Goal: Task Accomplishment & Management: Use online tool/utility

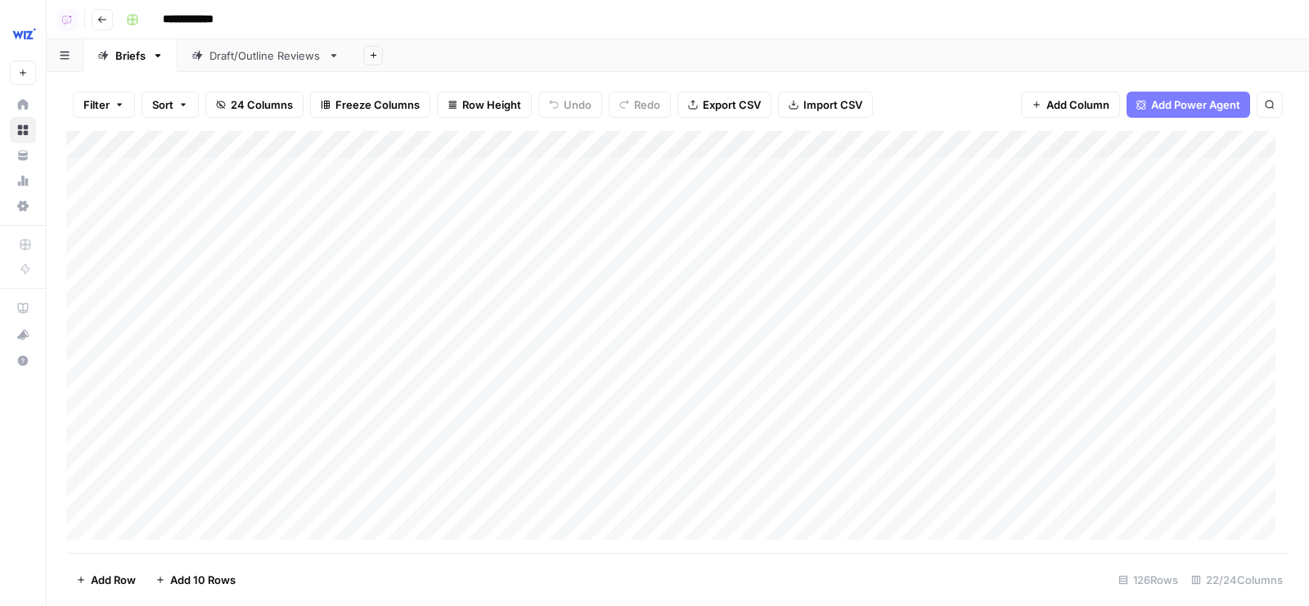
click at [226, 48] on div "Draft/Outline Reviews" at bounding box center [266, 55] width 112 height 16
click at [569, 142] on div "Add Column" at bounding box center [677, 342] width 1223 height 423
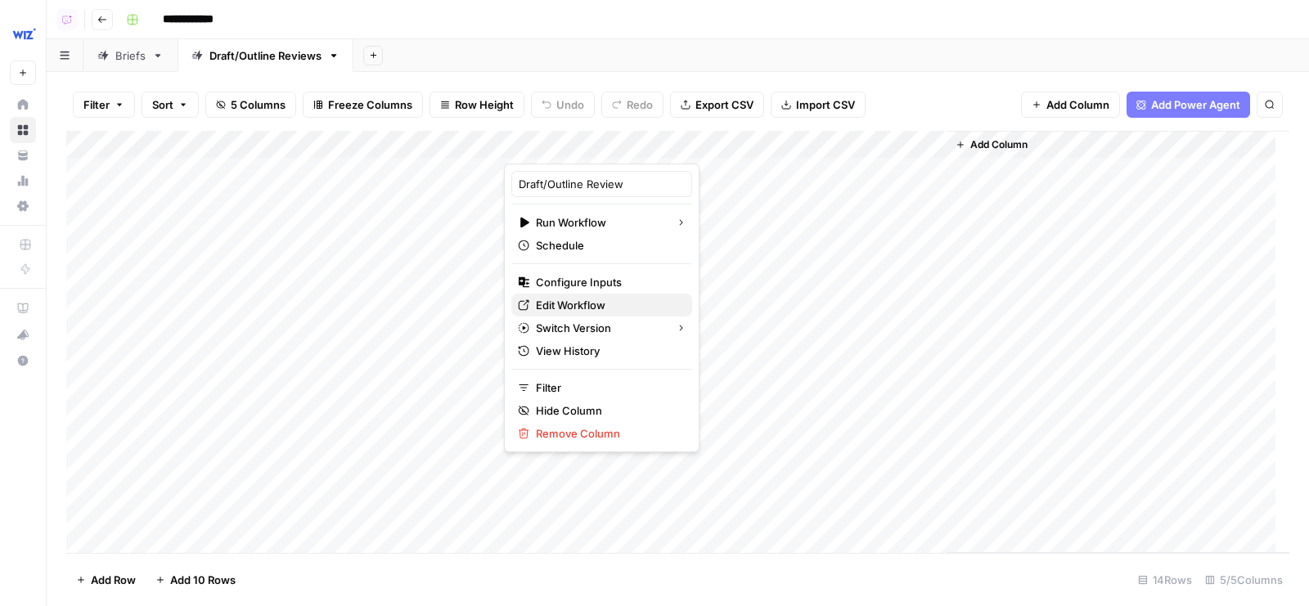
click at [553, 300] on span "Edit Workflow" at bounding box center [607, 305] width 143 height 16
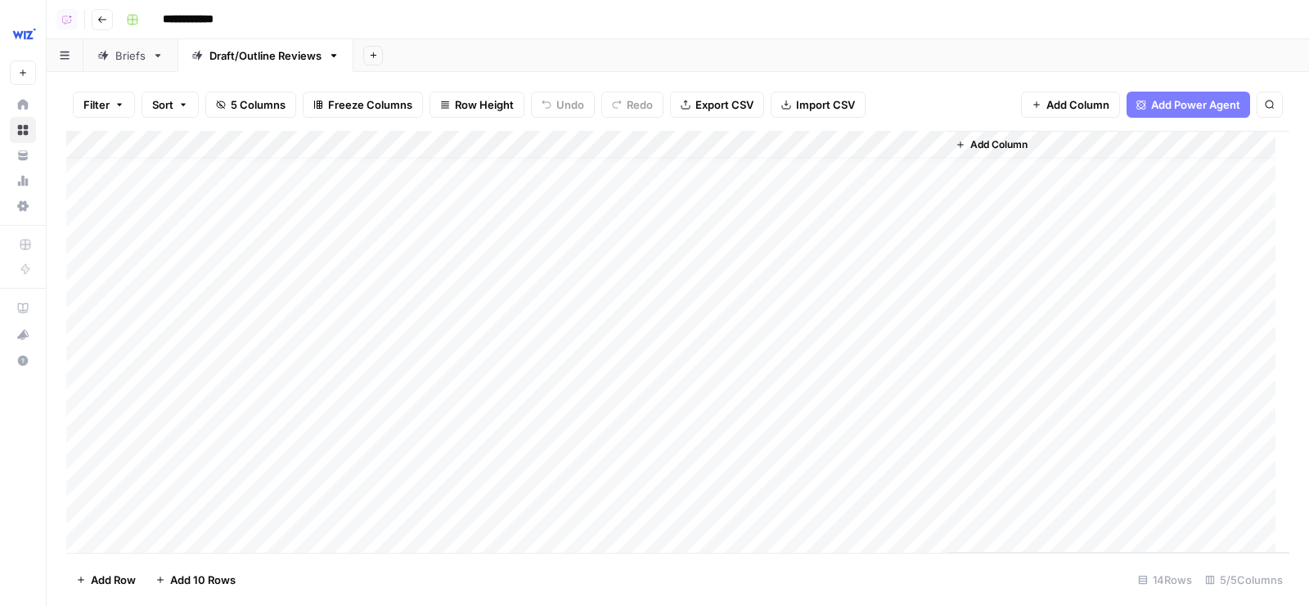
scroll to position [20, 0]
click at [615, 454] on div "Add Column" at bounding box center [677, 342] width 1223 height 423
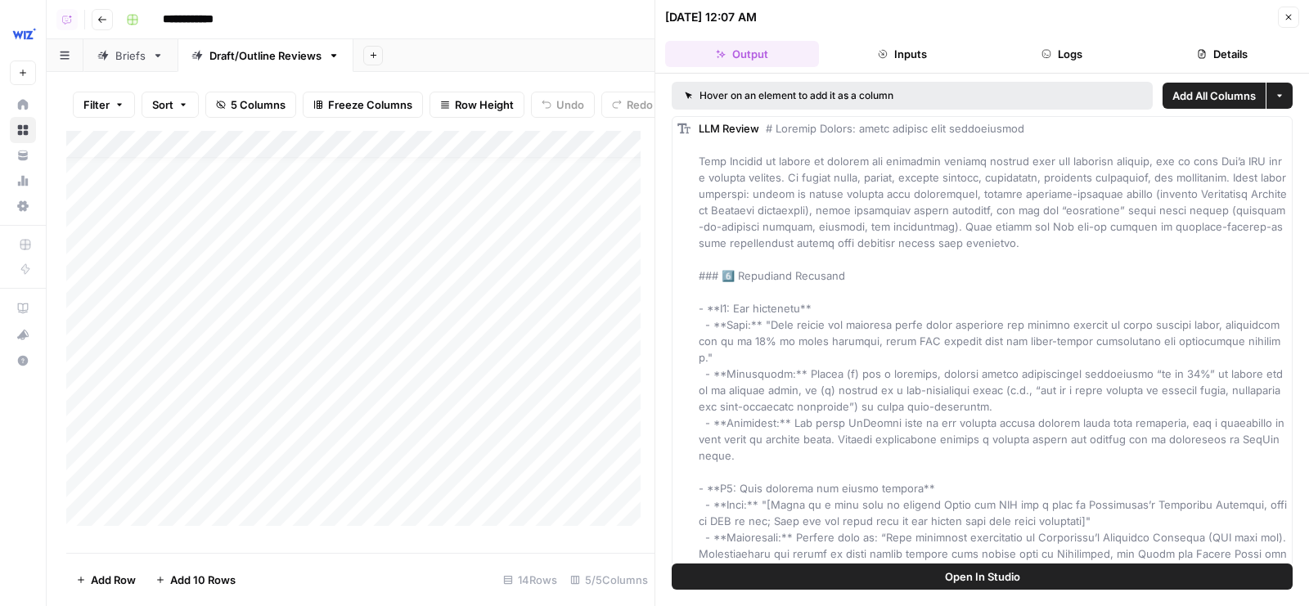
click at [928, 571] on button "Open In Studio" at bounding box center [982, 577] width 621 height 26
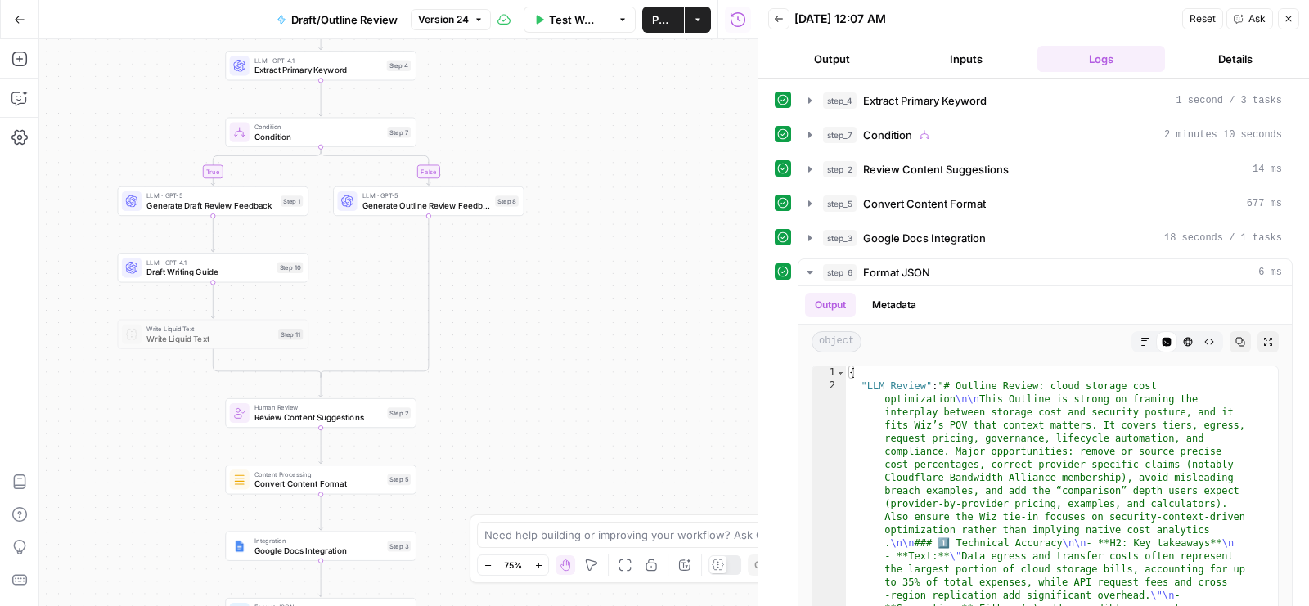
click at [483, 206] on span "Generate Outline Review Feedback" at bounding box center [427, 206] width 128 height 12
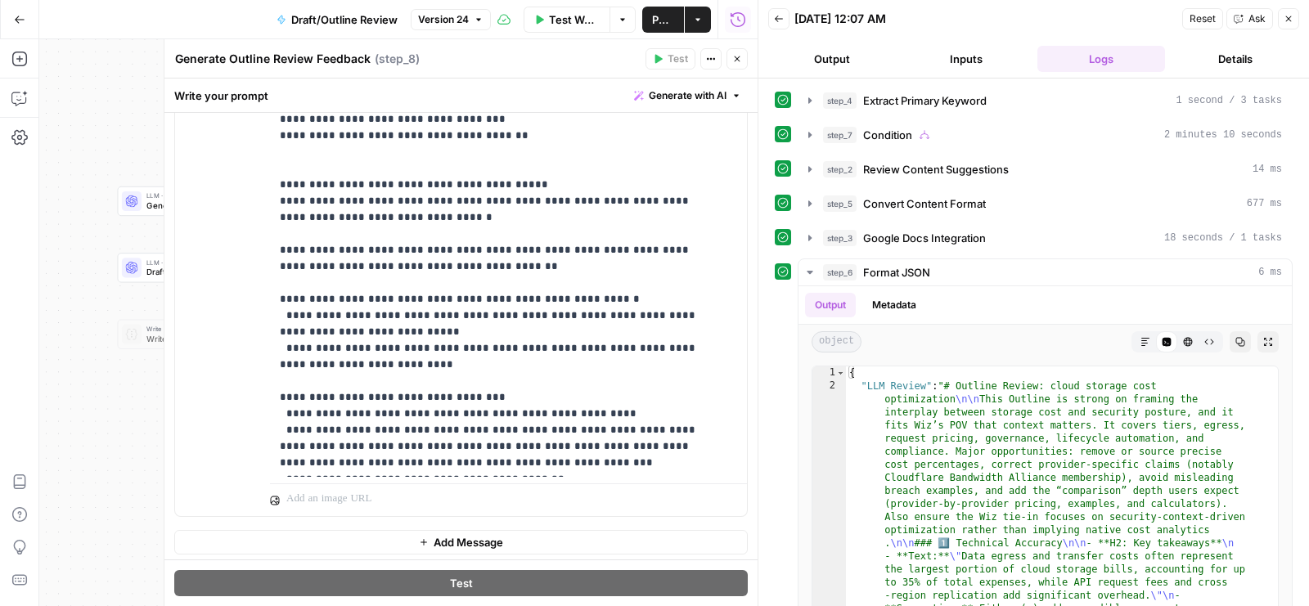
scroll to position [587, 0]
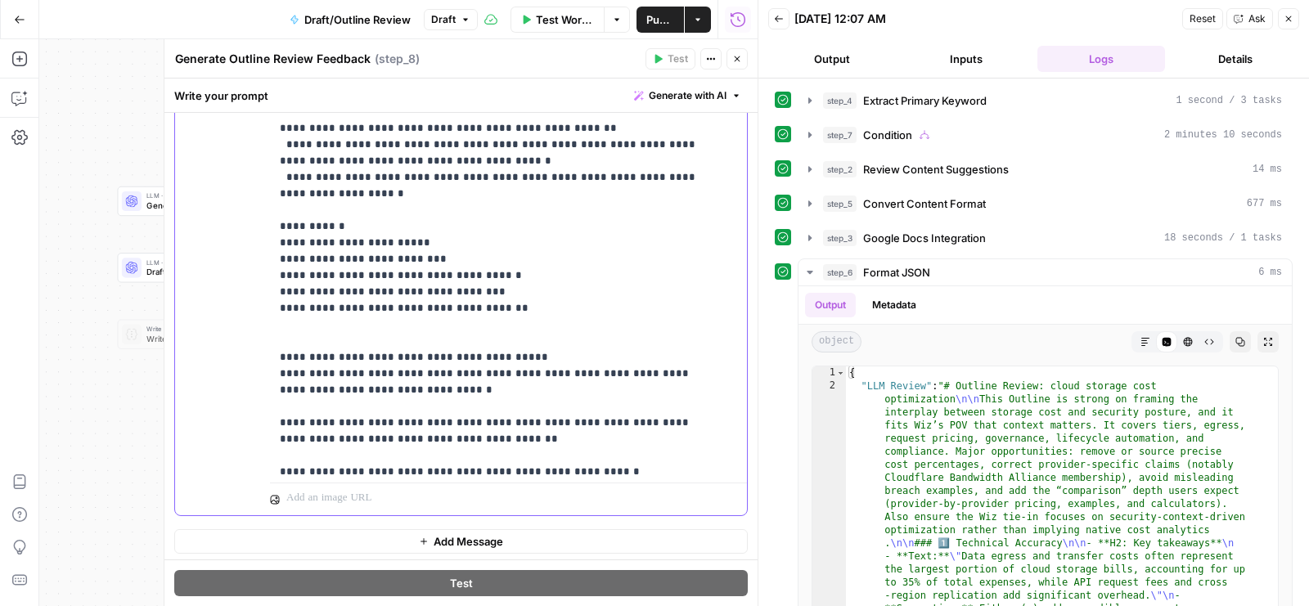
scroll to position [2356, 0]
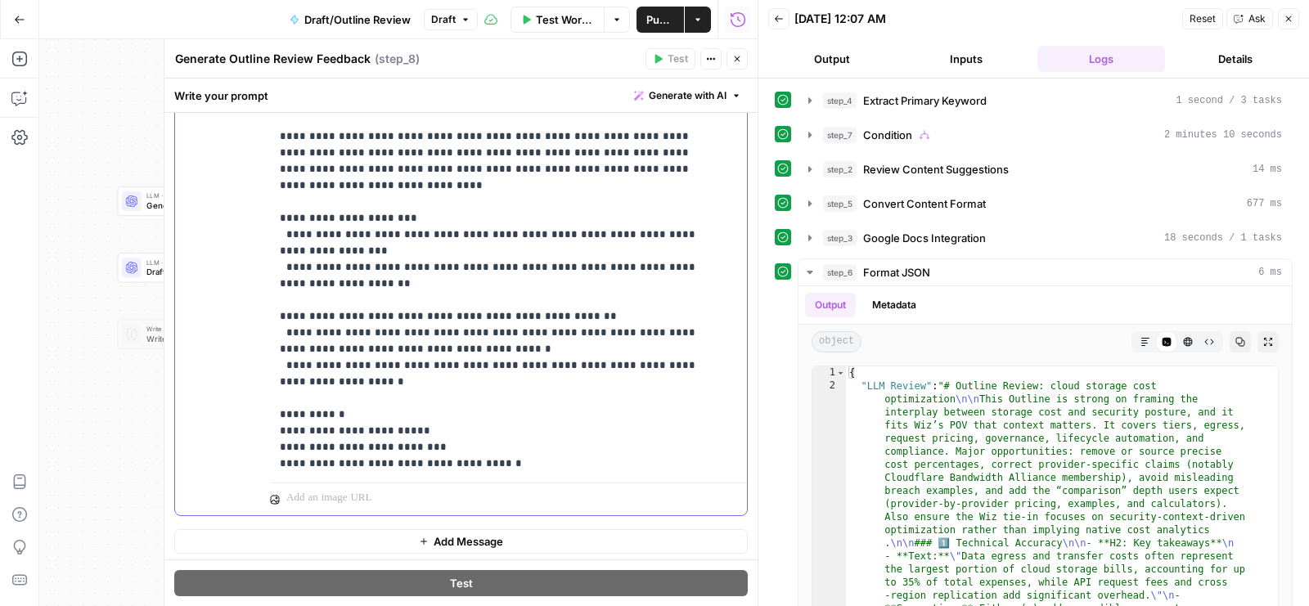
drag, startPoint x: 320, startPoint y: 334, endPoint x: 556, endPoint y: 334, distance: 235.7
copy p "**********"
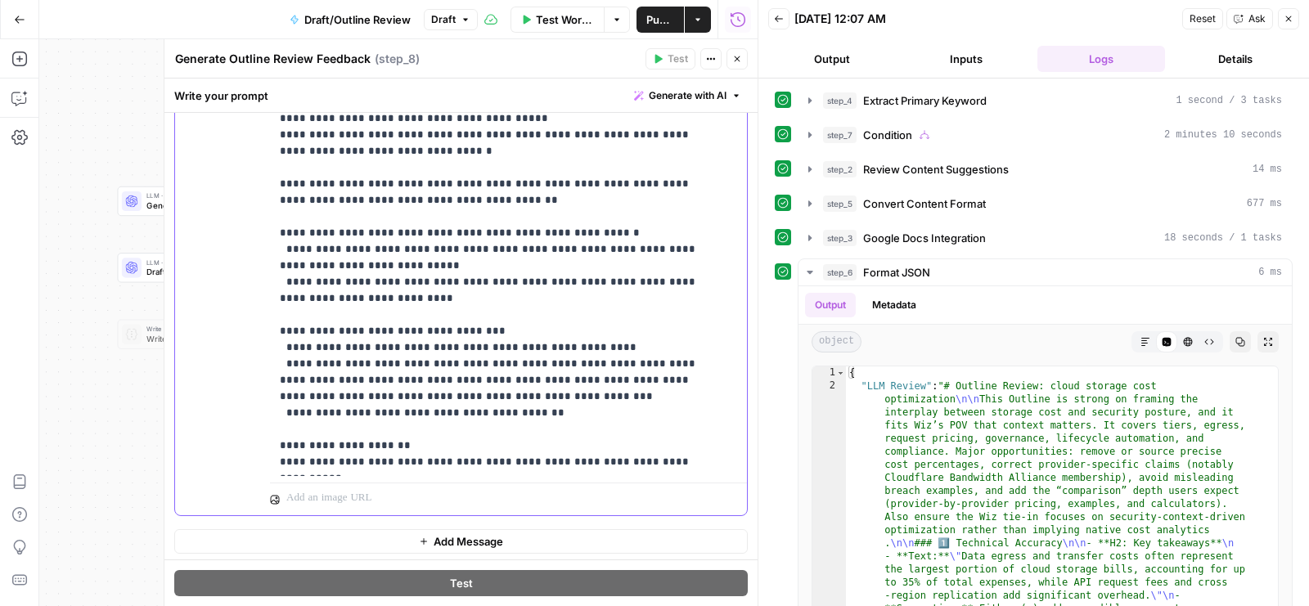
drag, startPoint x: 608, startPoint y: 442, endPoint x: 637, endPoint y: 481, distance: 48.6
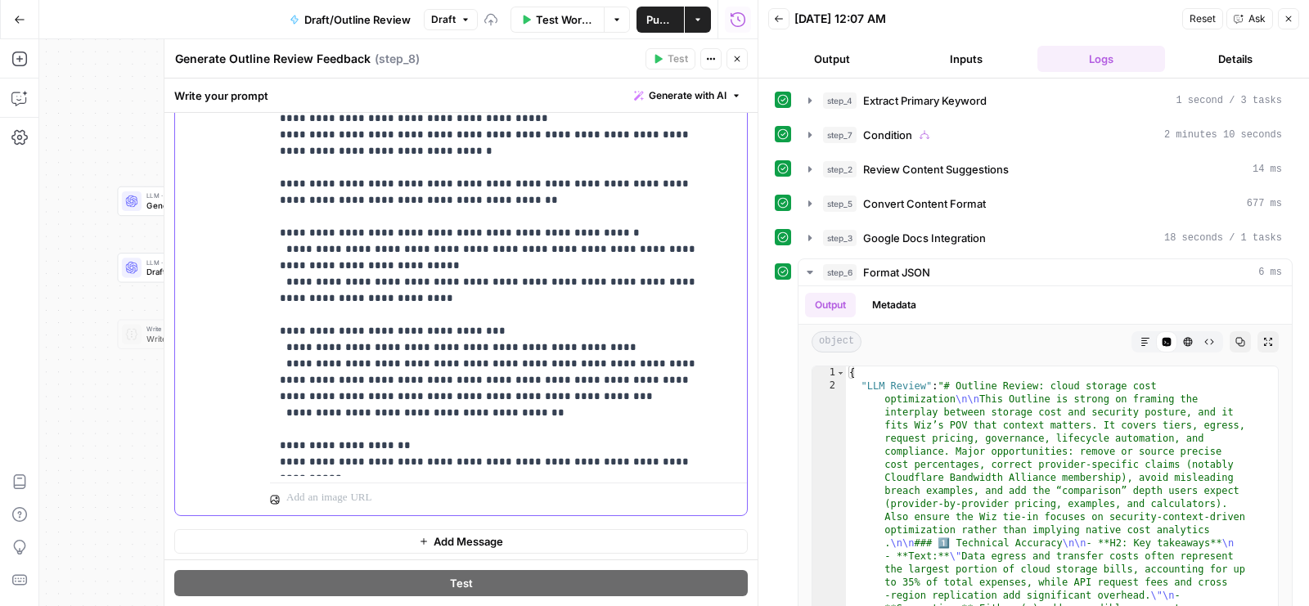
click at [637, 480] on div "**********" at bounding box center [508, 162] width 477 height 705
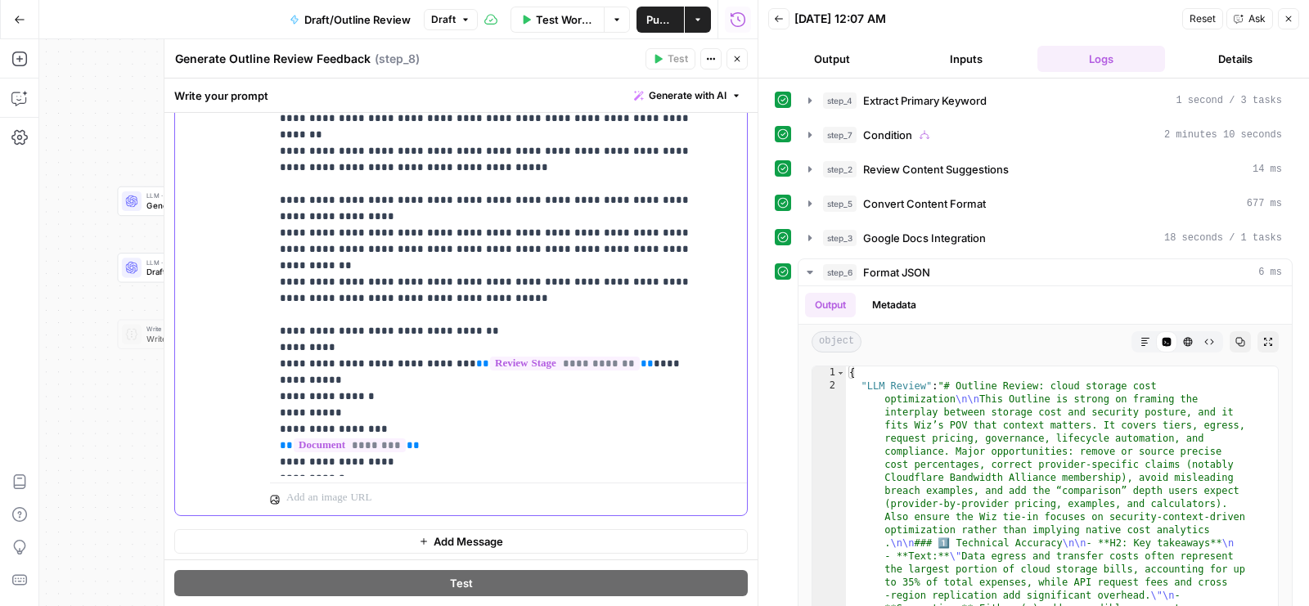
scroll to position [1053, 0]
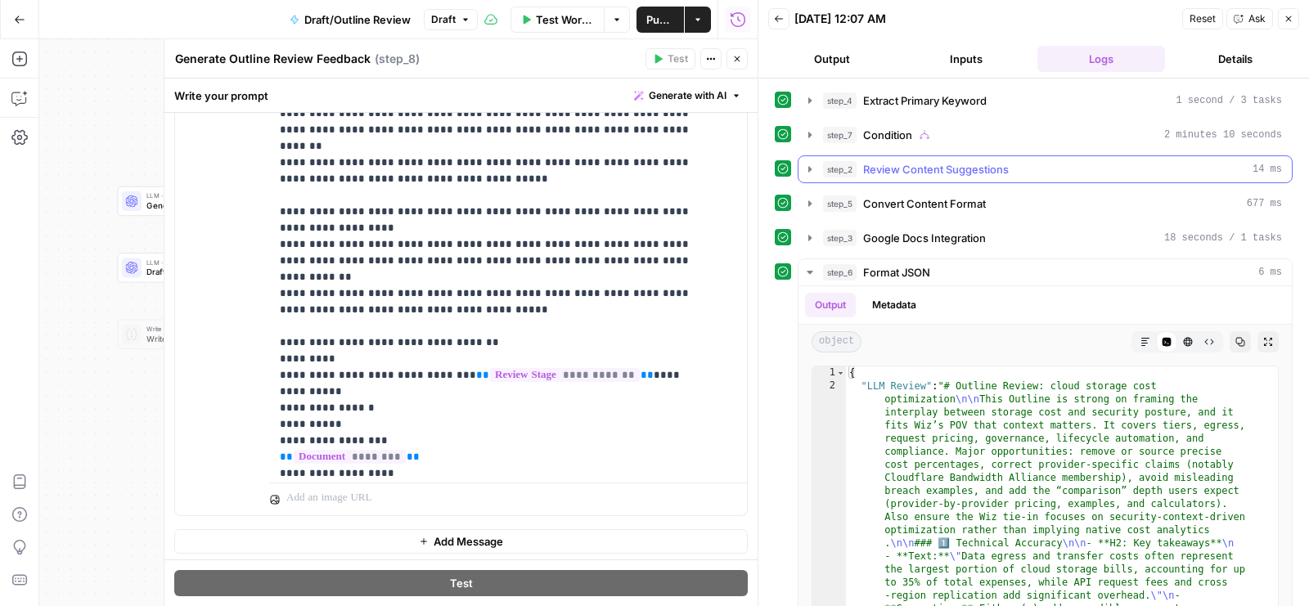
click at [1029, 167] on div "step_2 Review Content Suggestions 14 ms" at bounding box center [1052, 169] width 459 height 16
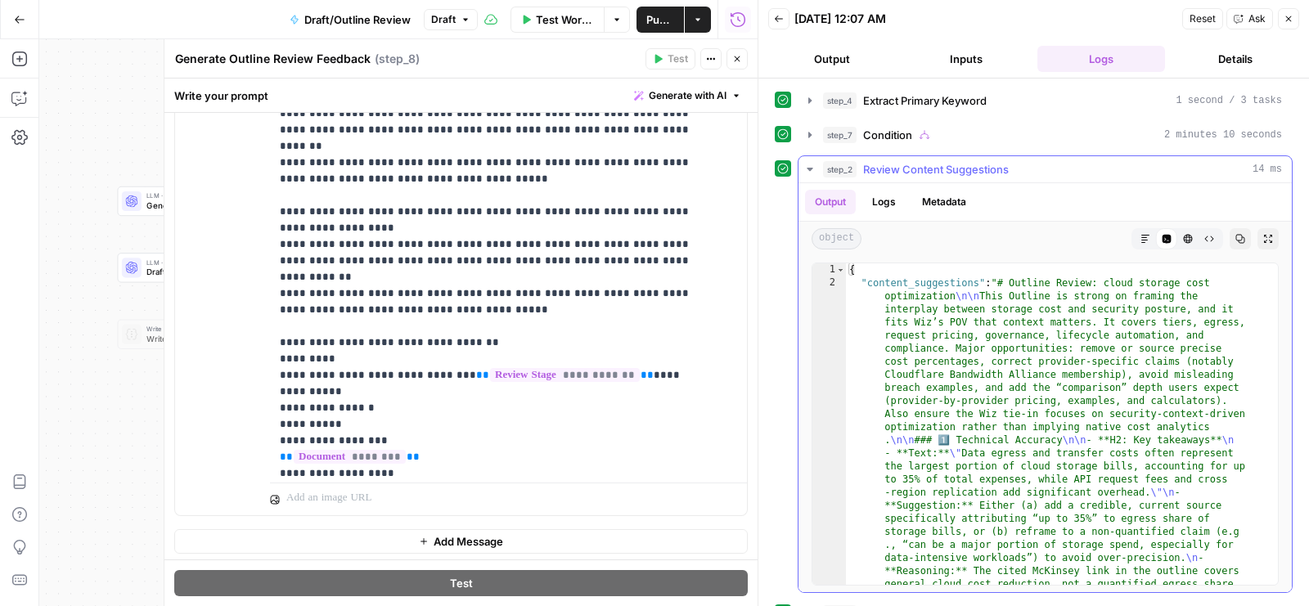
click at [1029, 167] on div "step_2 Review Content Suggestions 14 ms" at bounding box center [1052, 169] width 459 height 16
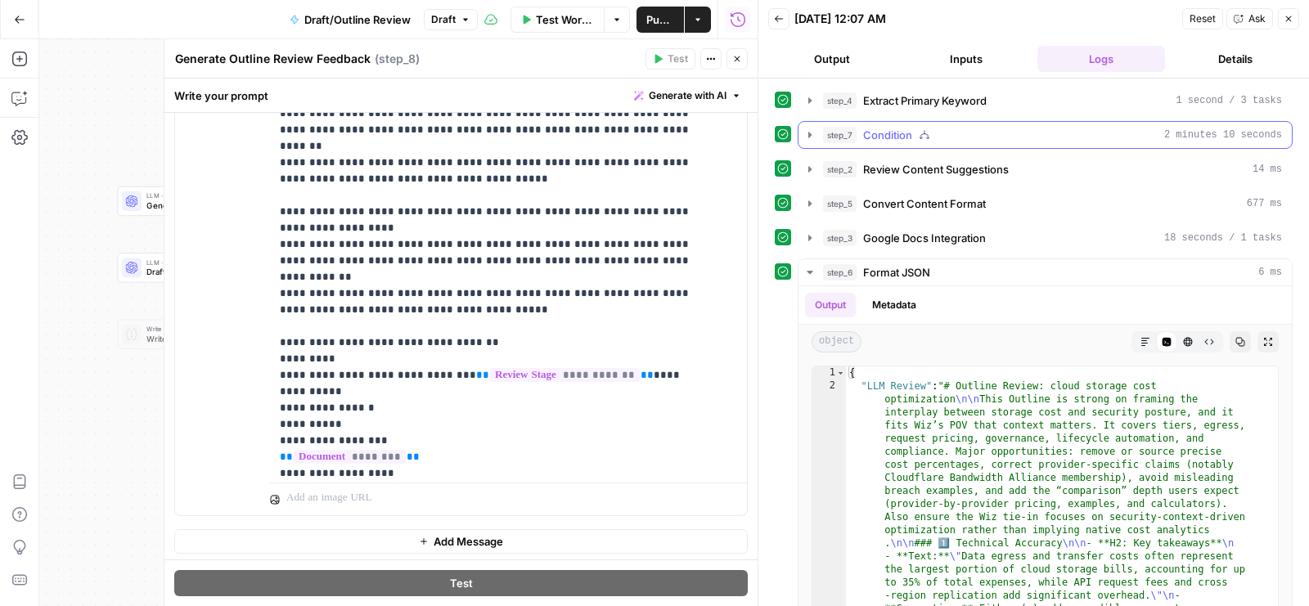
click at [1003, 133] on div "step_7 Condition 2 minutes 10 seconds" at bounding box center [1052, 135] width 459 height 16
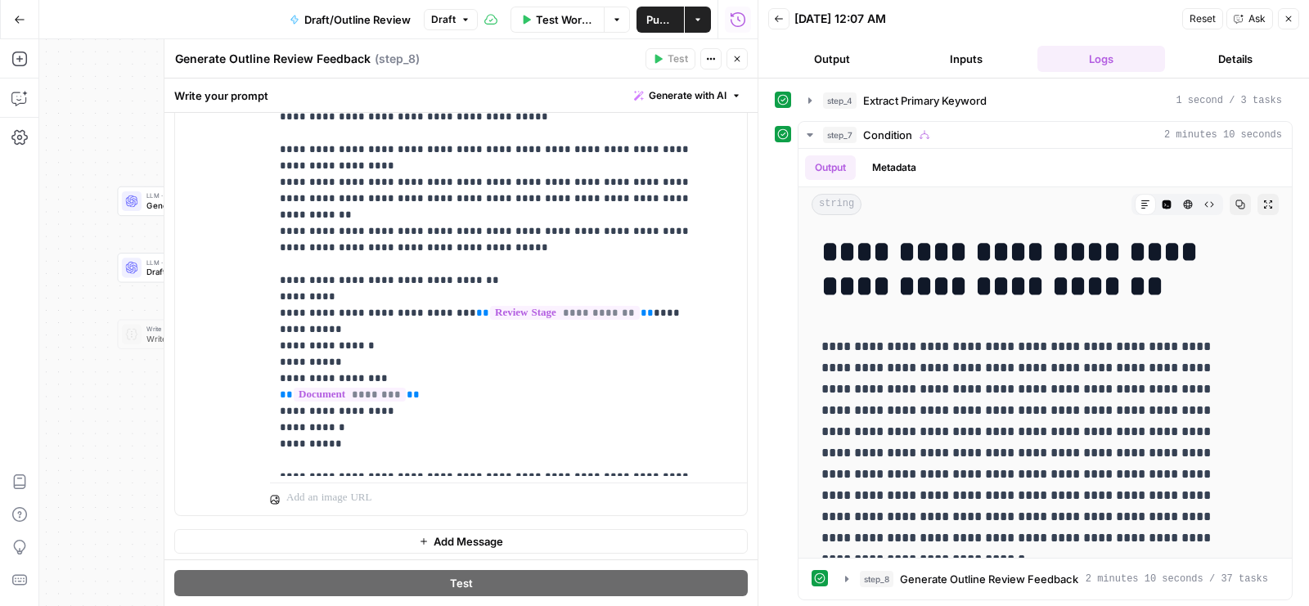
scroll to position [1117, 0]
drag, startPoint x: 519, startPoint y: 420, endPoint x: 237, endPoint y: 412, distance: 282.4
click at [238, 413] on div "**********" at bounding box center [461, 162] width 572 height 705
click at [295, 519] on span "**" at bounding box center [296, 524] width 13 height 11
drag, startPoint x: 275, startPoint y: 407, endPoint x: 597, endPoint y: 416, distance: 322.6
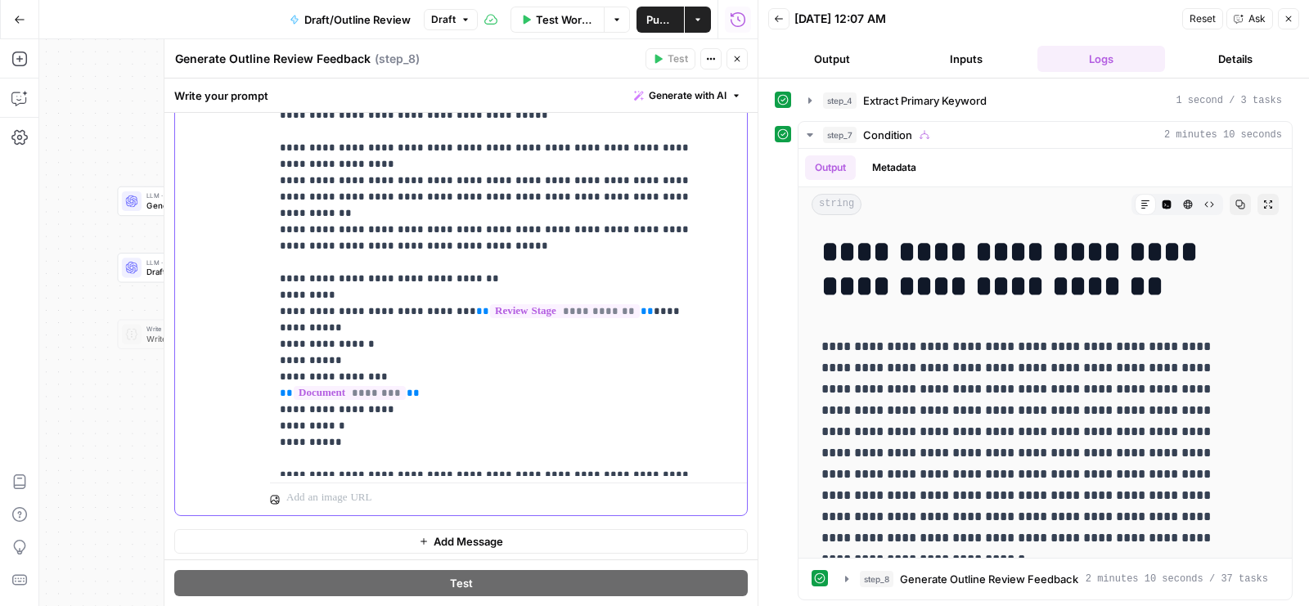
click at [597, 416] on div "**********" at bounding box center [502, 143] width 465 height 666
copy p "**********"
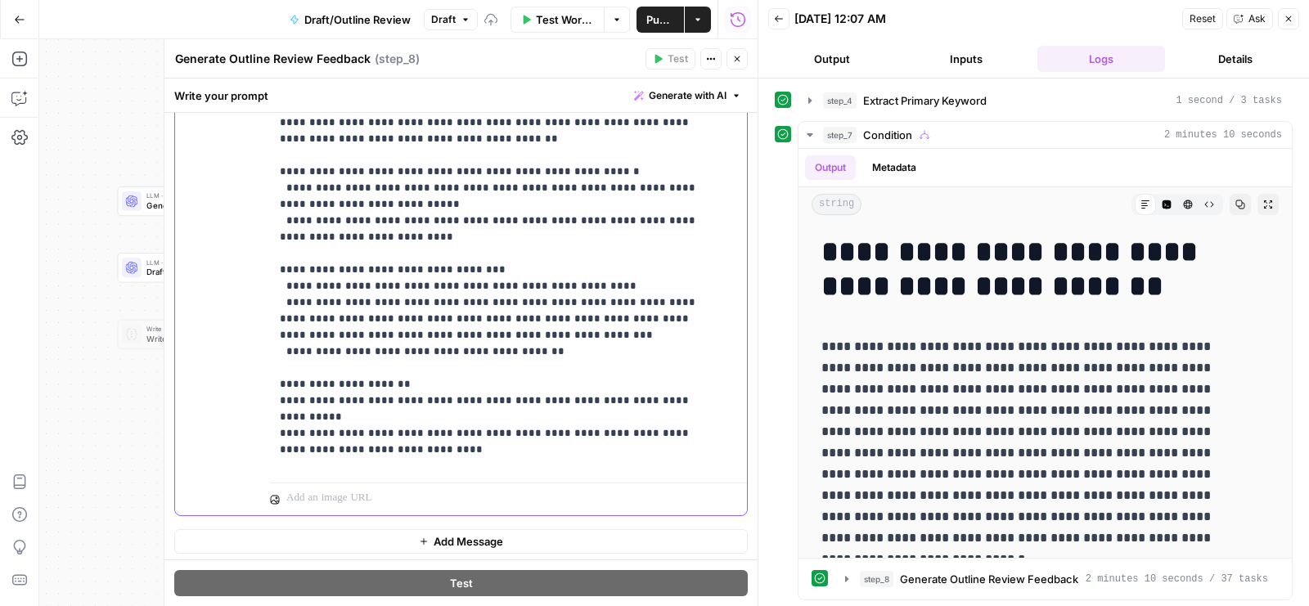
scroll to position [2865, 0]
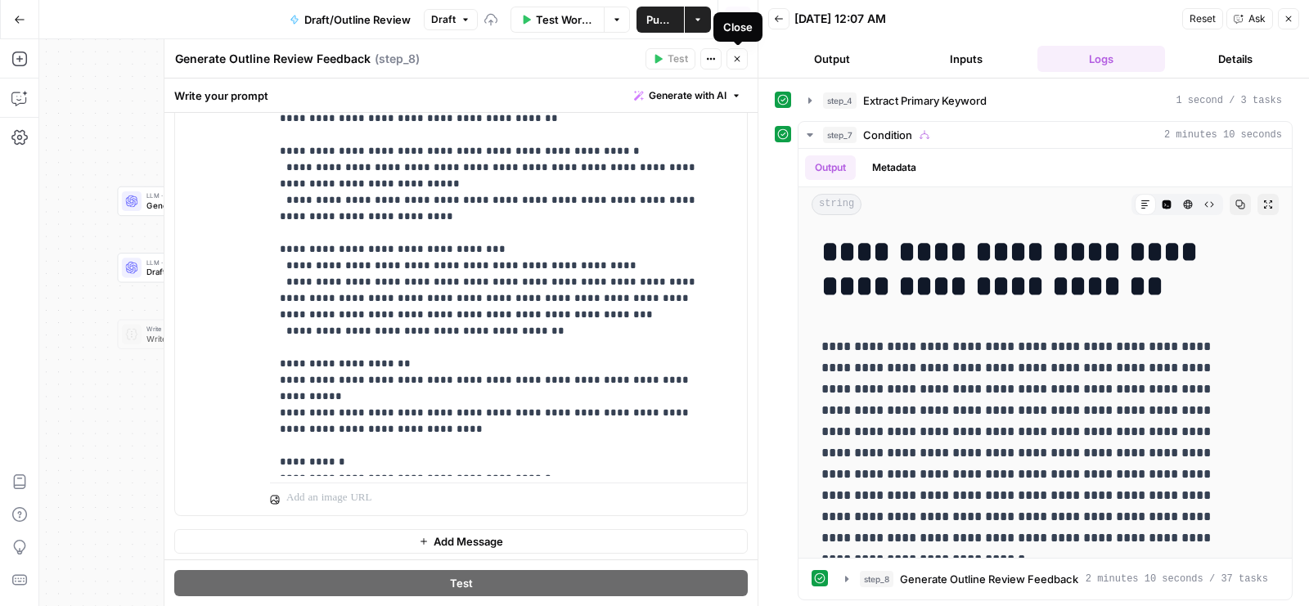
click at [738, 57] on icon "button" at bounding box center [738, 59] width 6 height 6
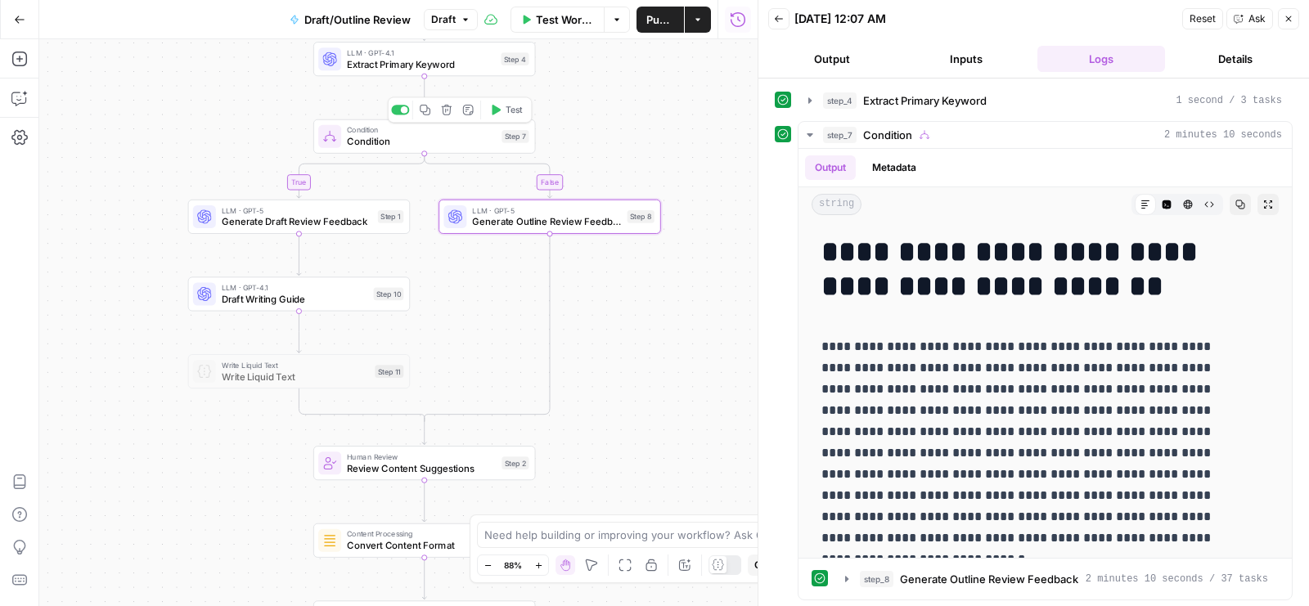
click at [511, 109] on span "Test" at bounding box center [514, 109] width 17 height 13
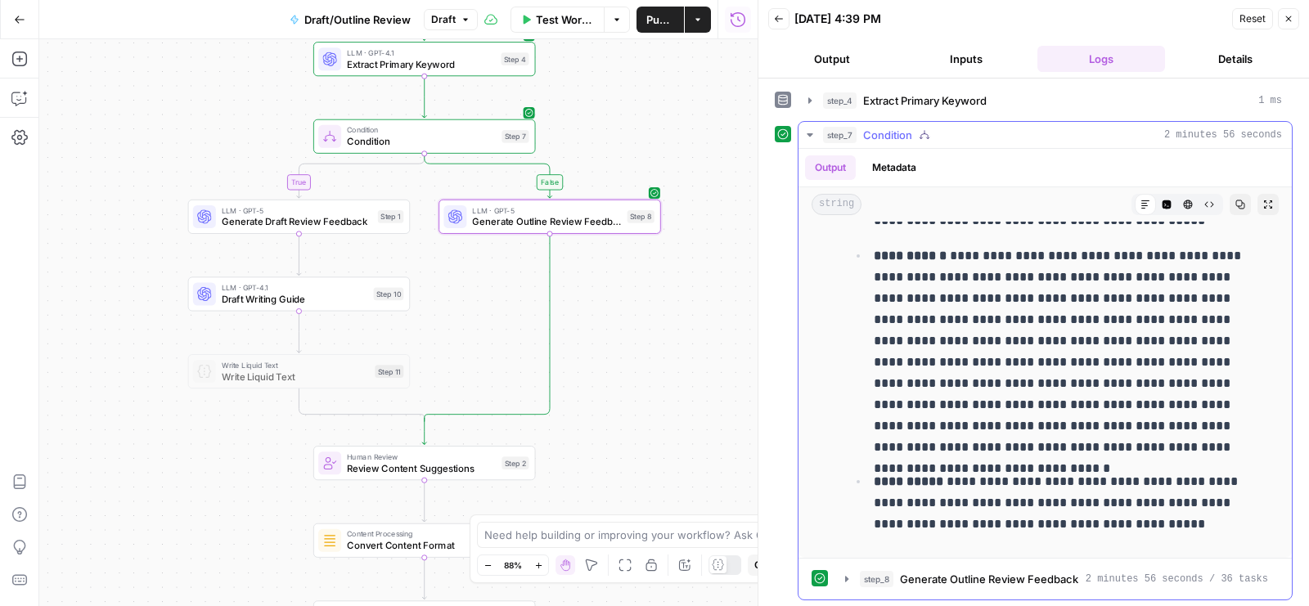
scroll to position [8426, 0]
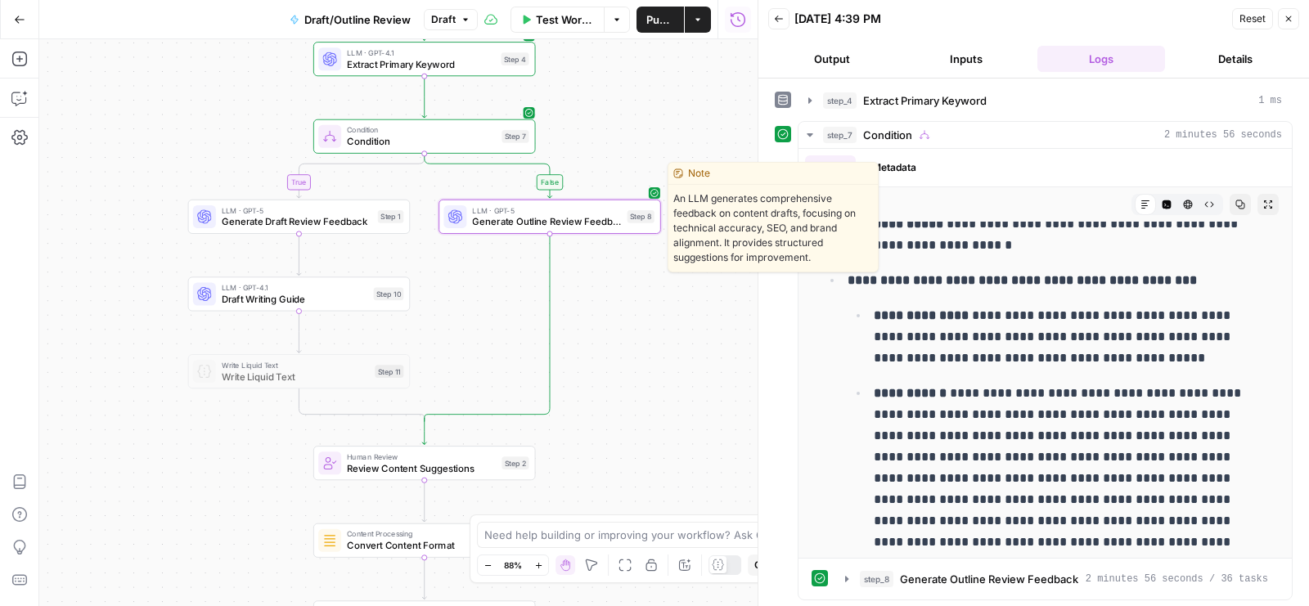
click at [562, 219] on span "Generate Outline Review Feedback" at bounding box center [546, 221] width 149 height 15
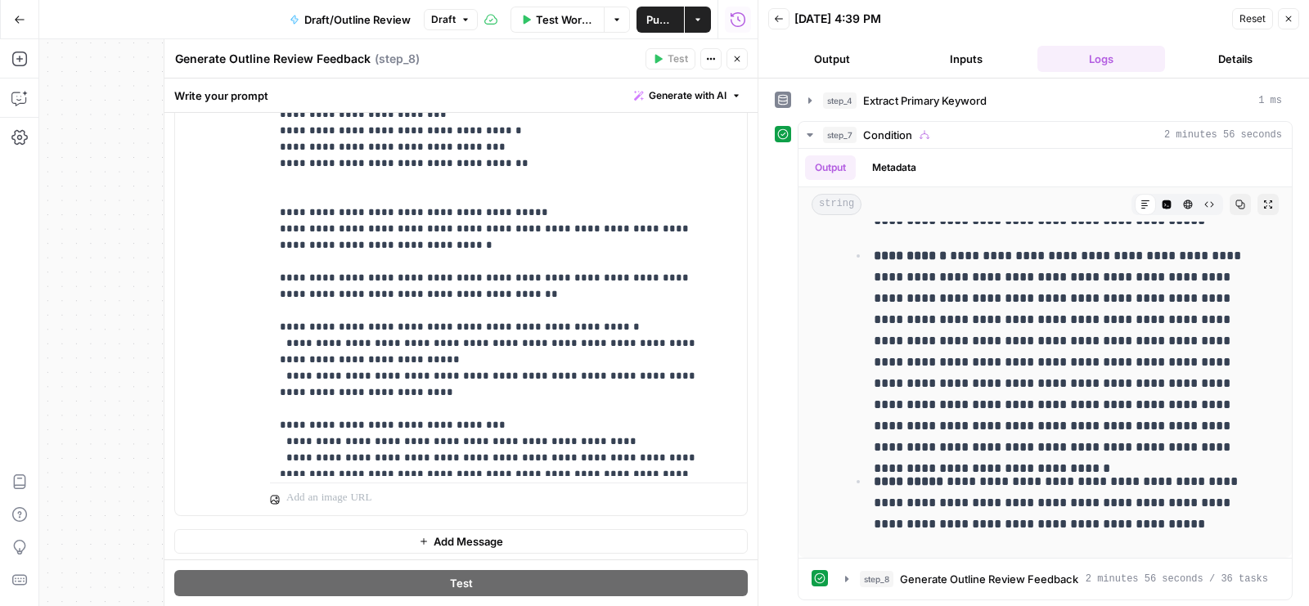
scroll to position [2865, 0]
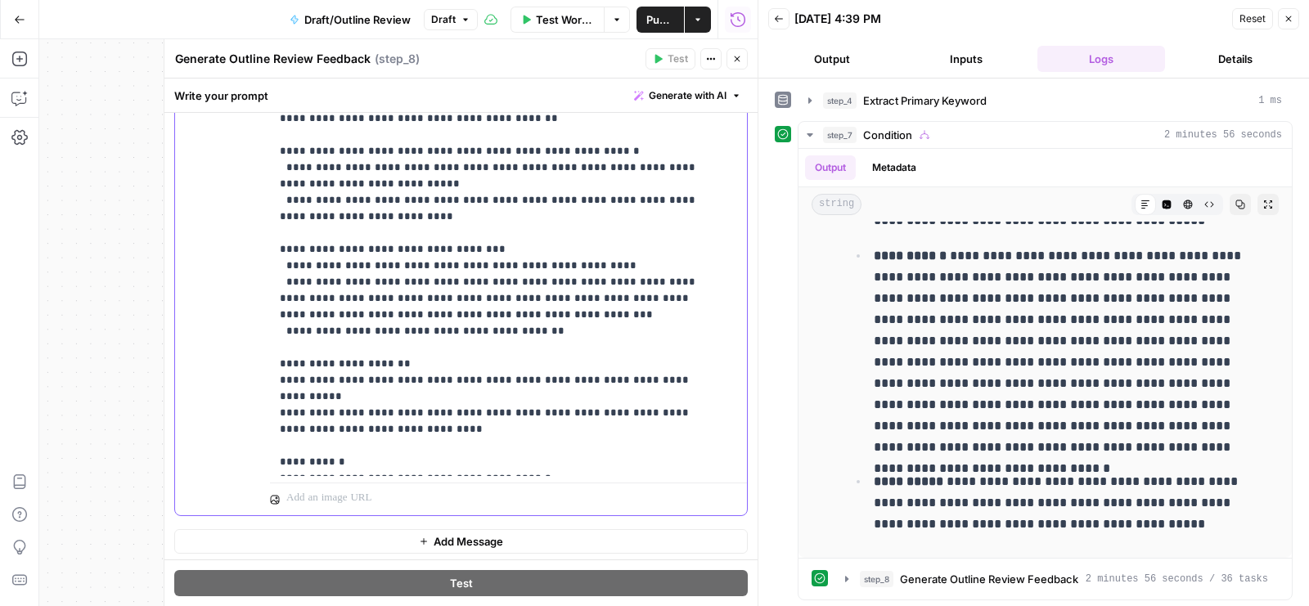
click at [273, 382] on div "**********" at bounding box center [502, 143] width 465 height 666
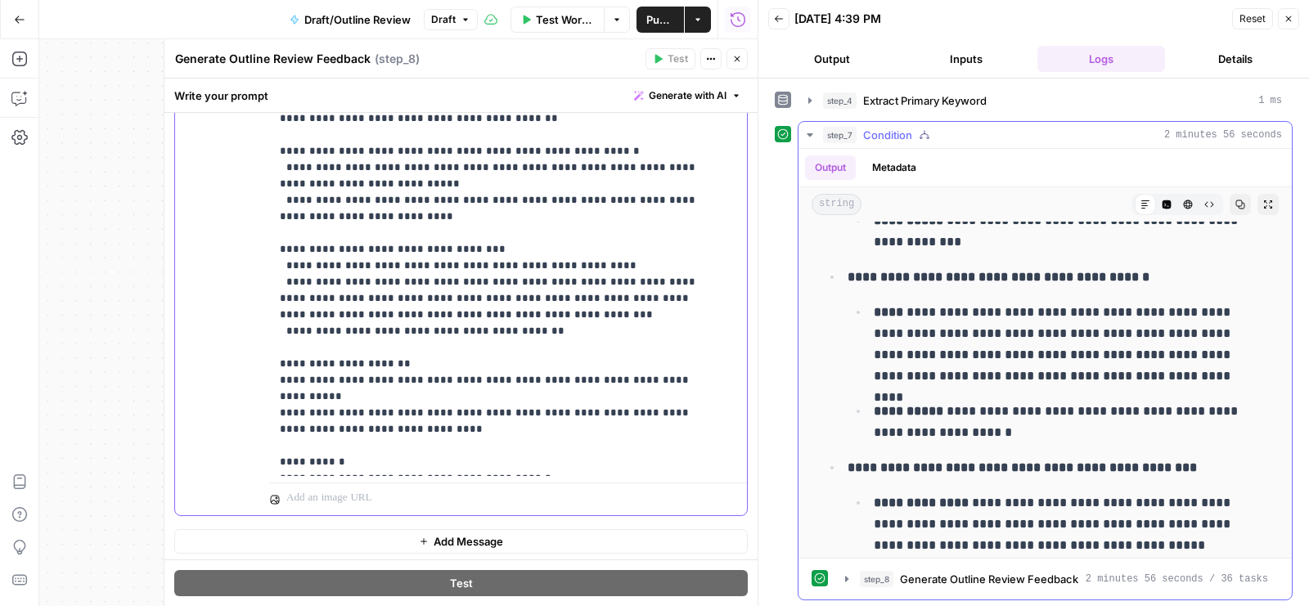
scroll to position [8240, 0]
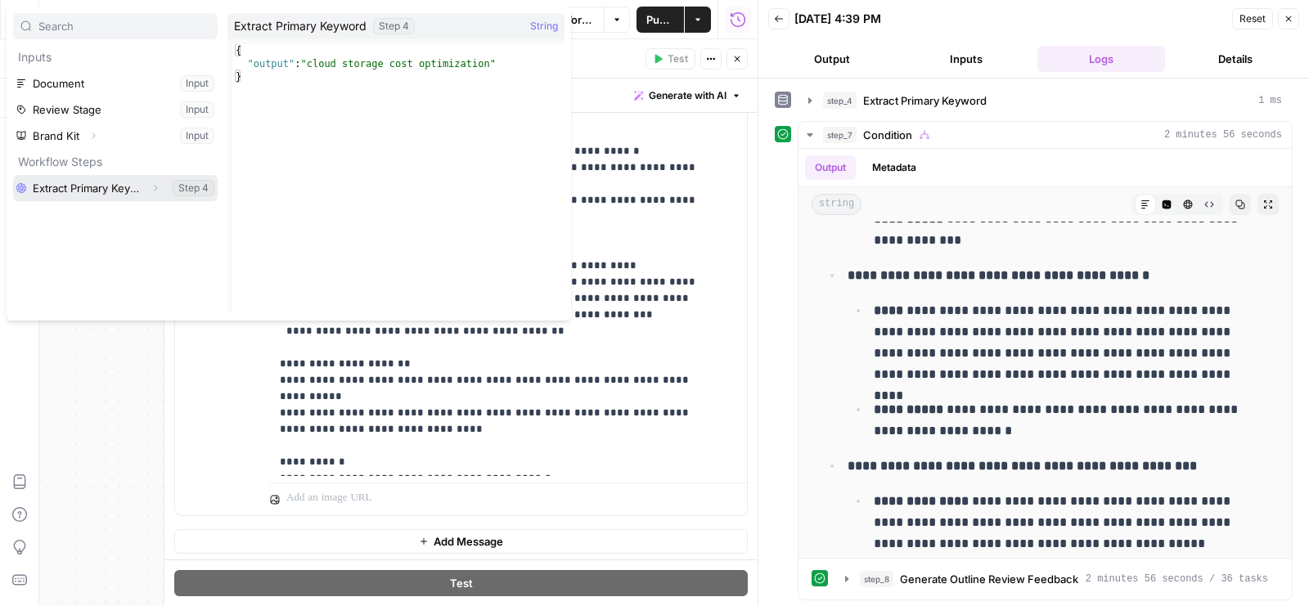
click at [158, 186] on icon "button" at bounding box center [156, 188] width 10 height 10
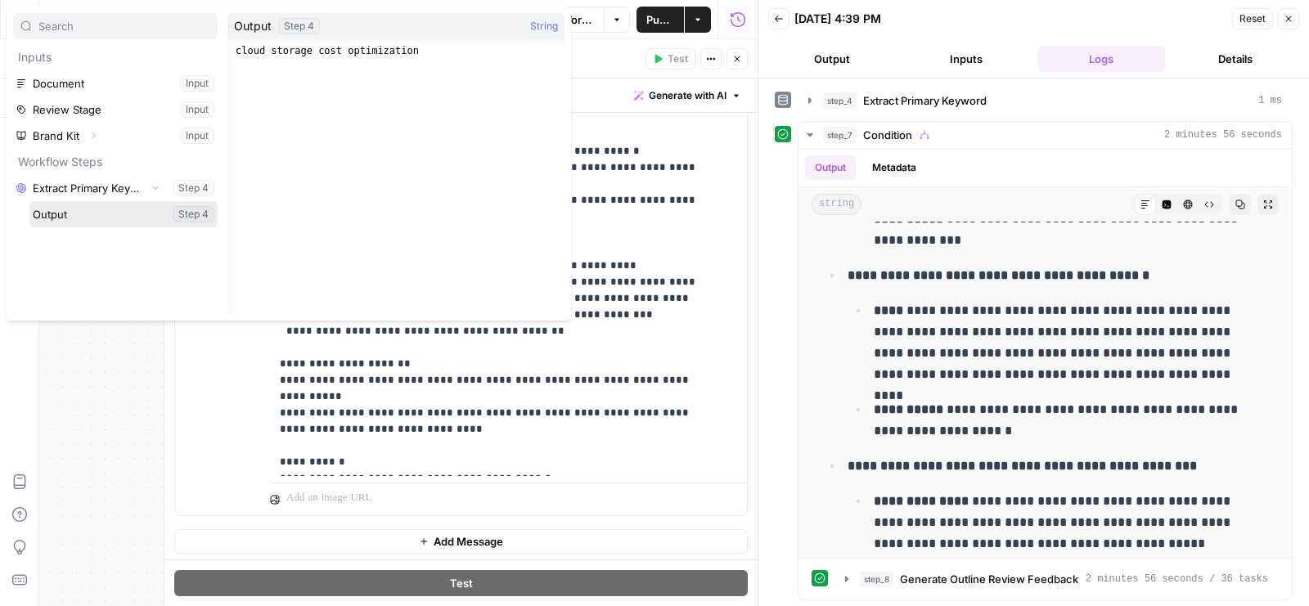
click at [106, 223] on button "Select variable Output" at bounding box center [123, 214] width 188 height 26
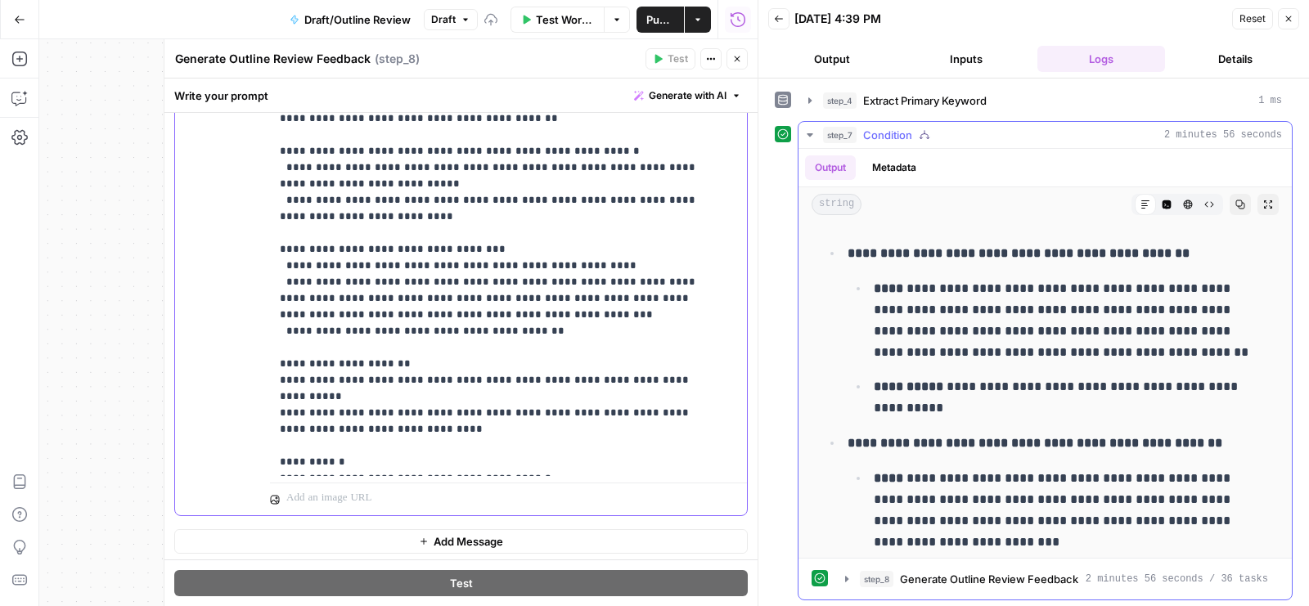
scroll to position [7605, 0]
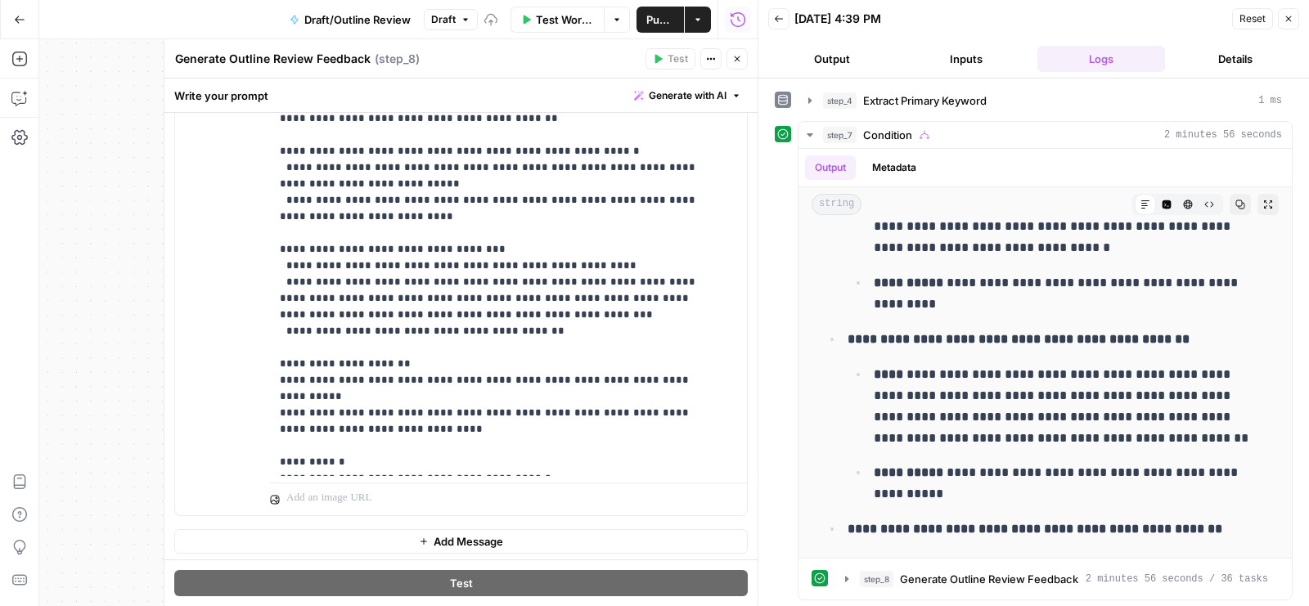
click at [986, 55] on button "Inputs" at bounding box center [967, 59] width 128 height 26
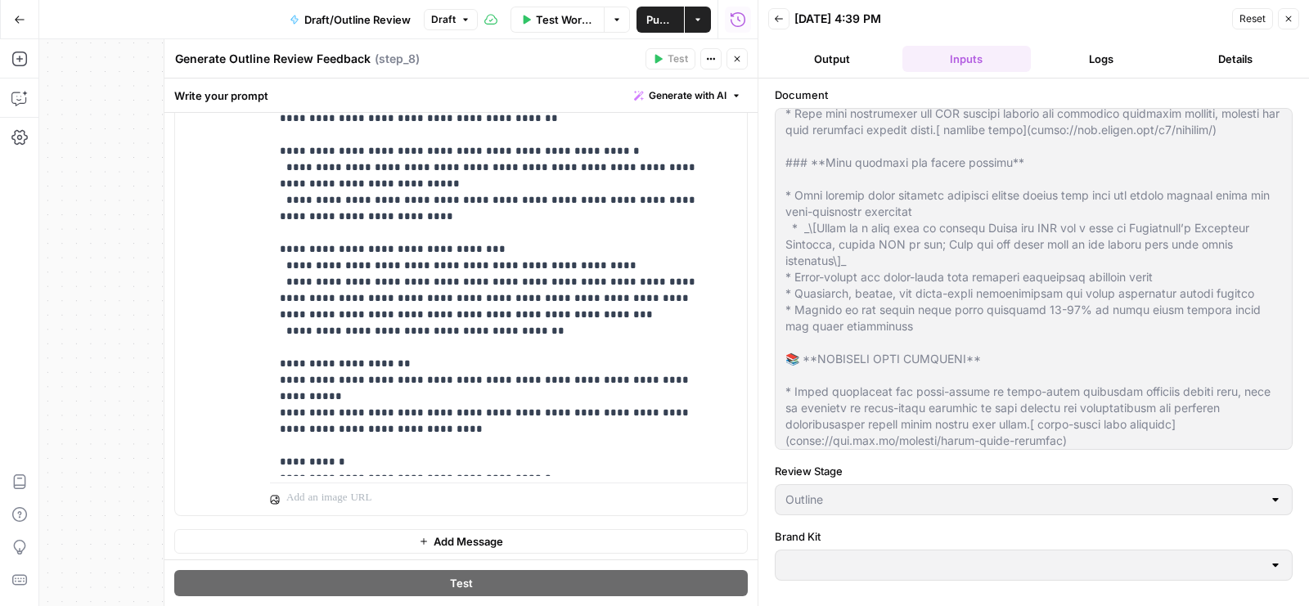
type input "Wiz"
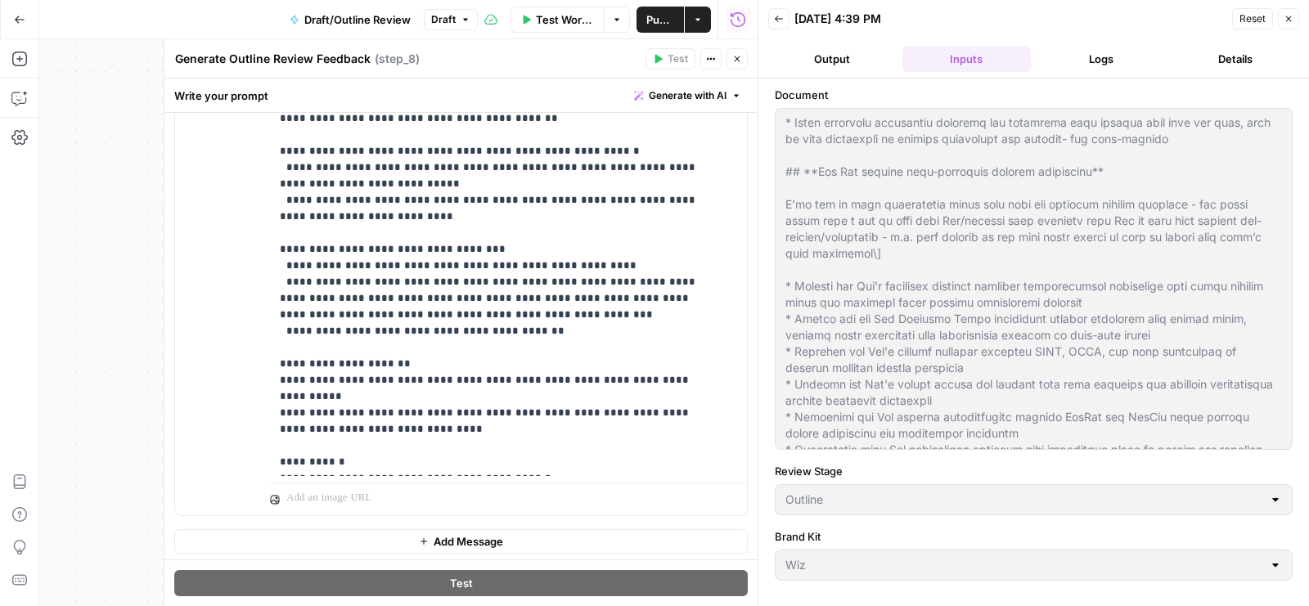
scroll to position [6316, 0]
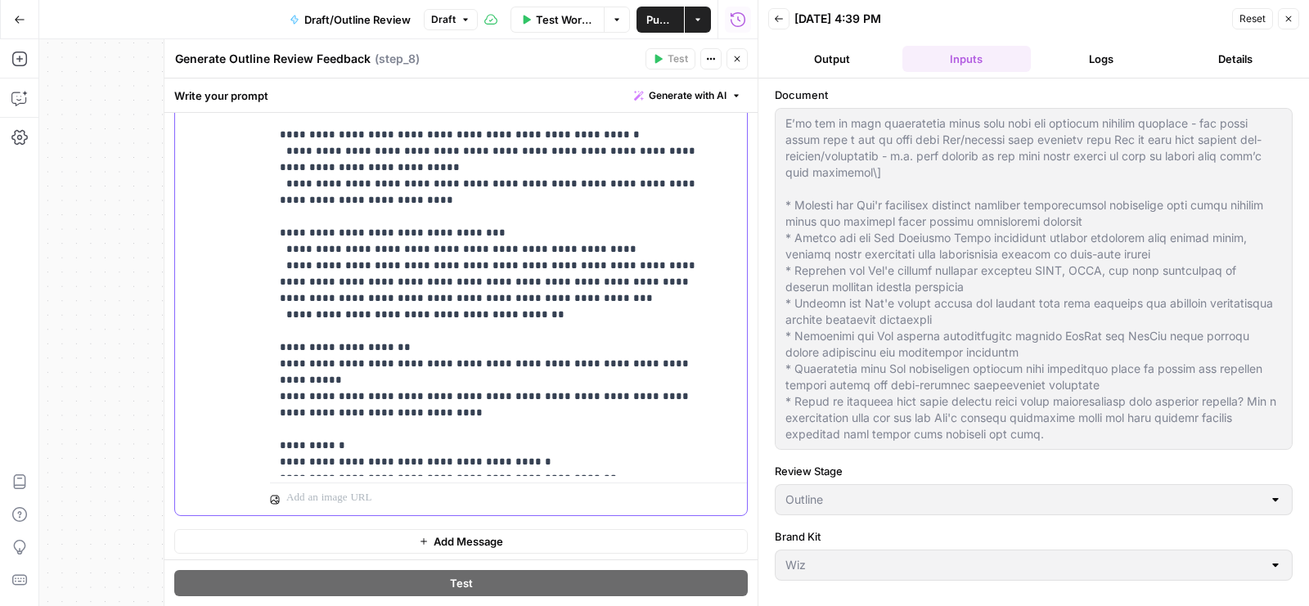
copy p "**********"
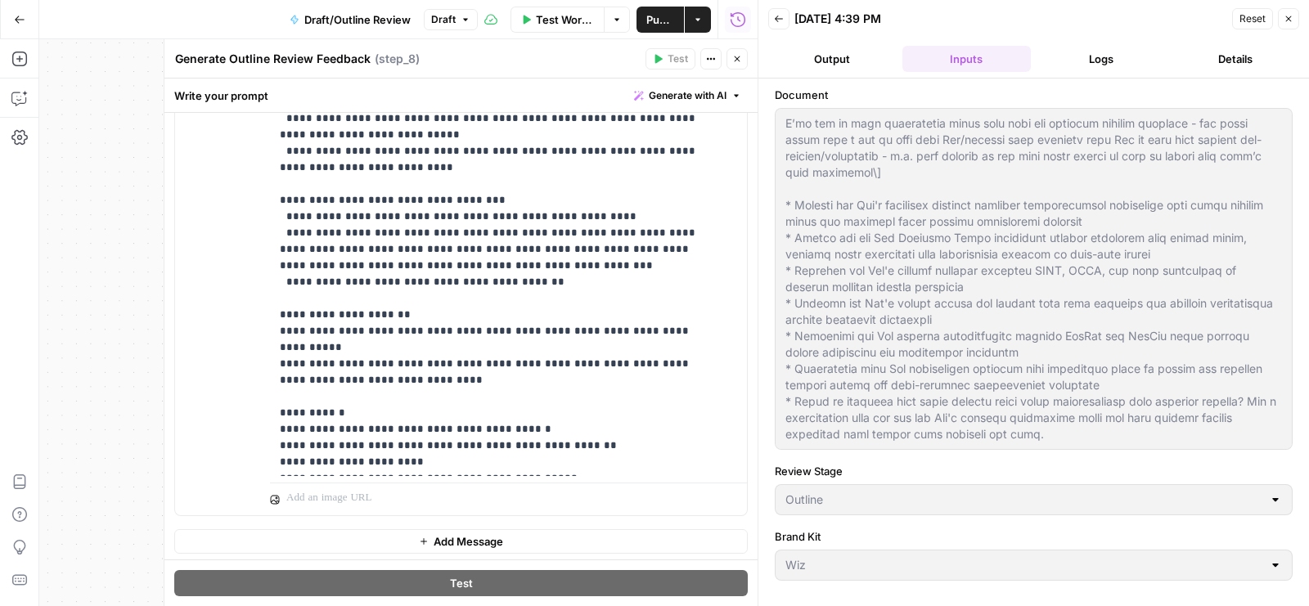
click at [741, 59] on button "Close" at bounding box center [737, 58] width 21 height 21
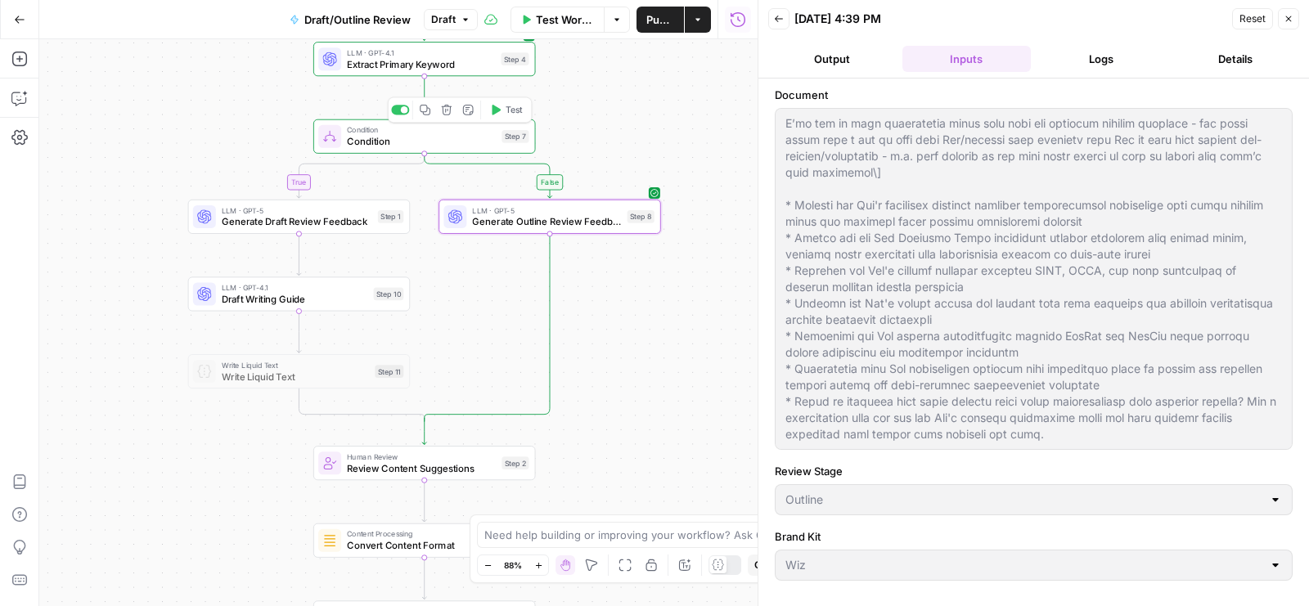
click at [511, 110] on span "Test" at bounding box center [514, 109] width 17 height 13
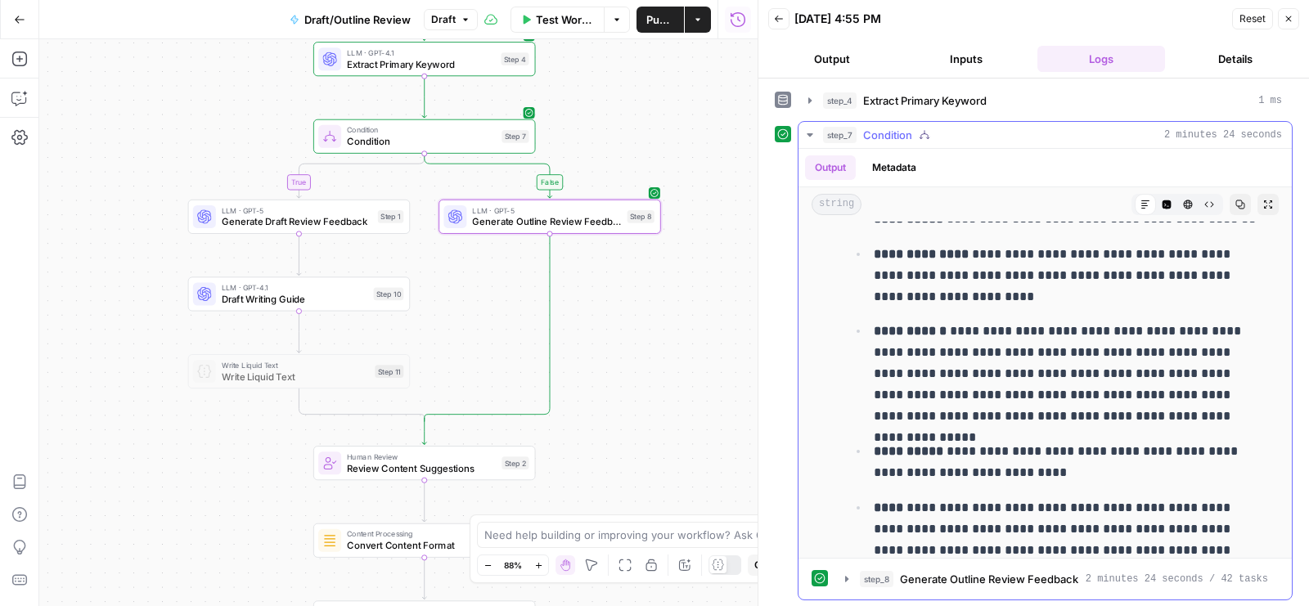
scroll to position [10891, 0]
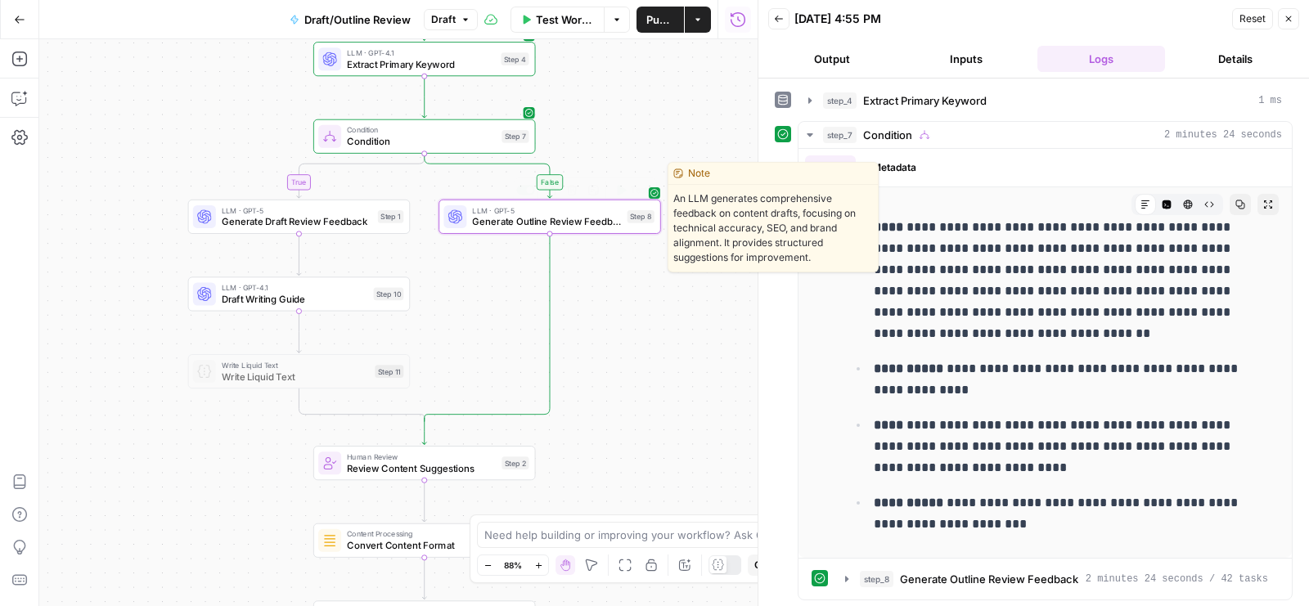
click at [511, 218] on span "Generate Outline Review Feedback" at bounding box center [546, 221] width 149 height 15
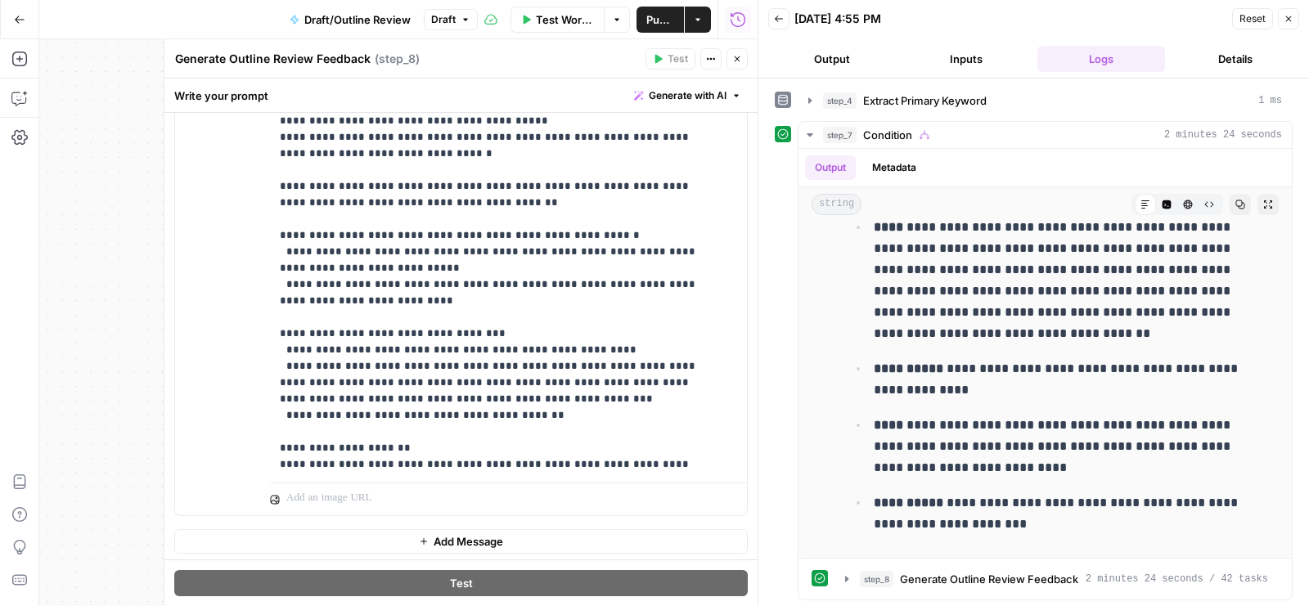
scroll to position [2914, 0]
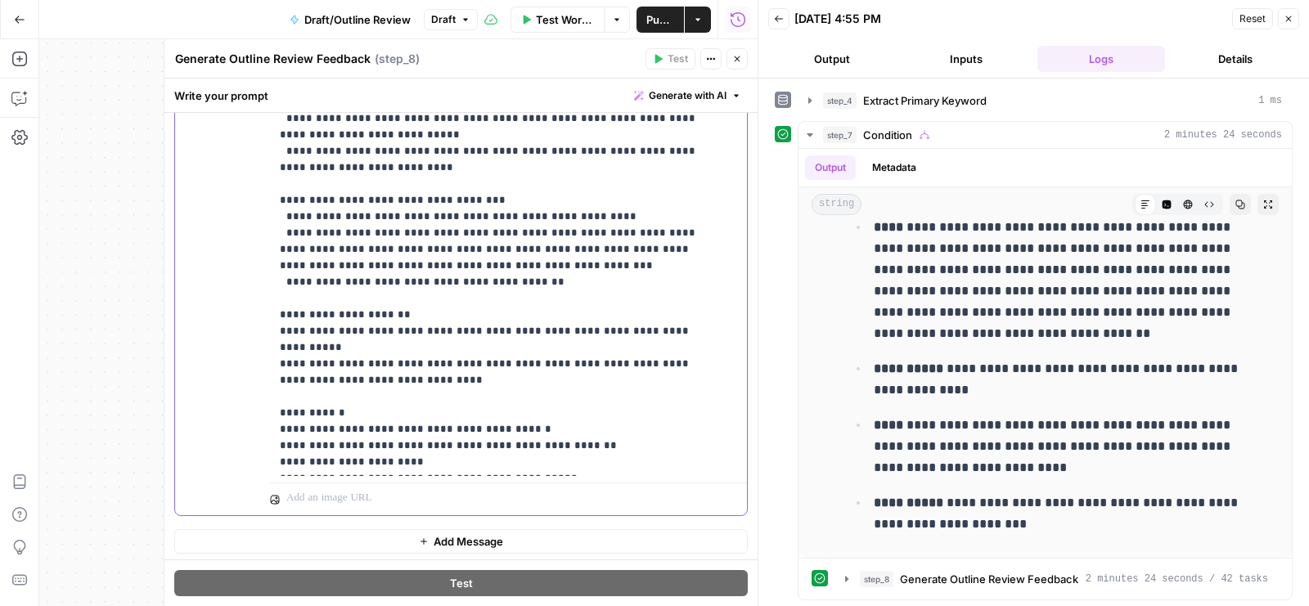
drag, startPoint x: 337, startPoint y: 322, endPoint x: 434, endPoint y: 344, distance: 98.9
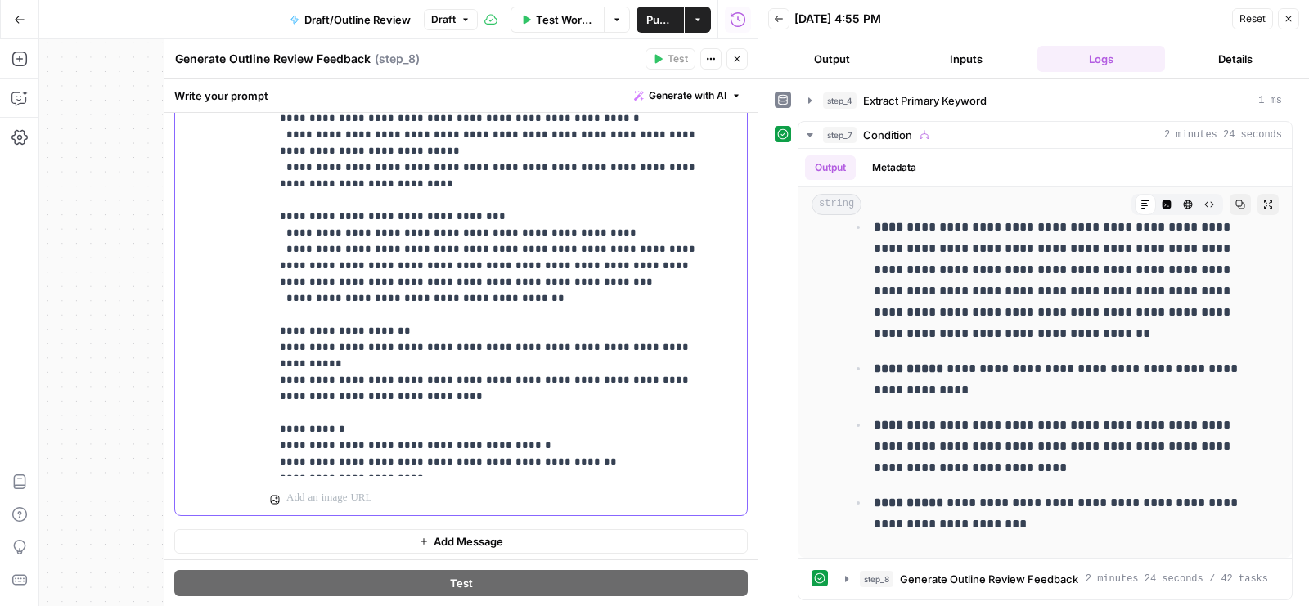
drag, startPoint x: 519, startPoint y: 375, endPoint x: 381, endPoint y: 392, distance: 139.4
click at [737, 61] on icon "button" at bounding box center [737, 59] width 10 height 10
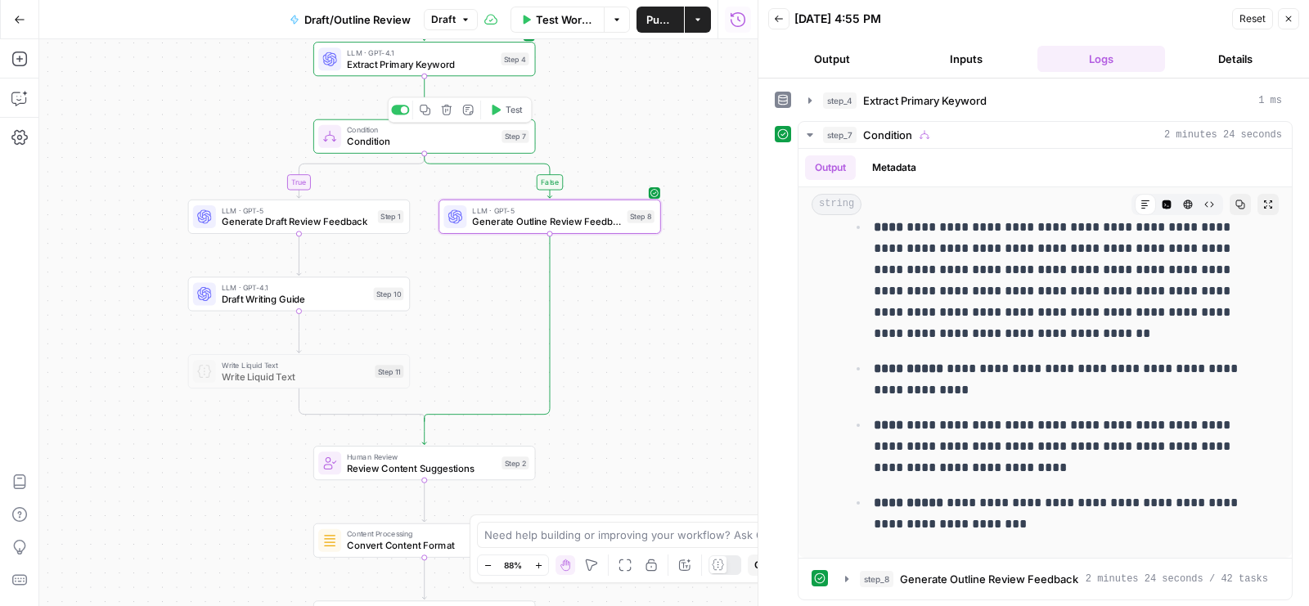
click at [502, 114] on button "Test" at bounding box center [506, 110] width 44 height 19
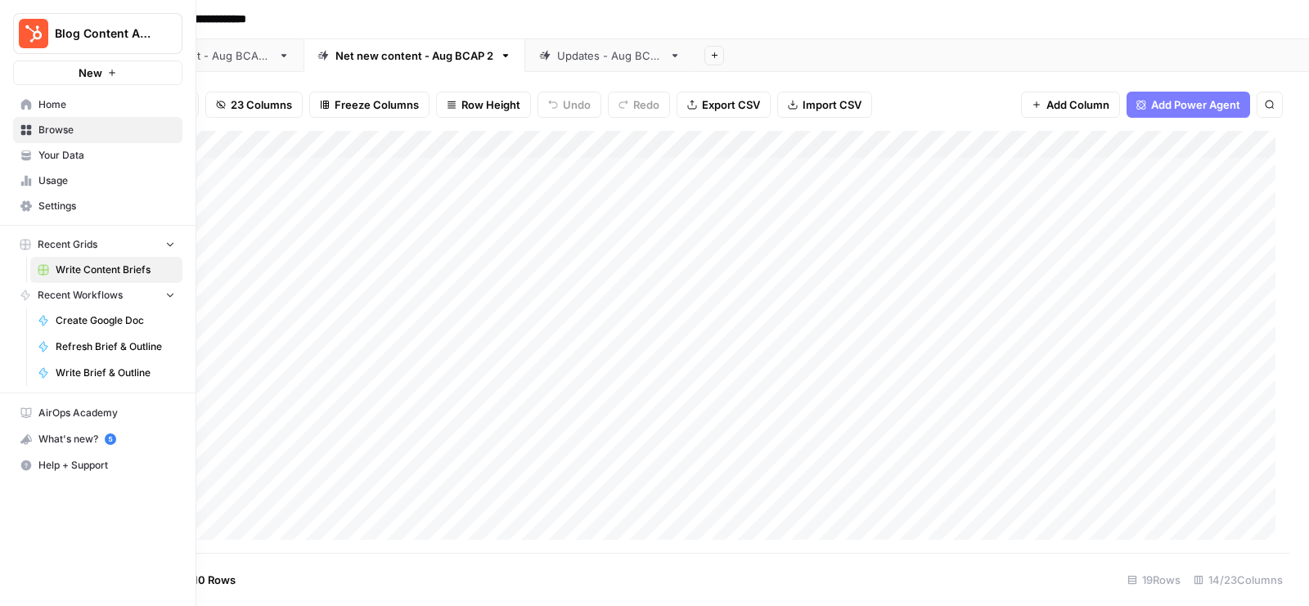
click at [100, 150] on span "Your Data" at bounding box center [106, 155] width 137 height 15
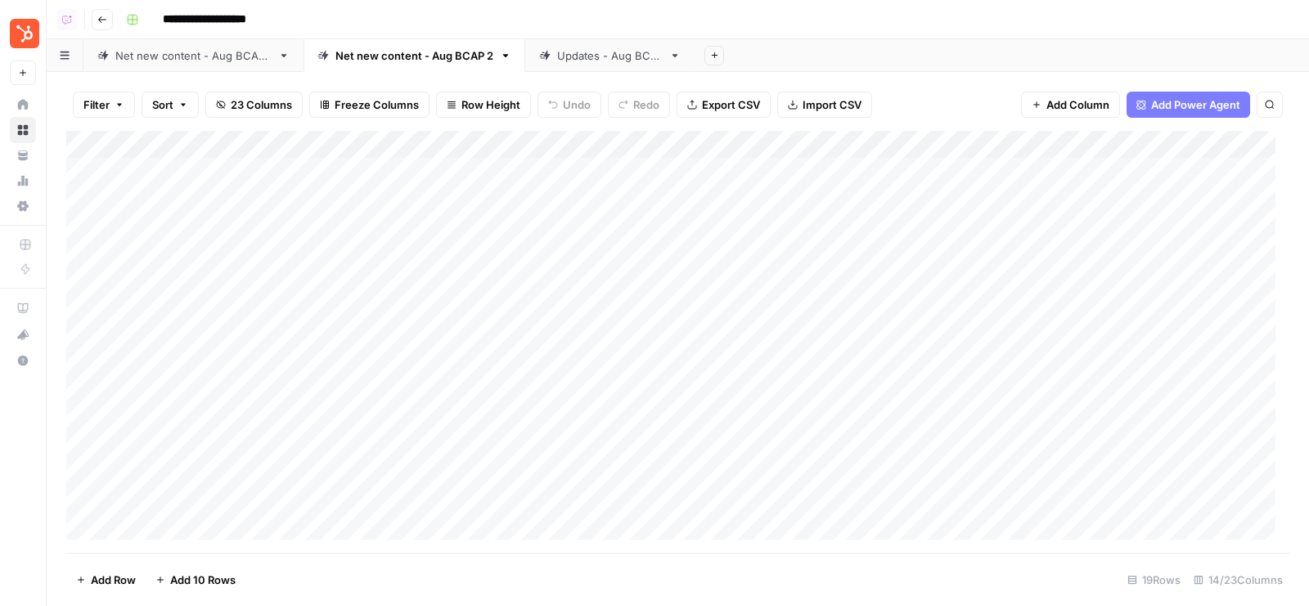
drag, startPoint x: 368, startPoint y: 169, endPoint x: 376, endPoint y: 292, distance: 123.8
click at [376, 292] on div "Add Column" at bounding box center [677, 342] width 1223 height 423
drag, startPoint x: 535, startPoint y: 178, endPoint x: 552, endPoint y: 277, distance: 100.4
click at [552, 278] on div "Add Column" at bounding box center [677, 342] width 1223 height 423
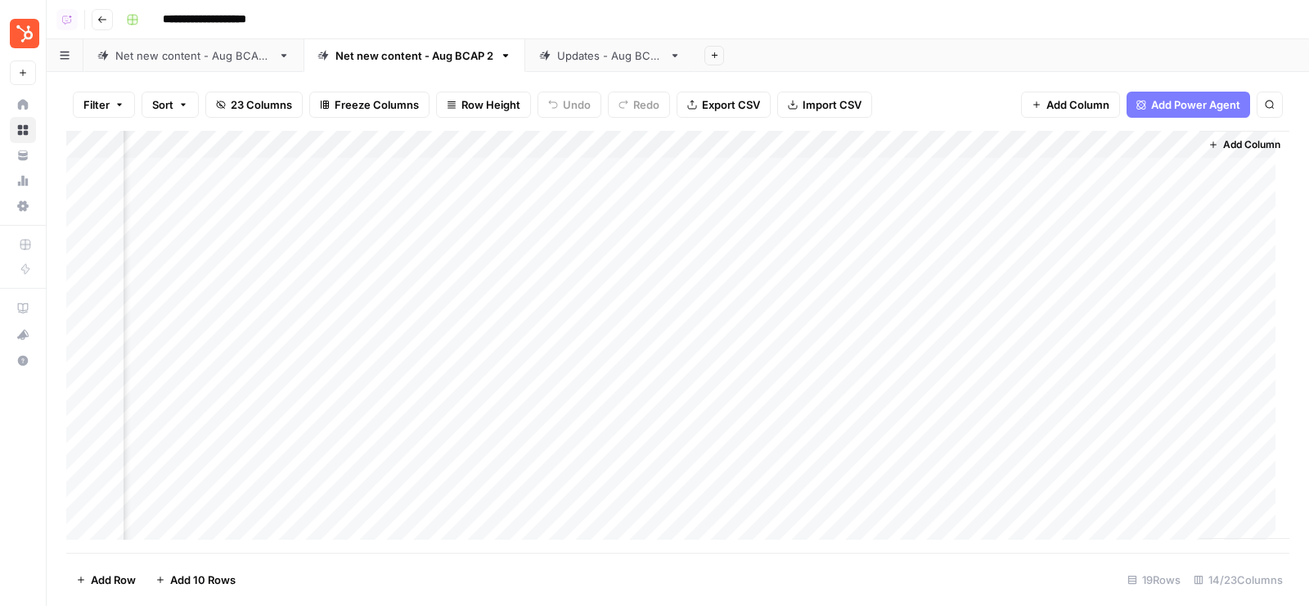
click at [563, 59] on div "Updates - Aug BCAP" at bounding box center [610, 55] width 106 height 16
click at [403, 59] on div "Net new content - Aug BCAP 2" at bounding box center [415, 55] width 158 height 16
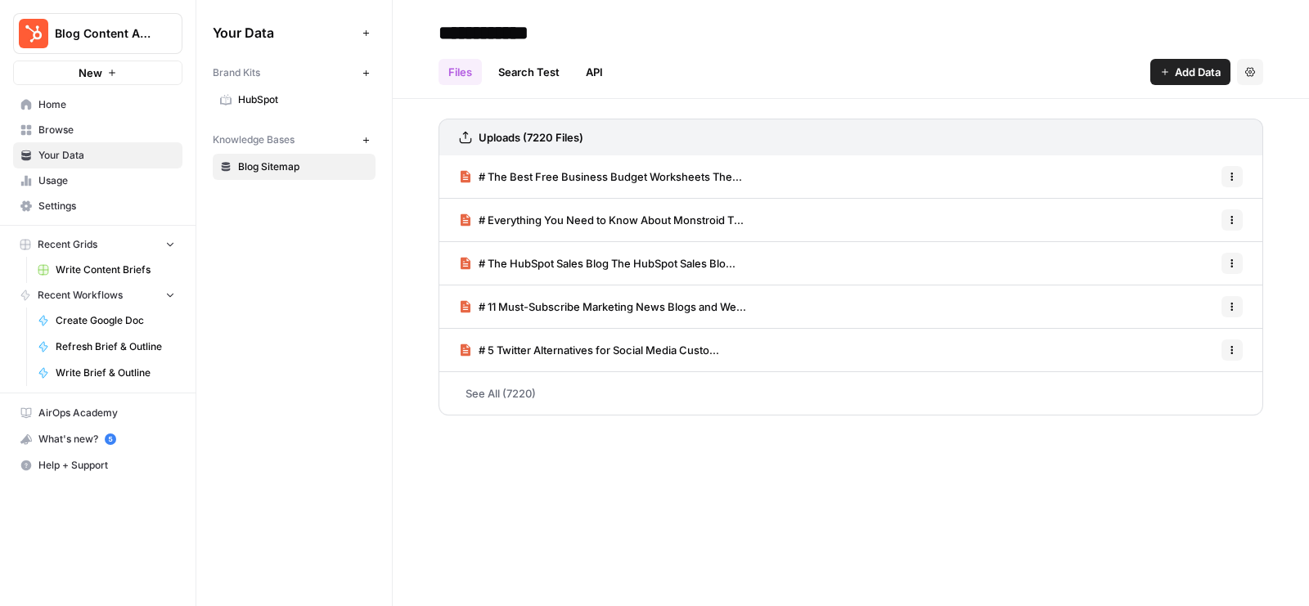
click at [264, 95] on span "HubSpot" at bounding box center [303, 99] width 130 height 15
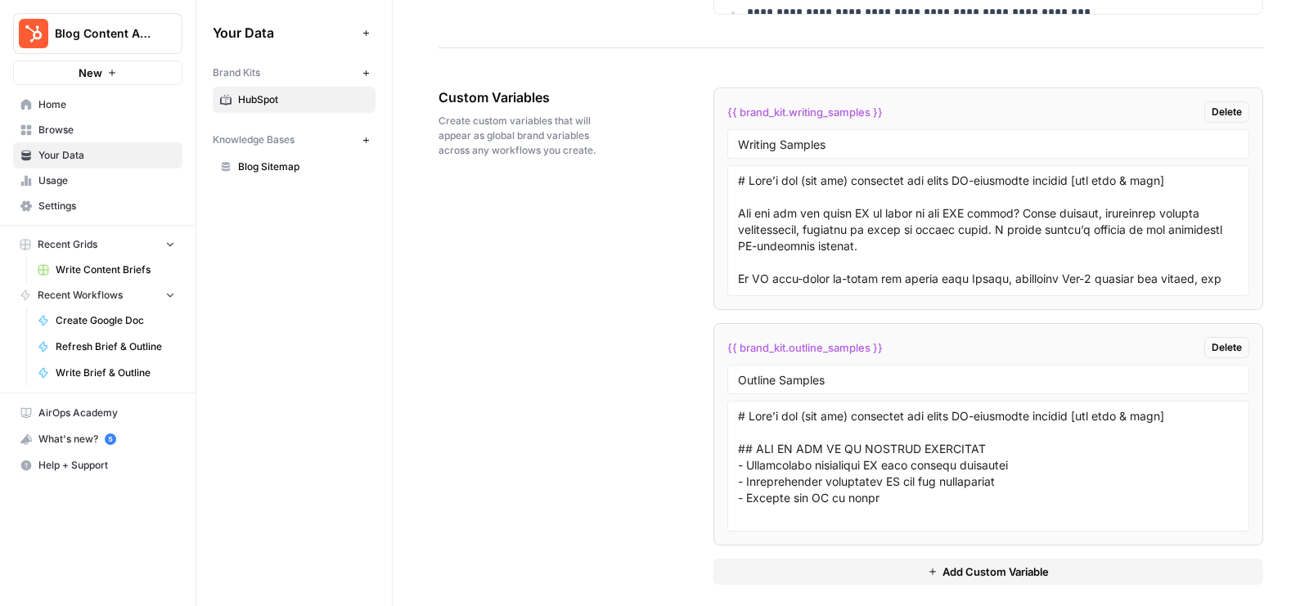
click at [241, 163] on span "Blog Sitemap" at bounding box center [303, 167] width 130 height 15
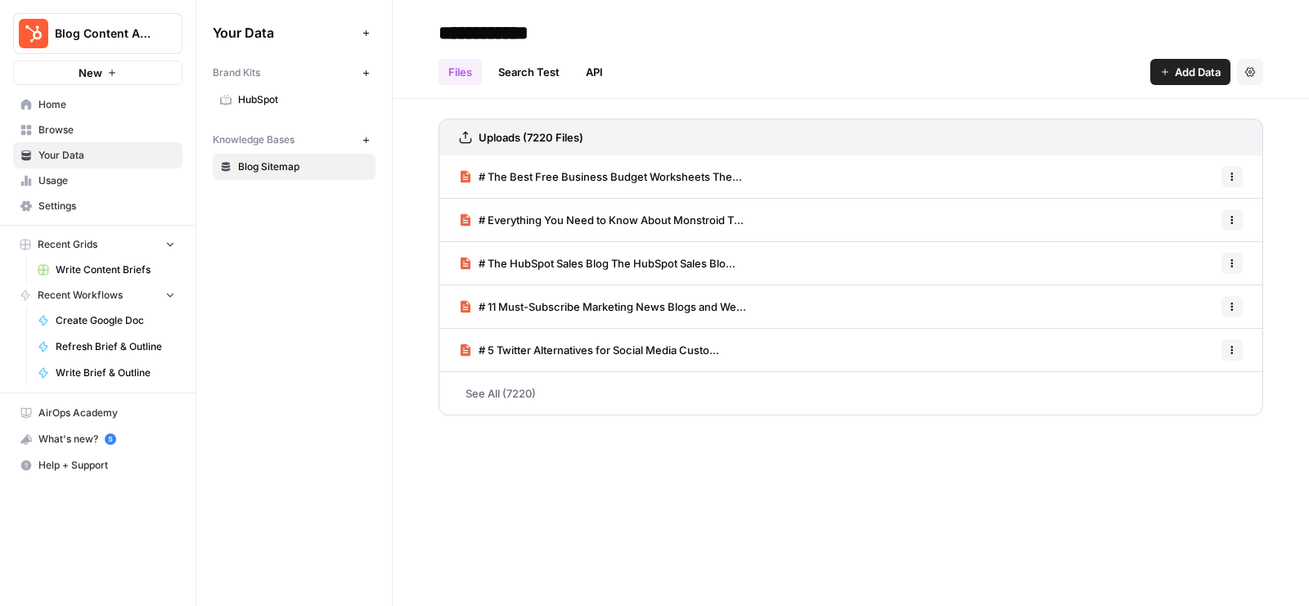
click at [698, 137] on div "Uploads (7220 Files)" at bounding box center [851, 137] width 825 height 37
click at [1256, 79] on button "Settings" at bounding box center [1250, 72] width 26 height 26
click at [822, 68] on div "Files Search Test API Add Data Settings" at bounding box center [851, 65] width 825 height 39
click at [558, 405] on link "See All (7220)" at bounding box center [851, 393] width 825 height 43
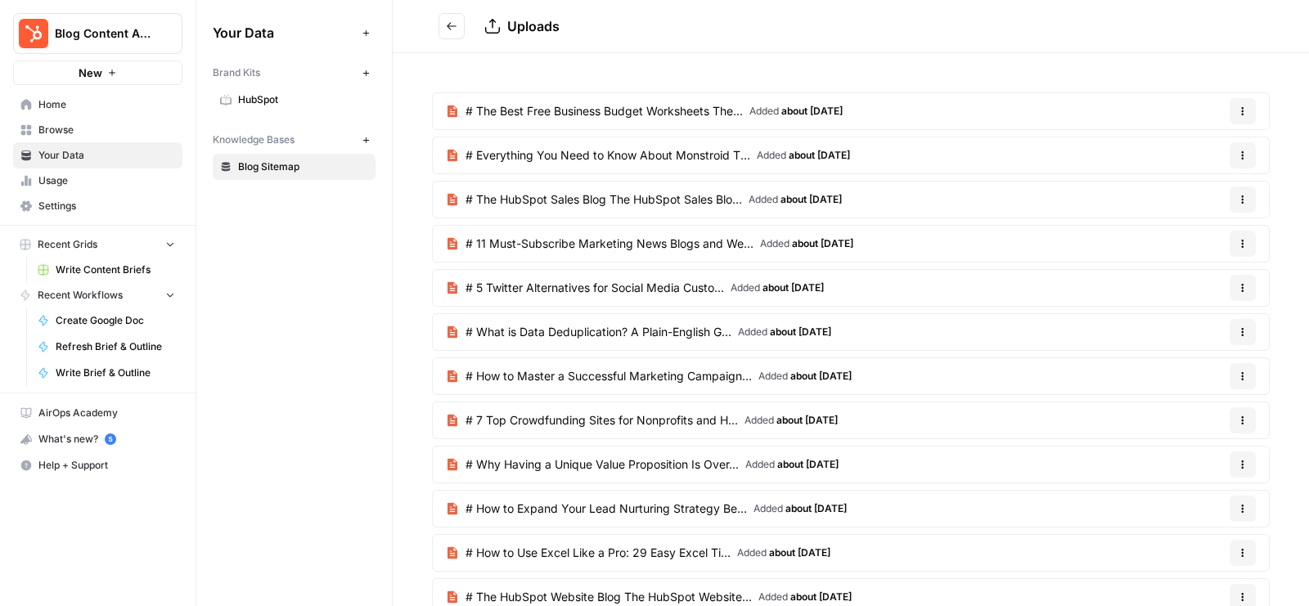
click at [460, 25] on button "Go back" at bounding box center [452, 26] width 26 height 26
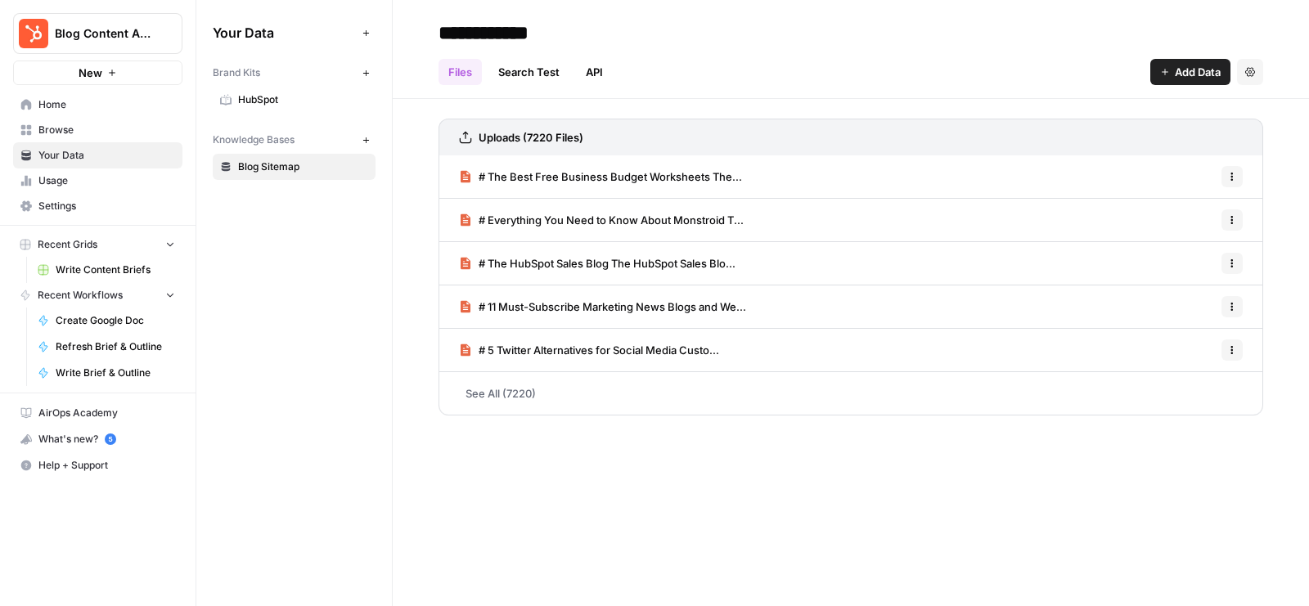
click at [571, 133] on h3 "Uploads (7220 Files)" at bounding box center [531, 137] width 105 height 16
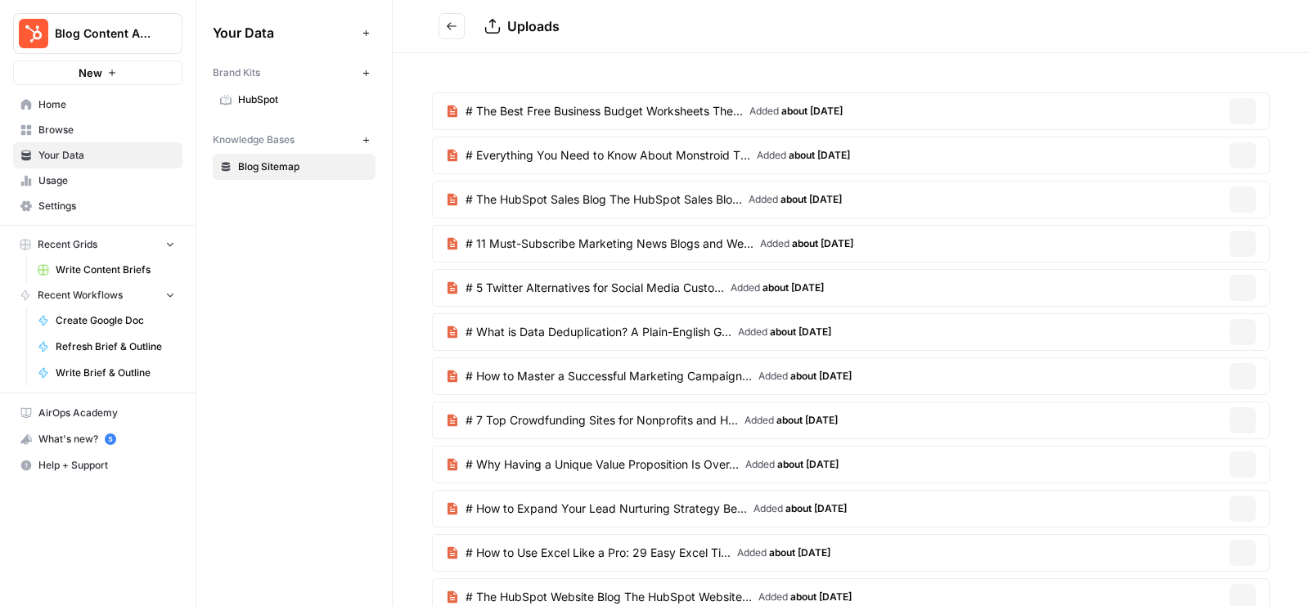
click at [571, 133] on section "# The Best Free Business Budget Worksheets The... Added about 1 month ago Optio…" at bounding box center [851, 530] width 838 height 877
click at [546, 98] on link "# The Best Free Business Budget Worksheets The... Added about 1 month ago" at bounding box center [644, 111] width 423 height 36
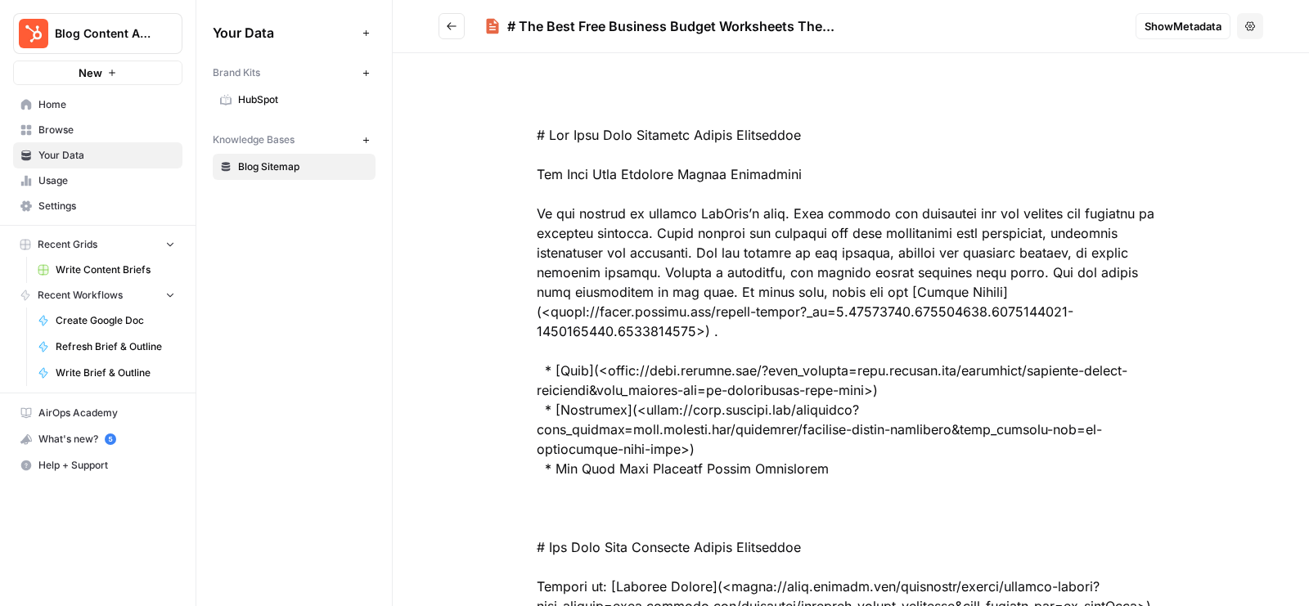
click at [1156, 26] on span "Show Metadata" at bounding box center [1183, 26] width 77 height 16
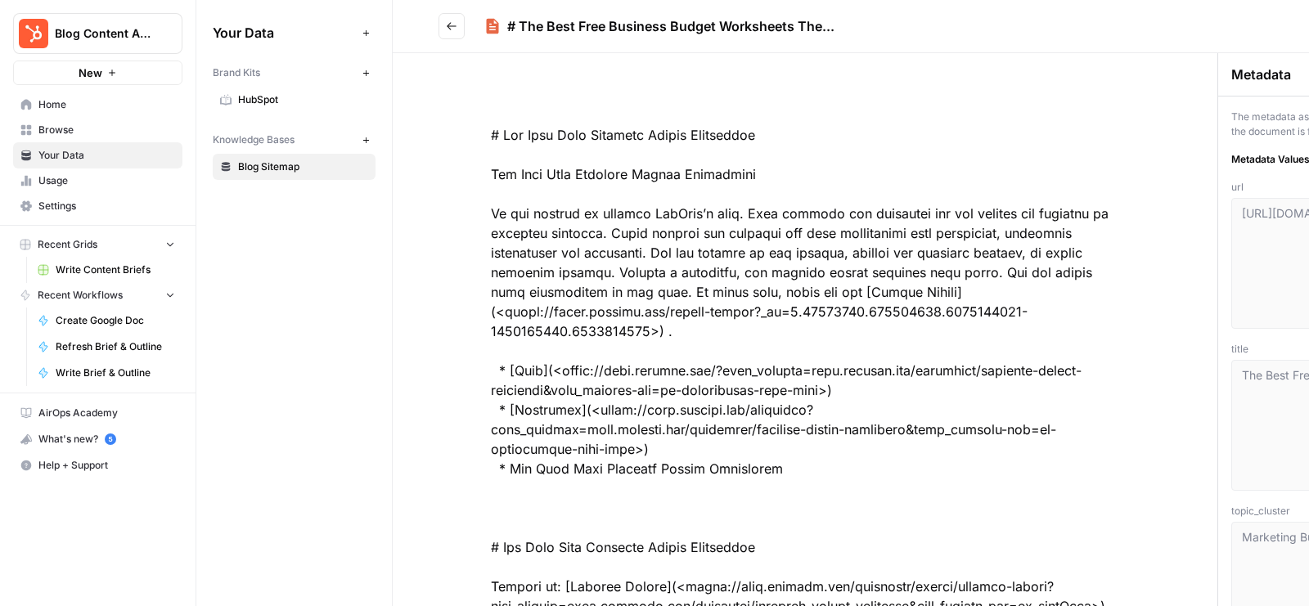
drag, startPoint x: 1218, startPoint y: 158, endPoint x: 1096, endPoint y: 157, distance: 121.9
click at [1097, 158] on div "# The Best Free Business Budget Worksheets The... Hide Metadata Options Metadat…" at bounding box center [851, 303] width 917 height 606
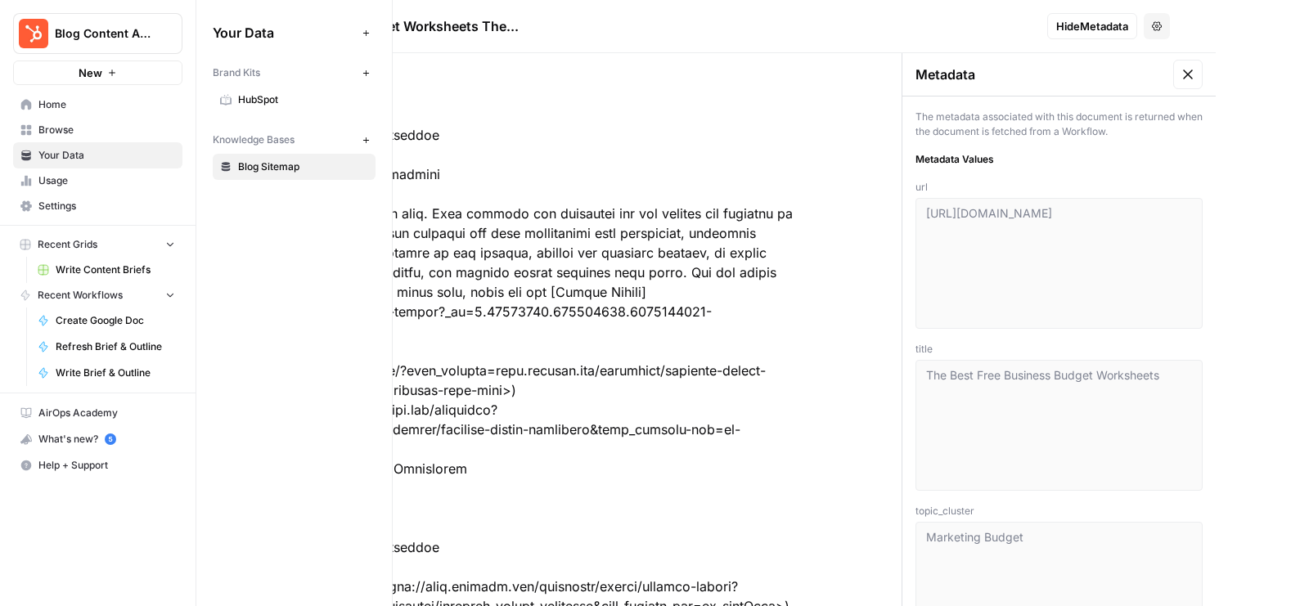
click at [1180, 79] on icon at bounding box center [1188, 74] width 16 height 16
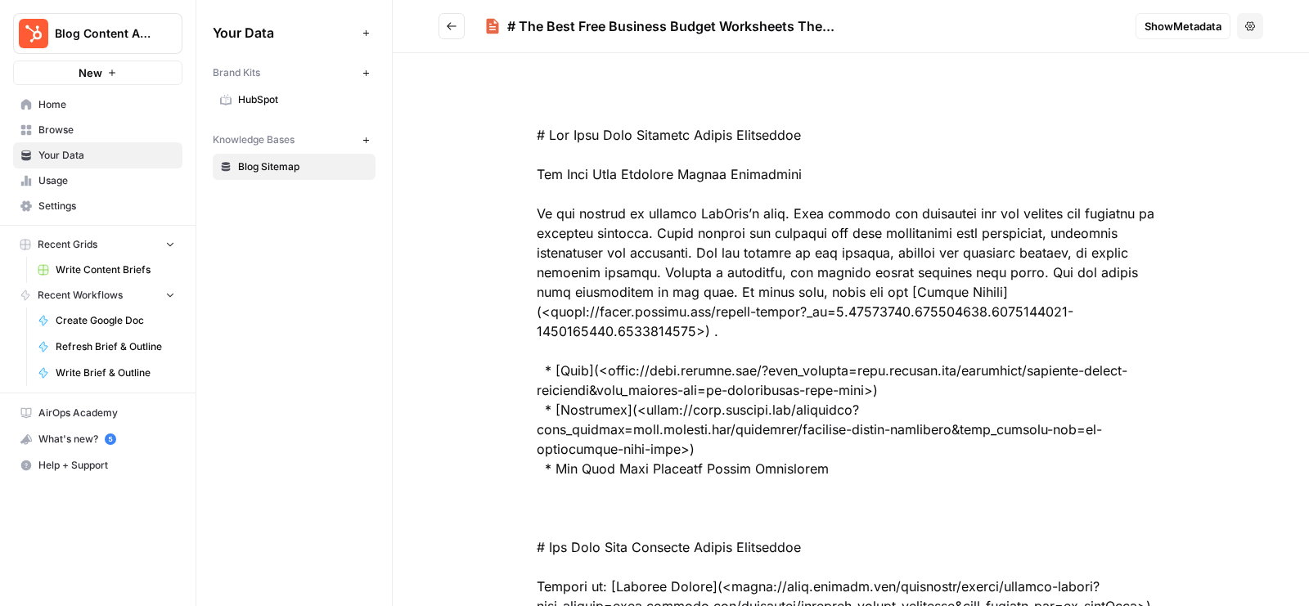
click at [449, 24] on icon "Go back" at bounding box center [452, 25] width 10 height 7
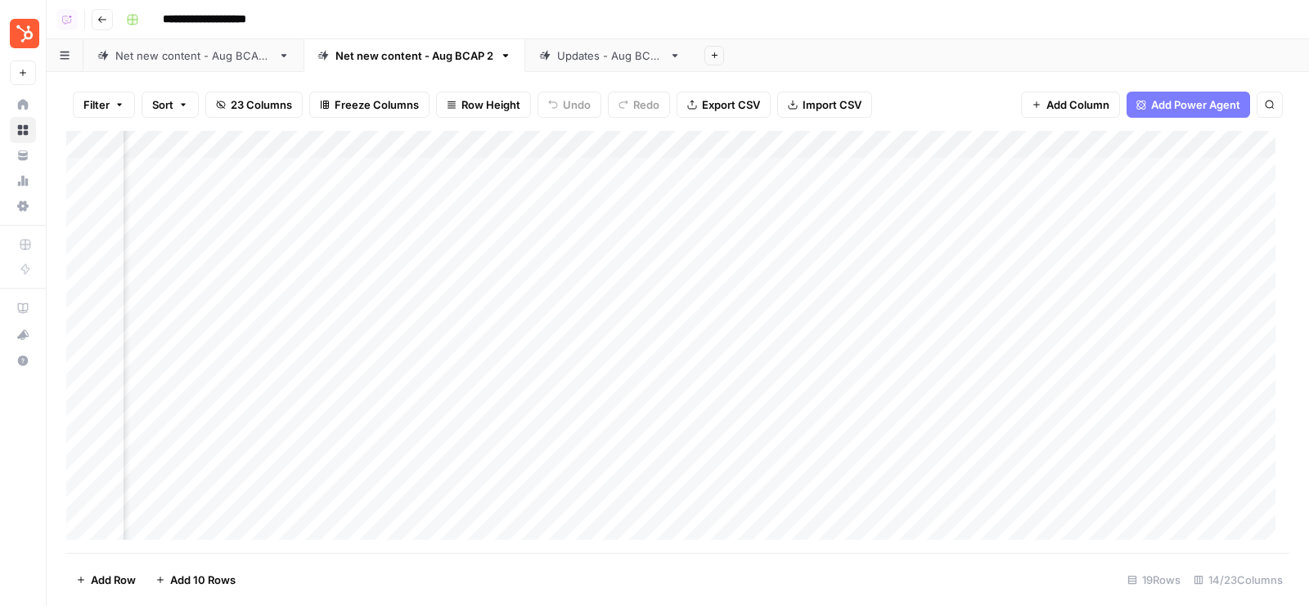
scroll to position [0, 1021]
click at [931, 61] on div "Add Sheet" at bounding box center [1002, 55] width 615 height 33
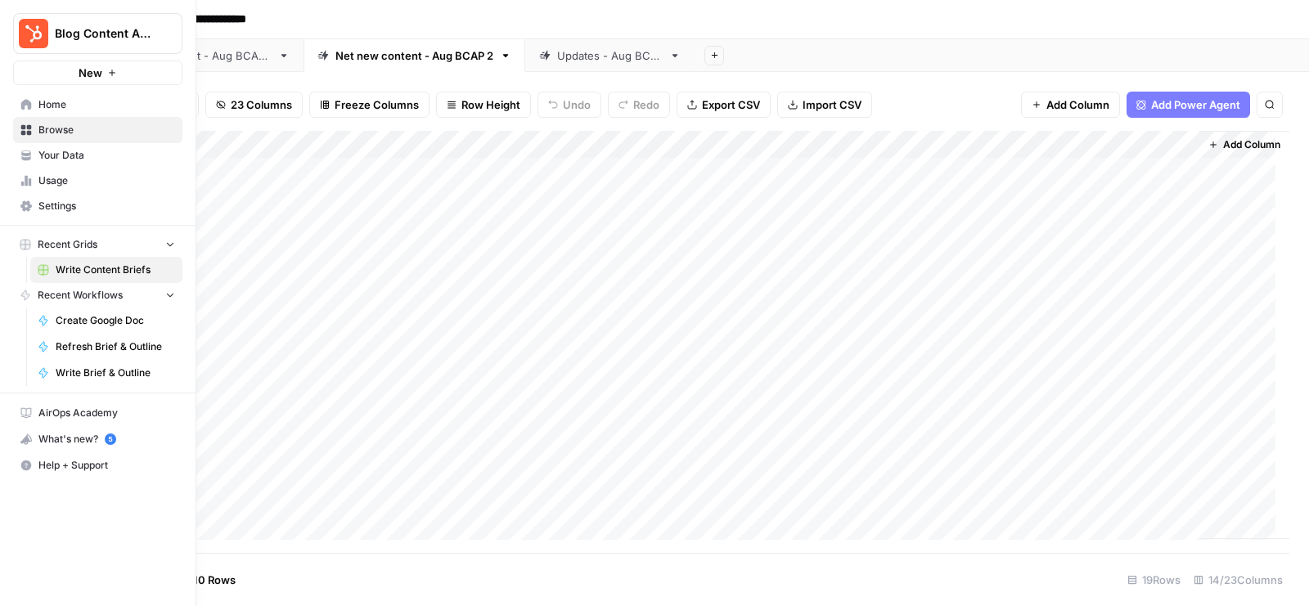
click at [83, 128] on span "Browse" at bounding box center [106, 130] width 137 height 15
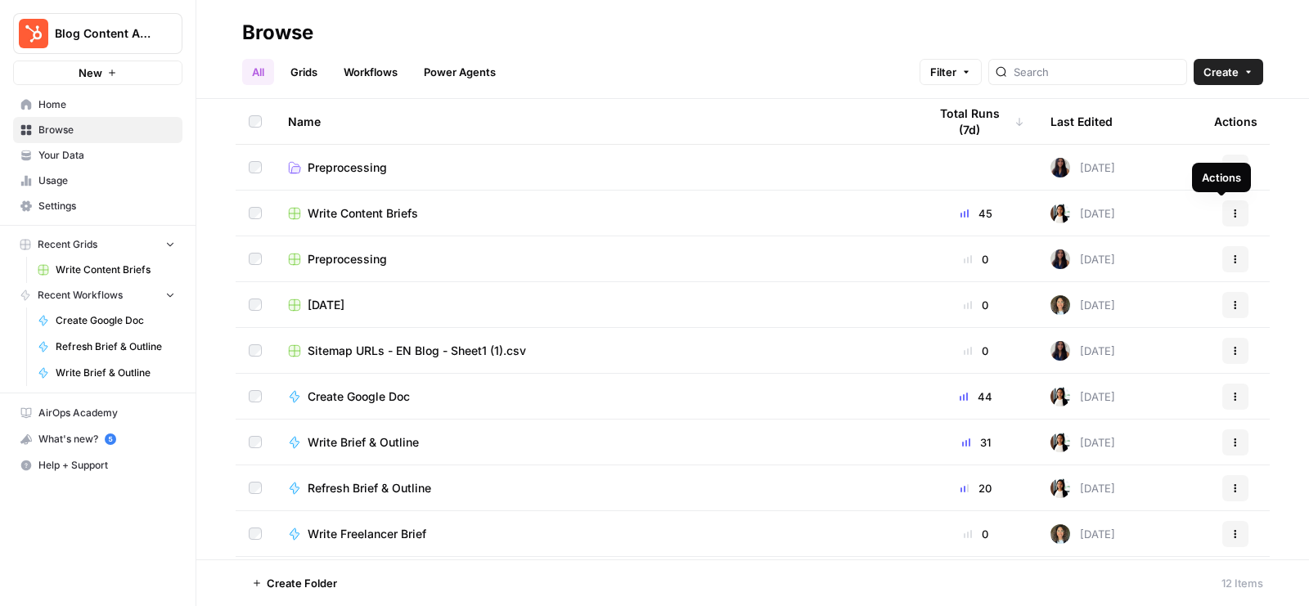
click at [1223, 205] on button "Actions" at bounding box center [1236, 214] width 26 height 26
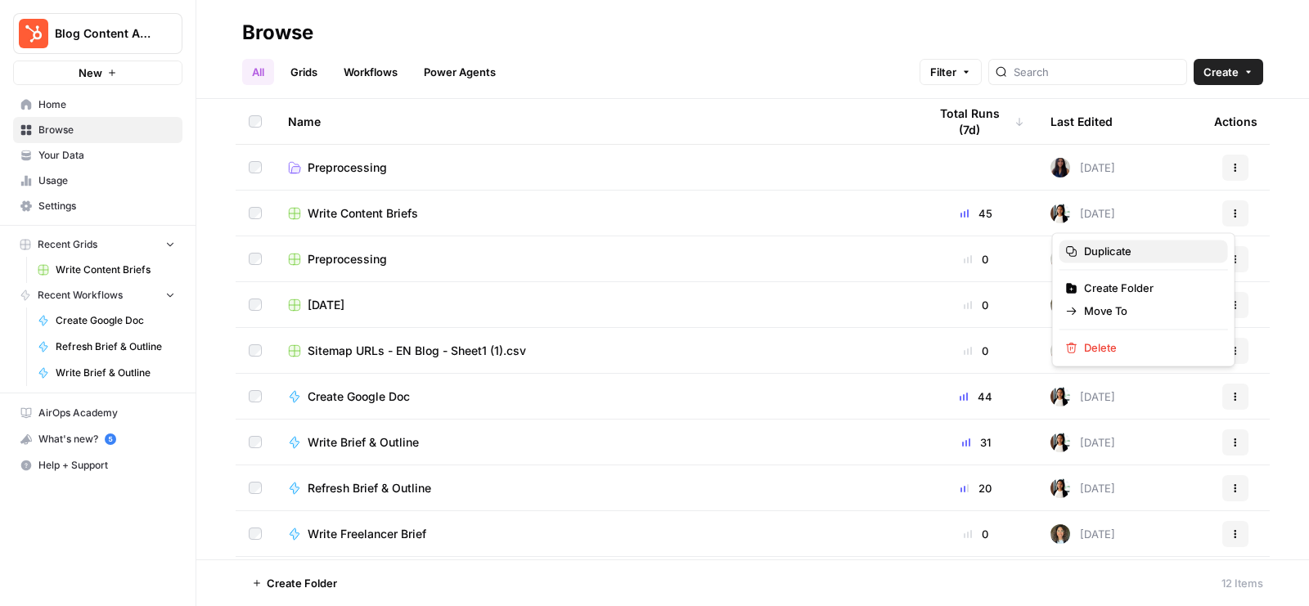
click at [1095, 242] on button "Duplicate" at bounding box center [1144, 251] width 169 height 23
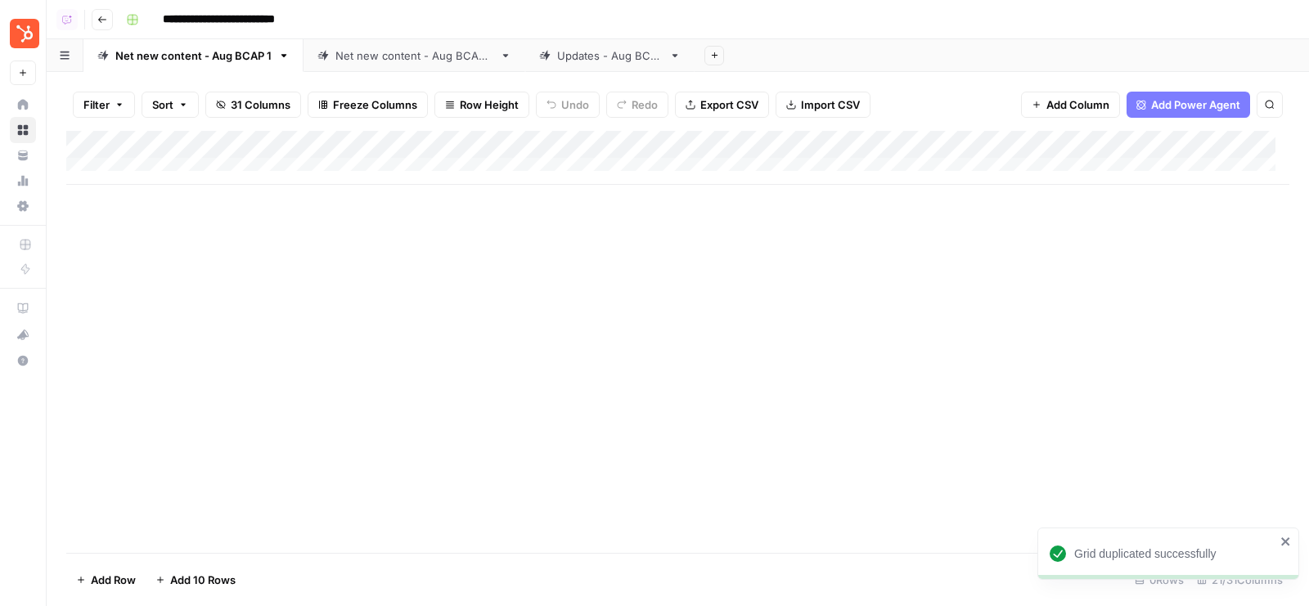
click at [376, 40] on link "Net new content - Aug BCAP 2" at bounding box center [415, 55] width 222 height 33
click at [283, 54] on icon at bounding box center [285, 55] width 6 height 3
click at [283, 54] on icon "button" at bounding box center [285, 55] width 6 height 3
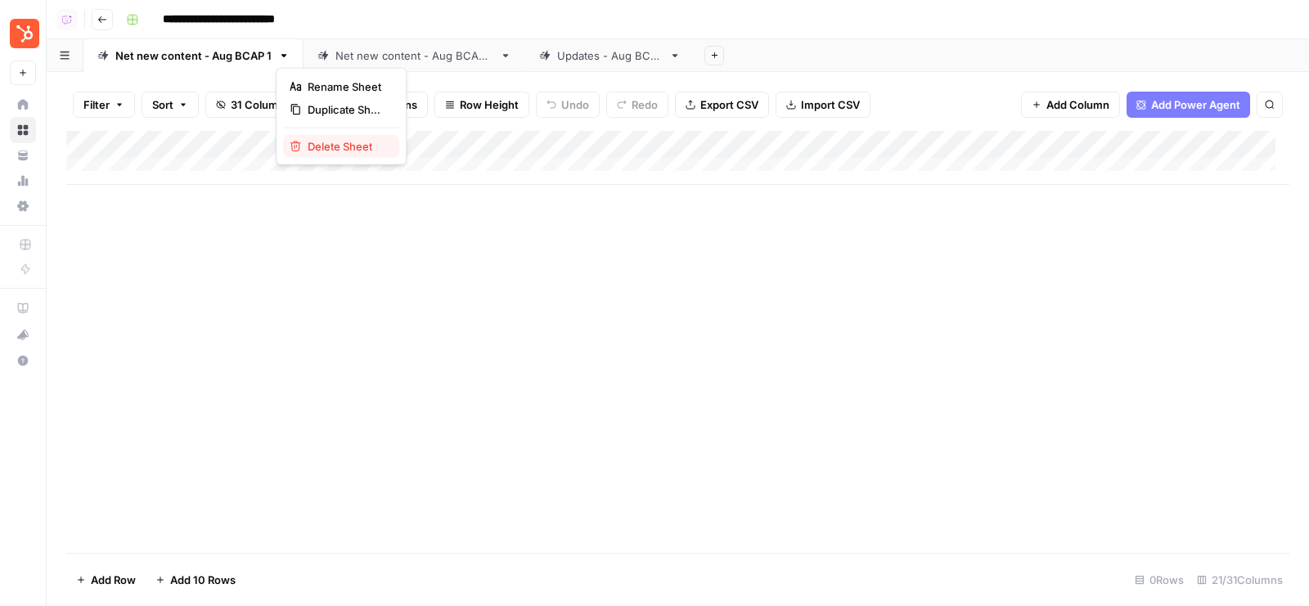
click at [330, 146] on span "Delete Sheet" at bounding box center [347, 146] width 79 height 16
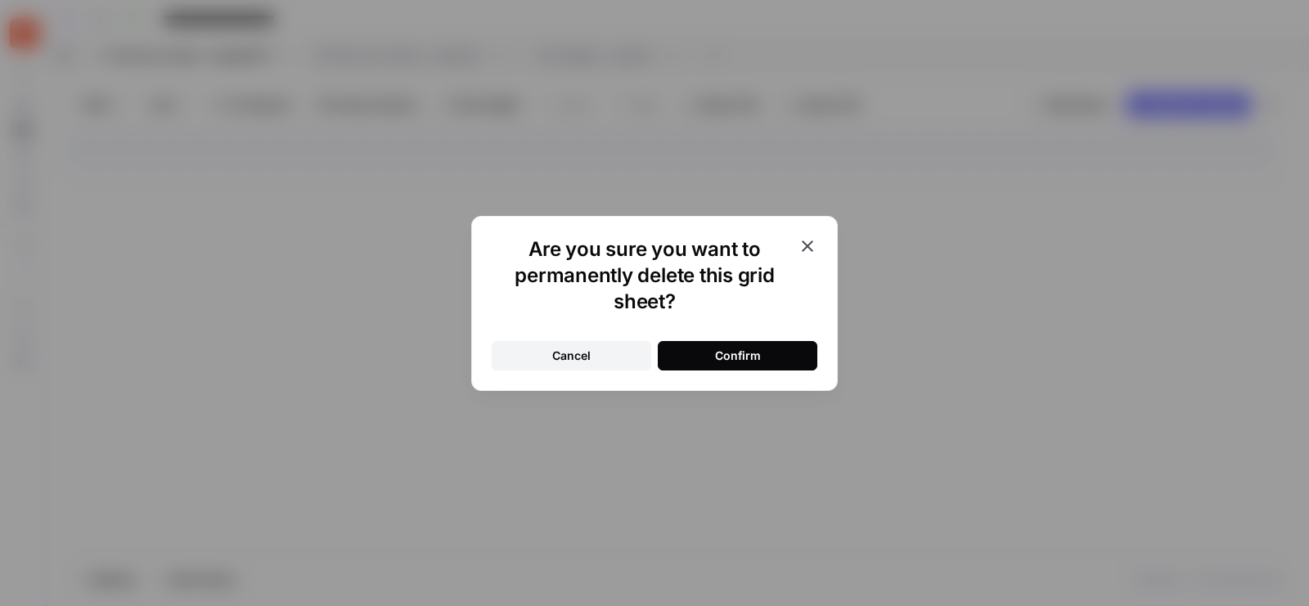
click at [787, 347] on button "Confirm" at bounding box center [738, 355] width 160 height 29
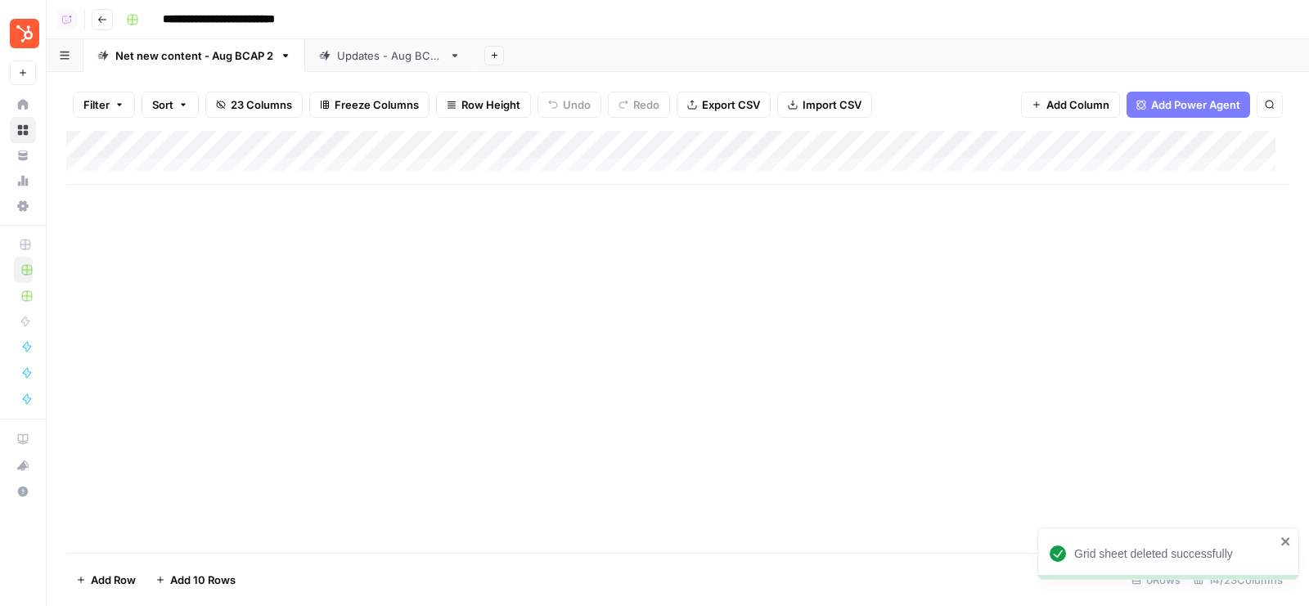
click at [439, 54] on div "Updates - Aug BCAP" at bounding box center [390, 55] width 106 height 16
click at [453, 56] on icon "button" at bounding box center [454, 55] width 11 height 11
click at [481, 154] on button "Delete Sheet" at bounding box center [513, 146] width 116 height 23
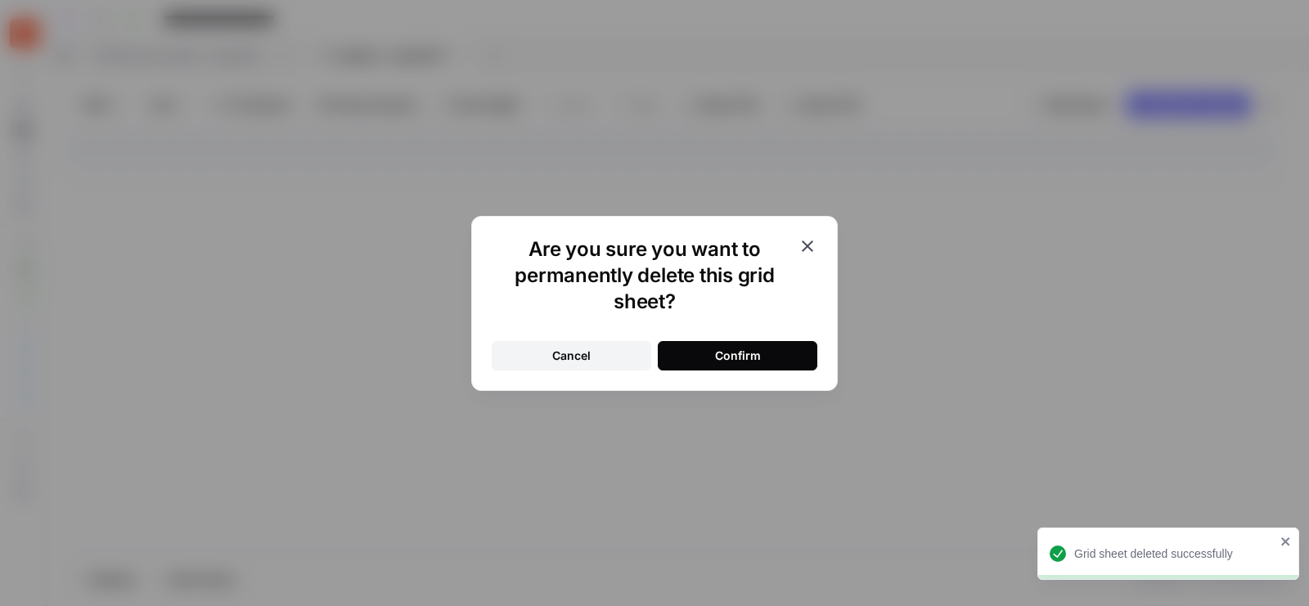
click at [761, 347] on button "Confirm" at bounding box center [738, 355] width 160 height 29
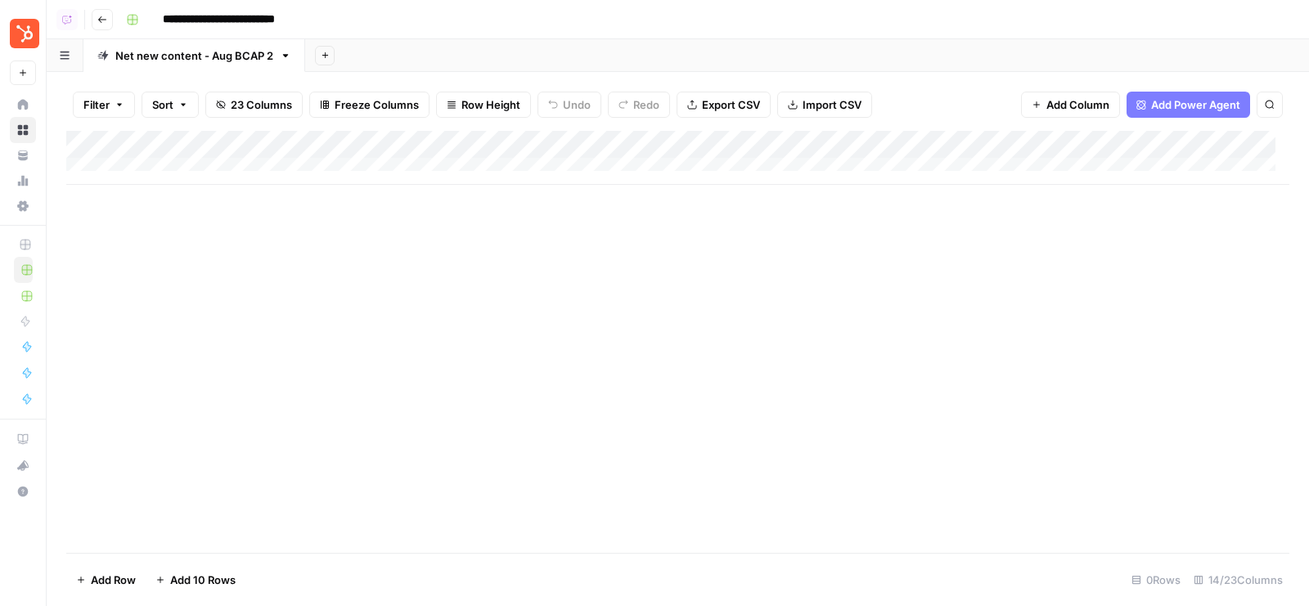
click at [255, 146] on div "Add Column" at bounding box center [677, 158] width 1223 height 54
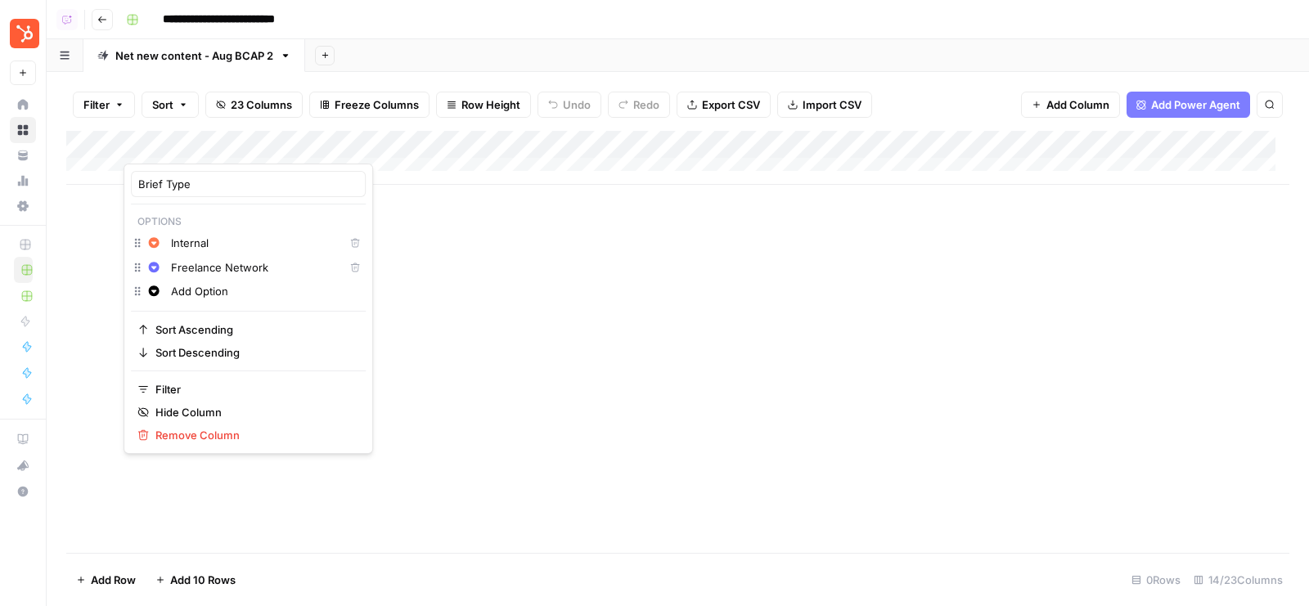
click at [429, 333] on div "Add Column" at bounding box center [677, 342] width 1223 height 422
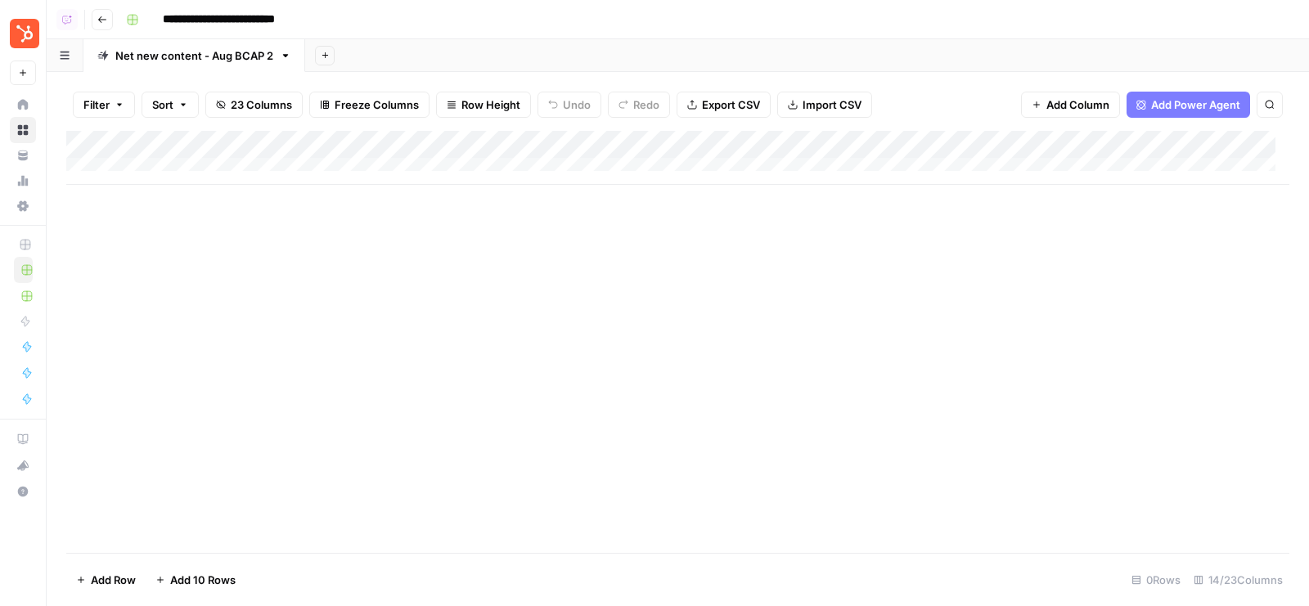
click at [394, 160] on div "Add Column" at bounding box center [677, 158] width 1223 height 54
type textarea "**********"
click at [536, 317] on div "Add Column" at bounding box center [677, 342] width 1223 height 422
click at [582, 160] on div "Add Column" at bounding box center [677, 172] width 1223 height 82
click at [396, 173] on div "Add Column" at bounding box center [677, 172] width 1223 height 82
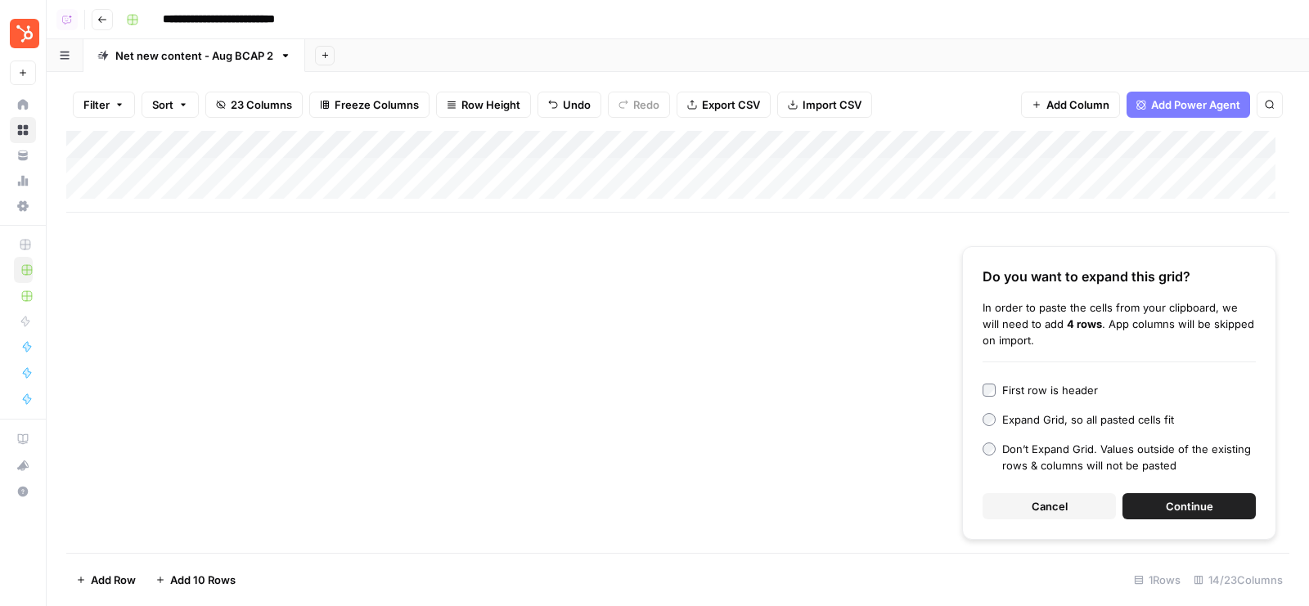
click at [1161, 497] on button "Continue" at bounding box center [1189, 506] width 133 height 26
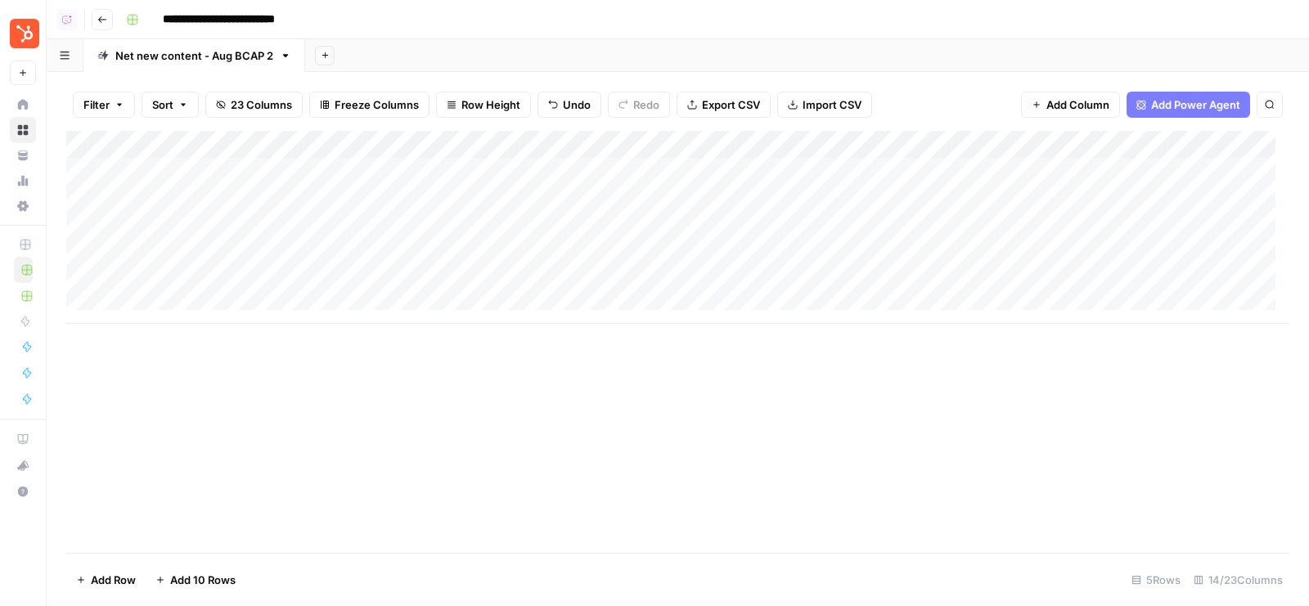
click at [564, 164] on div "Add Column" at bounding box center [677, 227] width 1223 height 193
click at [205, 179] on div "Add Column" at bounding box center [677, 227] width 1223 height 193
click at [169, 234] on button "Internal" at bounding box center [175, 235] width 52 height 20
drag, startPoint x: 271, startPoint y: 183, endPoint x: 255, endPoint y: 271, distance: 89.1
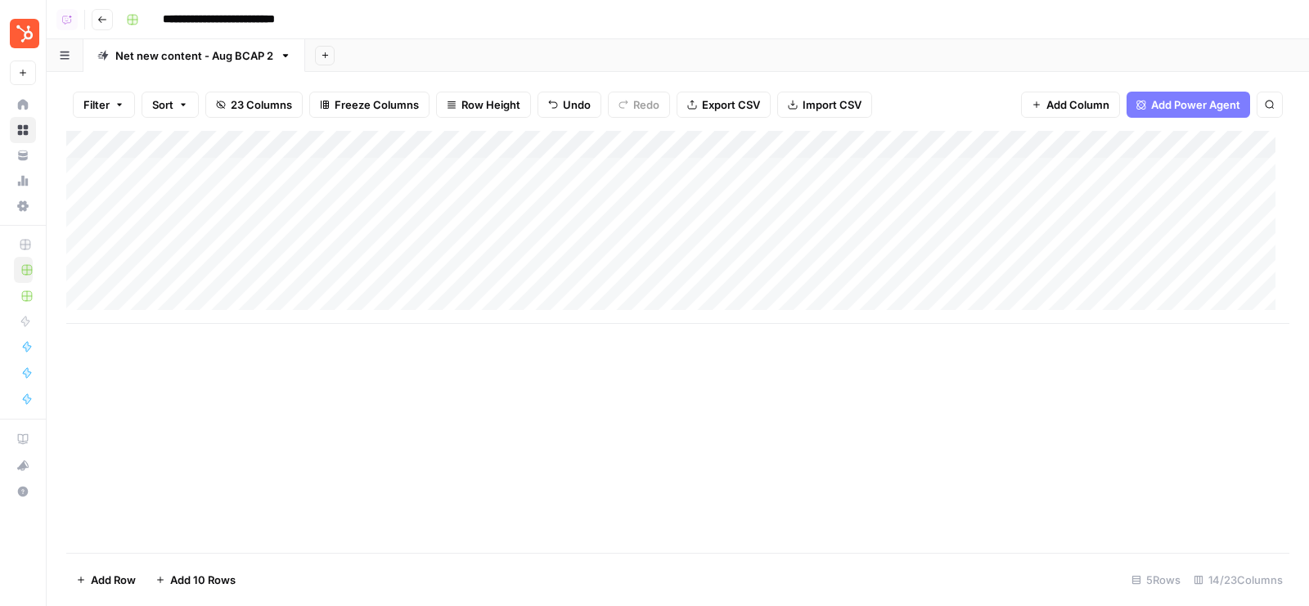
click at [255, 271] on div "Add Column" at bounding box center [677, 227] width 1223 height 193
click at [804, 31] on div "**********" at bounding box center [706, 20] width 1174 height 26
click at [907, 142] on div "Add Column" at bounding box center [677, 227] width 1223 height 193
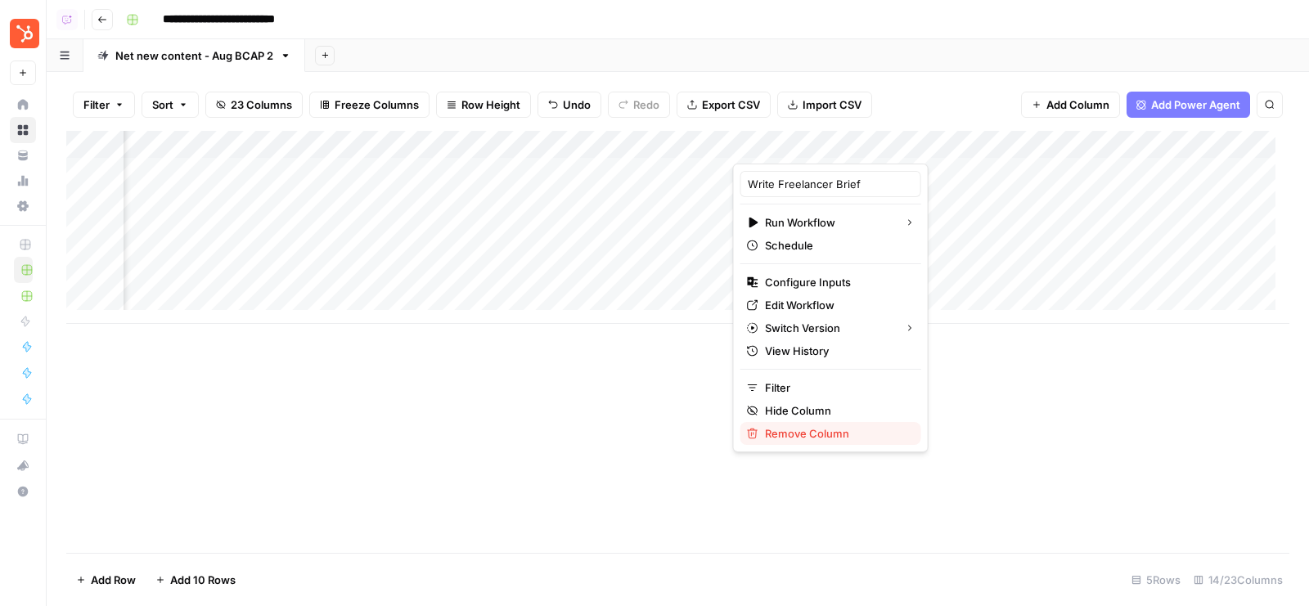
click at [816, 437] on span "Remove Column" at bounding box center [836, 434] width 143 height 16
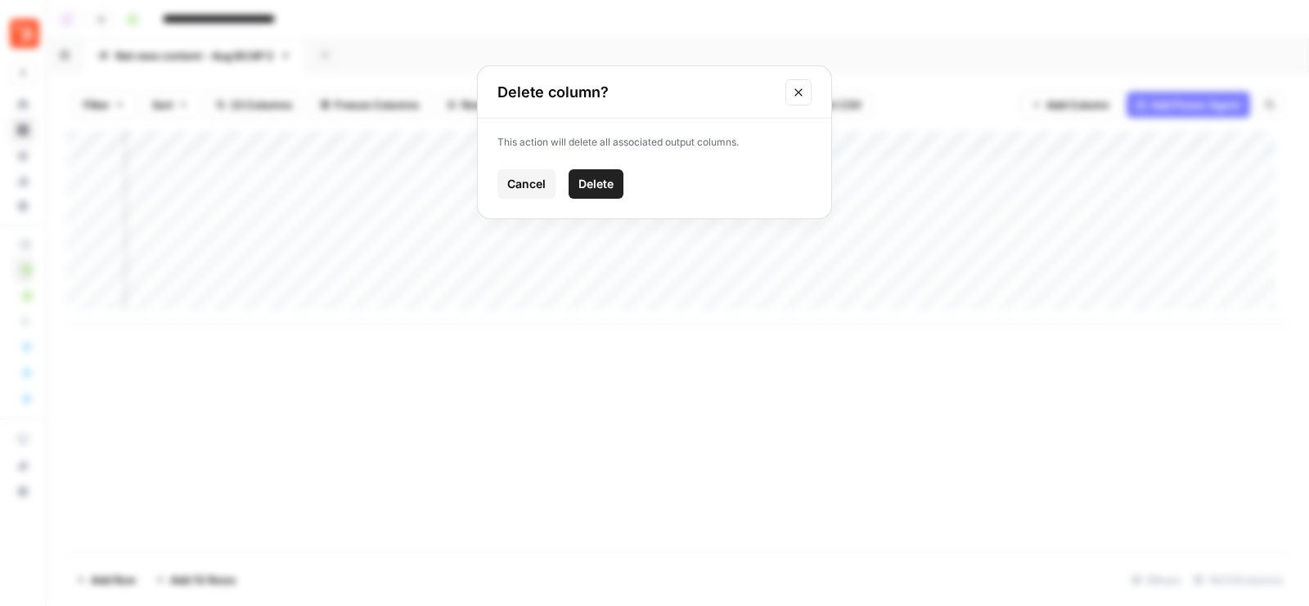
click at [595, 178] on span "Delete" at bounding box center [596, 184] width 35 height 16
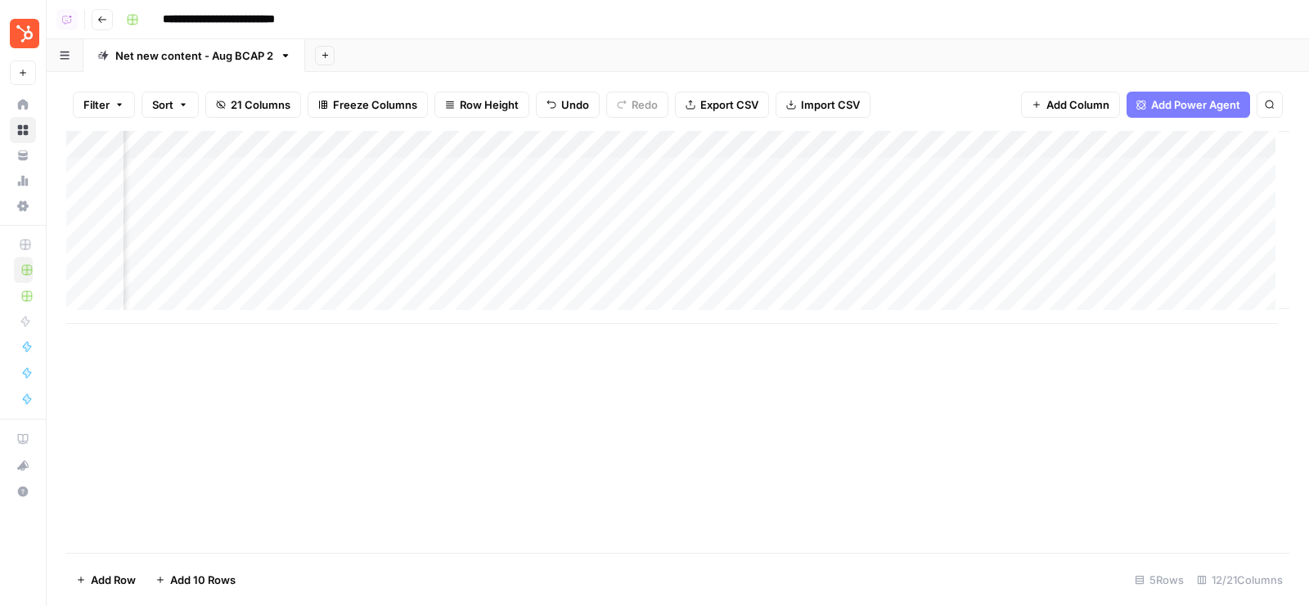
scroll to position [0, 1077]
click at [1171, 149] on div "Add Column" at bounding box center [677, 227] width 1223 height 193
click at [1114, 301] on span "Remove Column" at bounding box center [1140, 305] width 143 height 16
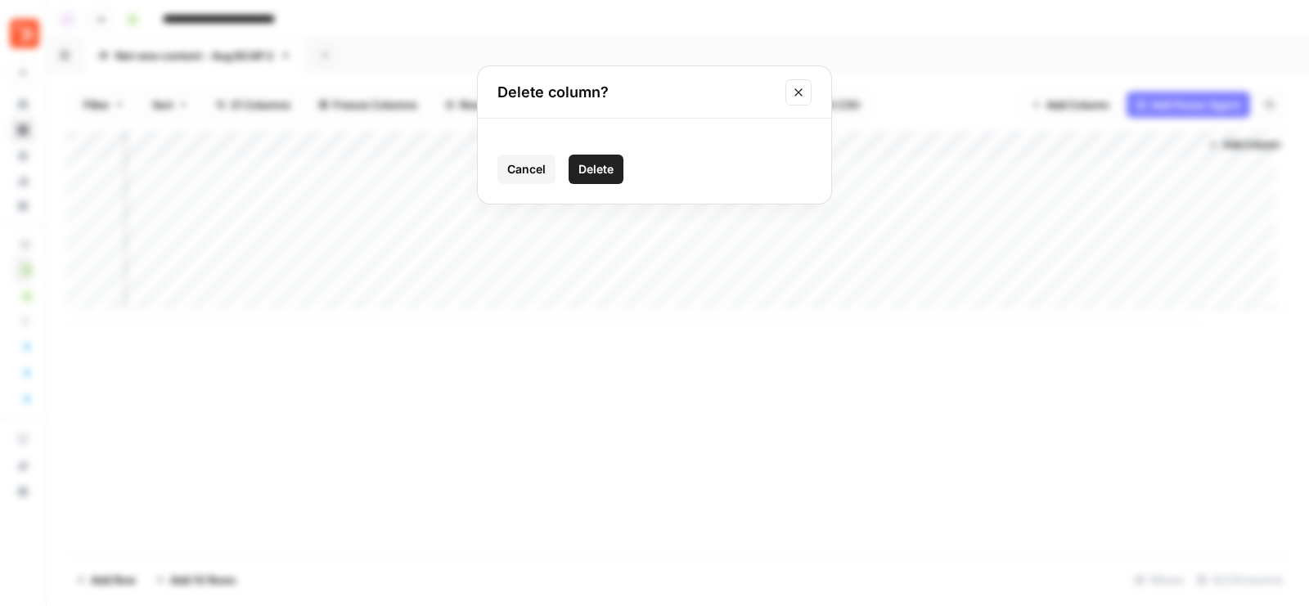
click at [610, 167] on span "Delete" at bounding box center [596, 169] width 35 height 16
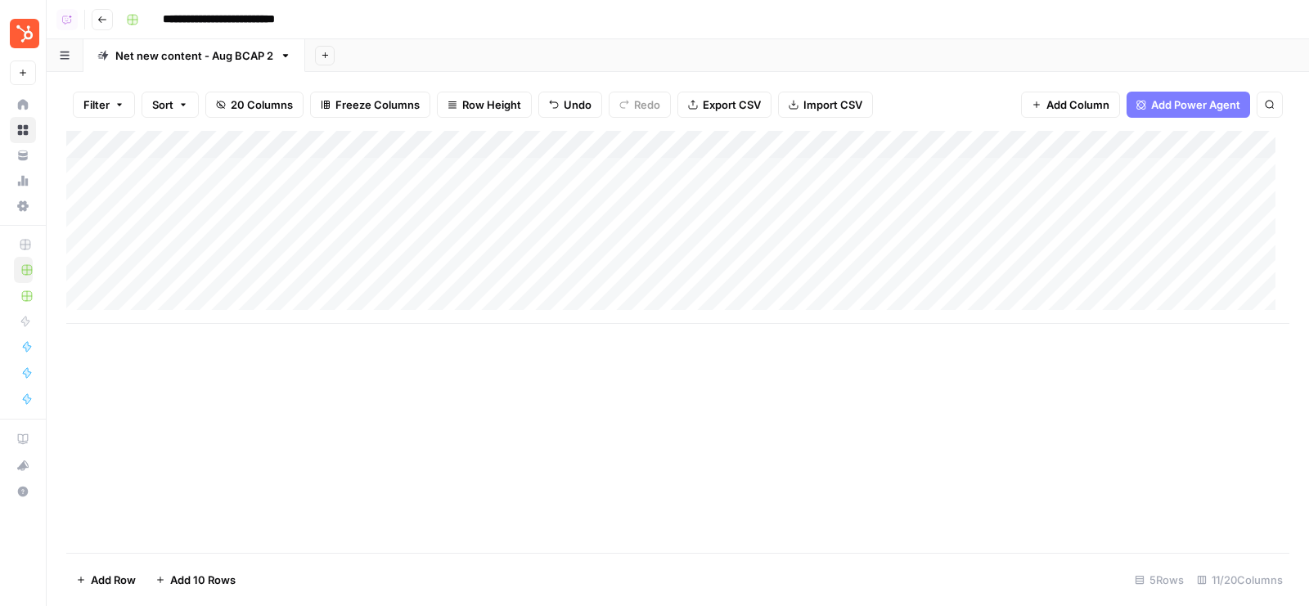
scroll to position [0, 0]
click at [809, 174] on div "Add Column" at bounding box center [677, 227] width 1223 height 193
click at [772, 197] on div "Add Column" at bounding box center [677, 227] width 1223 height 193
click at [760, 219] on div "Add Column" at bounding box center [677, 227] width 1223 height 193
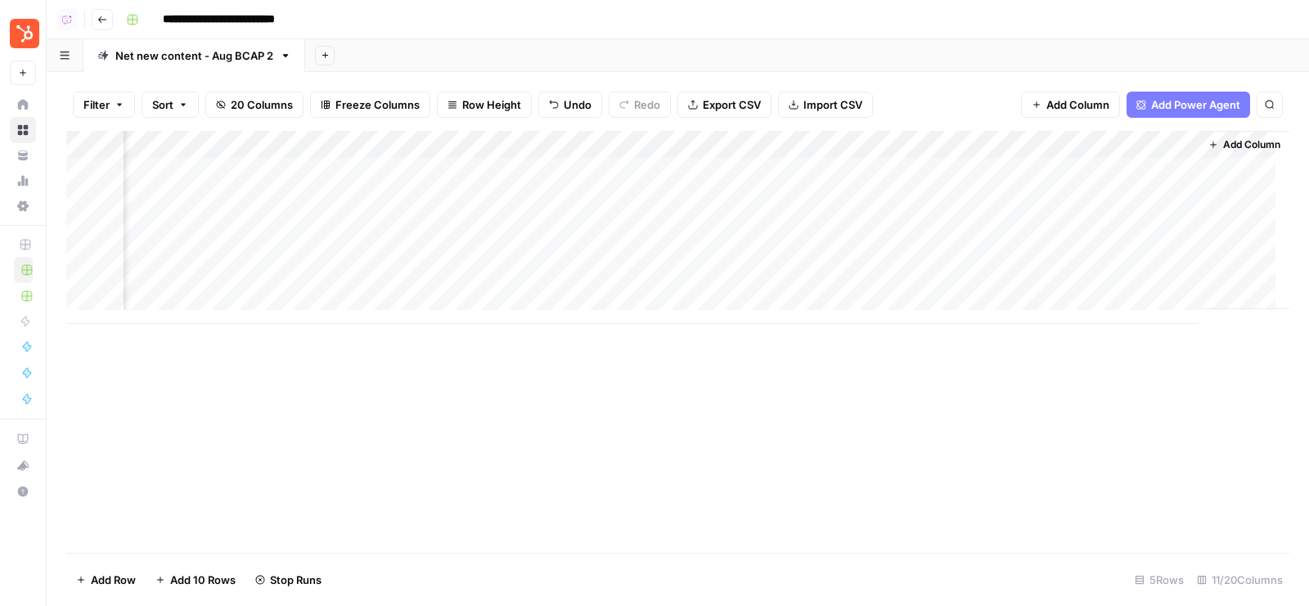
click at [1223, 144] on span "Add Column" at bounding box center [1251, 144] width 57 height 15
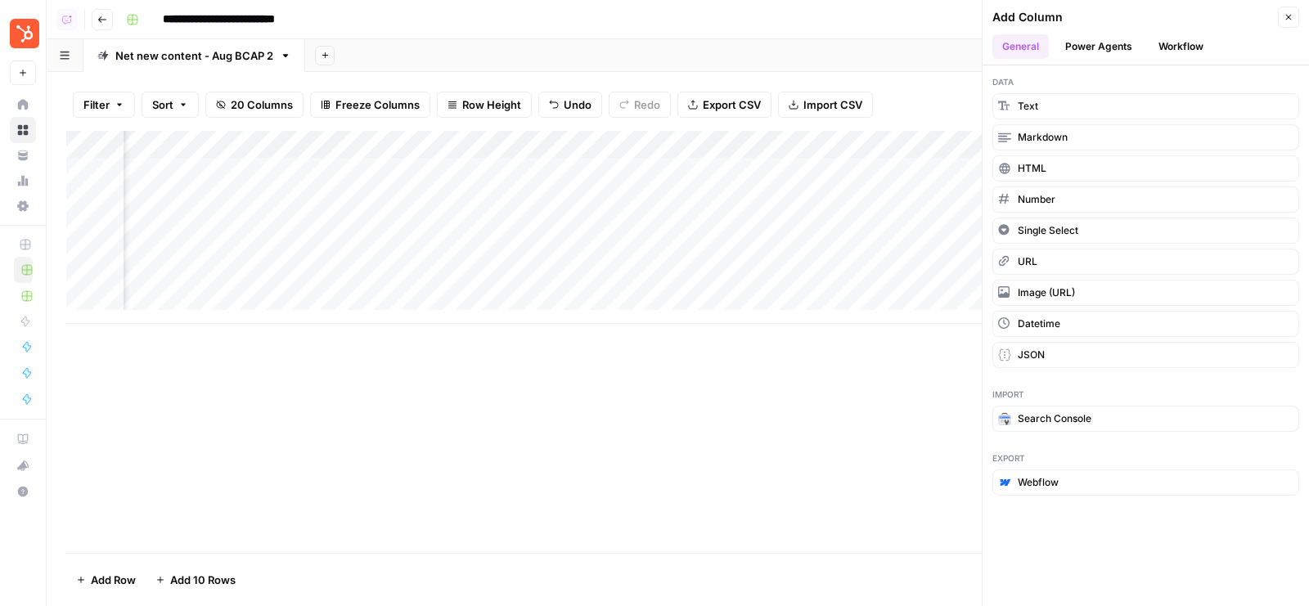
click at [1187, 51] on button "Workflow" at bounding box center [1181, 46] width 65 height 25
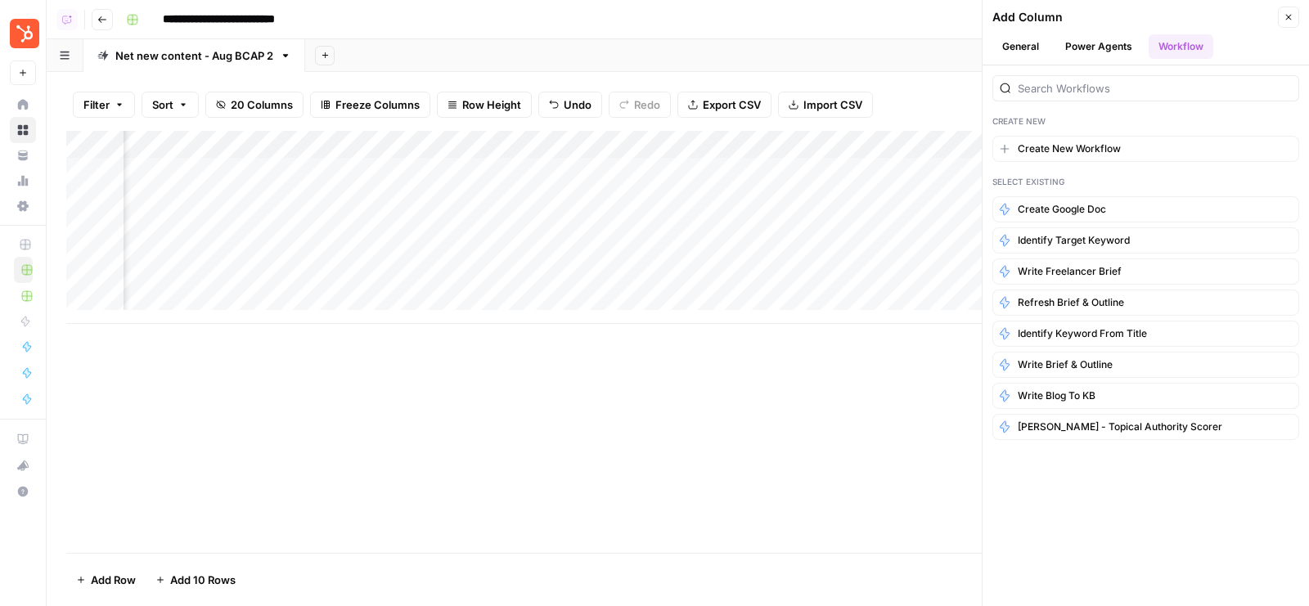
click at [1097, 50] on button "Power Agents" at bounding box center [1099, 46] width 87 height 25
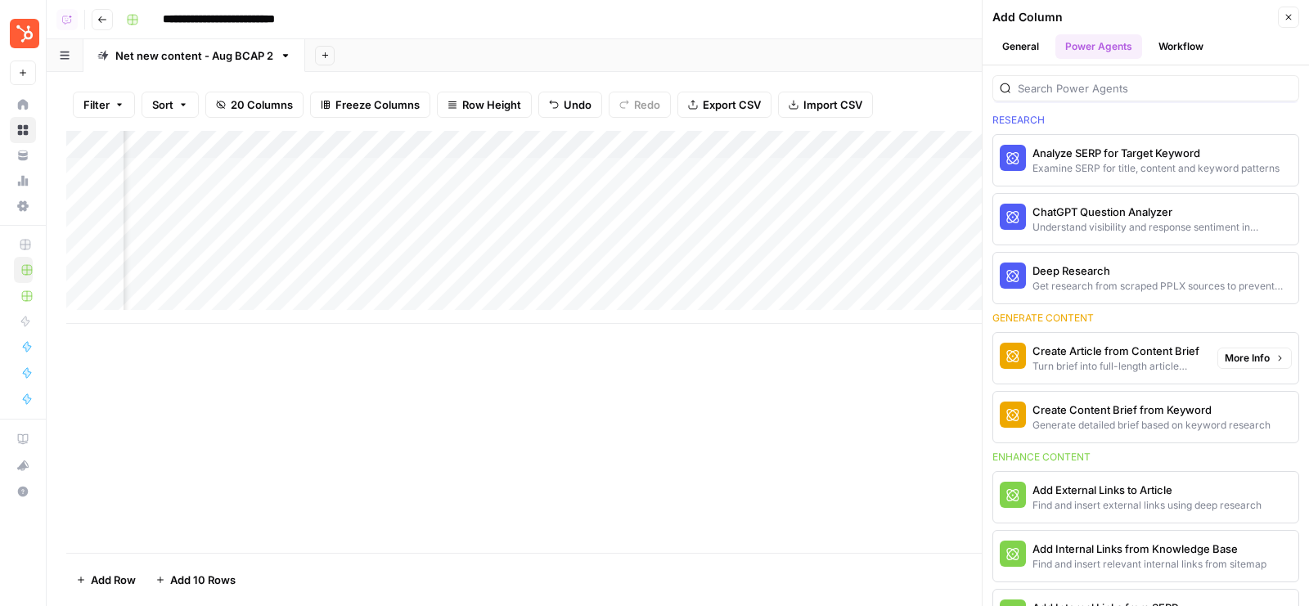
scroll to position [56, 0]
click at [1233, 356] on span "More Info" at bounding box center [1247, 356] width 45 height 15
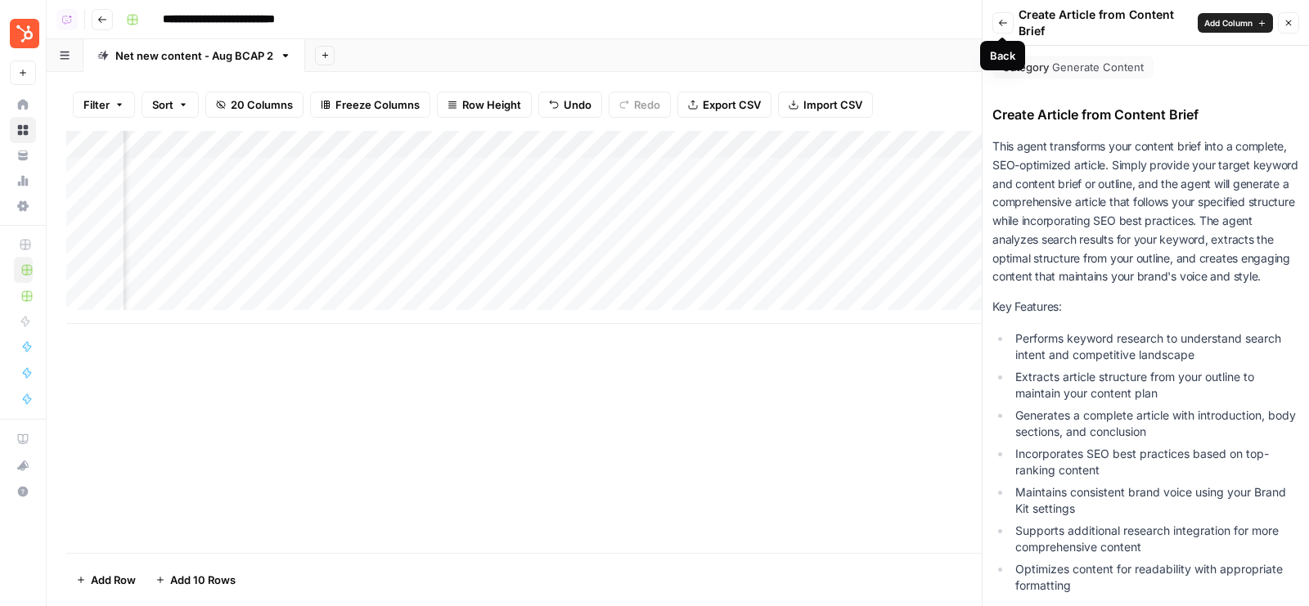
click at [1007, 21] on button "Back" at bounding box center [1003, 22] width 21 height 21
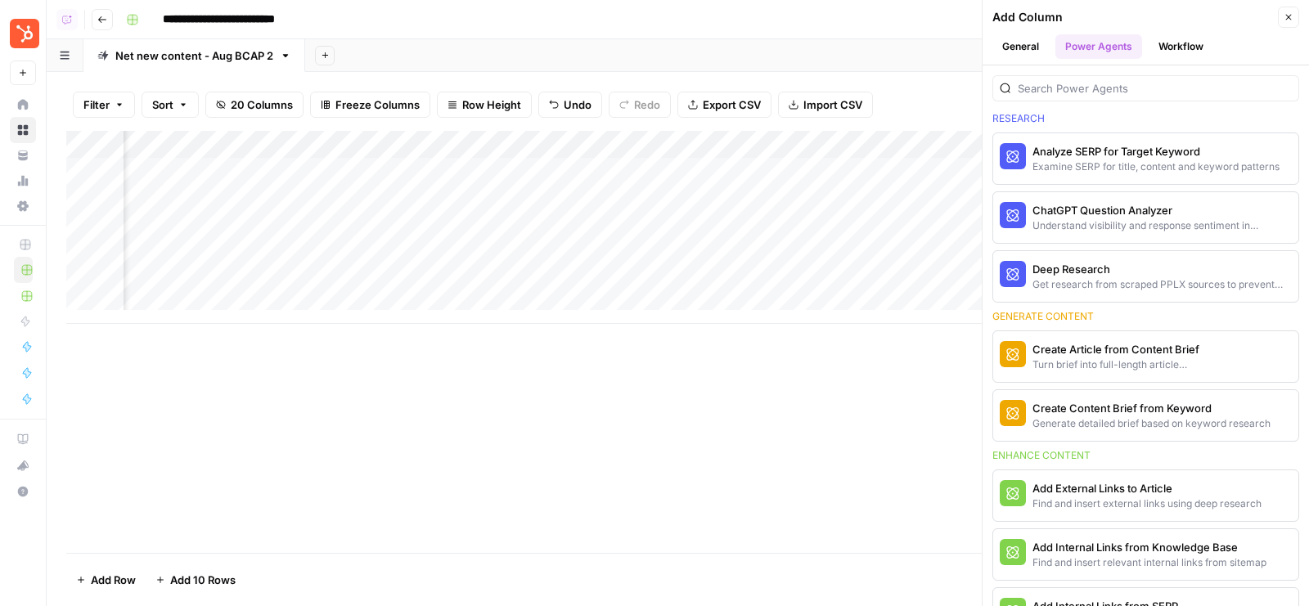
click at [1169, 351] on div "Create Article from Content Brief" at bounding box center [1119, 349] width 172 height 16
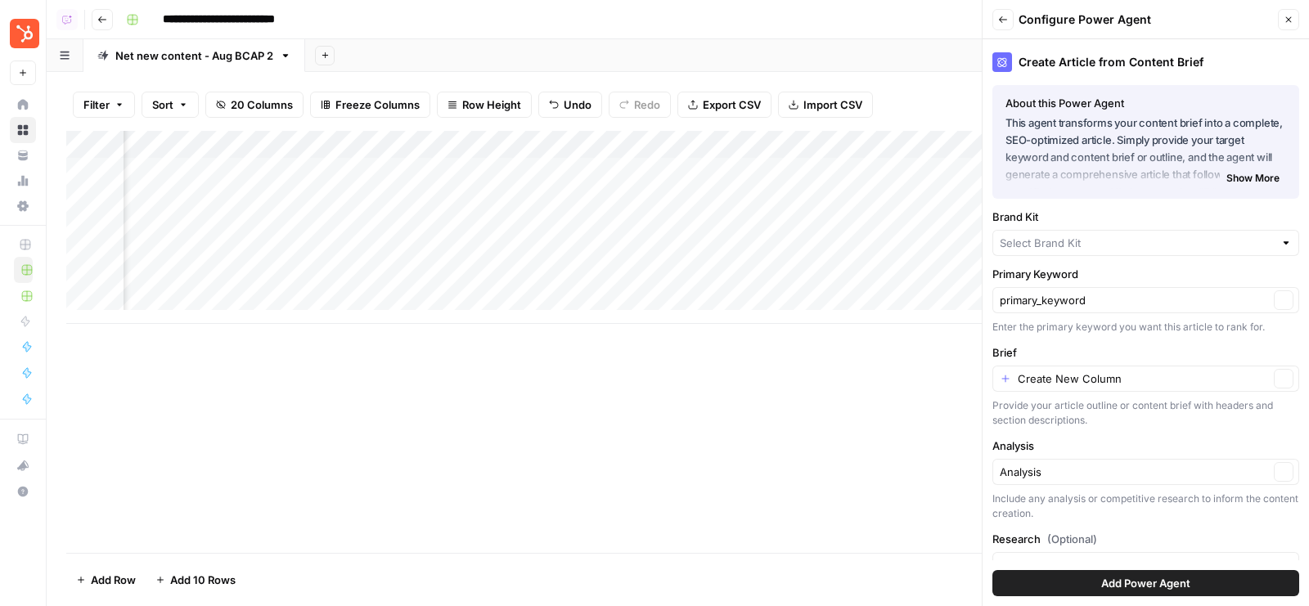
type input "HubSpot"
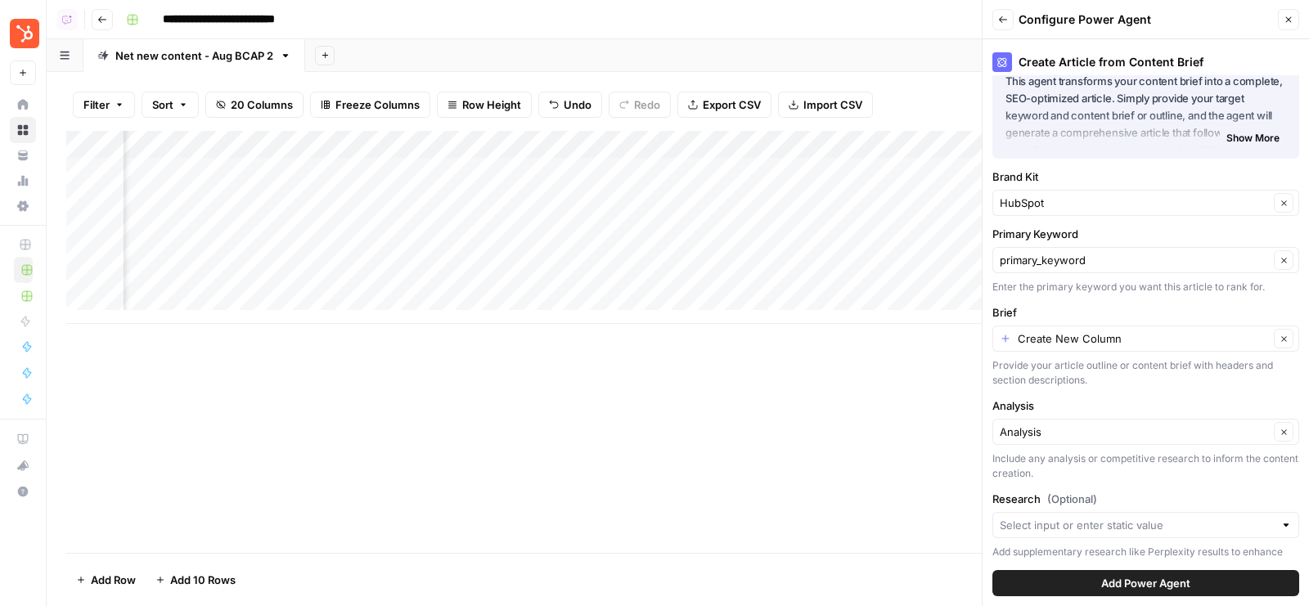
scroll to position [61, 0]
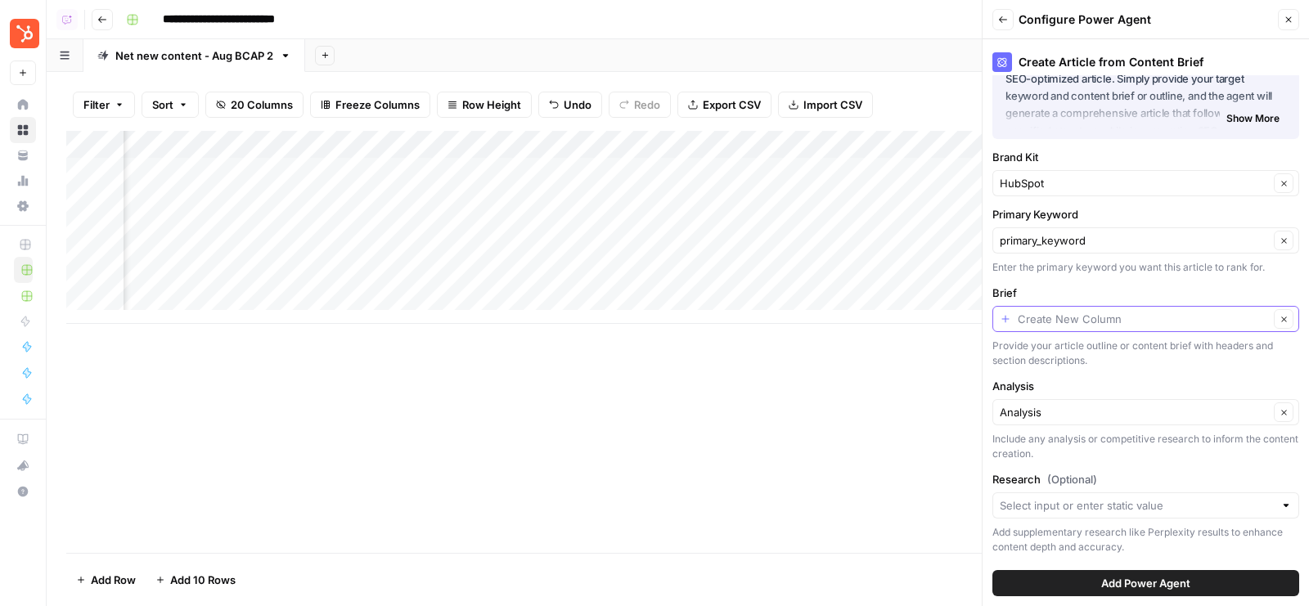
click at [1079, 318] on input "Brief" at bounding box center [1143, 319] width 251 height 16
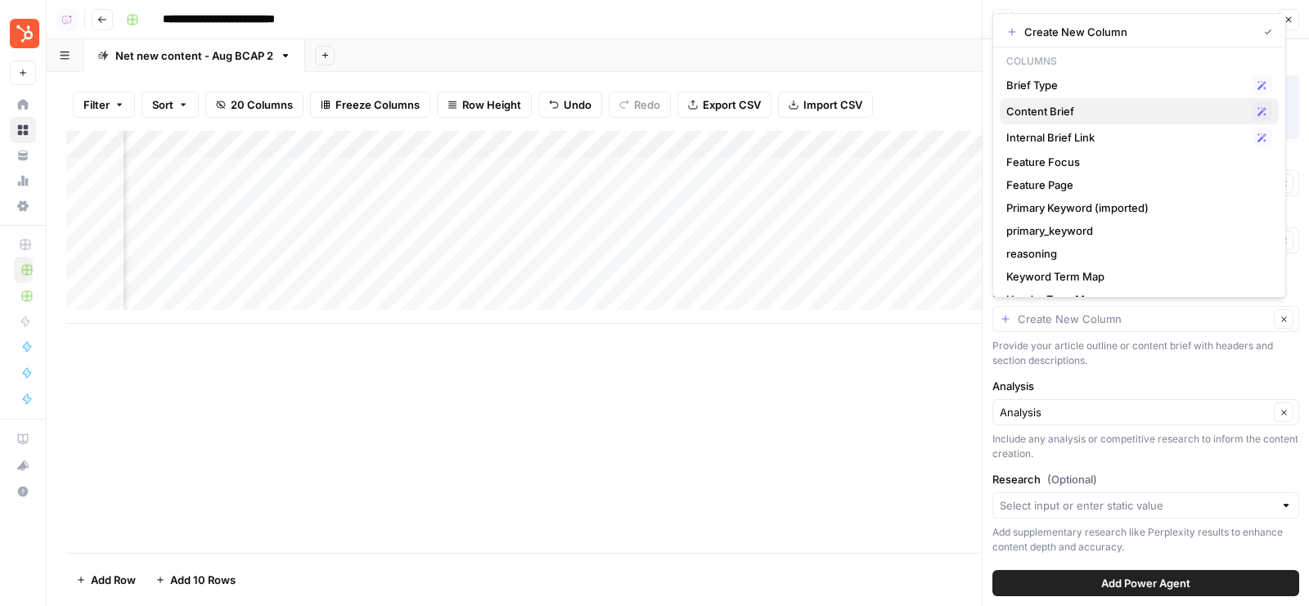
click at [1060, 107] on span "Content Brief" at bounding box center [1127, 111] width 240 height 16
type input "Content Brief"
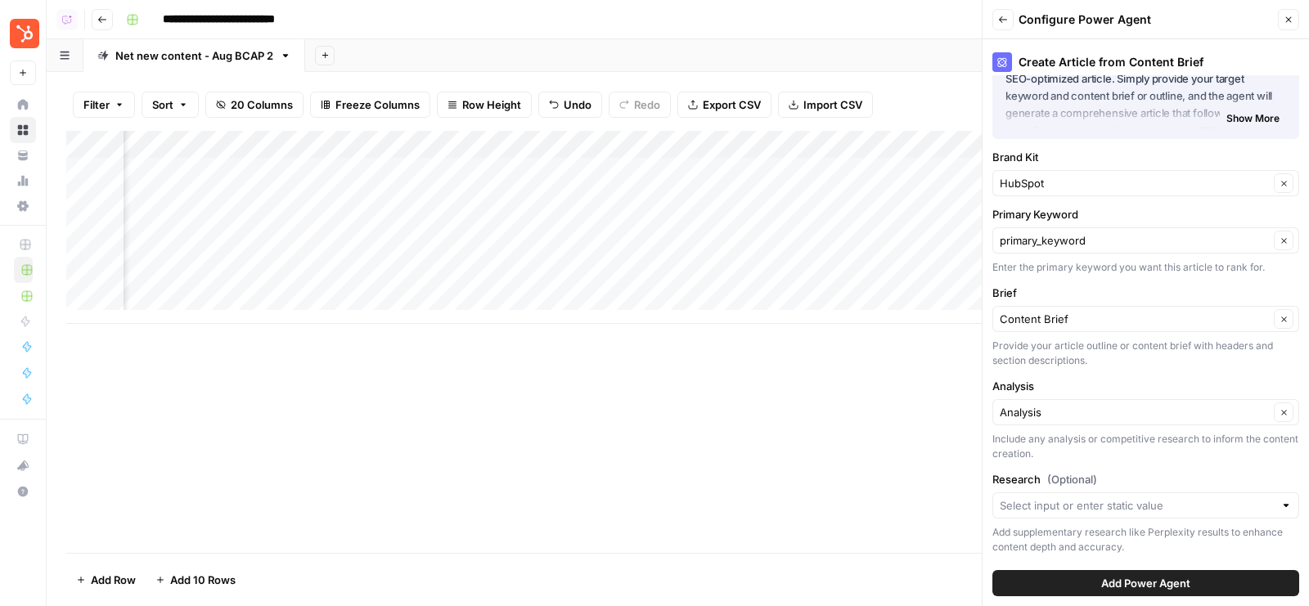
scroll to position [0, 518]
click at [1077, 514] on div at bounding box center [1146, 506] width 307 height 26
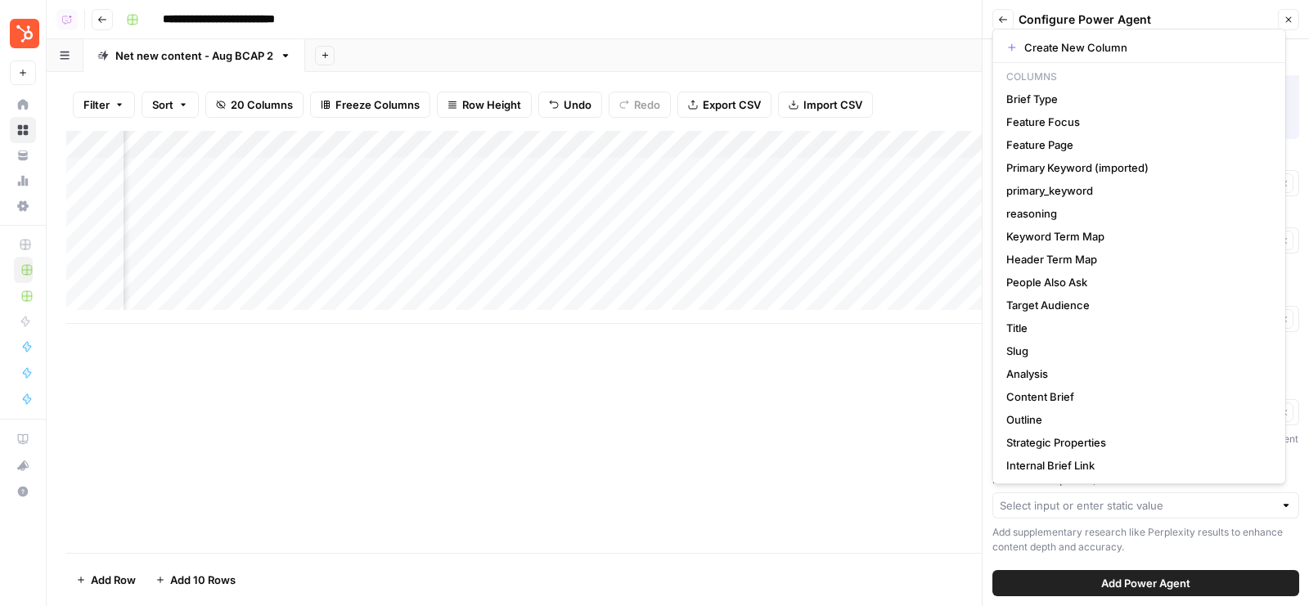
click at [1098, 519] on div "Research (Optional) Add supplementary research like Perplexity results to enhan…" at bounding box center [1146, 512] width 307 height 83
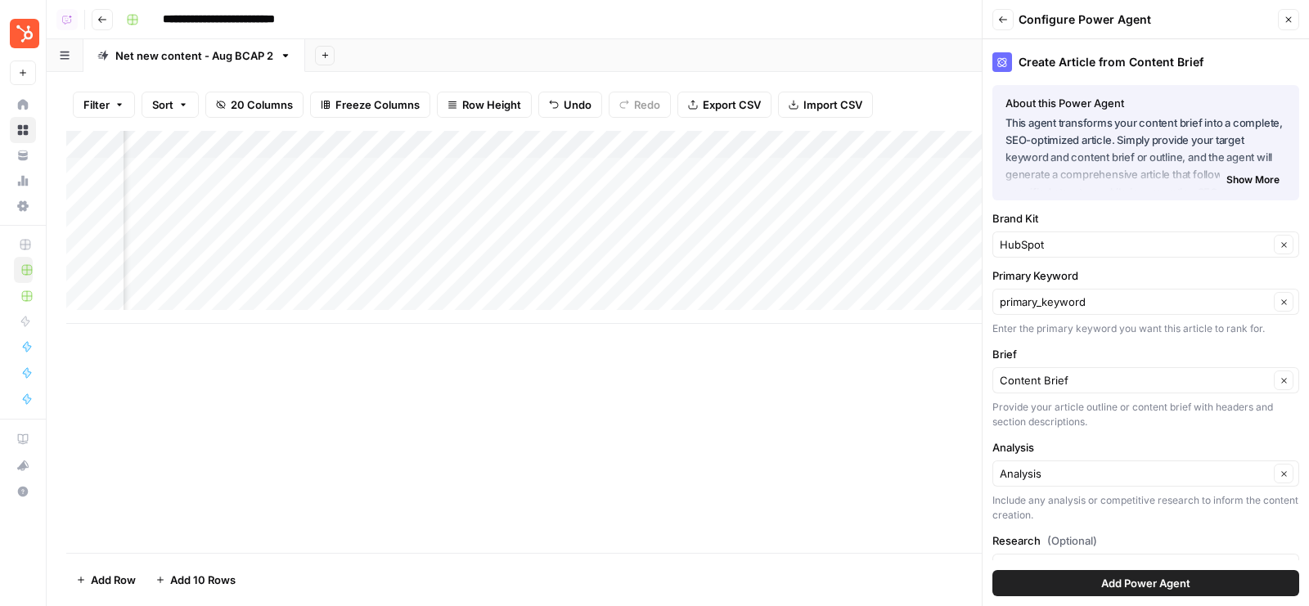
scroll to position [61, 0]
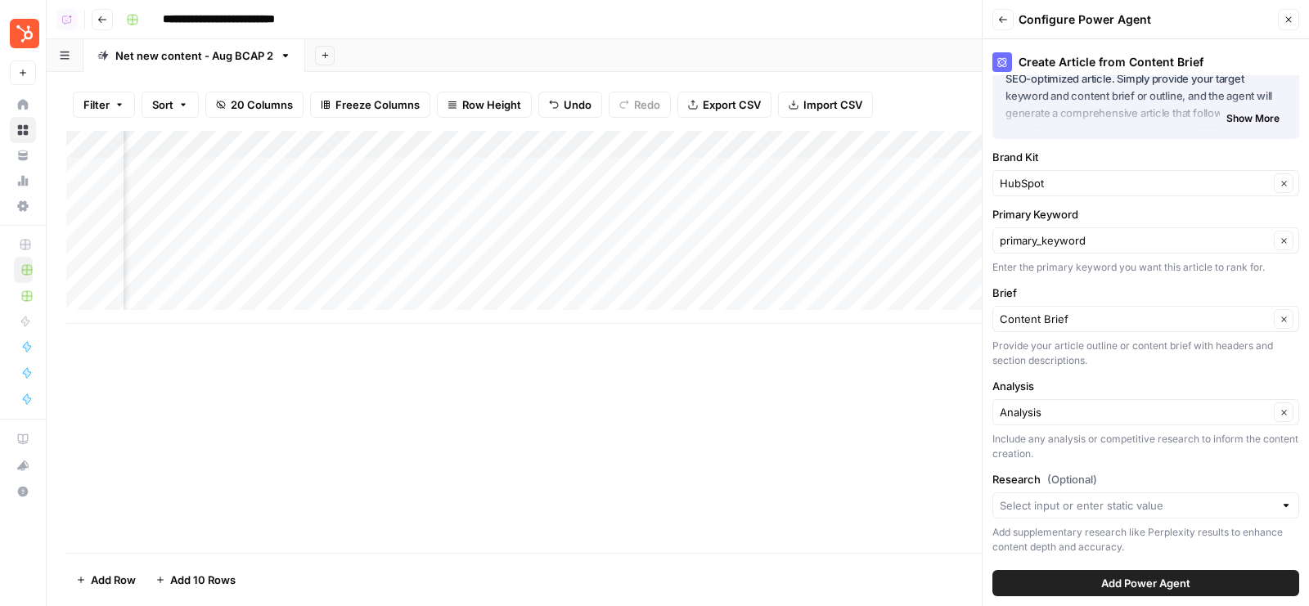
click at [1102, 590] on span "Add Power Agent" at bounding box center [1146, 583] width 89 height 16
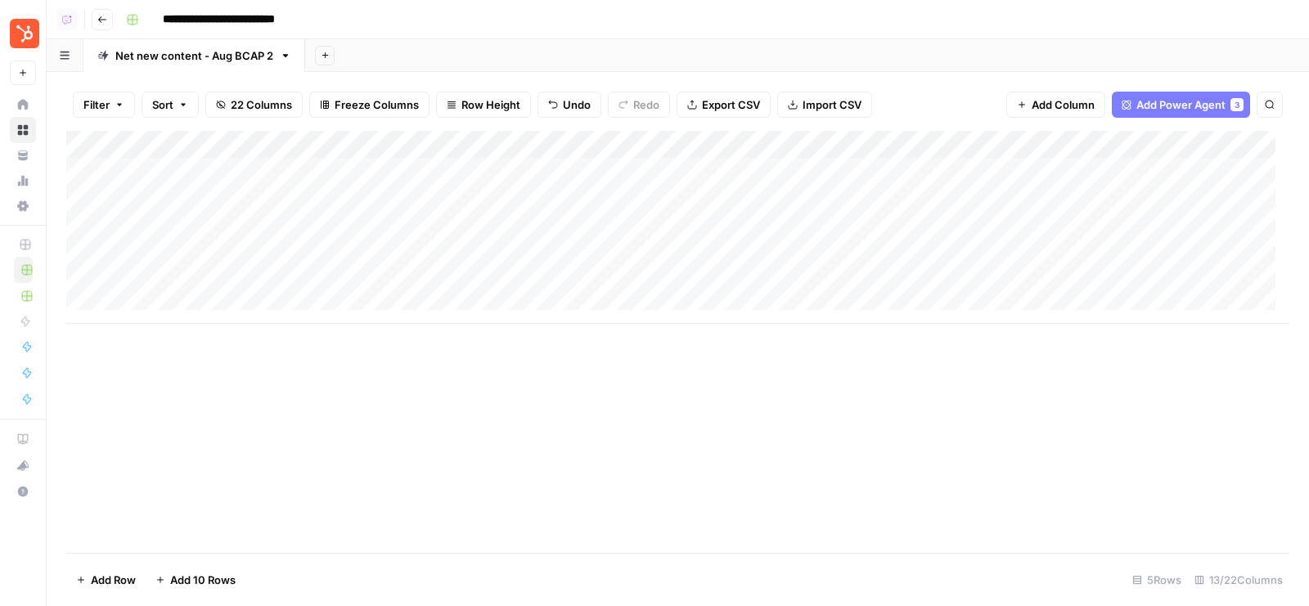
scroll to position [0, 0]
click at [187, 16] on input "**********" at bounding box center [239, 20] width 168 height 26
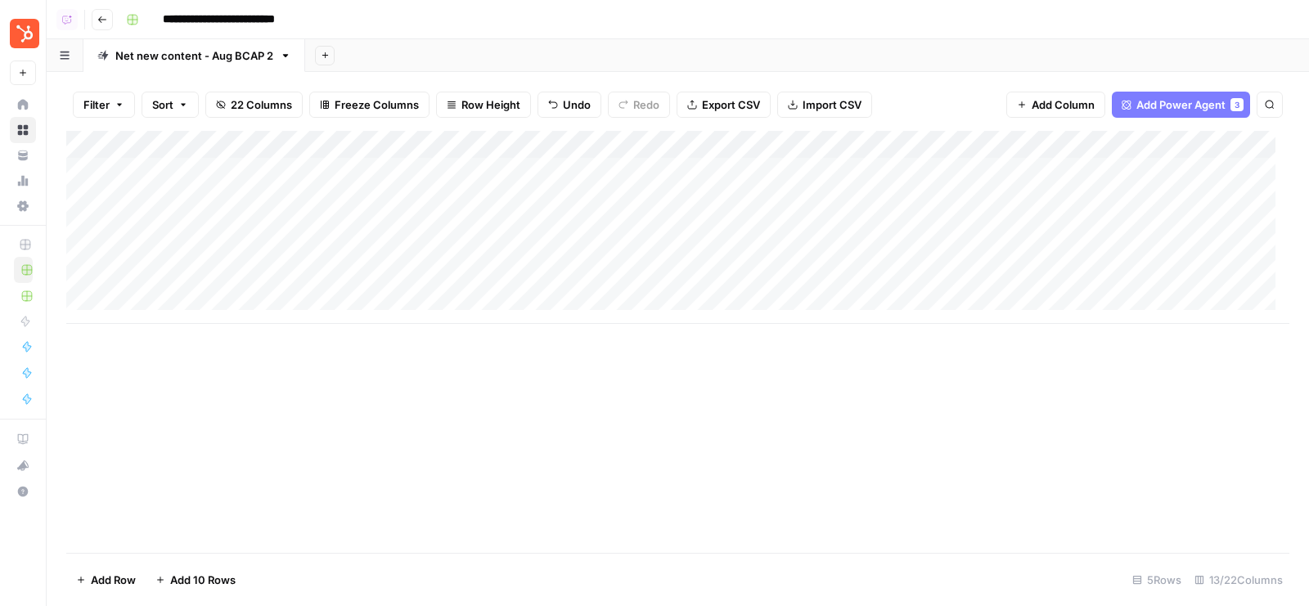
click at [187, 16] on input "**********" at bounding box center [239, 20] width 168 height 26
type input "**********"
click at [699, 5] on header "**********" at bounding box center [678, 19] width 1263 height 39
click at [794, 223] on div "Add Column" at bounding box center [677, 227] width 1223 height 193
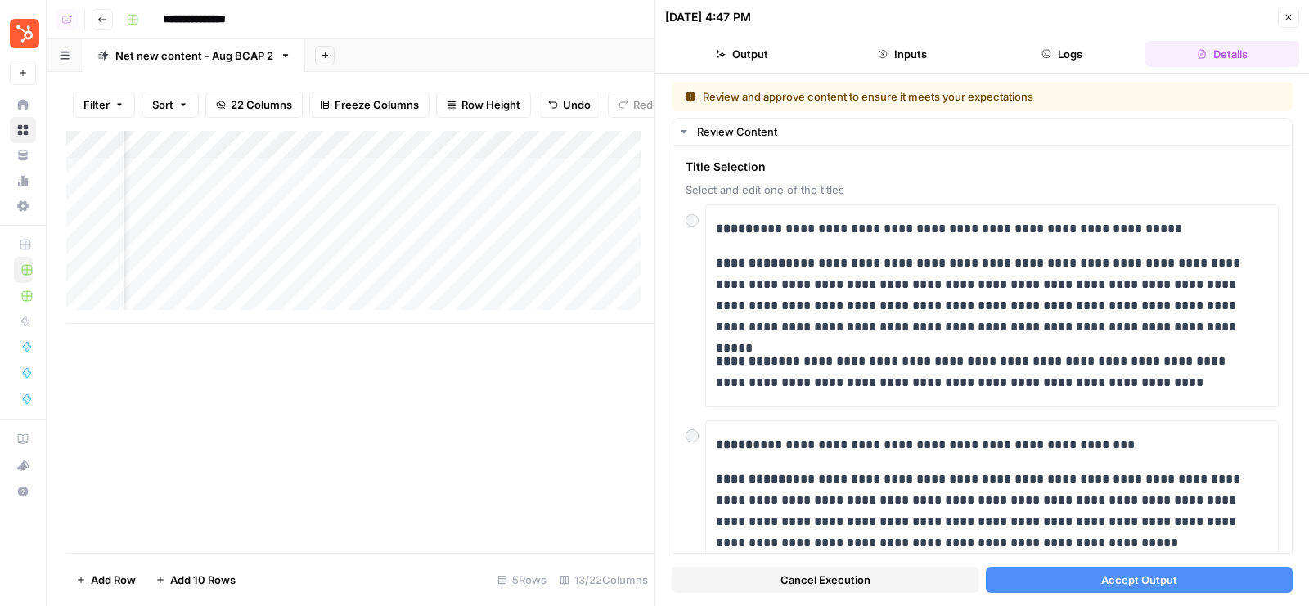
click at [1075, 583] on button "Accept Output" at bounding box center [1140, 580] width 308 height 26
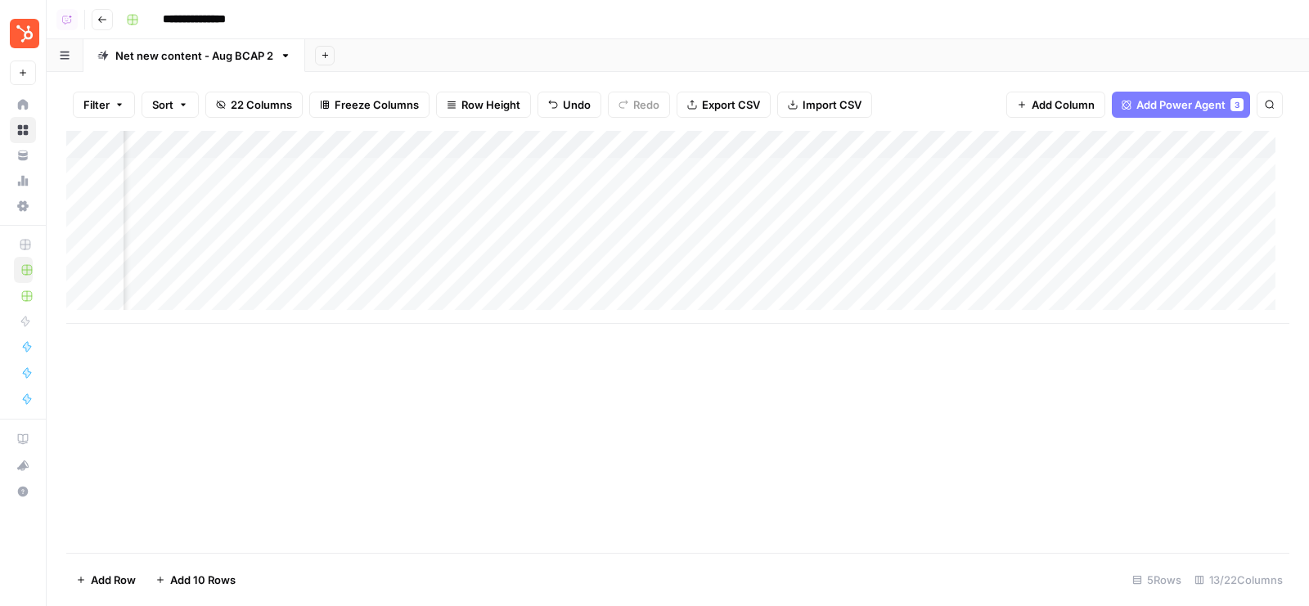
click at [789, 197] on div "Add Column" at bounding box center [677, 227] width 1223 height 193
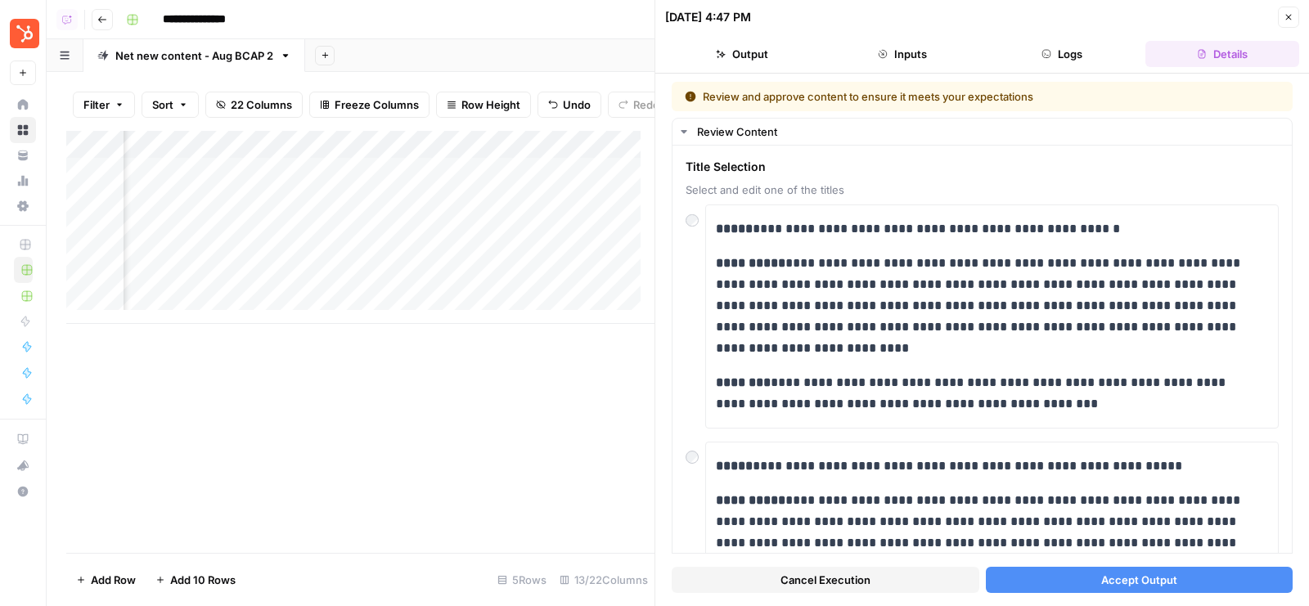
click at [1069, 577] on button "Accept Output" at bounding box center [1140, 580] width 308 height 26
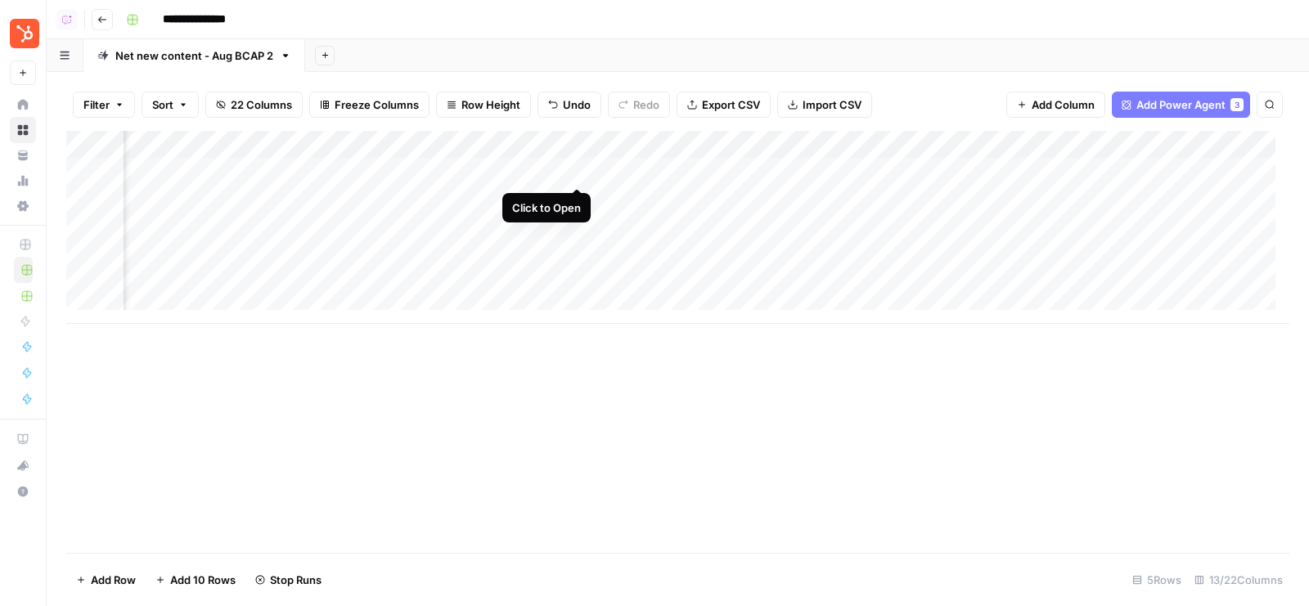
click at [582, 170] on div "Add Column" at bounding box center [677, 227] width 1223 height 193
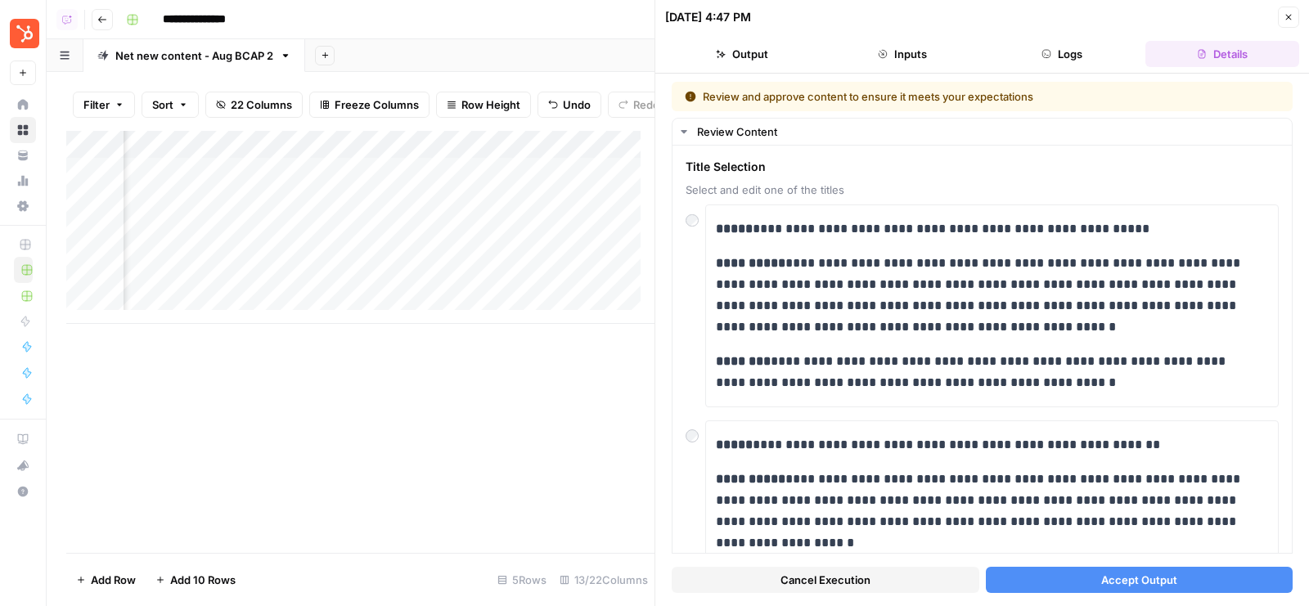
click at [1114, 581] on span "Accept Output" at bounding box center [1140, 580] width 76 height 16
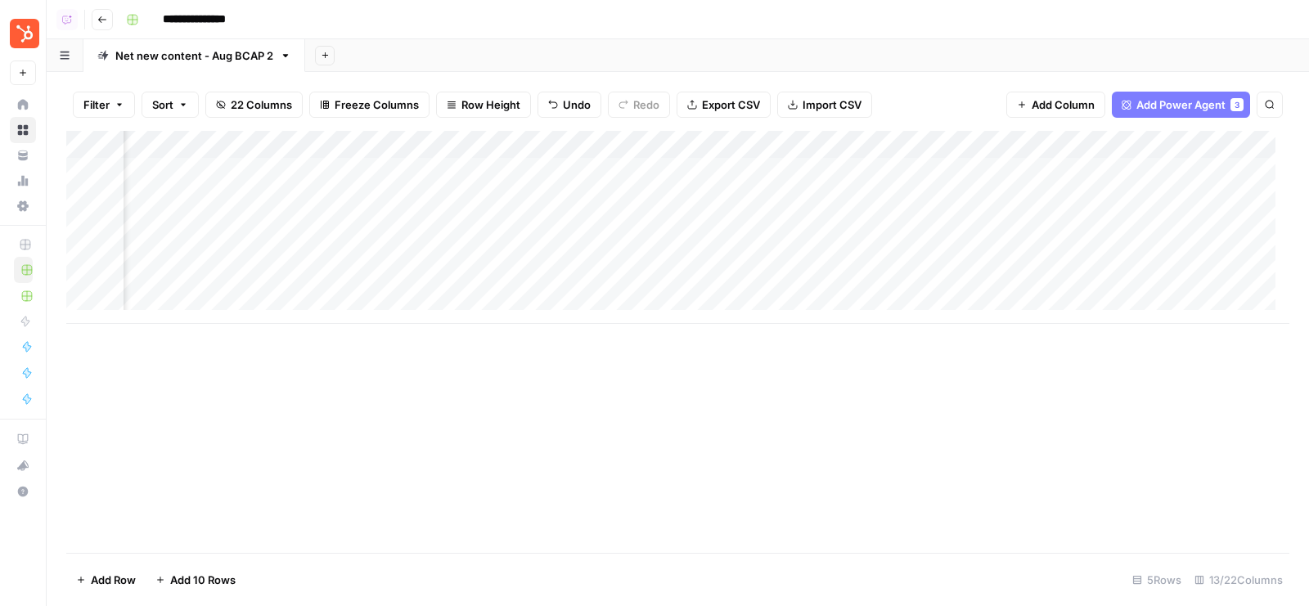
scroll to position [0, 1322]
click at [573, 200] on div "Add Column" at bounding box center [677, 227] width 1223 height 193
click at [503, 139] on div "Add Column" at bounding box center [677, 227] width 1223 height 193
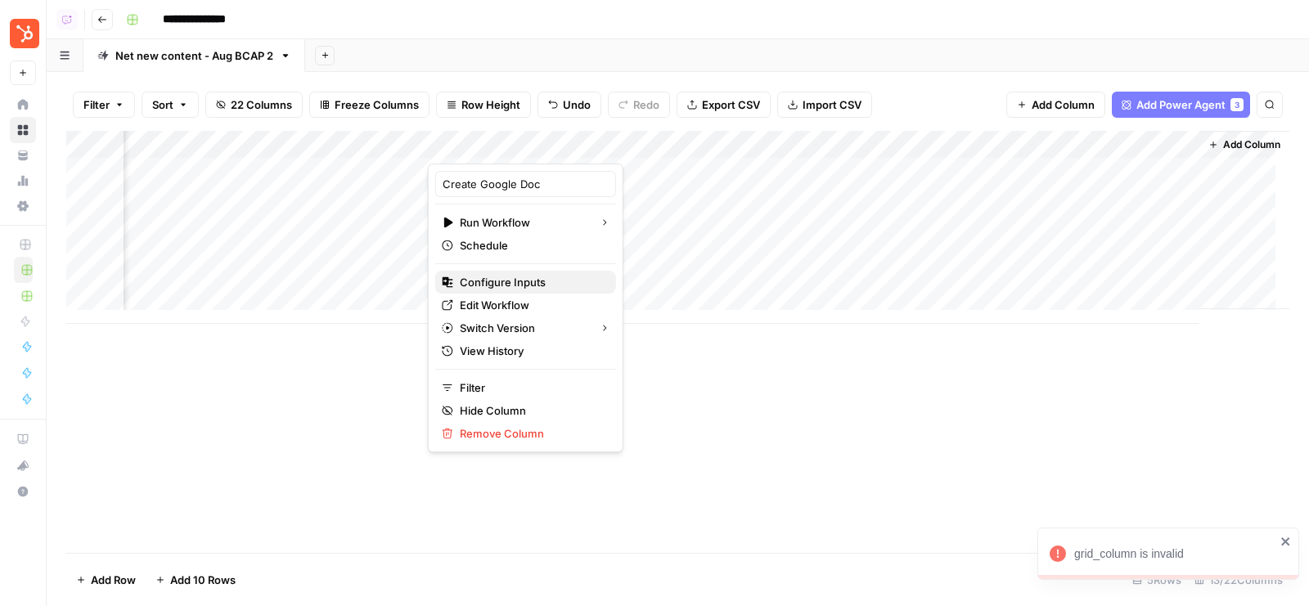
click at [512, 282] on span "Configure Inputs" at bounding box center [531, 282] width 143 height 16
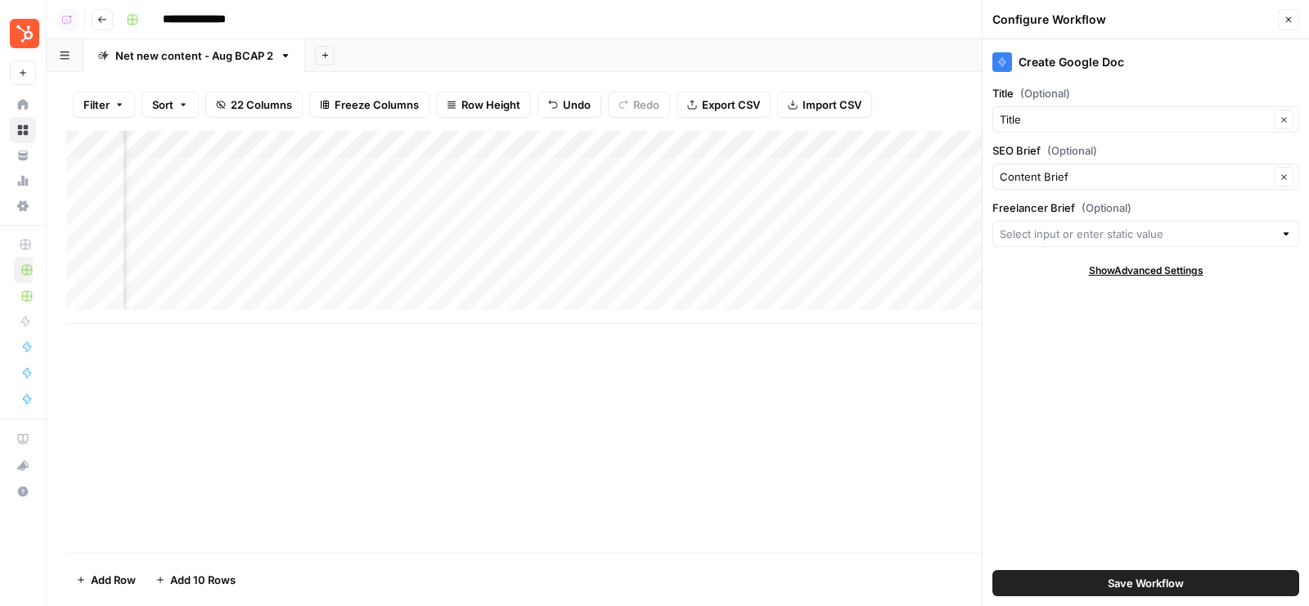
scroll to position [0, 1178]
click at [1095, 586] on button "Save Workflow" at bounding box center [1146, 583] width 307 height 26
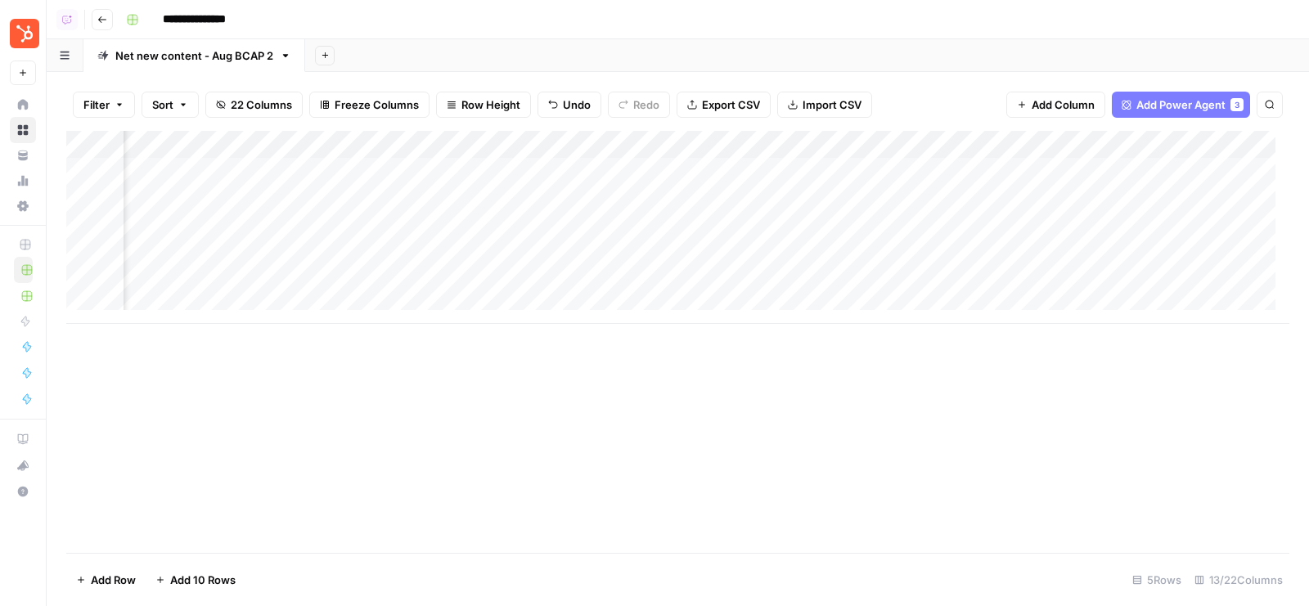
click at [673, 230] on div "Add Column" at bounding box center [677, 227] width 1223 height 193
click at [683, 200] on div "Add Column" at bounding box center [677, 227] width 1223 height 193
click at [753, 199] on div "Add Column" at bounding box center [677, 227] width 1223 height 193
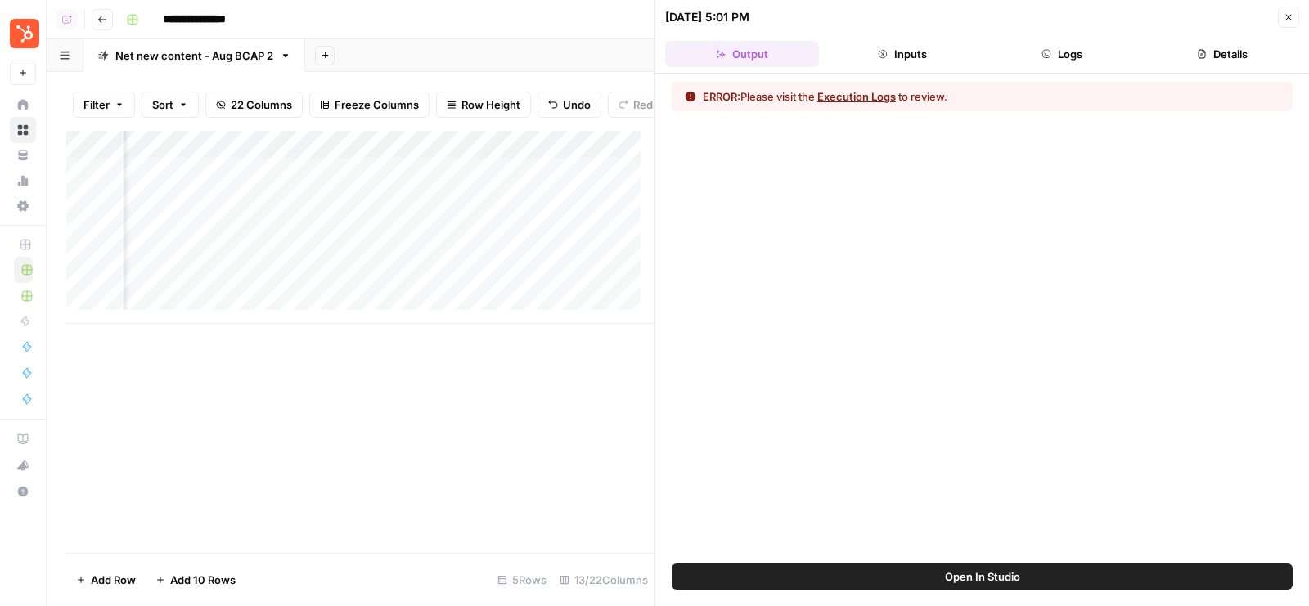
click at [1061, 50] on button "Logs" at bounding box center [1063, 54] width 154 height 26
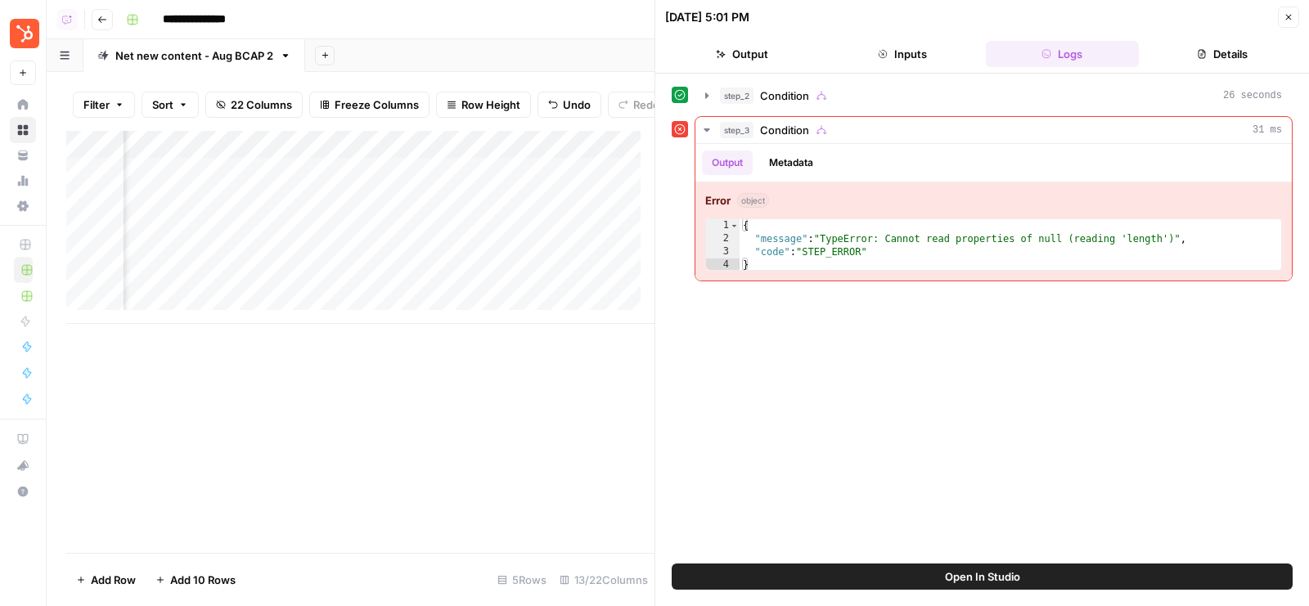
scroll to position [0, 1492]
click at [791, 578] on button "Open In Studio" at bounding box center [982, 577] width 621 height 26
click at [1288, 16] on icon "button" at bounding box center [1290, 18] width 6 height 6
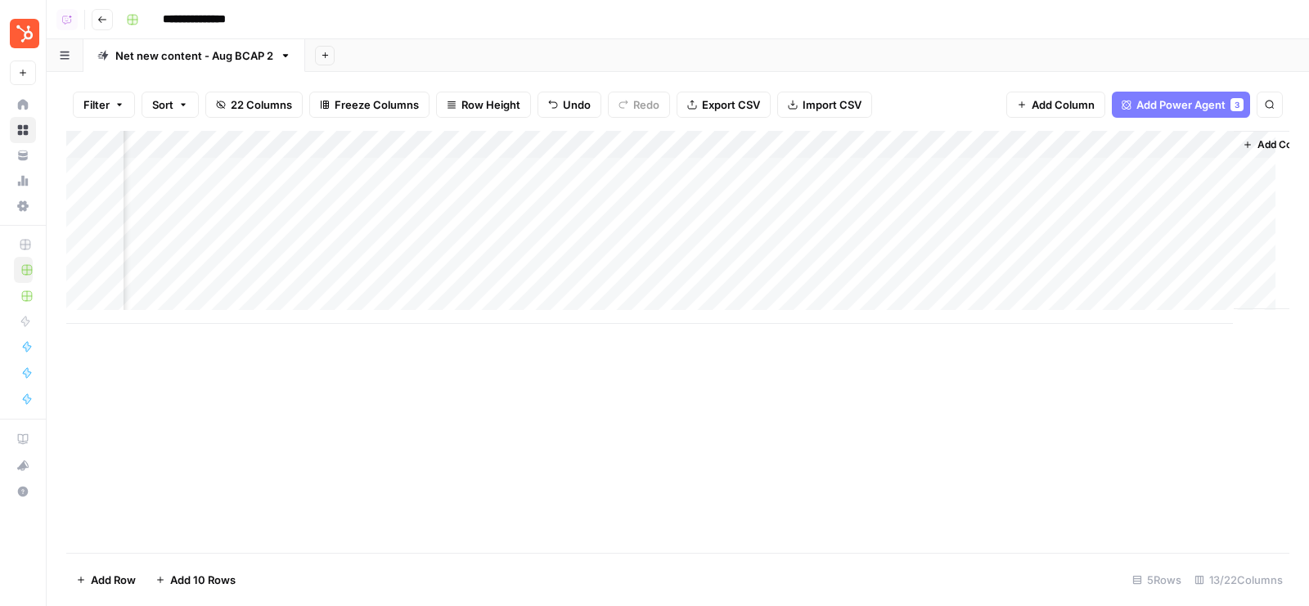
scroll to position [0, 1150]
click at [800, 173] on div "Add Column" at bounding box center [677, 227] width 1223 height 193
click at [805, 200] on div "Add Column" at bounding box center [677, 227] width 1223 height 193
click at [803, 225] on div "Add Column" at bounding box center [677, 227] width 1223 height 193
click at [1051, 153] on div "Add Column" at bounding box center [677, 227] width 1223 height 193
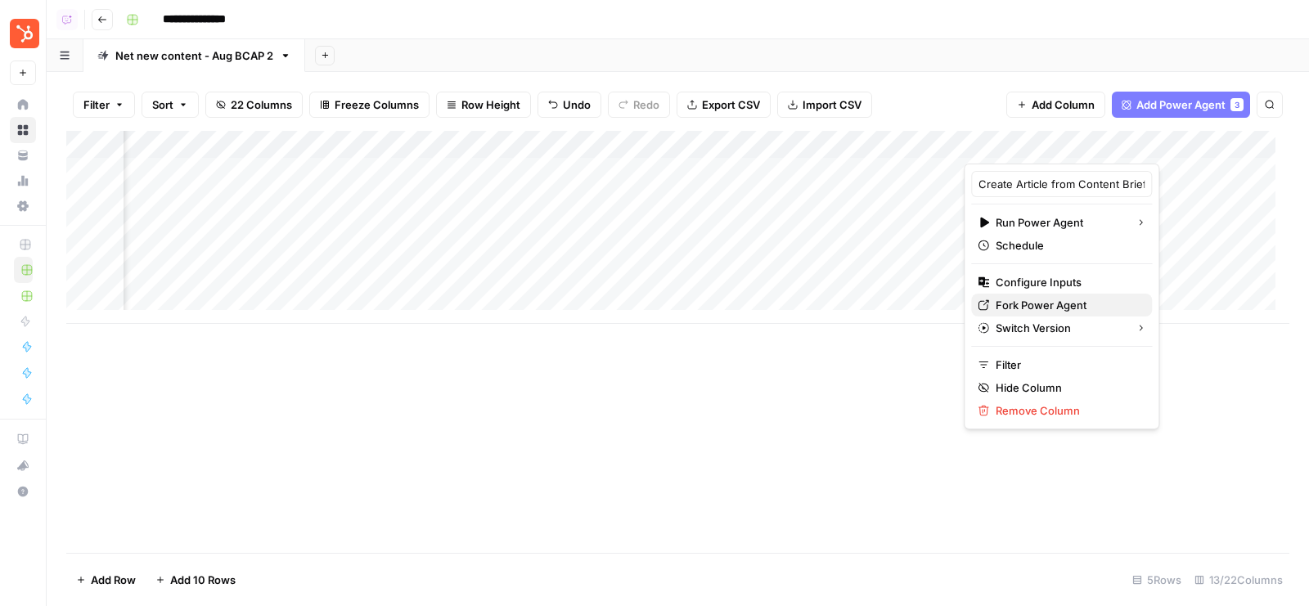
click at [1048, 309] on span "Fork Power Agent" at bounding box center [1067, 305] width 143 height 16
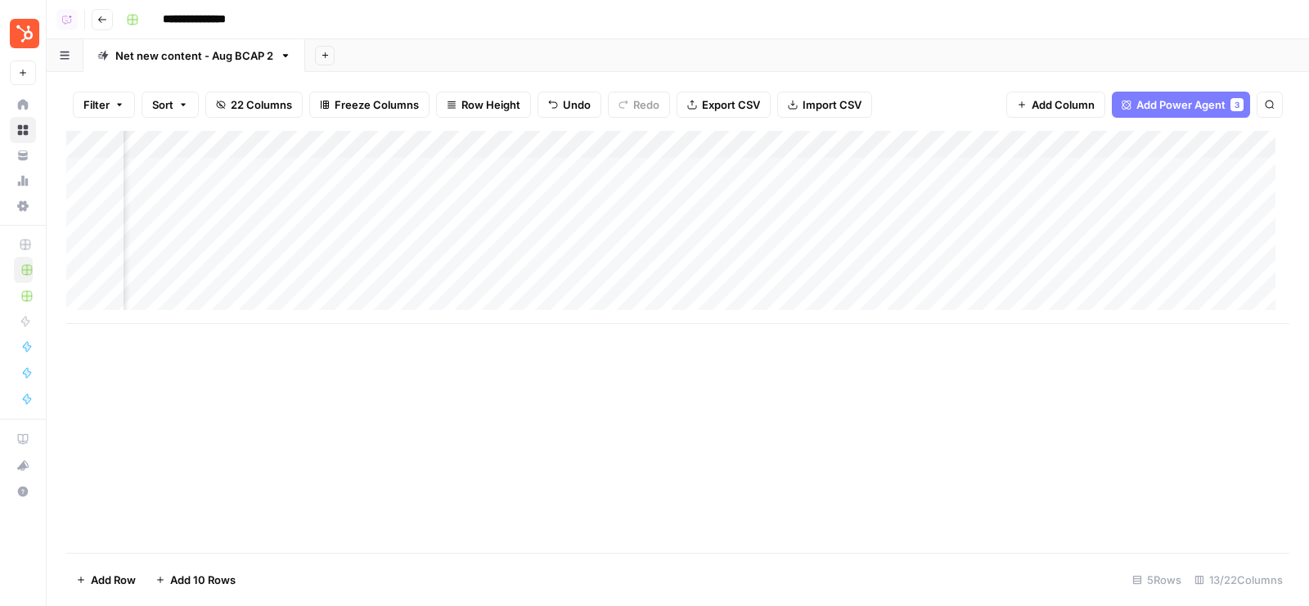
click at [1111, 169] on div "Add Column" at bounding box center [677, 227] width 1223 height 193
click at [852, 142] on div "Add Column" at bounding box center [677, 227] width 1223 height 193
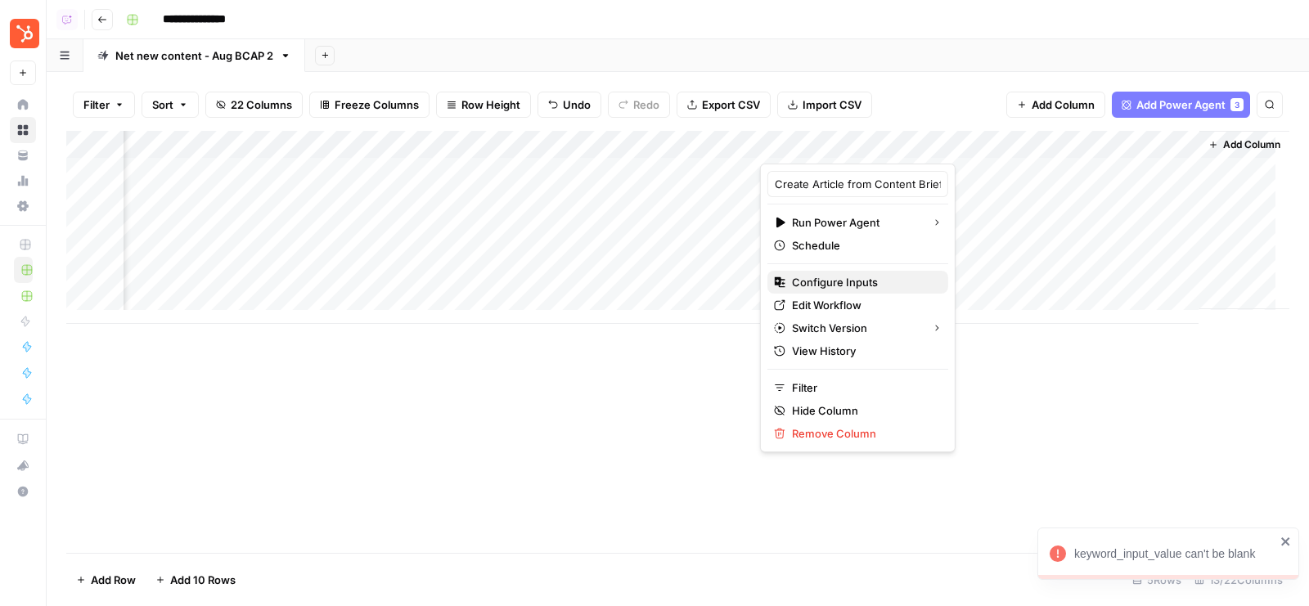
click at [845, 286] on span "Configure Inputs" at bounding box center [863, 282] width 143 height 16
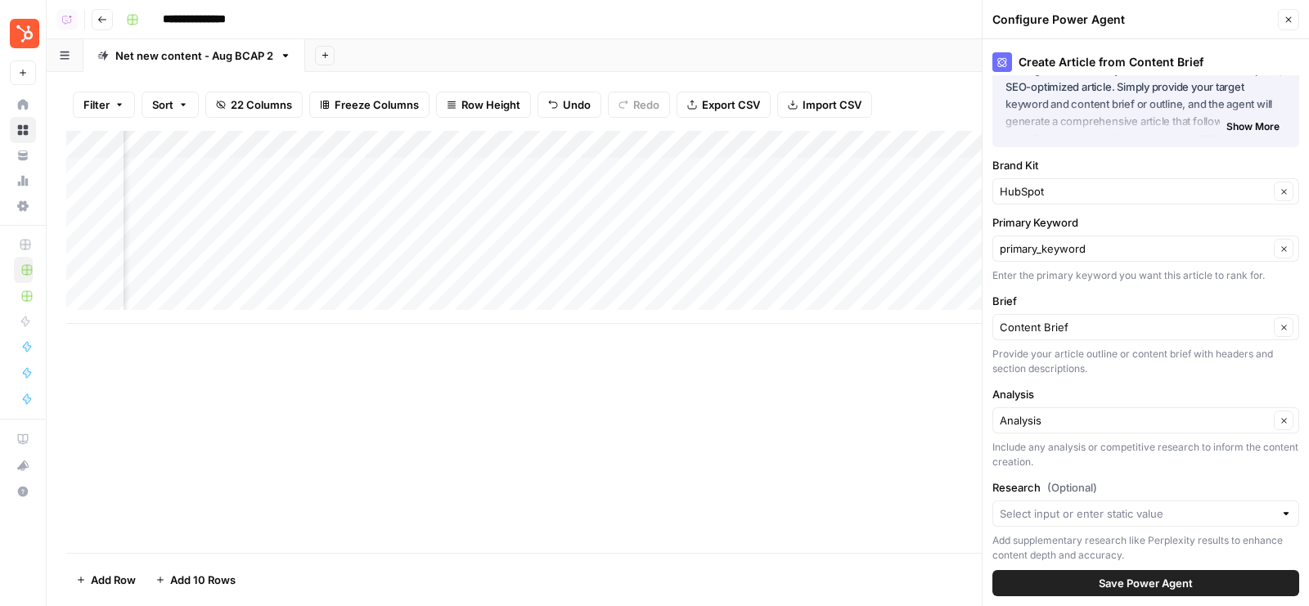
scroll to position [0, 0]
click at [1073, 236] on div "primary_keyword Clear" at bounding box center [1146, 249] width 307 height 26
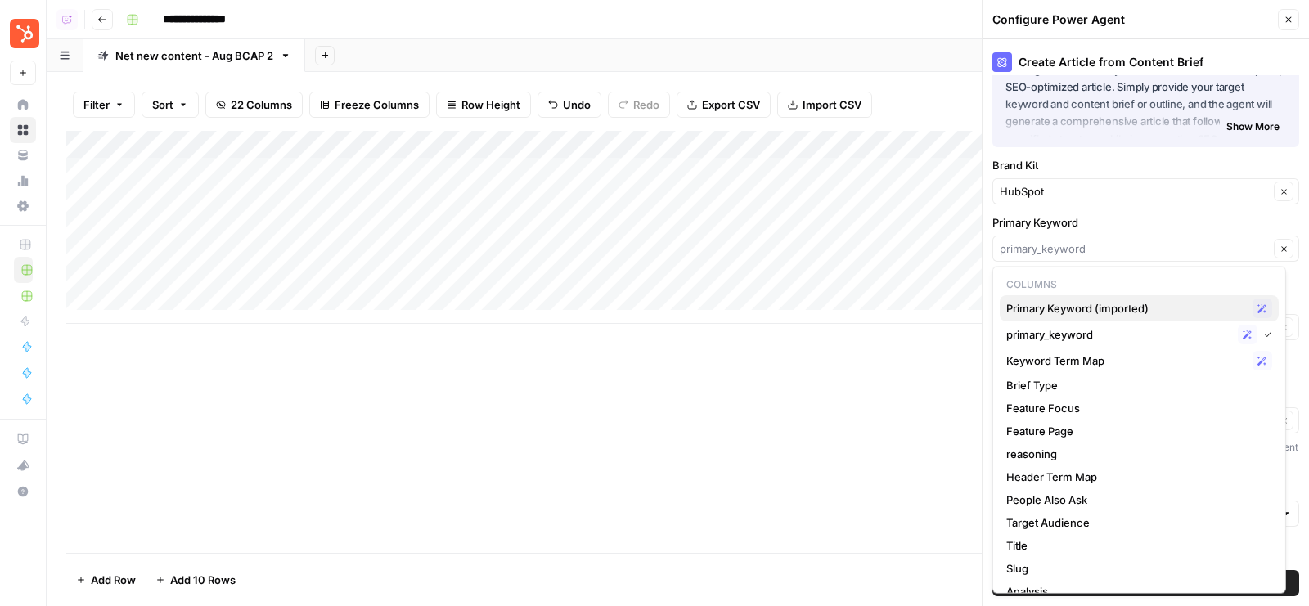
click at [1080, 306] on span "Primary Keyword (imported)" at bounding box center [1127, 308] width 240 height 16
type input "Primary Keyword (imported)"
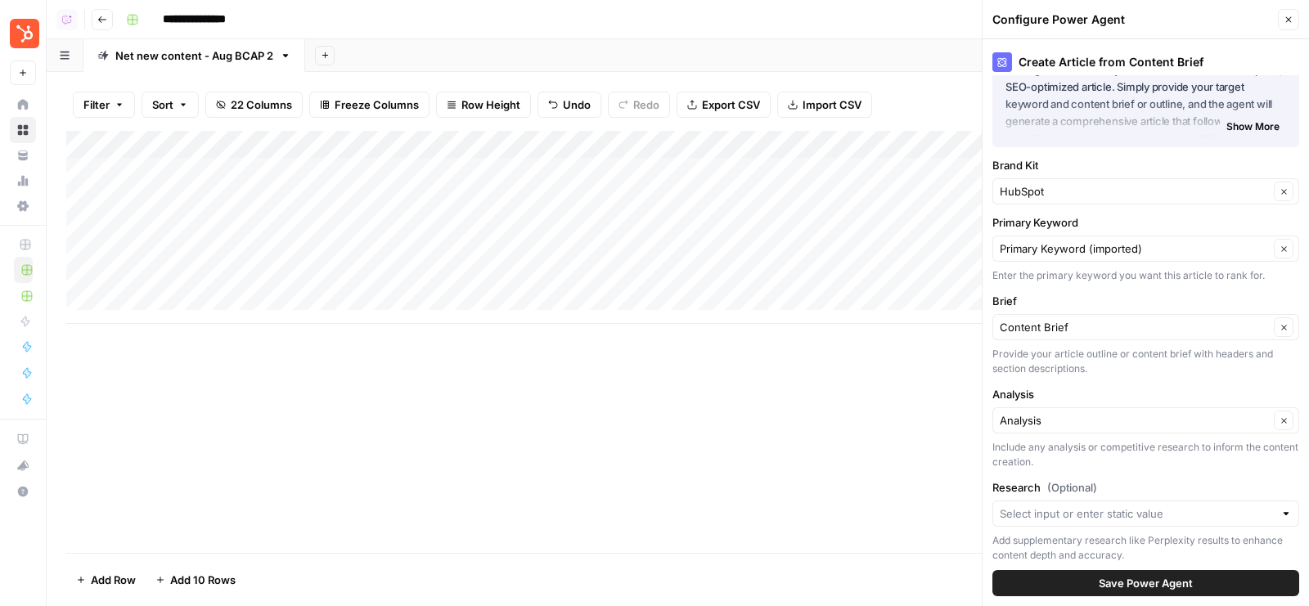
scroll to position [88, 0]
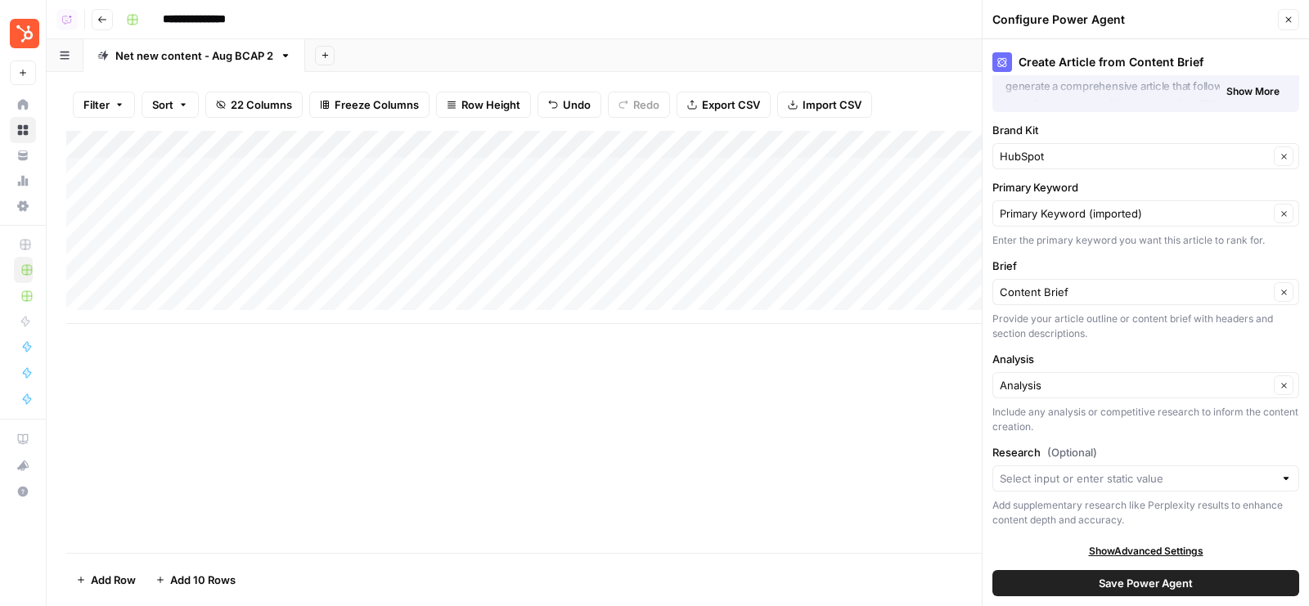
click at [1099, 589] on span "Save Power Agent" at bounding box center [1146, 583] width 94 height 16
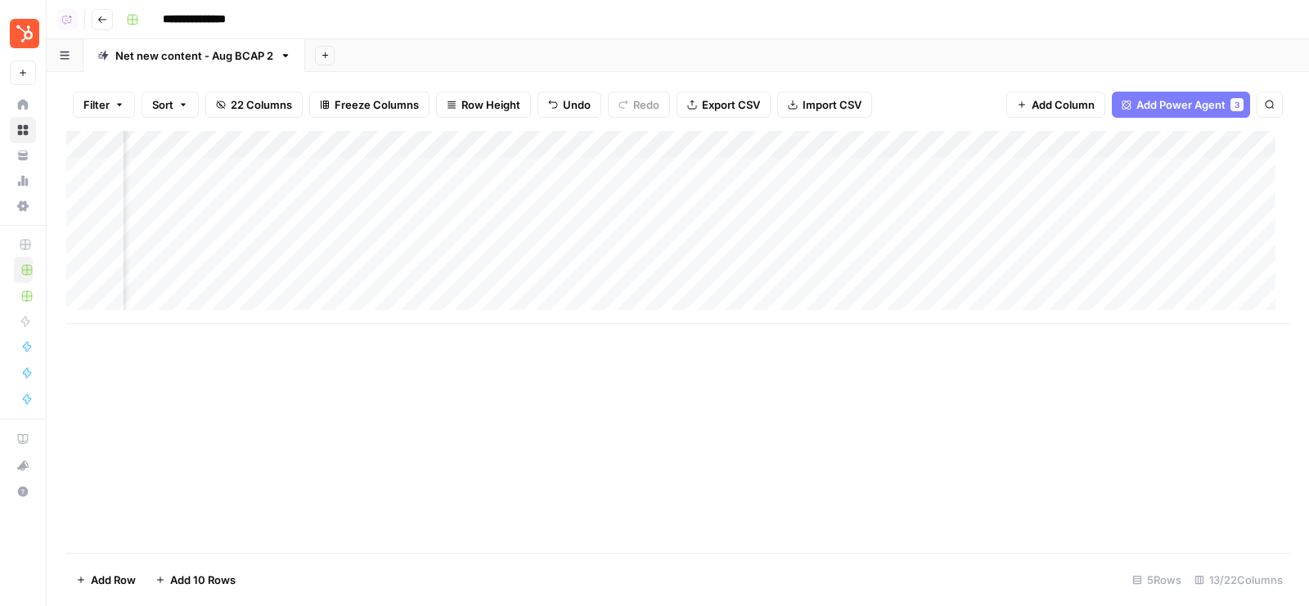
scroll to position [0, 1354]
click at [895, 167] on div "Add Column" at bounding box center [677, 227] width 1223 height 193
click at [997, 171] on div "Add Column" at bounding box center [677, 227] width 1223 height 193
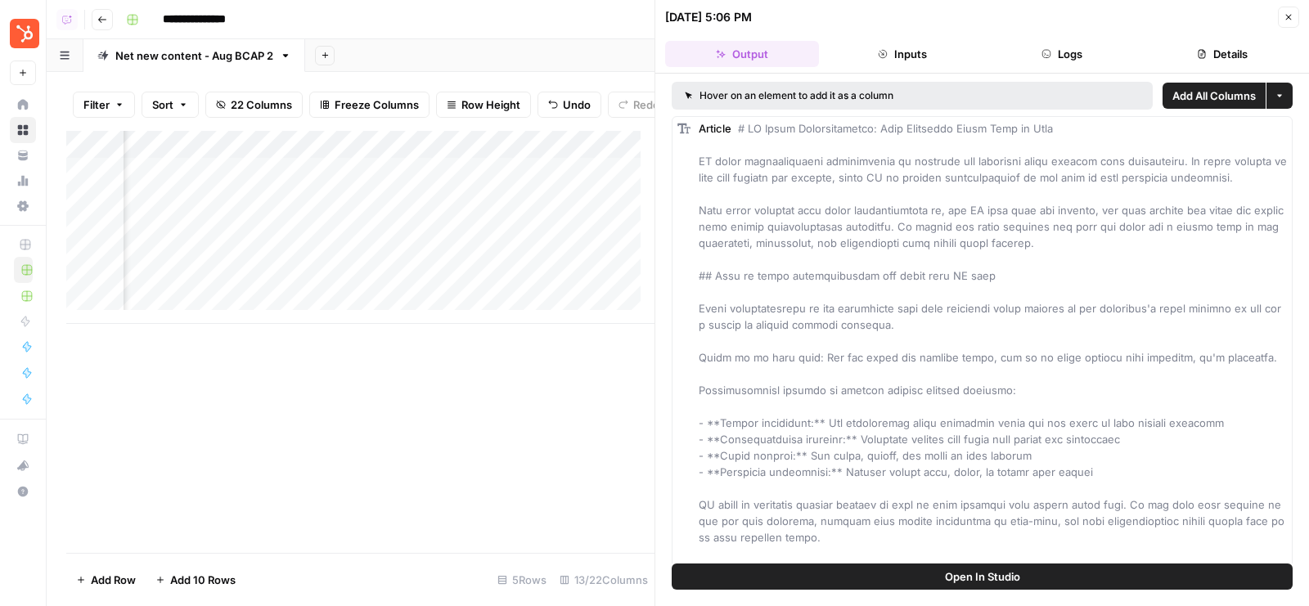
click at [1174, 53] on button "Details" at bounding box center [1223, 54] width 154 height 26
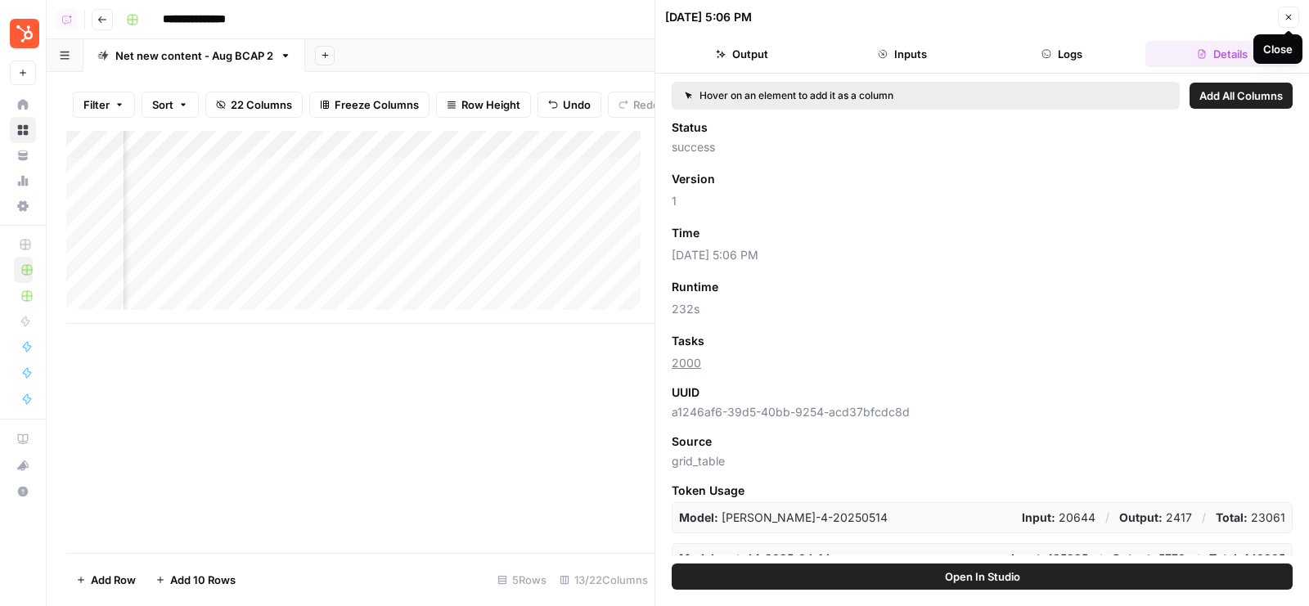
click at [1049, 46] on button "Logs" at bounding box center [1063, 54] width 154 height 26
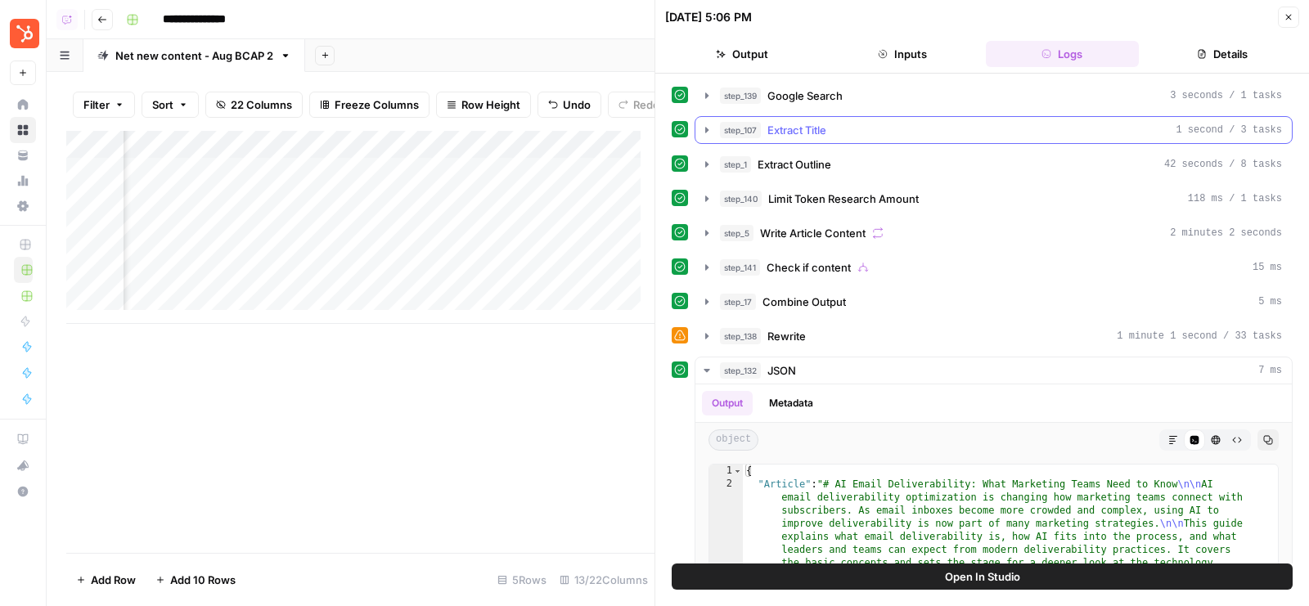
click at [889, 135] on div "step_107 Extract Title 1 second / 3 tasks" at bounding box center [1001, 130] width 562 height 16
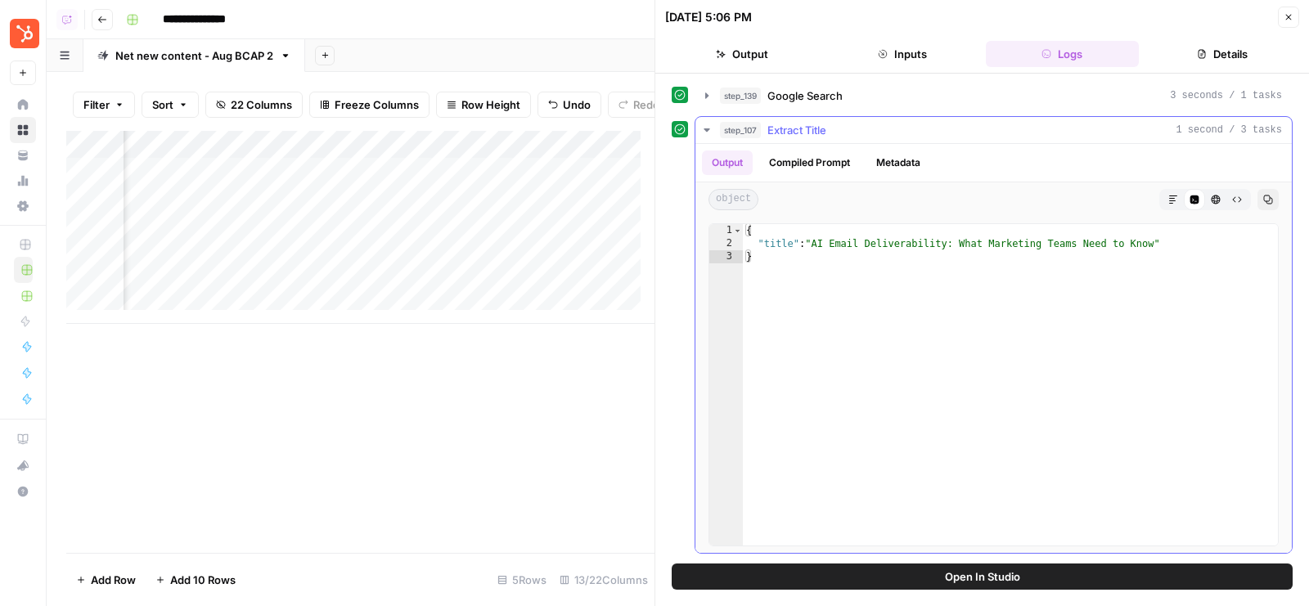
click at [889, 135] on div "step_107 Extract Title 1 second / 3 tasks" at bounding box center [1001, 130] width 562 height 16
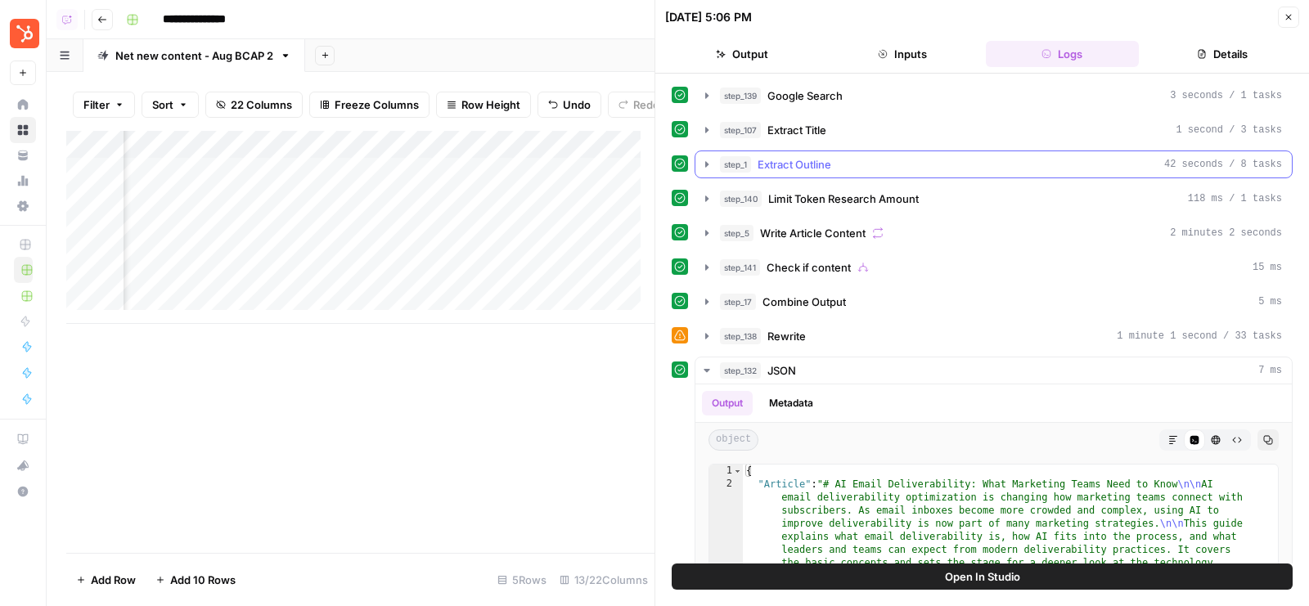
click at [858, 169] on div "step_1 Extract Outline 42 seconds / 8 tasks" at bounding box center [1001, 164] width 562 height 16
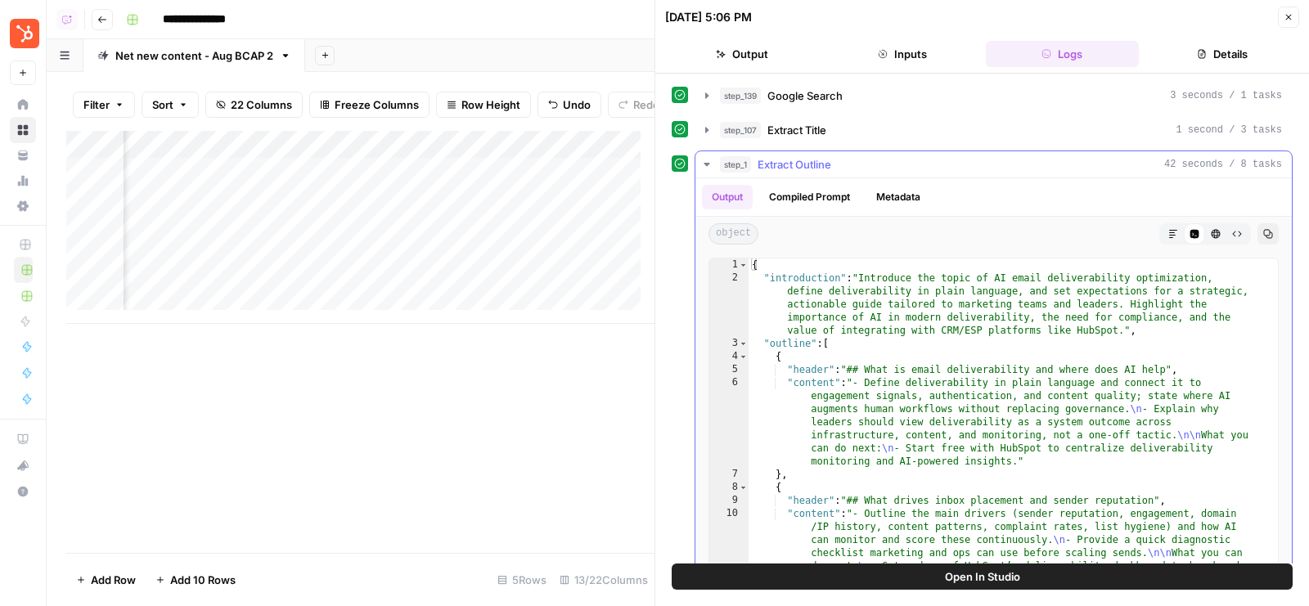
click at [858, 169] on div "step_1 Extract Outline 42 seconds / 8 tasks" at bounding box center [1001, 164] width 562 height 16
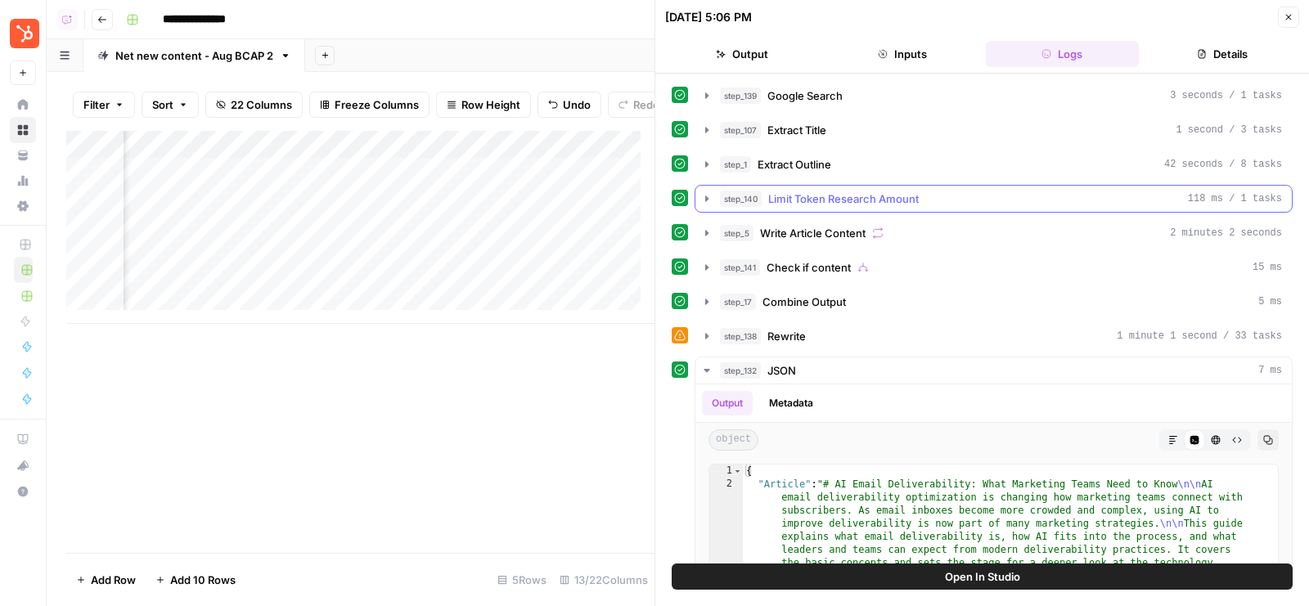
click at [858, 194] on span "Limit Token Research Amount" at bounding box center [843, 199] width 151 height 16
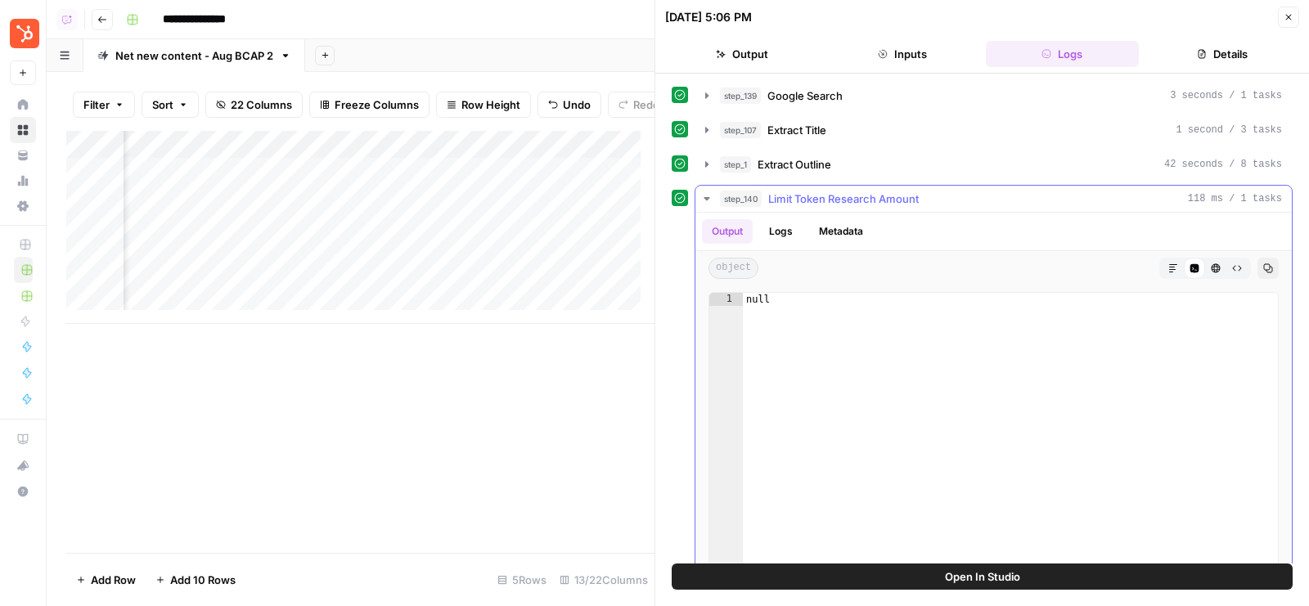
click at [858, 194] on span "Limit Token Research Amount" at bounding box center [843, 199] width 151 height 16
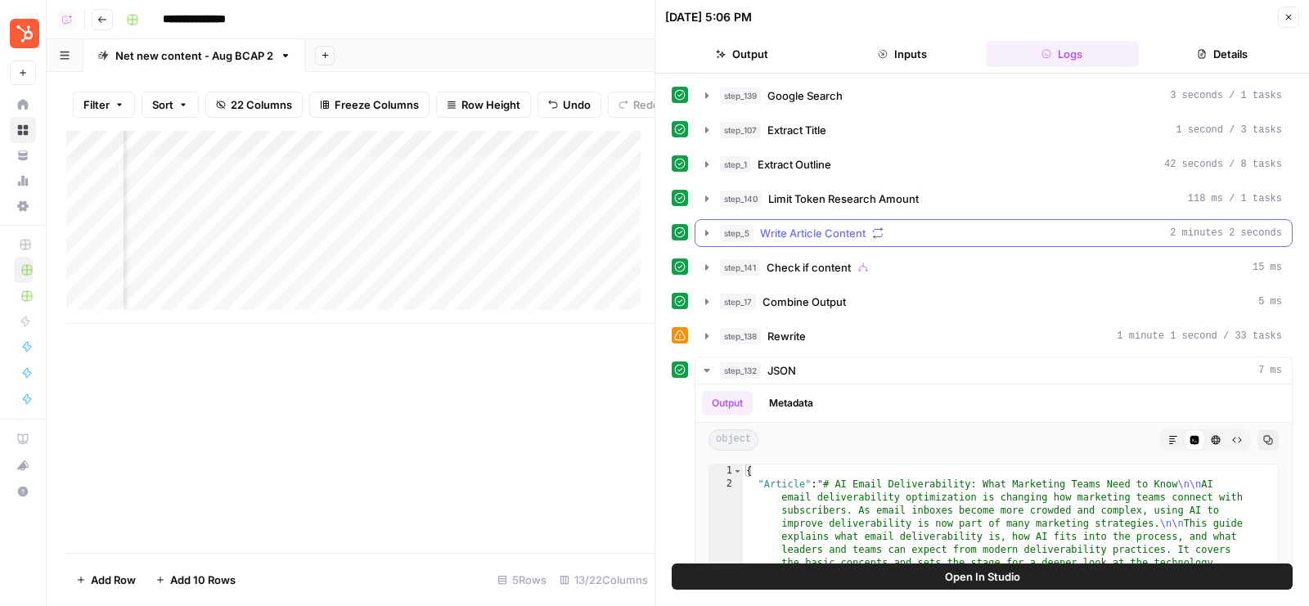
click at [842, 228] on span "Write Article Content" at bounding box center [813, 233] width 106 height 16
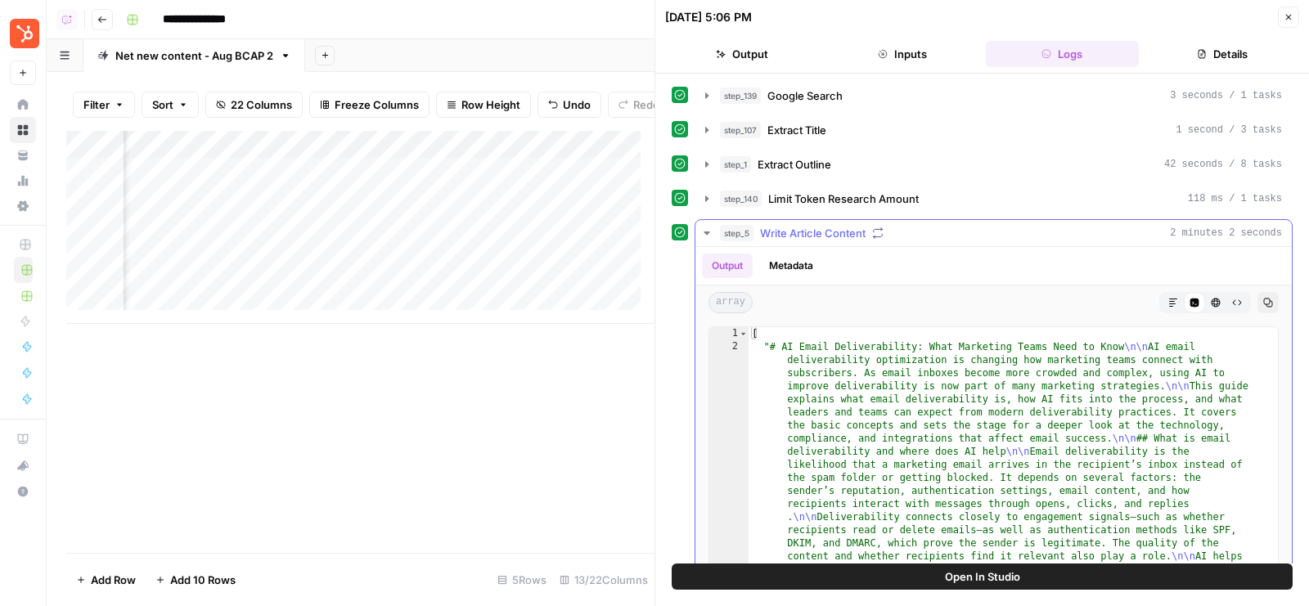
click at [842, 228] on span "Write Article Content" at bounding box center [813, 233] width 106 height 16
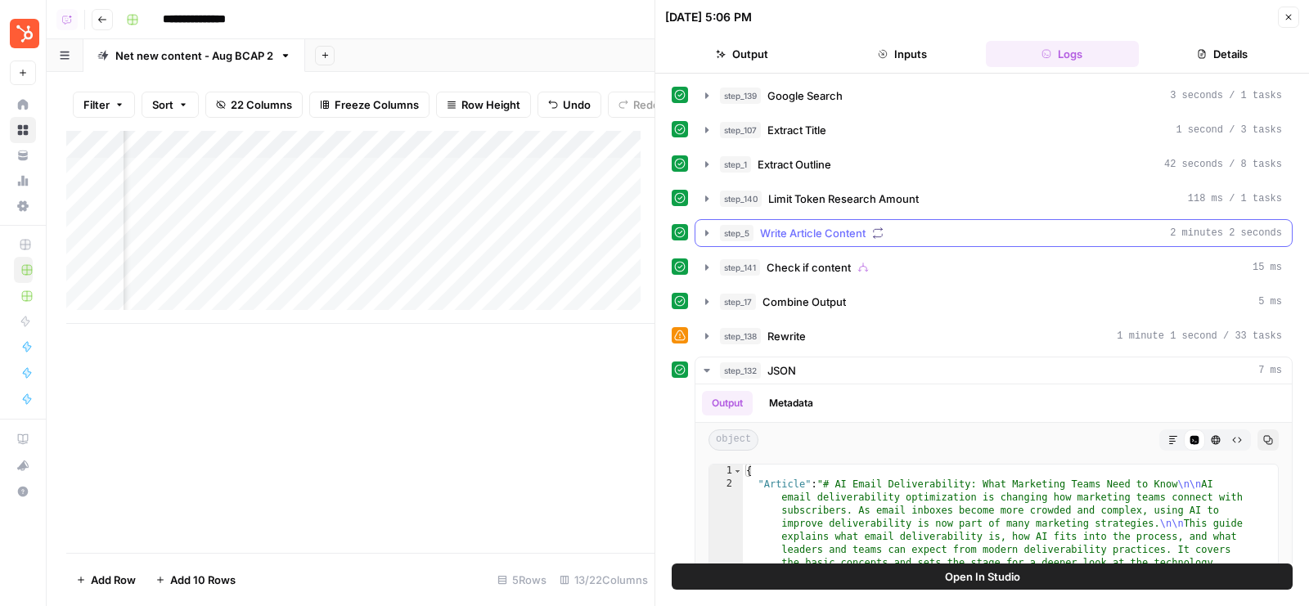
click at [842, 228] on span "Write Article Content" at bounding box center [813, 233] width 106 height 16
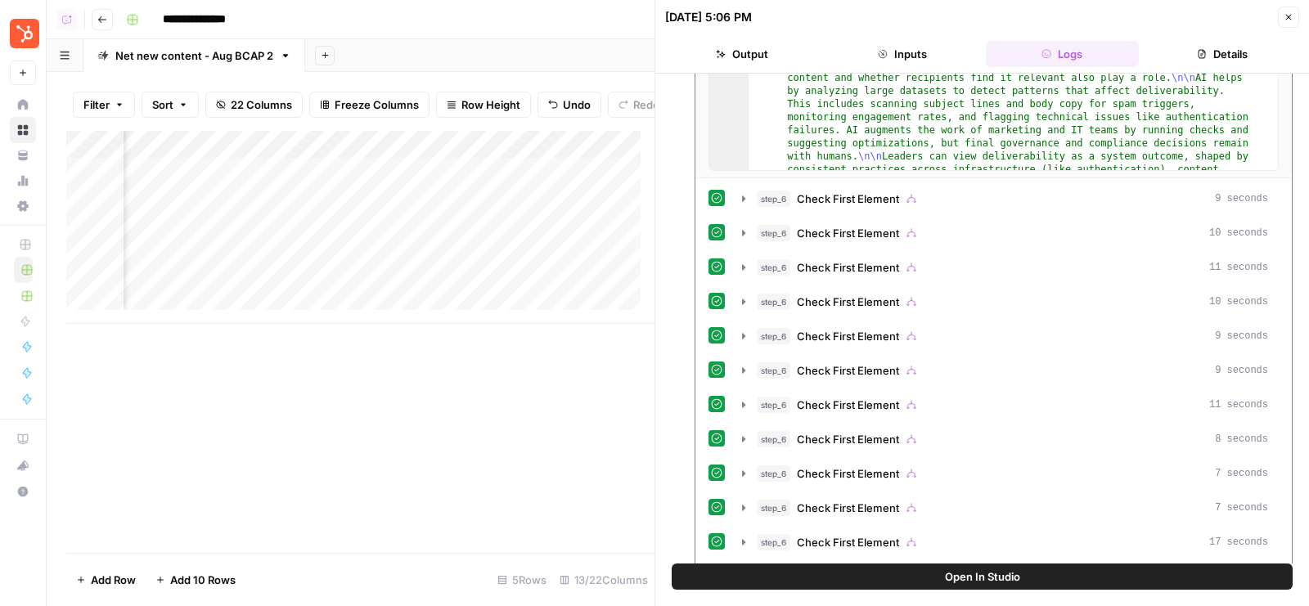
scroll to position [486, 0]
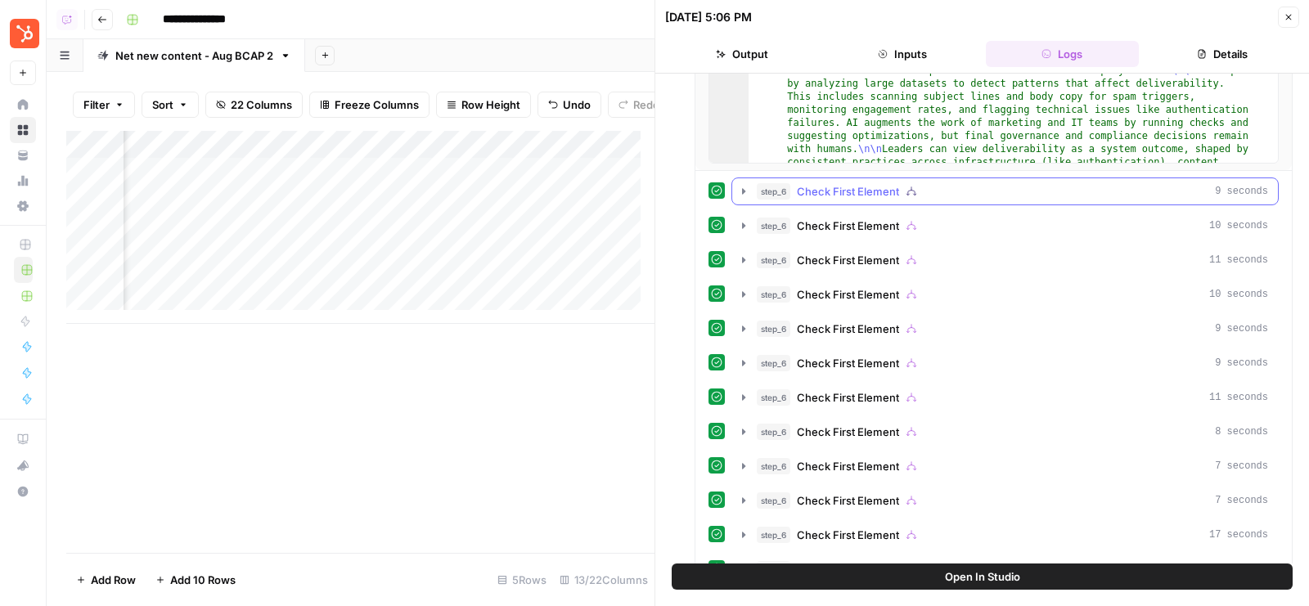
click at [852, 183] on span "Check First Element" at bounding box center [848, 191] width 102 height 16
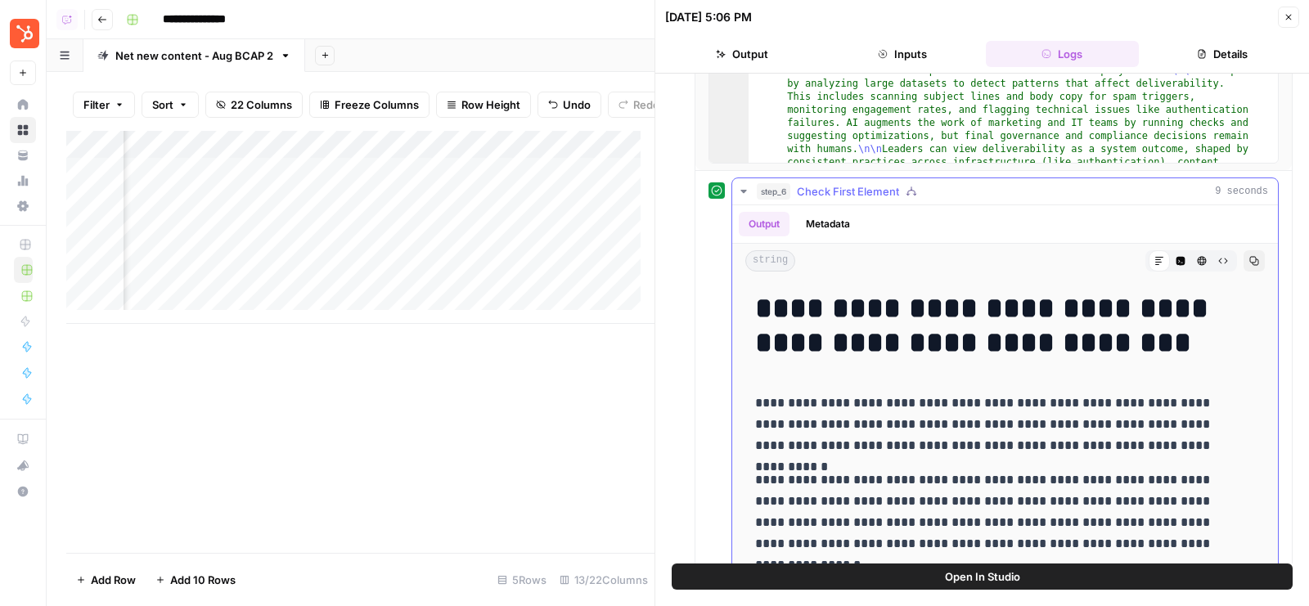
click at [852, 183] on span "Check First Element" at bounding box center [848, 191] width 102 height 16
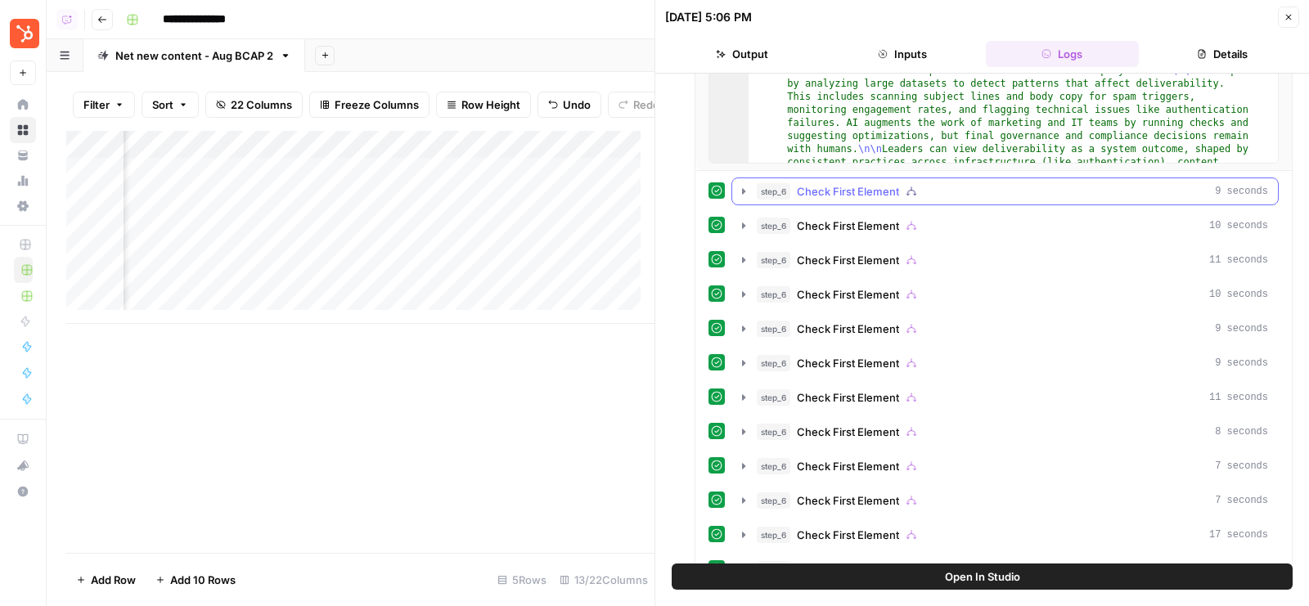
click at [852, 183] on span "Check First Element" at bounding box center [848, 191] width 102 height 16
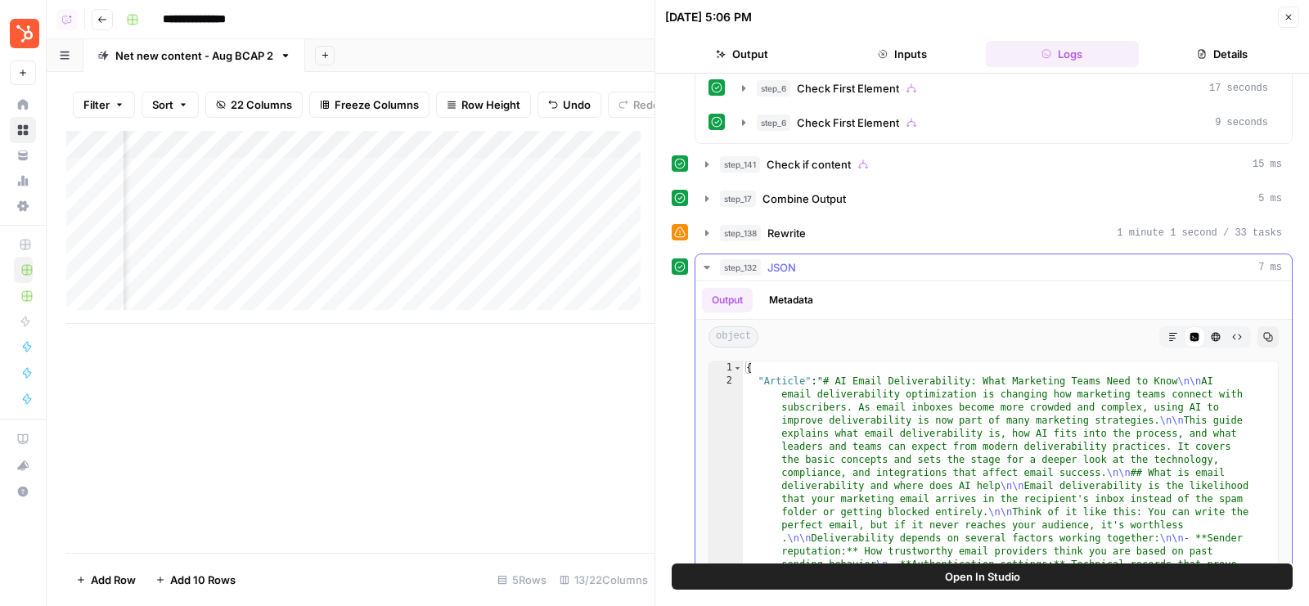
scroll to position [1368, 0]
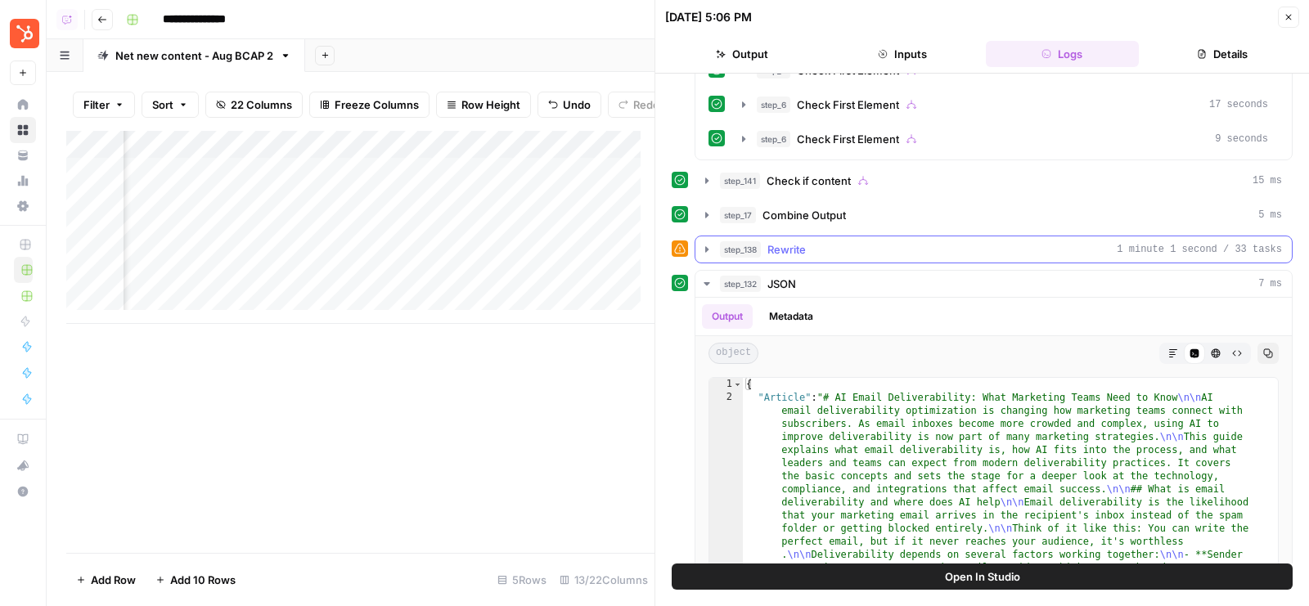
click at [1016, 241] on div "step_138 Rewrite 1 minute 1 second / 33 tasks" at bounding box center [1001, 249] width 562 height 16
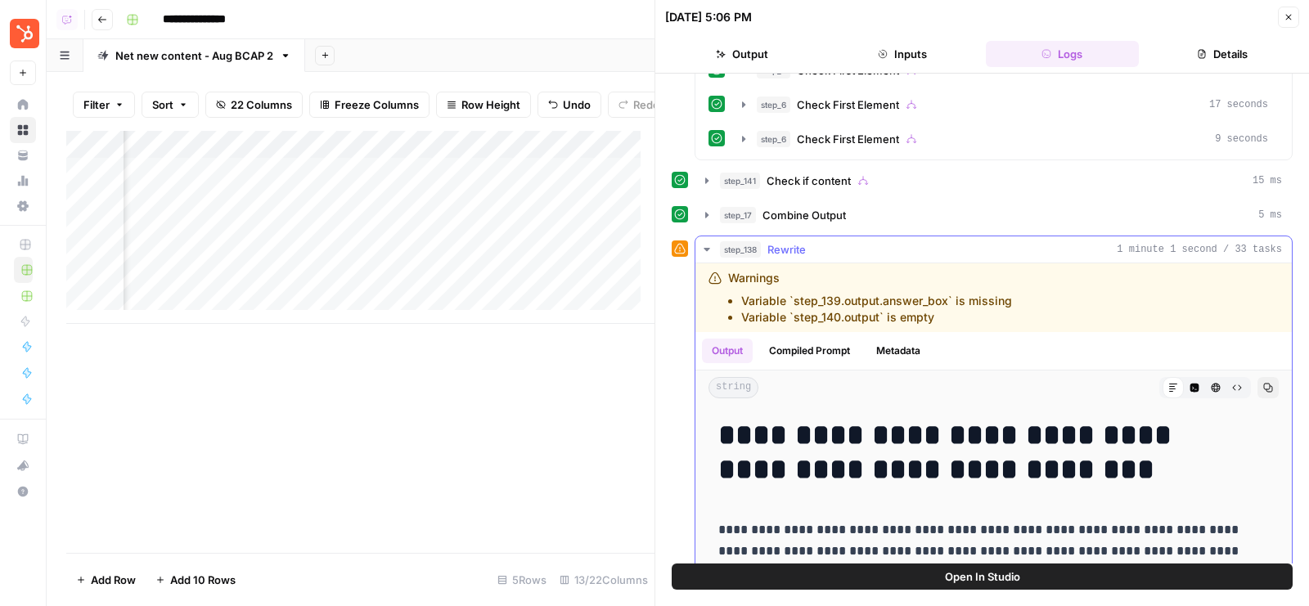
click at [1016, 241] on div "step_138 Rewrite 1 minute 1 second / 33 tasks" at bounding box center [1001, 249] width 562 height 16
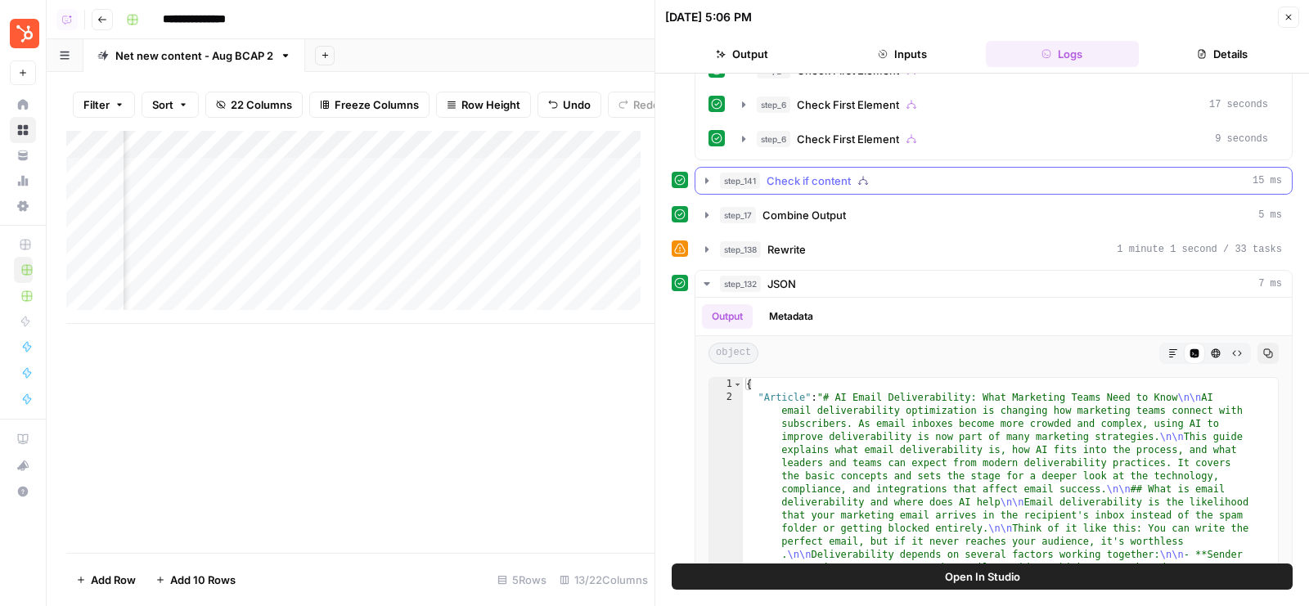
click at [996, 173] on div "step_141 Check if content 15 ms" at bounding box center [1001, 181] width 562 height 16
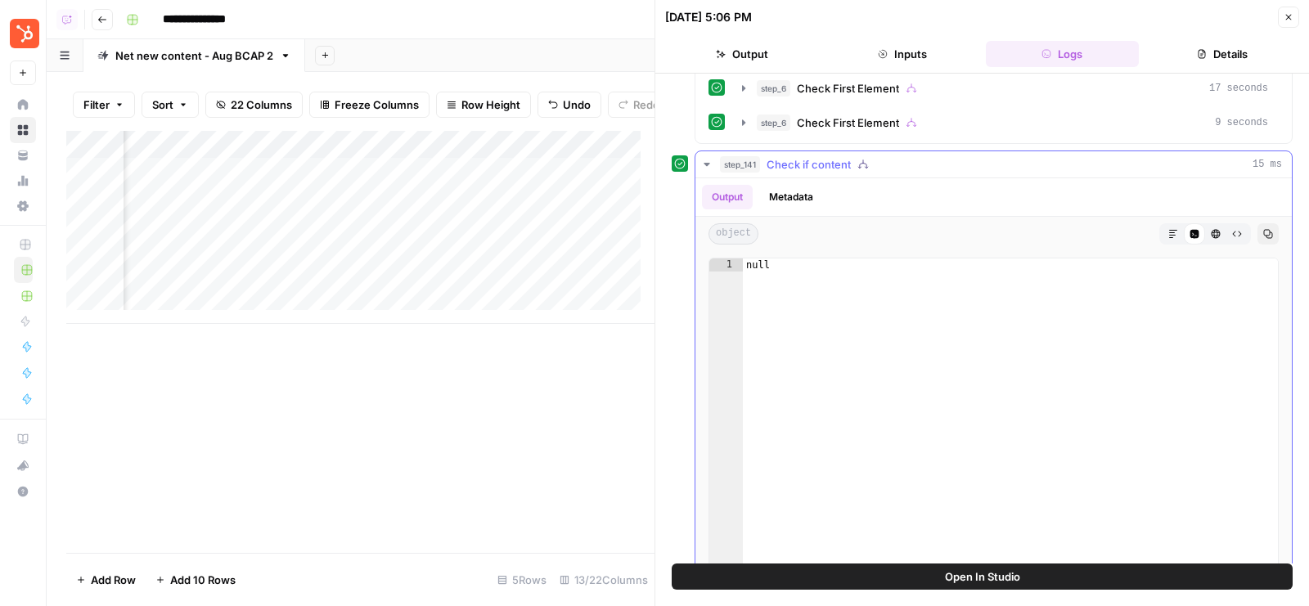
click at [992, 160] on button "step_141 Check if content 15 ms" at bounding box center [994, 164] width 597 height 26
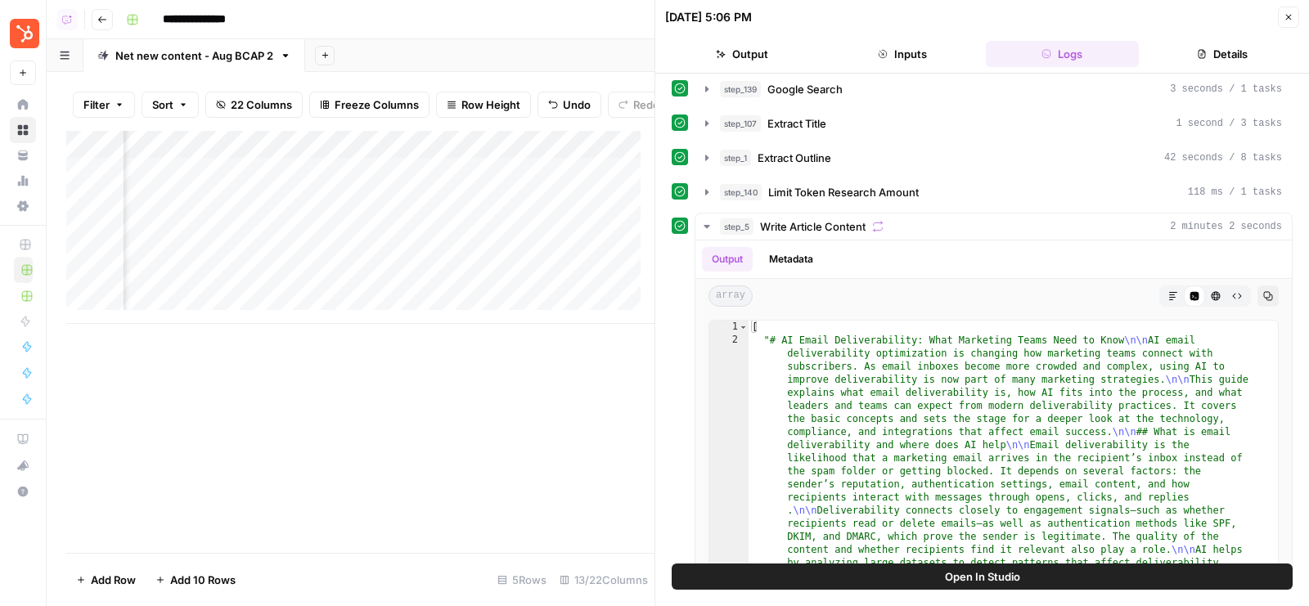
scroll to position [0, 0]
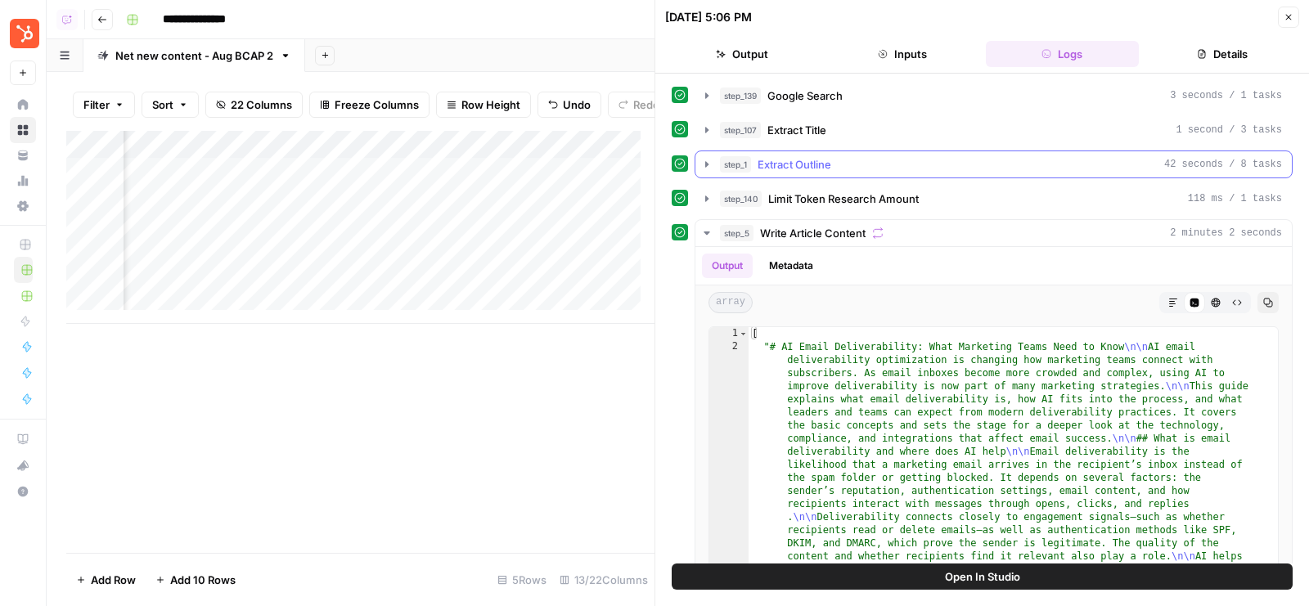
click at [925, 232] on div "step_5 Write Article Content 2 minutes 2 seconds" at bounding box center [1001, 233] width 562 height 16
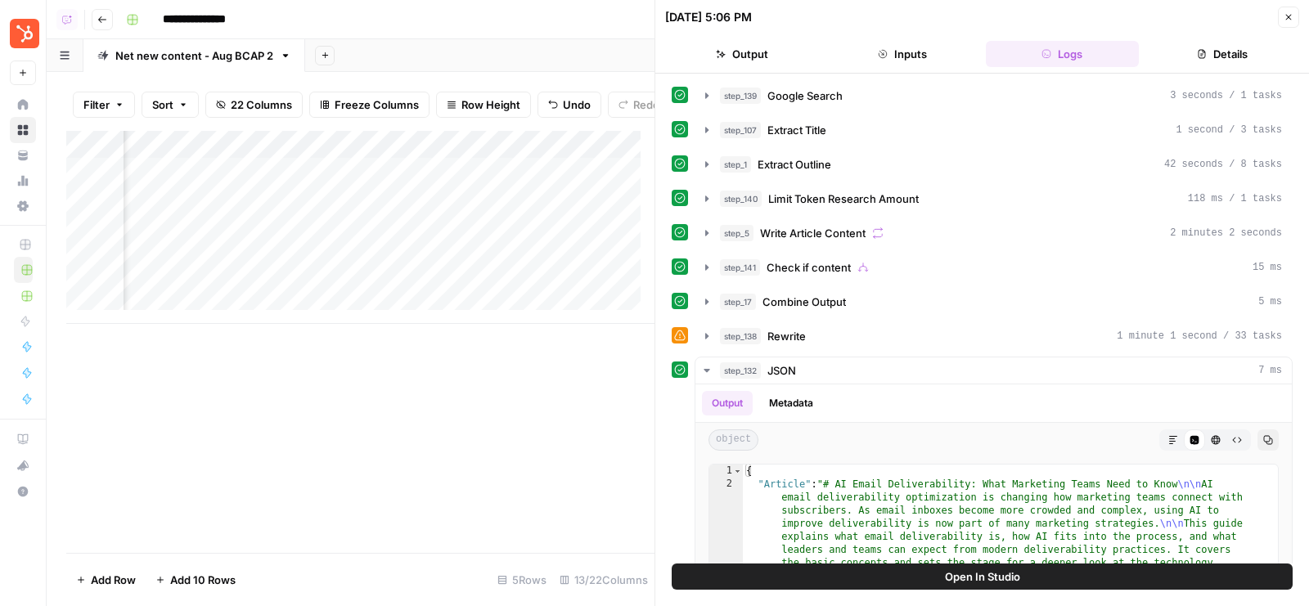
click at [1236, 43] on button "Details" at bounding box center [1223, 54] width 154 height 26
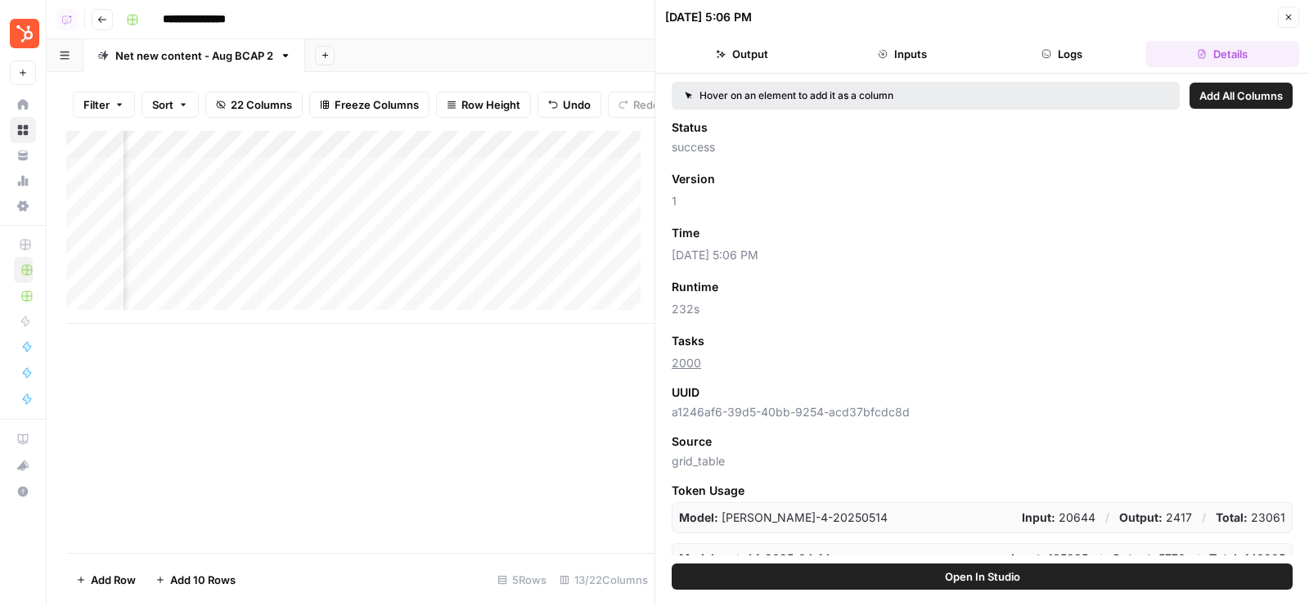
click at [1097, 45] on button "Logs" at bounding box center [1063, 54] width 154 height 26
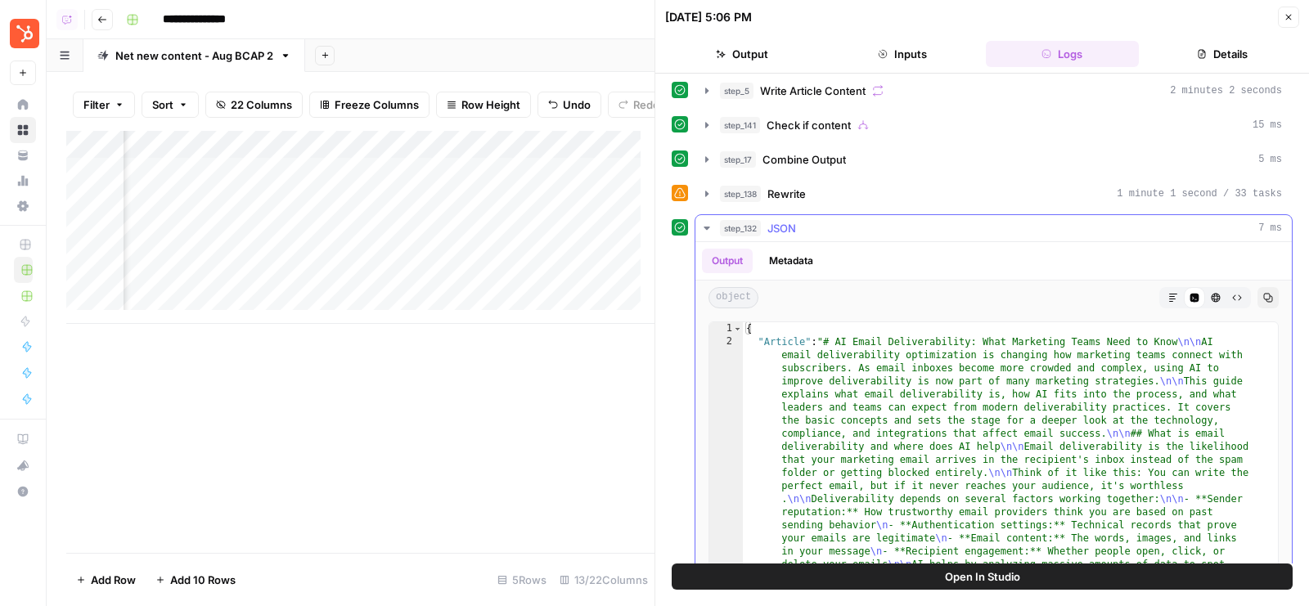
scroll to position [195, 0]
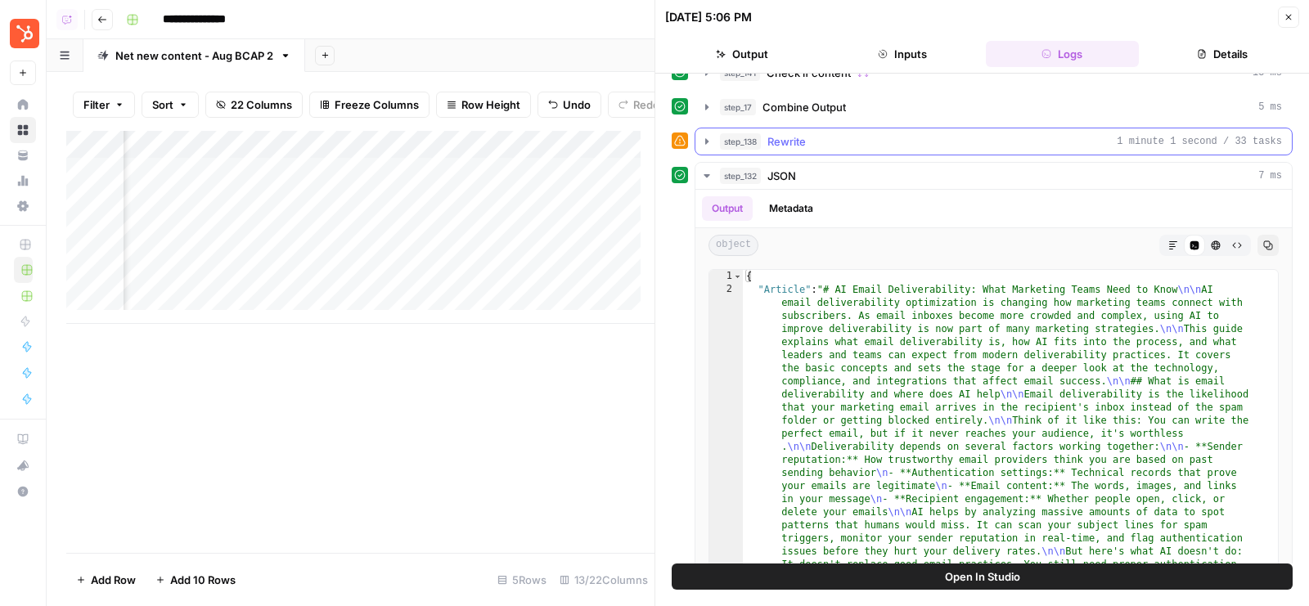
click at [994, 139] on div "step_138 Rewrite 1 minute 1 second / 33 tasks" at bounding box center [1001, 141] width 562 height 16
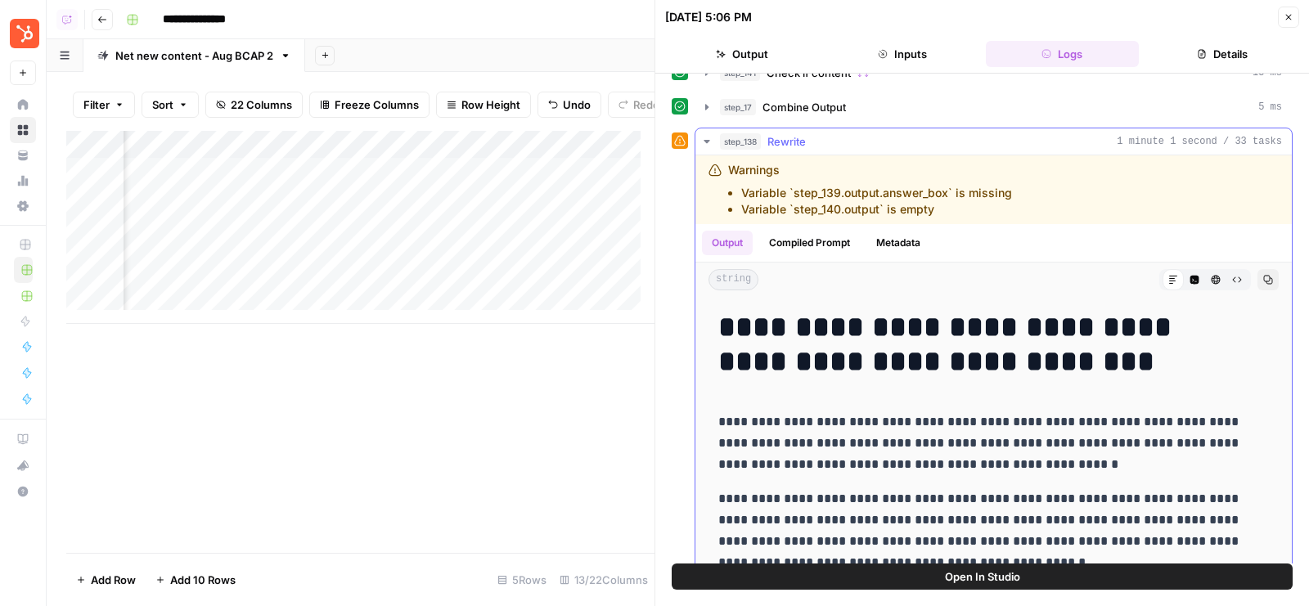
click at [994, 139] on div "step_138 Rewrite 1 minute 1 second / 33 tasks" at bounding box center [1001, 141] width 562 height 16
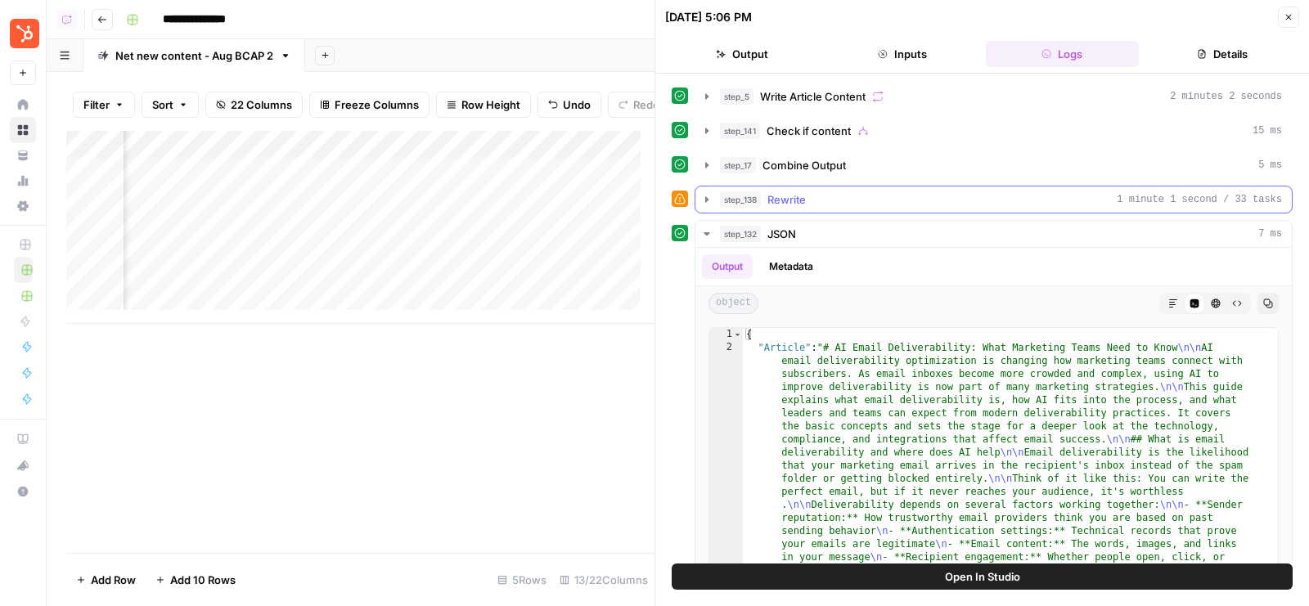
scroll to position [129, 0]
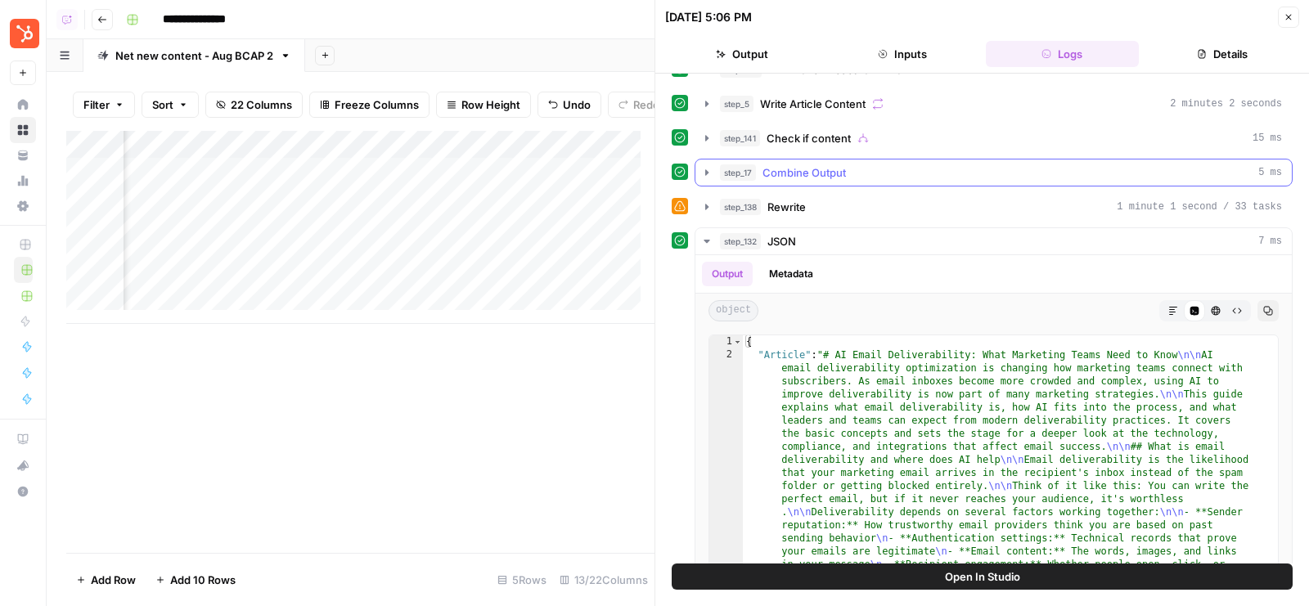
click at [961, 164] on div "step_17 Combine Output 5 ms" at bounding box center [1001, 172] width 562 height 16
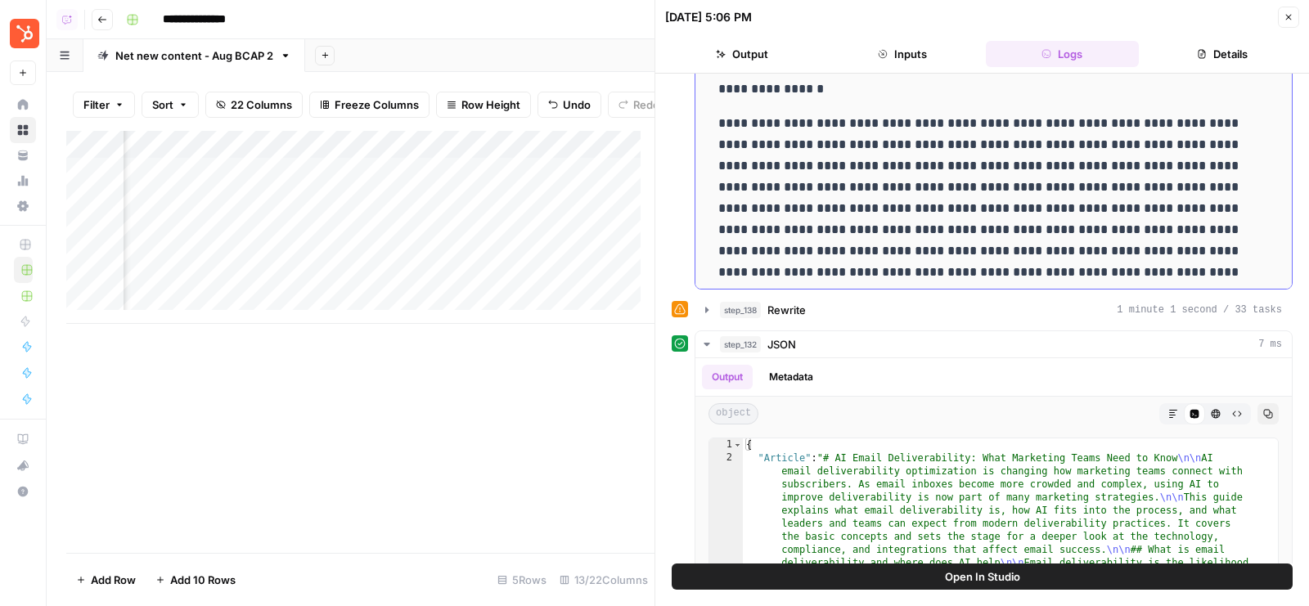
scroll to position [558, 0]
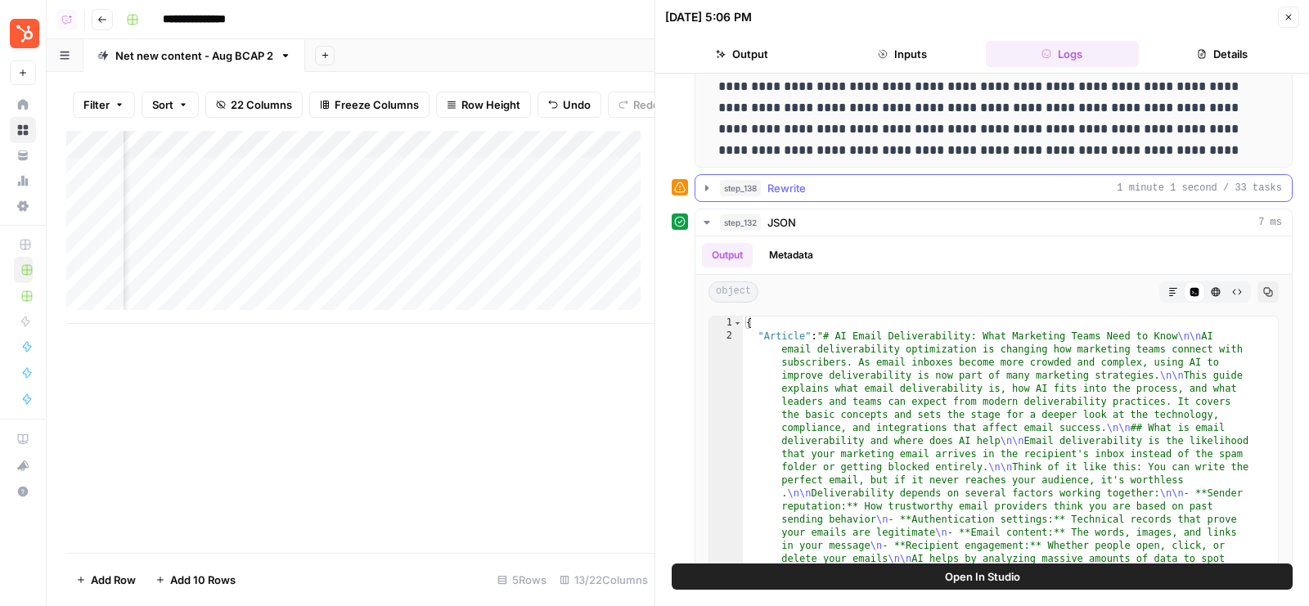
click at [876, 192] on button "step_138 Rewrite 1 minute 1 second / 33 tasks" at bounding box center [994, 188] width 597 height 26
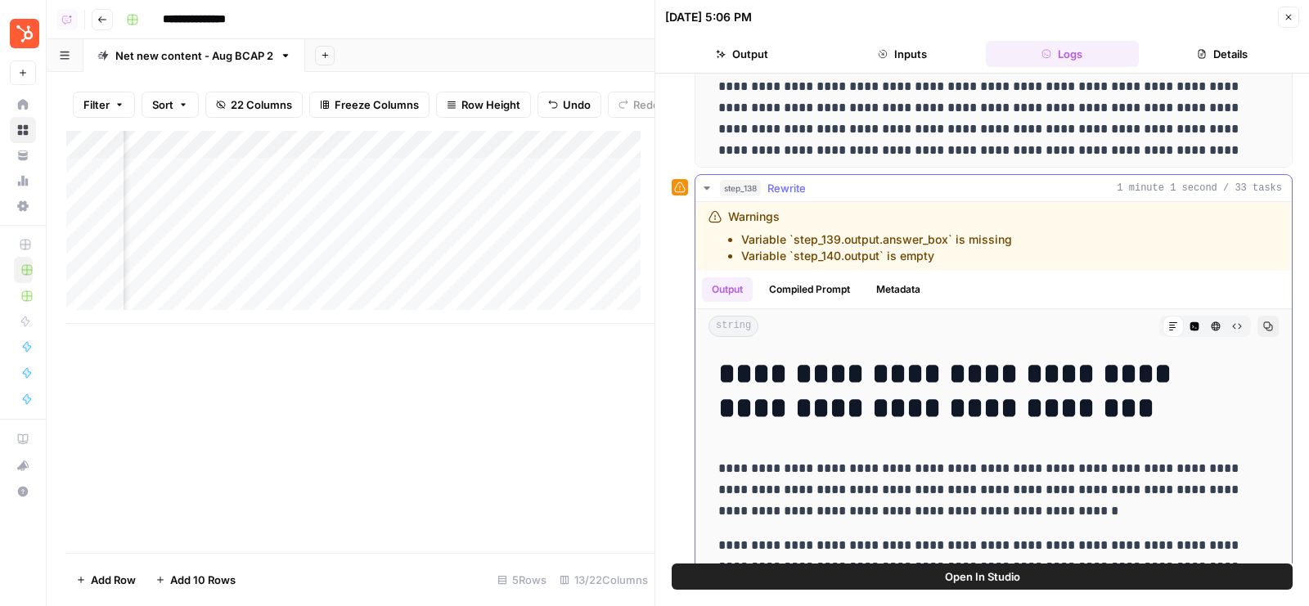
click at [876, 192] on button "step_138 Rewrite 1 minute 1 second / 33 tasks" at bounding box center [994, 188] width 597 height 26
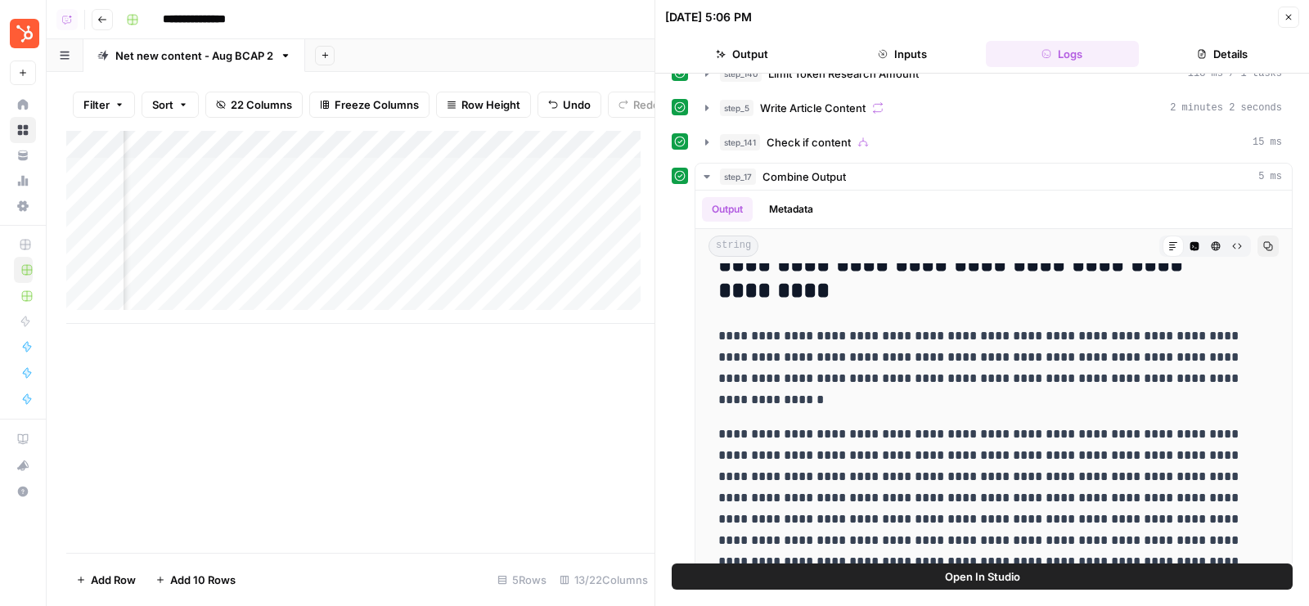
scroll to position [0, 0]
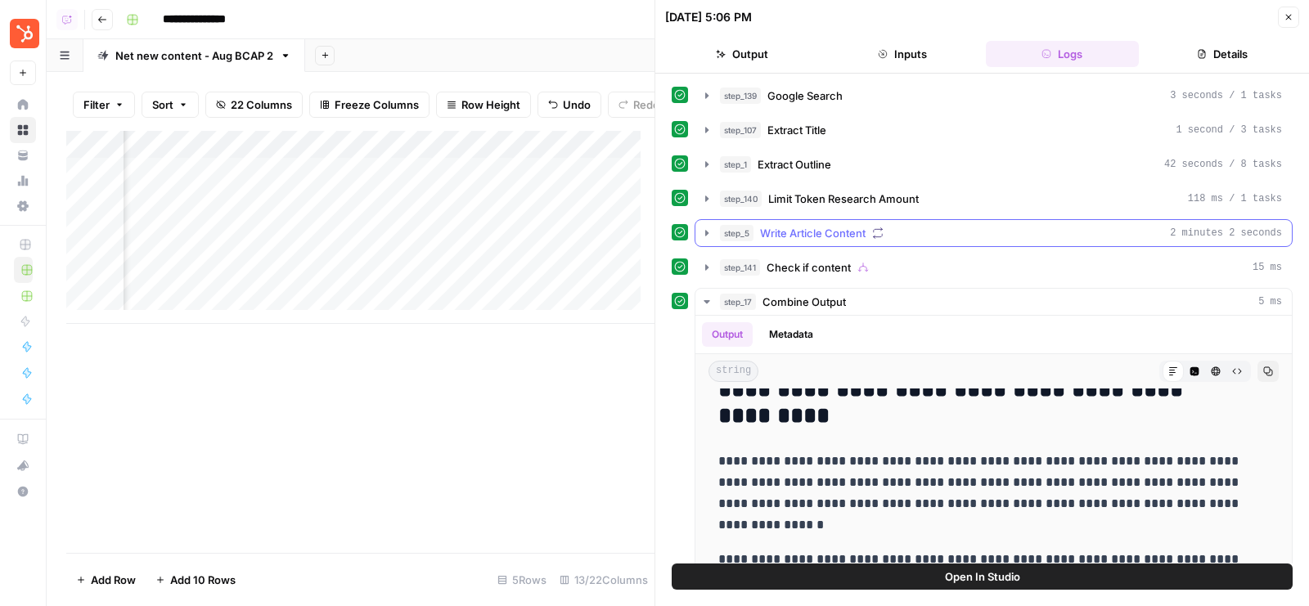
click at [889, 232] on div "step_5 Write Article Content 2 minutes 2 seconds" at bounding box center [1001, 233] width 562 height 16
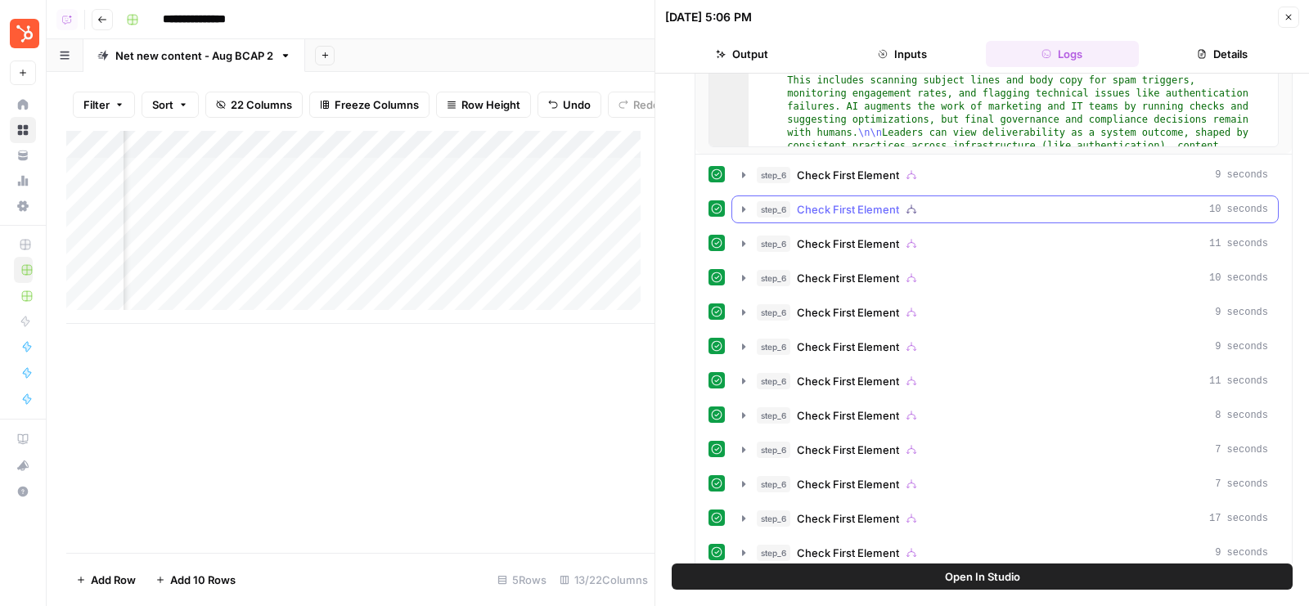
scroll to position [501, 0]
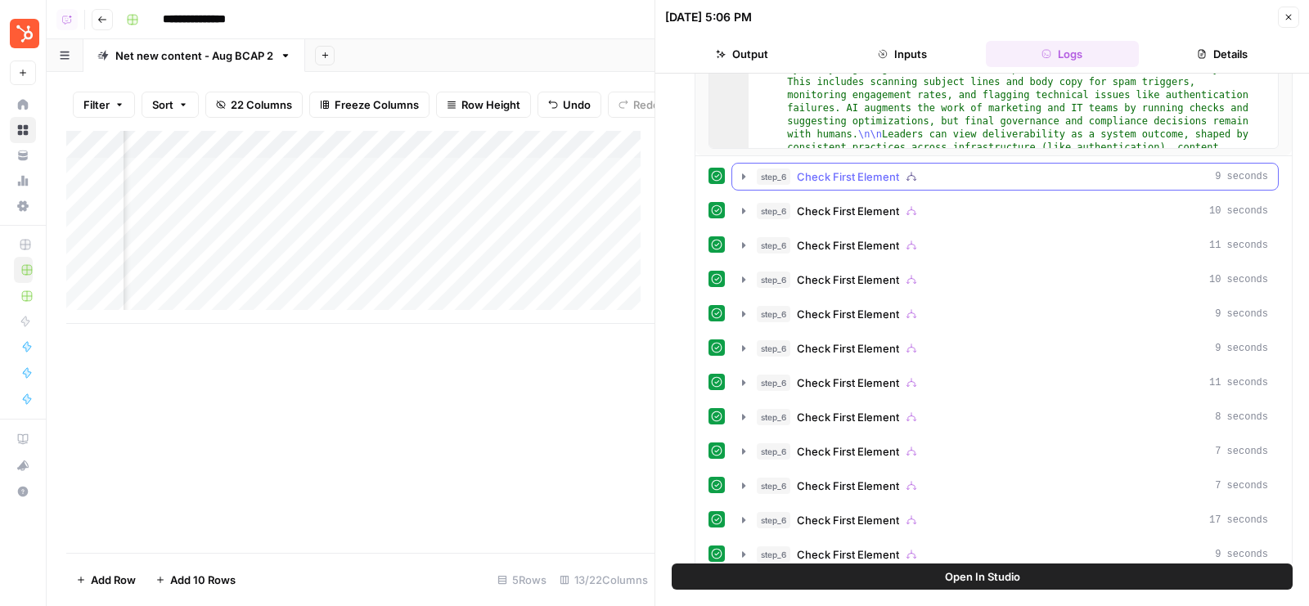
click at [867, 164] on button "step_6 Check First Element 9 seconds" at bounding box center [1005, 177] width 546 height 26
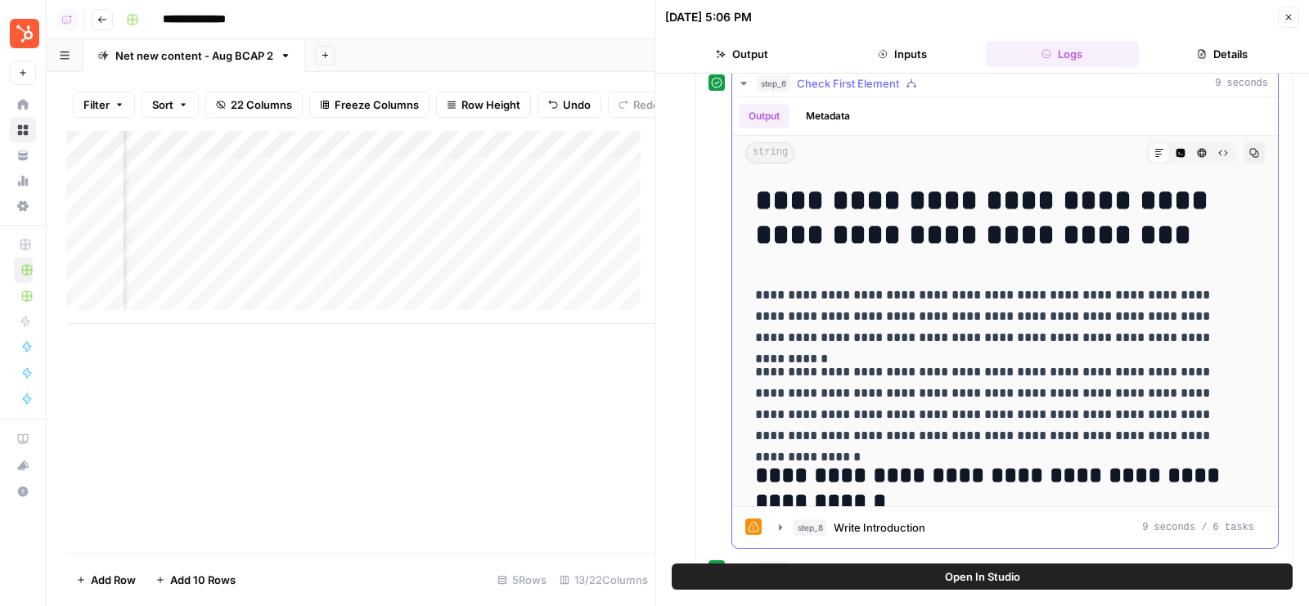
scroll to position [593, 0]
click at [928, 85] on div "step_6 Check First Element 9 seconds" at bounding box center [1012, 84] width 511 height 16
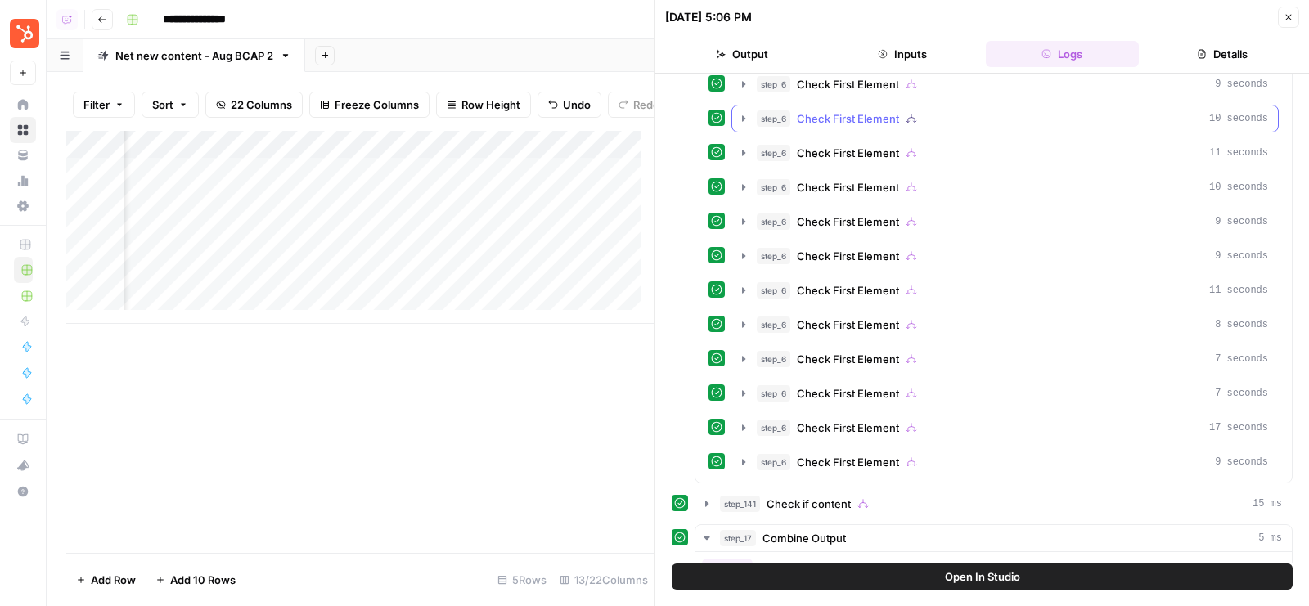
click at [924, 122] on button "step_6 Check First Element 10 seconds" at bounding box center [1005, 119] width 546 height 26
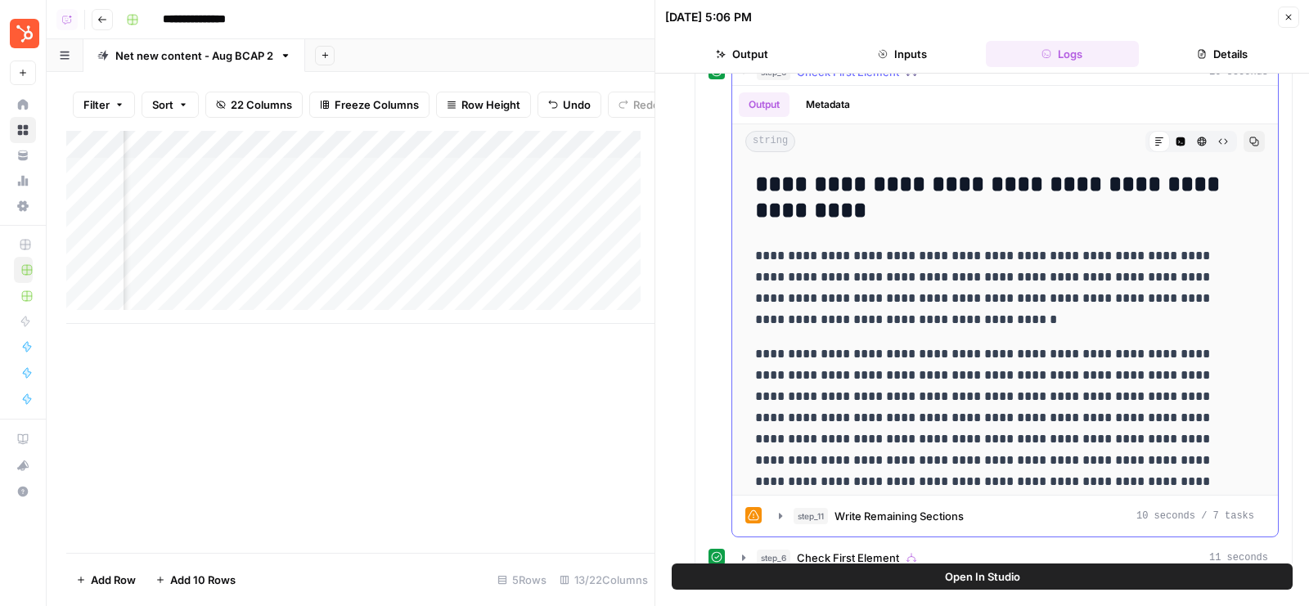
scroll to position [626, 0]
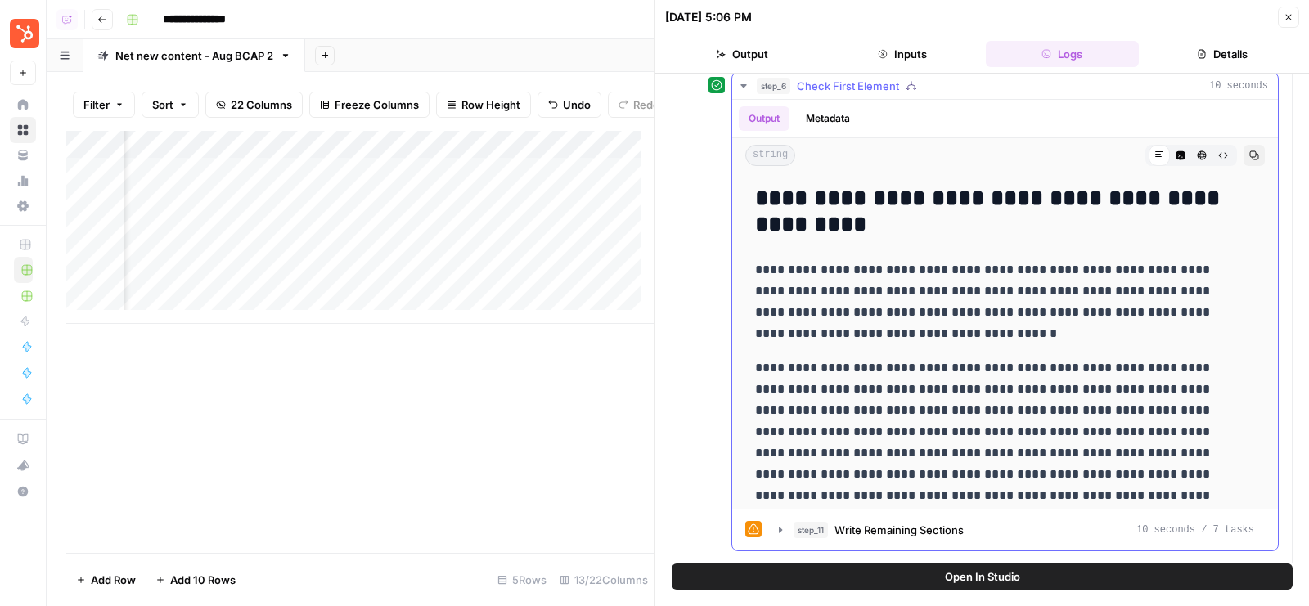
click at [935, 78] on div "step_6 Check First Element 10 seconds" at bounding box center [1012, 86] width 511 height 16
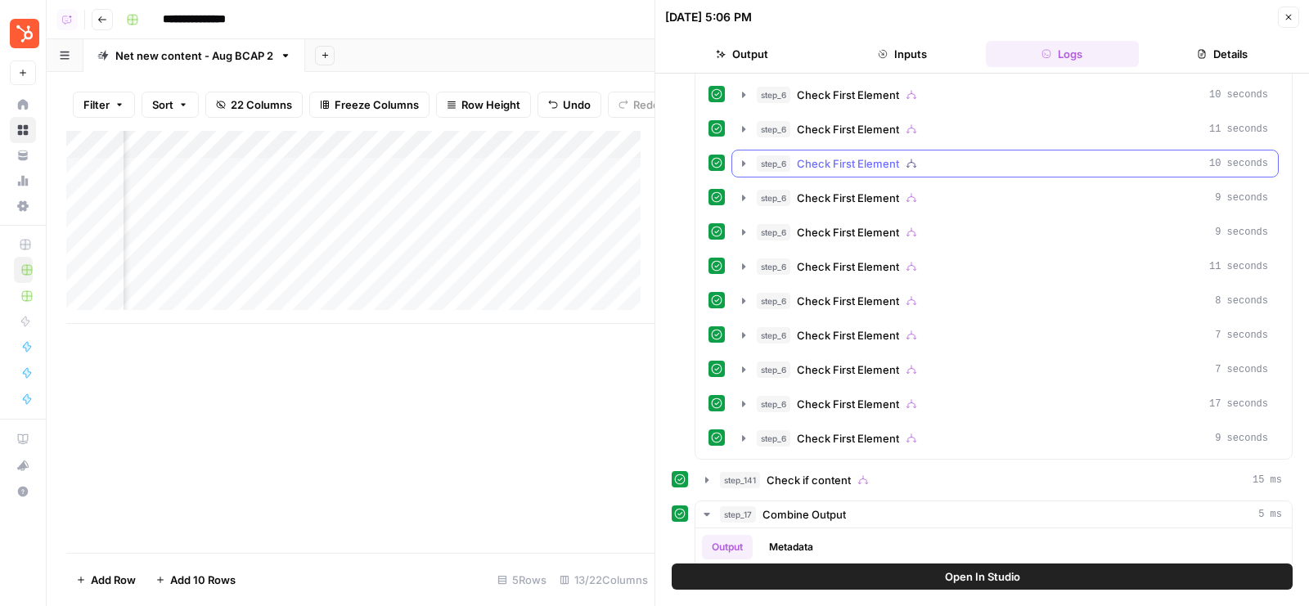
scroll to position [609, 0]
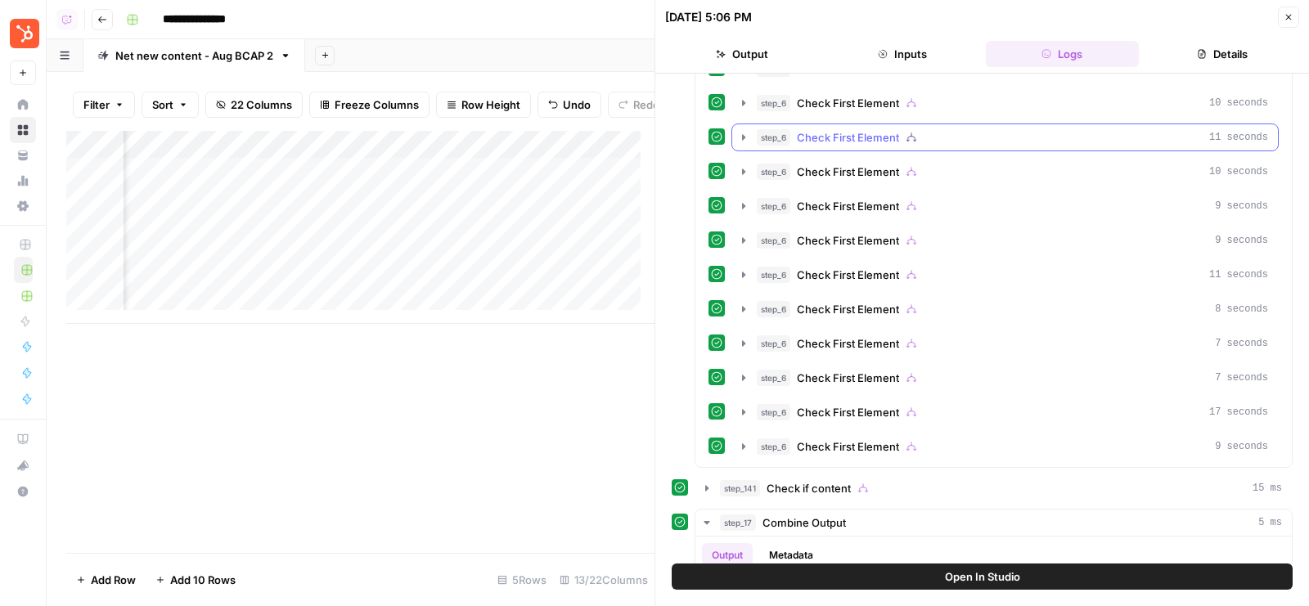
click at [929, 129] on div "step_6 Check First Element 11 seconds" at bounding box center [1012, 137] width 511 height 16
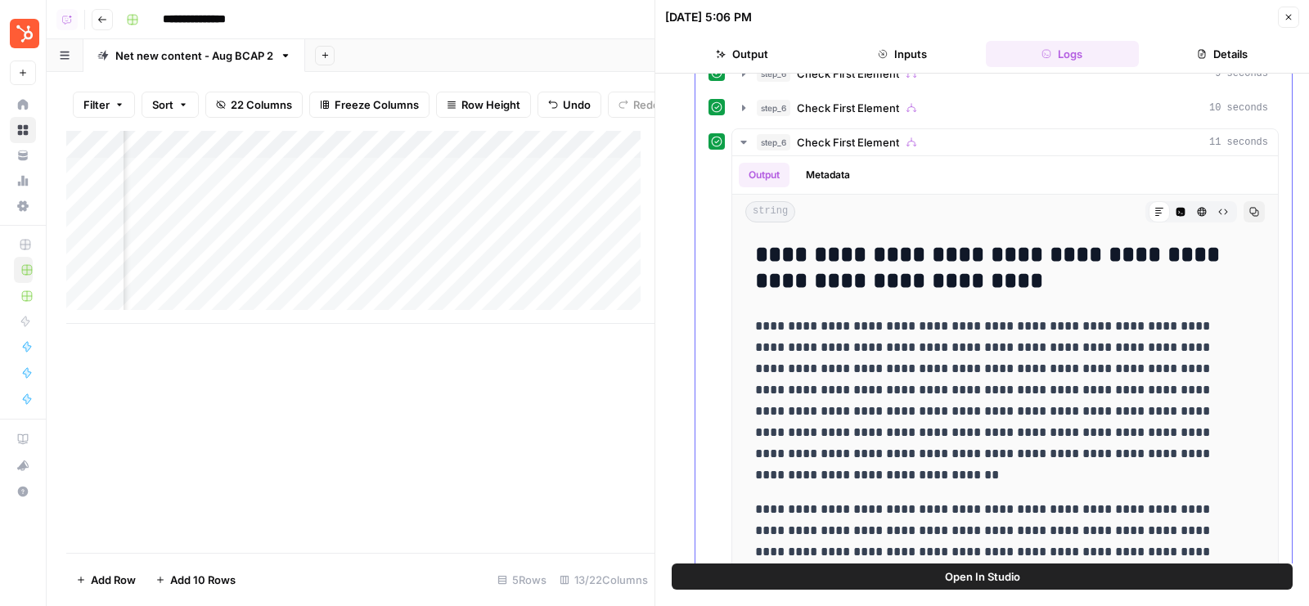
scroll to position [595, 0]
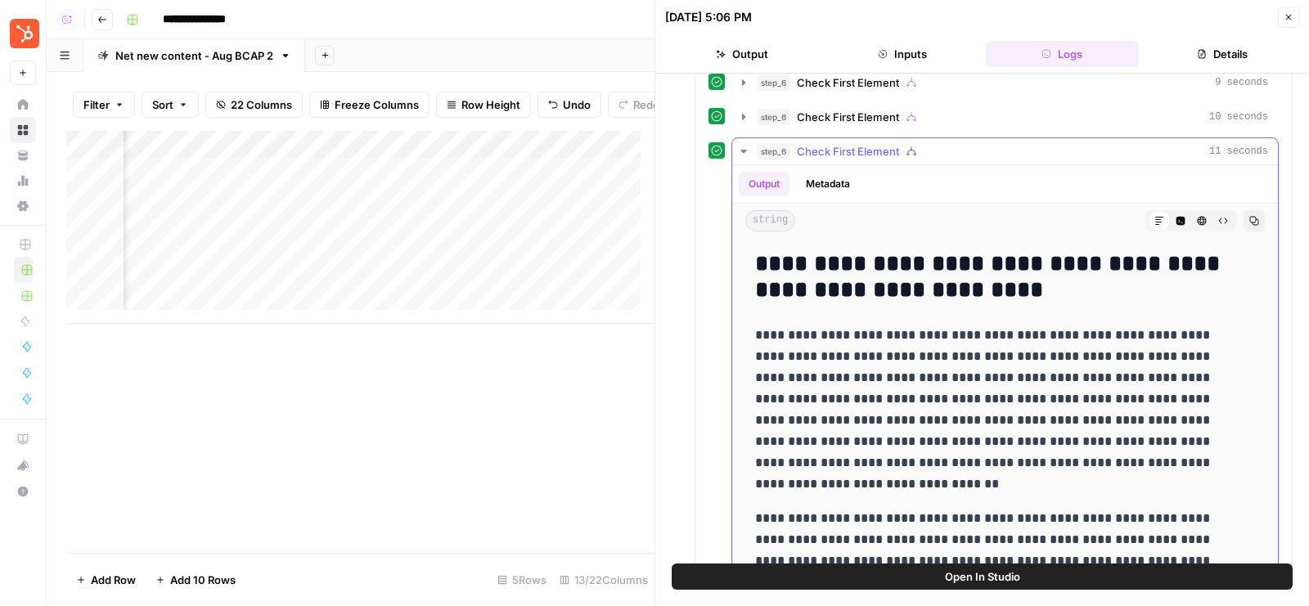
click at [943, 144] on div "step_6 Check First Element 11 seconds" at bounding box center [1012, 151] width 511 height 16
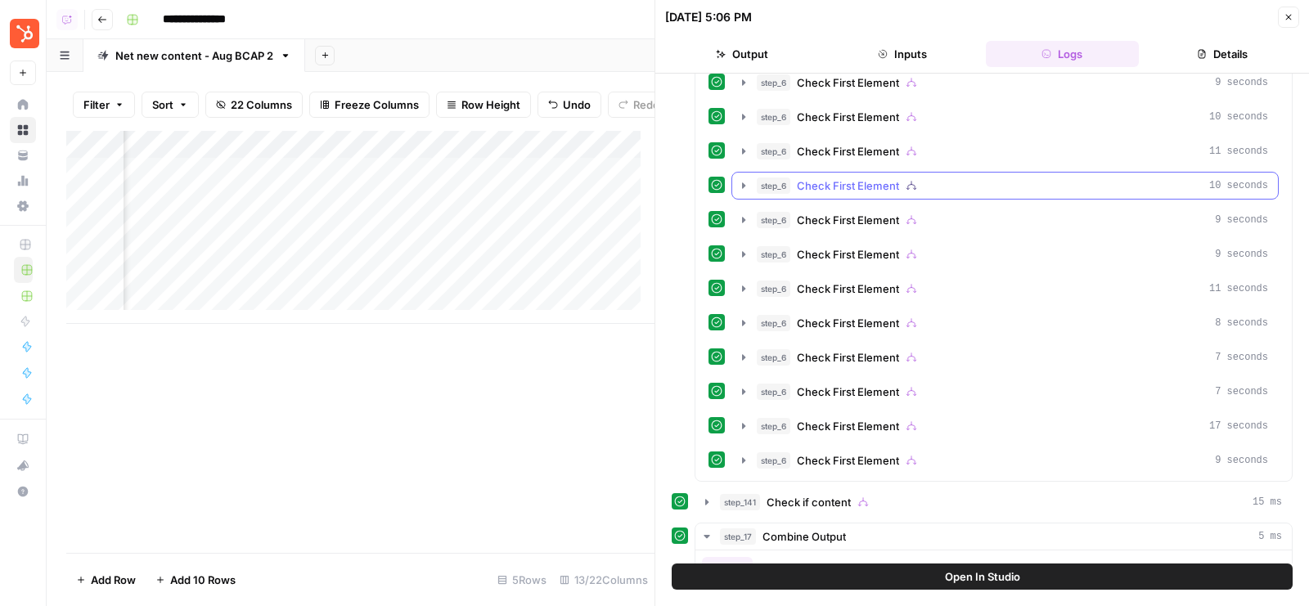
click at [933, 178] on div "step_6 Check First Element 10 seconds" at bounding box center [1012, 186] width 511 height 16
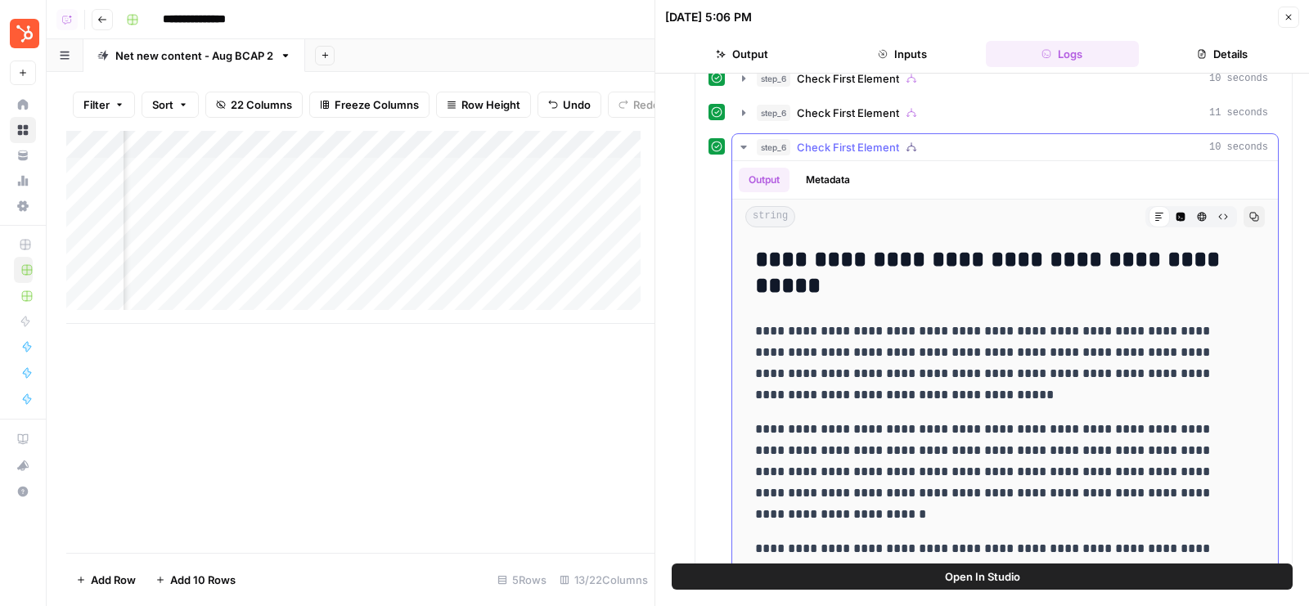
click at [960, 139] on div "step_6 Check First Element 10 seconds" at bounding box center [1012, 147] width 511 height 16
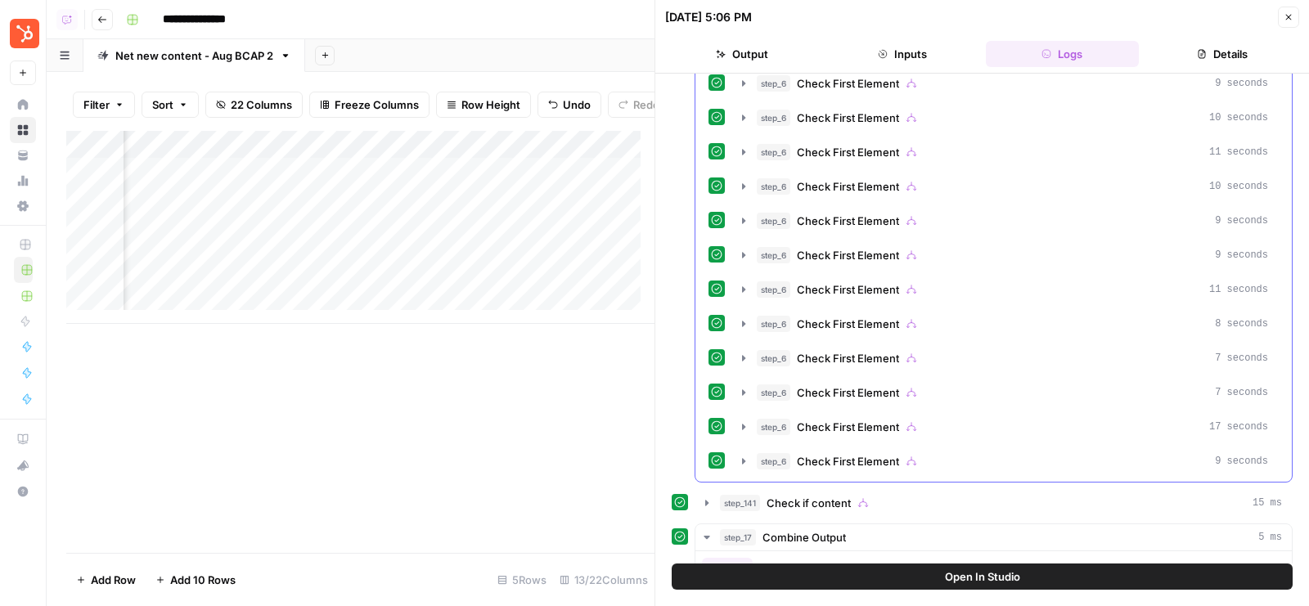
scroll to position [590, 0]
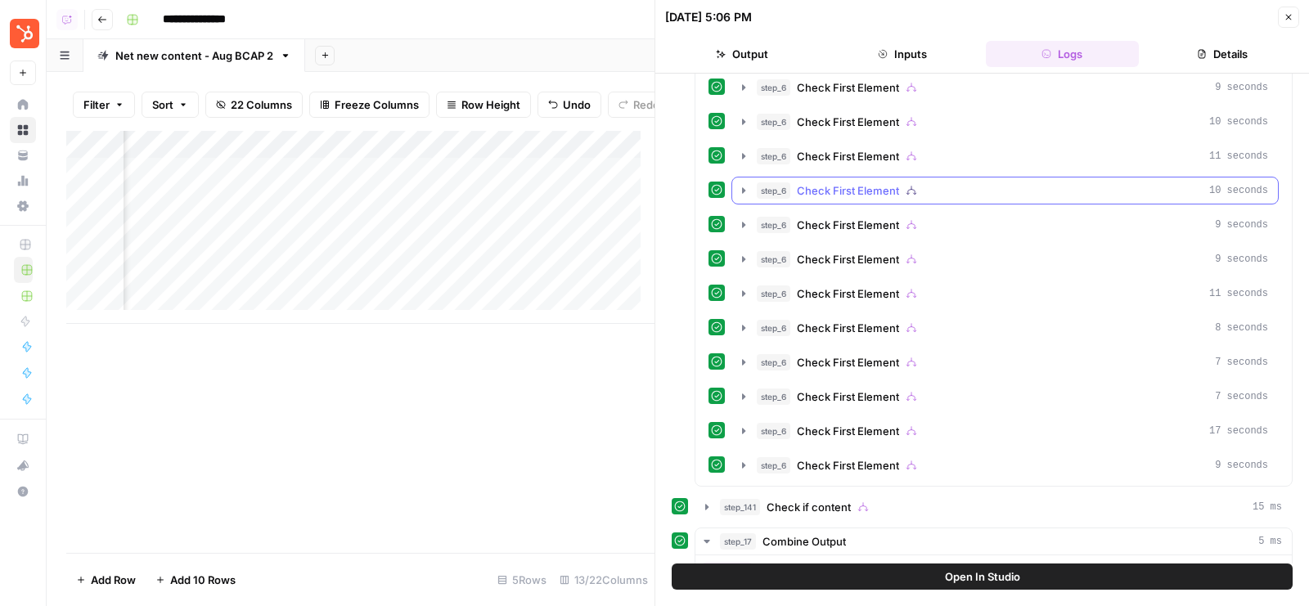
click at [940, 183] on div "step_6 Check First Element 10 seconds" at bounding box center [1012, 191] width 511 height 16
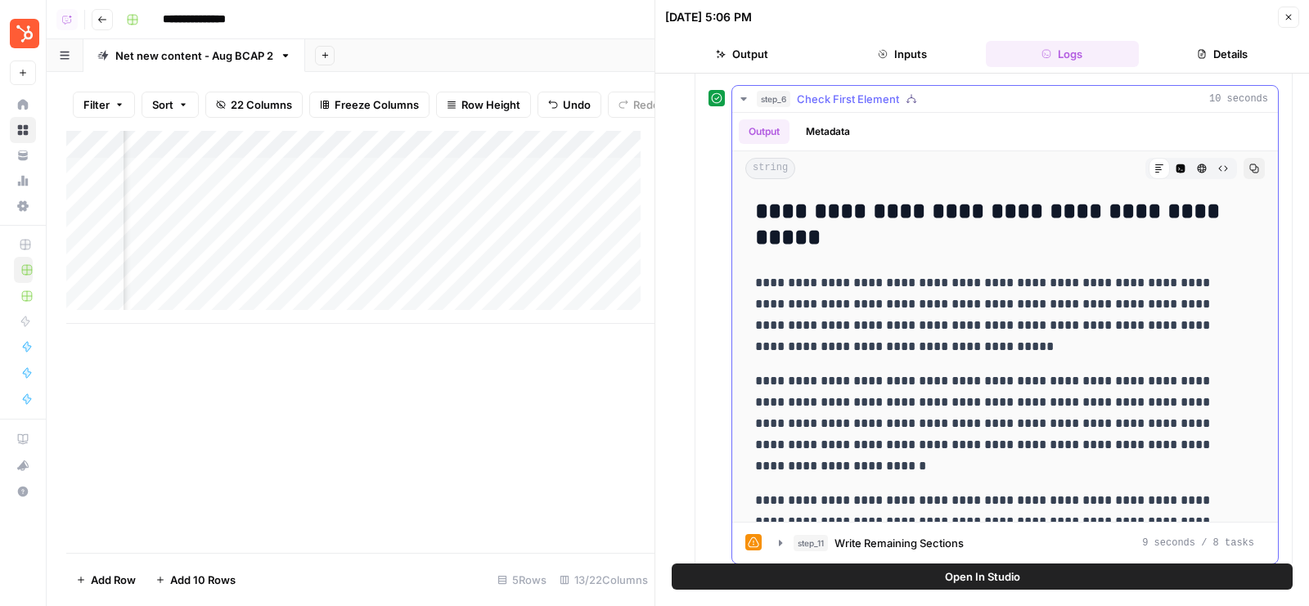
scroll to position [628, 0]
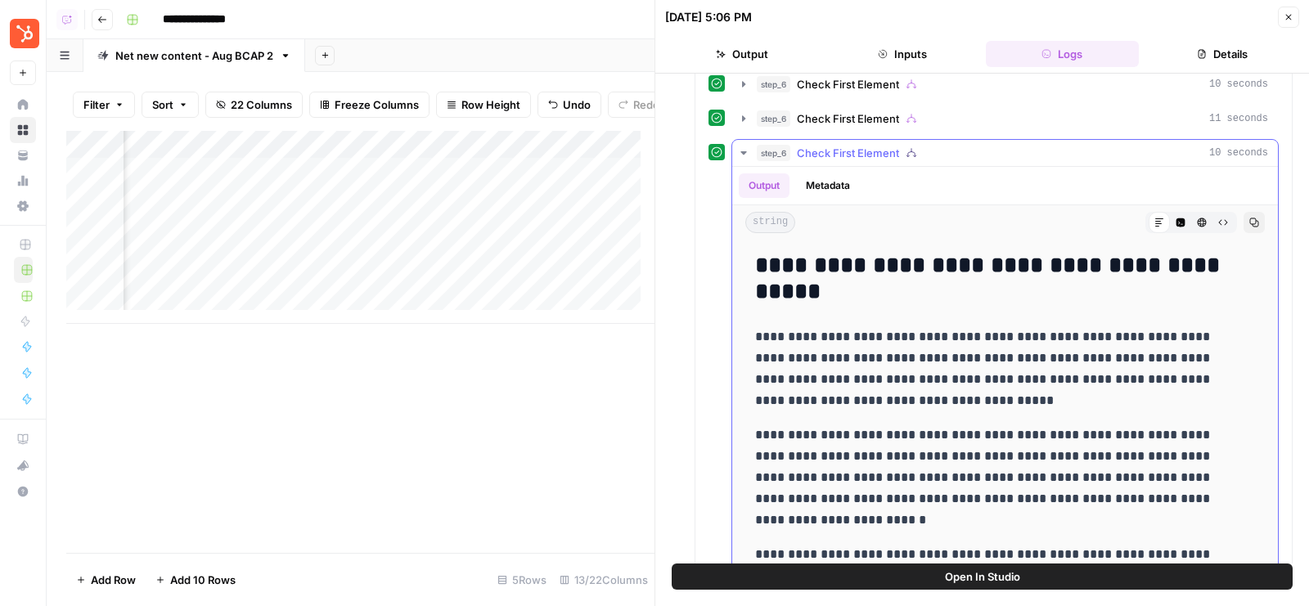
click at [953, 146] on div "step_6 Check First Element 10 seconds" at bounding box center [1012, 153] width 511 height 16
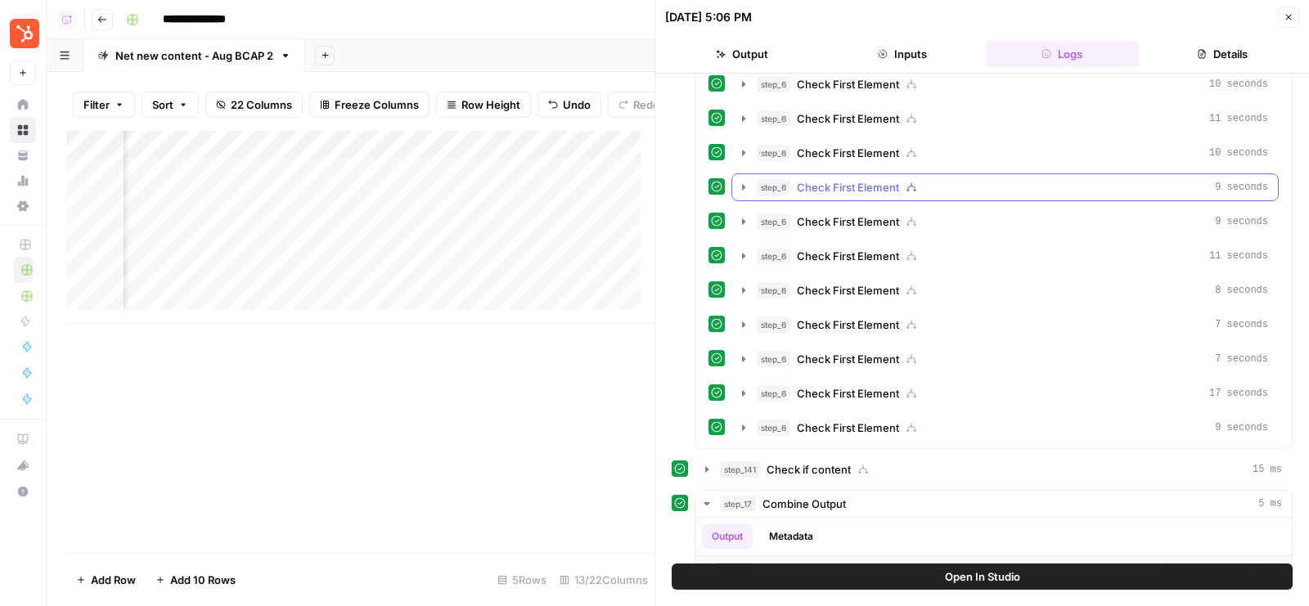
click at [945, 174] on button "step_6 Check First Element 9 seconds" at bounding box center [1005, 187] width 546 height 26
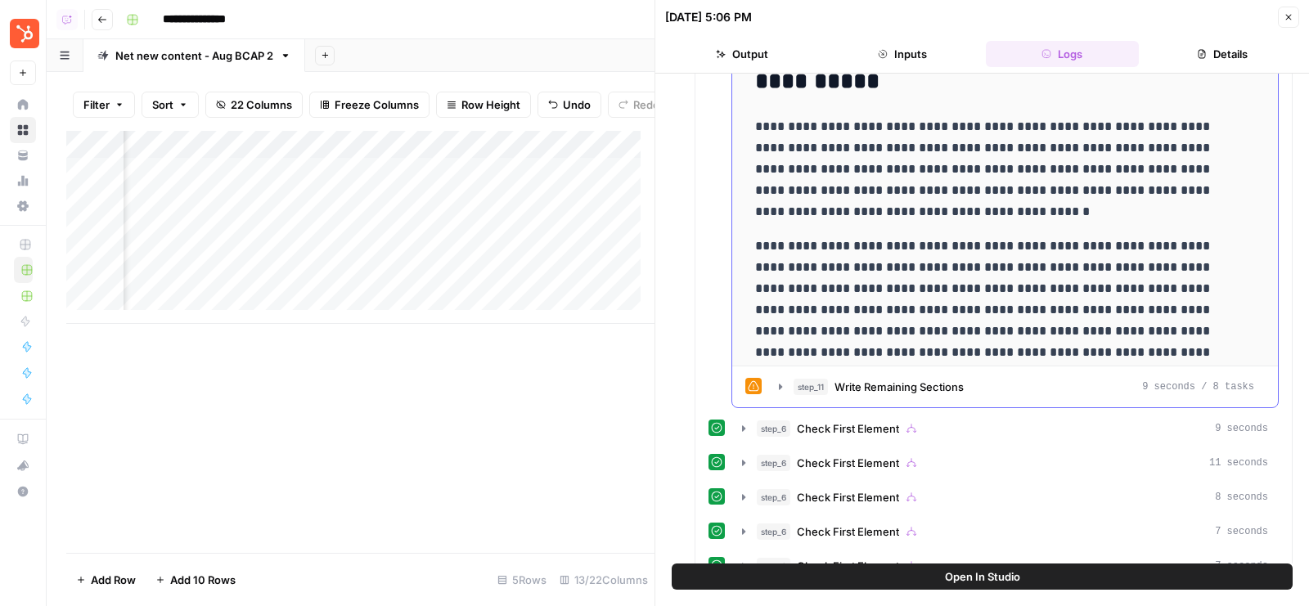
scroll to position [885, 0]
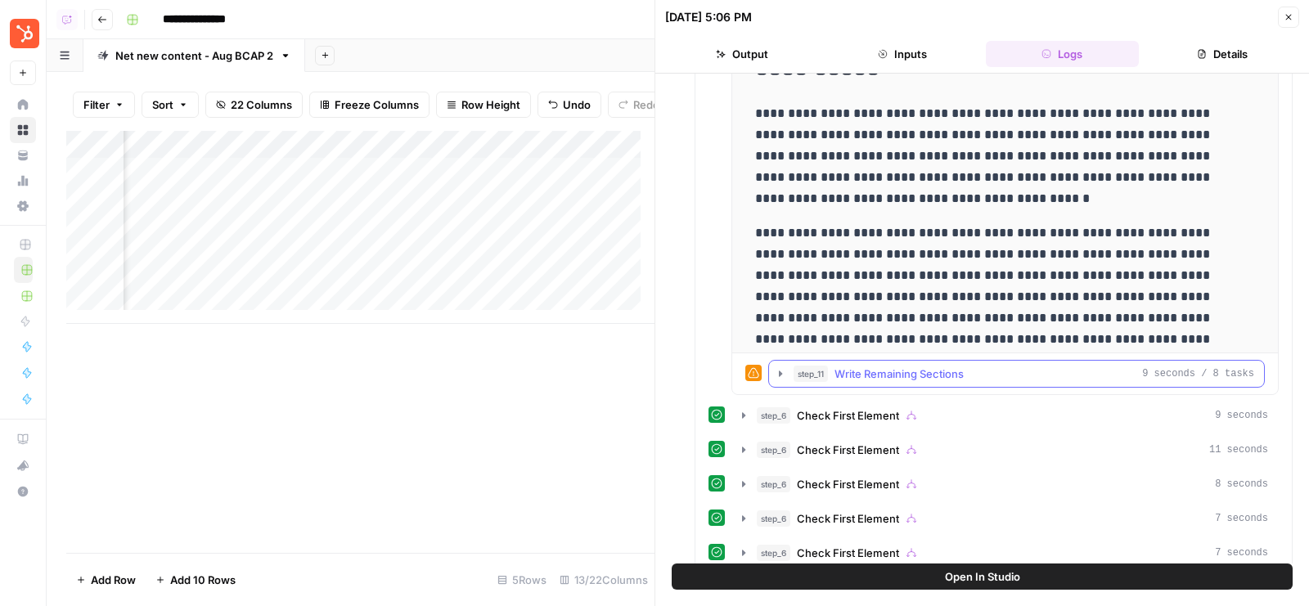
click at [937, 370] on span "Write Remaining Sections" at bounding box center [899, 374] width 129 height 16
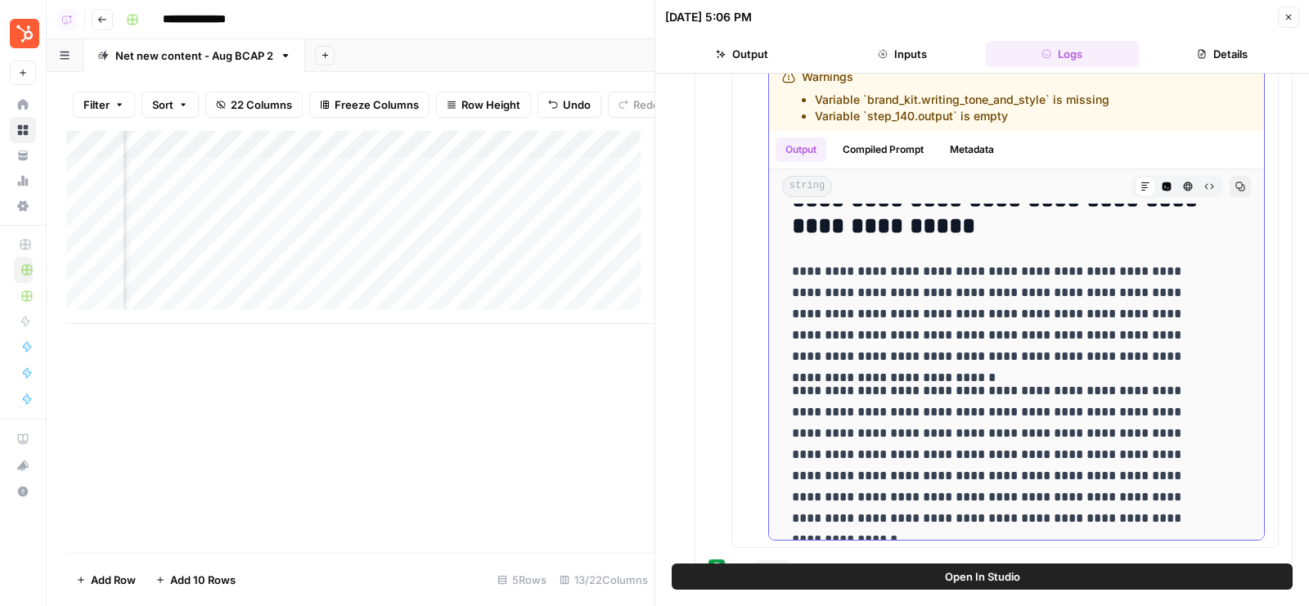
scroll to position [0, 0]
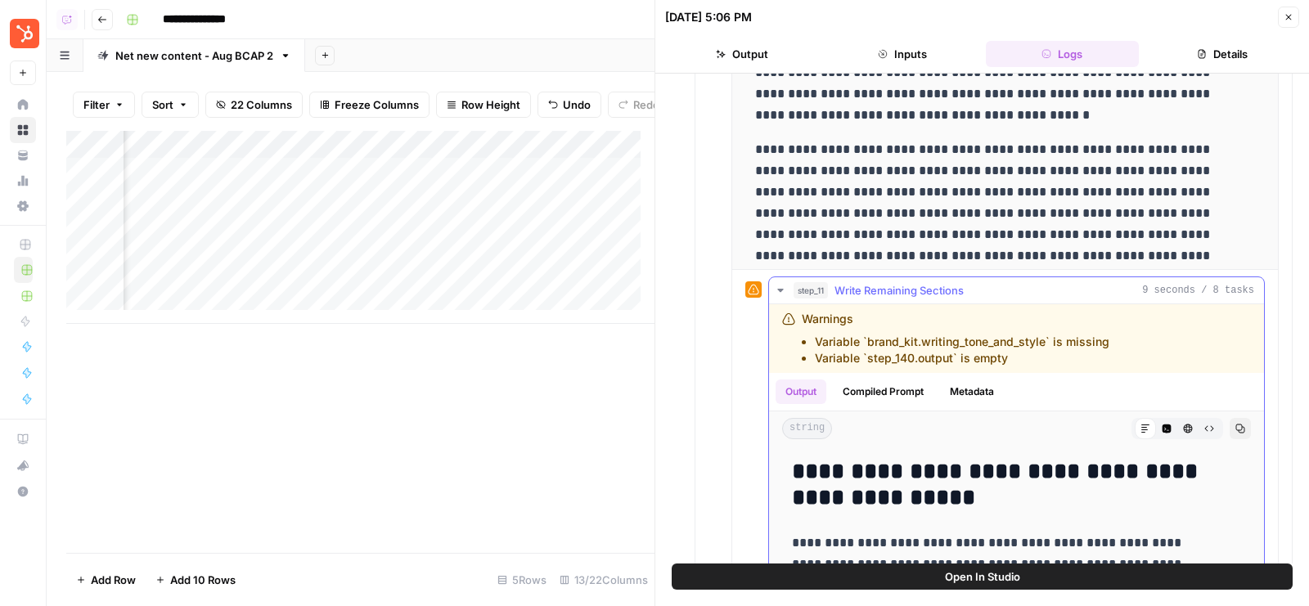
click at [979, 282] on div "step_11 Write Remaining Sections 9 seconds / 8 tasks" at bounding box center [1024, 290] width 461 height 16
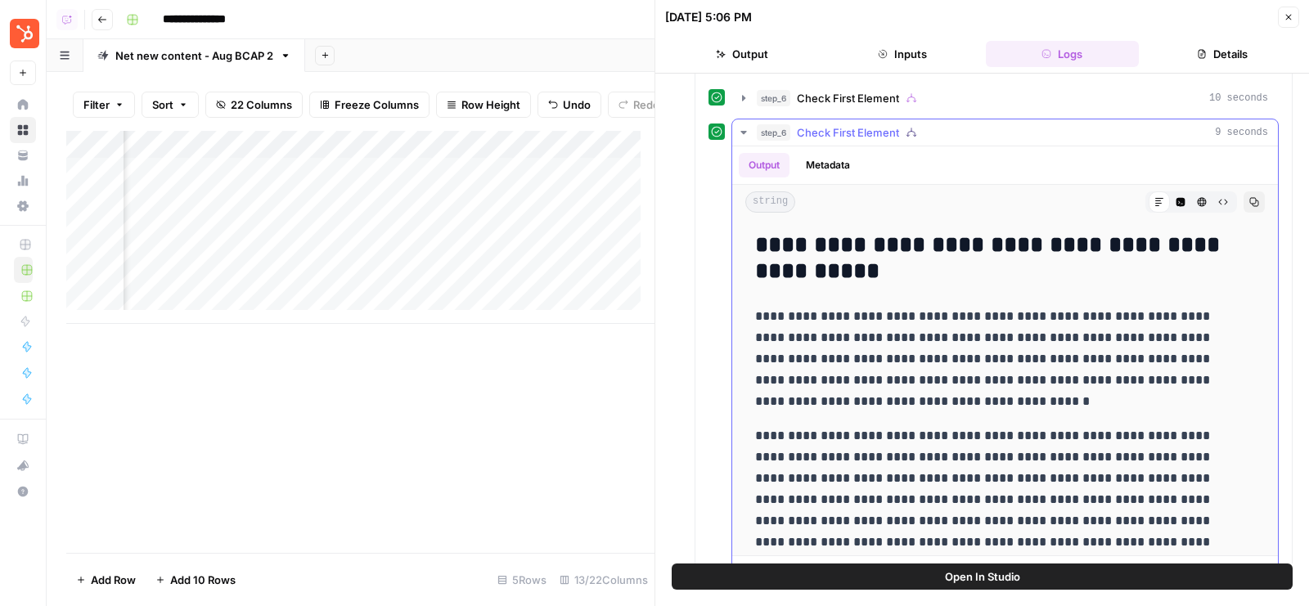
scroll to position [627, 0]
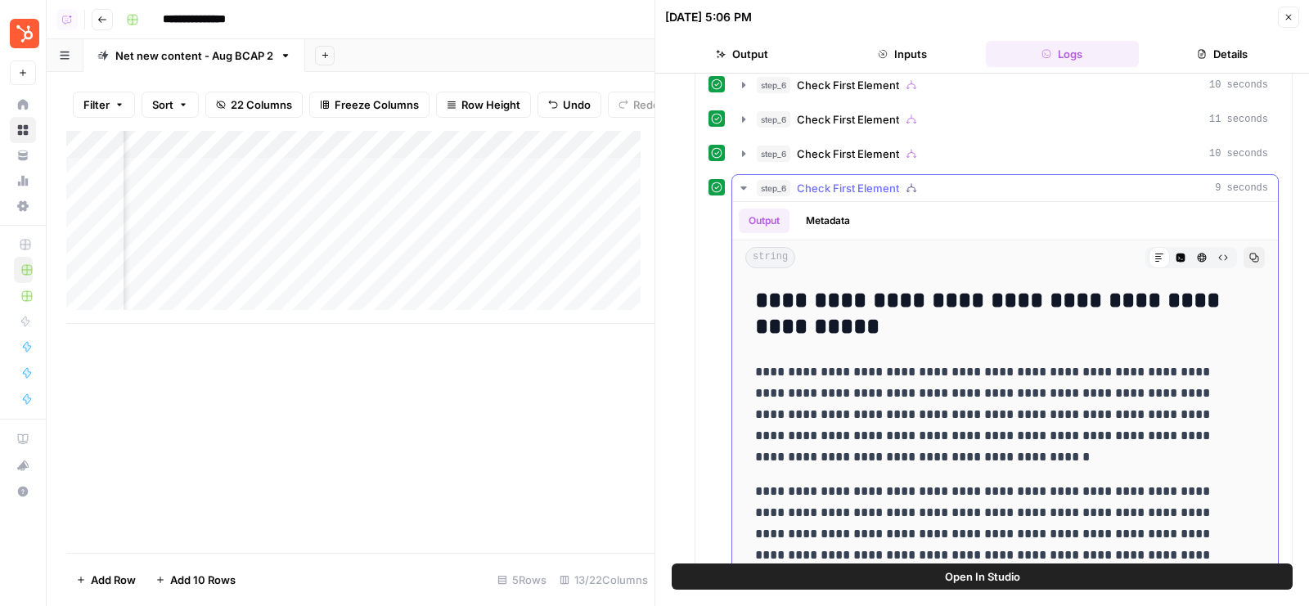
click at [967, 183] on div "step_6 Check First Element 9 seconds" at bounding box center [1012, 188] width 511 height 16
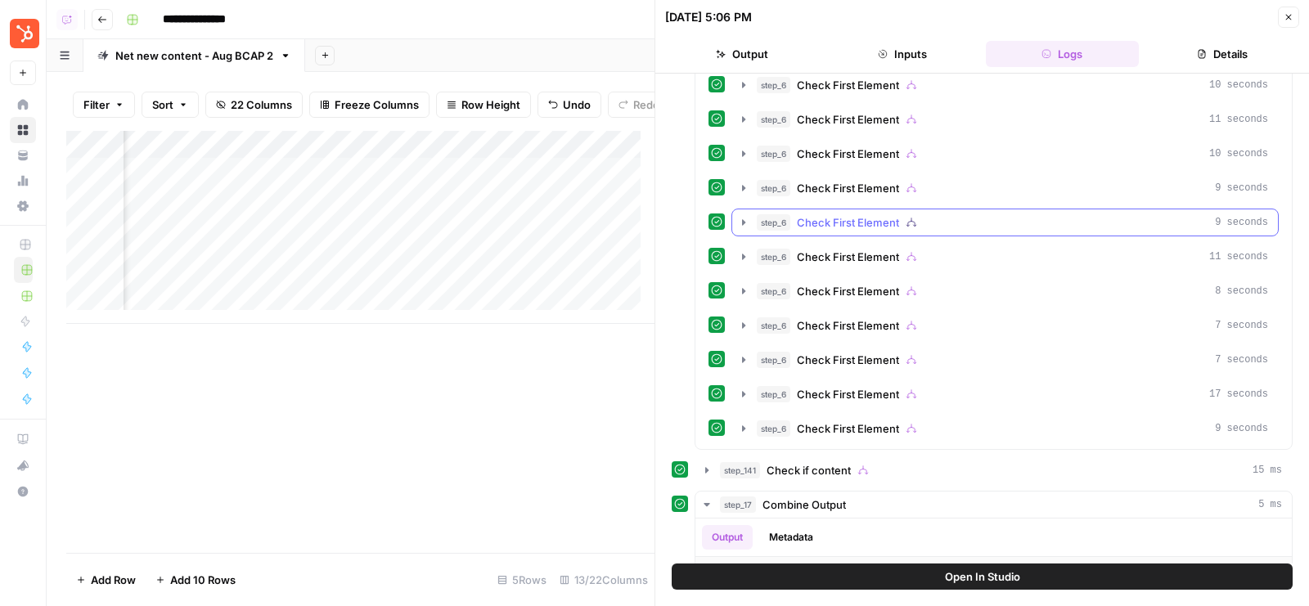
click at [962, 214] on div "step_6 Check First Element 9 seconds" at bounding box center [1012, 222] width 511 height 16
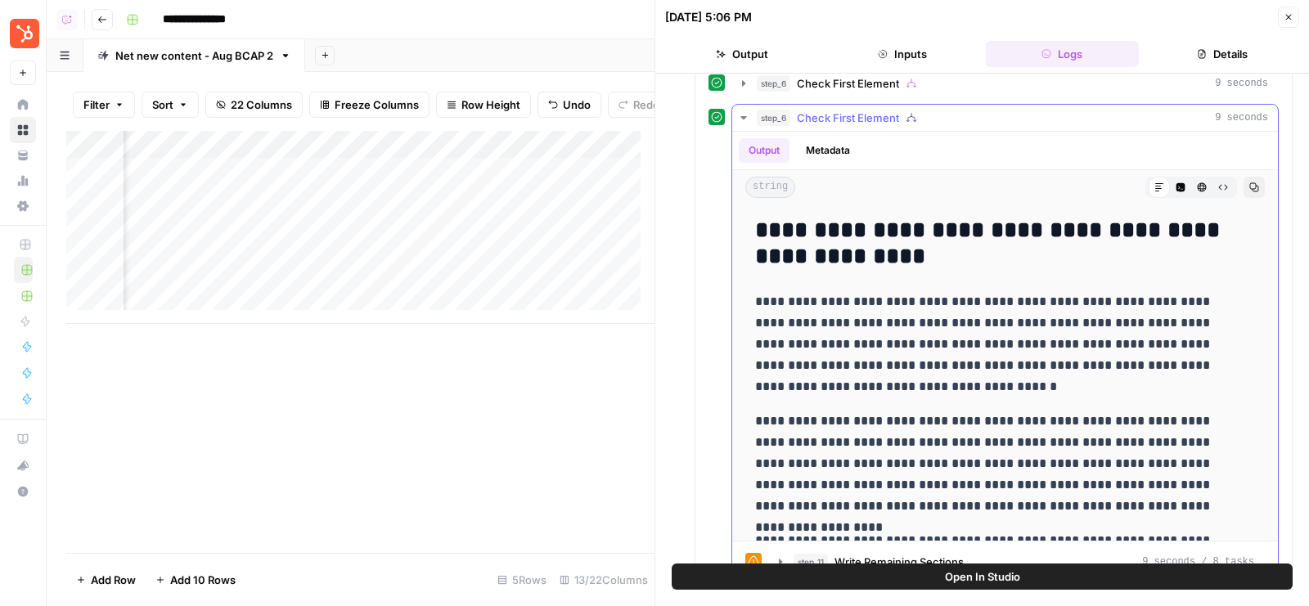
scroll to position [663, 0]
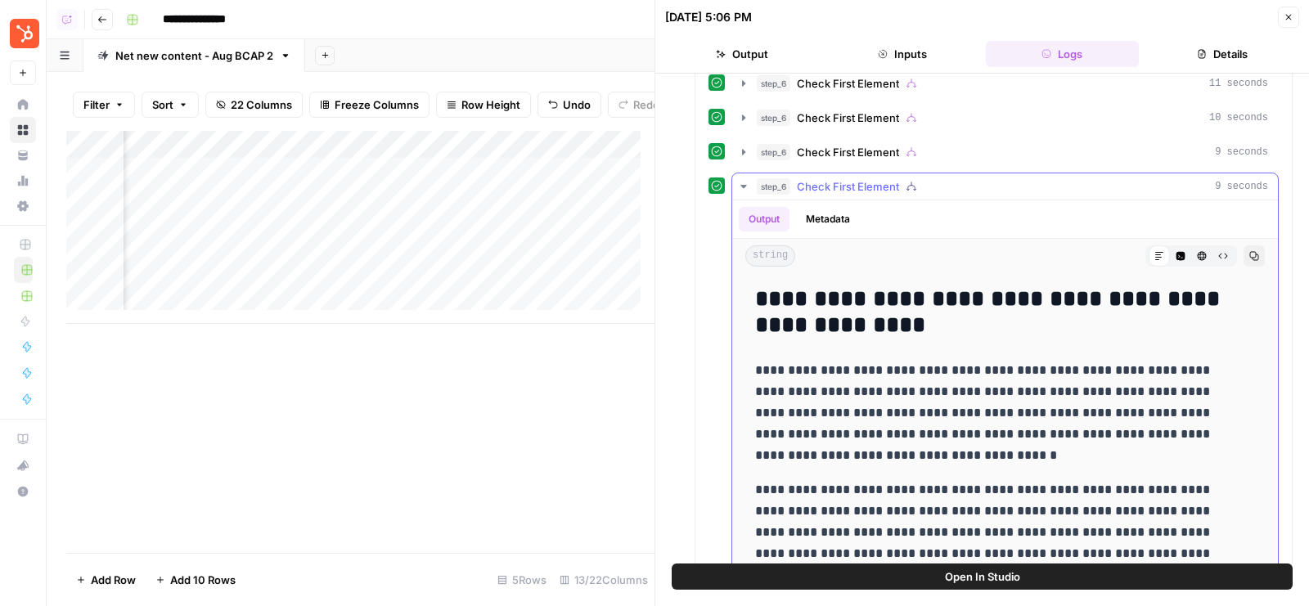
click at [963, 182] on div "step_6 Check First Element 9 seconds" at bounding box center [1012, 186] width 511 height 16
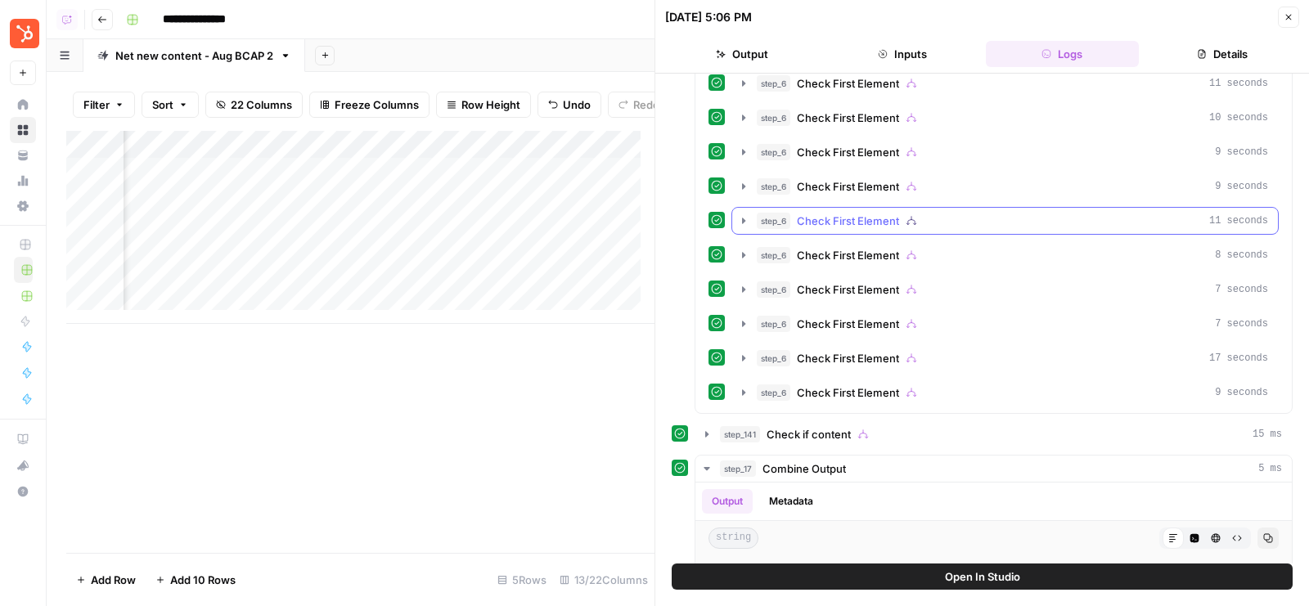
click at [946, 213] on div "step_6 Check First Element 11 seconds" at bounding box center [1012, 221] width 511 height 16
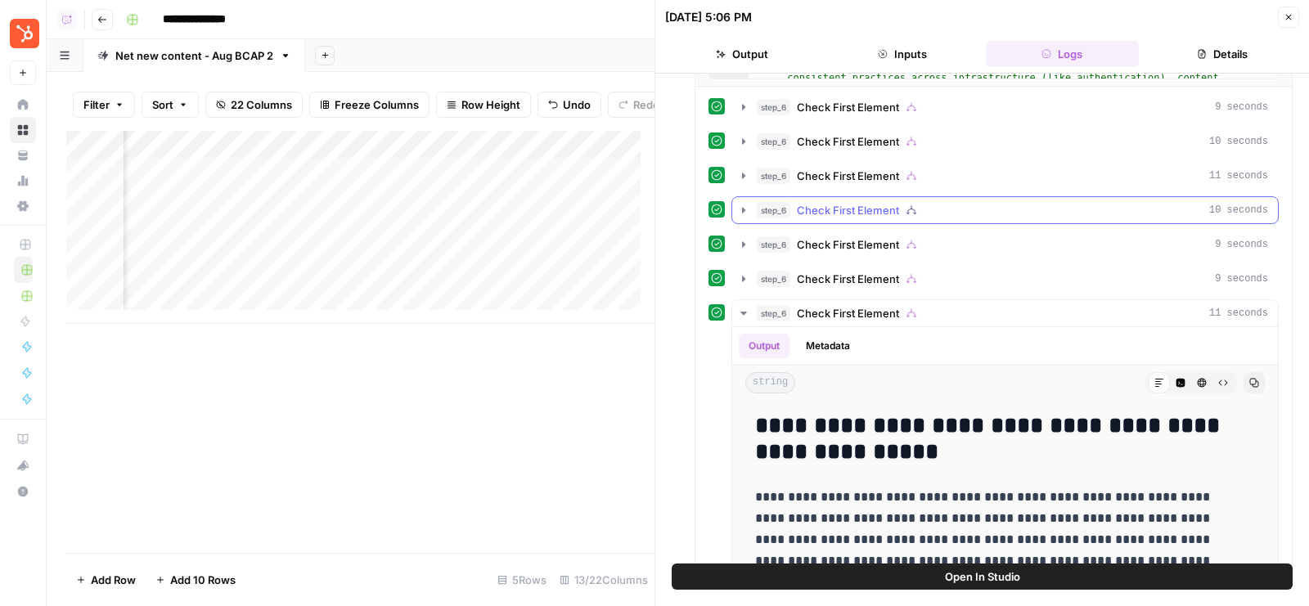
scroll to position [553, 0]
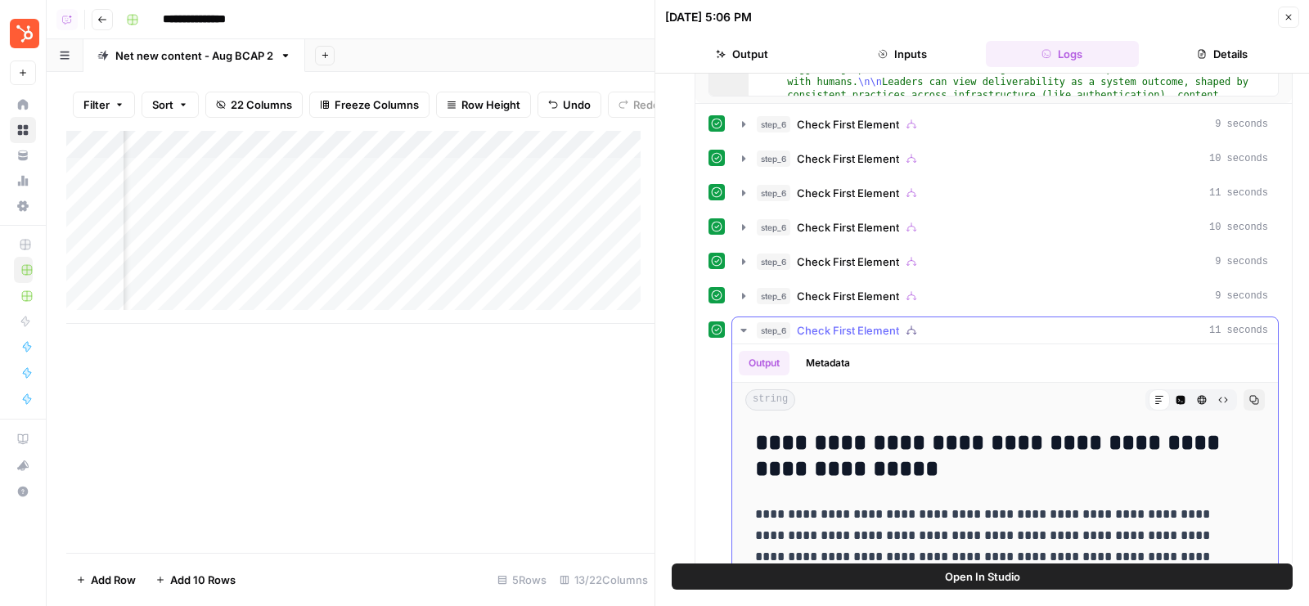
click at [942, 322] on div "step_6 Check First Element 11 seconds" at bounding box center [1012, 330] width 511 height 16
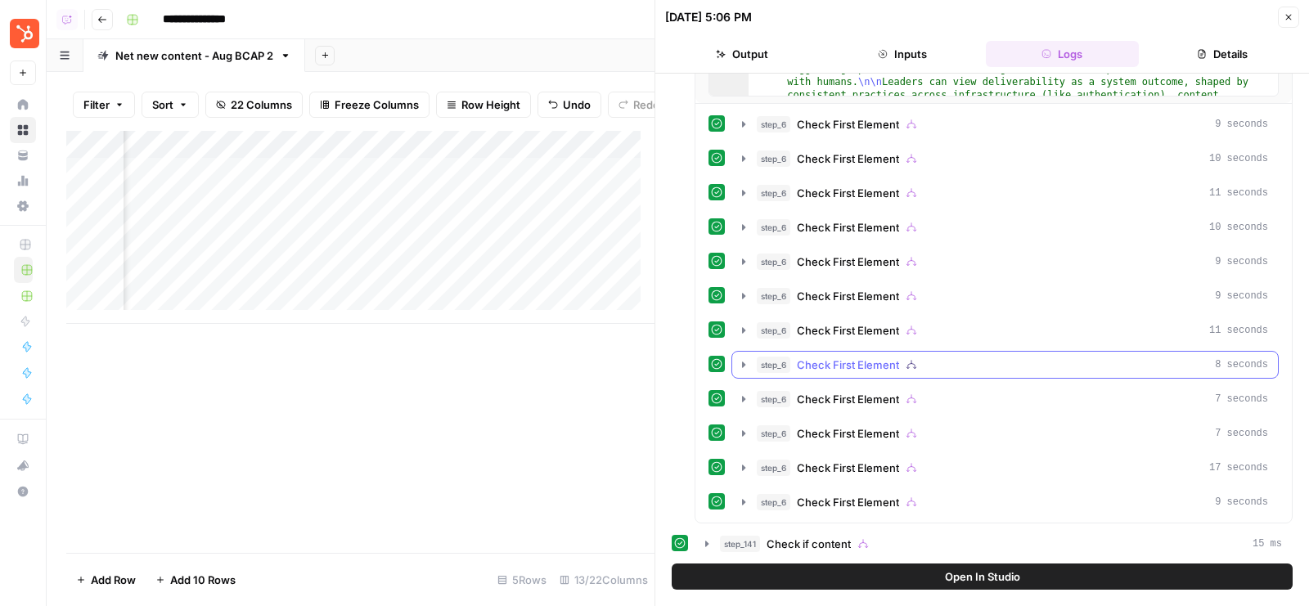
click at [936, 352] on button "step_6 Check First Element 8 seconds" at bounding box center [1005, 365] width 546 height 26
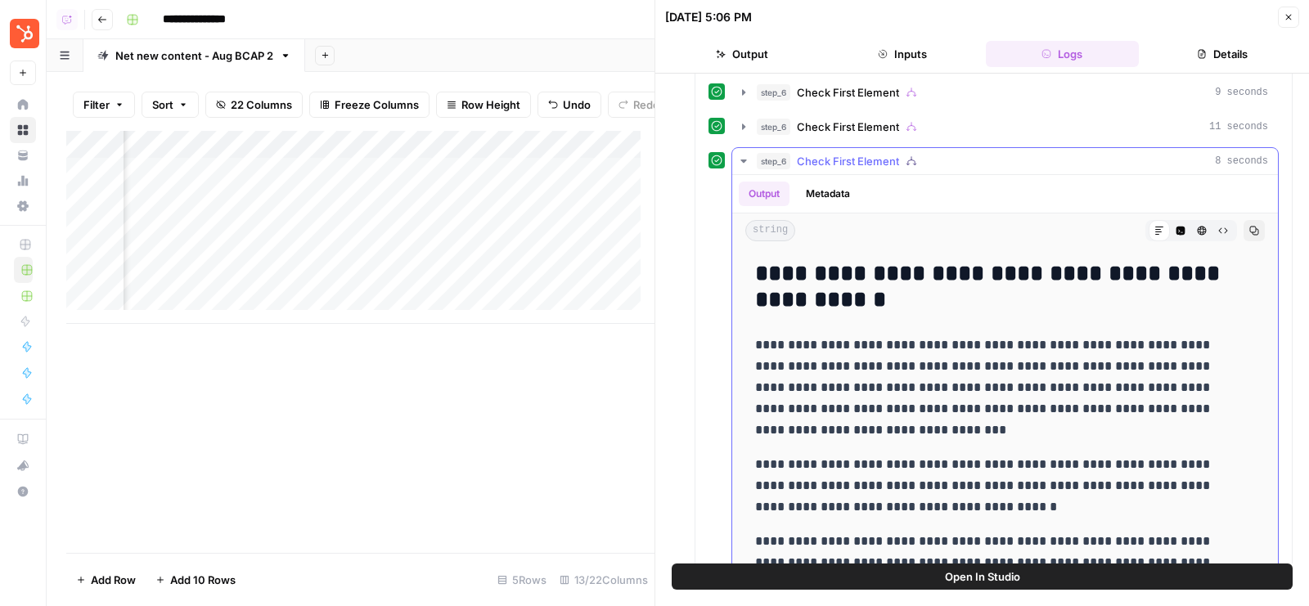
scroll to position [660, 0]
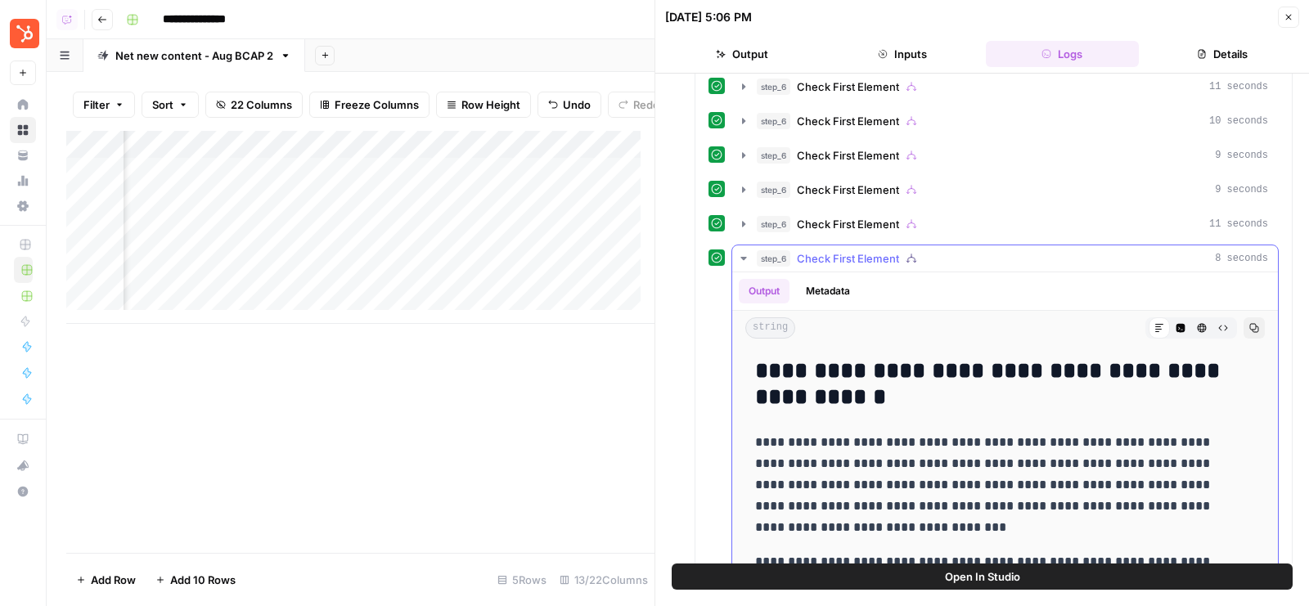
click at [955, 250] on div "step_6 Check First Element 8 seconds" at bounding box center [1012, 258] width 511 height 16
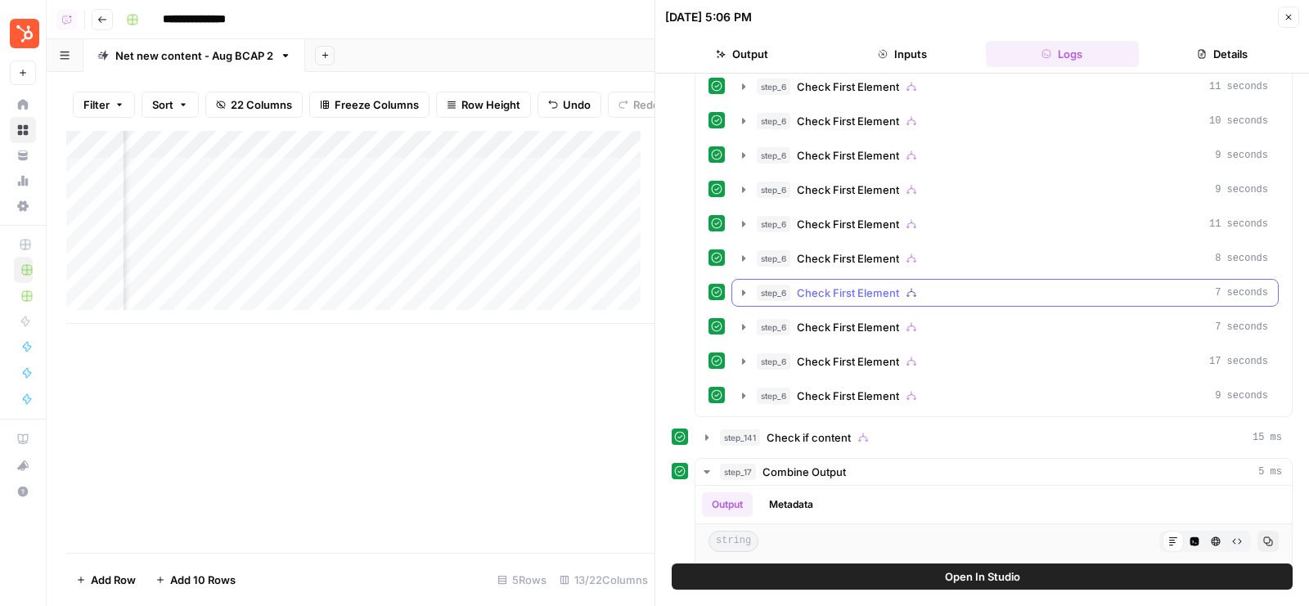
click at [949, 285] on div "step_6 Check First Element 7 seconds" at bounding box center [1012, 293] width 511 height 16
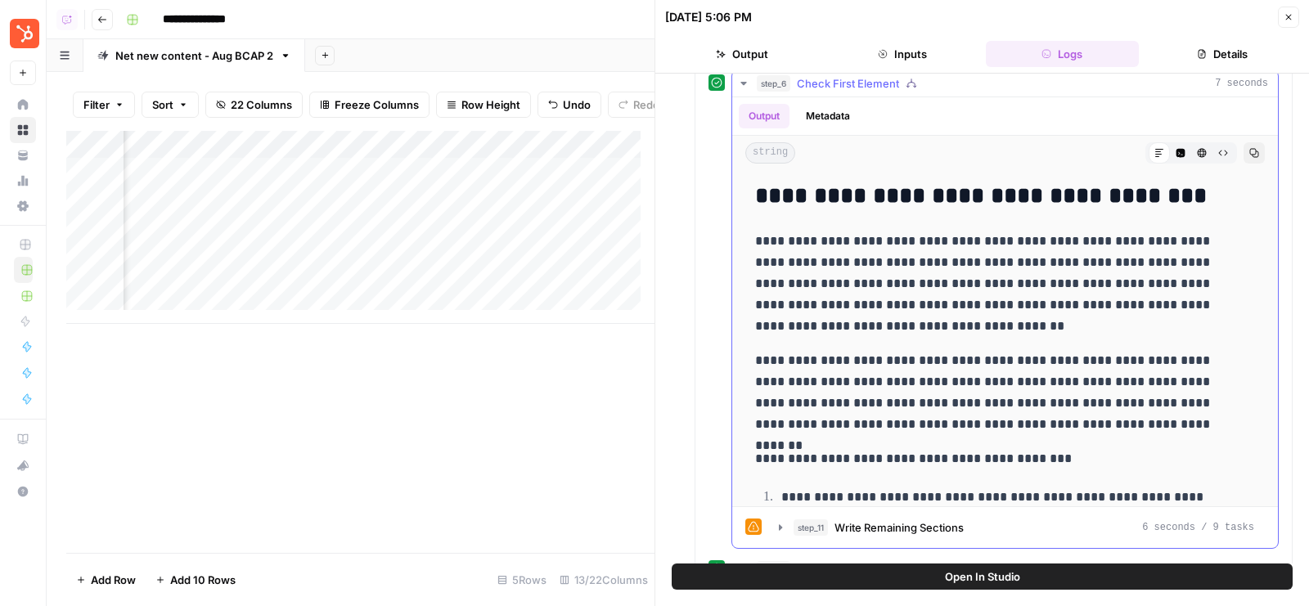
scroll to position [696, 0]
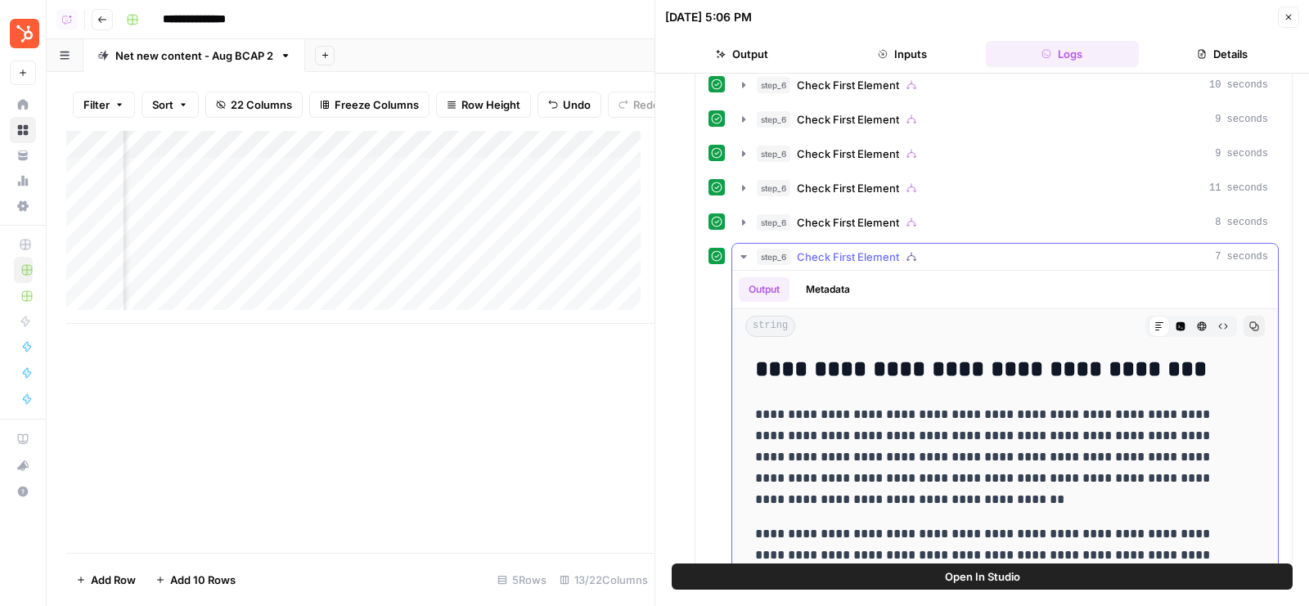
click at [953, 253] on div "step_6 Check First Element 7 seconds" at bounding box center [1012, 257] width 511 height 16
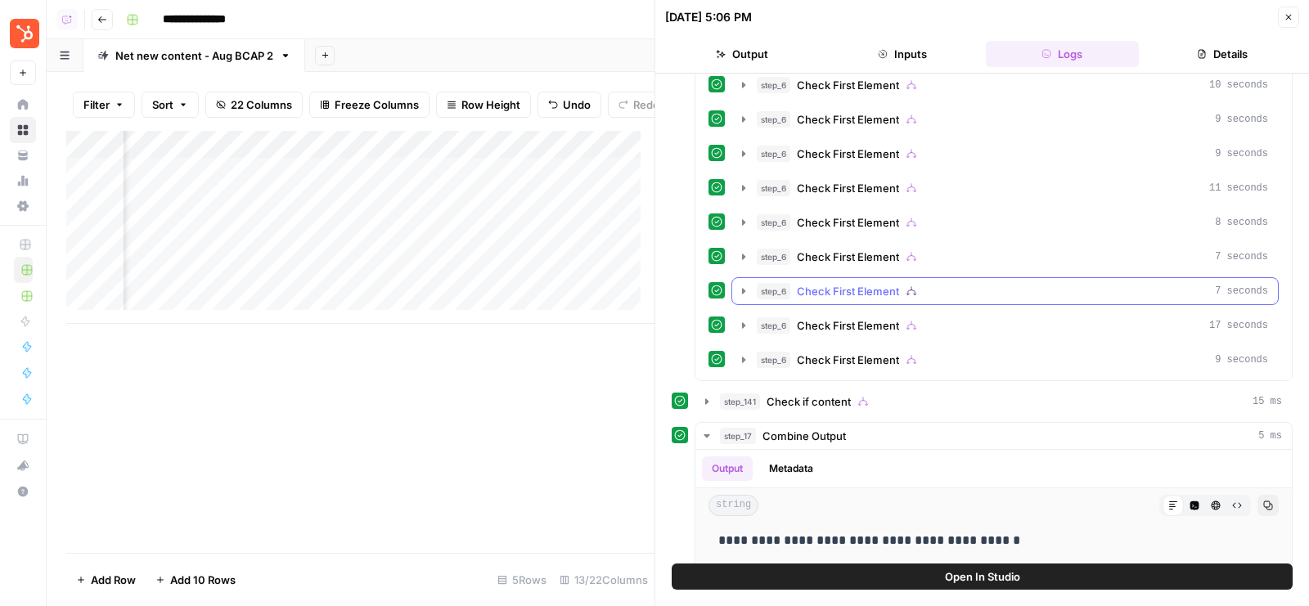
click at [933, 285] on div "step_6 Check First Element 7 seconds" at bounding box center [1012, 291] width 511 height 16
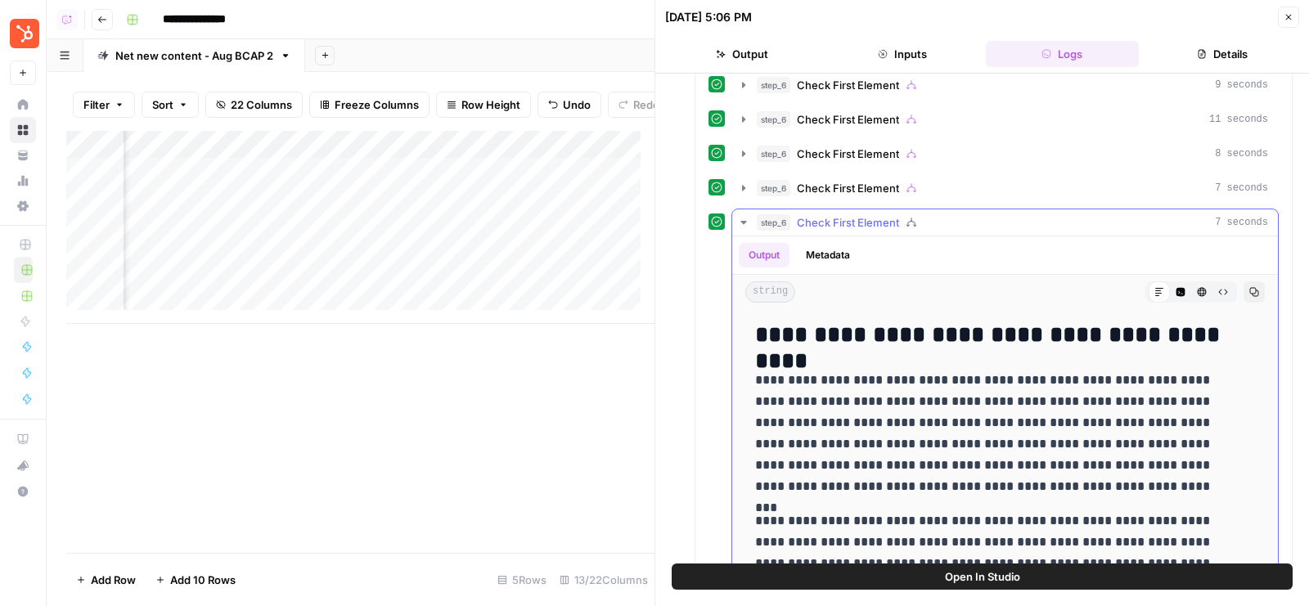
scroll to position [709, 0]
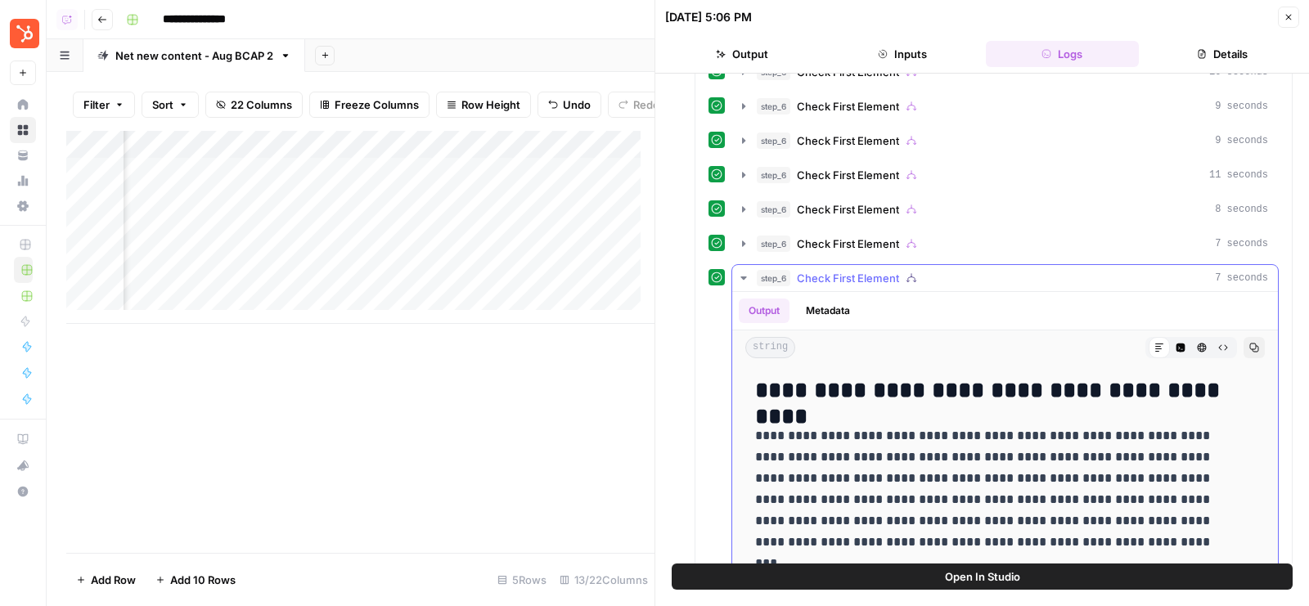
click at [938, 270] on div "step_6 Check First Element 7 seconds" at bounding box center [1012, 278] width 511 height 16
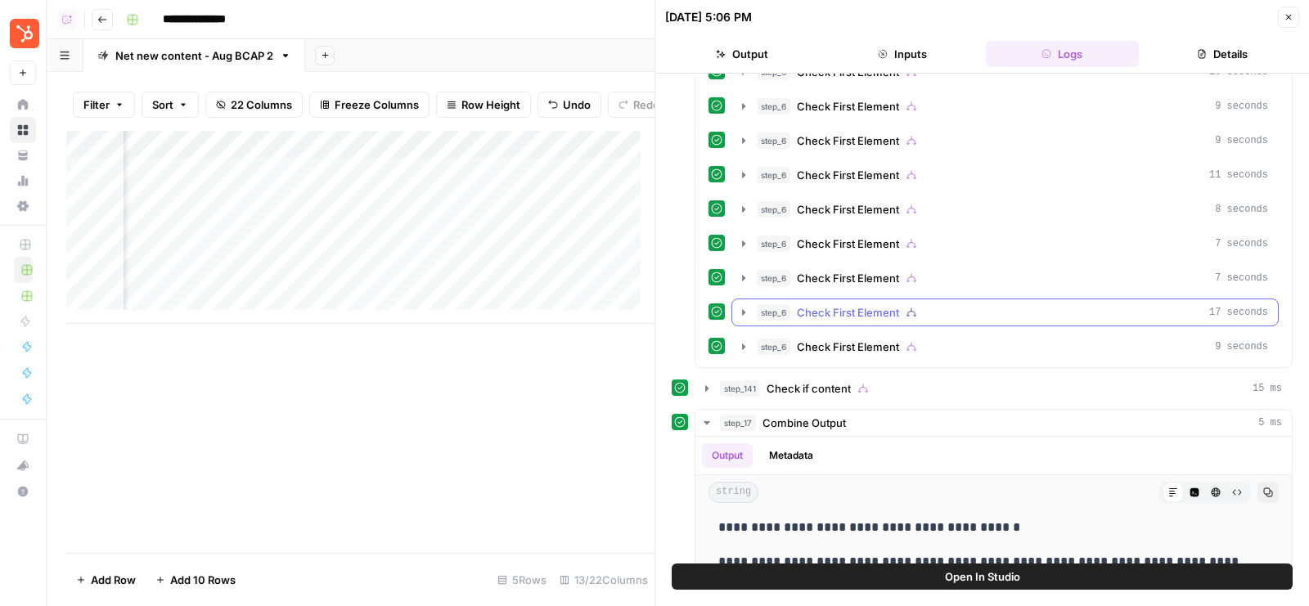
click at [925, 304] on div "step_6 Check First Element 17 seconds" at bounding box center [1012, 312] width 511 height 16
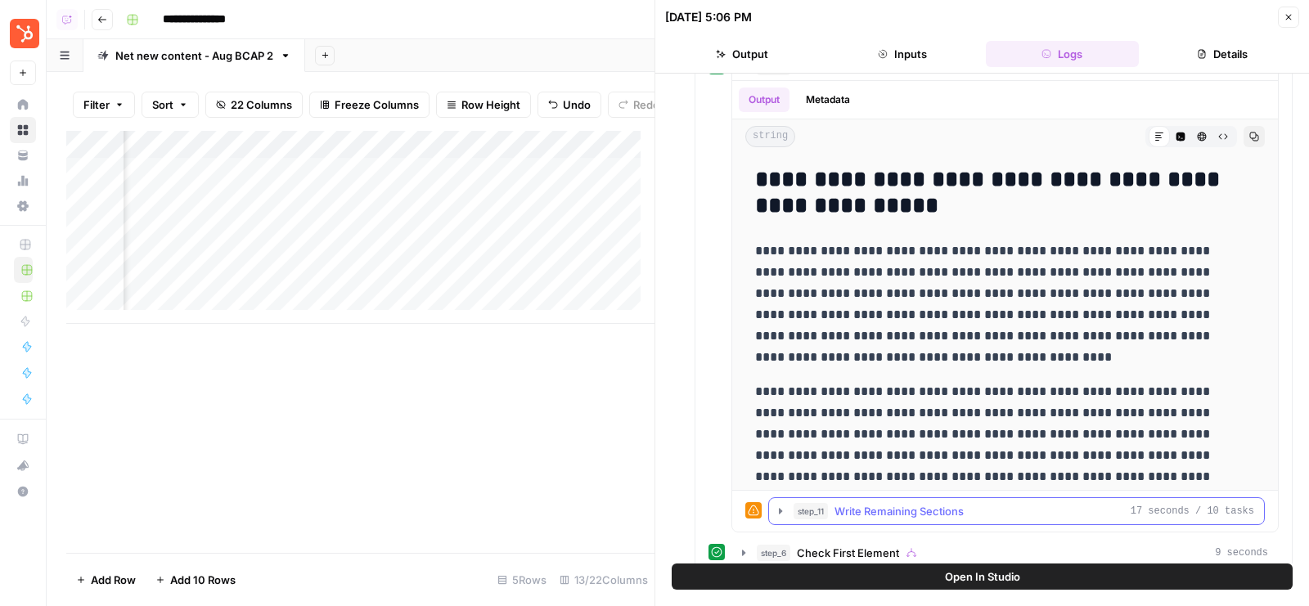
scroll to position [807, 0]
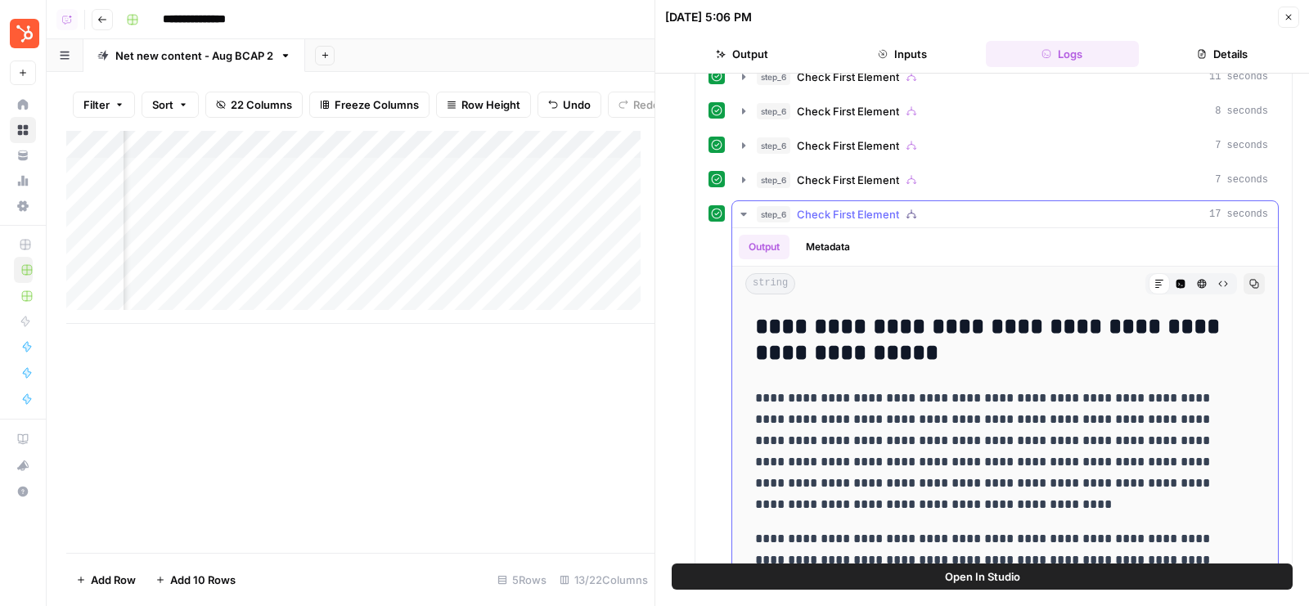
click at [950, 206] on div "step_6 Check First Element 17 seconds" at bounding box center [1012, 214] width 511 height 16
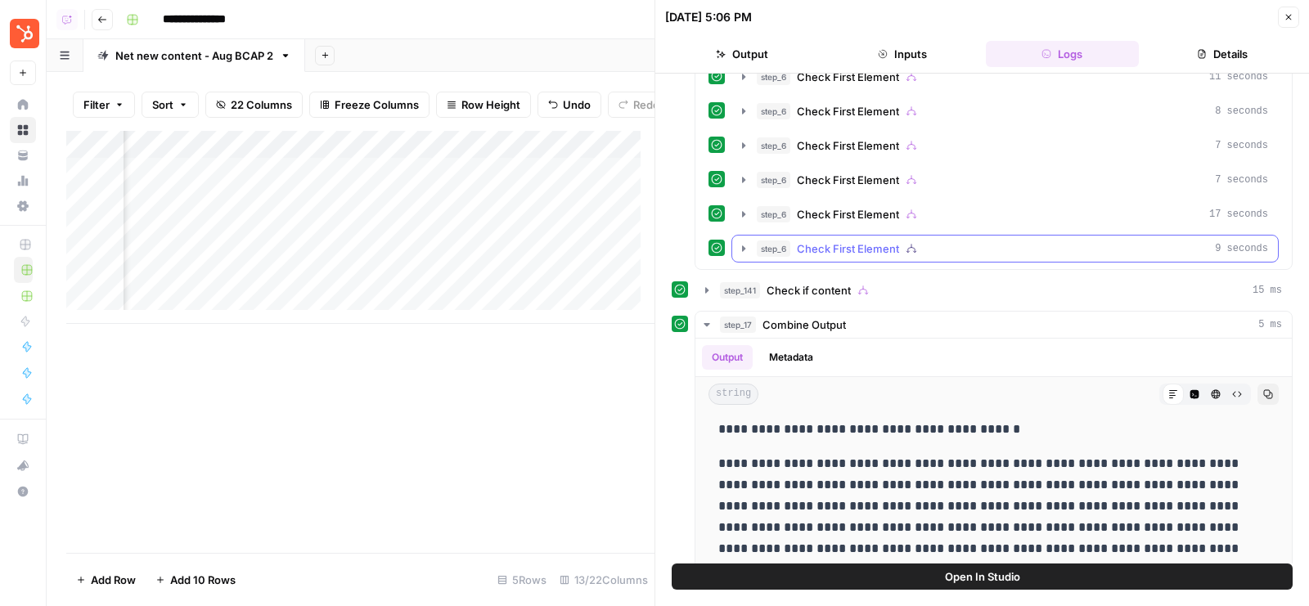
click at [946, 241] on div "step_6 Check First Element 9 seconds" at bounding box center [1012, 249] width 511 height 16
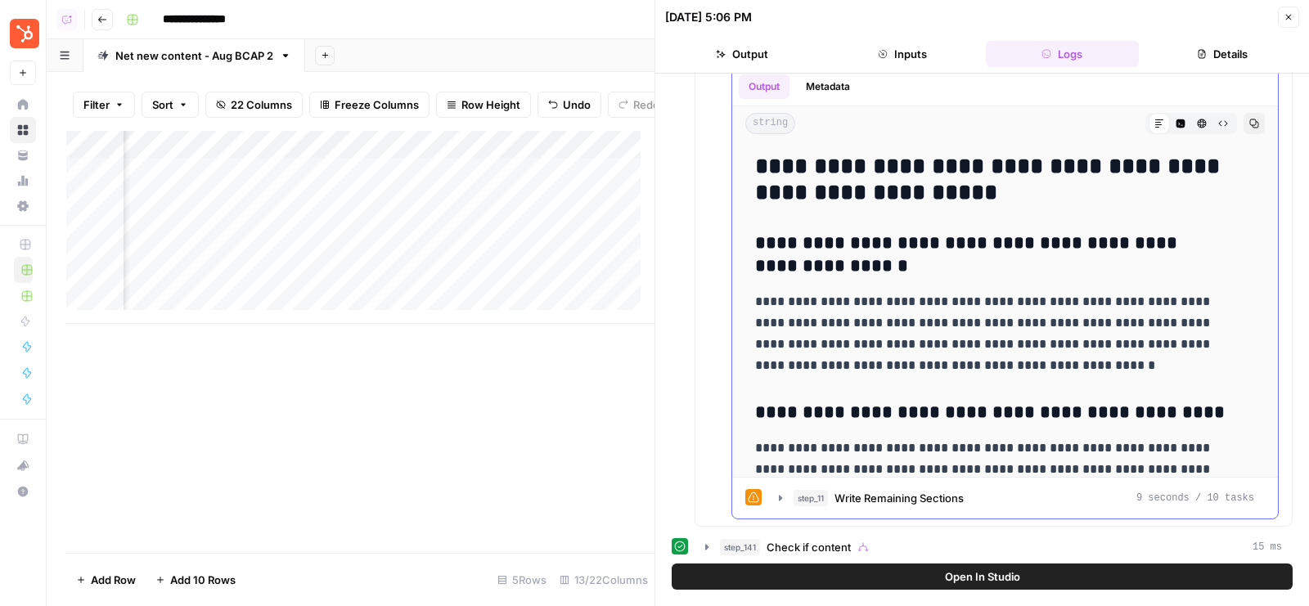
scroll to position [765, 0]
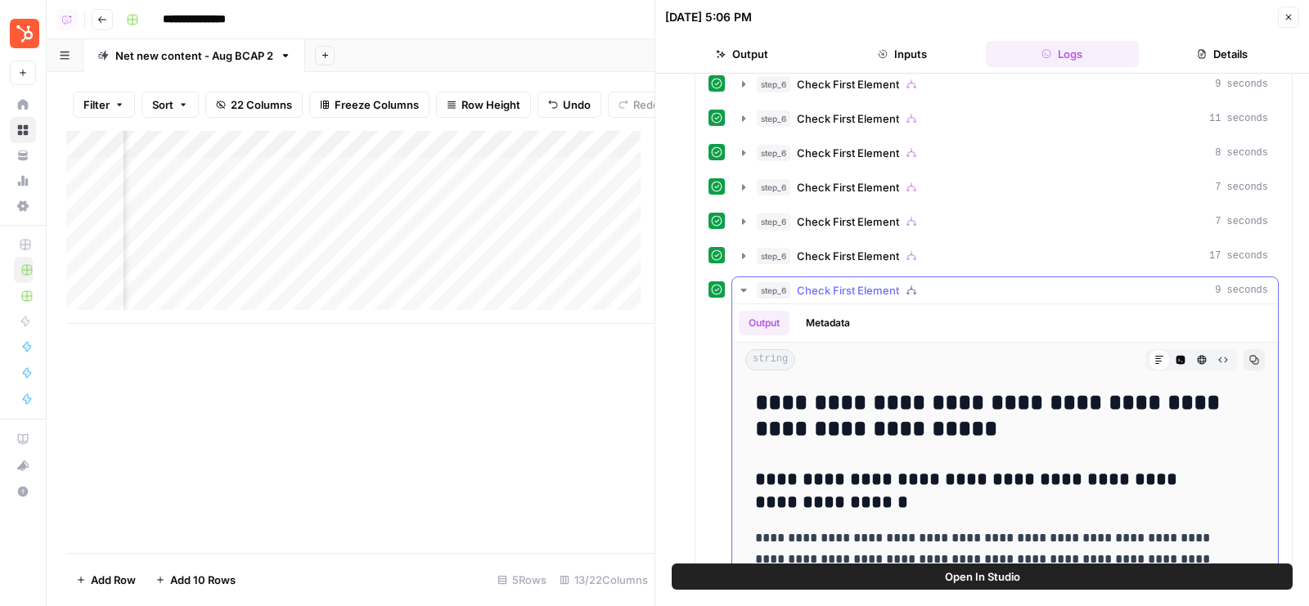
click at [945, 277] on button "step_6 Check First Element 9 seconds" at bounding box center [1005, 290] width 546 height 26
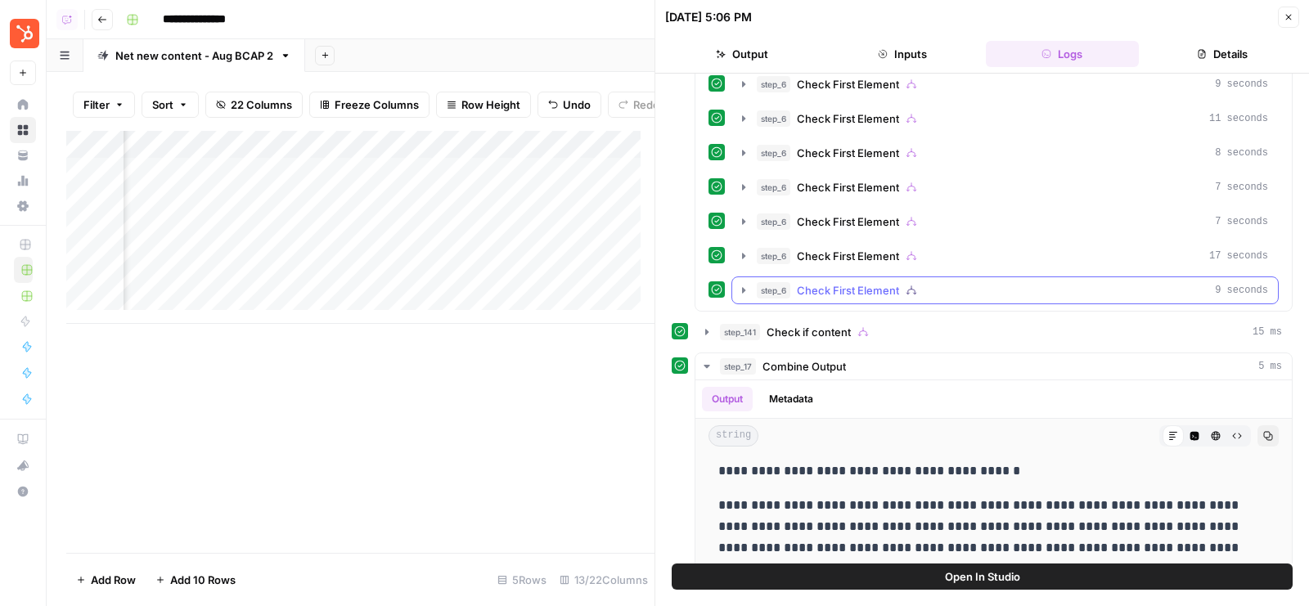
scroll to position [0, 0]
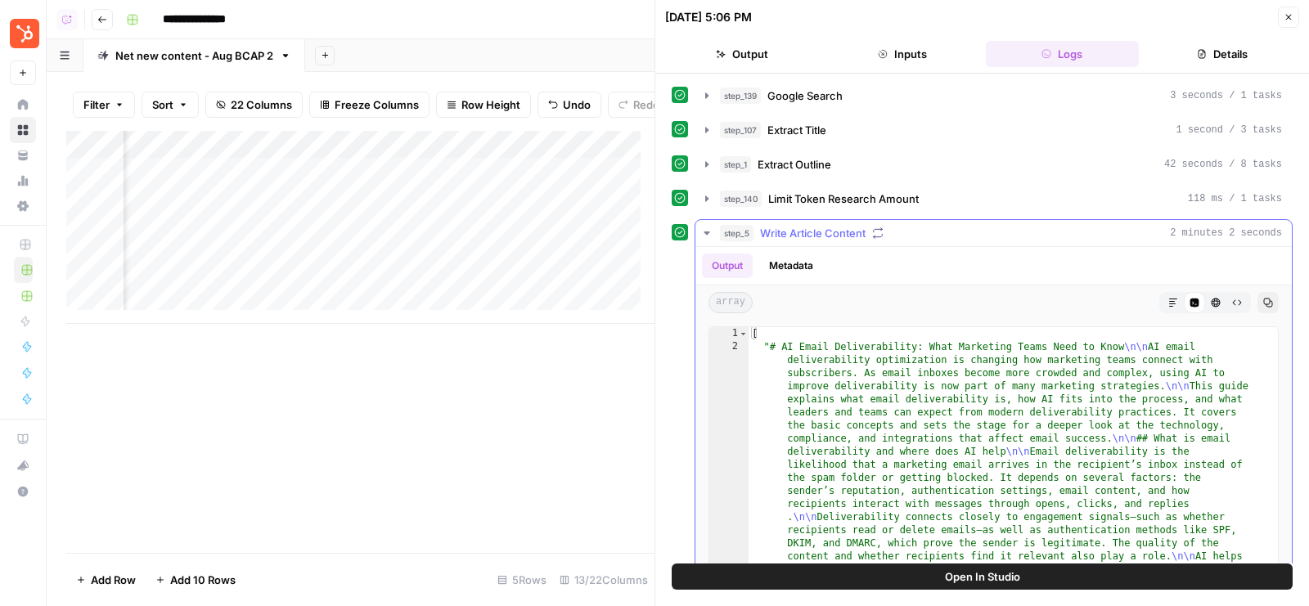
click at [934, 236] on div "step_5 Write Article Content 2 minutes 2 seconds" at bounding box center [1001, 233] width 562 height 16
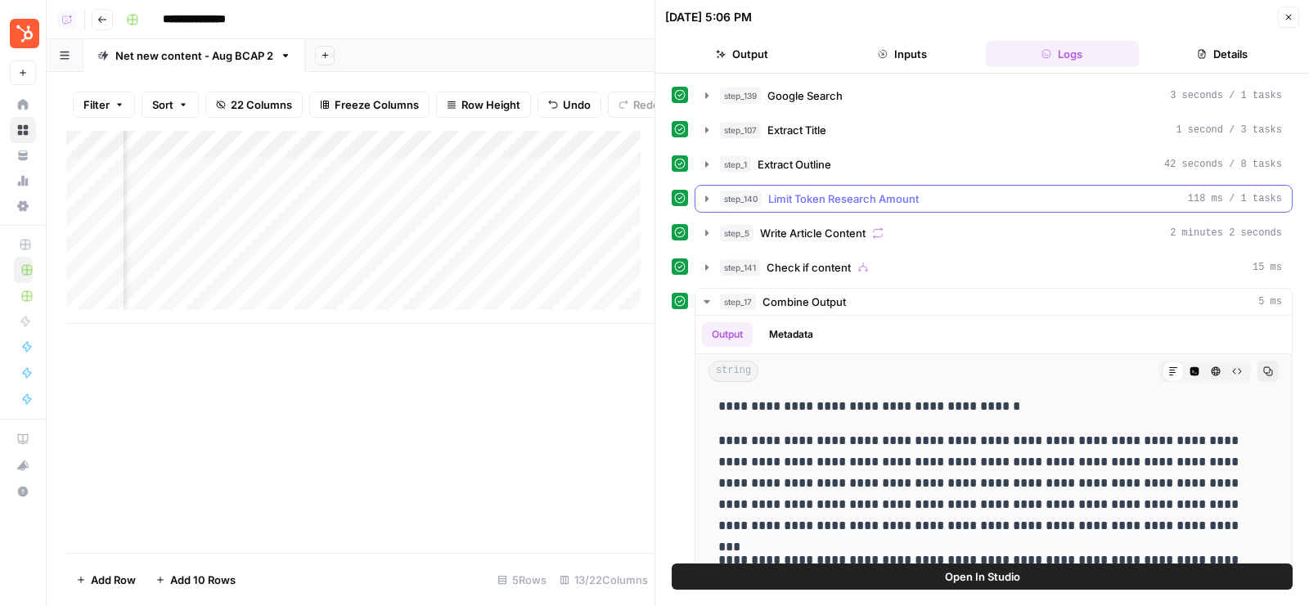
click at [942, 196] on div "step_140 Limit Token Research Amount 118 ms / 1 tasks" at bounding box center [1001, 199] width 562 height 16
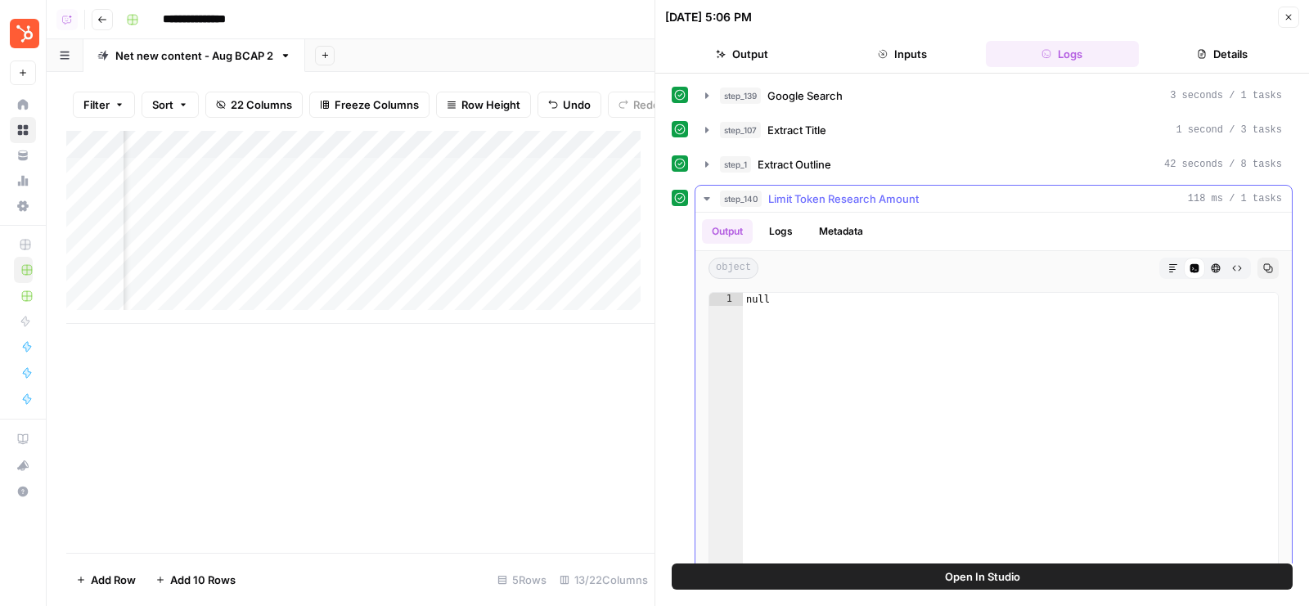
click at [942, 196] on div "step_140 Limit Token Research Amount 118 ms / 1 tasks" at bounding box center [1001, 199] width 562 height 16
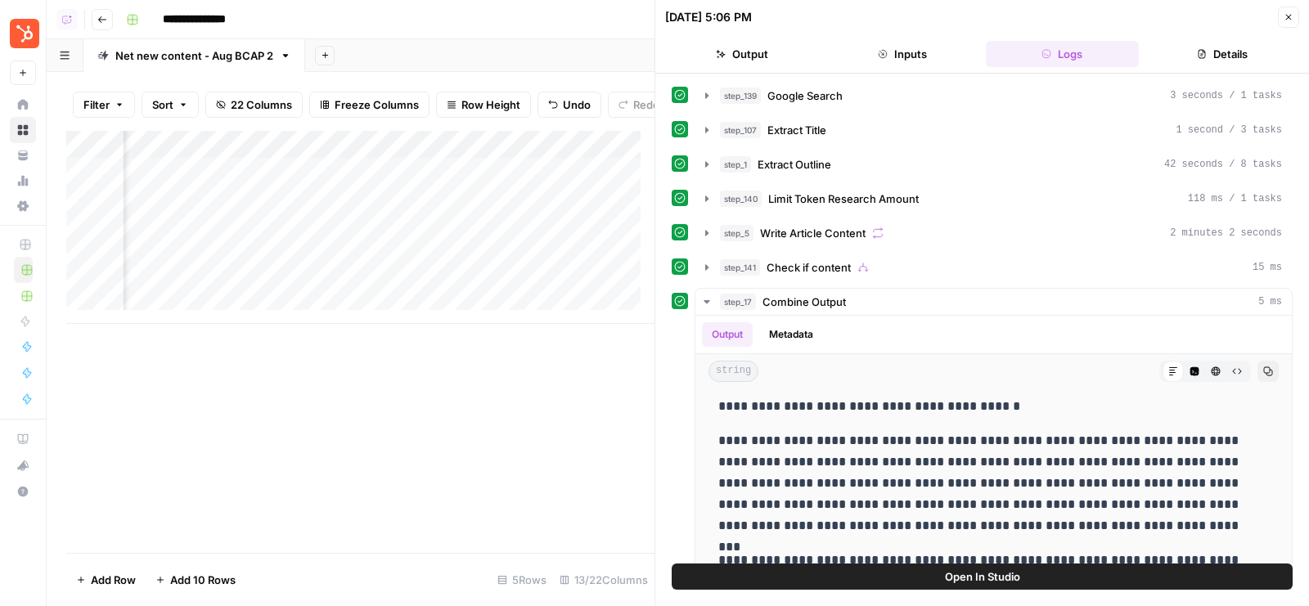
click at [1219, 53] on button "Details" at bounding box center [1223, 54] width 154 height 26
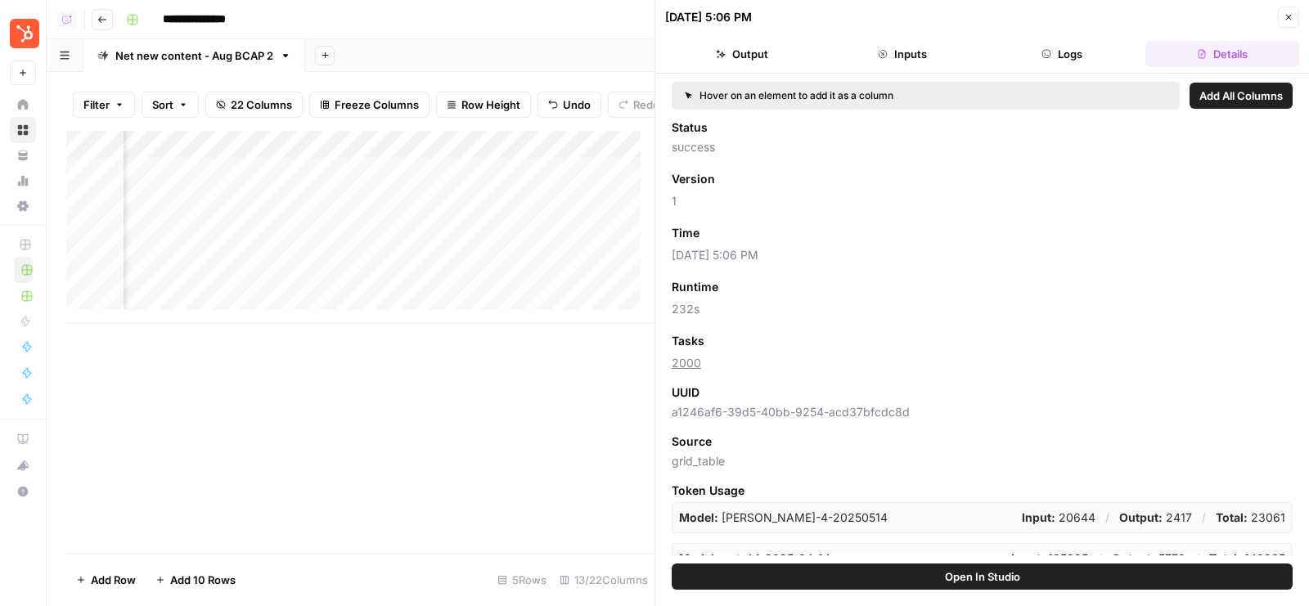
click at [1075, 50] on button "Logs" at bounding box center [1063, 54] width 154 height 26
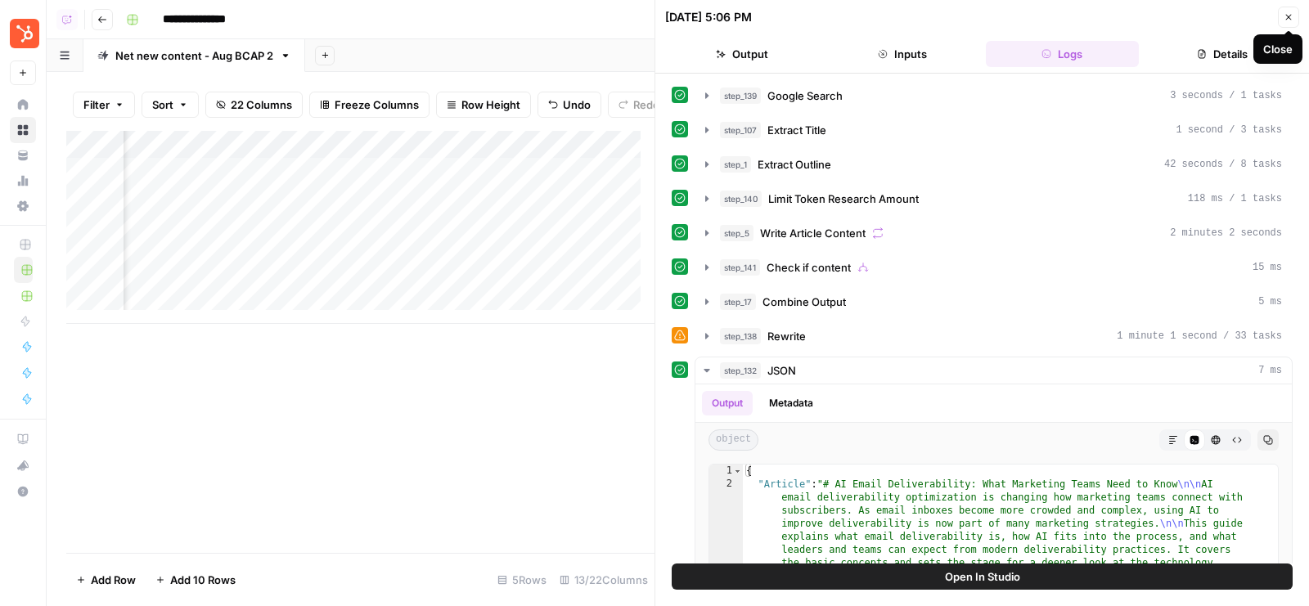
click at [1291, 19] on icon "button" at bounding box center [1290, 18] width 6 height 6
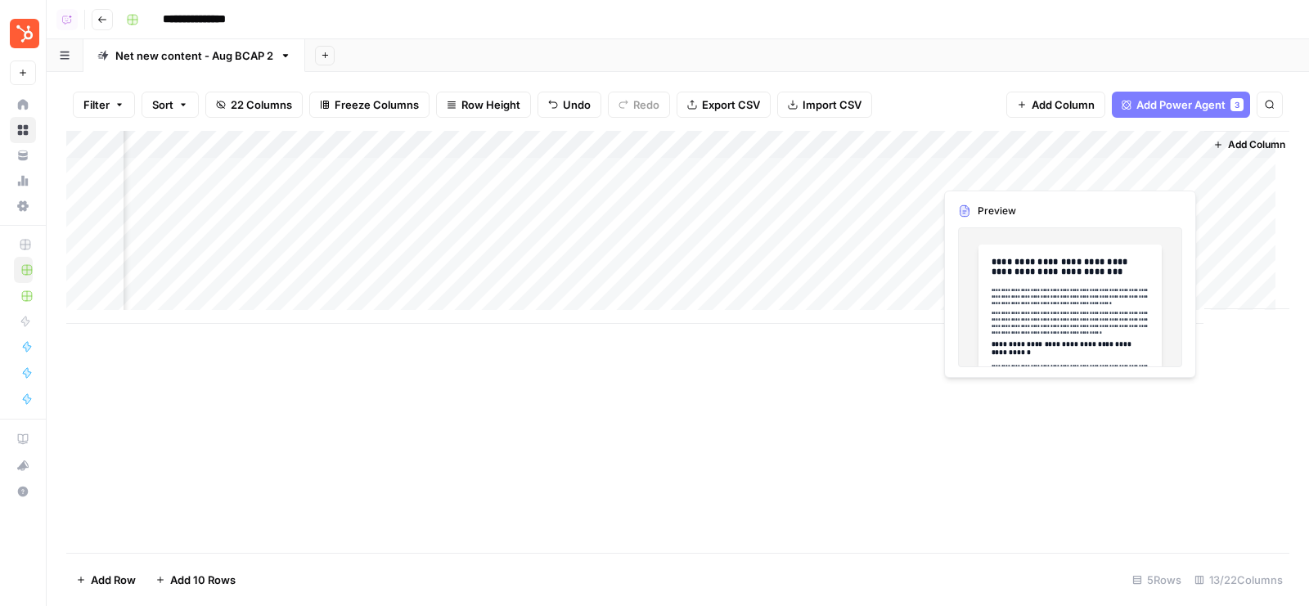
scroll to position [0, 1354]
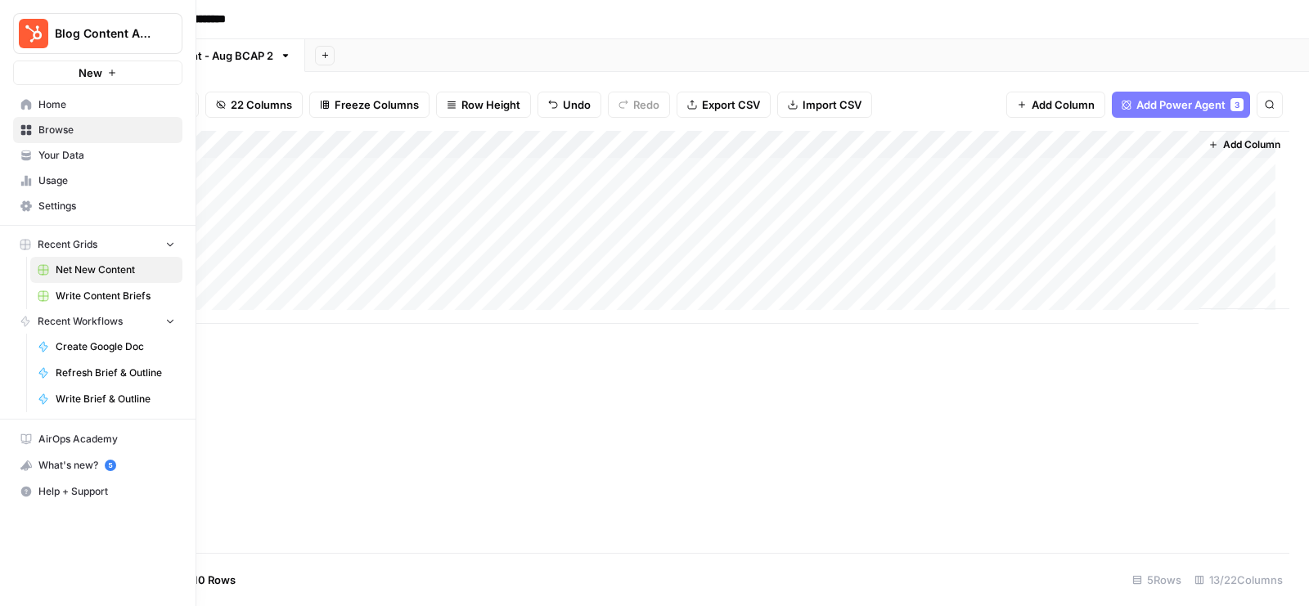
click at [88, 183] on span "Usage" at bounding box center [106, 180] width 137 height 15
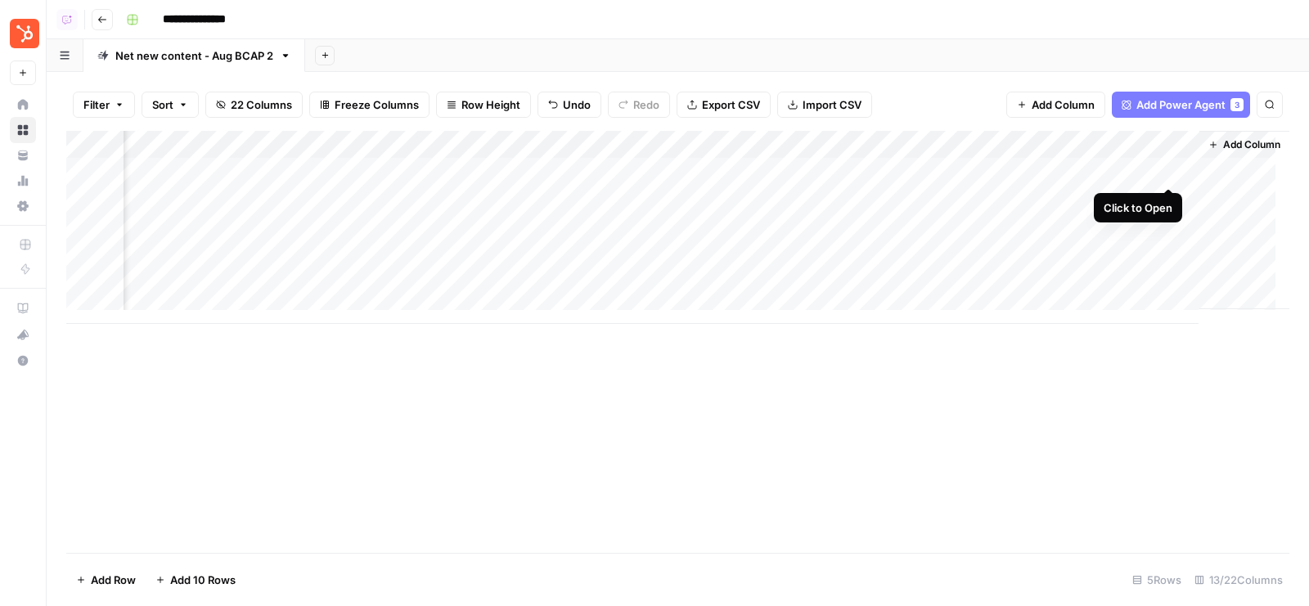
click at [1170, 171] on div "Add Column" at bounding box center [677, 227] width 1223 height 193
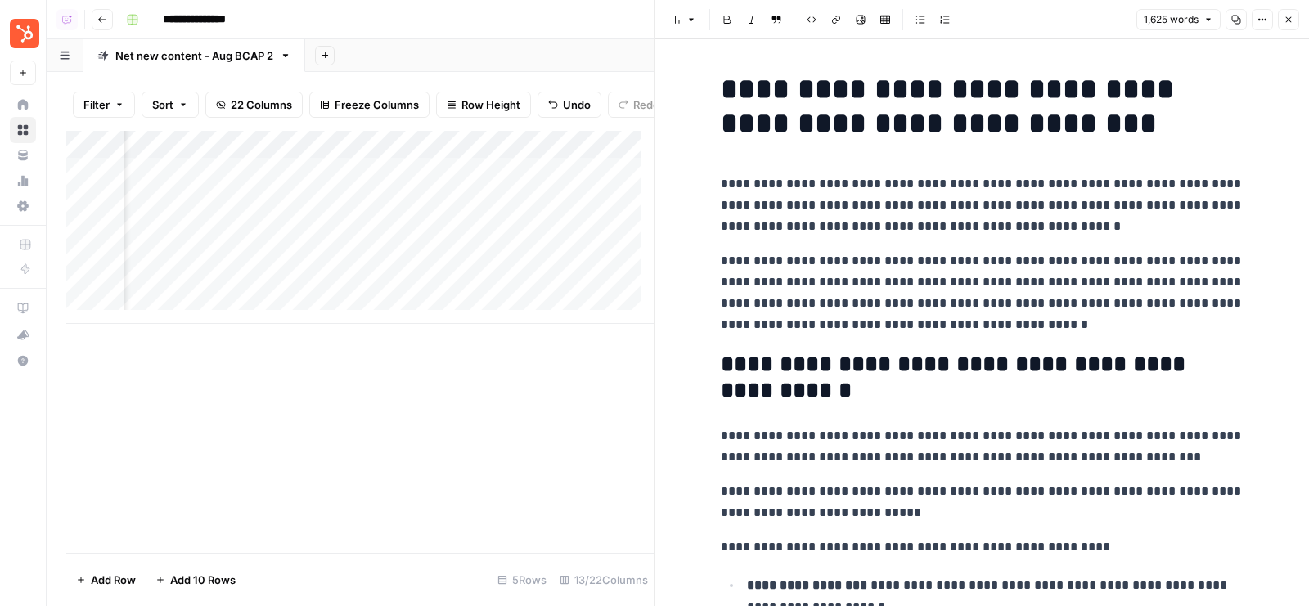
click at [1287, 11] on button "Close" at bounding box center [1288, 19] width 21 height 21
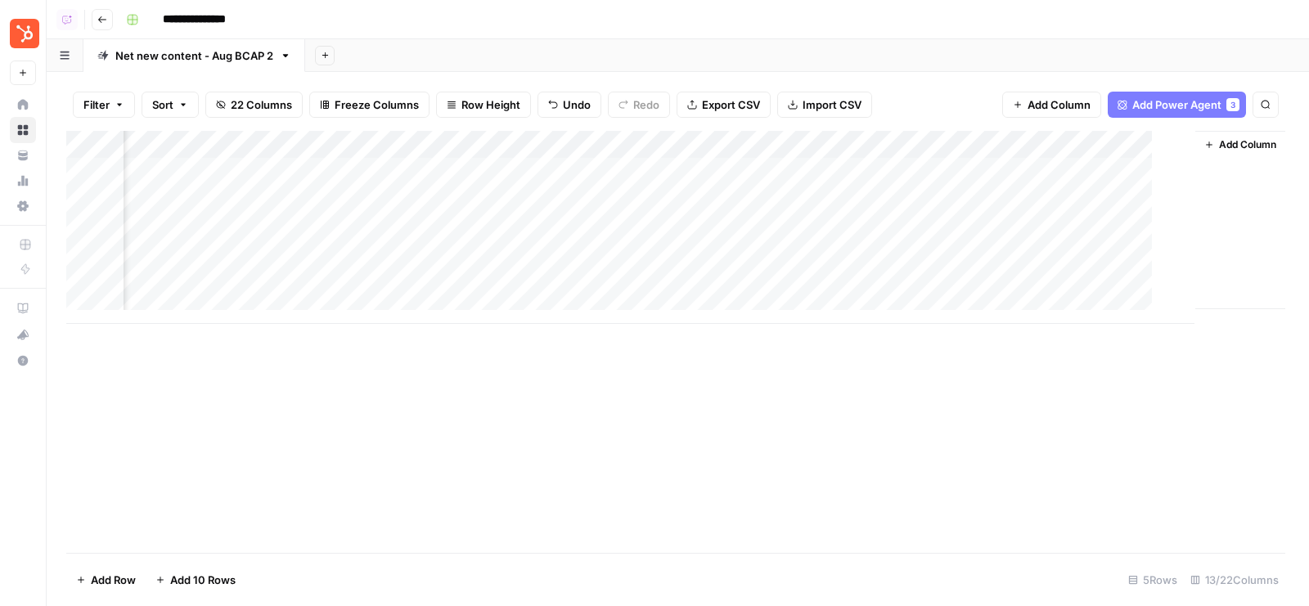
scroll to position [0, 1335]
click at [946, 137] on div "Add Column" at bounding box center [677, 227] width 1223 height 193
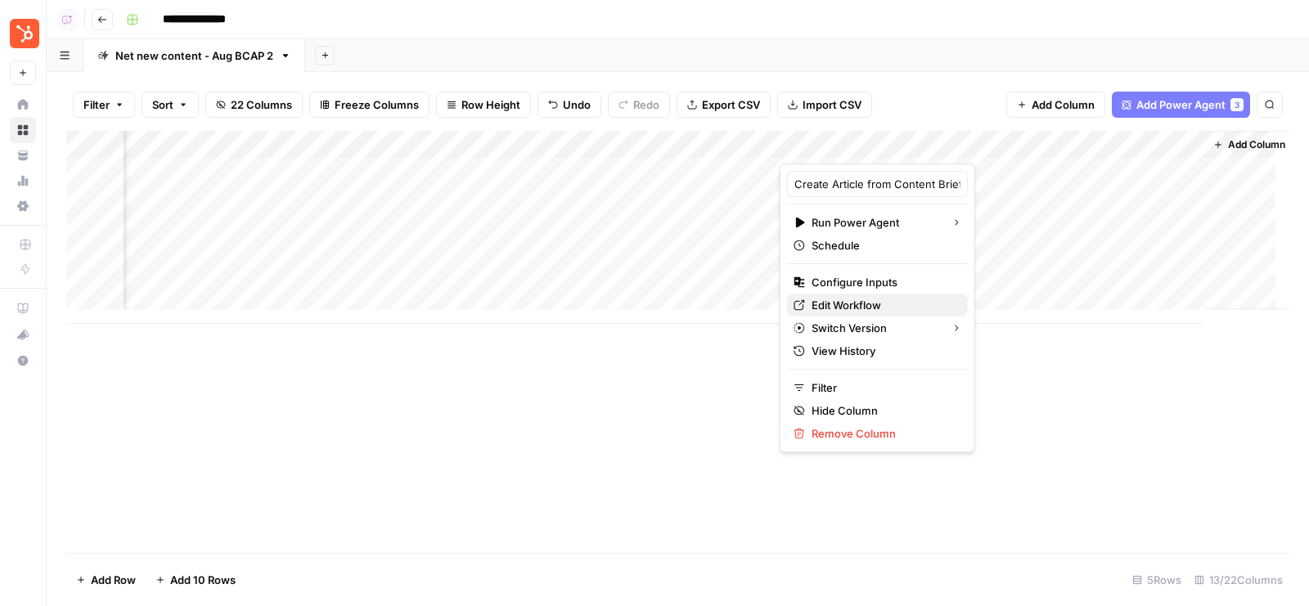
click at [874, 297] on span "Edit Workflow" at bounding box center [883, 305] width 143 height 16
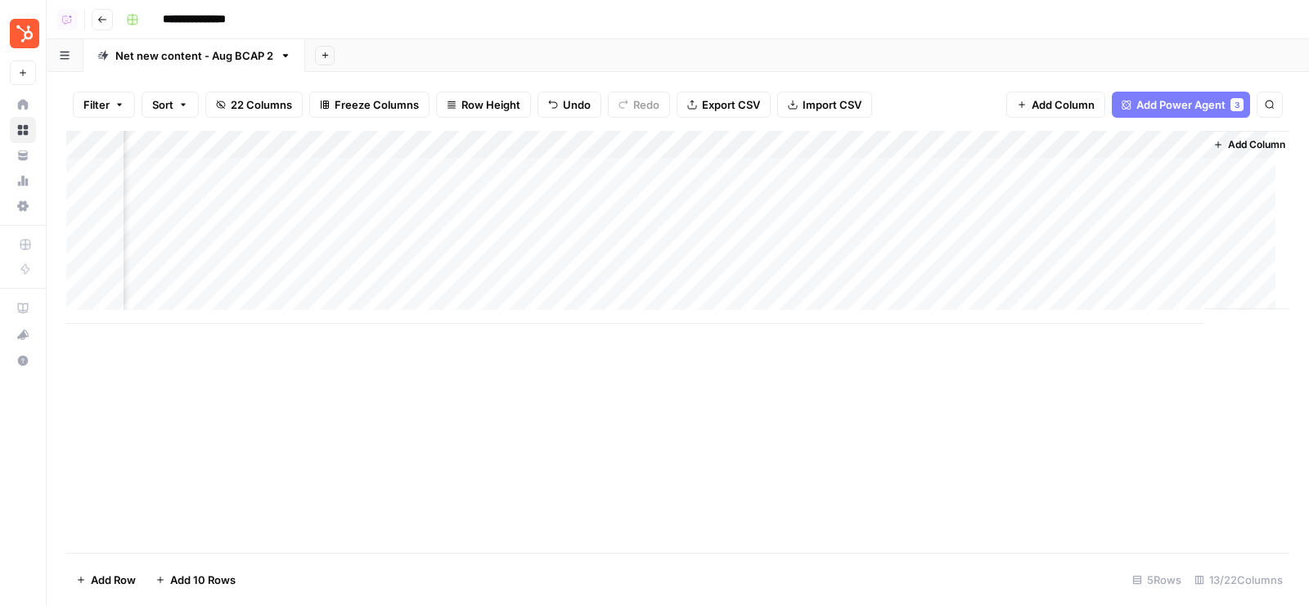
scroll to position [0, 1354]
click at [908, 56] on div "Add Sheet" at bounding box center [807, 55] width 1004 height 33
click at [1001, 168] on div "Add Column" at bounding box center [677, 227] width 1223 height 193
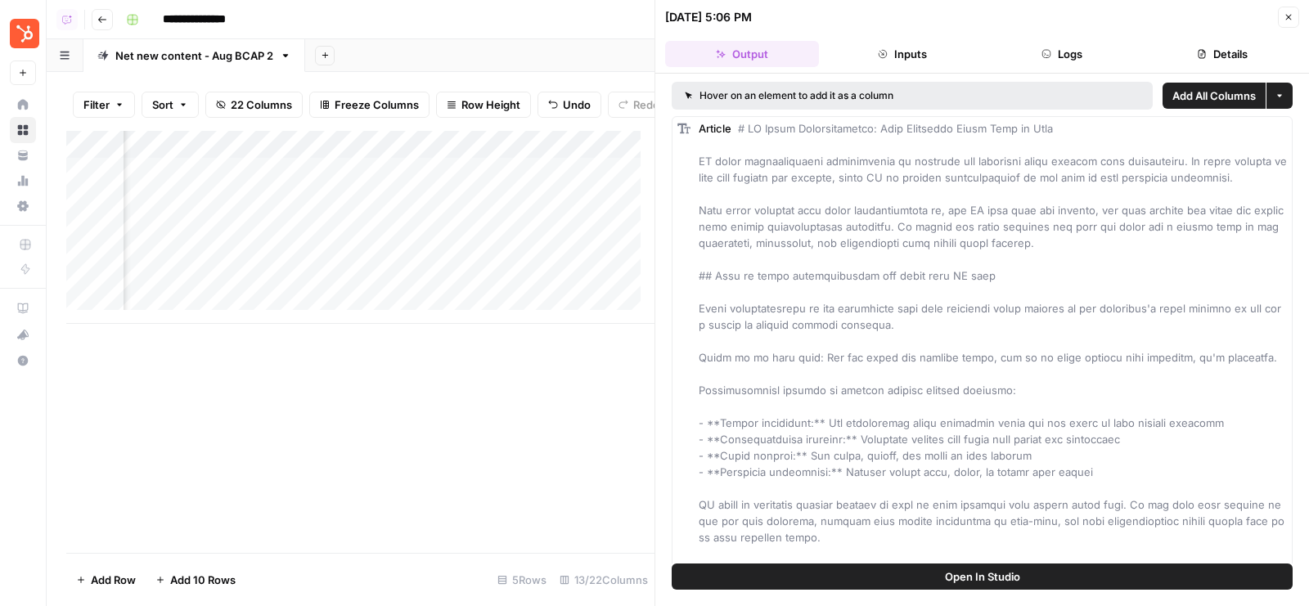
click at [898, 572] on button "Open In Studio" at bounding box center [982, 577] width 621 height 26
click at [1070, 55] on button "Logs" at bounding box center [1063, 54] width 154 height 26
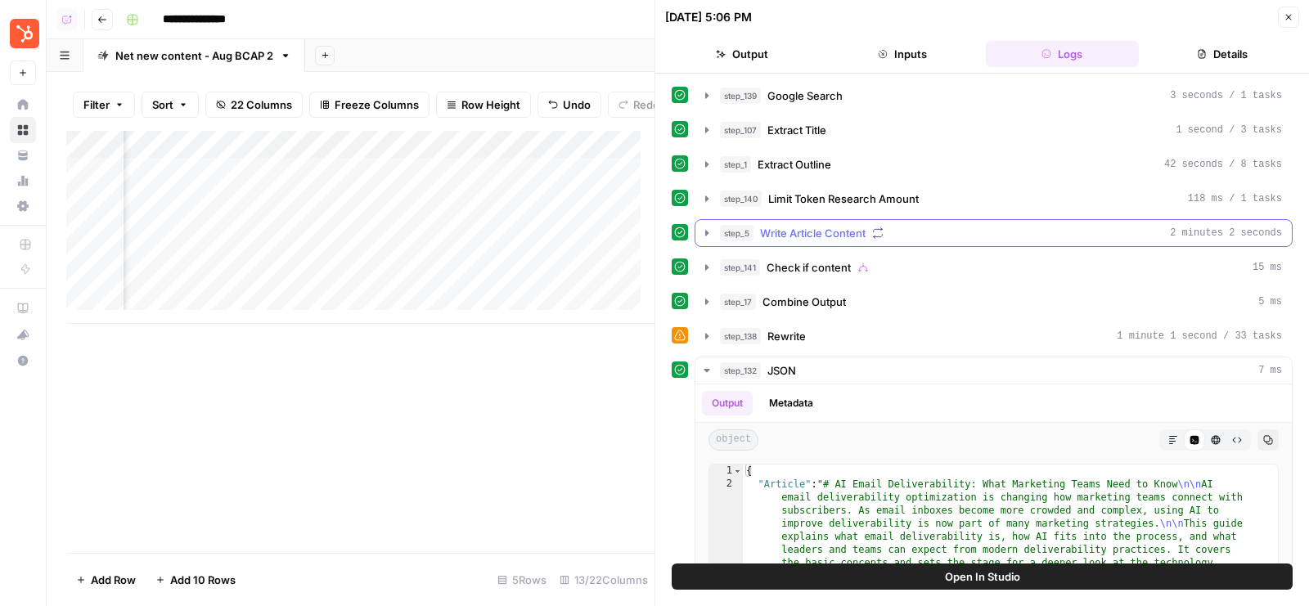
click at [885, 227] on div "step_5 Write Article Content 2 minutes 2 seconds" at bounding box center [1001, 233] width 562 height 16
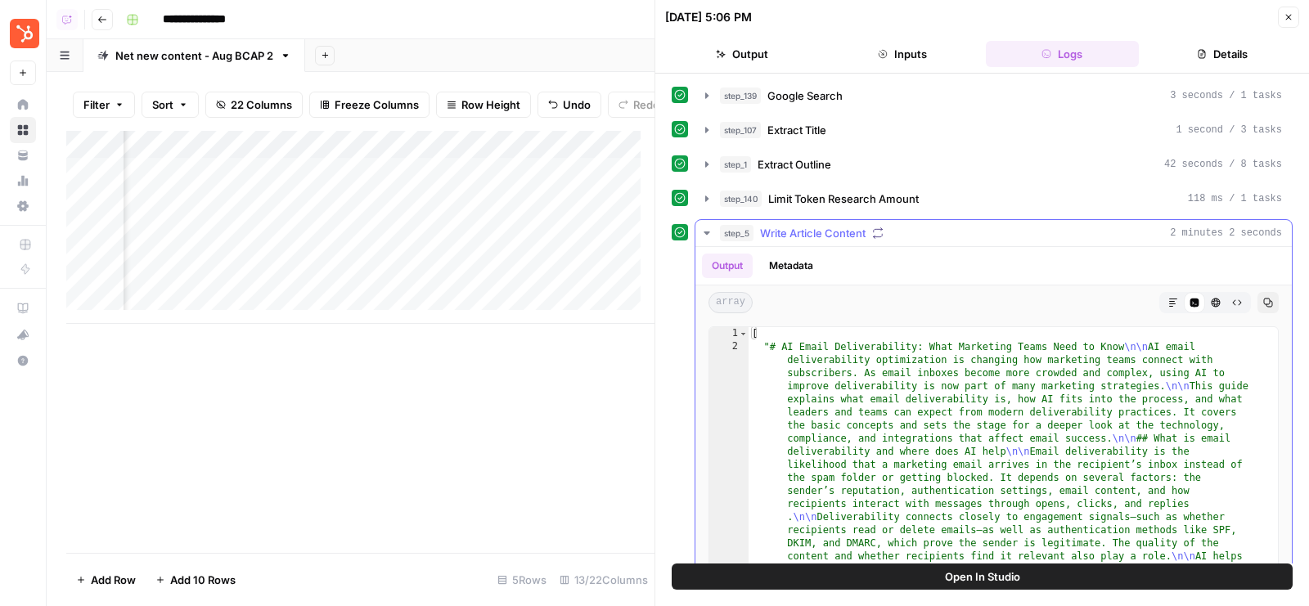
click at [1167, 292] on button "Markdown" at bounding box center [1173, 302] width 21 height 21
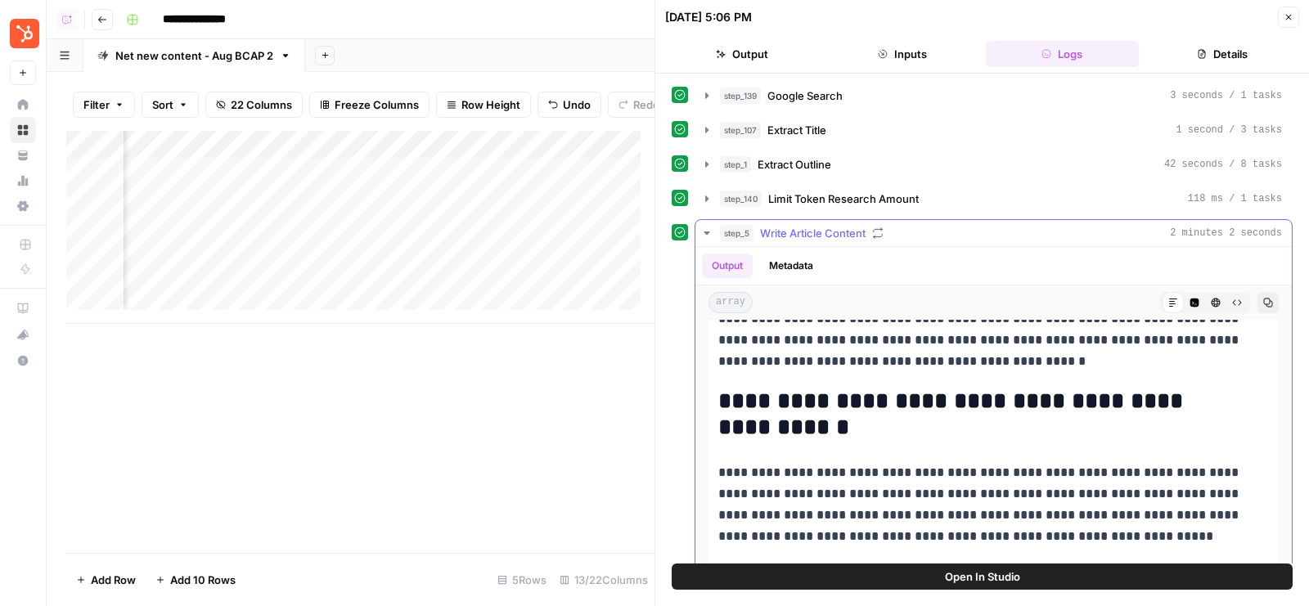
scroll to position [268, 0]
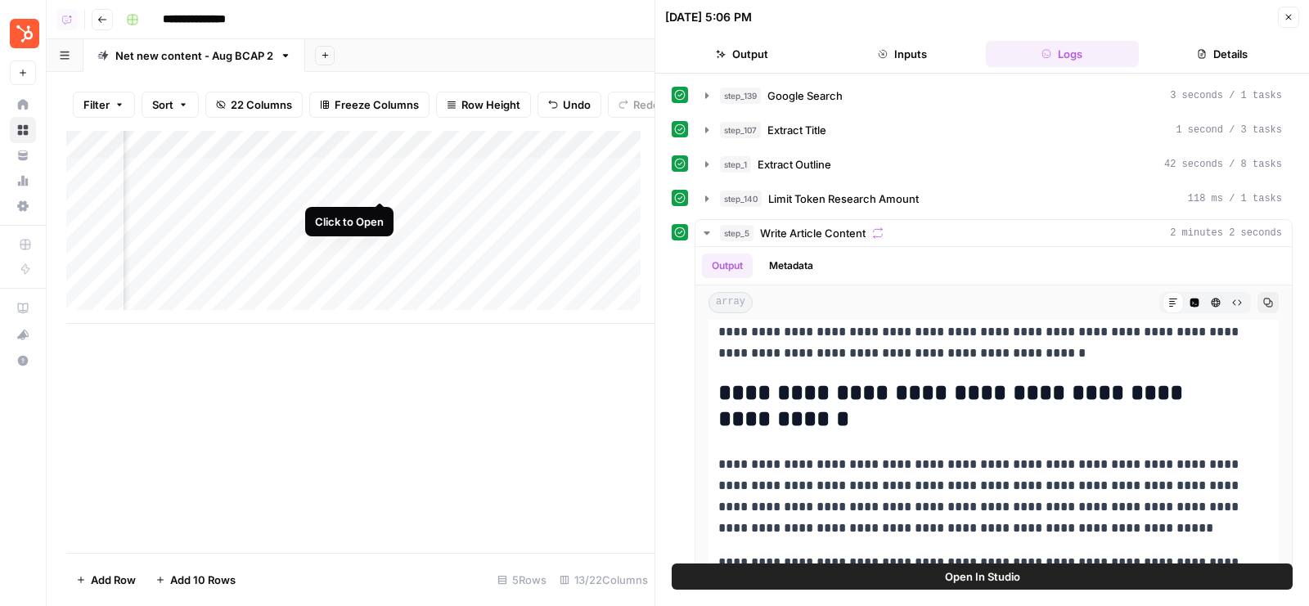
click at [374, 182] on div "Add Column" at bounding box center [360, 227] width 588 height 193
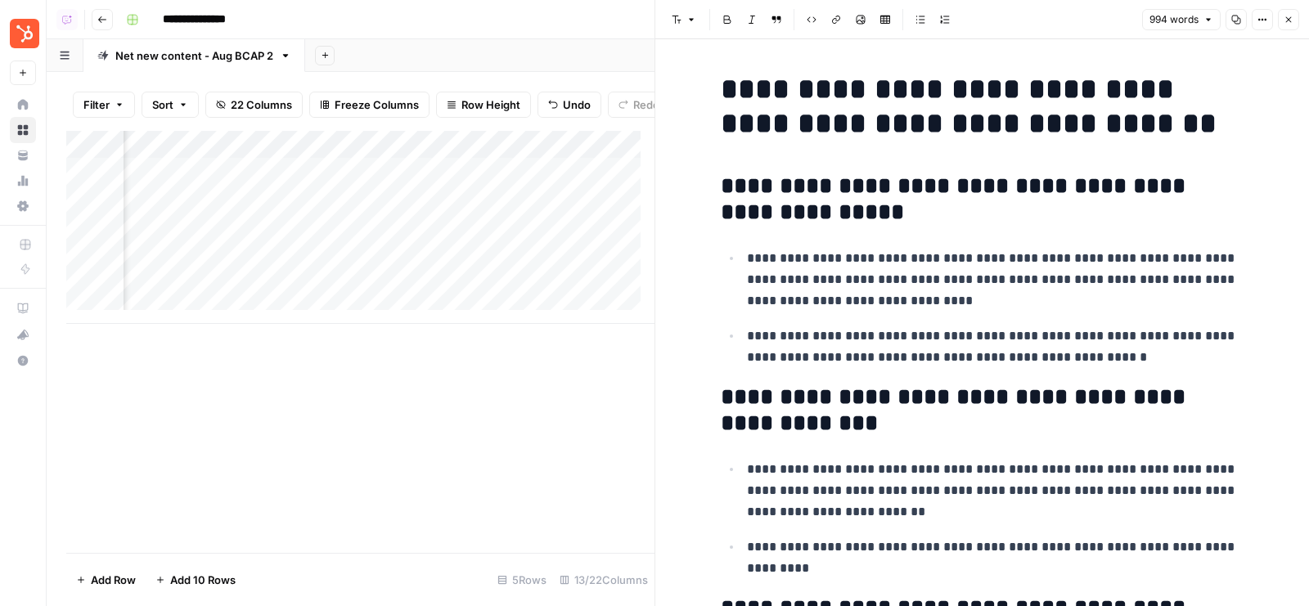
click at [385, 210] on div "Add Column" at bounding box center [360, 227] width 588 height 193
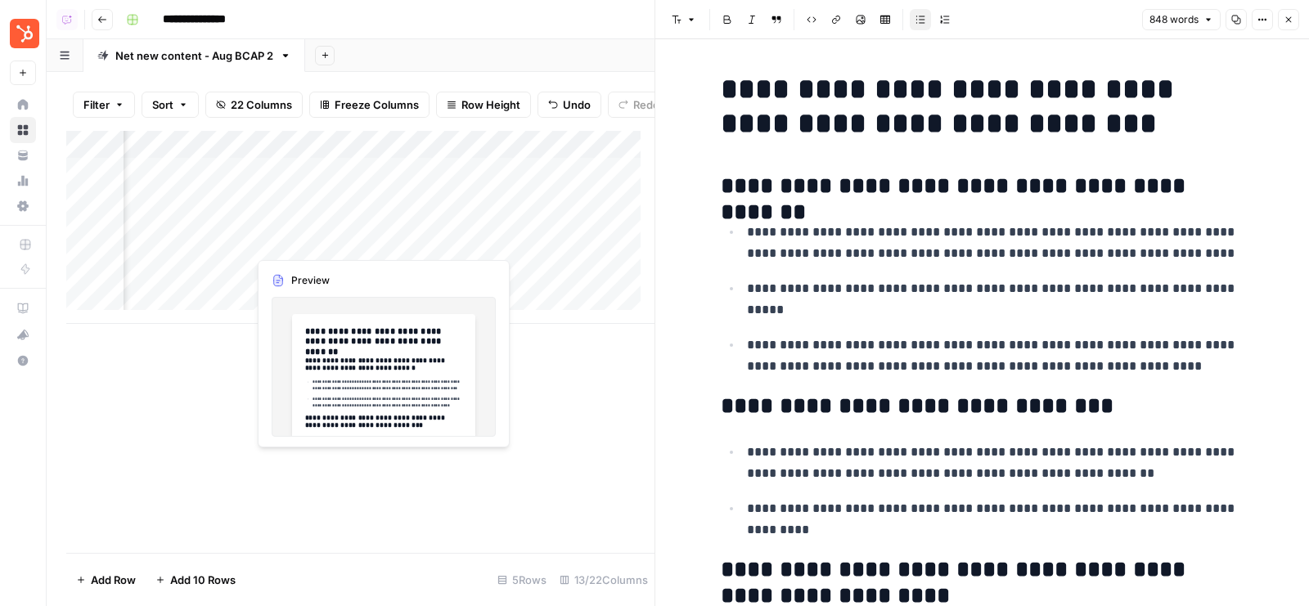
click at [379, 244] on div "Add Column" at bounding box center [360, 227] width 588 height 193
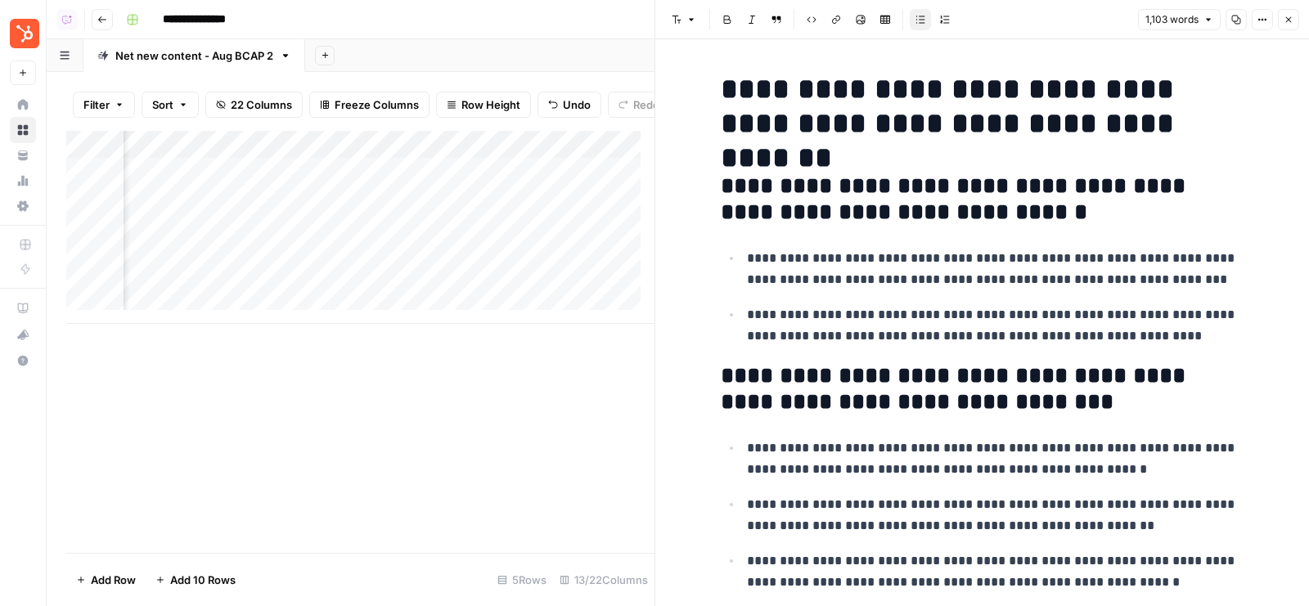
click at [1289, 25] on button "Close" at bounding box center [1288, 19] width 21 height 21
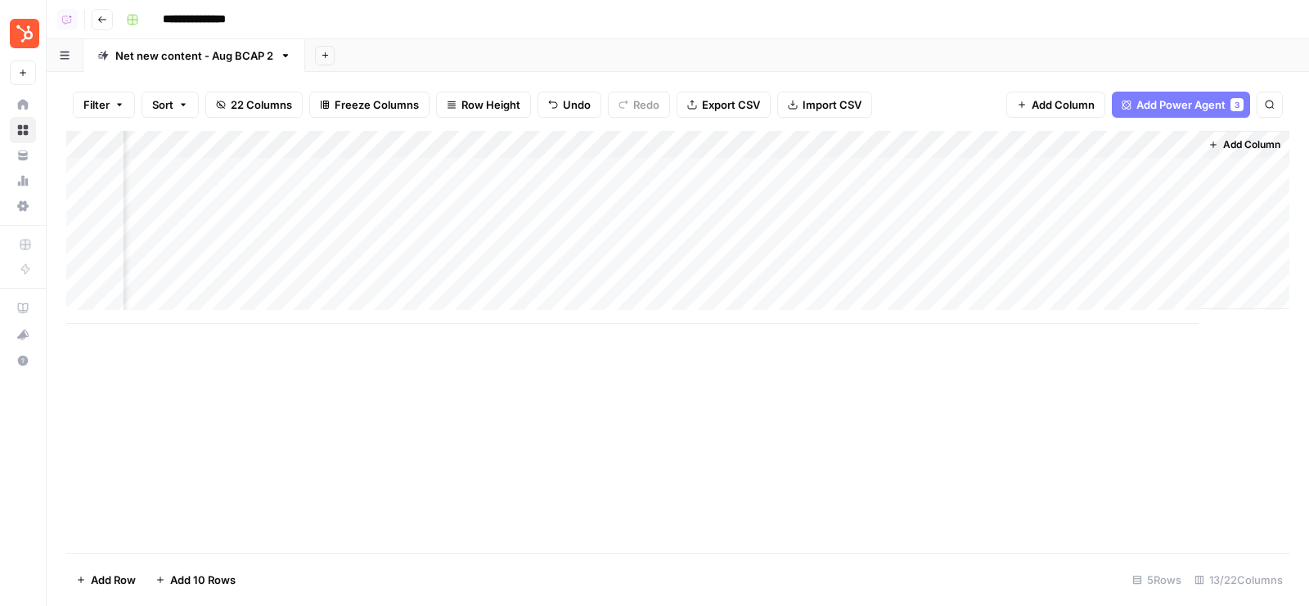
scroll to position [0, 1335]
click at [1194, 171] on div "Add Column" at bounding box center [677, 227] width 1223 height 193
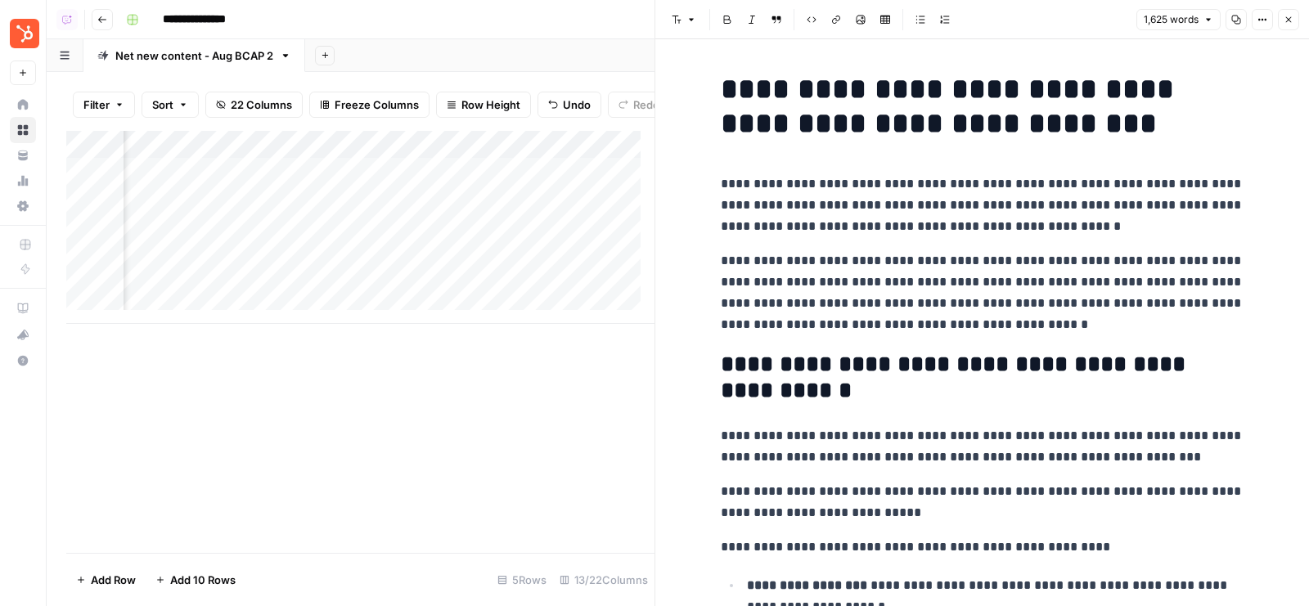
click at [1216, 20] on button "1,625 words" at bounding box center [1179, 19] width 84 height 21
click at [1110, 22] on div "Font style Bold Italic Block quote Code block Link Image Insert Table Bulleted …" at bounding box center [898, 19] width 466 height 21
click at [1241, 10] on button "Copy" at bounding box center [1236, 19] width 21 height 21
click at [1272, 23] on button "Options" at bounding box center [1262, 19] width 21 height 21
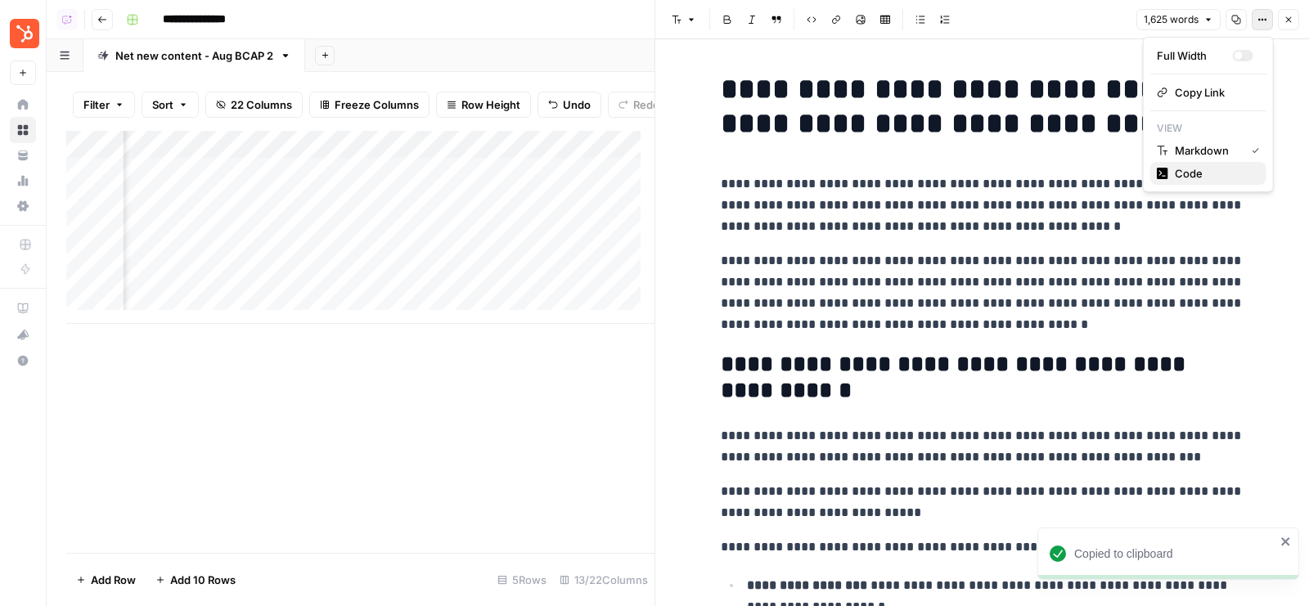
click at [1198, 166] on span "Code" at bounding box center [1214, 173] width 79 height 16
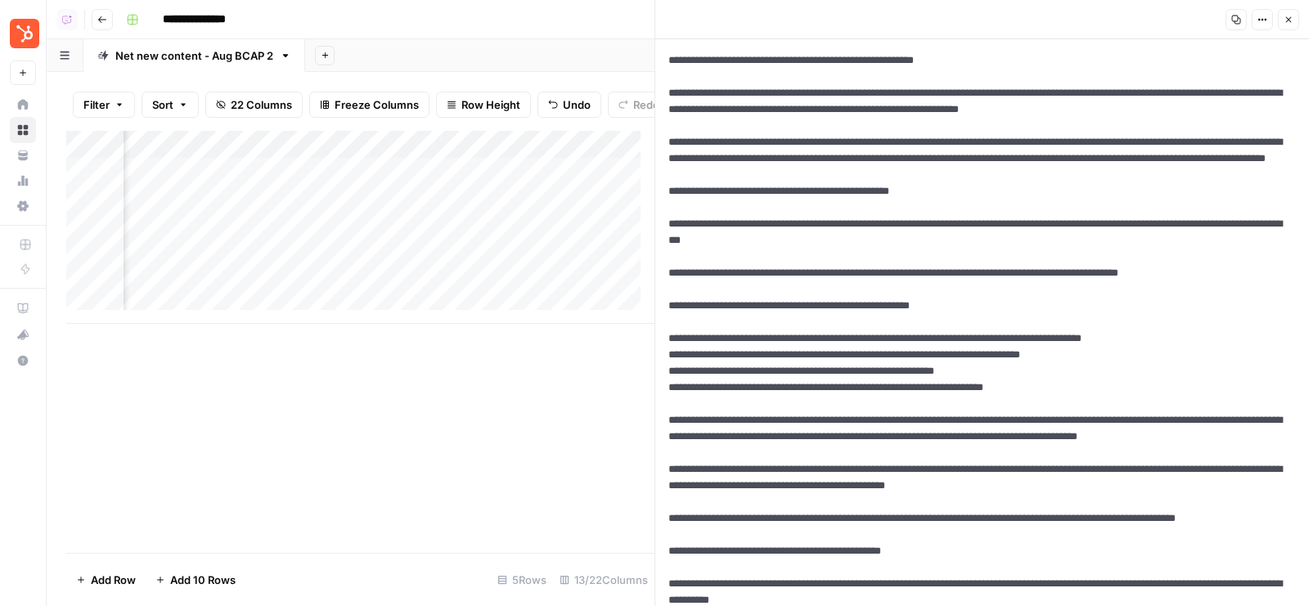
click at [1239, 27] on button "Copy" at bounding box center [1236, 19] width 21 height 21
click at [1291, 20] on icon "button" at bounding box center [1289, 20] width 10 height 10
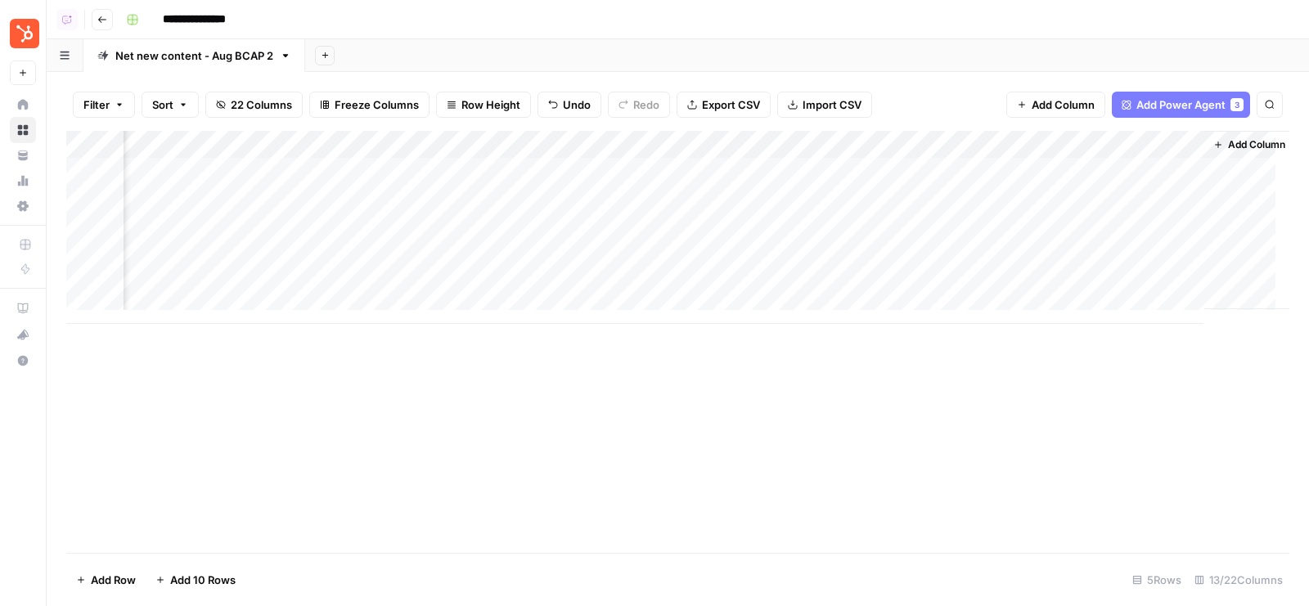
click at [953, 144] on div "Add Column" at bounding box center [677, 227] width 1223 height 193
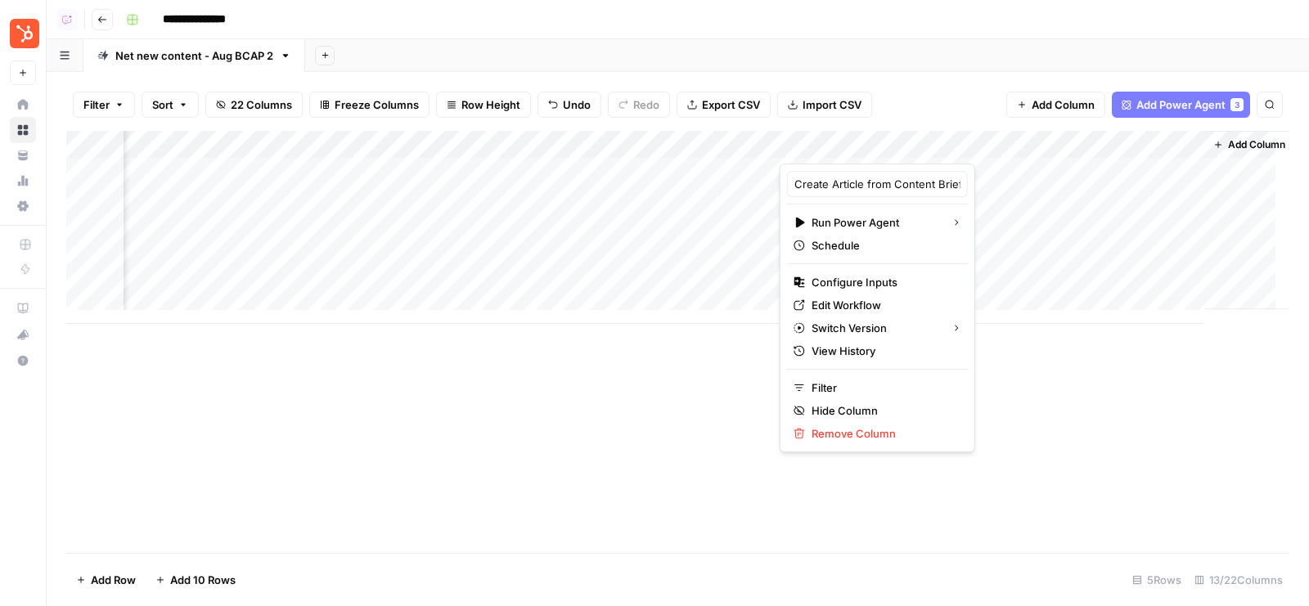
click at [936, 59] on div "Add Sheet" at bounding box center [807, 55] width 1004 height 33
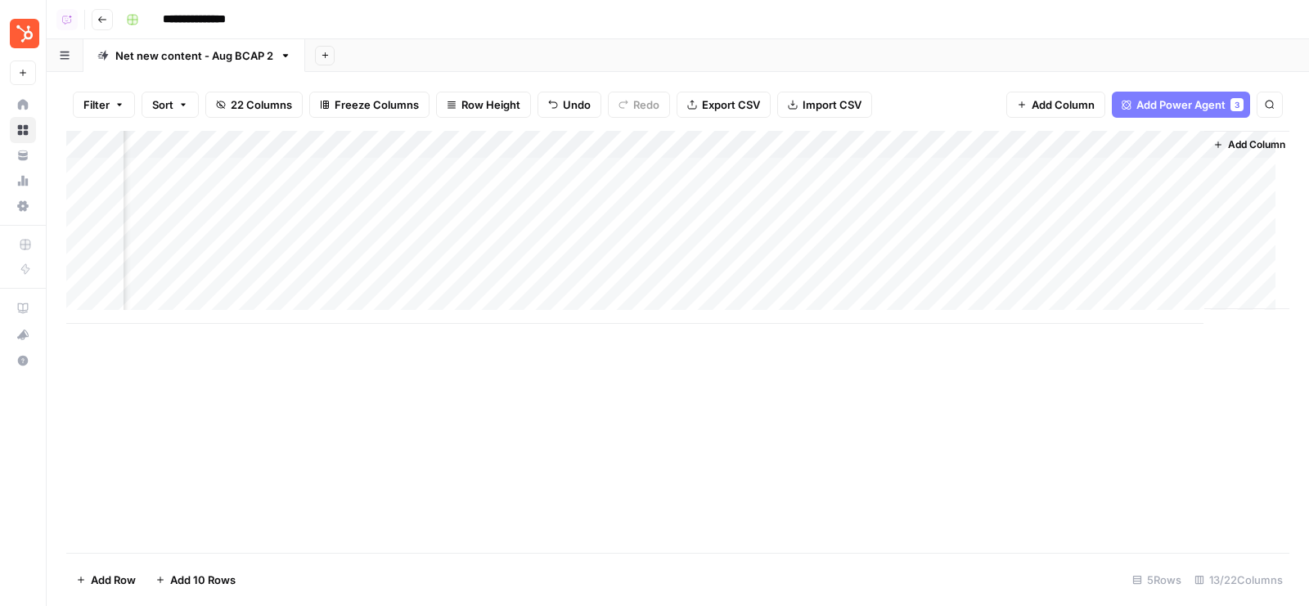
click at [944, 205] on div "Add Column" at bounding box center [677, 227] width 1223 height 193
click at [1183, 194] on div "Add Column" at bounding box center [677, 227] width 1223 height 193
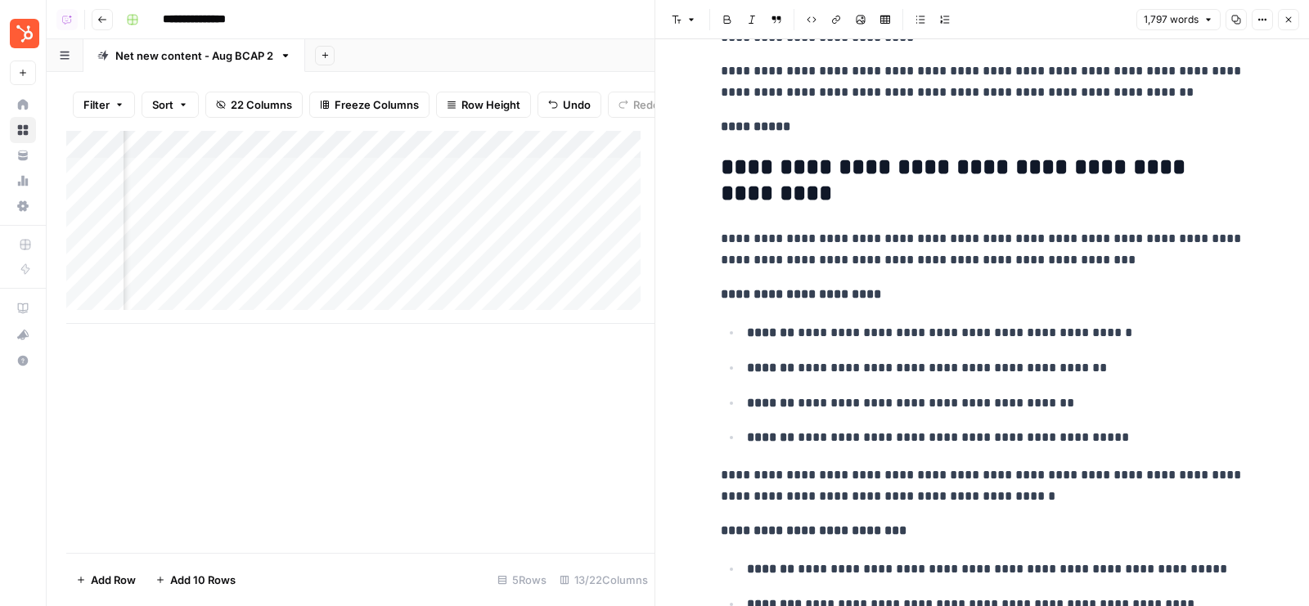
scroll to position [5398, 0]
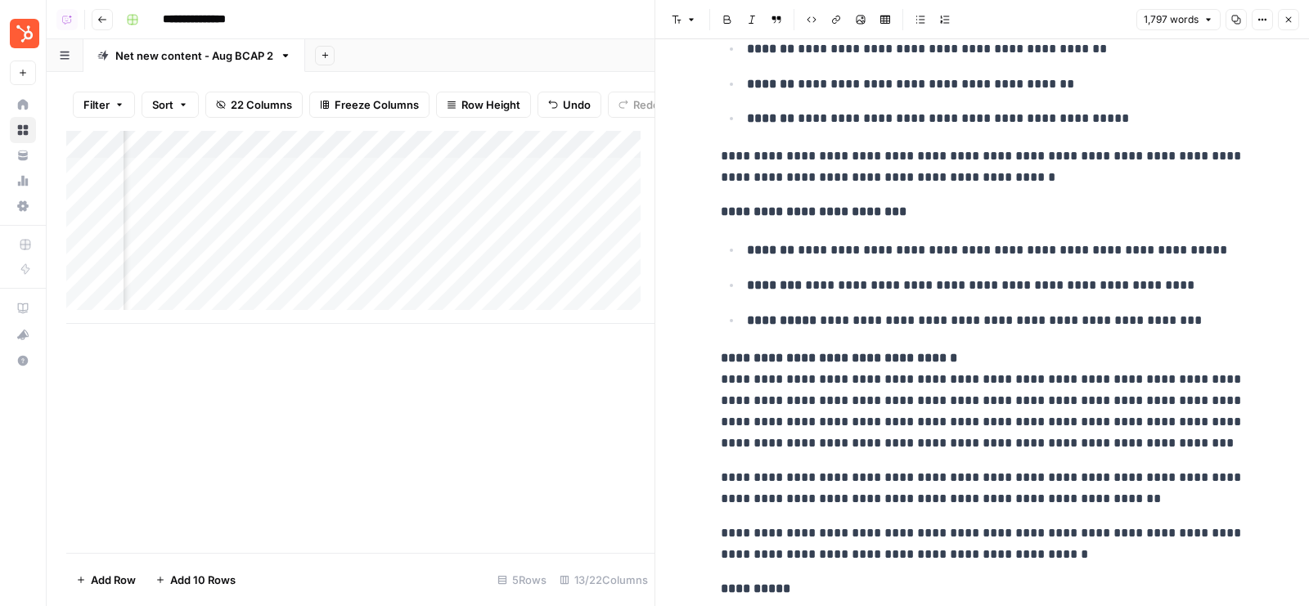
click at [1294, 20] on icon "button" at bounding box center [1289, 20] width 10 height 10
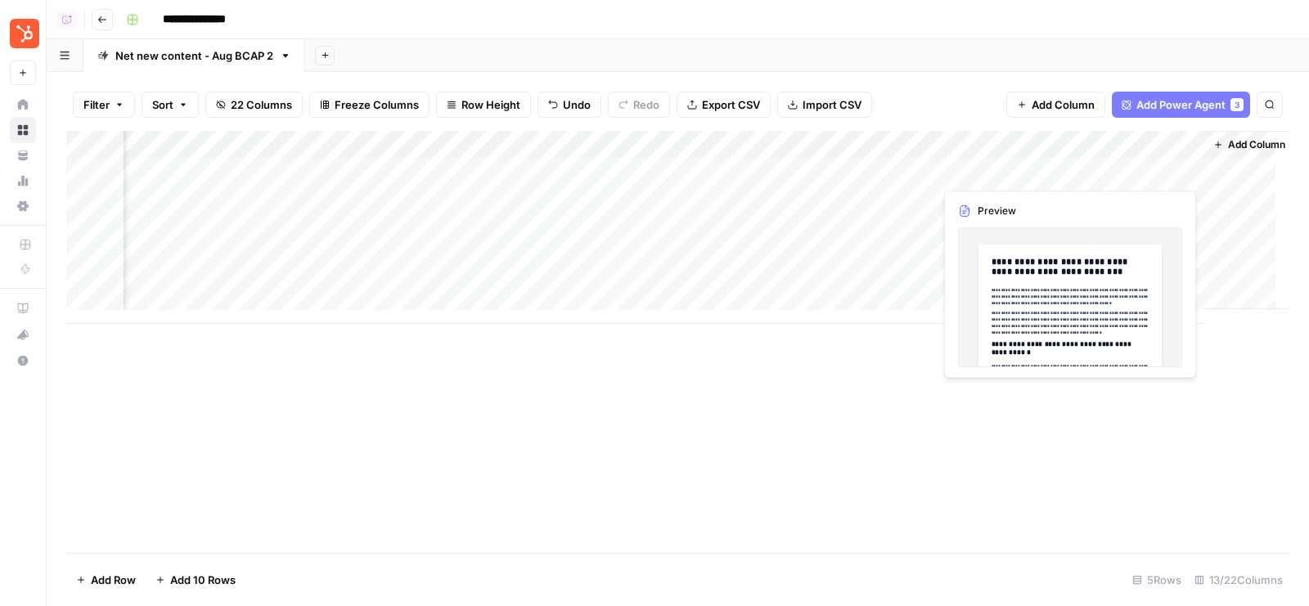
click at [1196, 165] on div "Add Column" at bounding box center [677, 227] width 1223 height 193
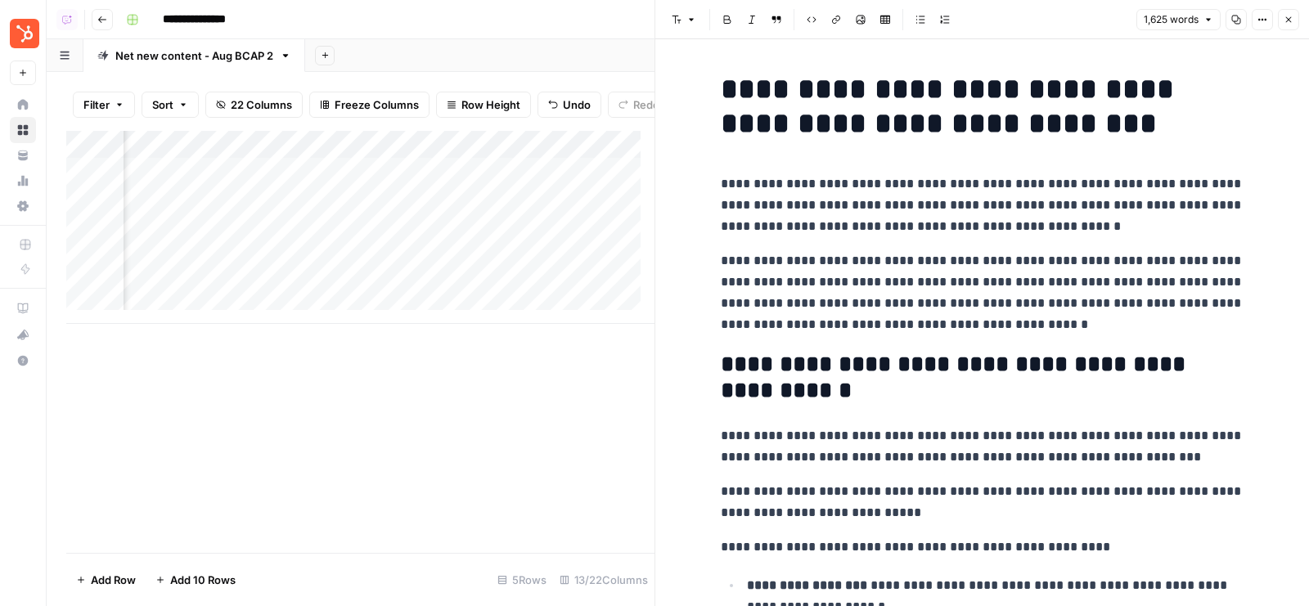
click at [1103, 228] on p "**********" at bounding box center [983, 205] width 524 height 64
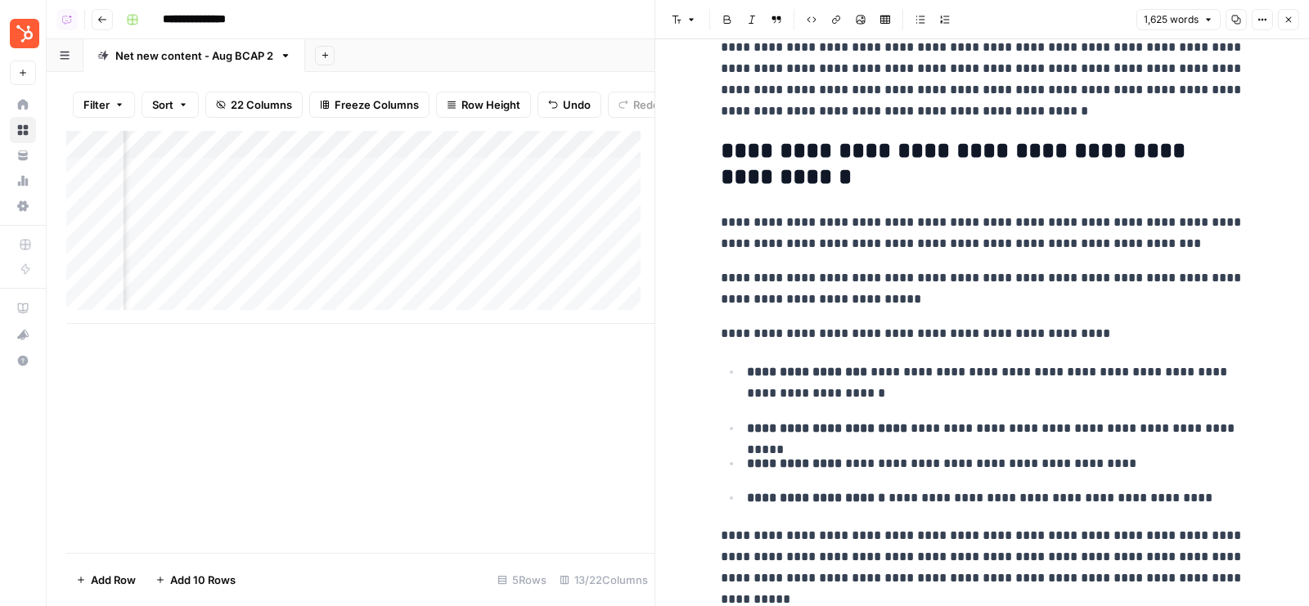
click at [1061, 332] on p "**********" at bounding box center [983, 333] width 524 height 21
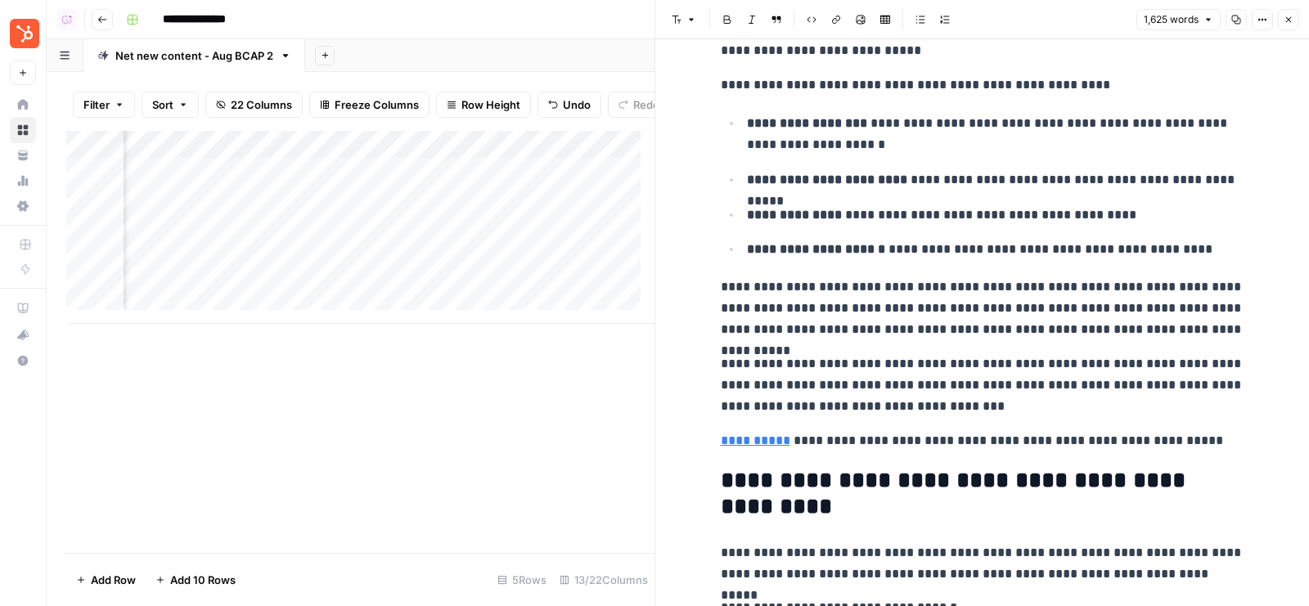
click at [1018, 367] on p "**********" at bounding box center [983, 386] width 524 height 64
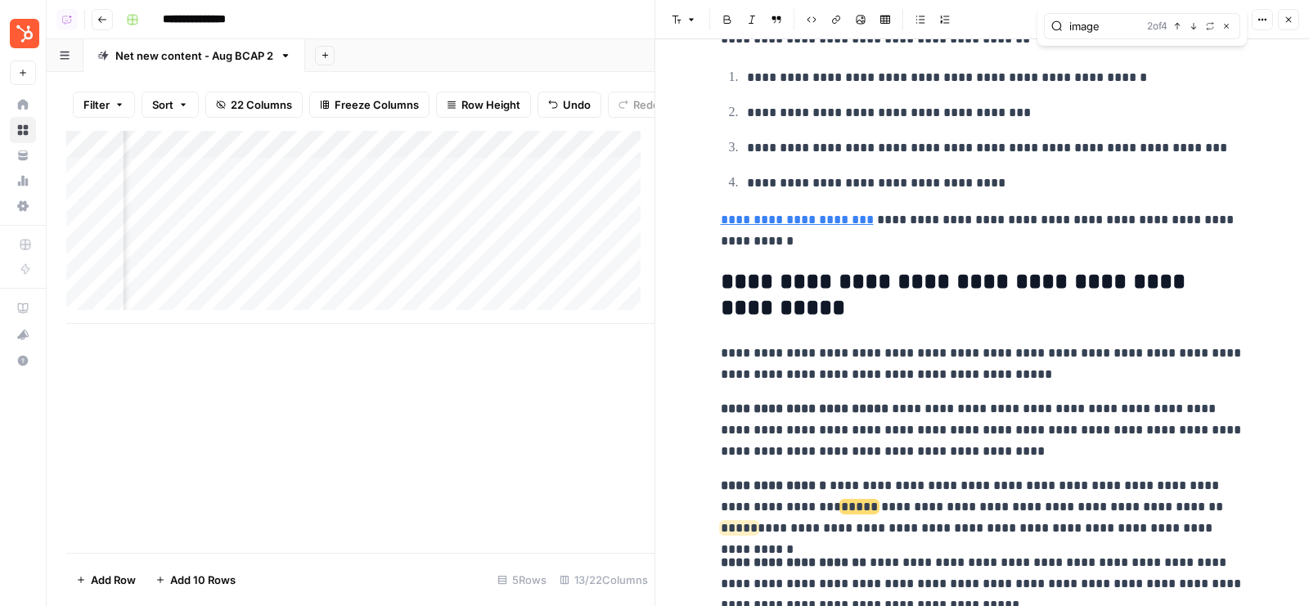
scroll to position [2394, 0]
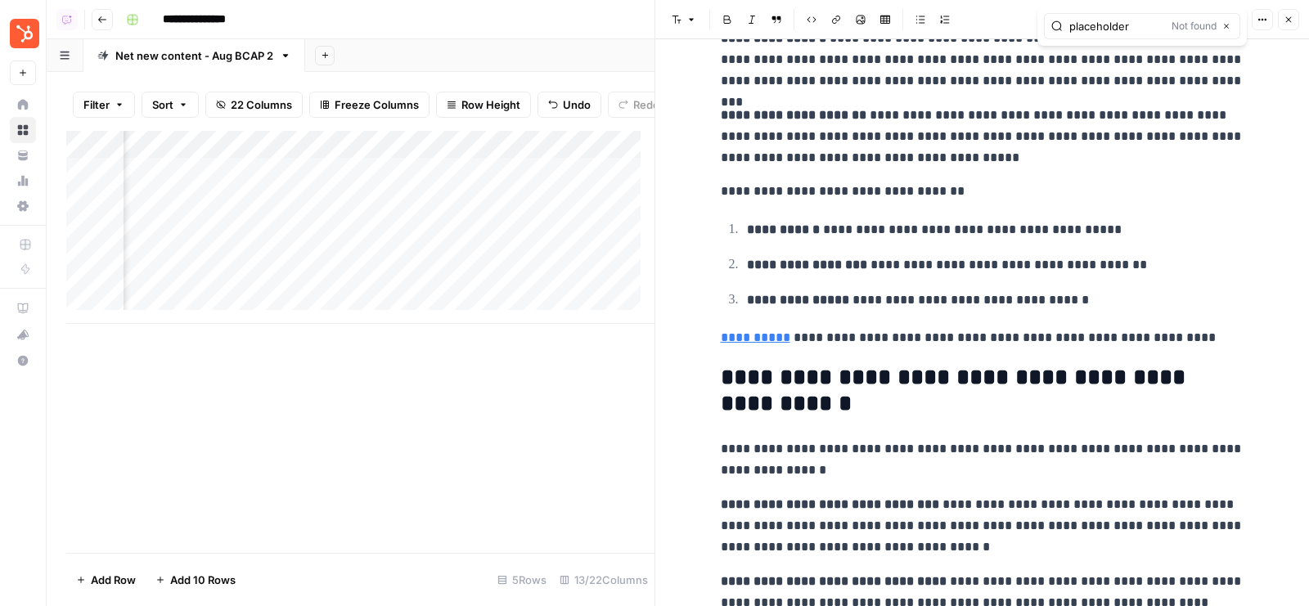
type input "placeholder"
click at [1288, 20] on icon "button" at bounding box center [1289, 20] width 10 height 10
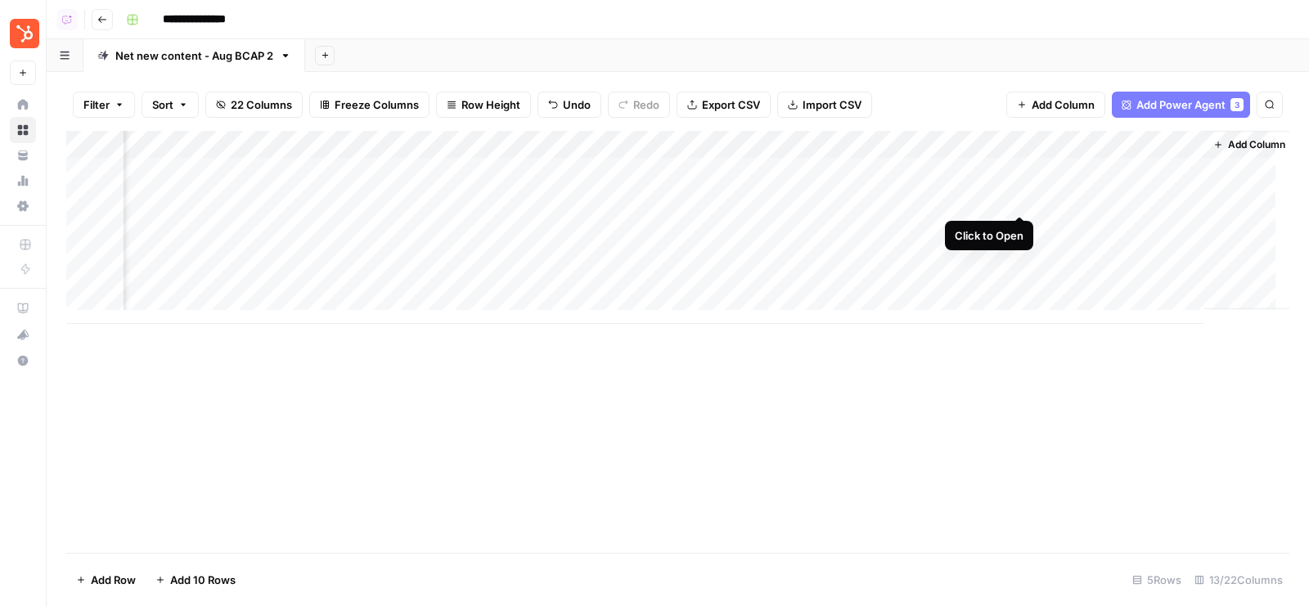
click at [1021, 196] on div "Add Column" at bounding box center [677, 227] width 1223 height 193
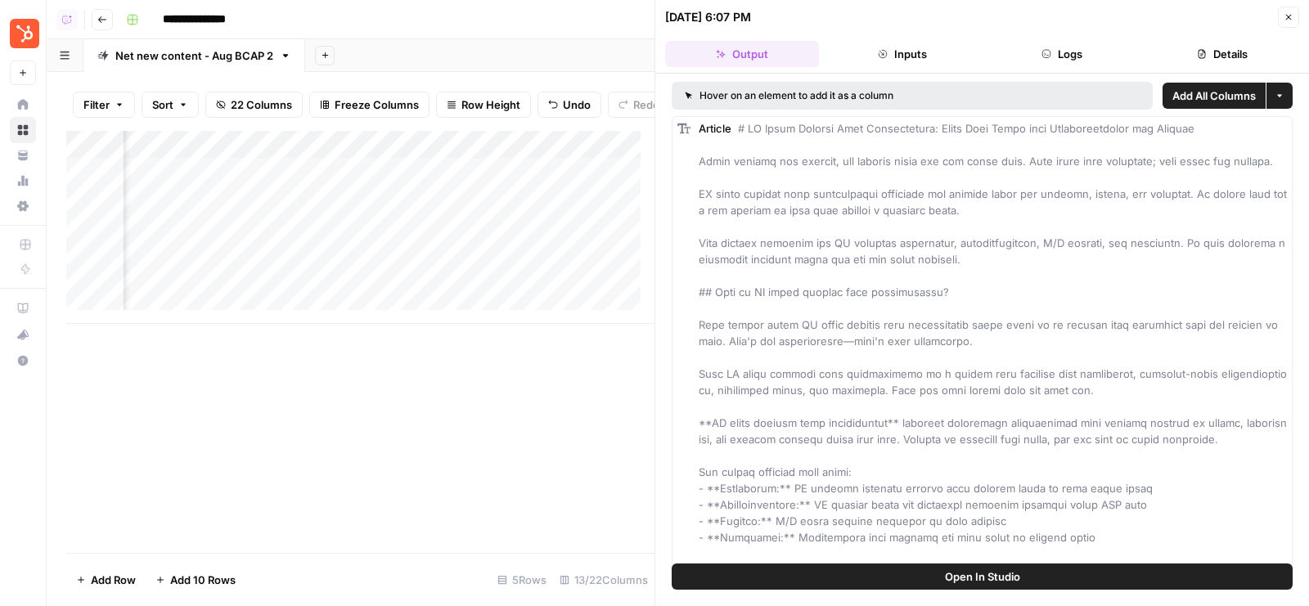
click at [1219, 47] on button "Details" at bounding box center [1223, 54] width 154 height 26
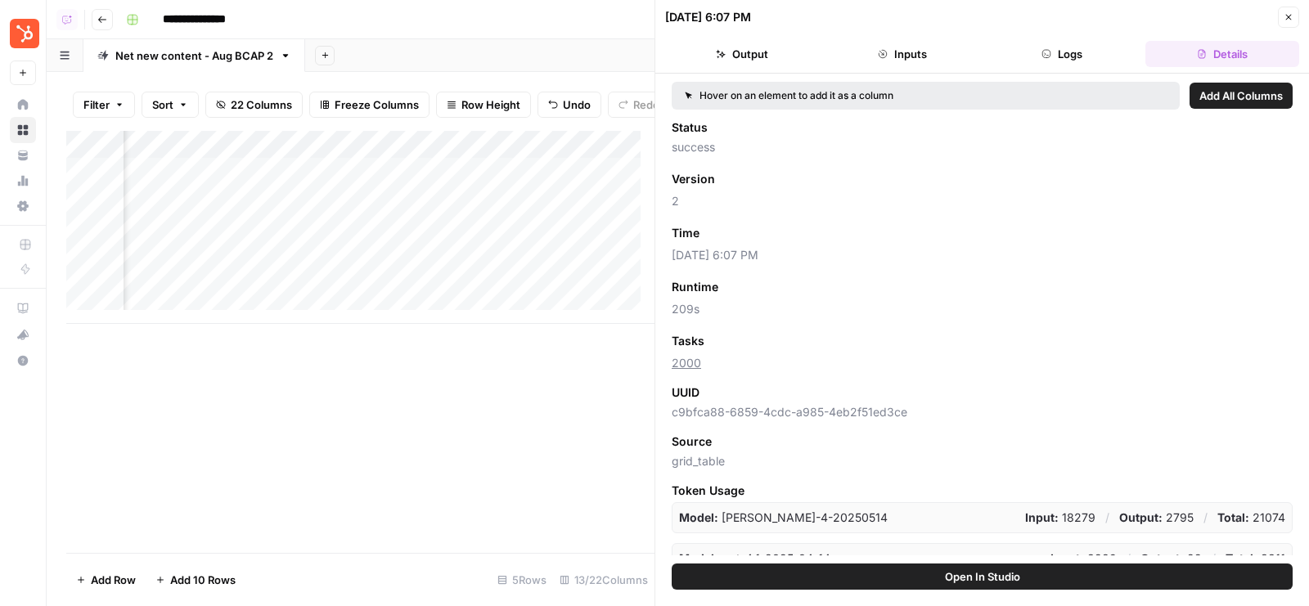
click at [1290, 15] on icon "button" at bounding box center [1289, 17] width 10 height 10
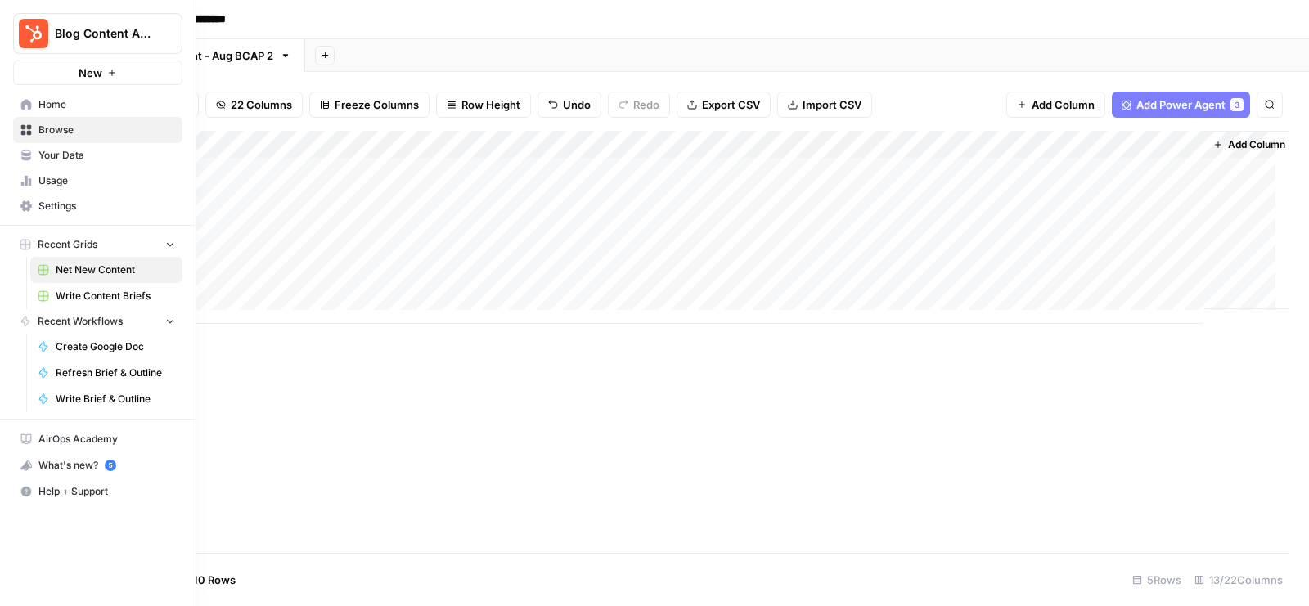
click at [101, 106] on span "Home" at bounding box center [106, 104] width 137 height 15
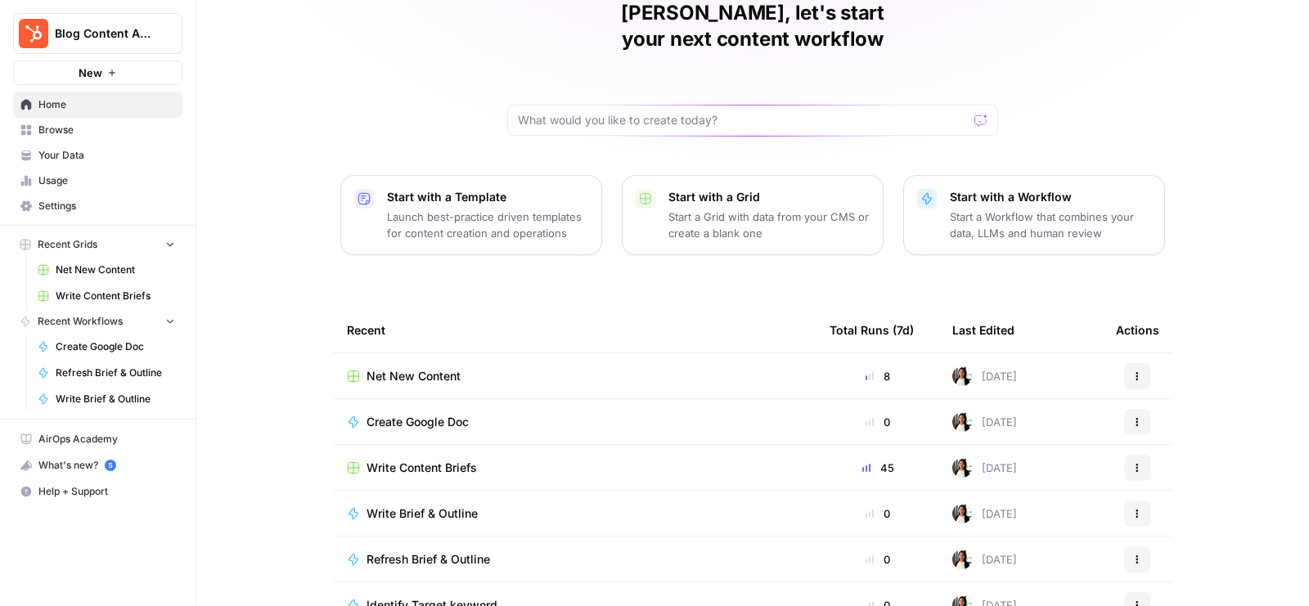
scroll to position [145, 0]
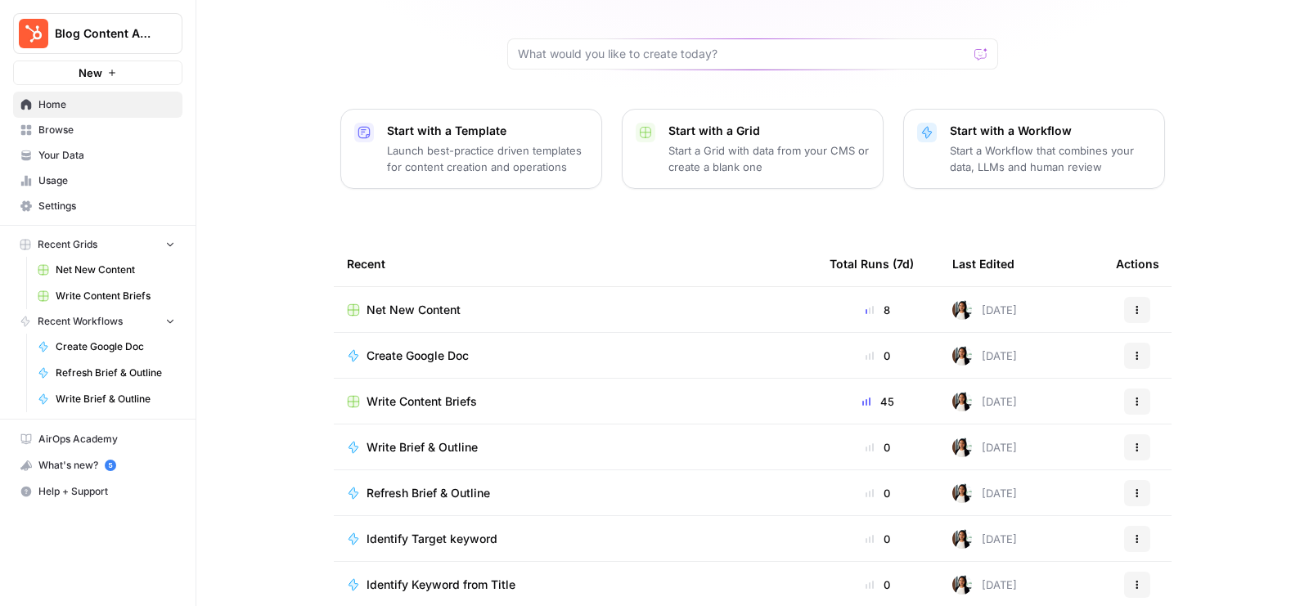
click at [103, 138] on link "Browse" at bounding box center [97, 130] width 169 height 26
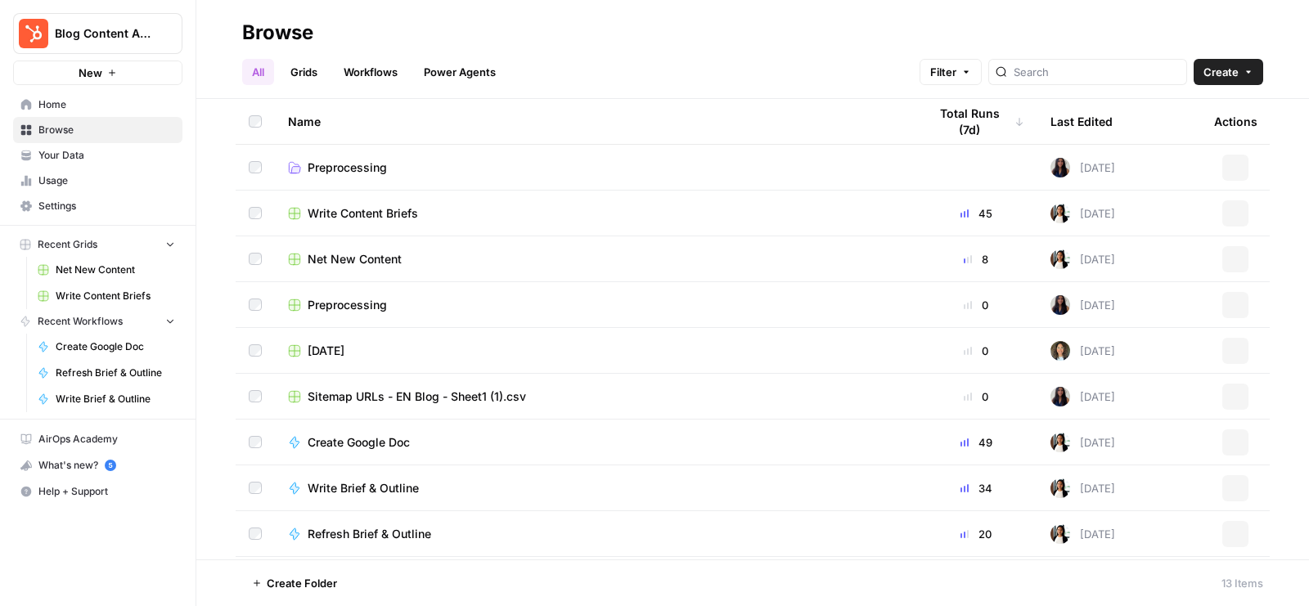
click at [360, 71] on link "Workflows" at bounding box center [371, 72] width 74 height 26
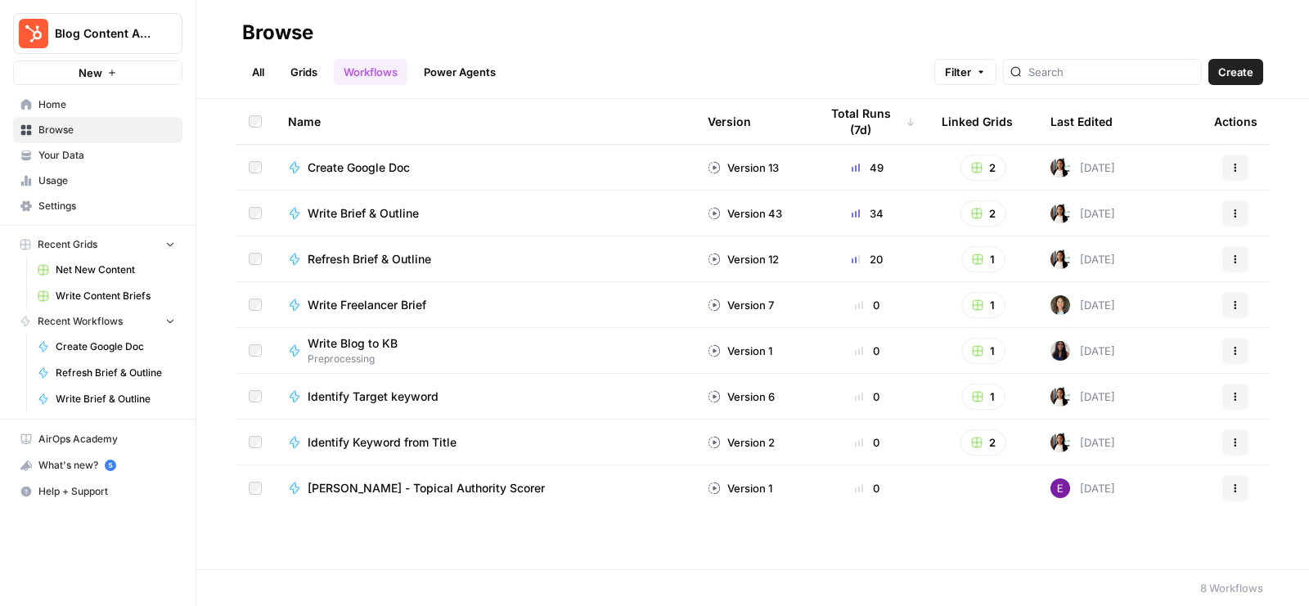
click at [457, 92] on header "Browse All Grids Workflows Power Agents Filter Create" at bounding box center [752, 49] width 1113 height 99
click at [446, 70] on link "Power Agents" at bounding box center [460, 72] width 92 height 26
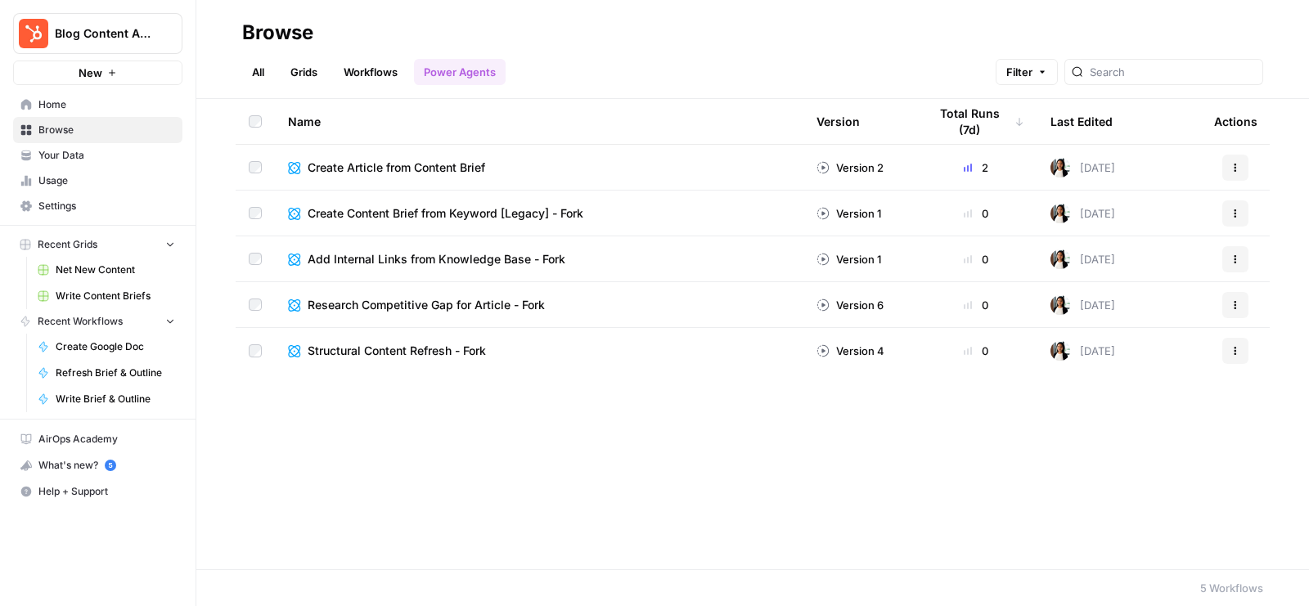
click at [1232, 168] on icon "button" at bounding box center [1236, 168] width 10 height 10
click at [749, 78] on div "All Grids Workflows Power Agents Filter" at bounding box center [752, 65] width 1021 height 39
click at [92, 270] on span "Net New Content" at bounding box center [115, 270] width 119 height 15
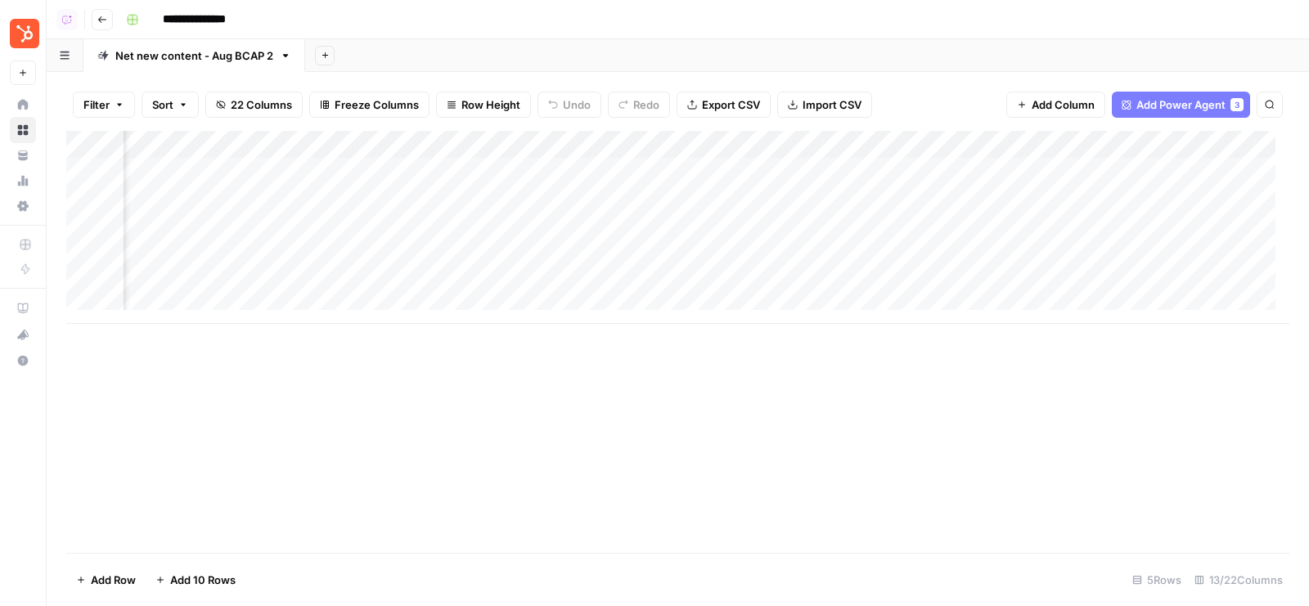
scroll to position [0, 1354]
click at [715, 42] on div "Add Sheet" at bounding box center [807, 55] width 1004 height 33
click at [894, 152] on div "Add Column" at bounding box center [677, 227] width 1223 height 193
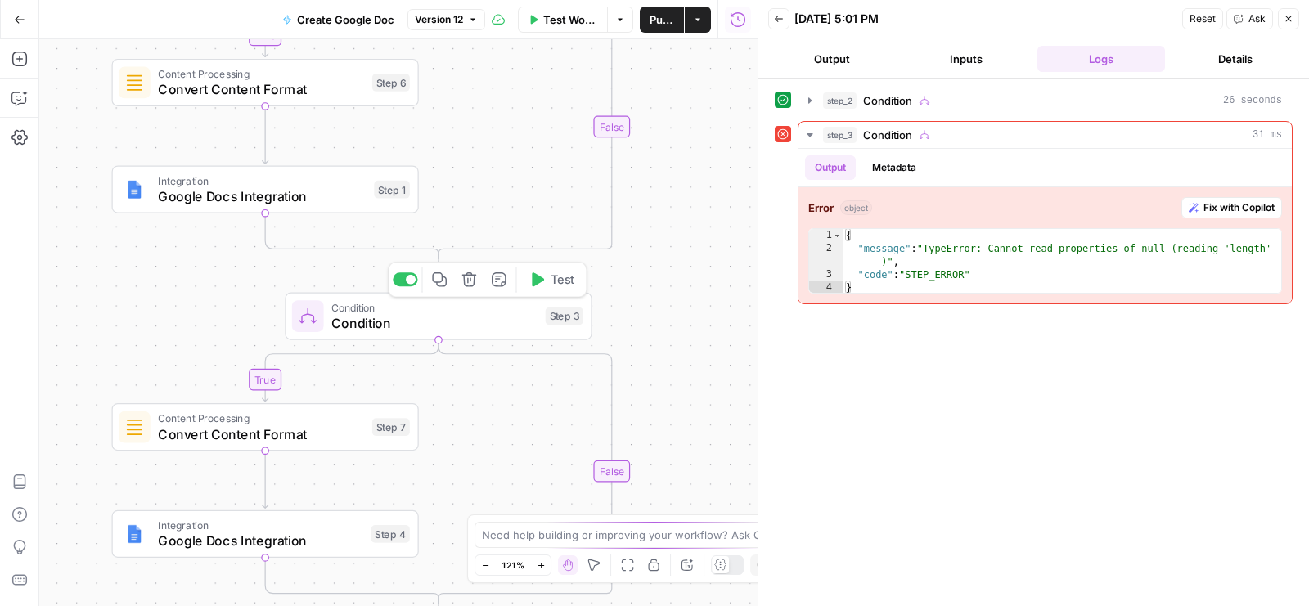
click at [384, 325] on span "Condition" at bounding box center [434, 323] width 206 height 20
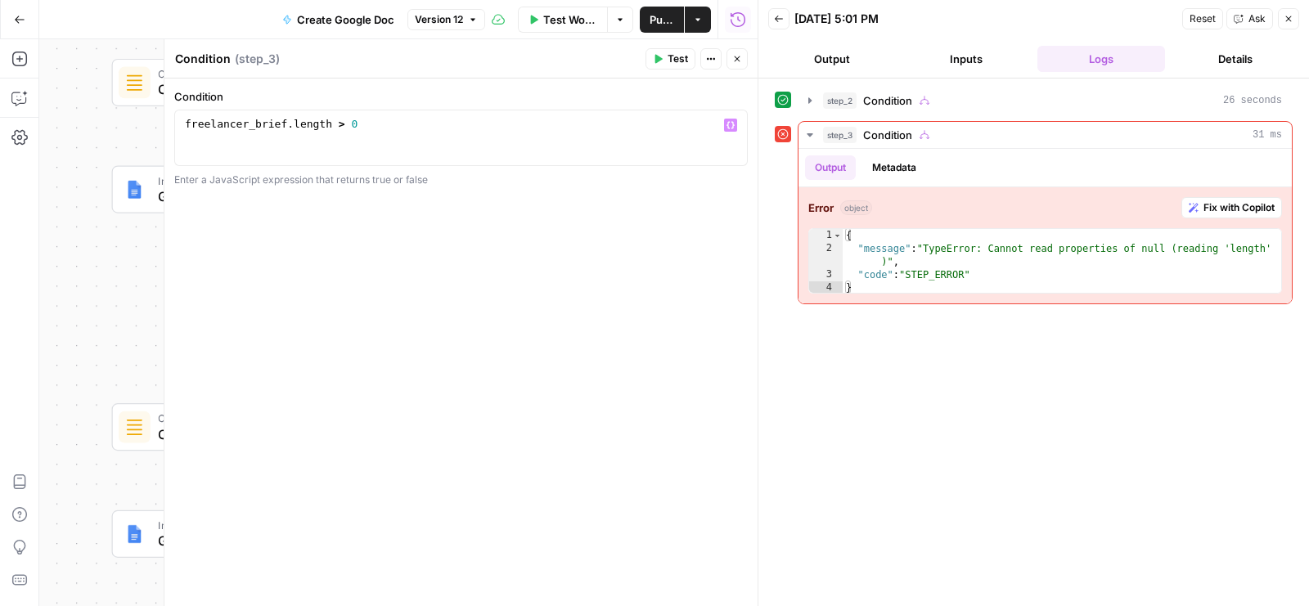
click at [413, 122] on div "freelancer_brief . length > 0" at bounding box center [462, 152] width 560 height 70
drag, startPoint x: 287, startPoint y: 124, endPoint x: 181, endPoint y: 121, distance: 106.4
click at [182, 121] on div "freelancer_brief . length > 0 || !" at bounding box center [462, 152] width 560 height 70
click at [423, 119] on div "freelancer_brief . length > 0 || !" at bounding box center [462, 152] width 560 height 70
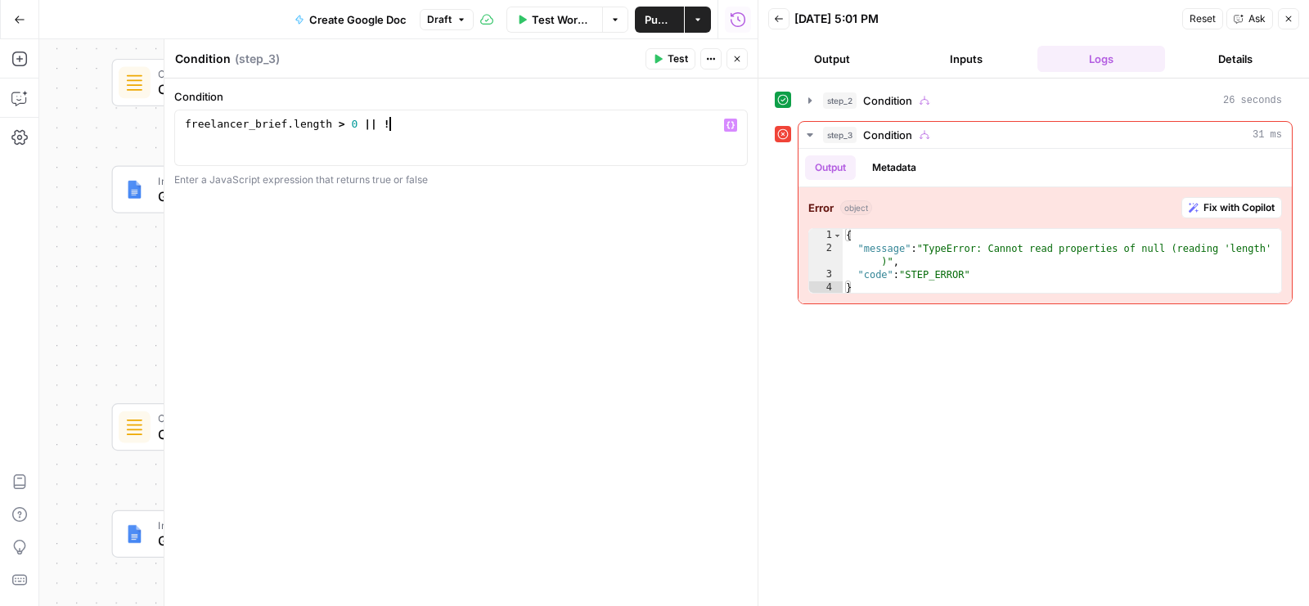
paste textarea "**********"
click at [664, 65] on button "Test" at bounding box center [671, 58] width 50 height 21
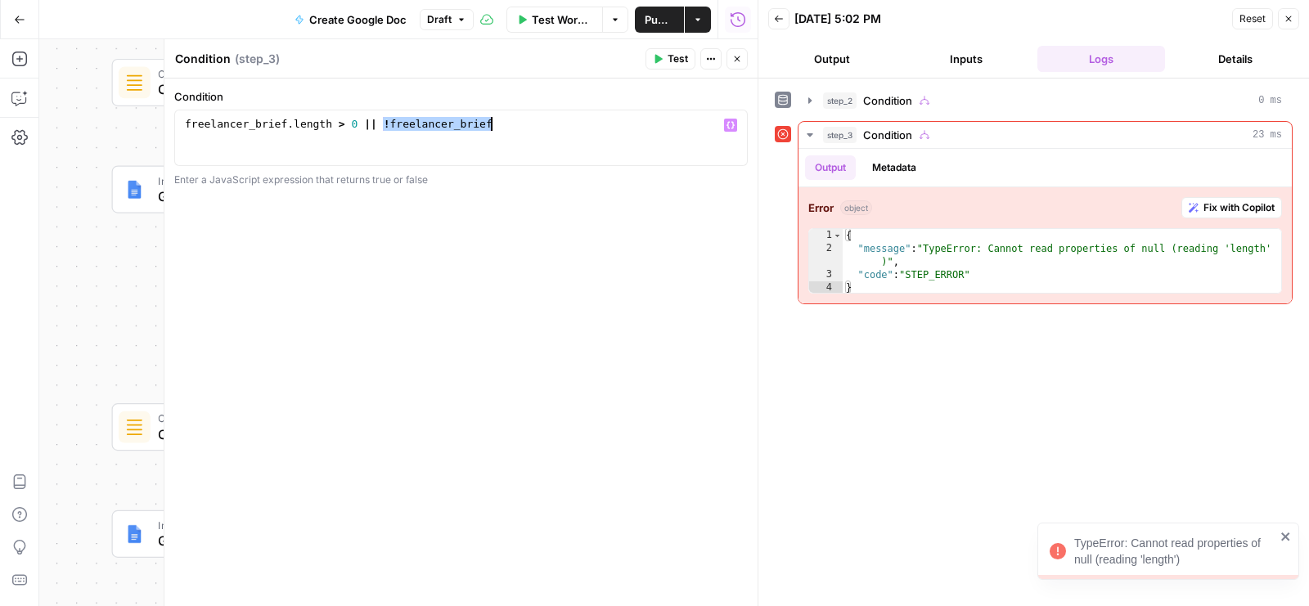
drag, startPoint x: 384, startPoint y: 124, endPoint x: 538, endPoint y: 124, distance: 153.9
click at [538, 124] on div "freelancer_brief . length > 0 || ! freelancer_brief" at bounding box center [462, 152] width 560 height 70
click at [183, 118] on div "freelancer_brief . length > 0" at bounding box center [462, 152] width 560 height 70
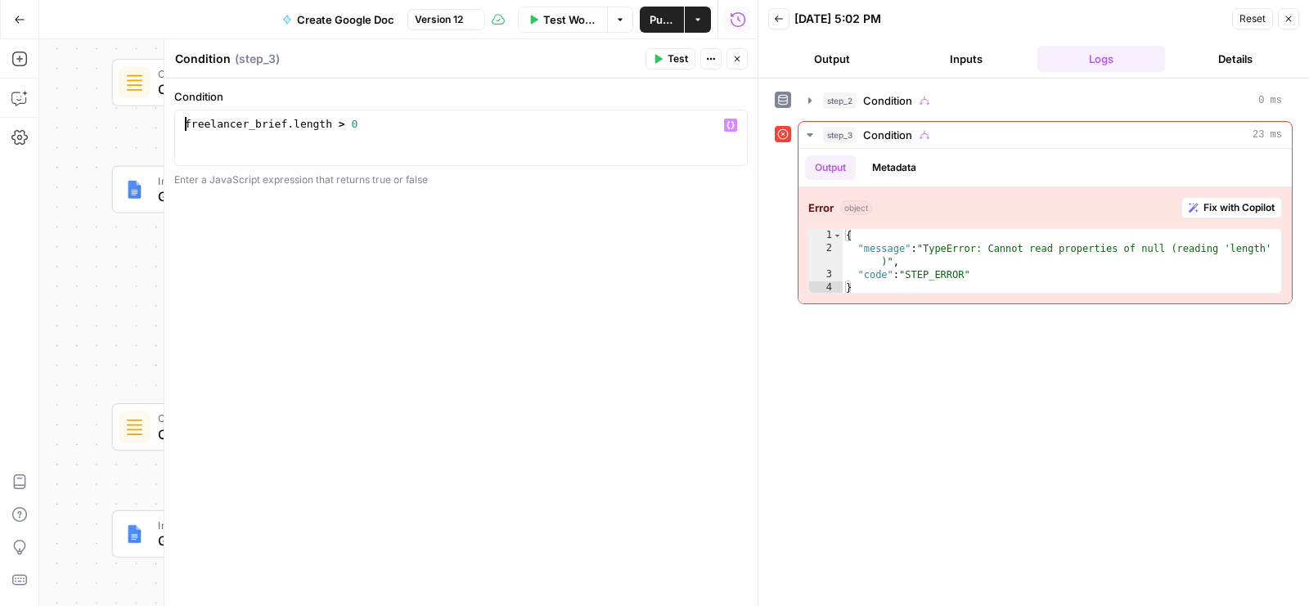
paste textarea "**********"
click at [681, 58] on span "Test" at bounding box center [678, 59] width 20 height 15
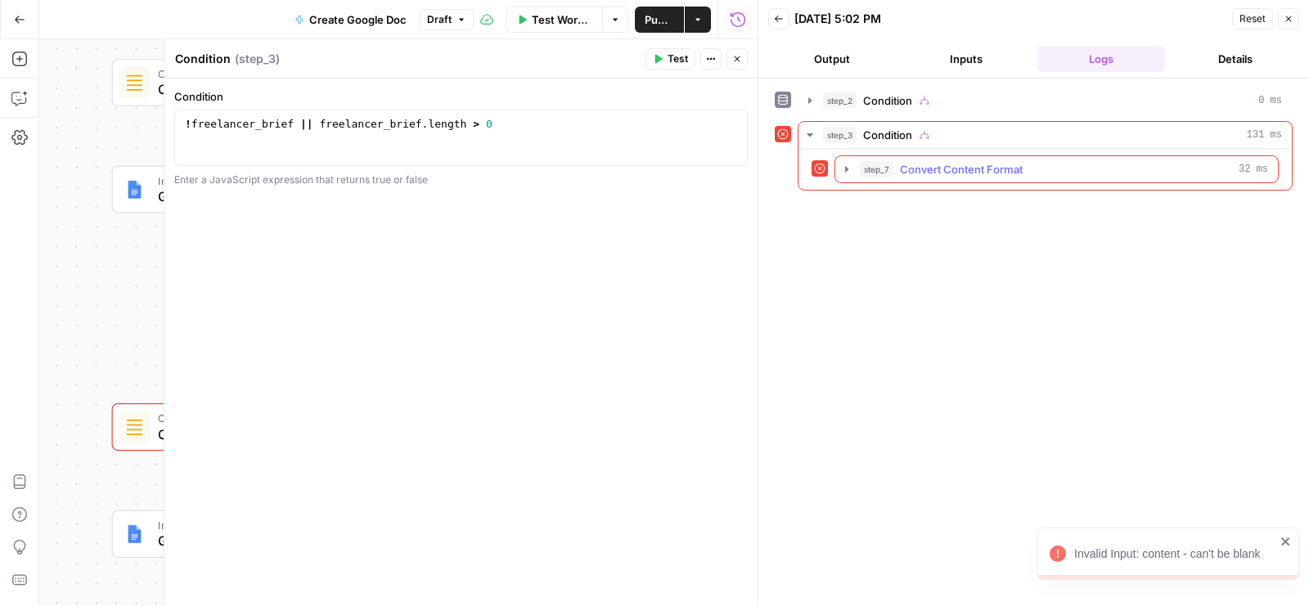
click at [889, 161] on span "step_7" at bounding box center [877, 169] width 34 height 16
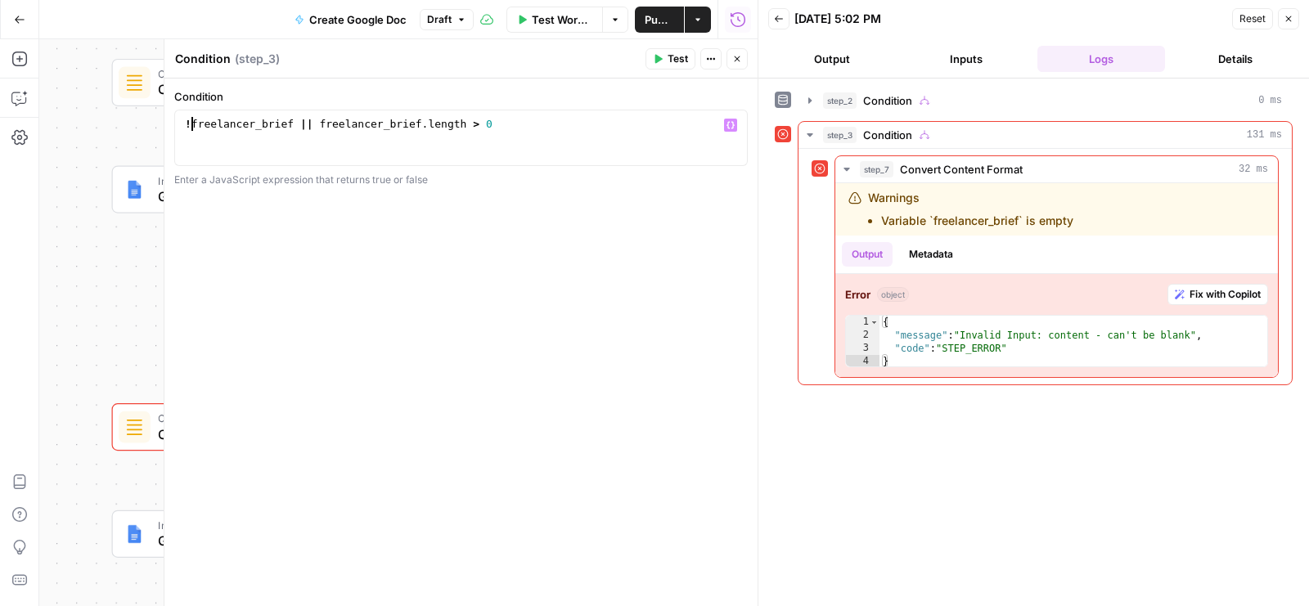
click at [189, 122] on div "! freelancer_brief || freelancer_brief . length > 0" at bounding box center [462, 152] width 560 height 70
click at [678, 63] on span "Test" at bounding box center [678, 59] width 20 height 15
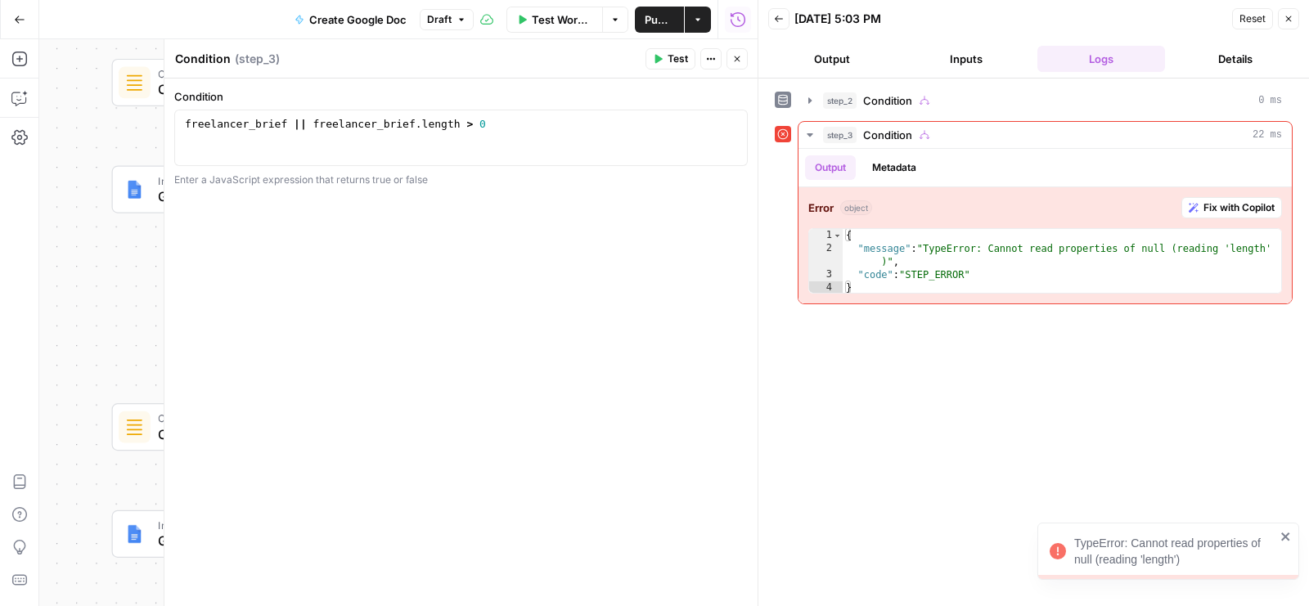
click at [678, 56] on span "Test" at bounding box center [678, 59] width 20 height 15
drag, startPoint x: 287, startPoint y: 124, endPoint x: 160, endPoint y: 124, distance: 126.9
click at [164, 124] on div "**********" at bounding box center [461, 322] width 594 height 567
click at [339, 136] on div "freelancer_brief || freelancer_brief . length > 0" at bounding box center [462, 152] width 560 height 70
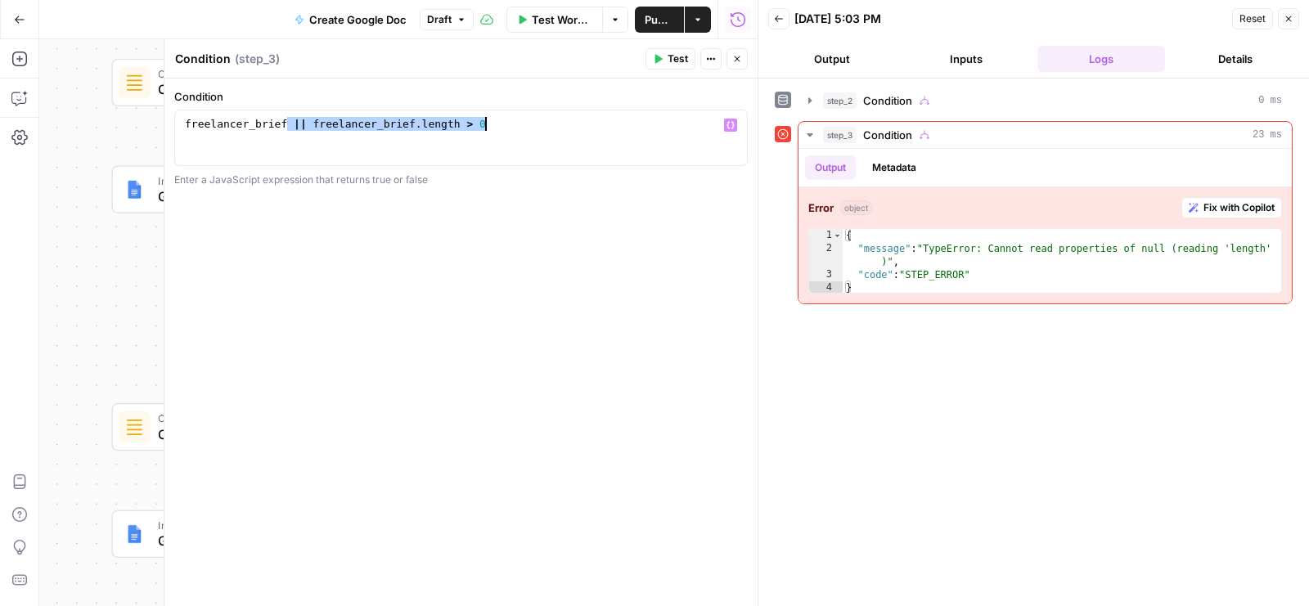
drag, startPoint x: 286, startPoint y: 124, endPoint x: 548, endPoint y: 124, distance: 261.9
click at [548, 124] on div "freelancer_brief || freelancer_brief . length > 0" at bounding box center [462, 152] width 560 height 70
type textarea "**********"
click at [737, 55] on icon "button" at bounding box center [737, 59] width 10 height 10
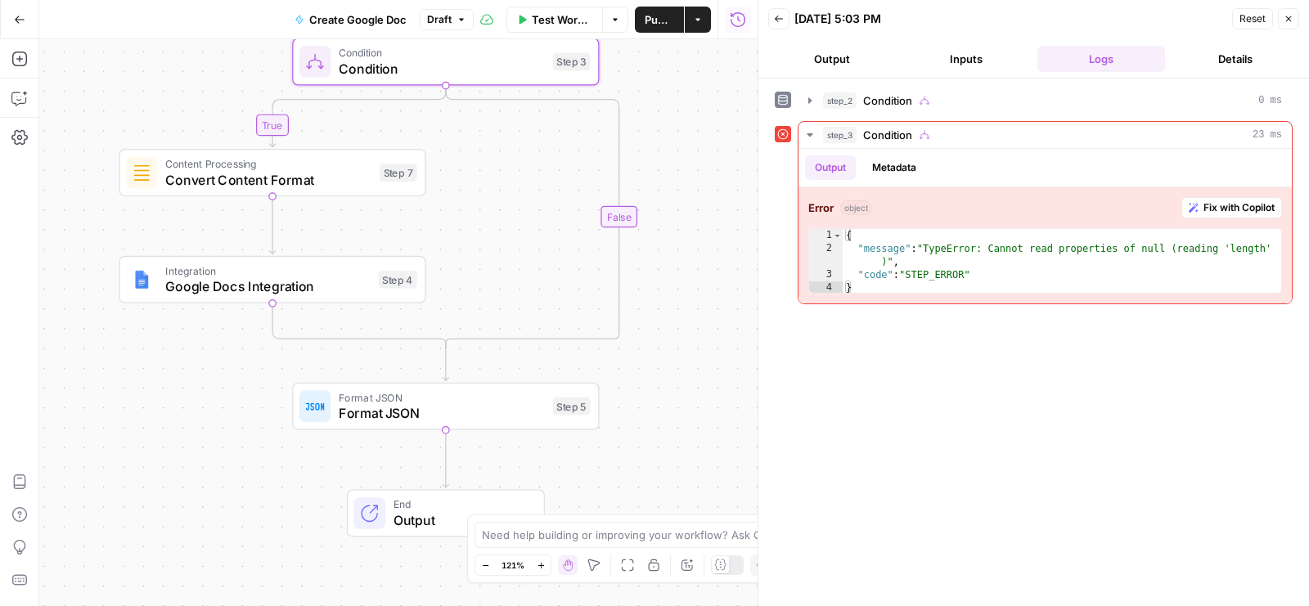
click at [205, 177] on span "Convert Content Format" at bounding box center [268, 179] width 206 height 20
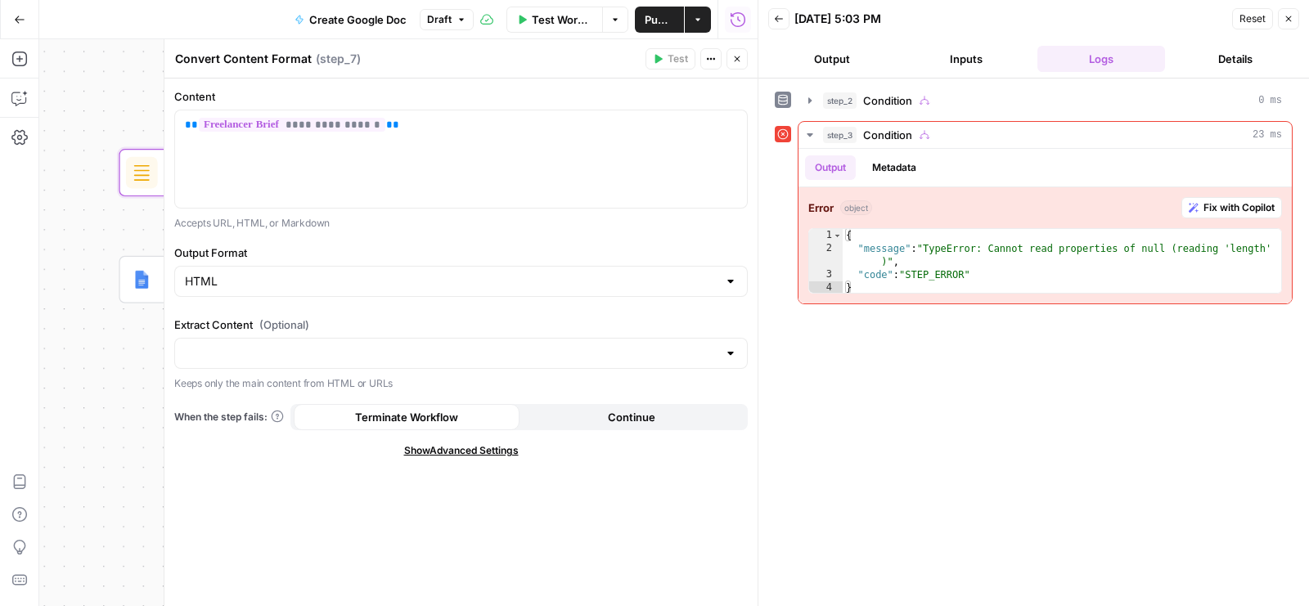
click at [597, 418] on button "Continue" at bounding box center [633, 417] width 226 height 26
click at [742, 61] on icon "button" at bounding box center [737, 59] width 10 height 10
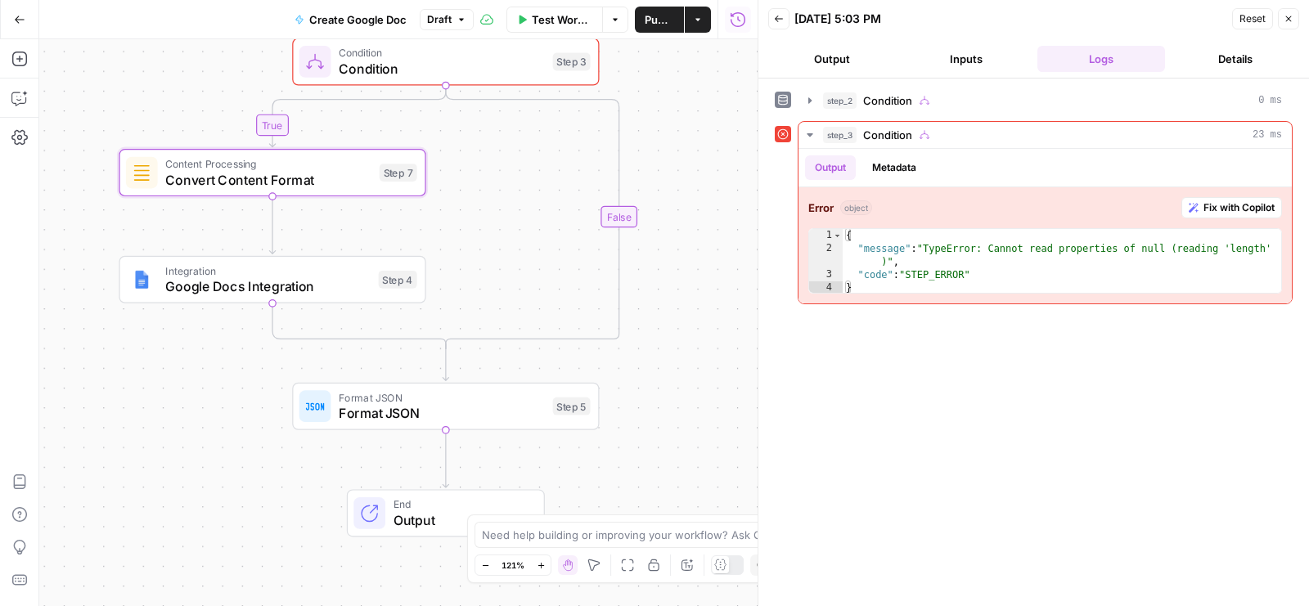
click at [215, 289] on span "Google Docs Integration" at bounding box center [267, 287] width 205 height 20
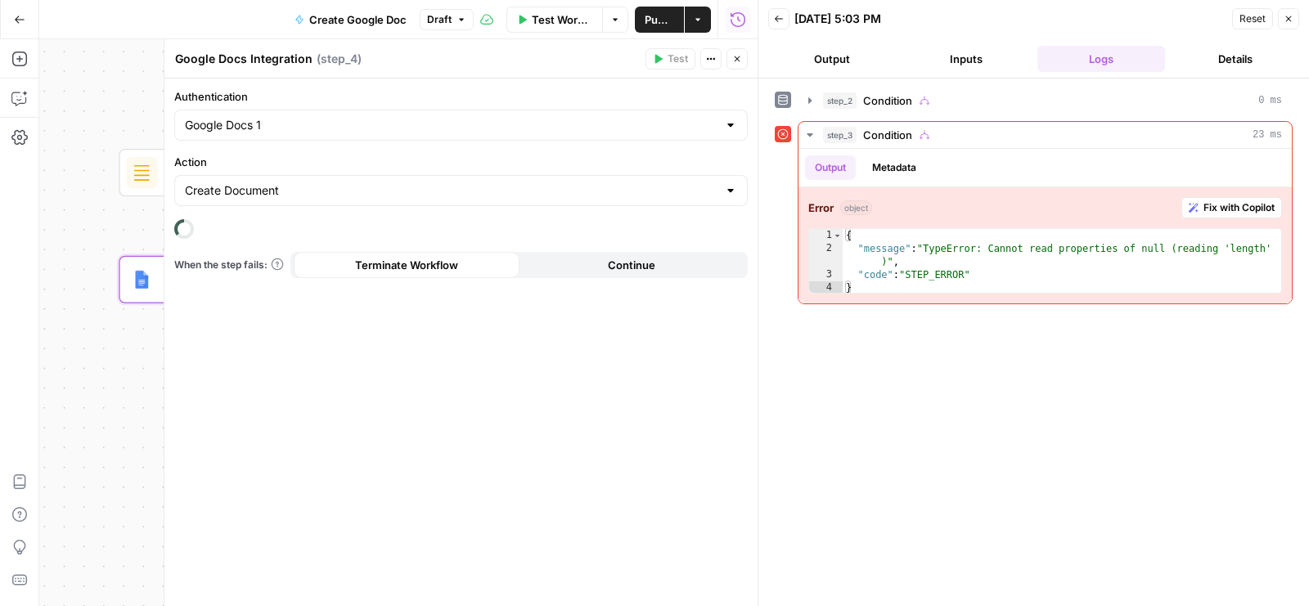
click at [593, 274] on button "Continue" at bounding box center [633, 265] width 226 height 26
click at [742, 55] on button "Close" at bounding box center [737, 58] width 21 height 21
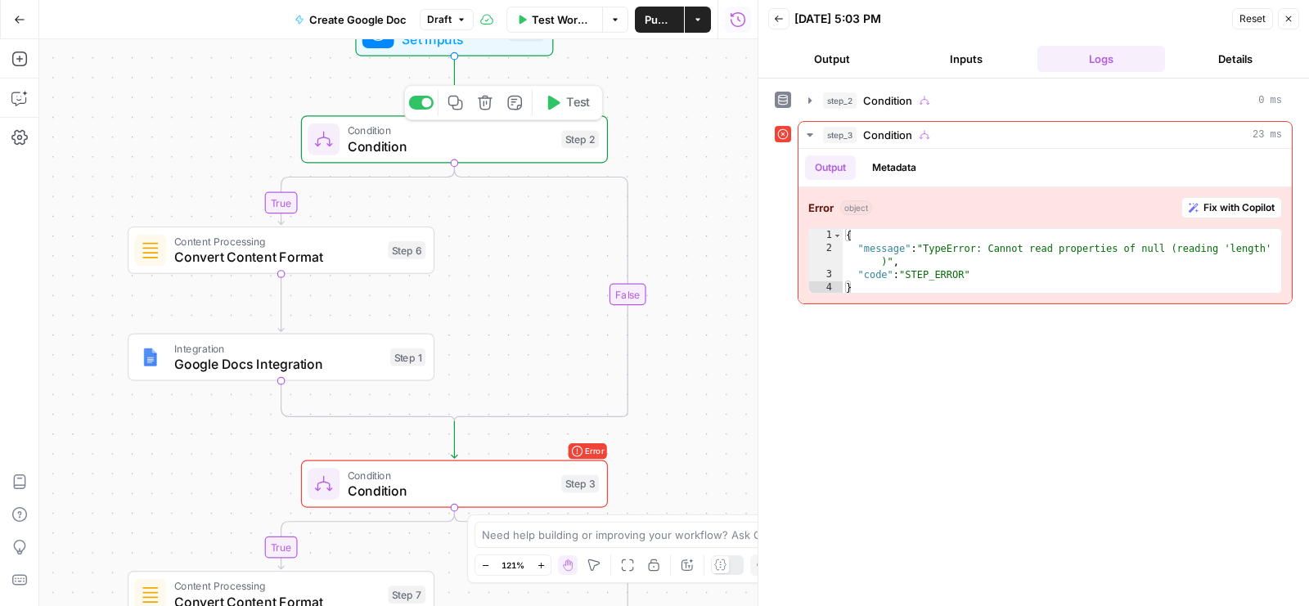
click at [508, 158] on div "Condition Condition Step 2 Copy step Delete step Add Note Test" at bounding box center [454, 138] width 307 height 47
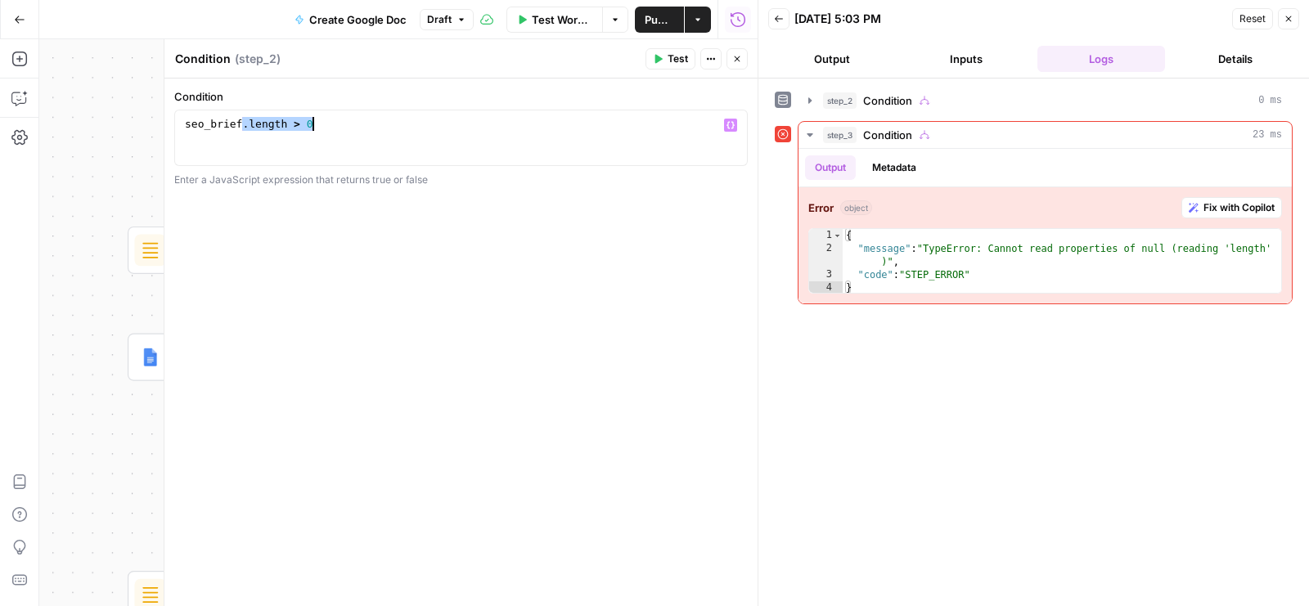
drag, startPoint x: 241, startPoint y: 124, endPoint x: 444, endPoint y: 124, distance: 203.0
click at [443, 124] on div "seo_brief . length > 0" at bounding box center [462, 152] width 560 height 70
type textarea "*********"
click at [730, 57] on button "Close" at bounding box center [737, 58] width 21 height 21
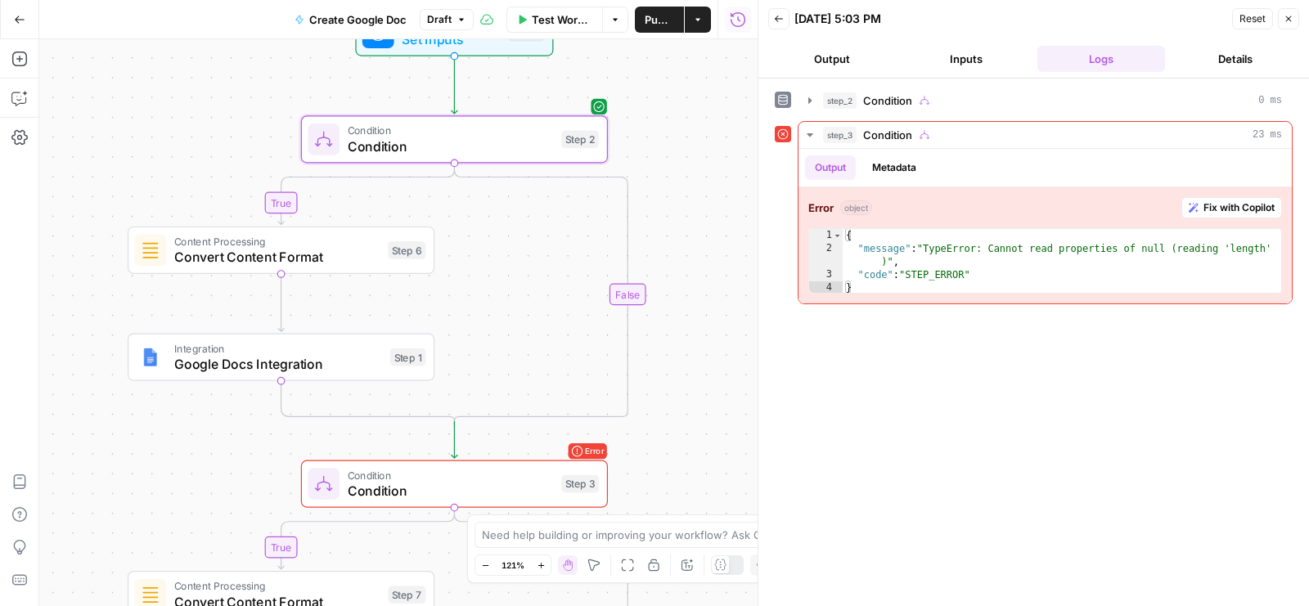
click at [199, 232] on div "Content Processing Convert Content Format Step 6 Copy step Delete step Add Note…" at bounding box center [281, 250] width 307 height 47
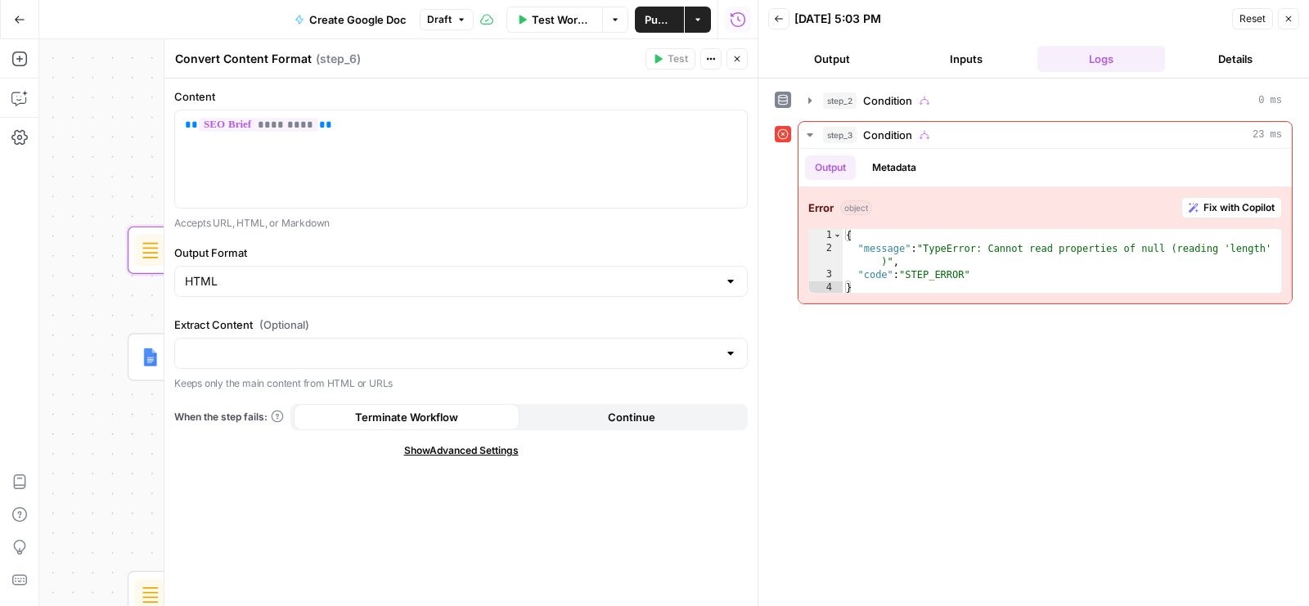
click at [618, 422] on span "Continue" at bounding box center [631, 417] width 47 height 16
click at [739, 58] on icon "button" at bounding box center [737, 59] width 10 height 10
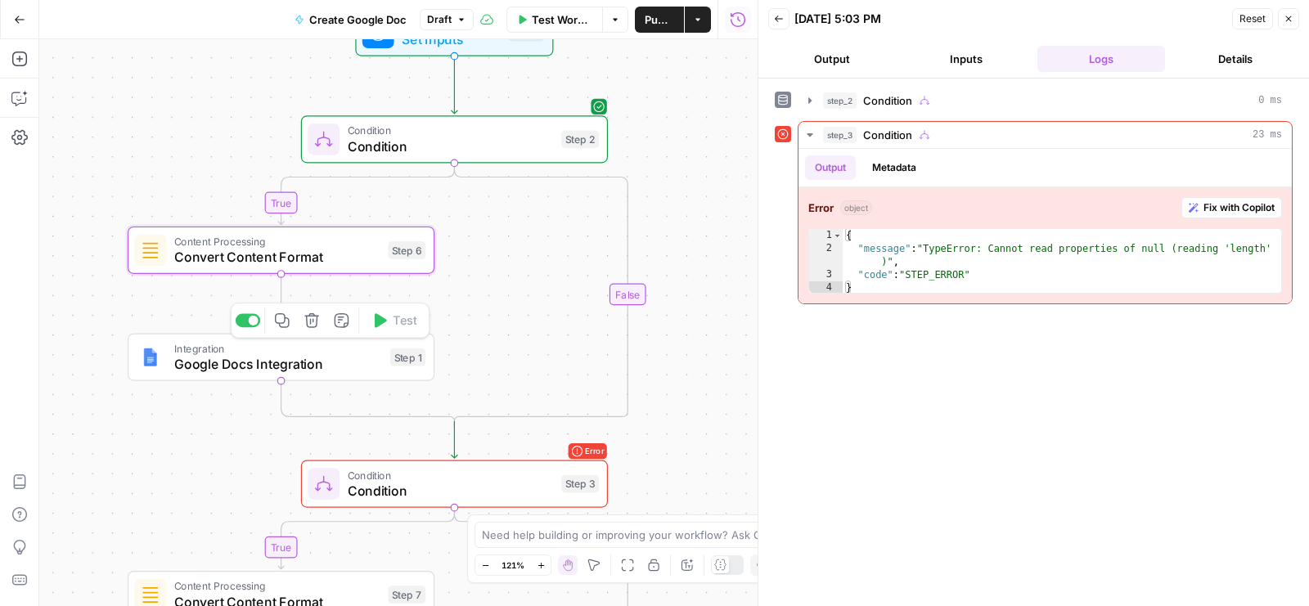
click at [272, 350] on span "Integration" at bounding box center [278, 348] width 208 height 16
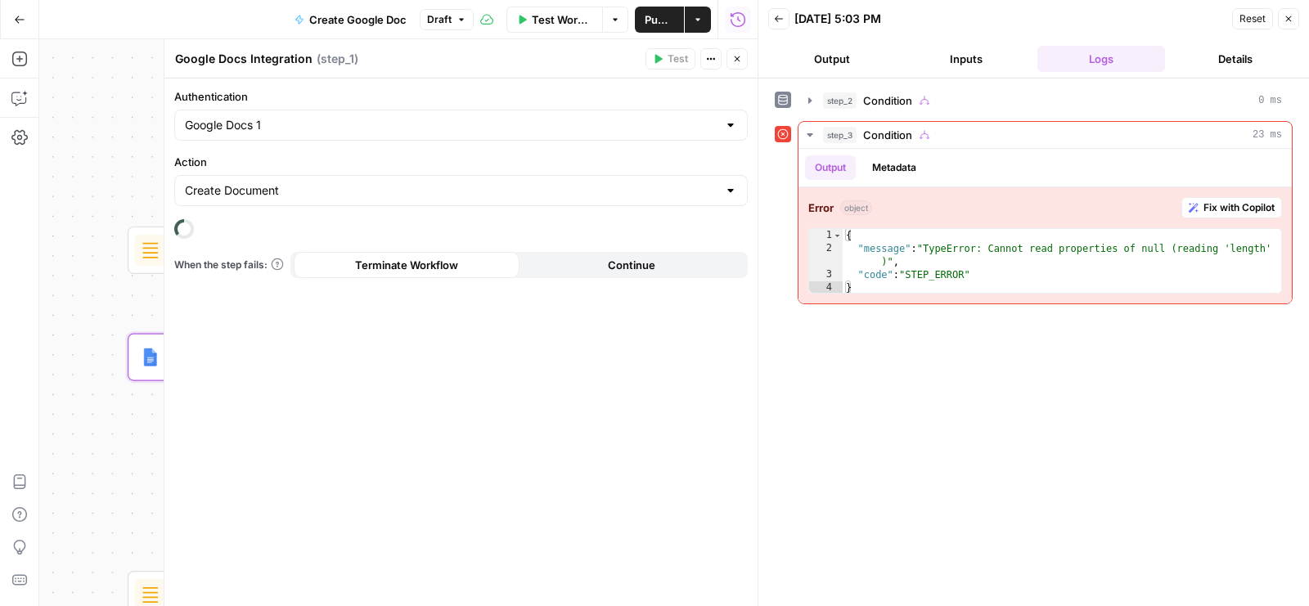
click at [650, 262] on span "Continue" at bounding box center [631, 265] width 47 height 16
click at [741, 60] on icon "button" at bounding box center [737, 59] width 10 height 10
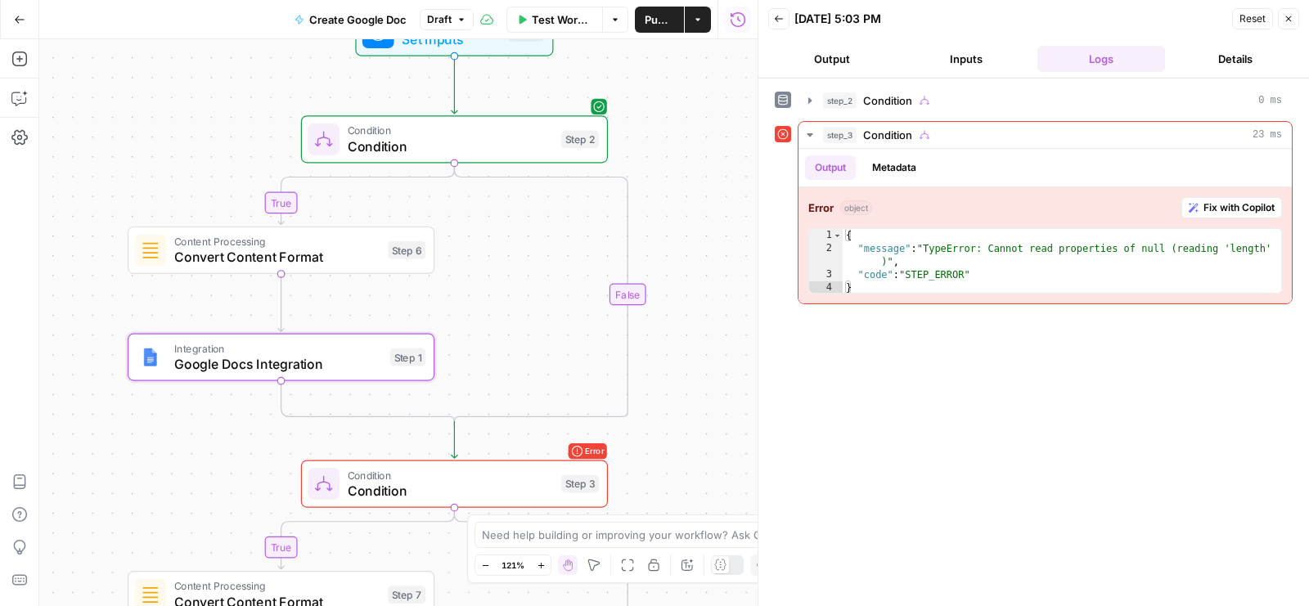
click at [656, 18] on span "Publish" at bounding box center [659, 19] width 29 height 16
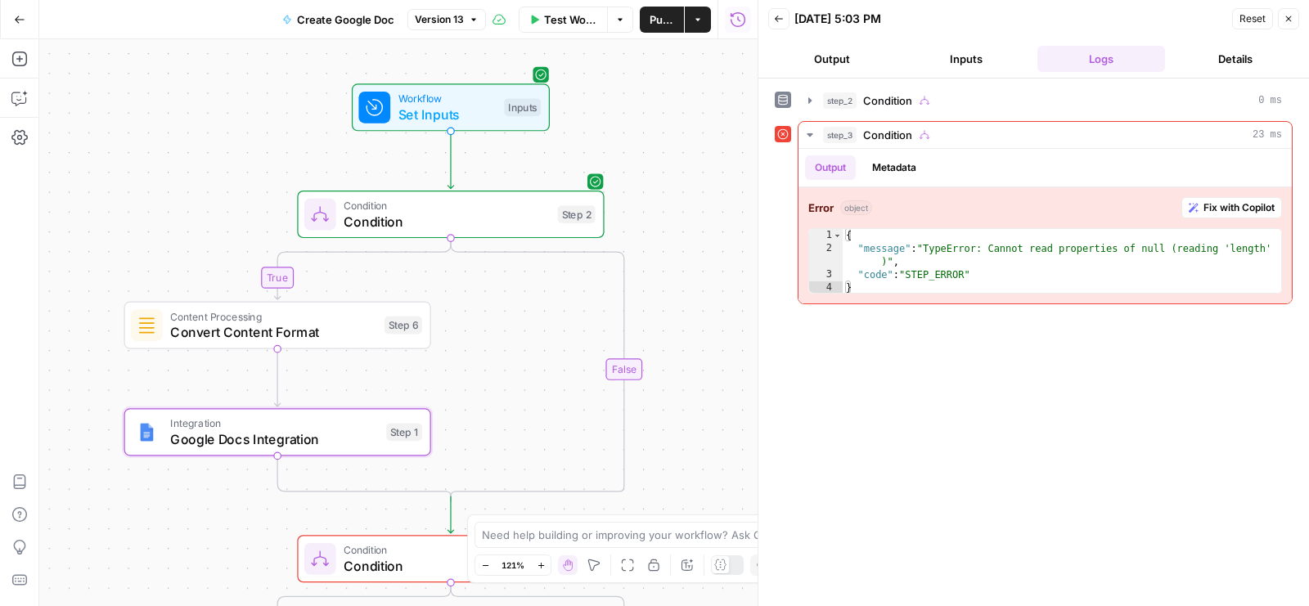
click at [574, 20] on span "Test Workflow" at bounding box center [571, 19] width 54 height 16
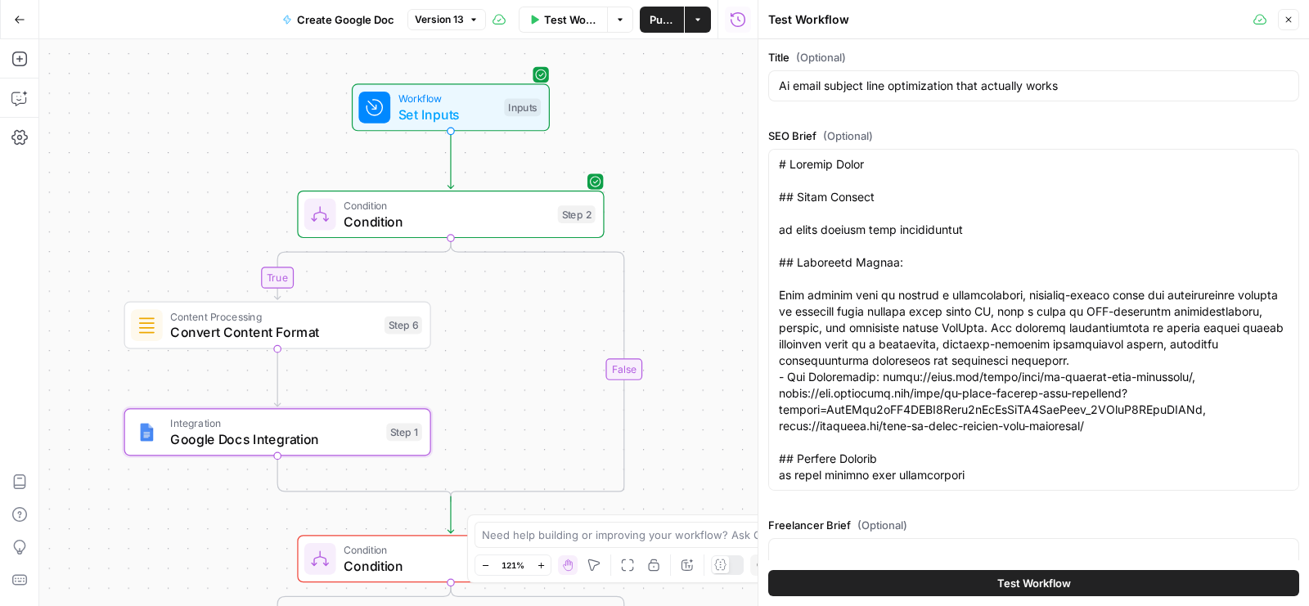
click at [980, 570] on div "Test Workflow" at bounding box center [1033, 584] width 531 height 46
click at [976, 582] on button "Test Workflow" at bounding box center [1033, 583] width 531 height 26
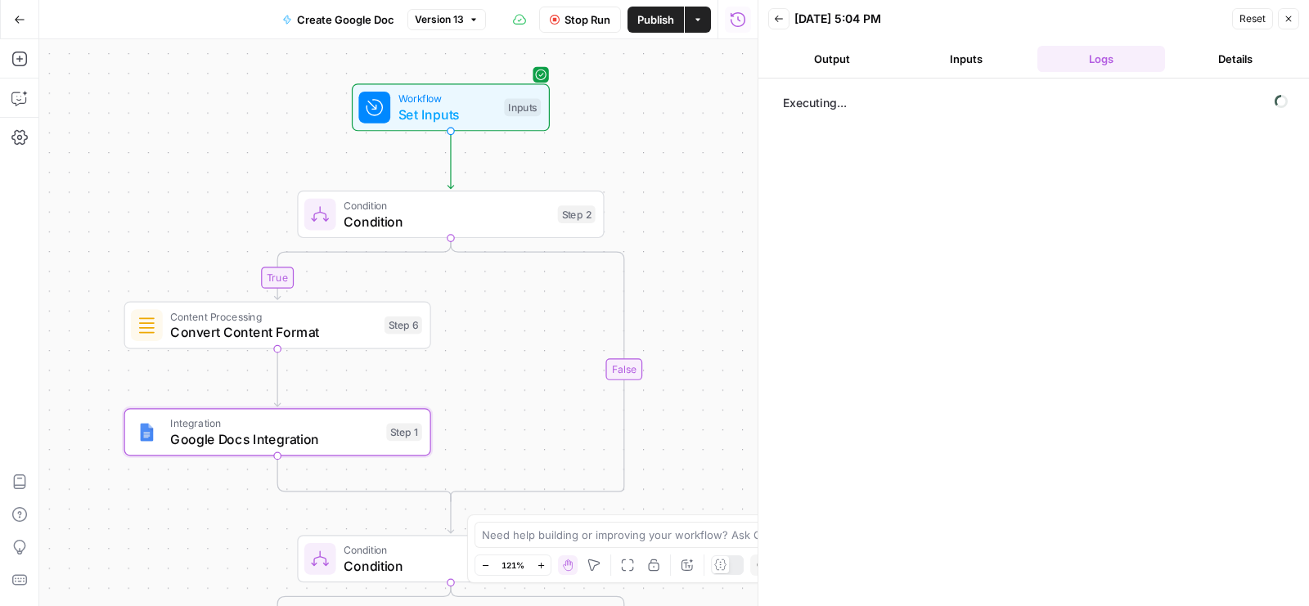
click at [454, 25] on span "Version 13" at bounding box center [439, 19] width 49 height 15
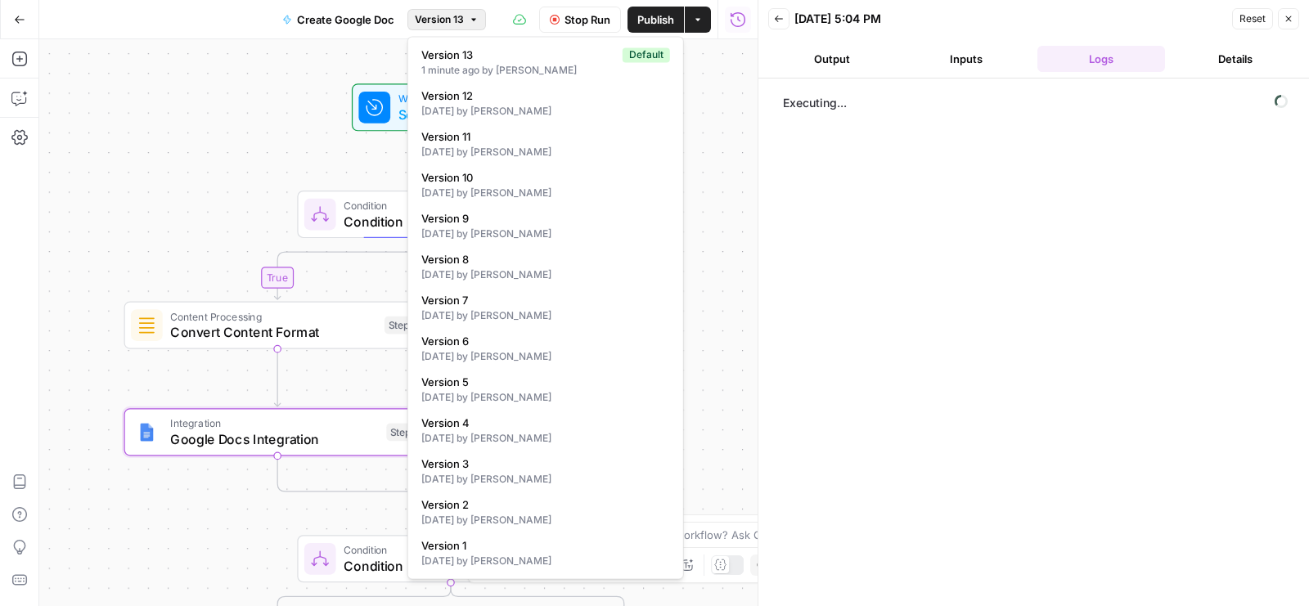
click at [454, 24] on span "Version 13" at bounding box center [439, 19] width 49 height 15
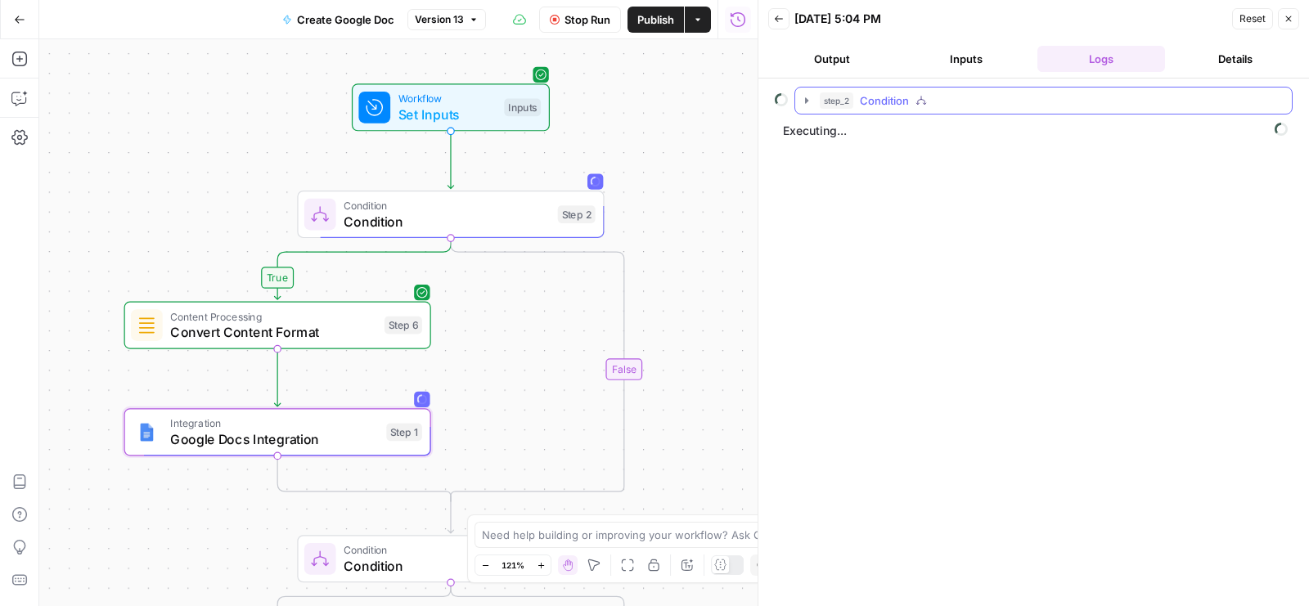
click at [966, 88] on button "step_2 Condition" at bounding box center [1043, 101] width 497 height 26
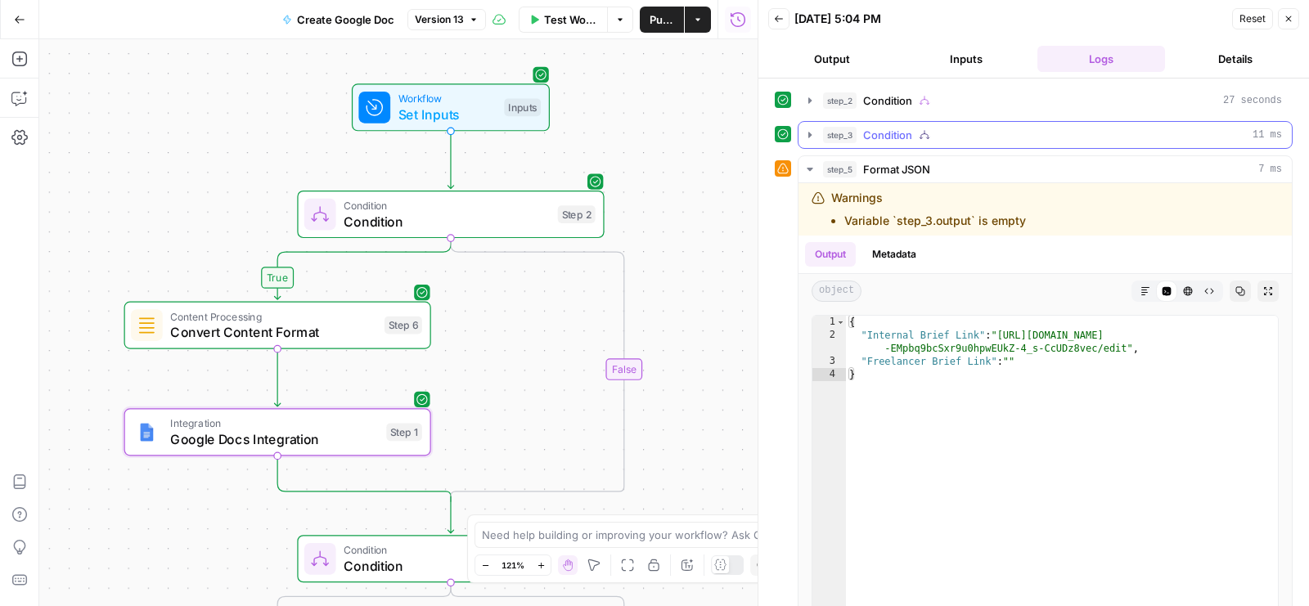
click at [944, 141] on button "step_3 Condition 11 ms" at bounding box center [1045, 135] width 493 height 26
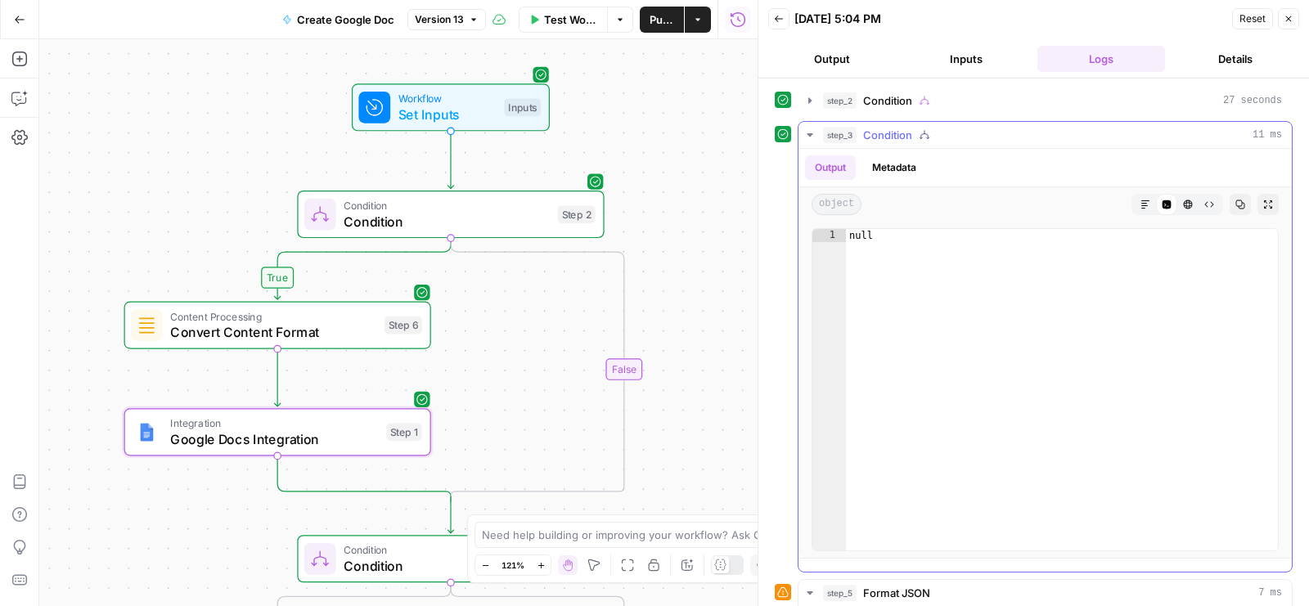
click at [944, 142] on button "step_3 Condition 11 ms" at bounding box center [1045, 135] width 493 height 26
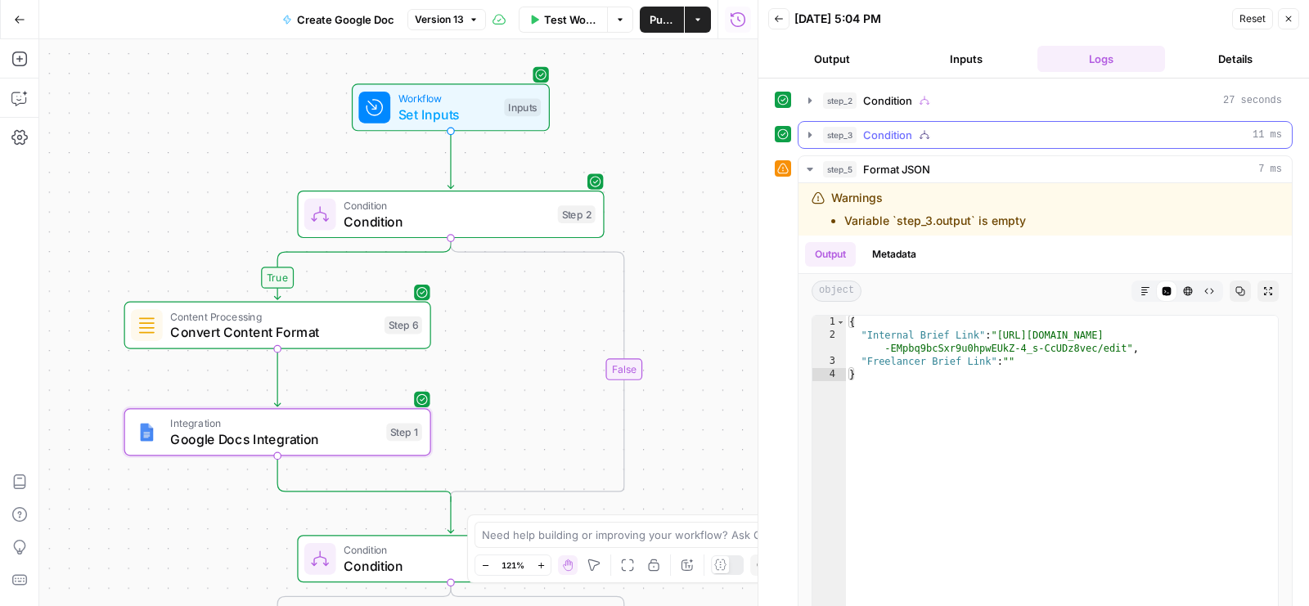
click at [944, 144] on button "step_3 Condition 11 ms" at bounding box center [1045, 135] width 493 height 26
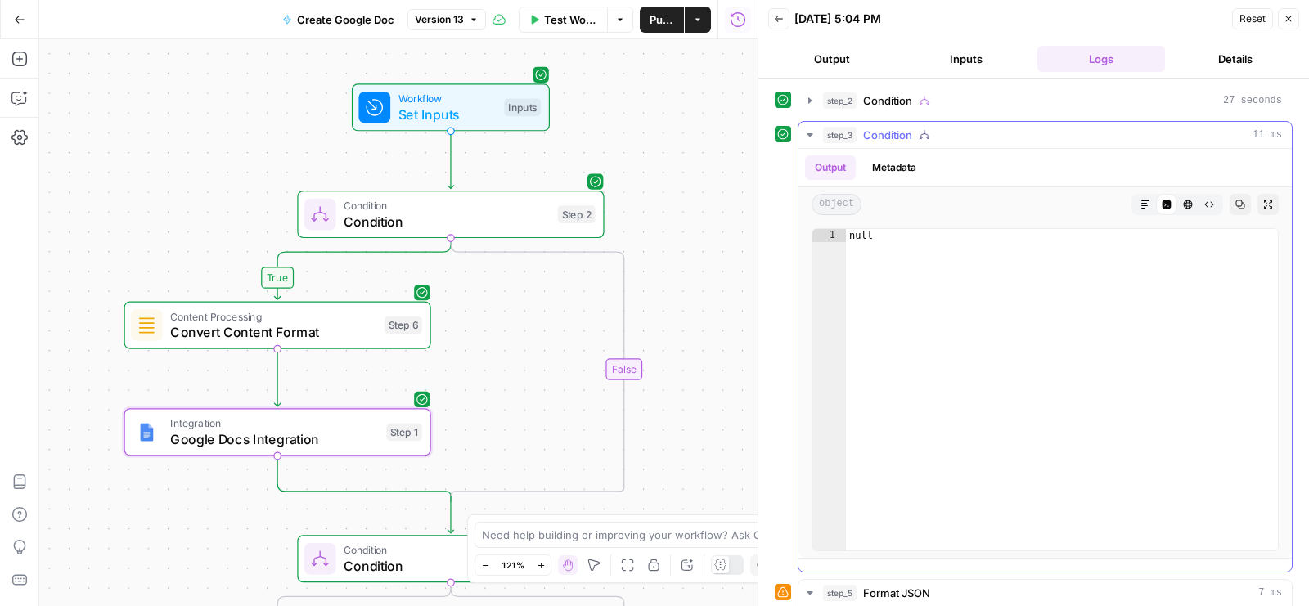
click at [944, 144] on button "step_3 Condition 11 ms" at bounding box center [1045, 135] width 493 height 26
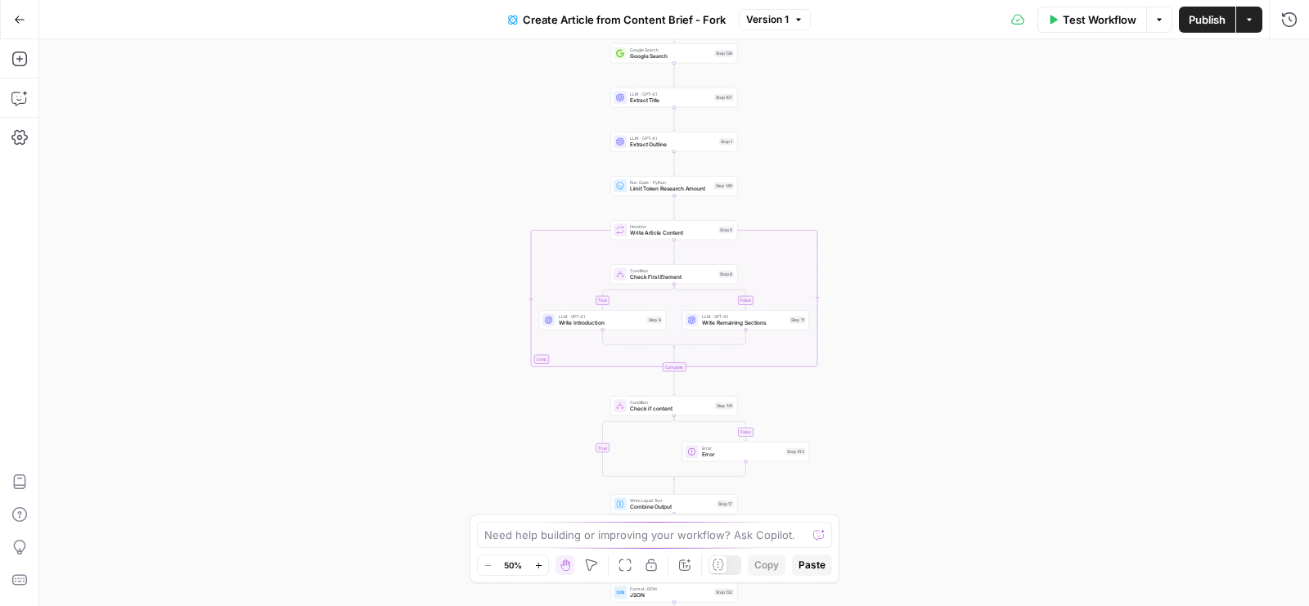
click at [709, 14] on span "Create Article from Content Brief - Fork" at bounding box center [624, 19] width 203 height 16
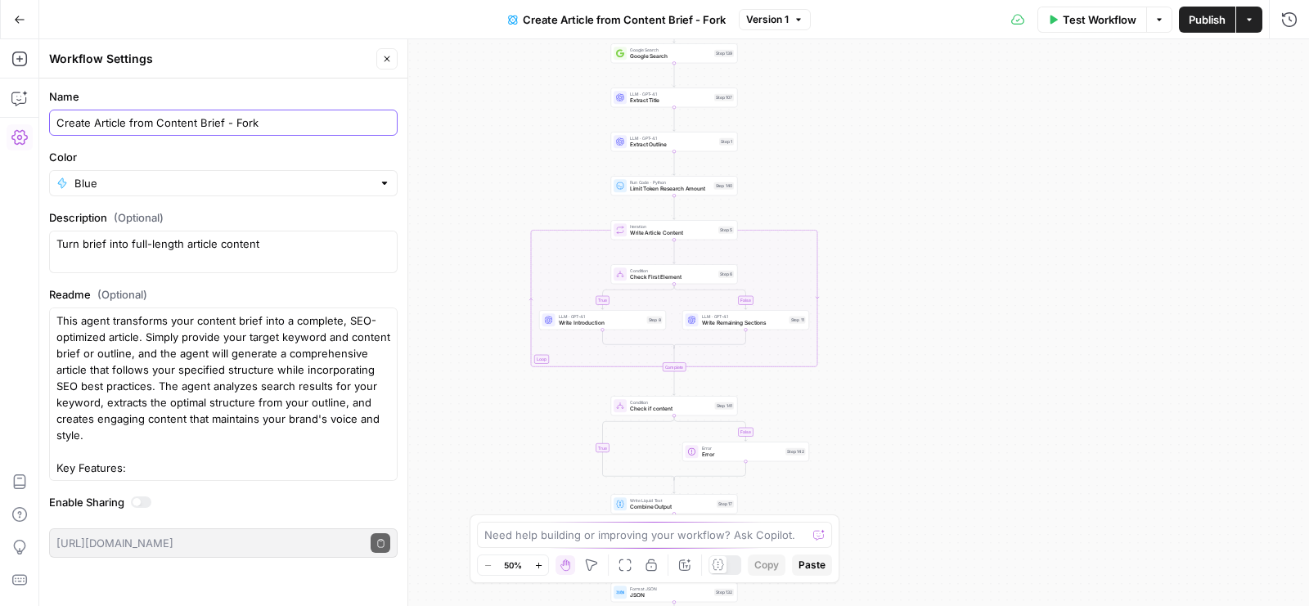
drag, startPoint x: 223, startPoint y: 122, endPoint x: 306, endPoint y: 125, distance: 83.5
click at [306, 124] on input "Create Article from Content Brief - Fork" at bounding box center [223, 123] width 334 height 16
type input "Create Article from Content Brief"
click at [280, 79] on form "Name Create Article from Content Brief Color Blue Description (Optional) Turn b…" at bounding box center [223, 323] width 368 height 489
click at [391, 61] on icon "button" at bounding box center [387, 59] width 10 height 10
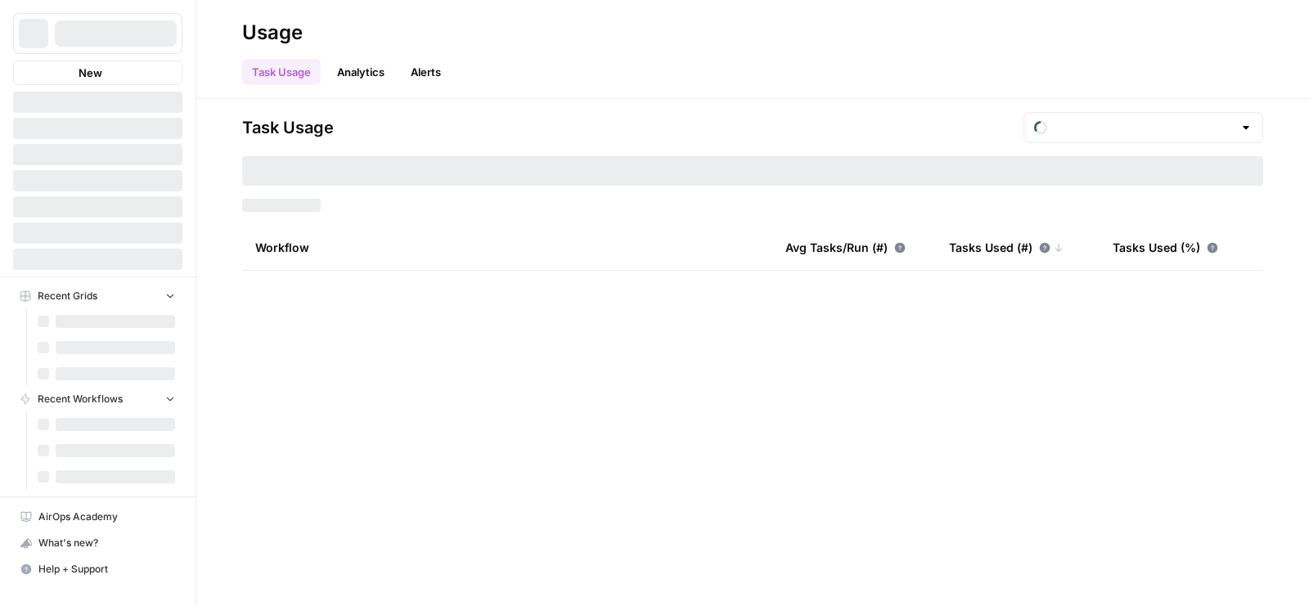
type input "August Tasks"
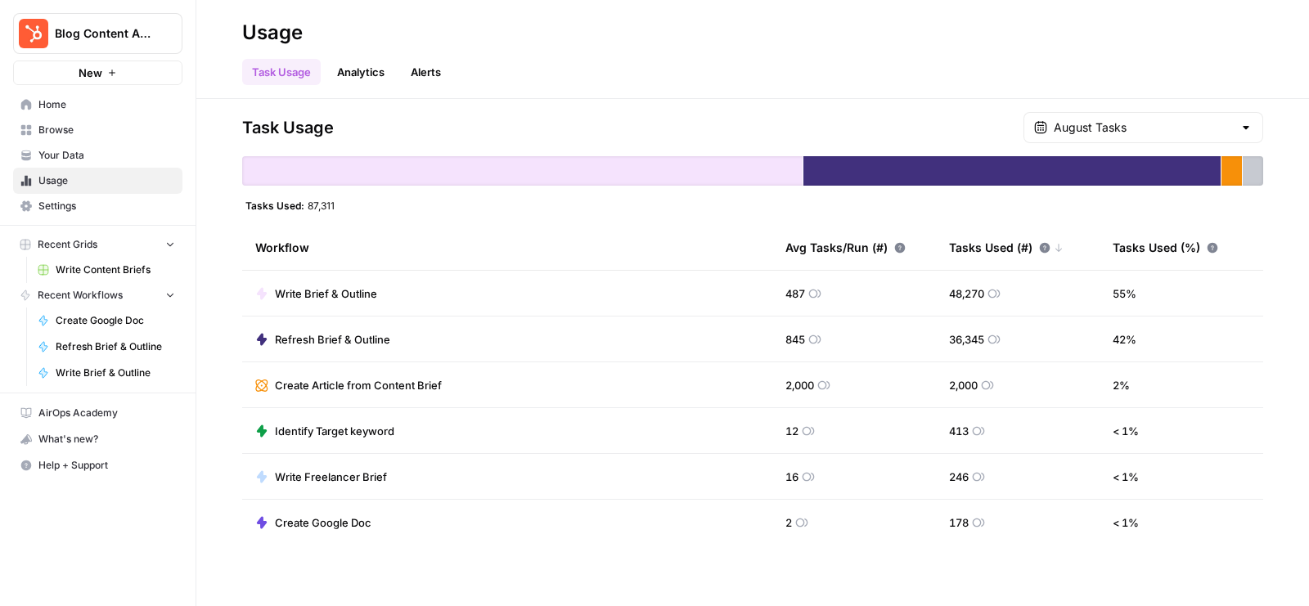
click at [819, 380] on icon at bounding box center [824, 385] width 13 height 13
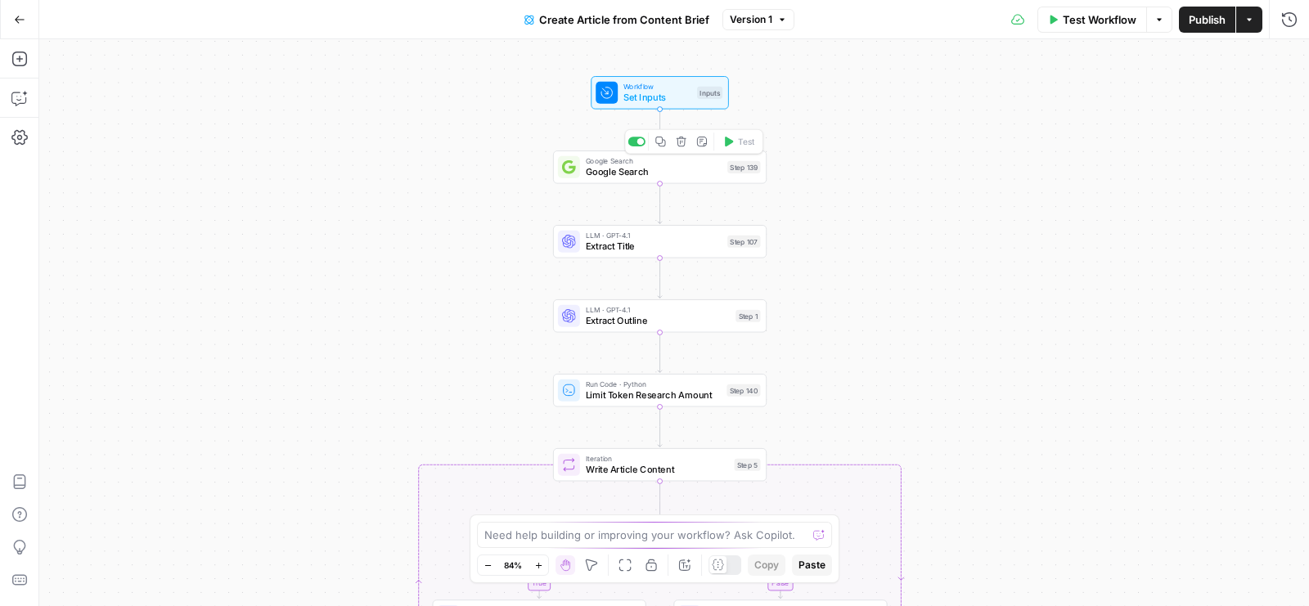
click at [722, 173] on div "Google Search Google Search Step 139 Copy step Delete step Add Note Test" at bounding box center [659, 167] width 203 height 24
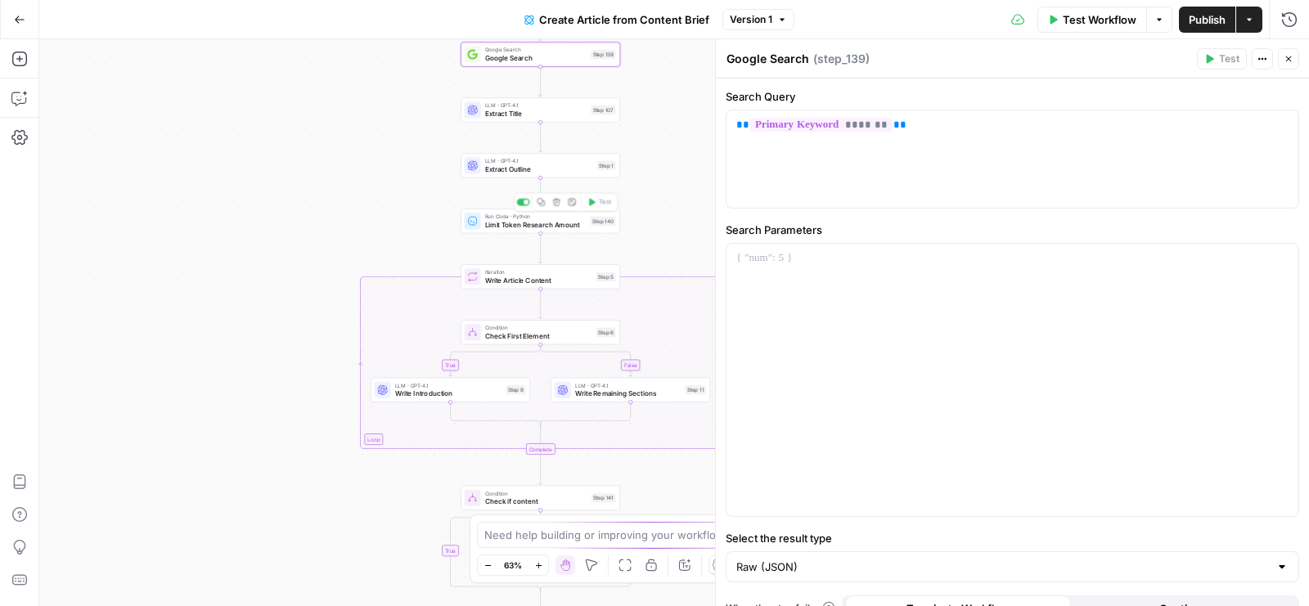
click at [497, 228] on span "Limit Token Research Amount" at bounding box center [535, 224] width 101 height 11
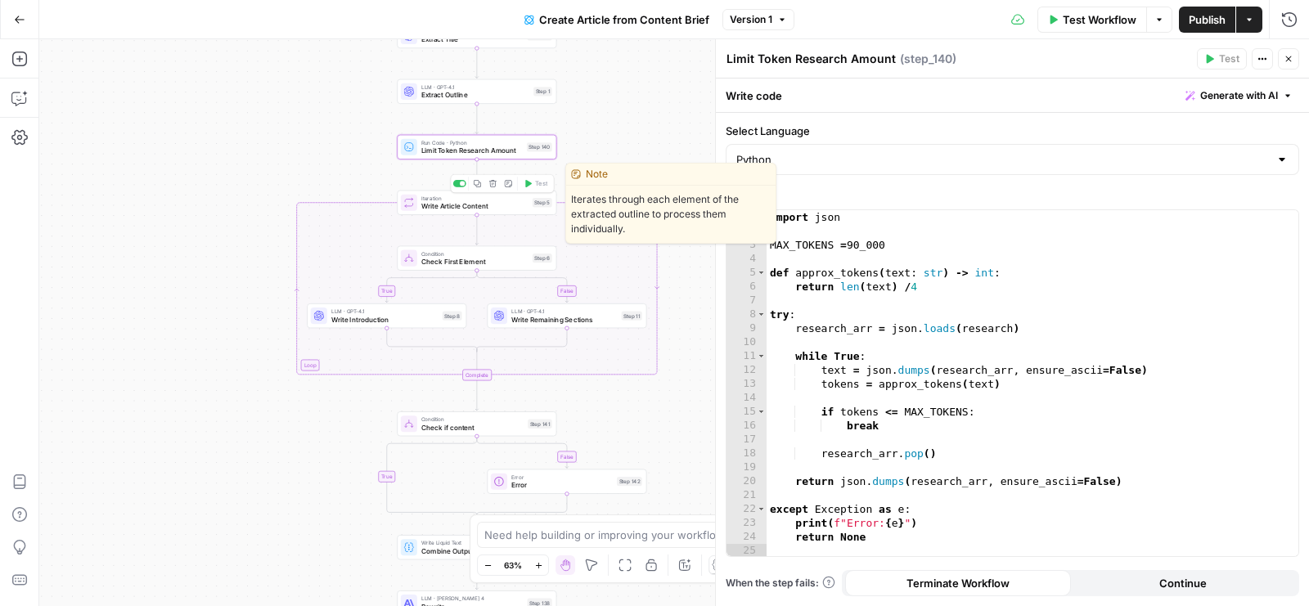
click at [433, 207] on span "Write Article Content" at bounding box center [474, 206] width 107 height 11
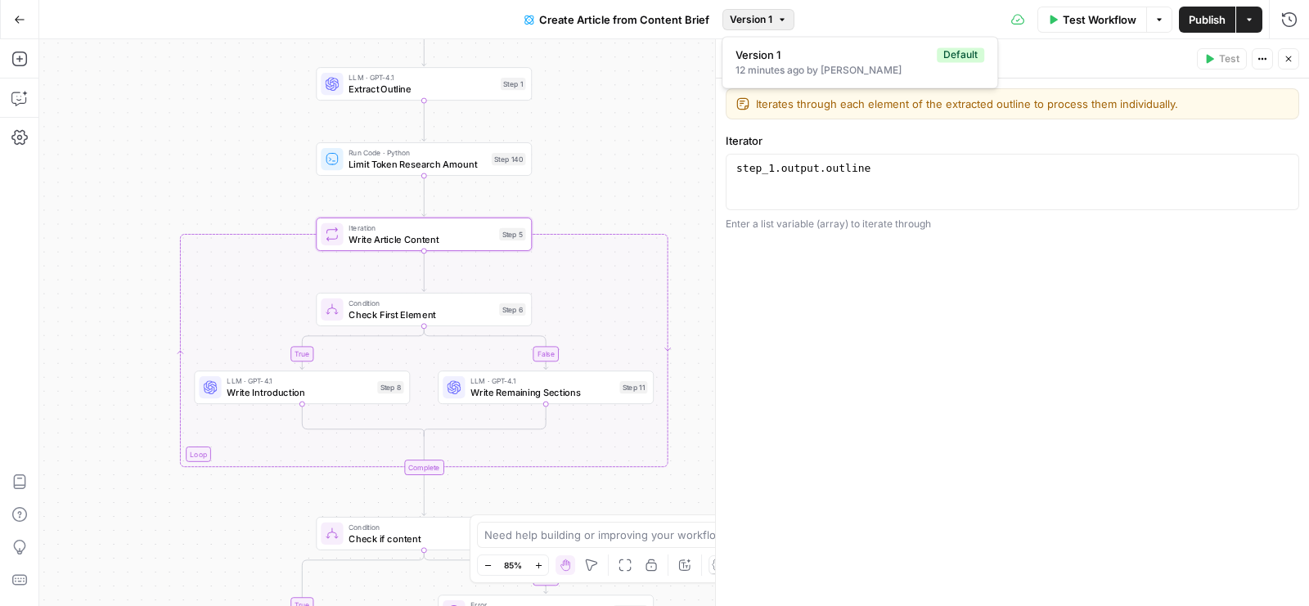
click at [739, 17] on span "Version 1" at bounding box center [751, 19] width 43 height 15
click at [831, 25] on div "Test Workflow Options Publish Actions Run History" at bounding box center [1052, 19] width 515 height 38
click at [767, 14] on span "Version 1" at bounding box center [751, 19] width 43 height 15
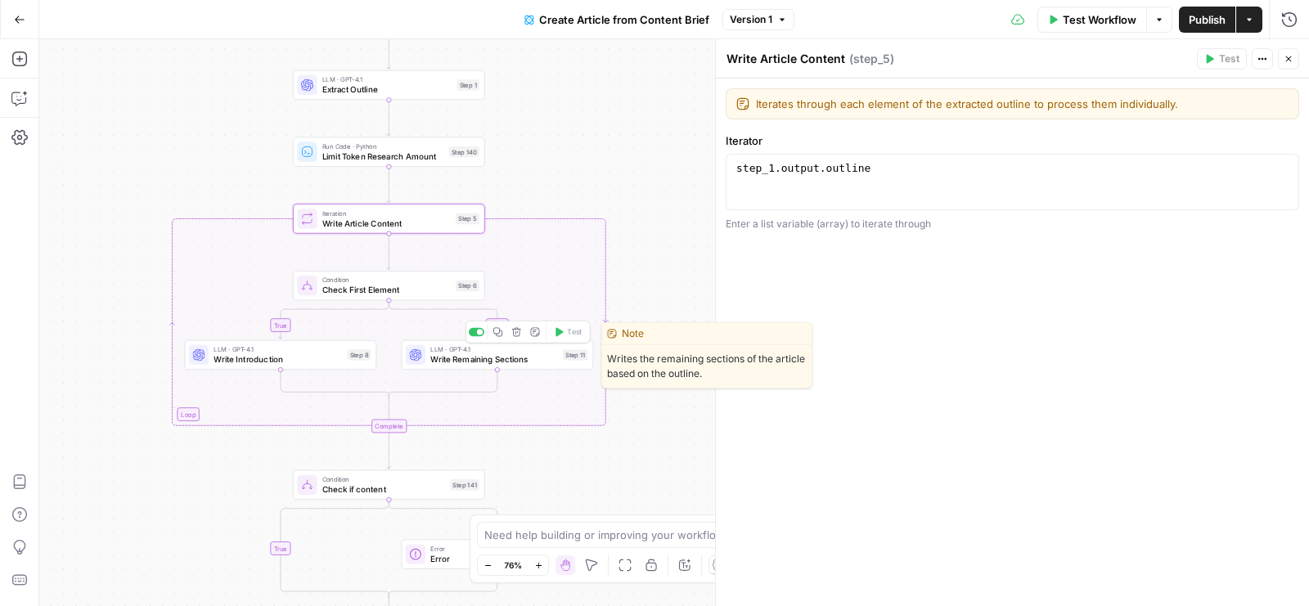
click at [430, 350] on span "LLM · GPT-4.1" at bounding box center [494, 350] width 128 height 10
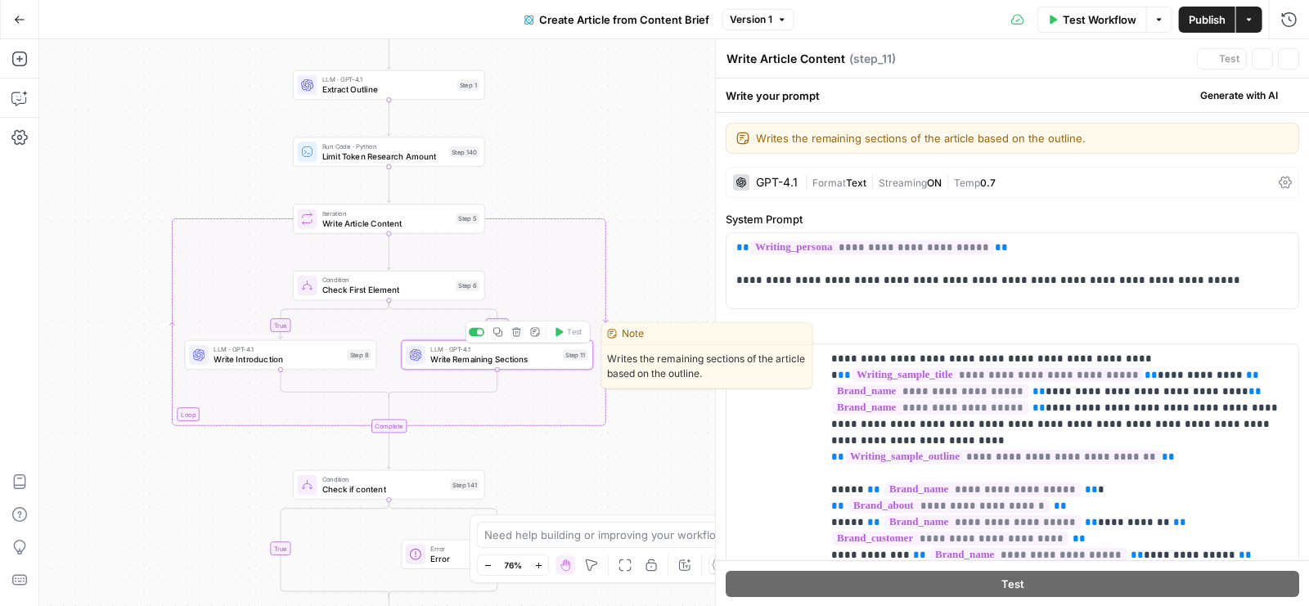
type textarea "Write Remaining Sections"
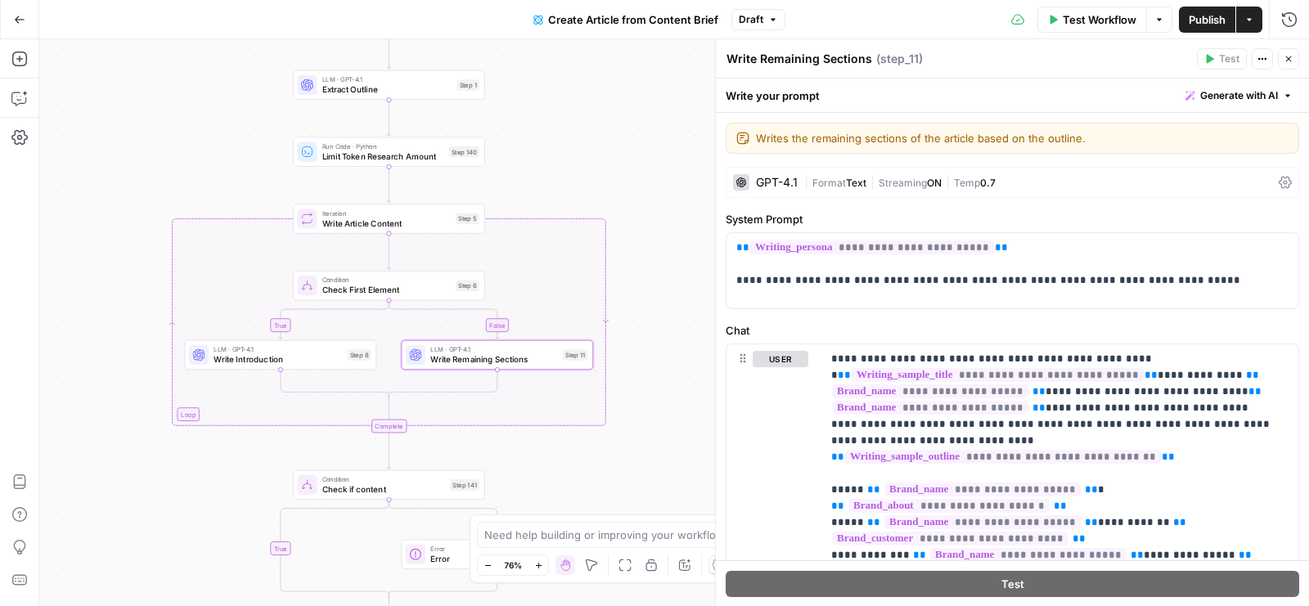
click at [863, 187] on span "Text" at bounding box center [856, 183] width 20 height 12
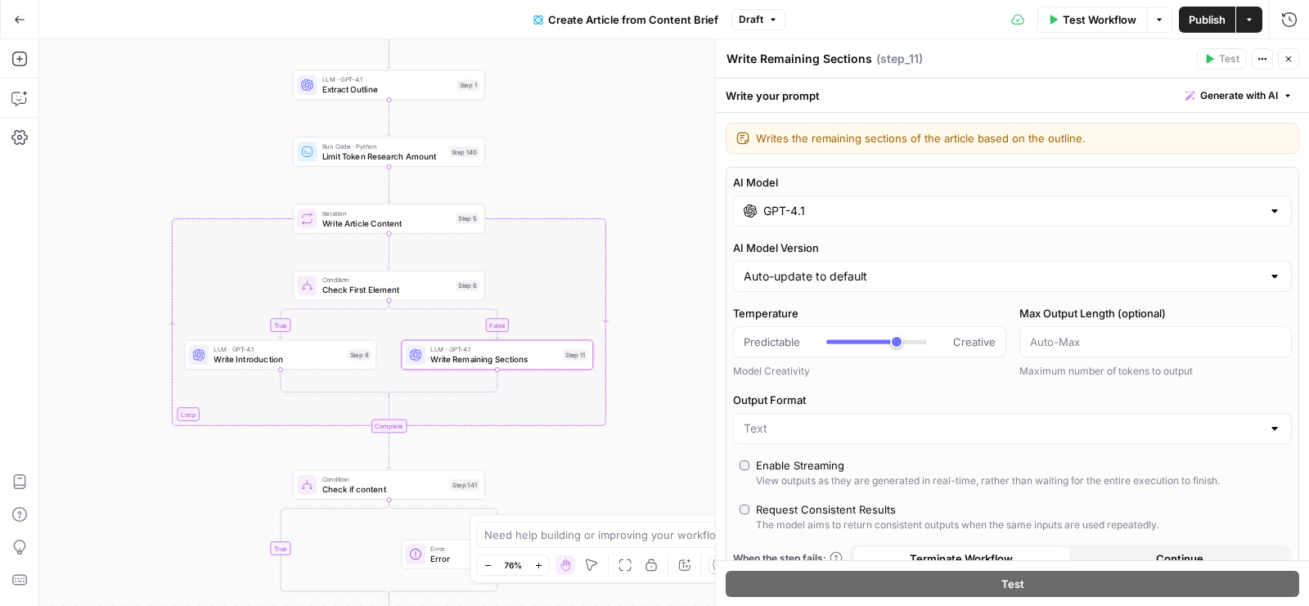
click at [850, 224] on div "GPT-4.1" at bounding box center [1012, 211] width 559 height 31
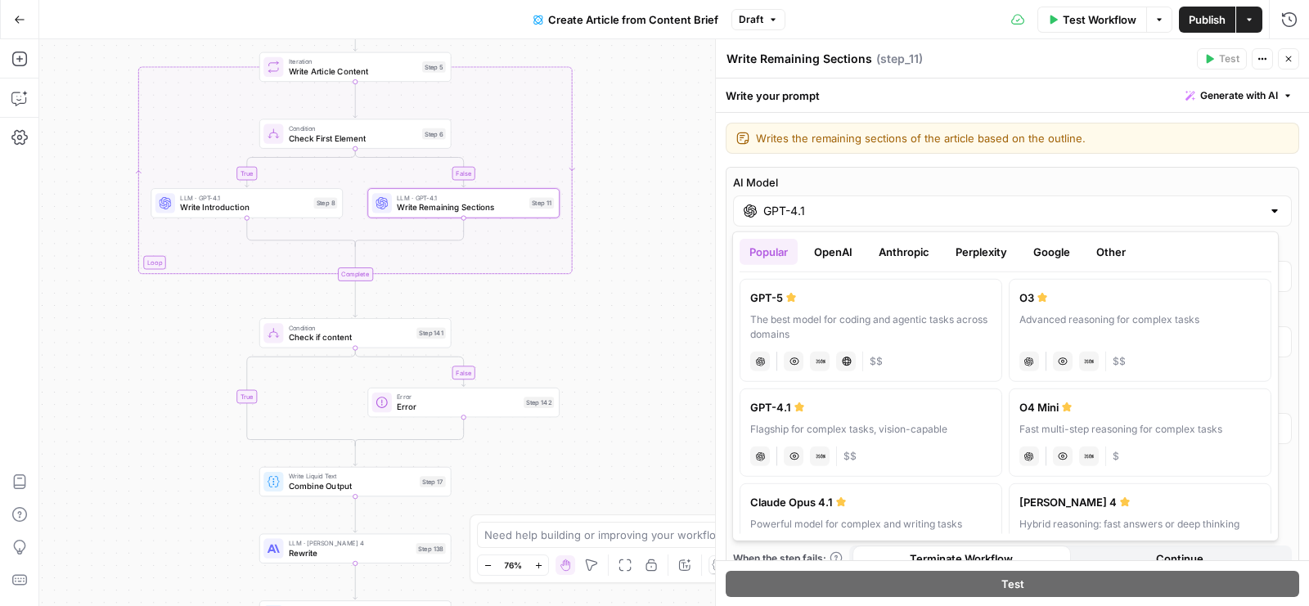
click at [690, 180] on div "true false false true Workflow Set Inputs Inputs Google Search Google Search St…" at bounding box center [674, 322] width 1270 height 567
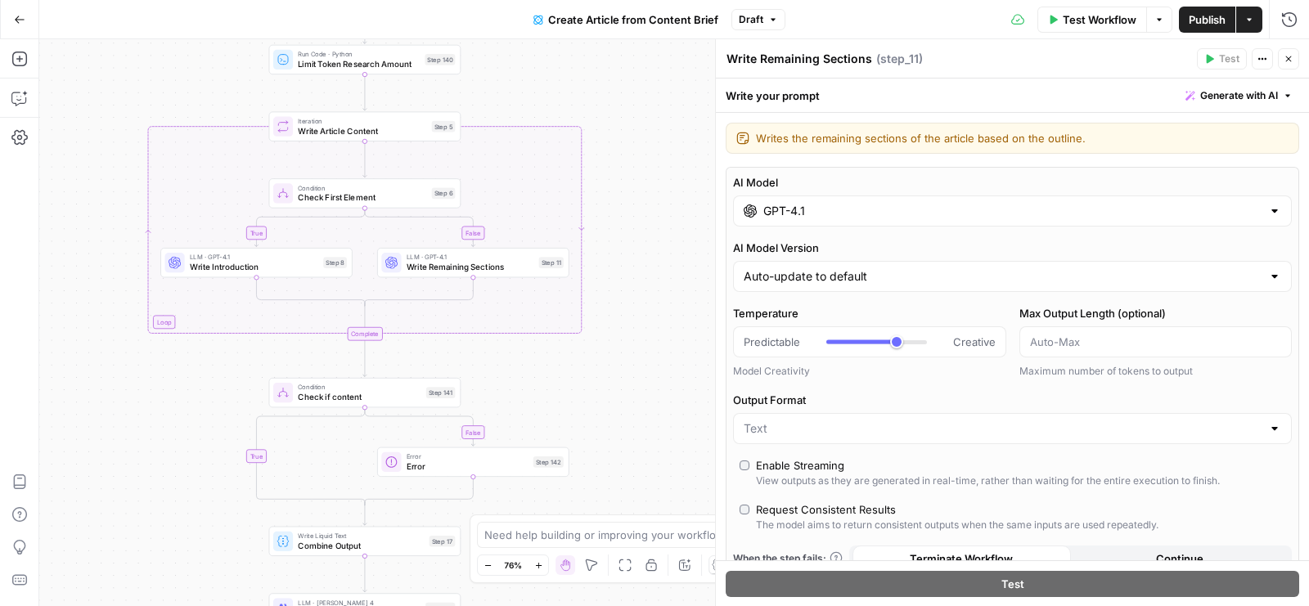
click at [800, 219] on div "GPT-4.1" at bounding box center [1012, 211] width 559 height 31
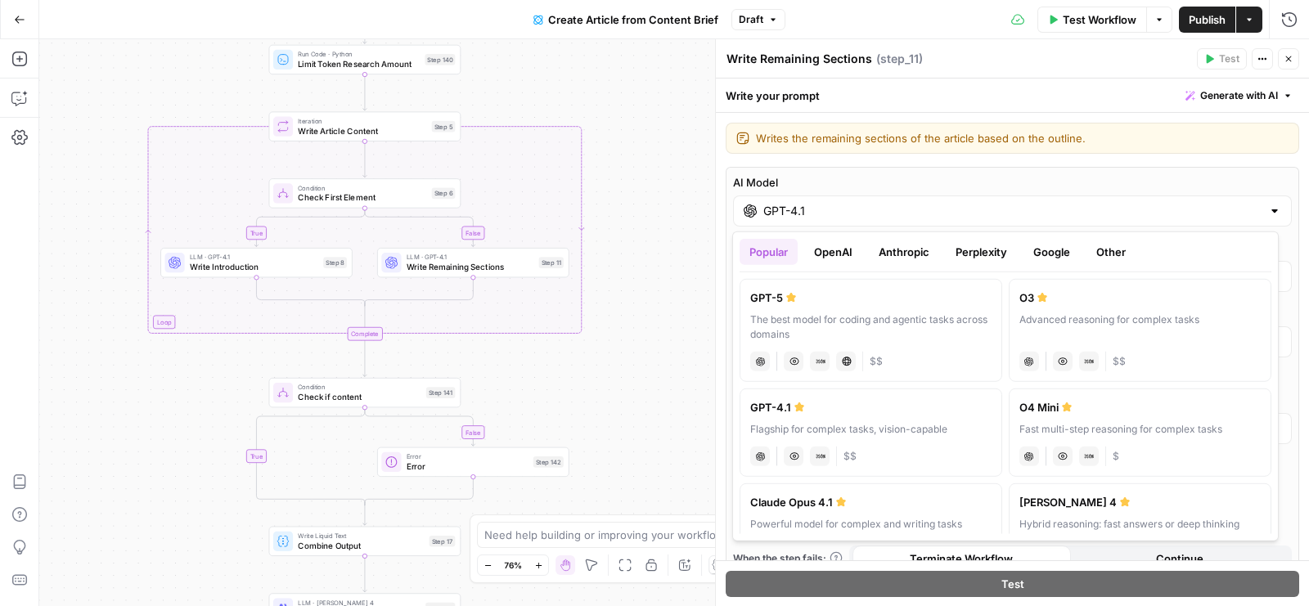
click at [642, 96] on div "true false false true Workflow Set Inputs Inputs Google Search Google Search St…" at bounding box center [674, 322] width 1270 height 567
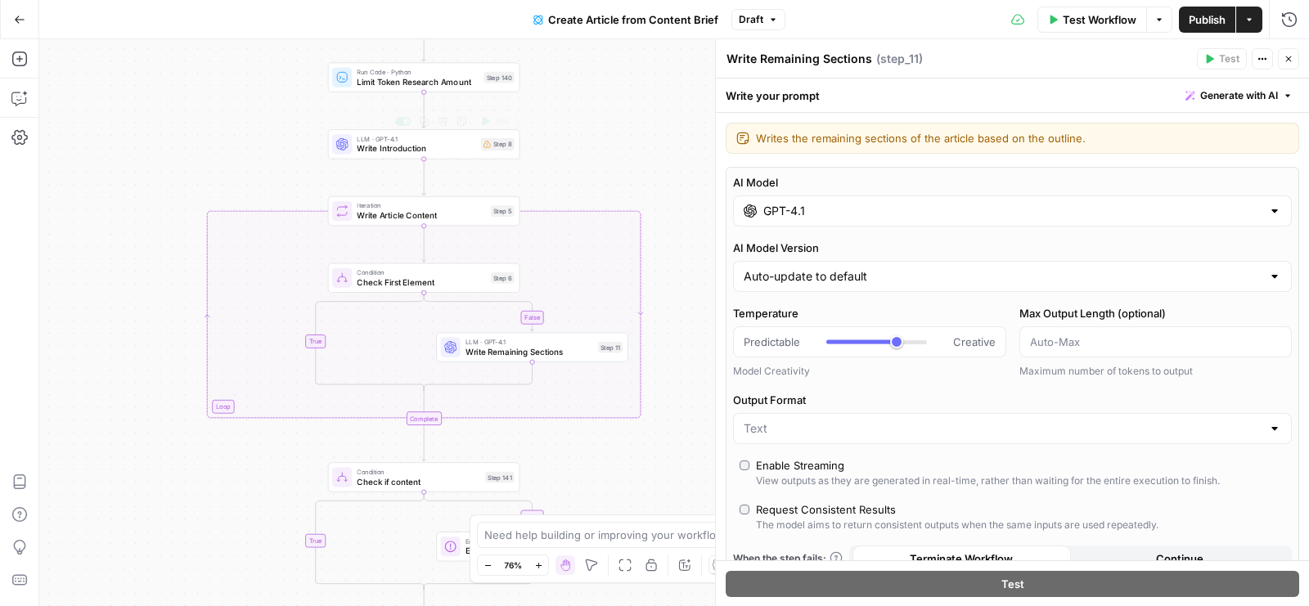
click at [411, 210] on span "Write Article Content" at bounding box center [421, 216] width 128 height 12
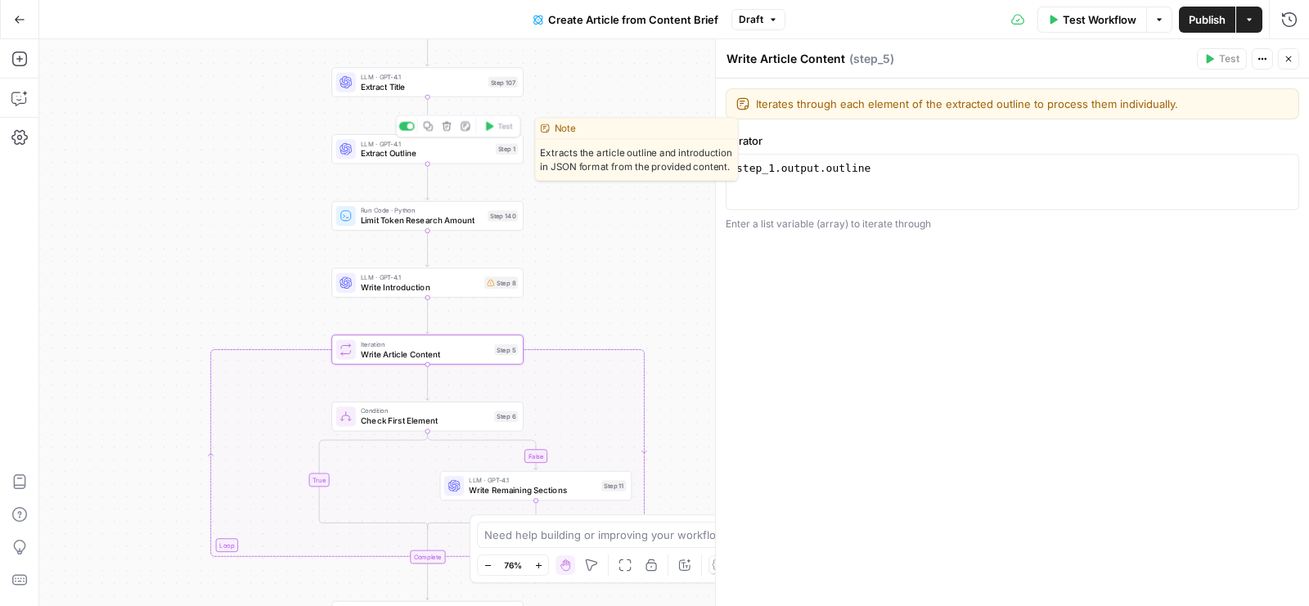
click at [381, 155] on span "Extract Outline" at bounding box center [426, 153] width 130 height 12
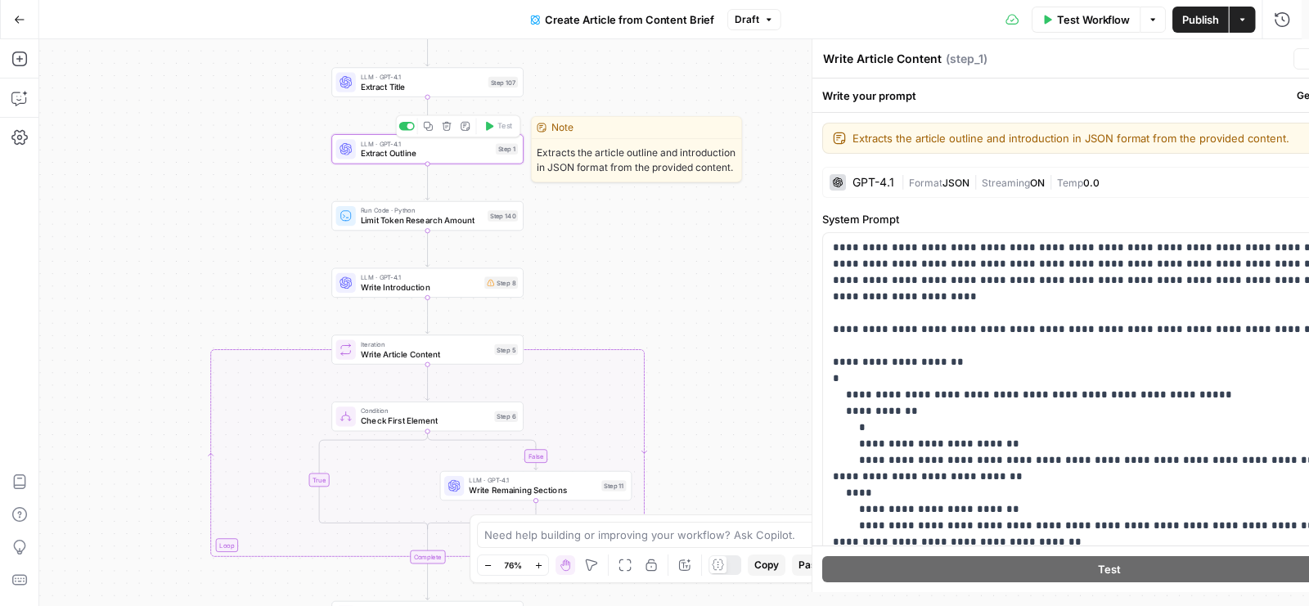
type textarea "Extract Outline"
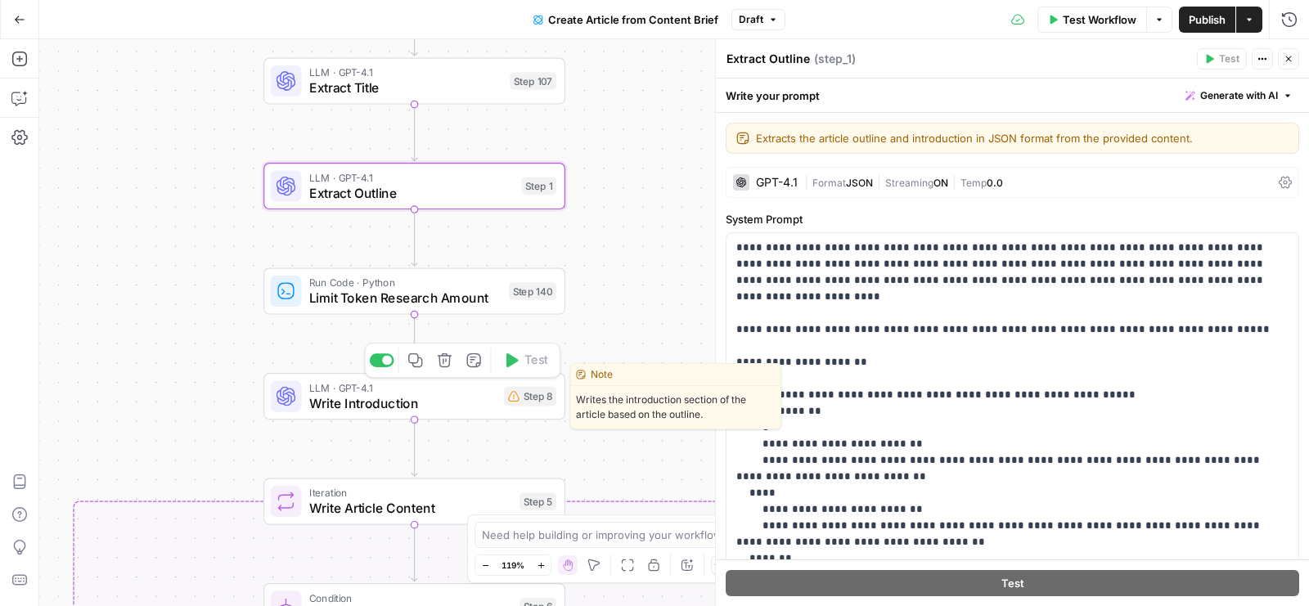
click at [337, 404] on span "Write Introduction" at bounding box center [402, 404] width 187 height 20
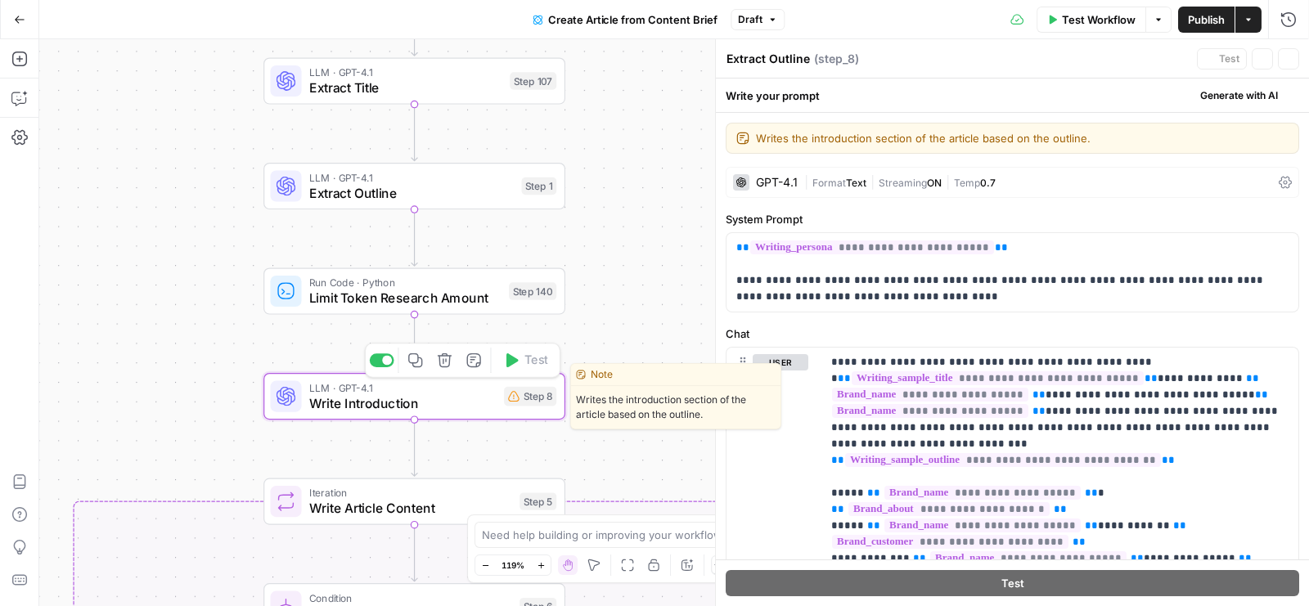
type textarea "Write Introduction"
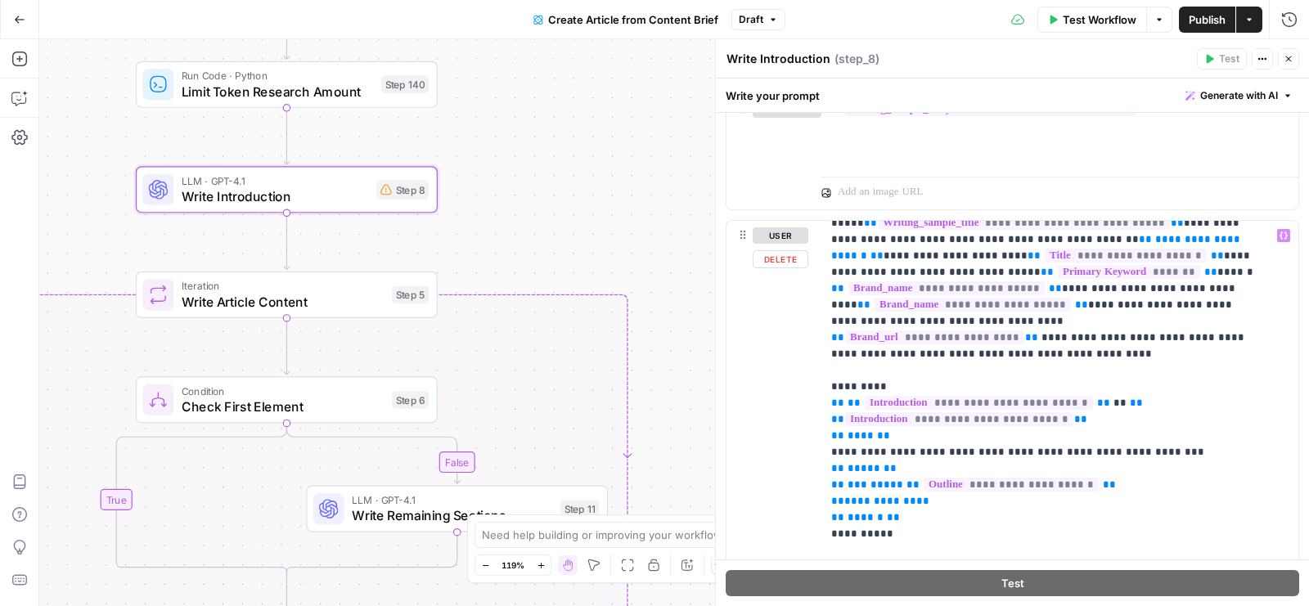
scroll to position [35, 0]
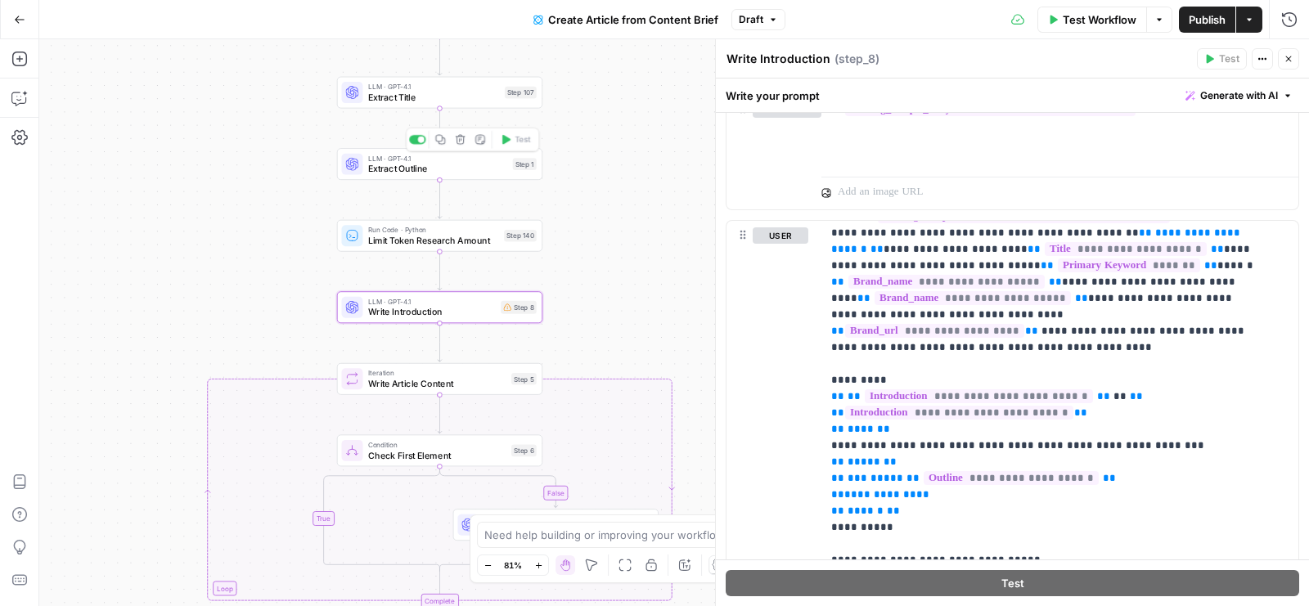
click at [377, 169] on span "Extract Outline" at bounding box center [437, 168] width 139 height 13
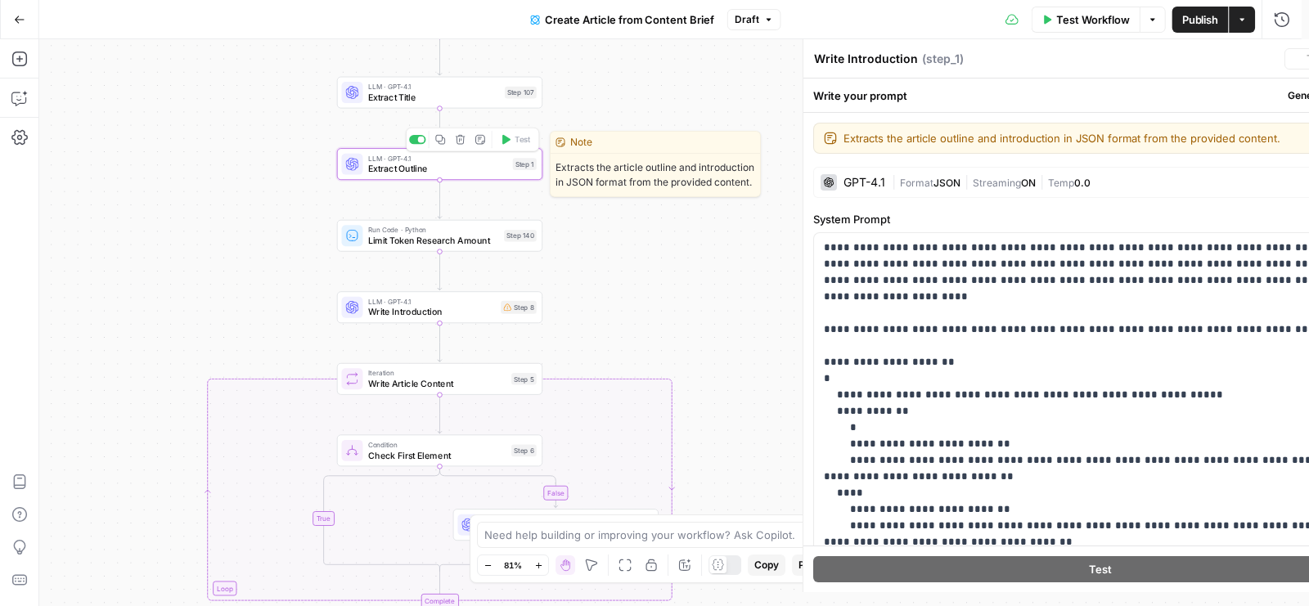
type textarea "Extract Outline"
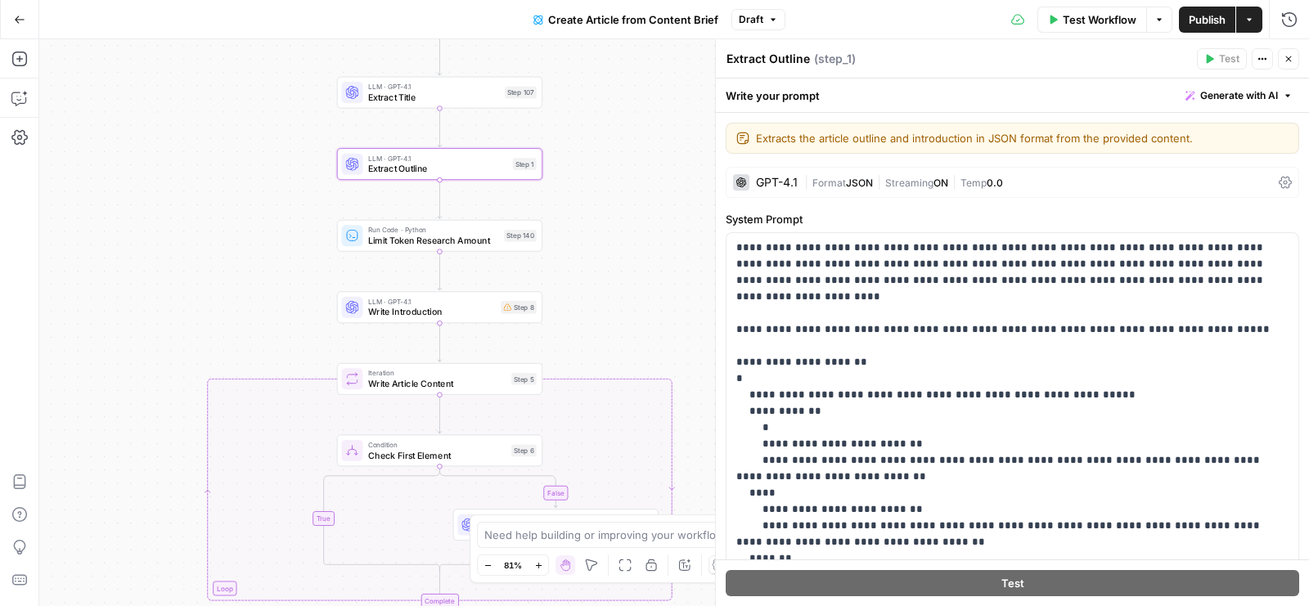
scroll to position [225, 0]
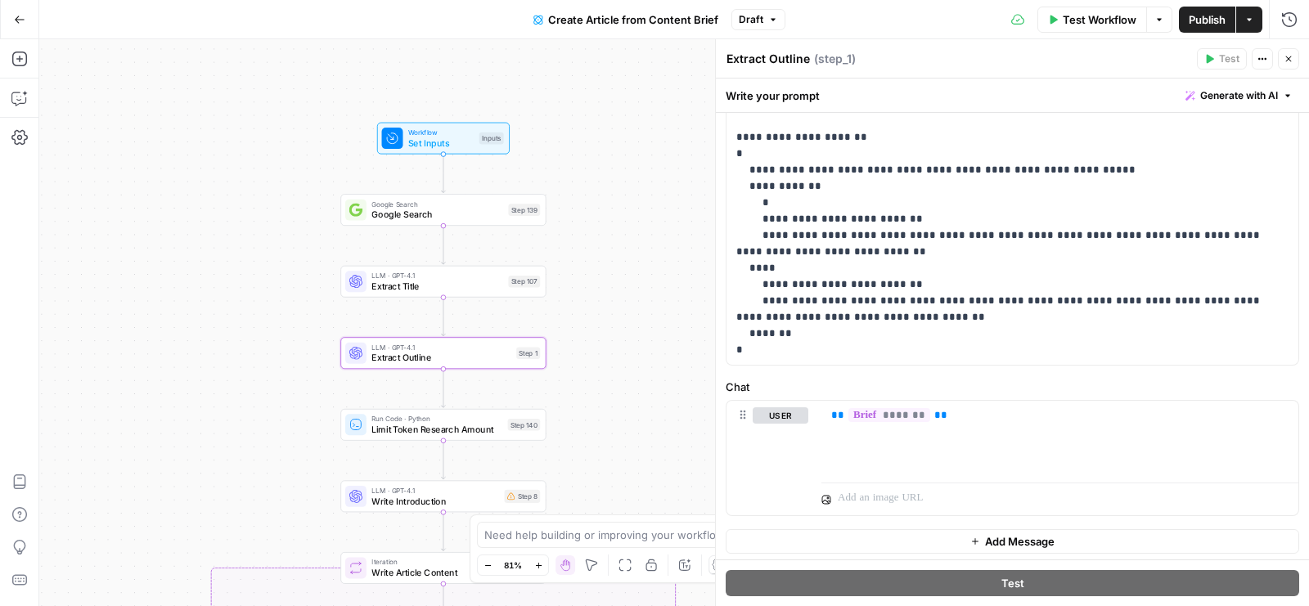
click at [1106, 16] on span "Test Workflow" at bounding box center [1100, 19] width 74 height 16
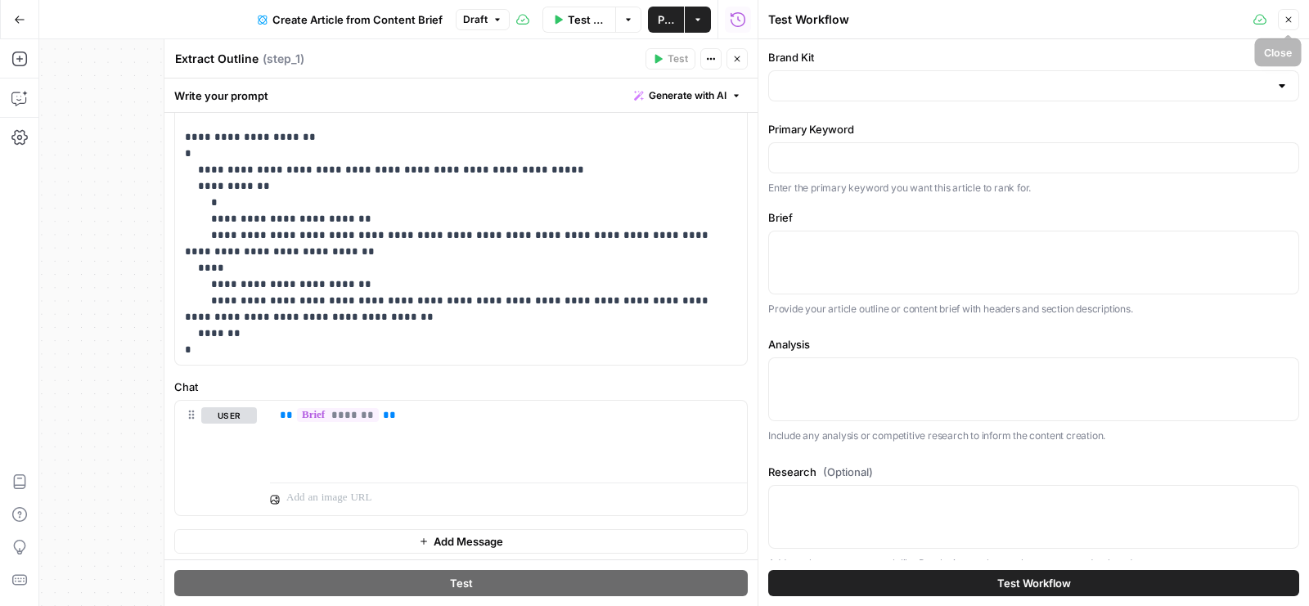
click at [1290, 27] on button "Close" at bounding box center [1288, 19] width 21 height 21
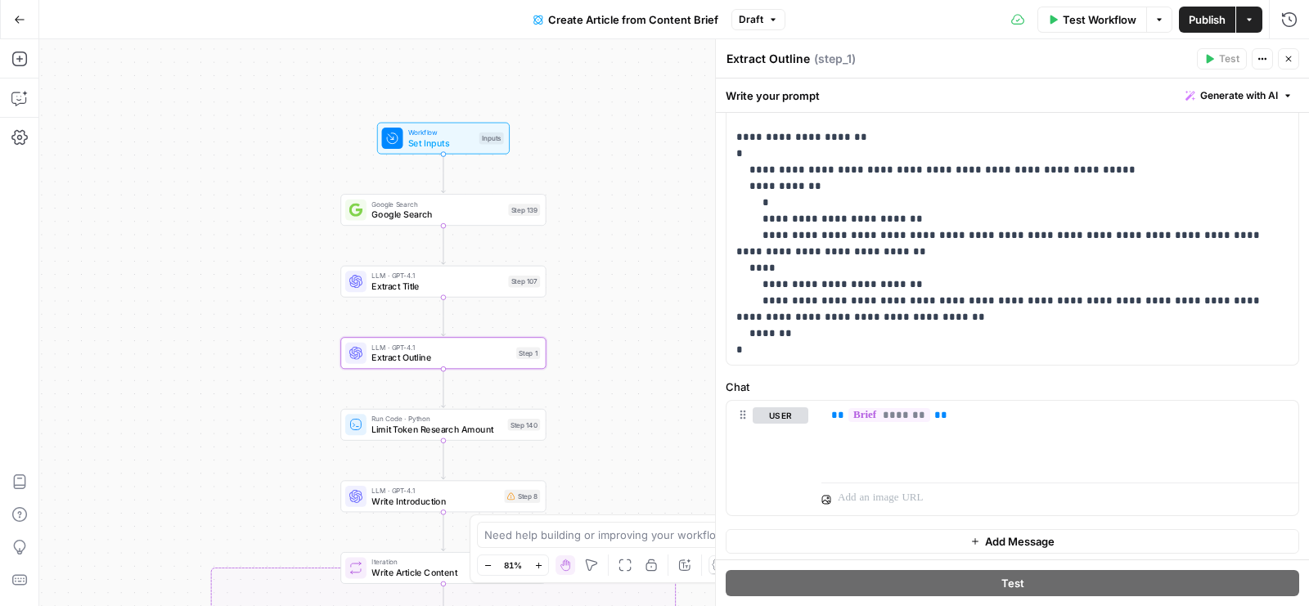
click at [1291, 65] on button "Close" at bounding box center [1288, 58] width 21 height 21
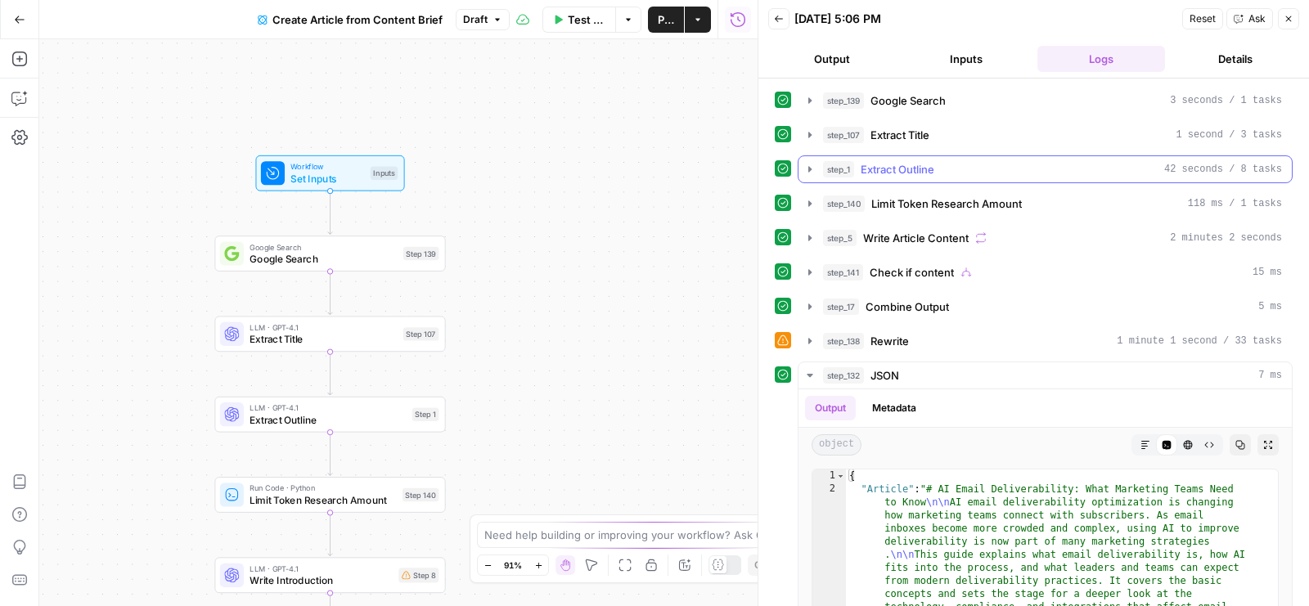
click at [923, 169] on span "Extract Outline" at bounding box center [898, 169] width 74 height 16
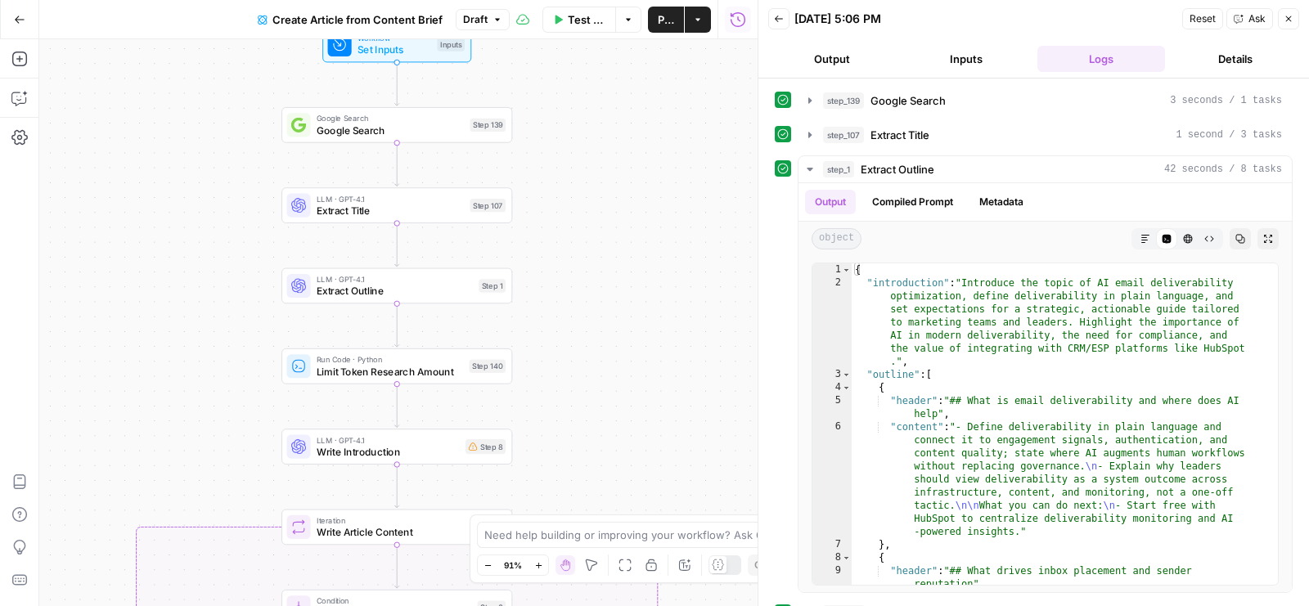
click at [977, 46] on button "Inputs" at bounding box center [967, 59] width 128 height 26
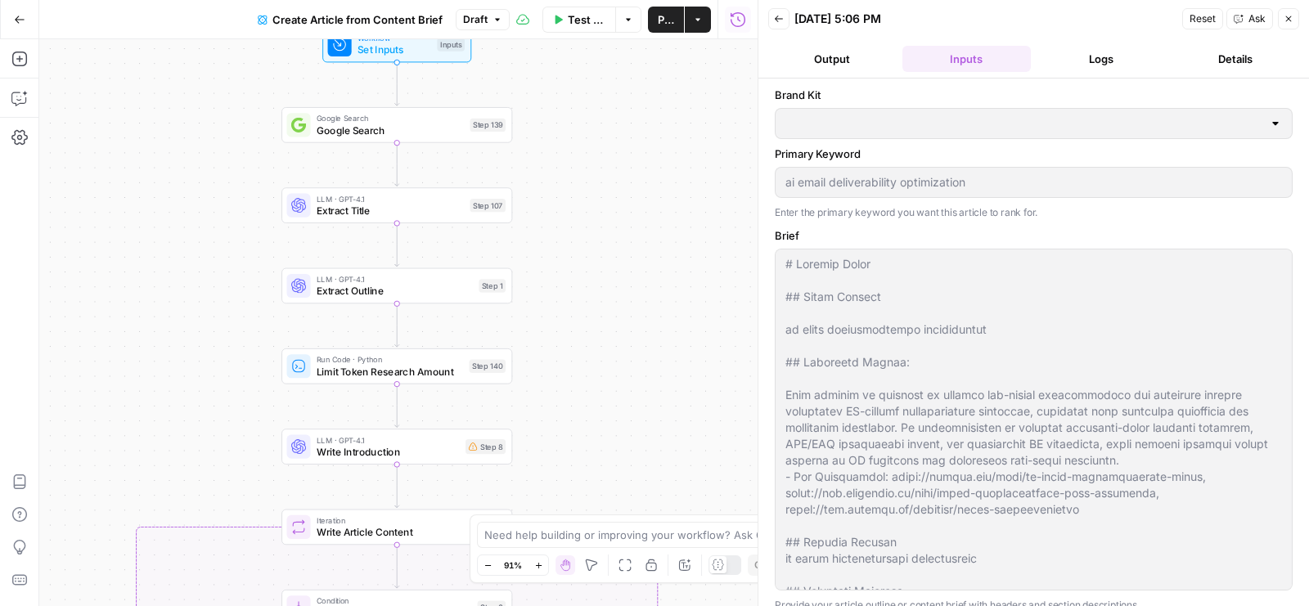
type input "HubSpot"
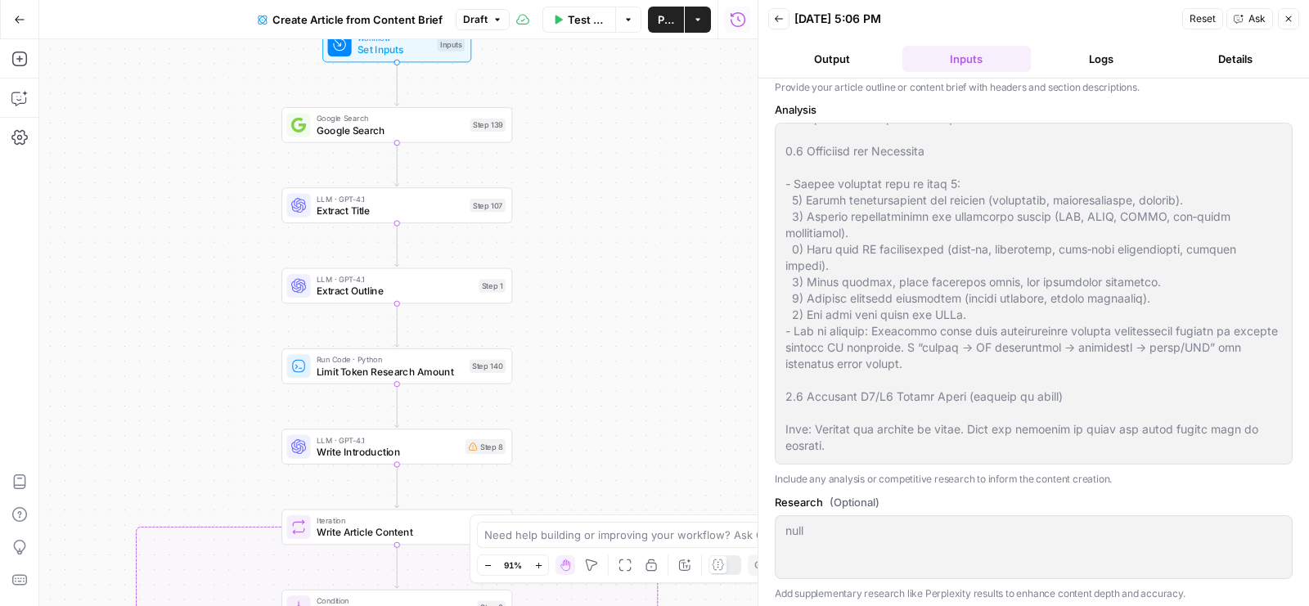
scroll to position [789, 0]
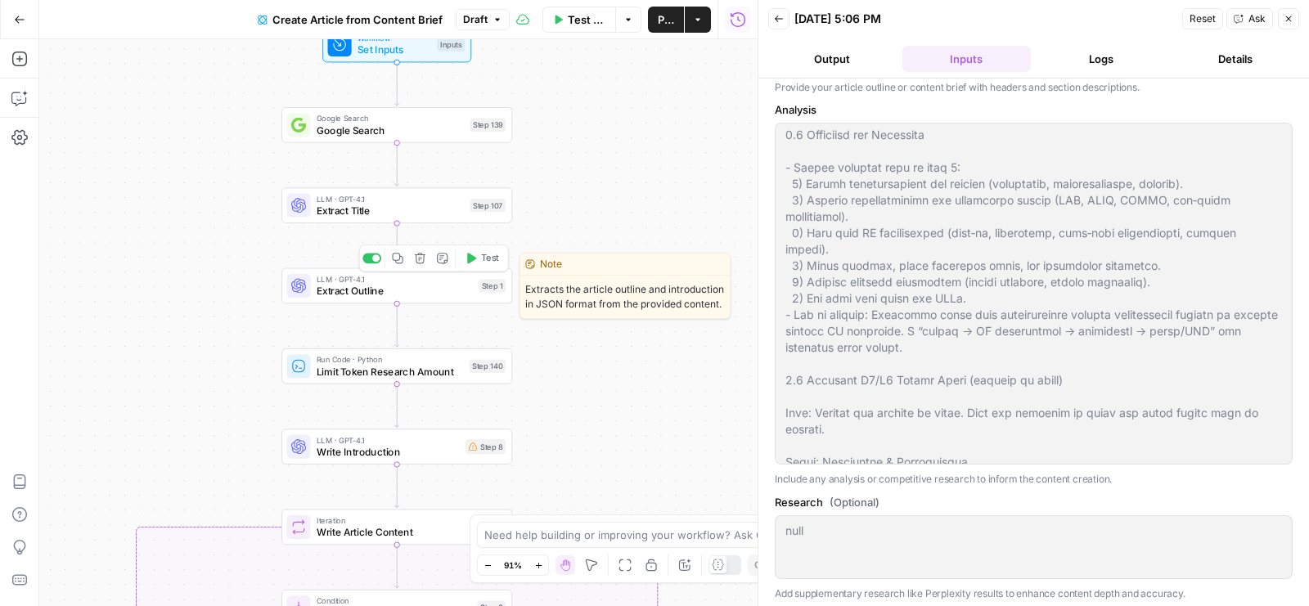
click at [404, 255] on button "Copy step" at bounding box center [398, 259] width 20 height 20
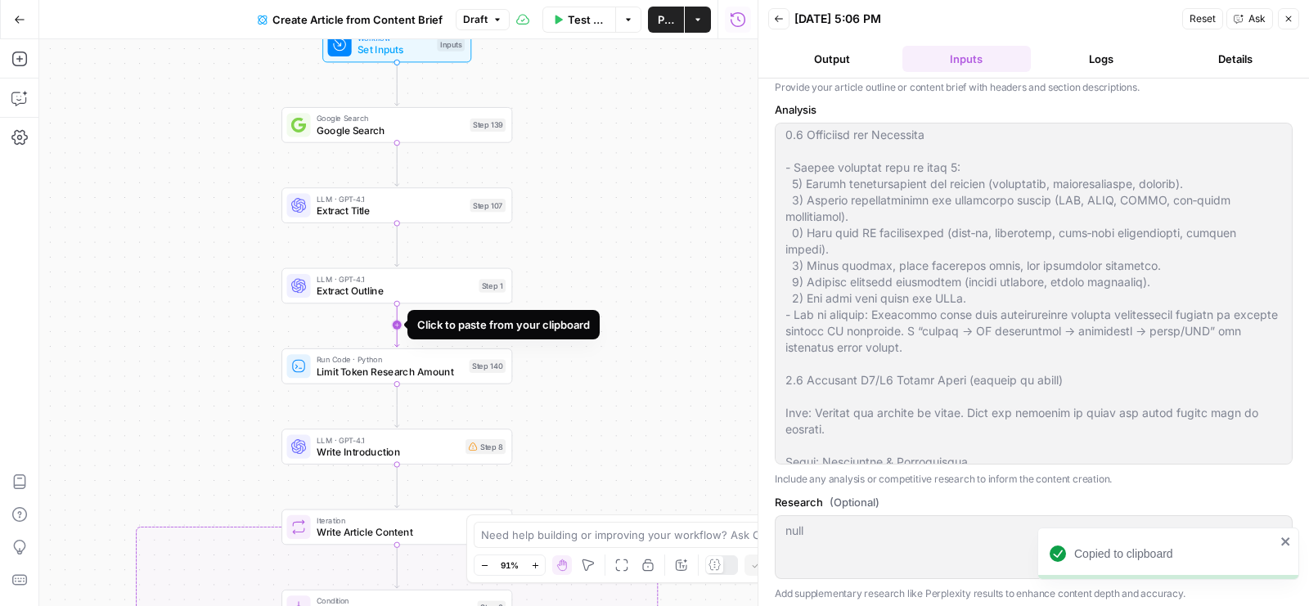
click at [399, 323] on icon "Edge from step_1 to step_140" at bounding box center [396, 326] width 4 height 44
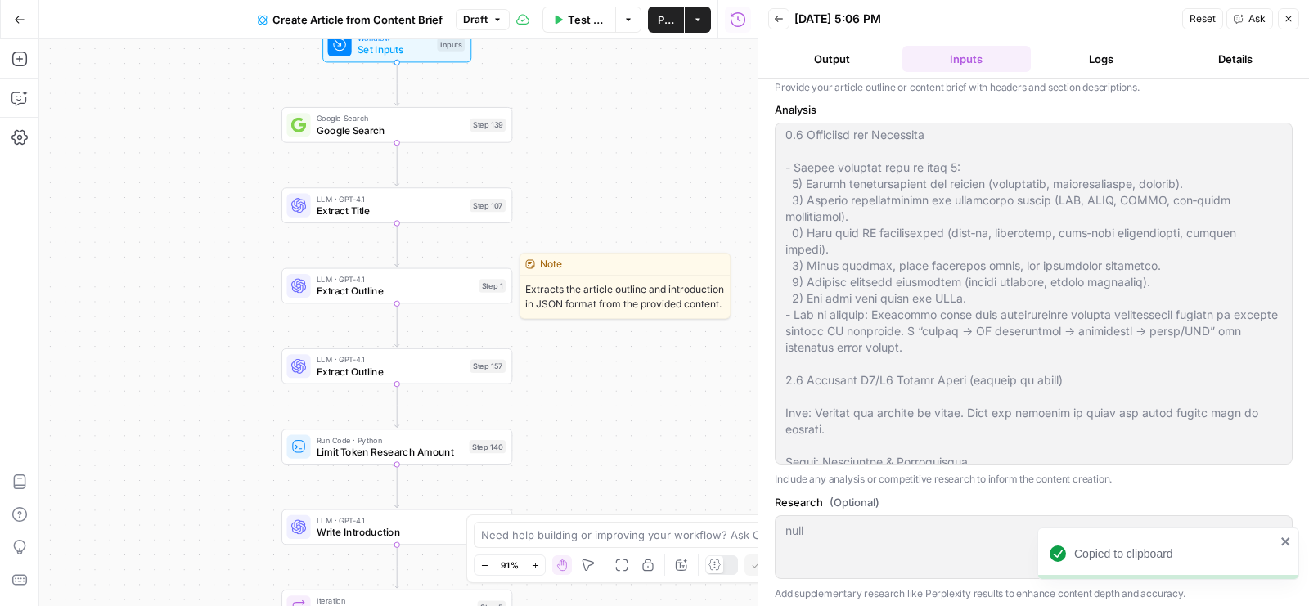
click at [367, 296] on span "Extract Outline" at bounding box center [395, 291] width 156 height 15
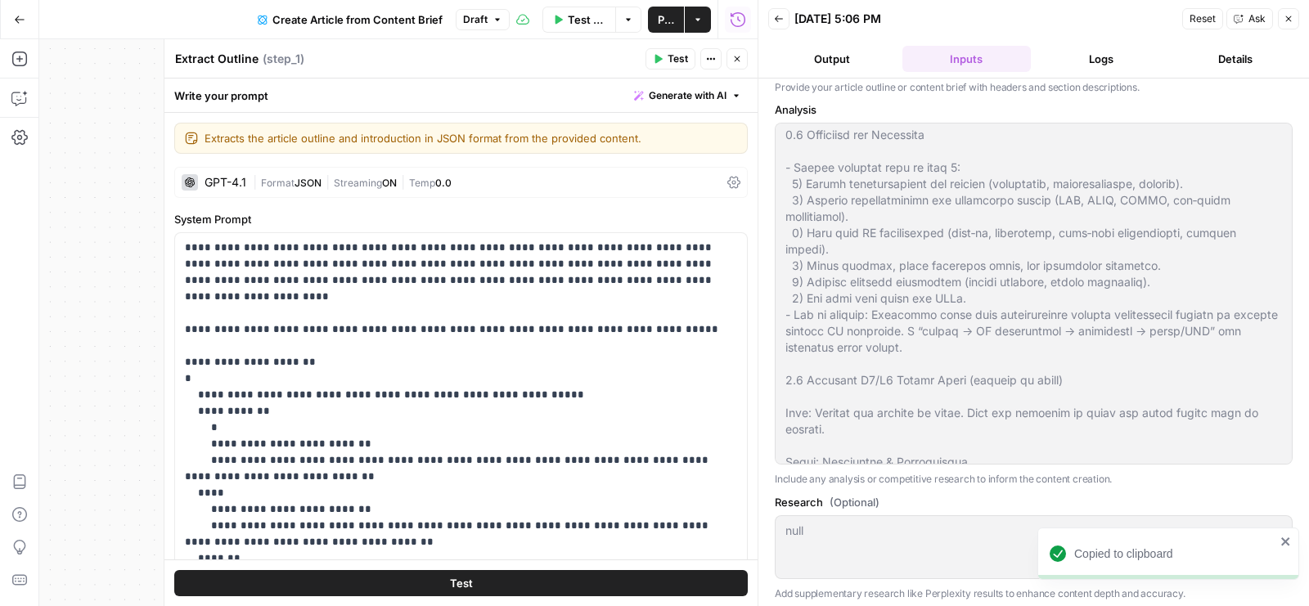
click at [256, 57] on div "Extract Outline Extract Outline" at bounding box center [217, 59] width 92 height 20
type textarea "JSON - Extract Outline"
click at [734, 59] on icon "button" at bounding box center [737, 59] width 10 height 10
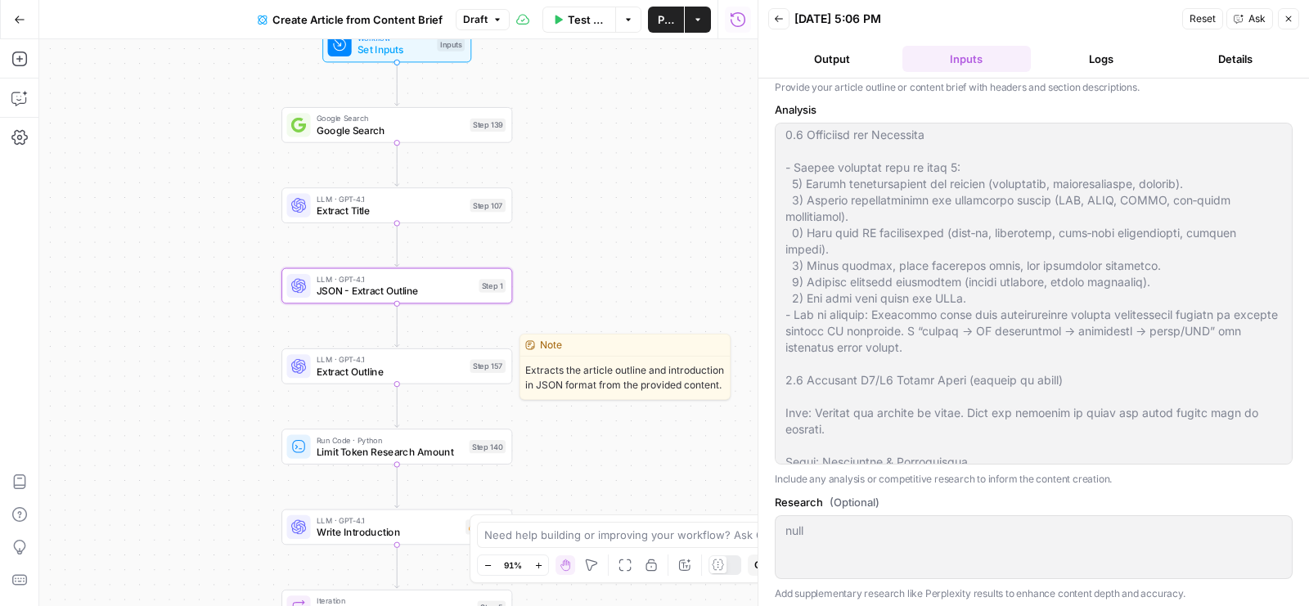
click at [333, 367] on span "Extract Outline" at bounding box center [390, 371] width 147 height 15
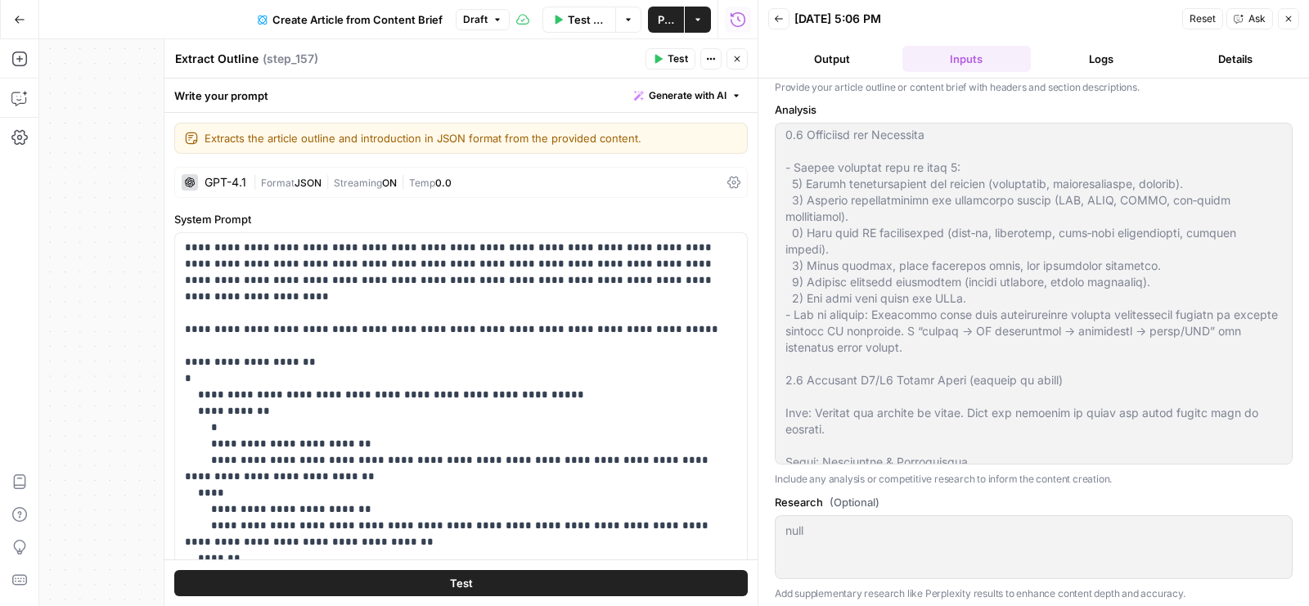
click at [178, 52] on textarea "Extract Outline" at bounding box center [216, 59] width 83 height 16
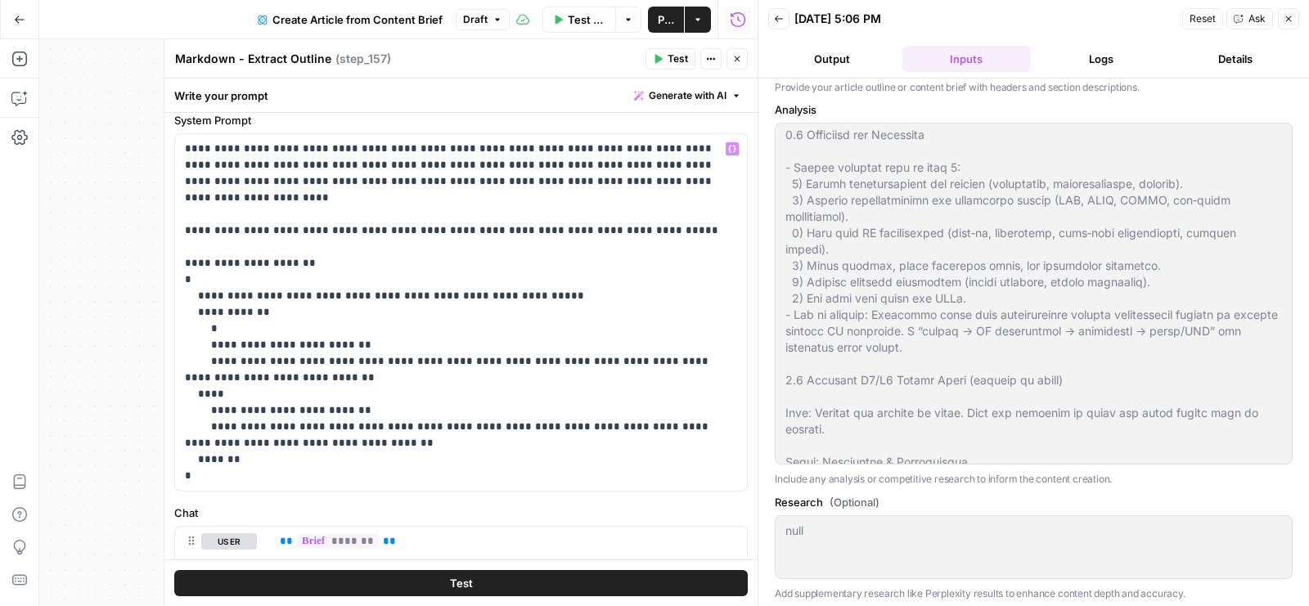
scroll to position [49, 0]
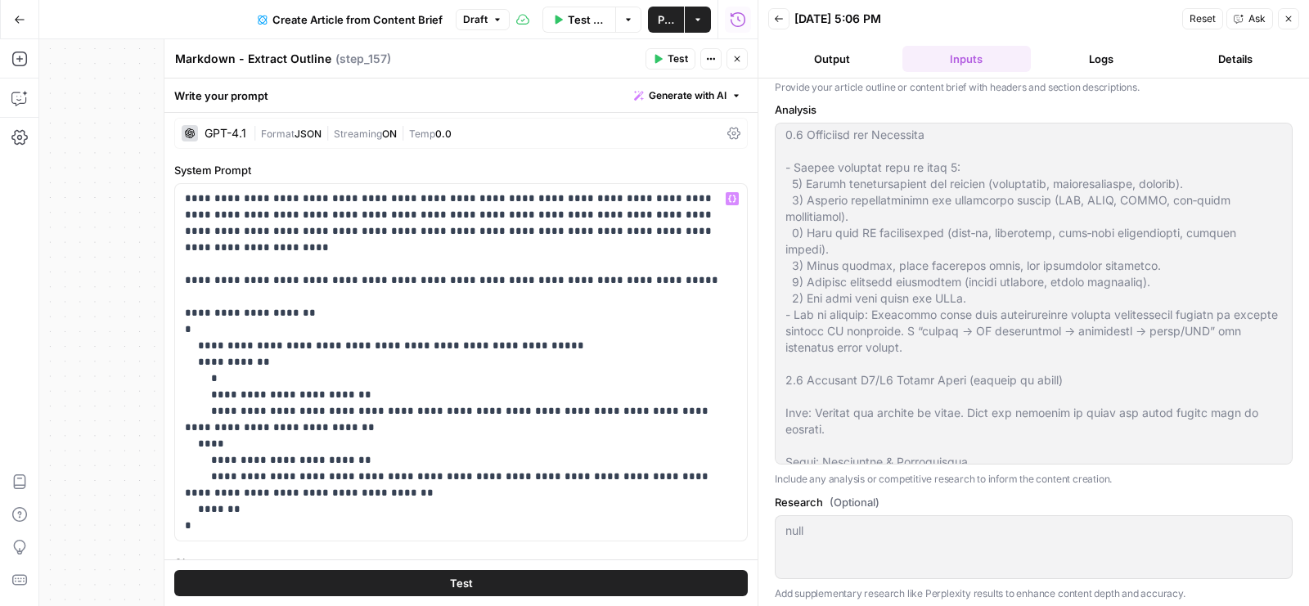
type textarea "Markdown - Extract Outline"
drag, startPoint x: 202, startPoint y: 511, endPoint x: 180, endPoint y: 282, distance: 230.2
click at [180, 282] on div "**********" at bounding box center [461, 362] width 572 height 357
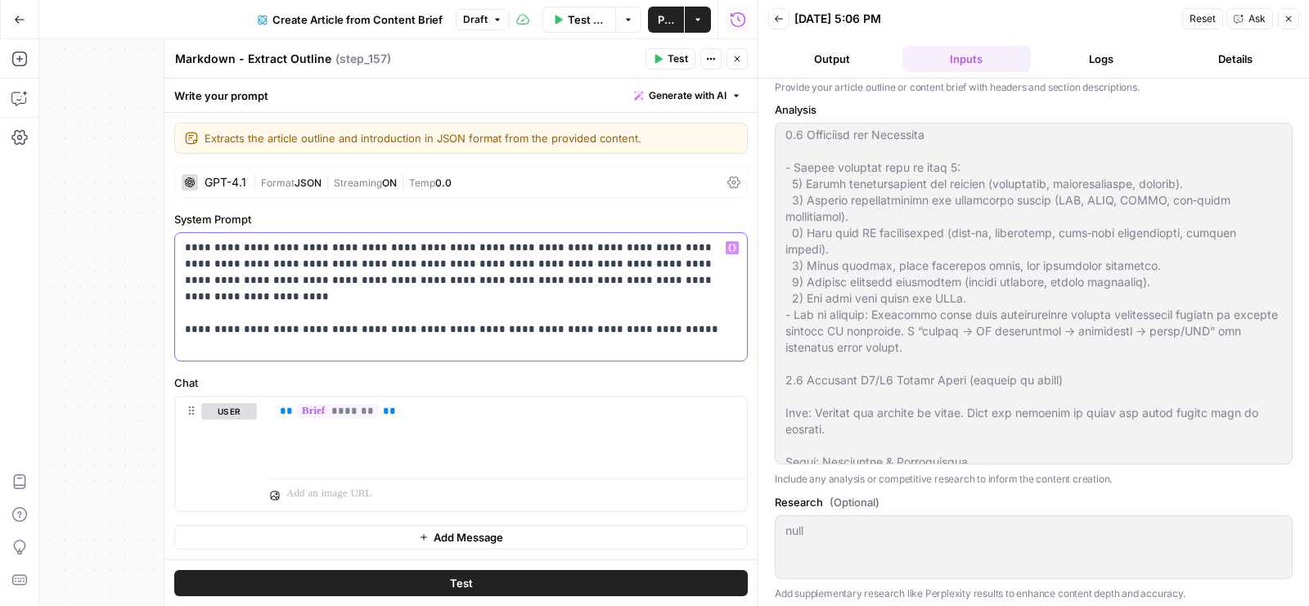
scroll to position [0, 0]
click at [672, 63] on span "Test" at bounding box center [678, 59] width 20 height 15
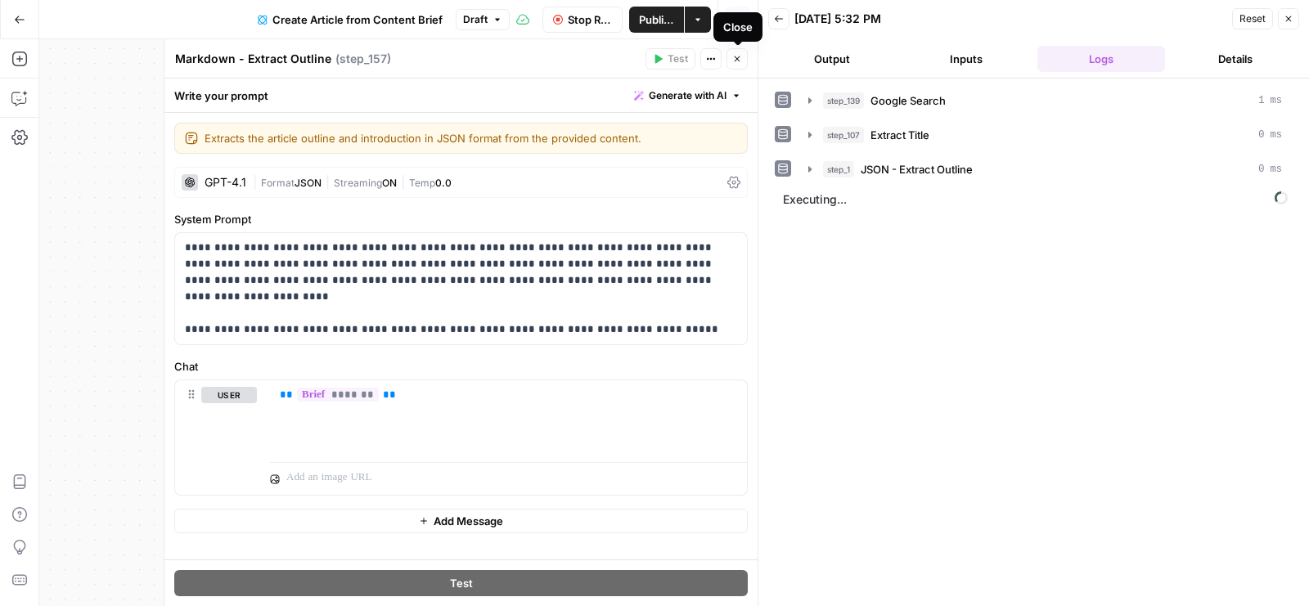
click at [738, 65] on button "Close" at bounding box center [737, 58] width 21 height 21
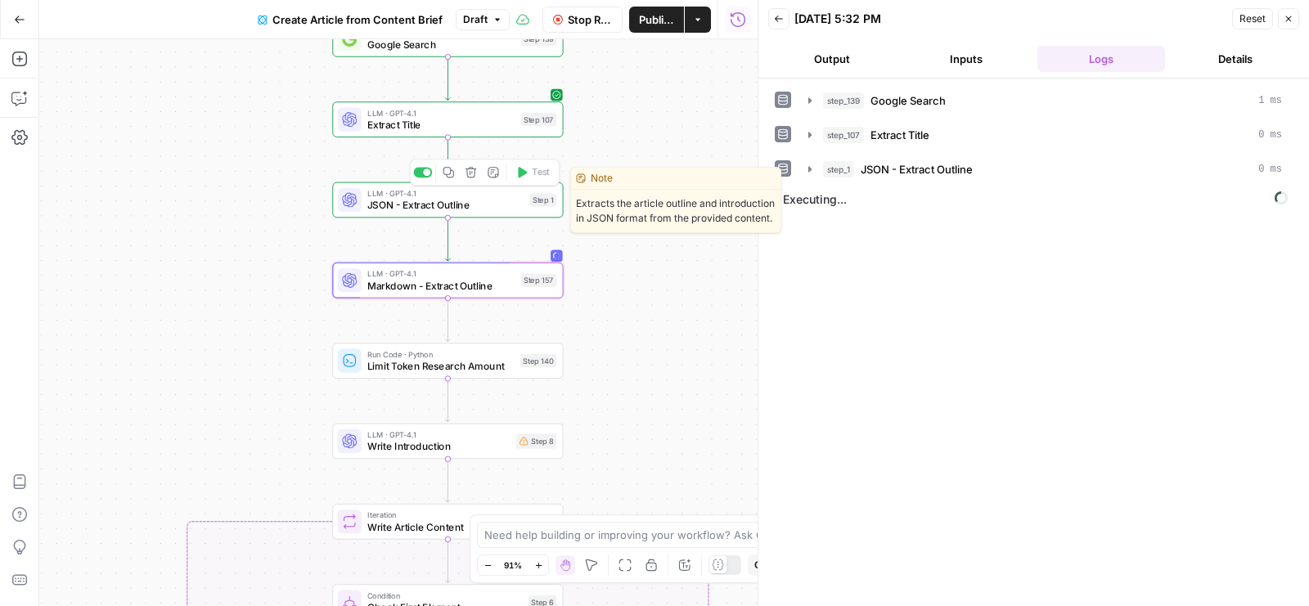
click at [422, 173] on div at bounding box center [422, 172] width 19 height 11
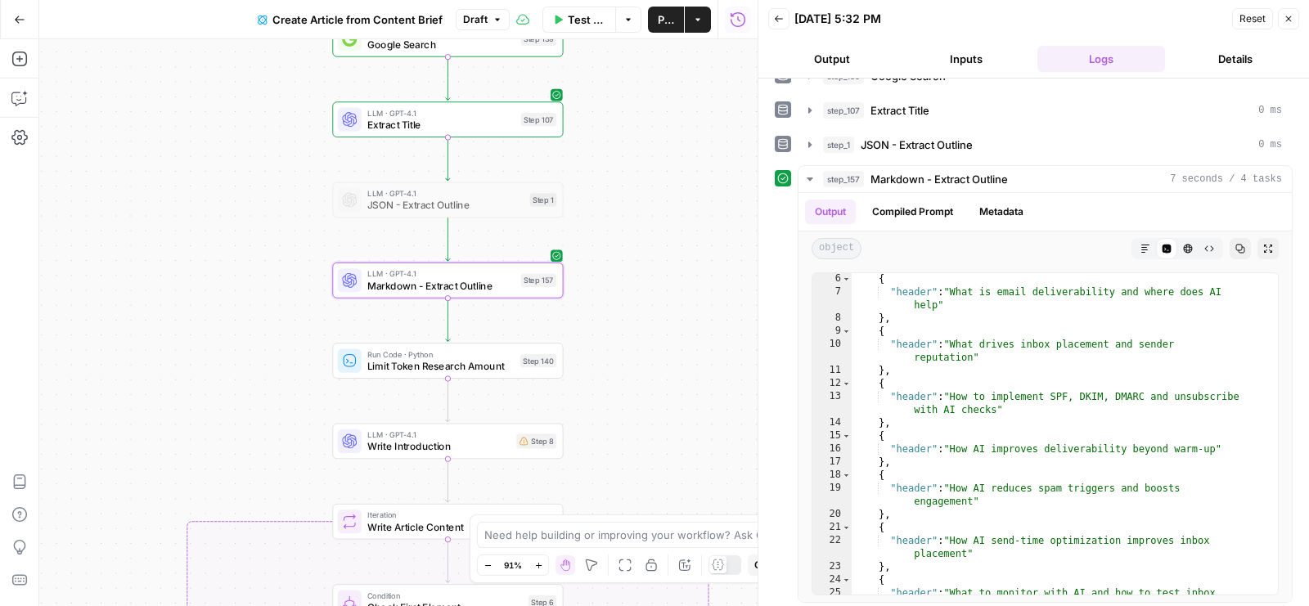
scroll to position [358, 0]
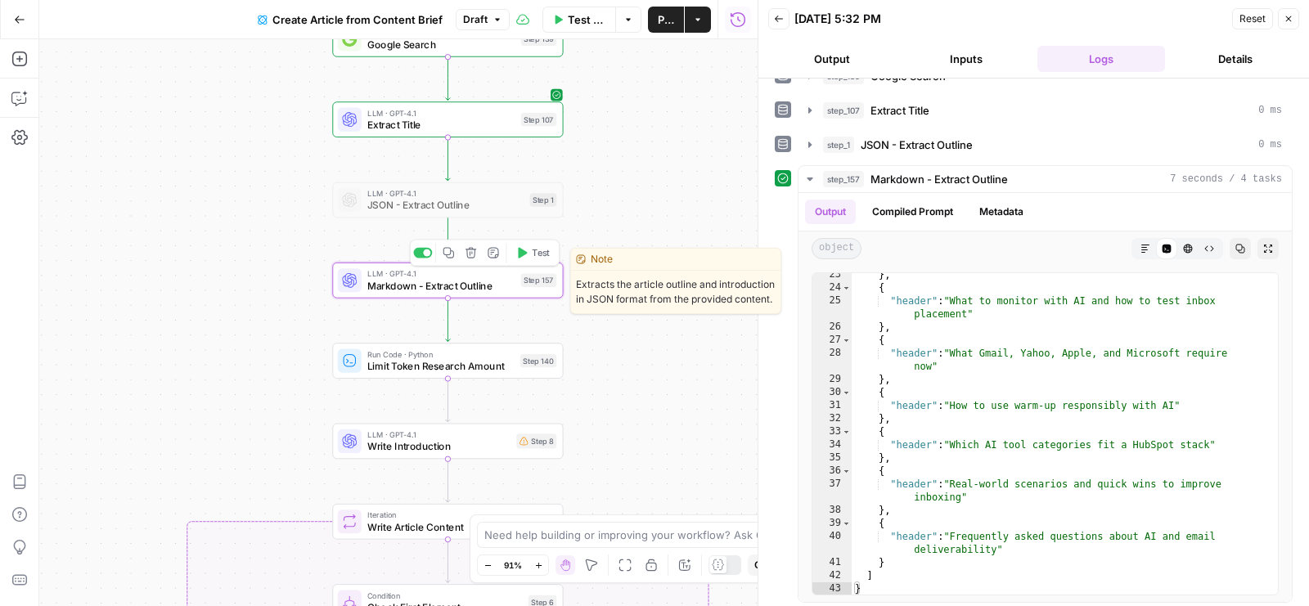
click at [410, 283] on span "Markdown - Extract Outline" at bounding box center [440, 285] width 147 height 15
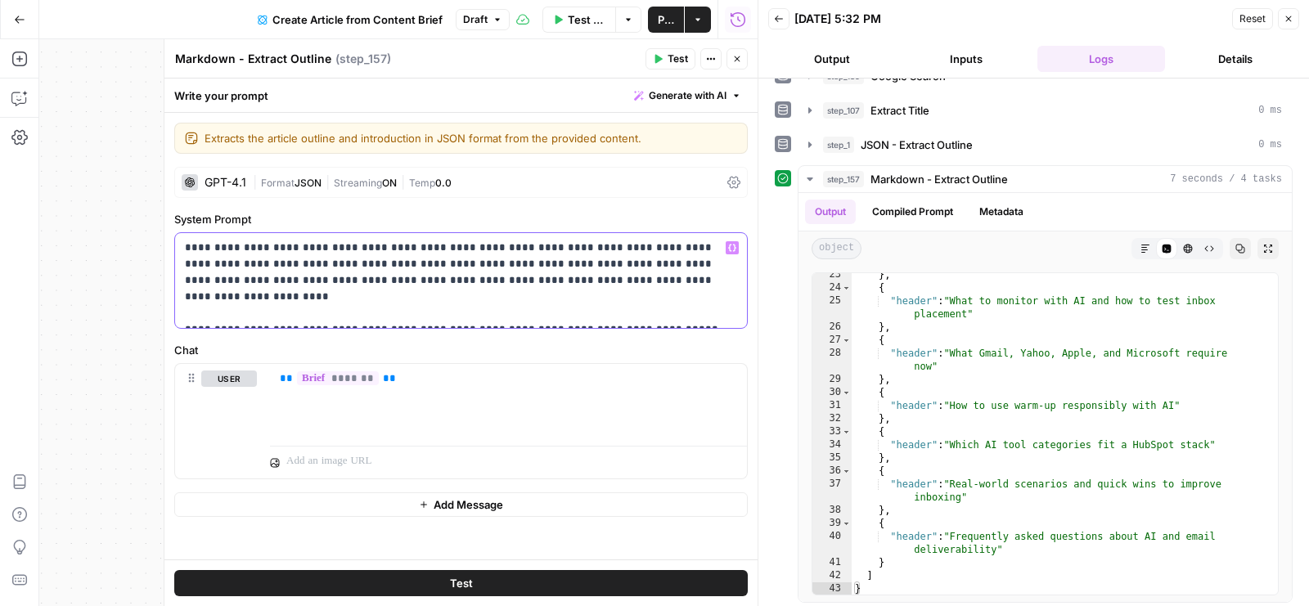
click at [559, 291] on p "**********" at bounding box center [461, 281] width 553 height 82
click at [667, 93] on span "Generate with AI" at bounding box center [688, 95] width 78 height 15
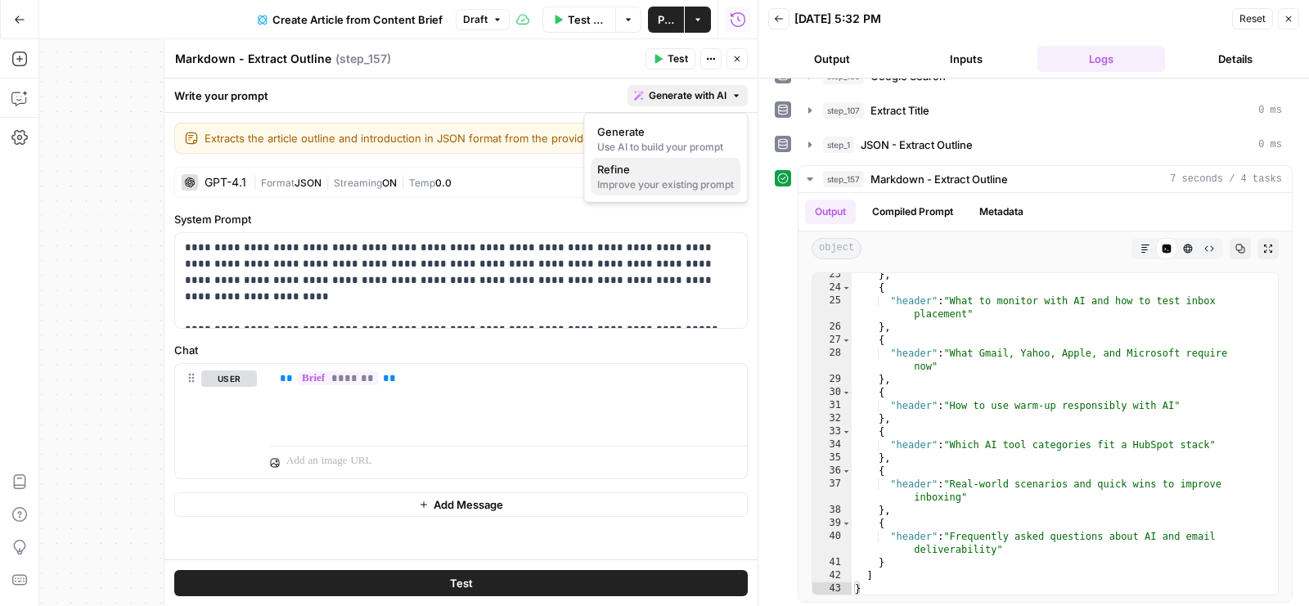
click at [648, 178] on div "Improve your existing prompt" at bounding box center [665, 185] width 137 height 15
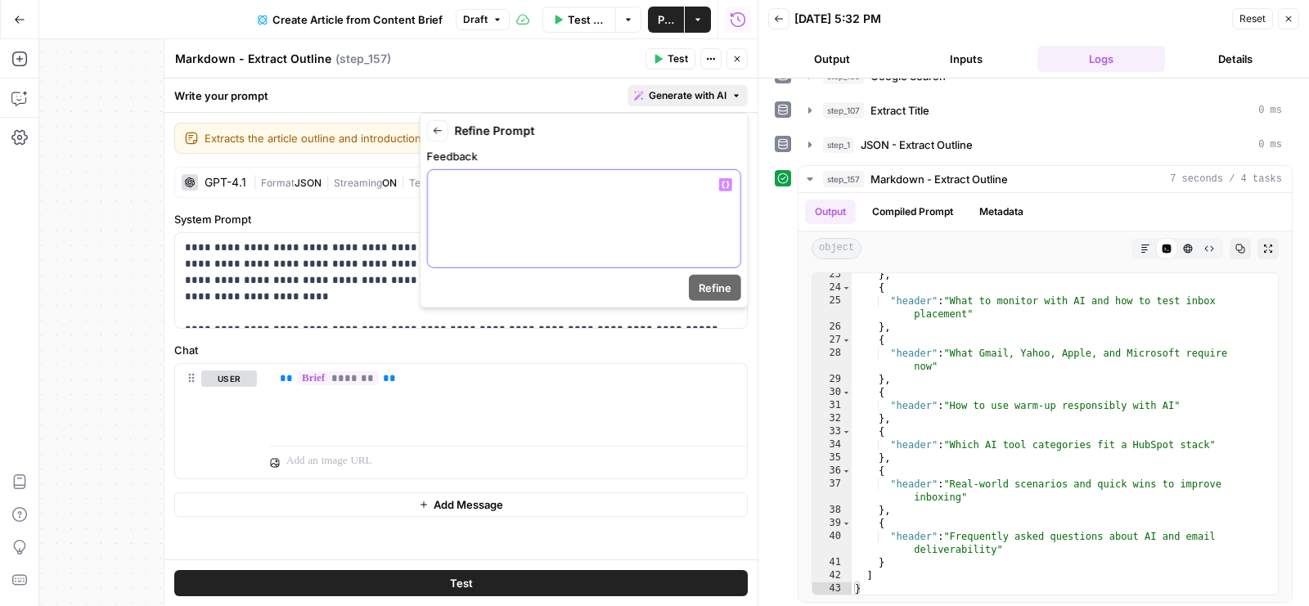
click at [606, 214] on div at bounding box center [584, 218] width 313 height 97
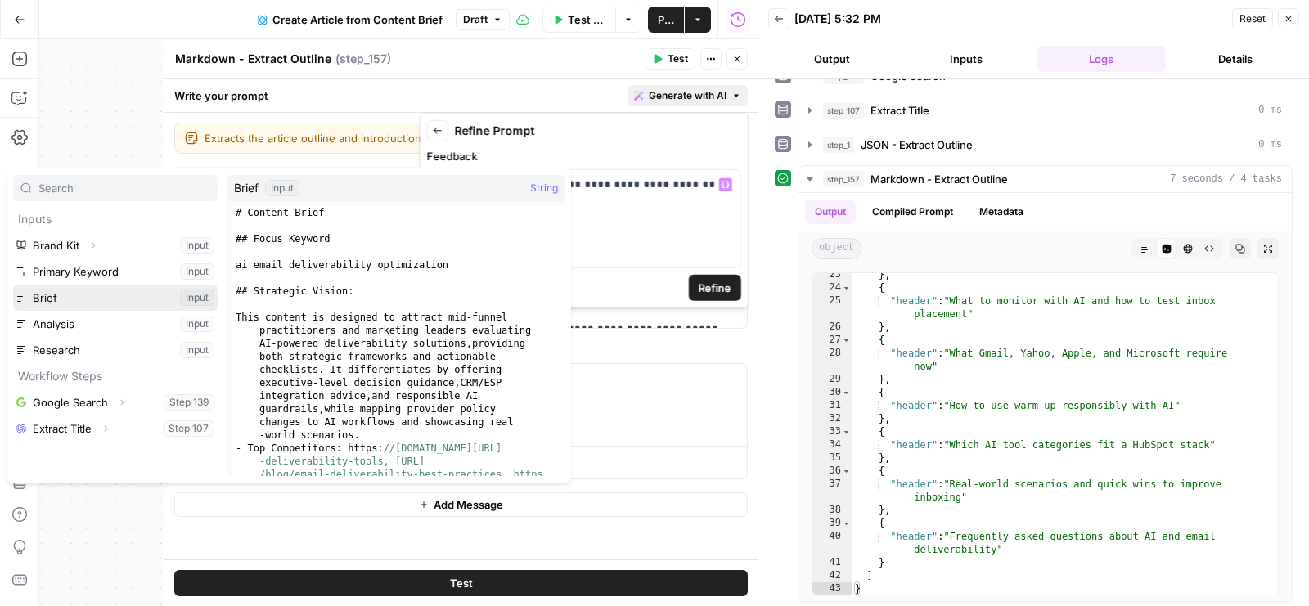
click at [32, 300] on button "Select variable Brief" at bounding box center [115, 298] width 205 height 26
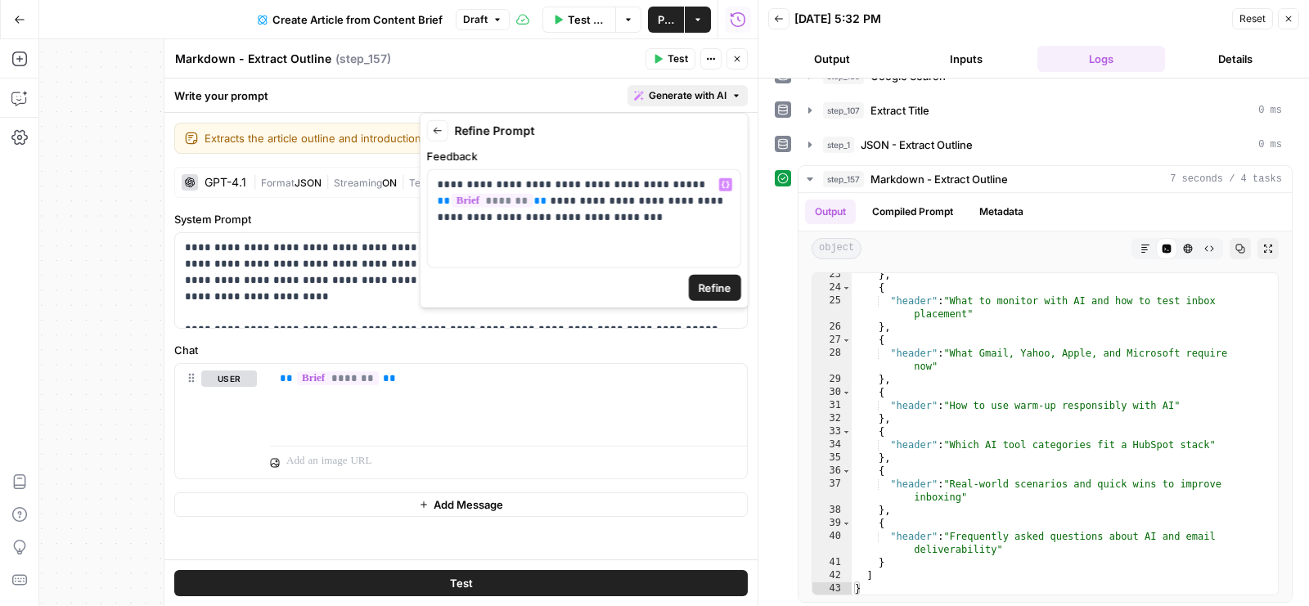
click at [708, 291] on span "Refine" at bounding box center [715, 288] width 33 height 16
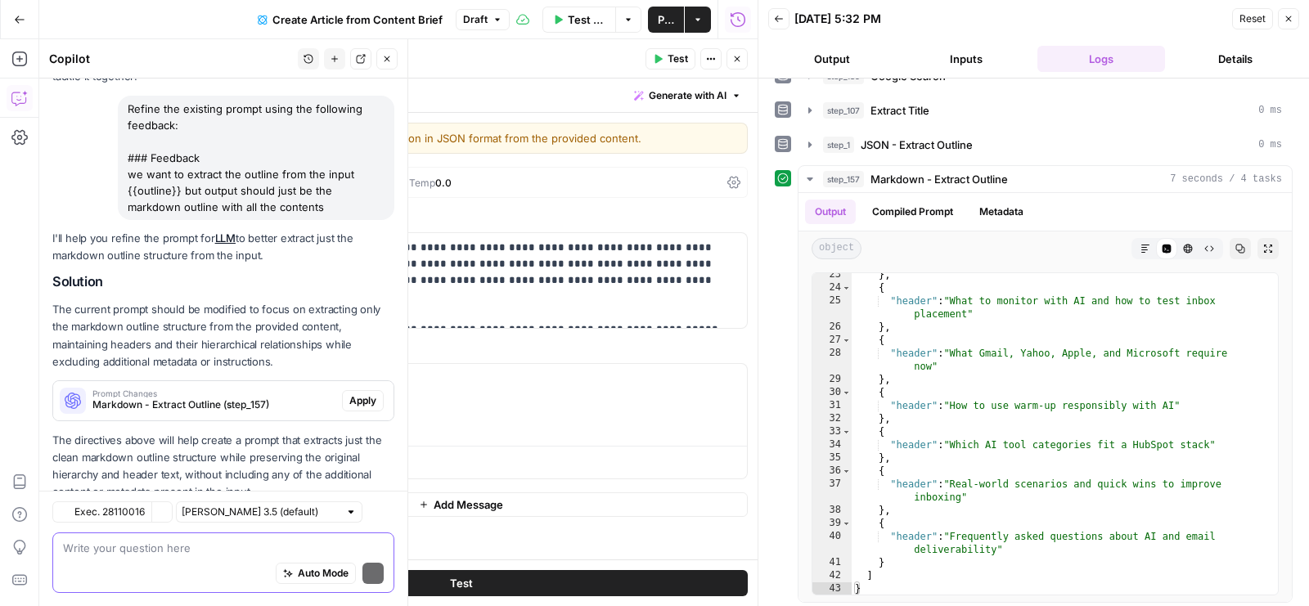
scroll to position [143, 0]
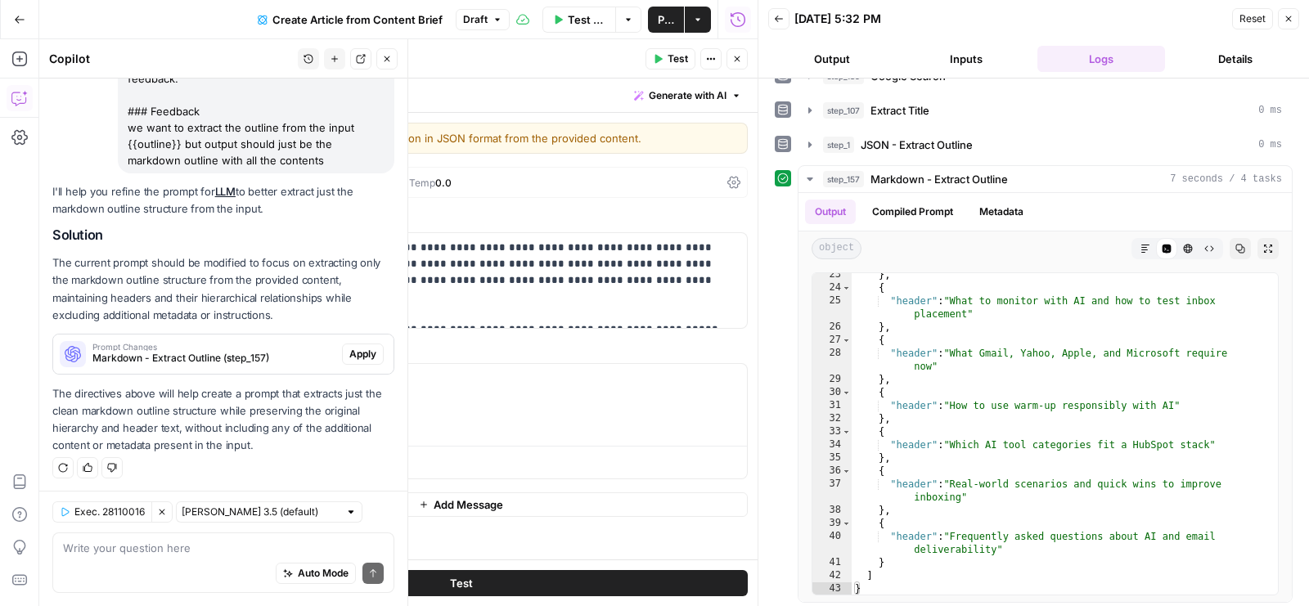
click at [357, 349] on span "Apply" at bounding box center [362, 354] width 27 height 15
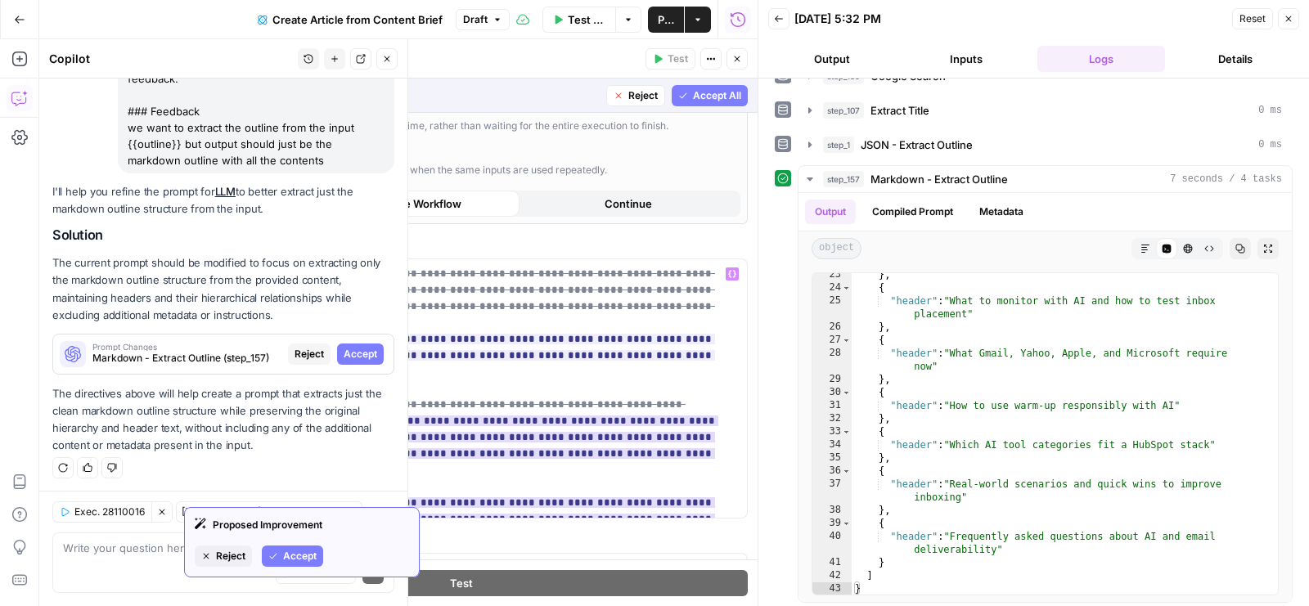
scroll to position [623, 0]
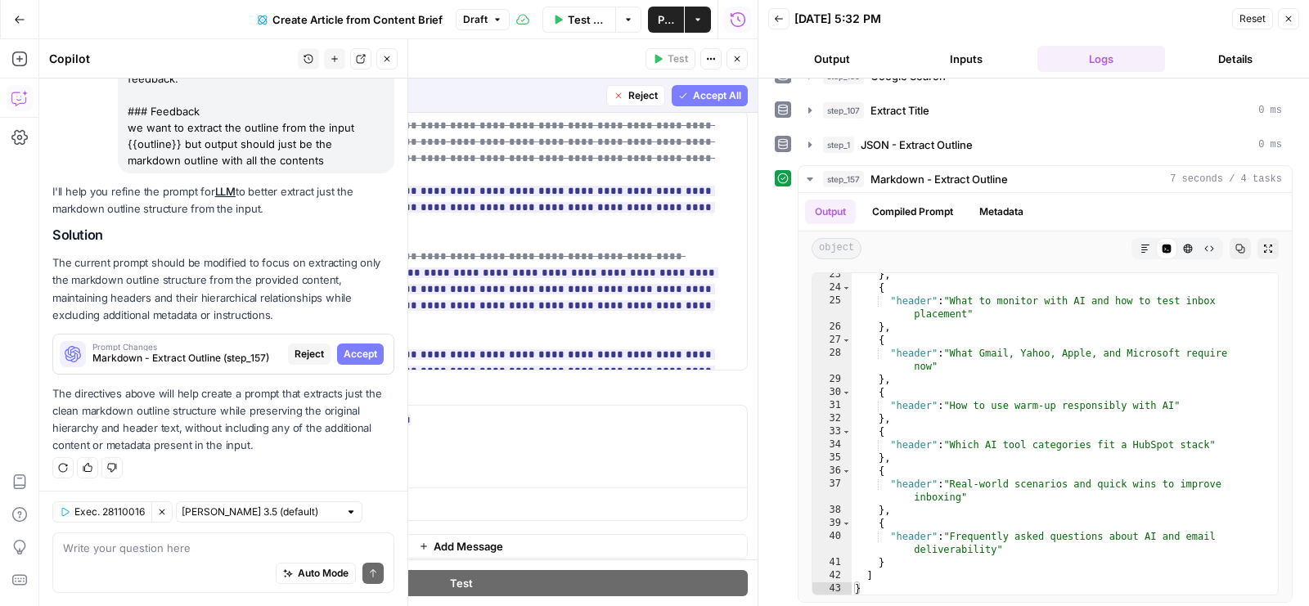
click at [979, 53] on button "Inputs" at bounding box center [967, 59] width 128 height 26
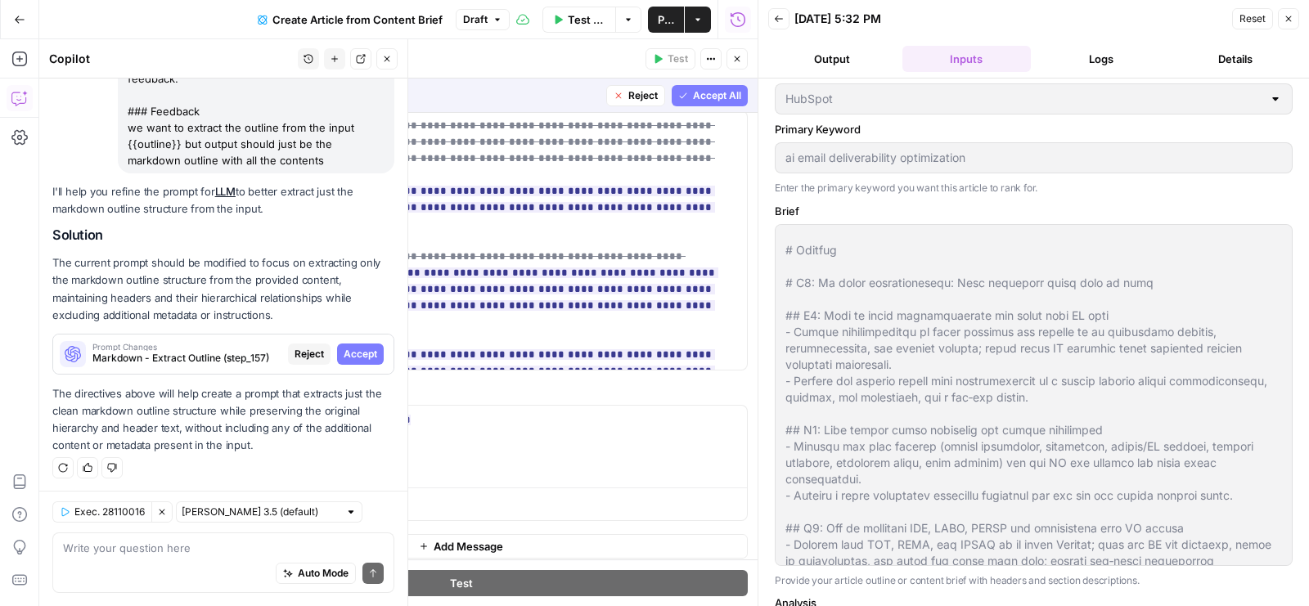
scroll to position [2742, 0]
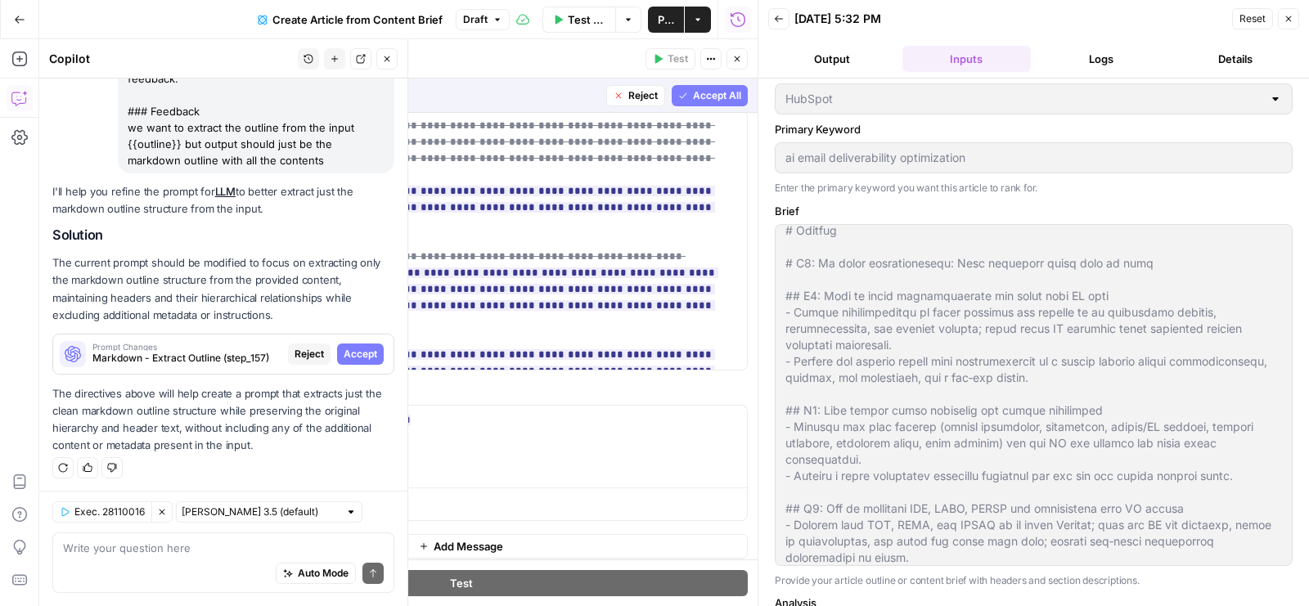
click at [629, 99] on span "Reject" at bounding box center [643, 95] width 29 height 15
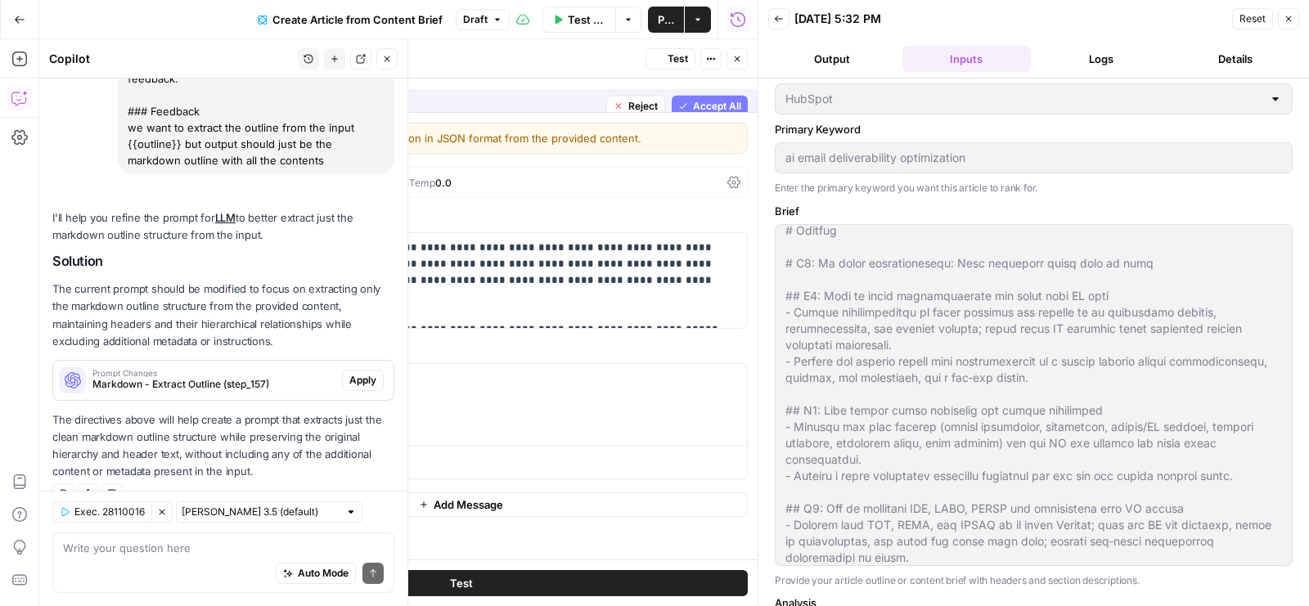
scroll to position [0, 0]
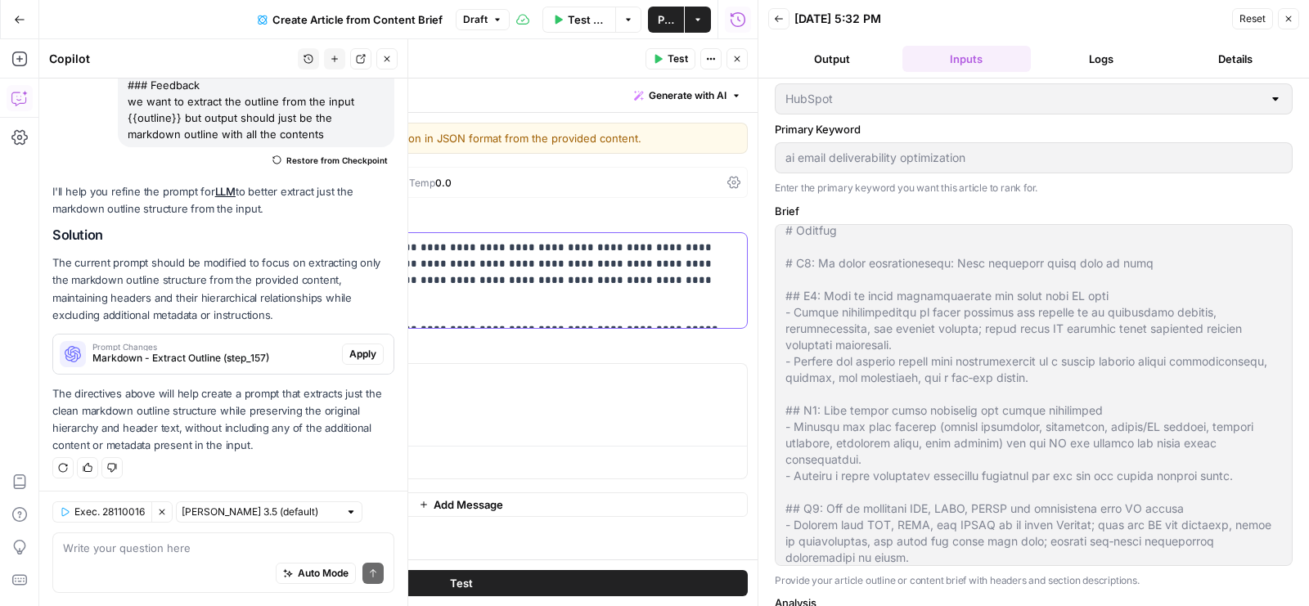
click at [427, 272] on p "**********" at bounding box center [461, 281] width 553 height 82
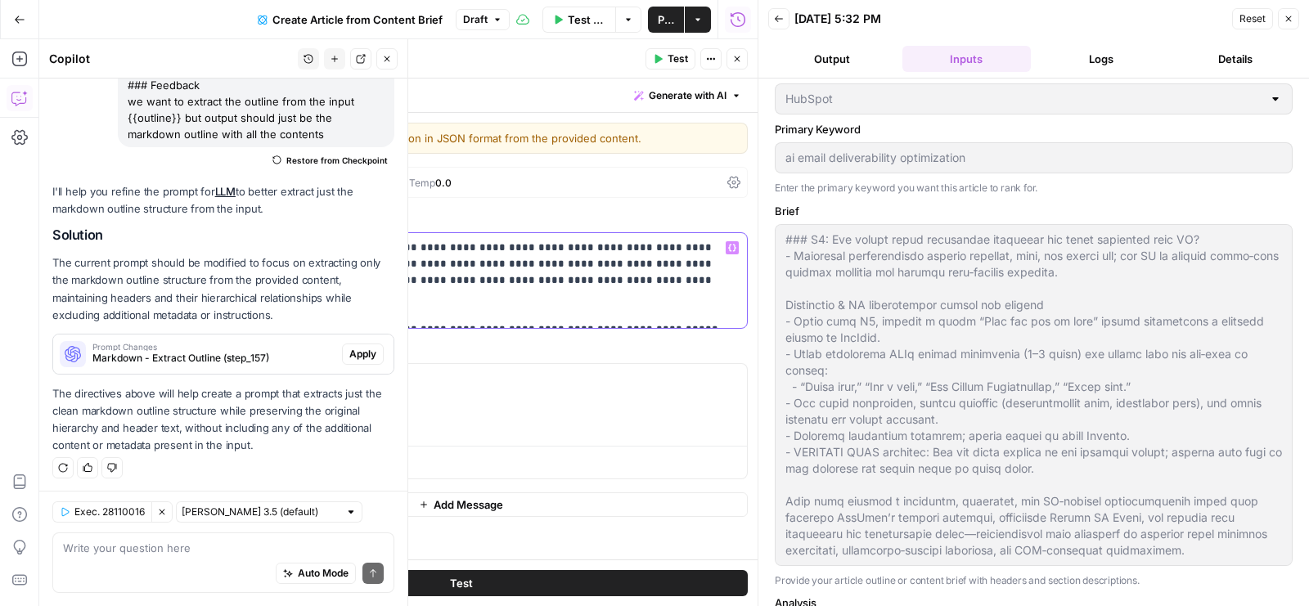
scroll to position [4647, 0]
click at [1076, 61] on button "Logs" at bounding box center [1102, 59] width 128 height 26
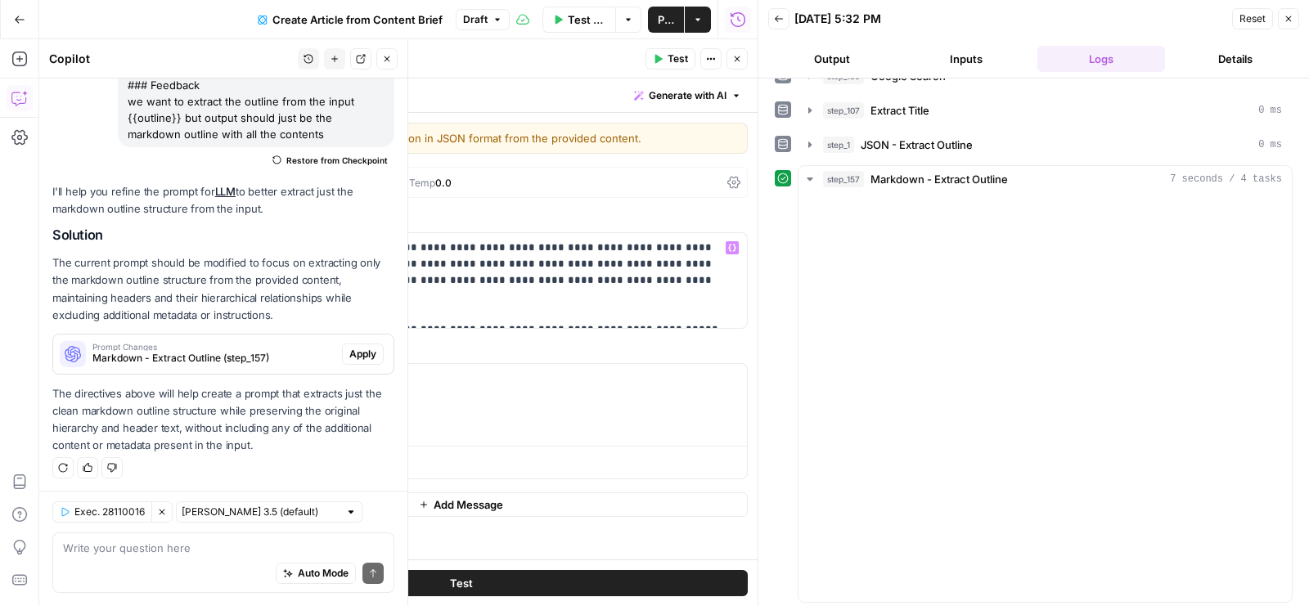
scroll to position [0, 0]
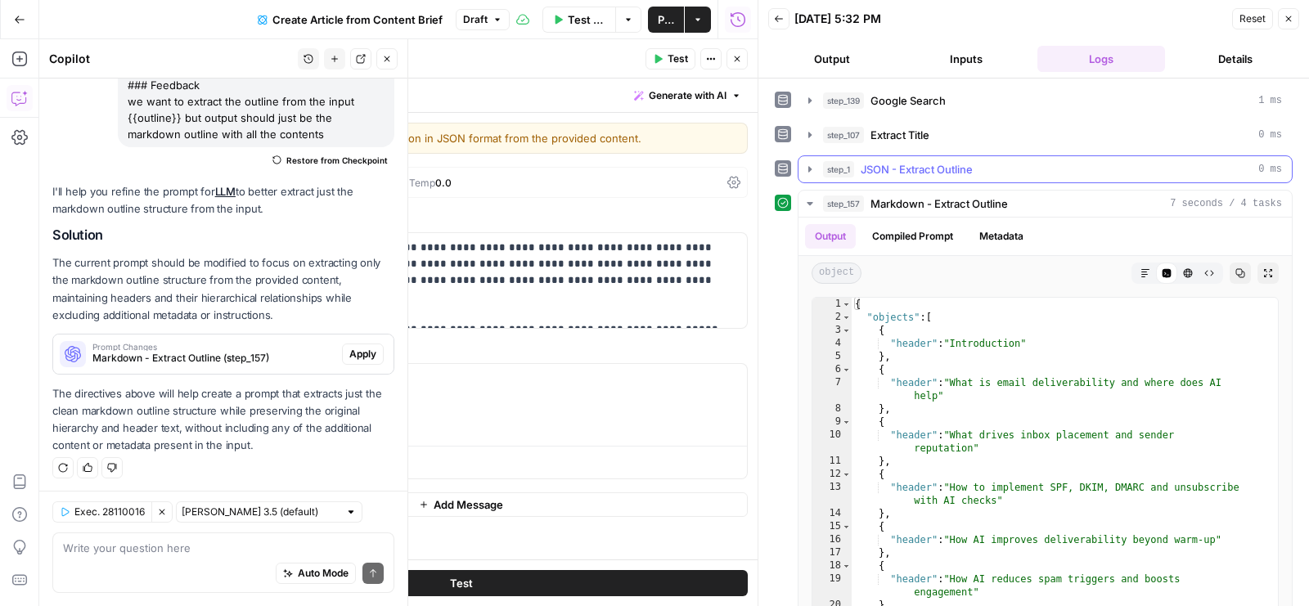
click at [976, 161] on div "step_1 JSON - Extract Outline 0 ms" at bounding box center [1052, 169] width 459 height 16
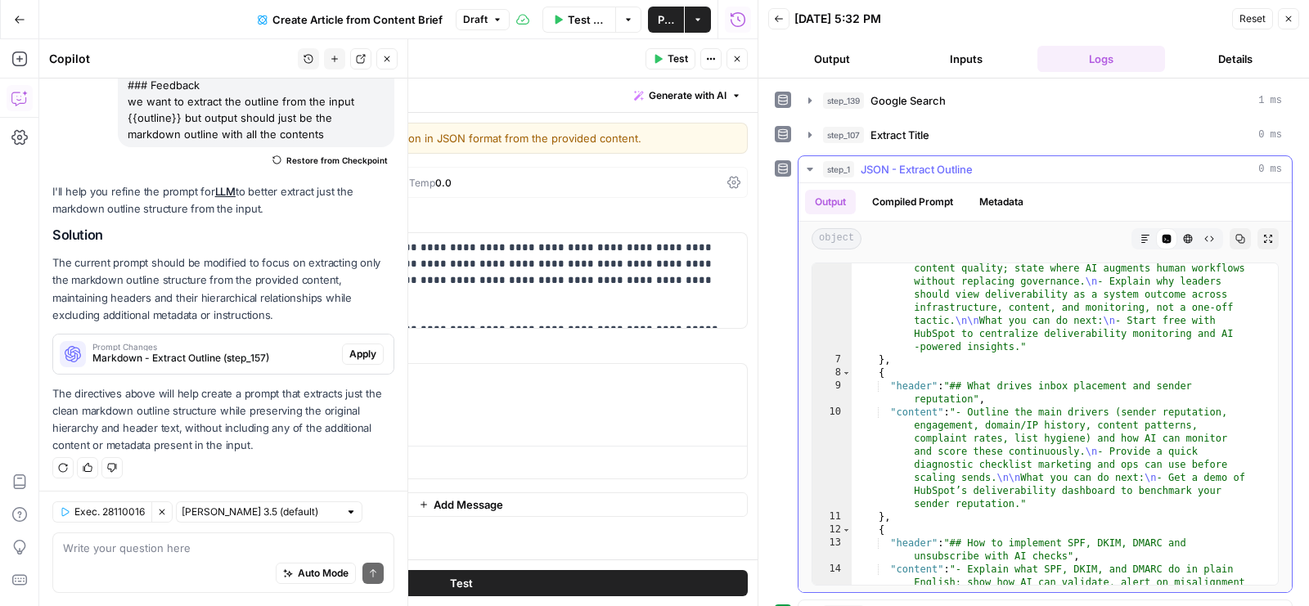
scroll to position [285, 0]
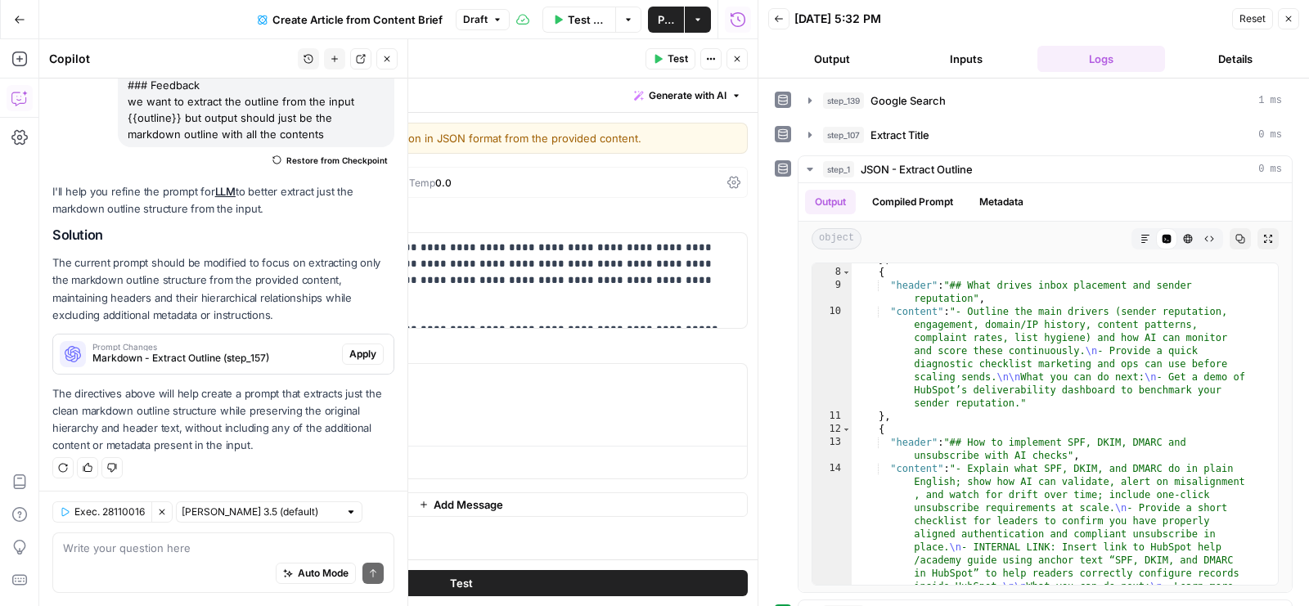
click at [350, 348] on span "Apply" at bounding box center [362, 354] width 27 height 15
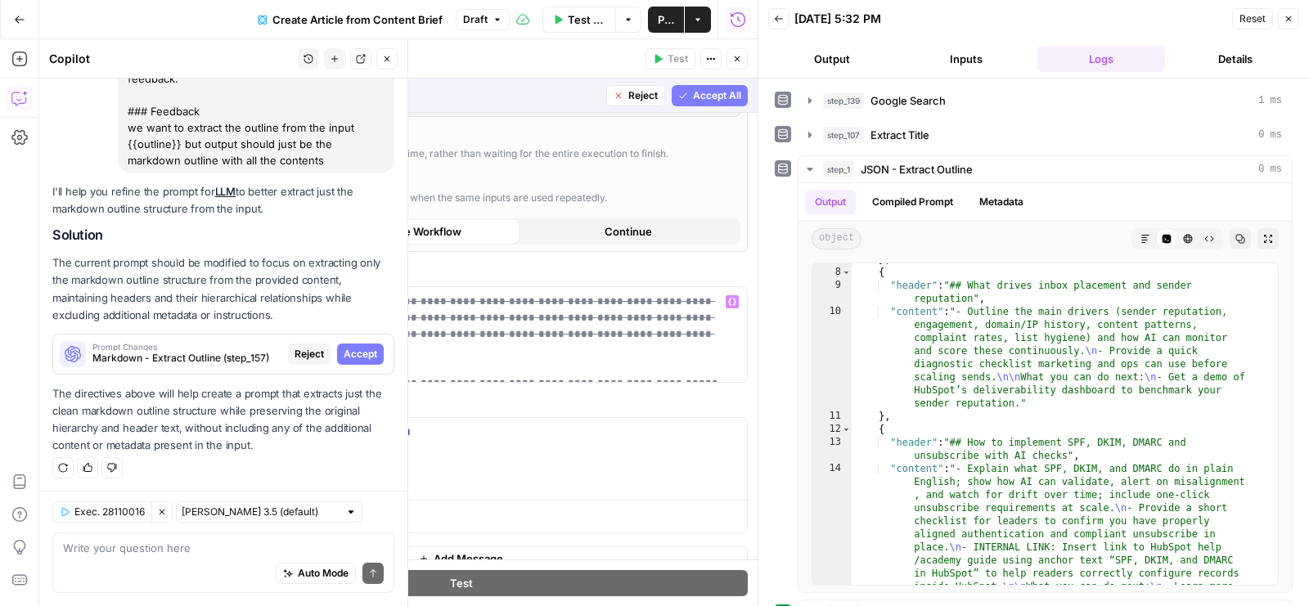
scroll to position [459, 0]
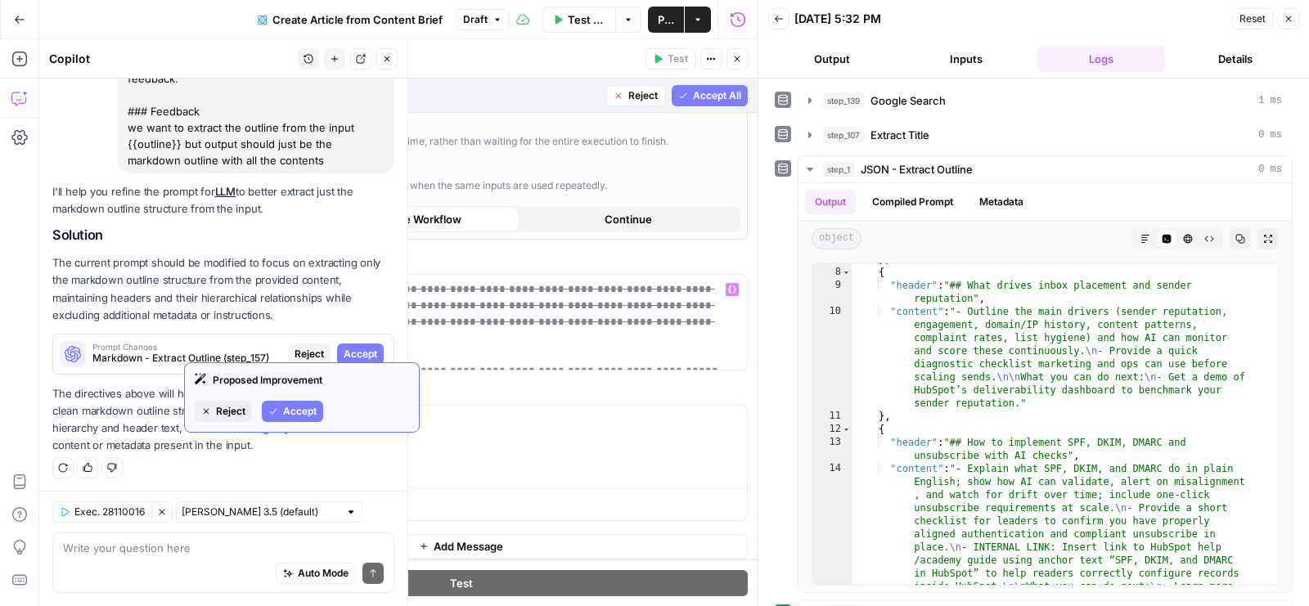
click at [233, 408] on span "Reject" at bounding box center [230, 411] width 29 height 15
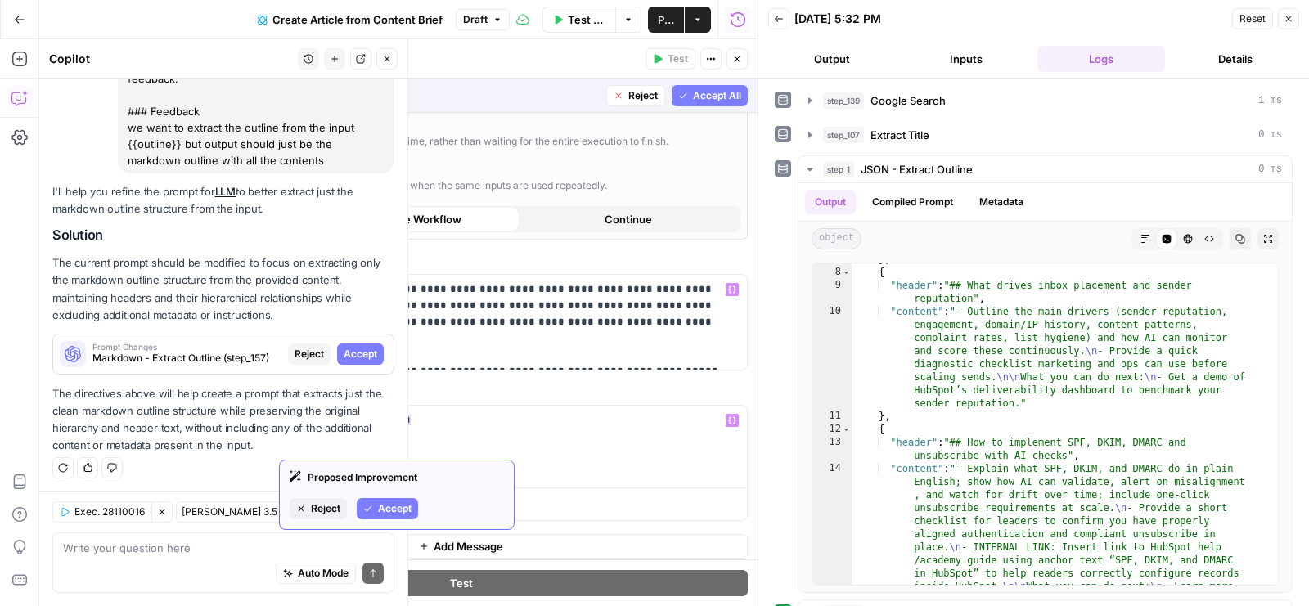
click at [309, 502] on button "Reject" at bounding box center [318, 508] width 57 height 21
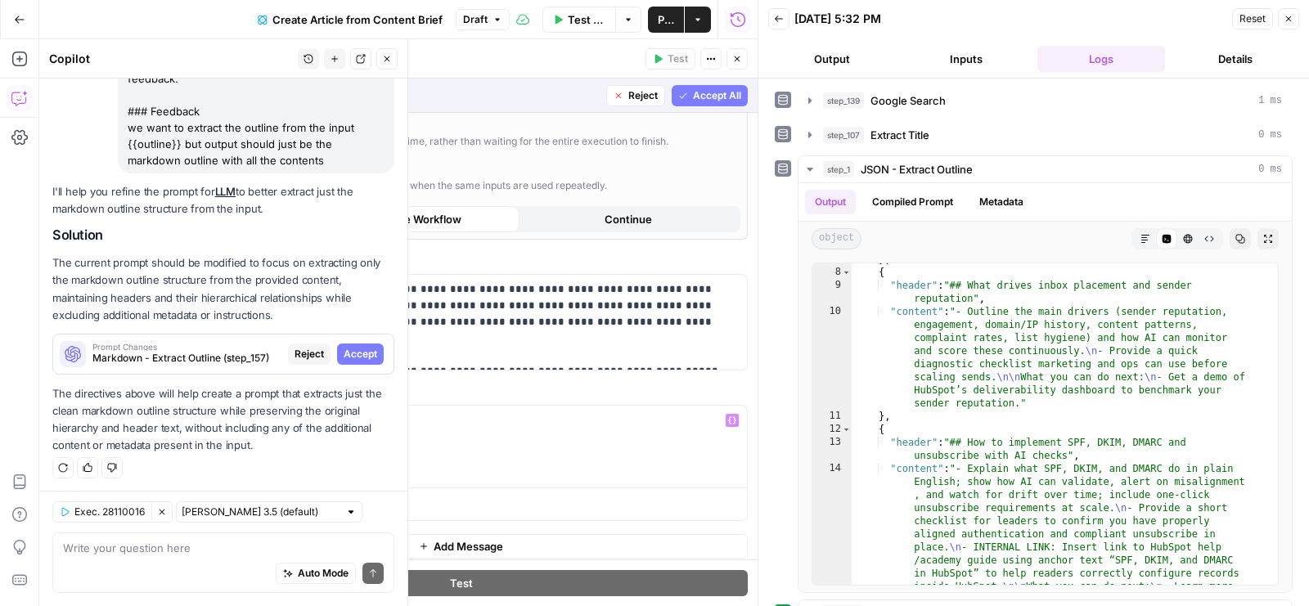
click at [629, 97] on span "Reject" at bounding box center [643, 95] width 29 height 15
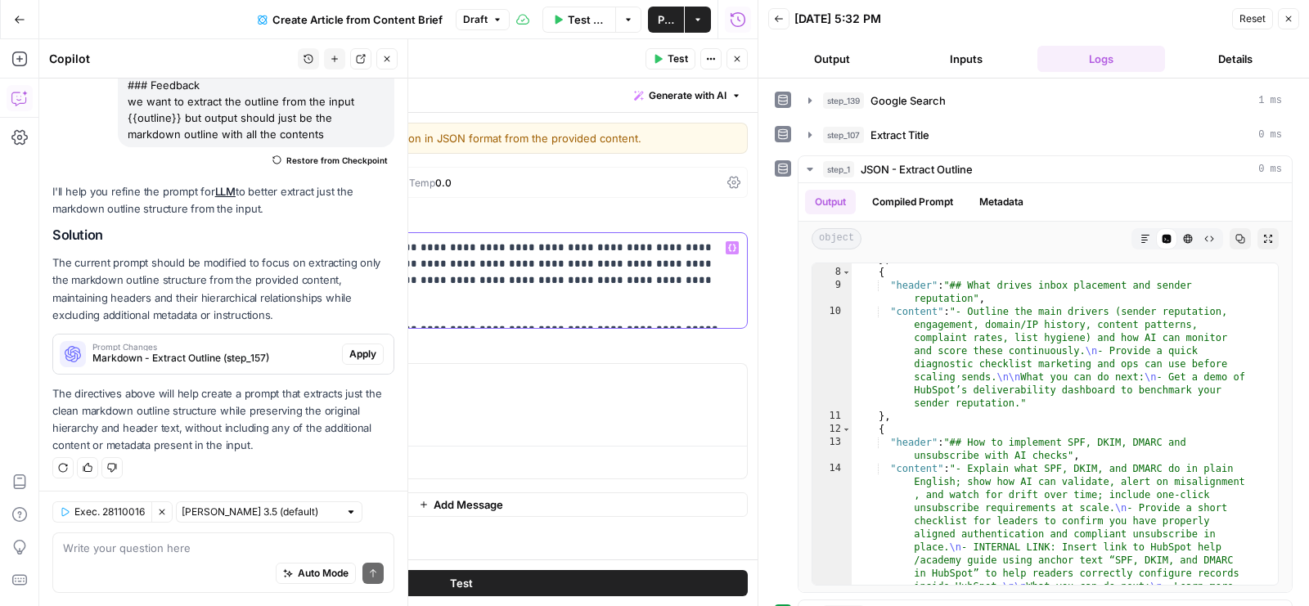
drag, startPoint x: 187, startPoint y: 246, endPoint x: 687, endPoint y: 308, distance: 503.0
click at [688, 309] on p "**********" at bounding box center [461, 281] width 553 height 82
drag, startPoint x: 616, startPoint y: 283, endPoint x: 581, endPoint y: 268, distance: 38.5
click at [582, 268] on p "**********" at bounding box center [461, 281] width 553 height 82
click at [309, 296] on p "**********" at bounding box center [461, 281] width 553 height 82
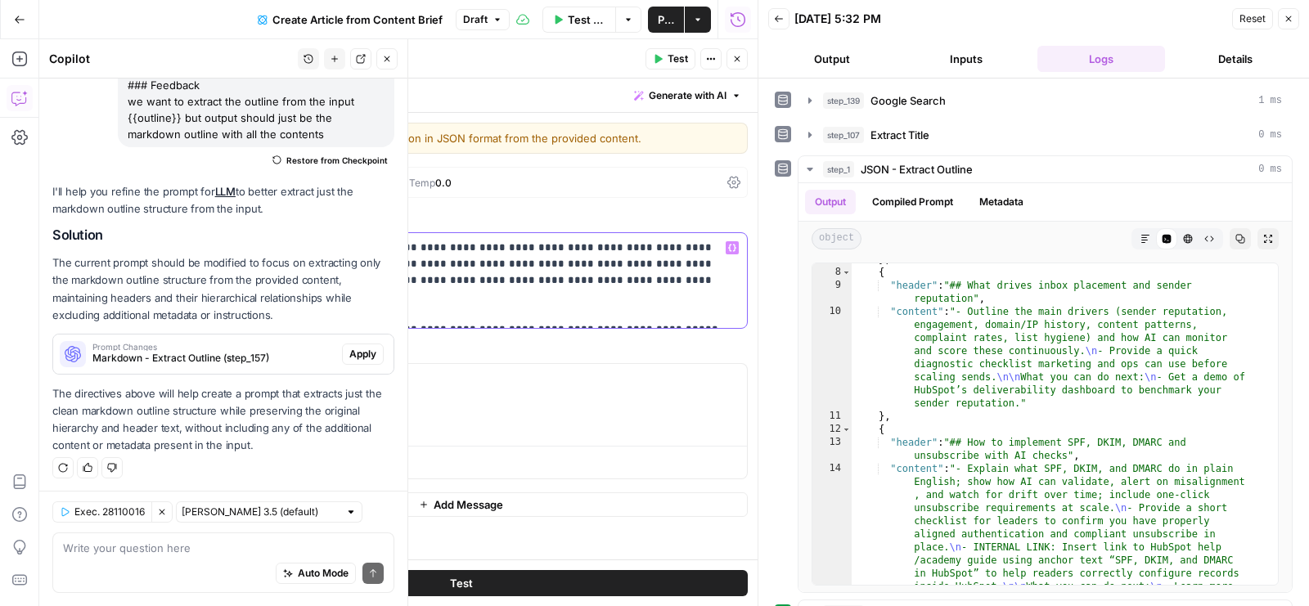
drag, startPoint x: 445, startPoint y: 261, endPoint x: 175, endPoint y: 241, distance: 270.8
click at [175, 241] on div "**********" at bounding box center [461, 280] width 572 height 95
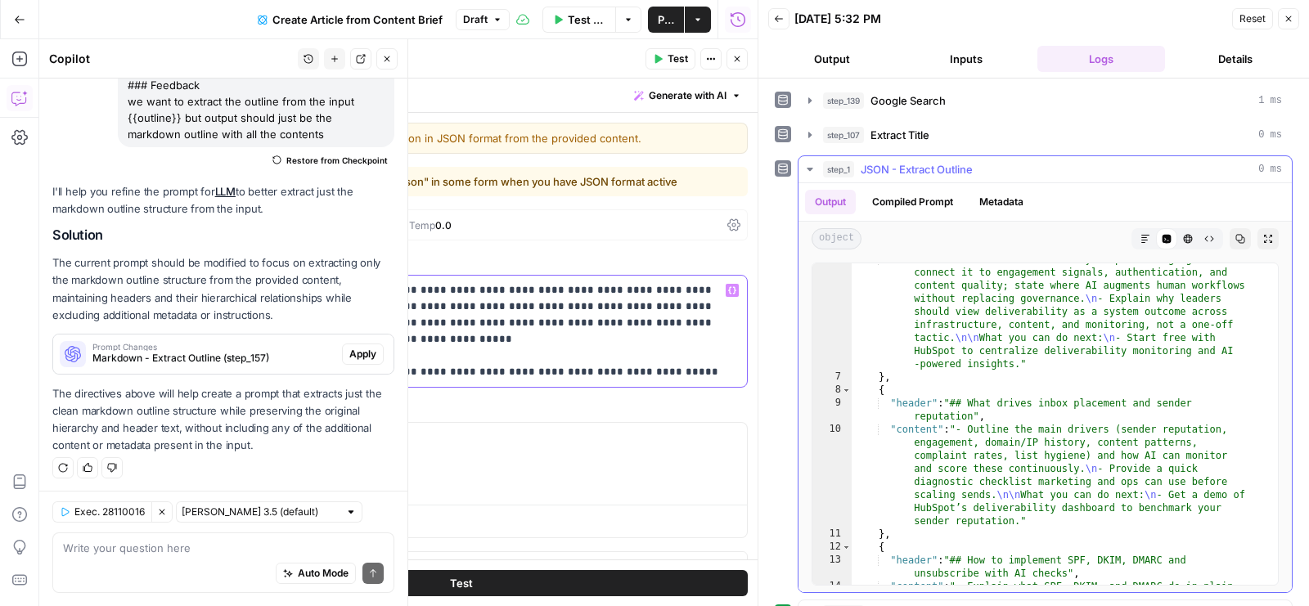
scroll to position [0, 0]
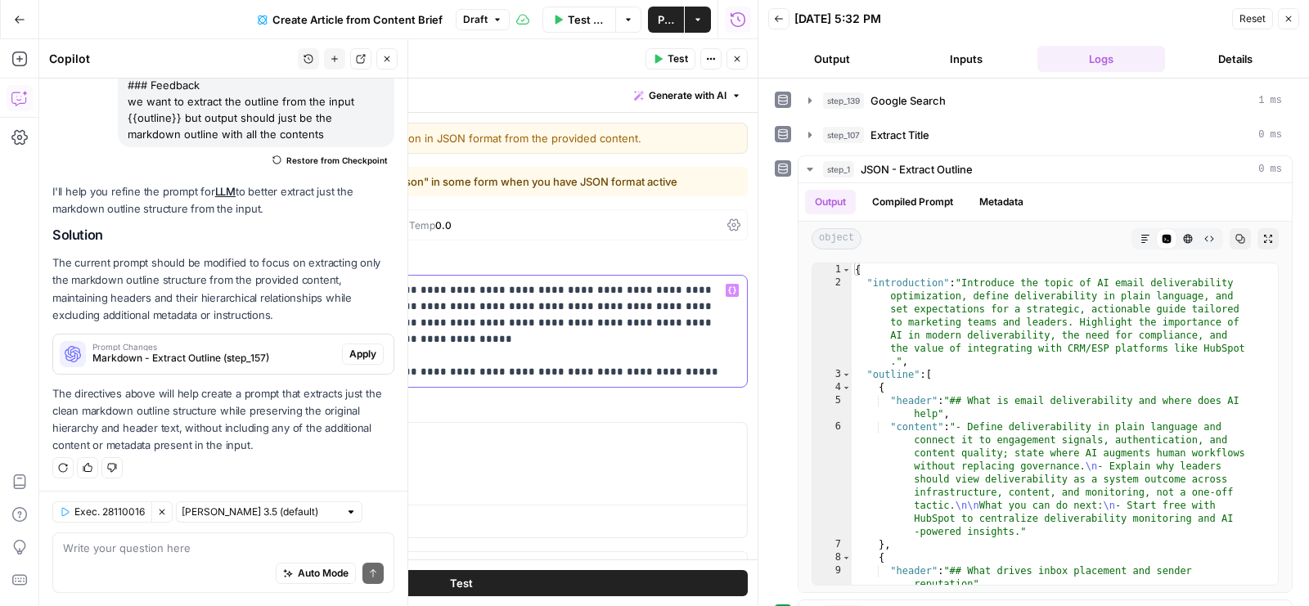
click at [654, 288] on p "**********" at bounding box center [455, 331] width 540 height 98
click at [382, 311] on p "**********" at bounding box center [455, 331] width 540 height 98
click at [346, 304] on p "**********" at bounding box center [455, 331] width 540 height 98
click at [418, 306] on p "**********" at bounding box center [455, 331] width 540 height 98
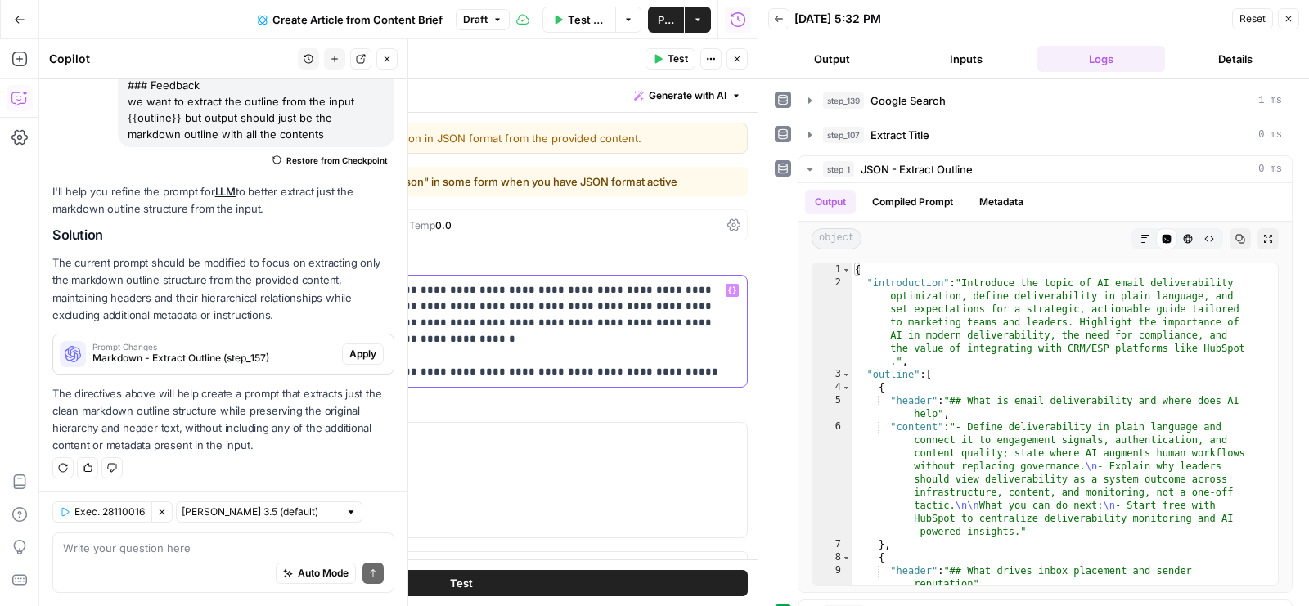
click at [581, 309] on p "**********" at bounding box center [455, 331] width 540 height 98
click at [625, 230] on div "| Format JSON | Streaming ON | Temp 0.0" at bounding box center [487, 226] width 468 height 16
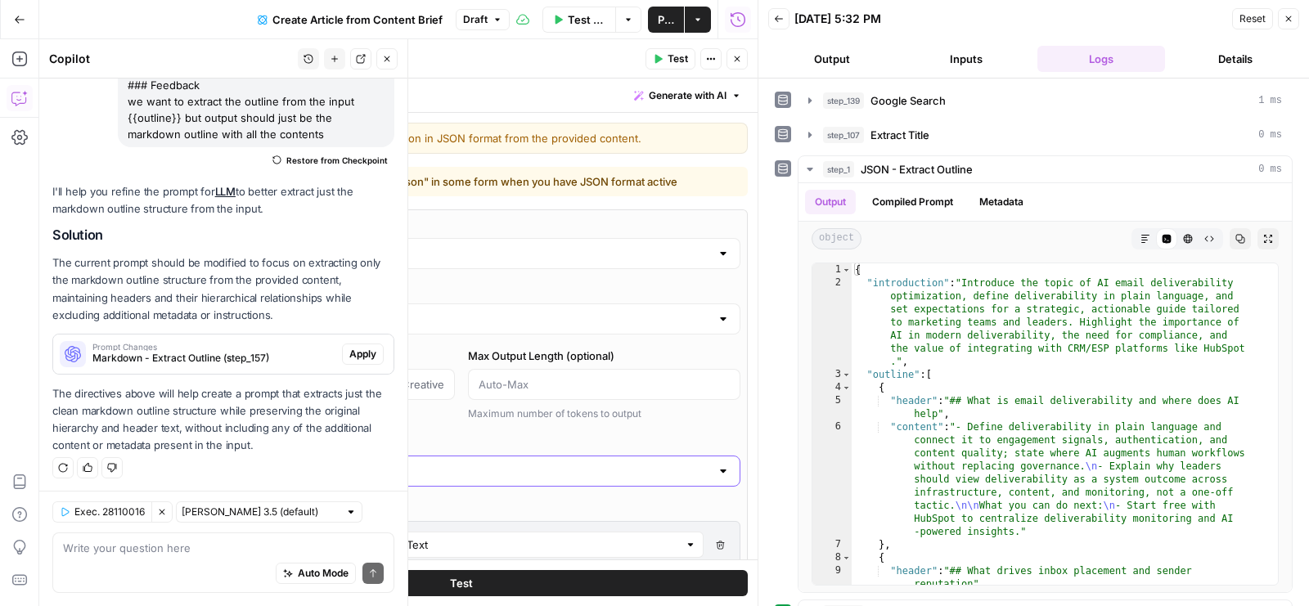
click at [291, 465] on input "Output Format" at bounding box center [451, 471] width 518 height 16
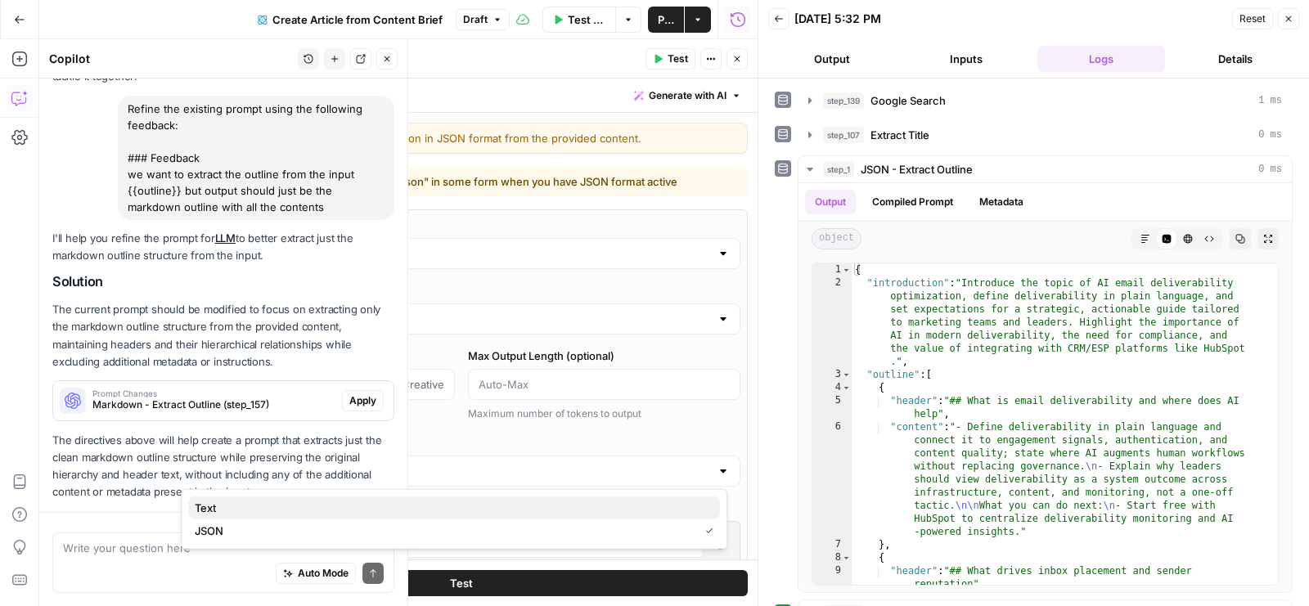
click at [277, 502] on span "Text" at bounding box center [451, 508] width 512 height 16
type input "Text"
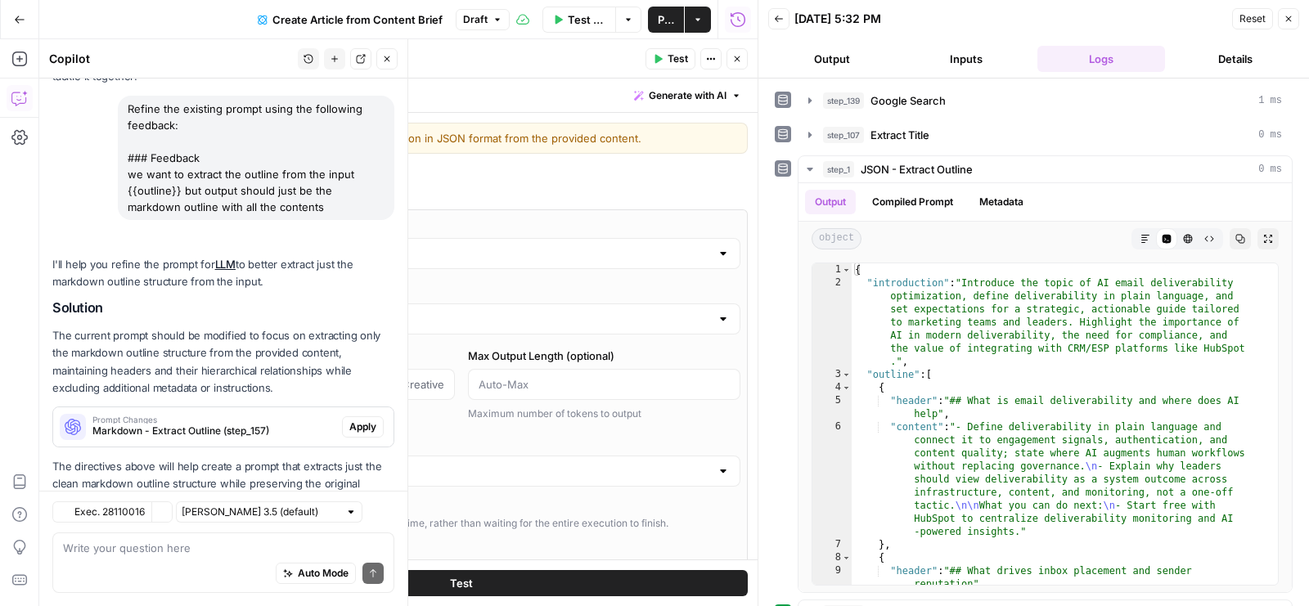
scroll to position [169, 0]
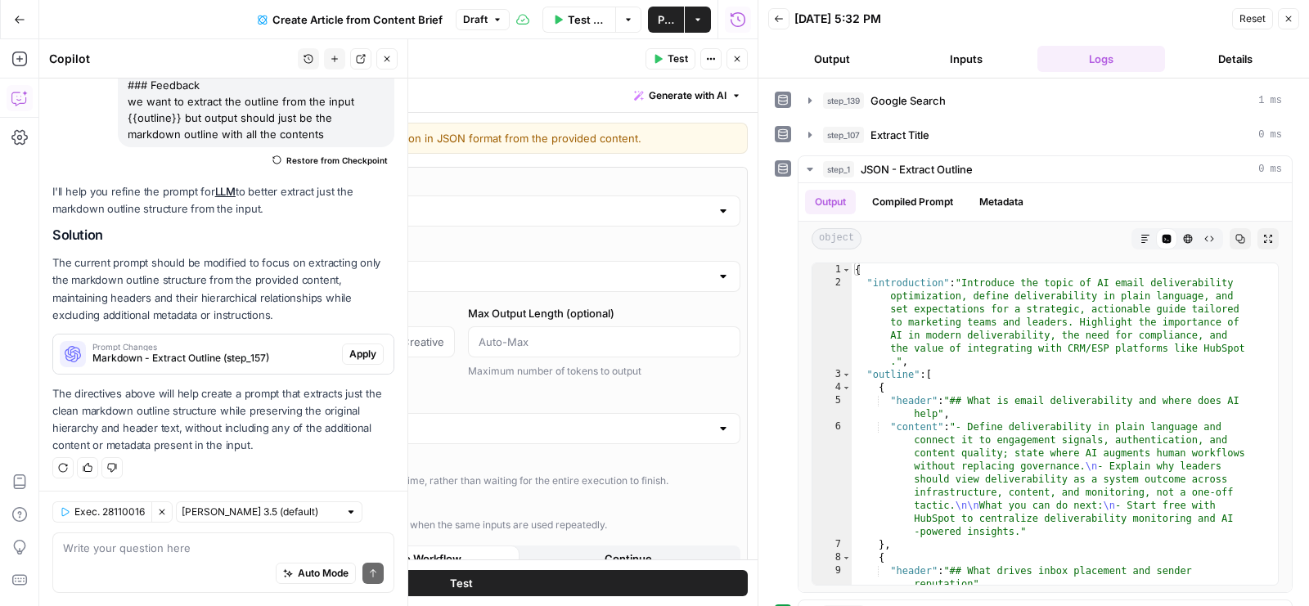
click at [343, 215] on input "GPT-4.1" at bounding box center [461, 211] width 498 height 16
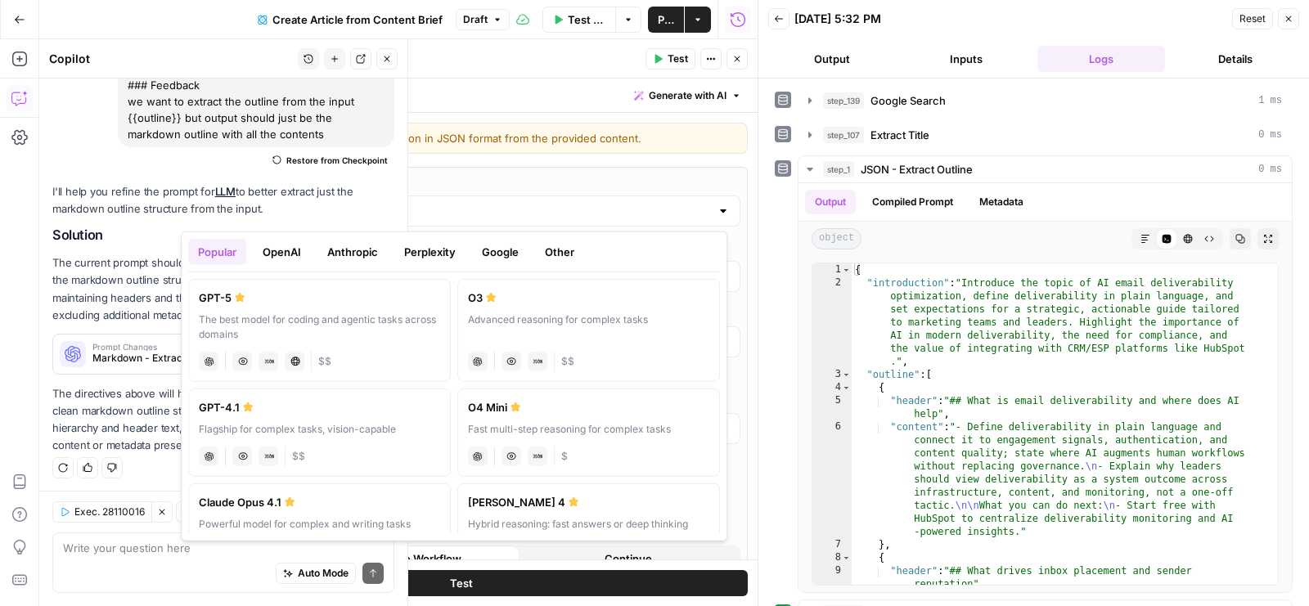
click at [358, 326] on div "The best model for coding and agentic tasks across domains" at bounding box center [319, 327] width 241 height 29
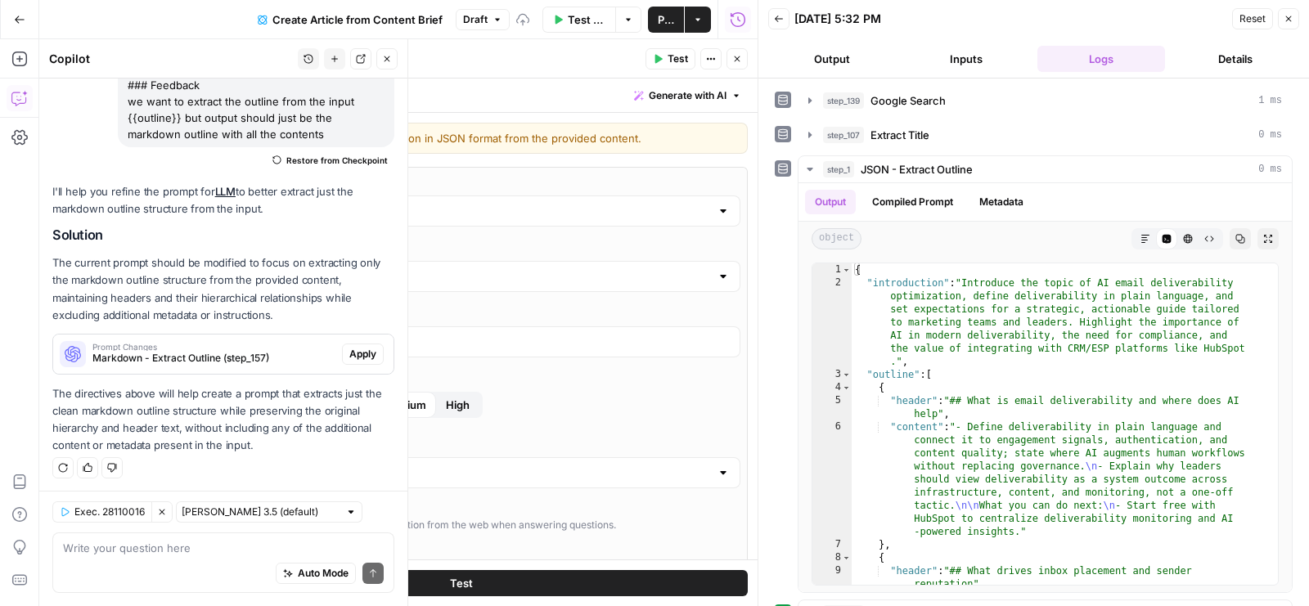
scroll to position [76, 0]
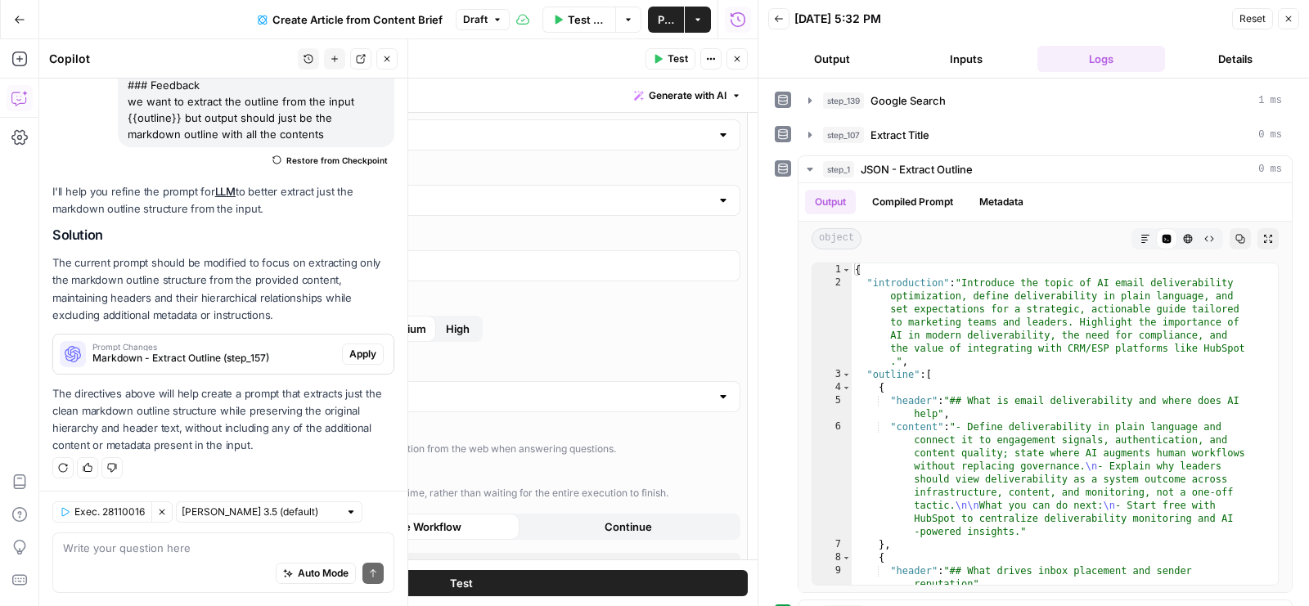
click at [394, 56] on button "Close" at bounding box center [386, 58] width 21 height 21
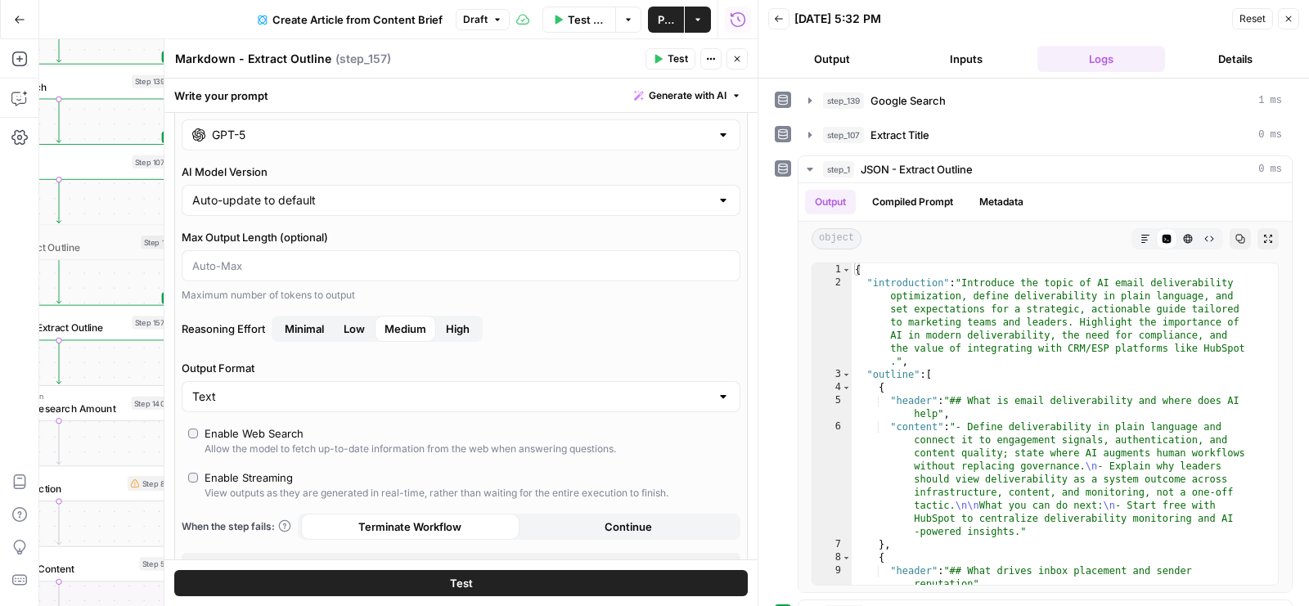
click at [350, 140] on input "GPT-5" at bounding box center [461, 135] width 498 height 16
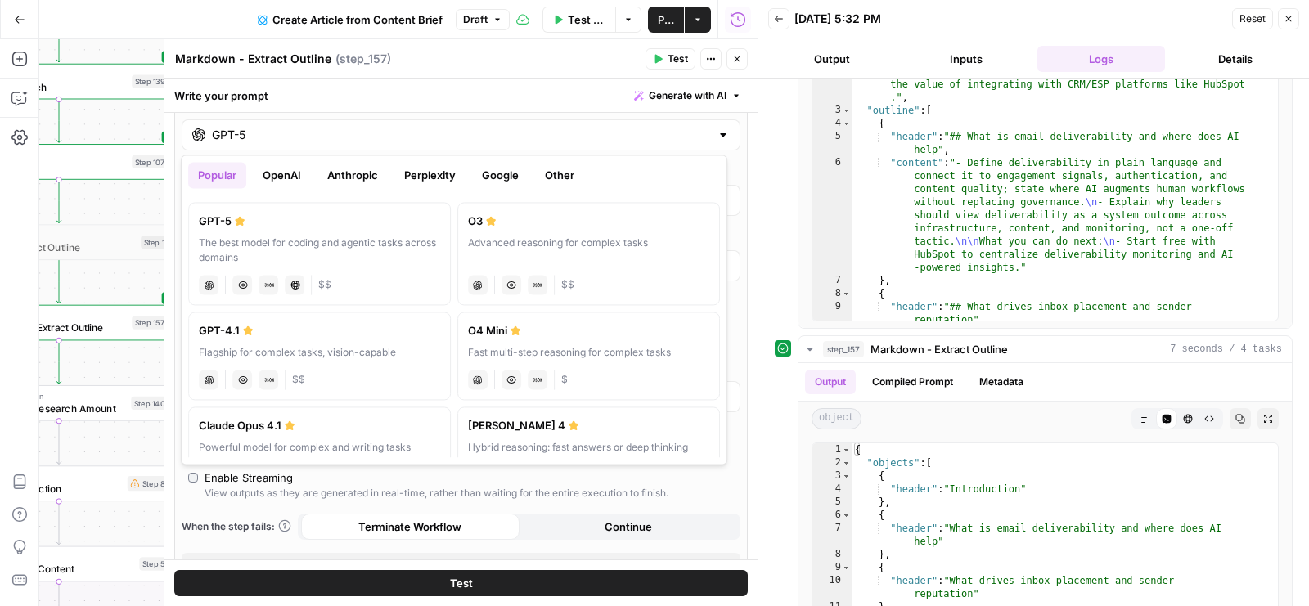
scroll to position [270, 0]
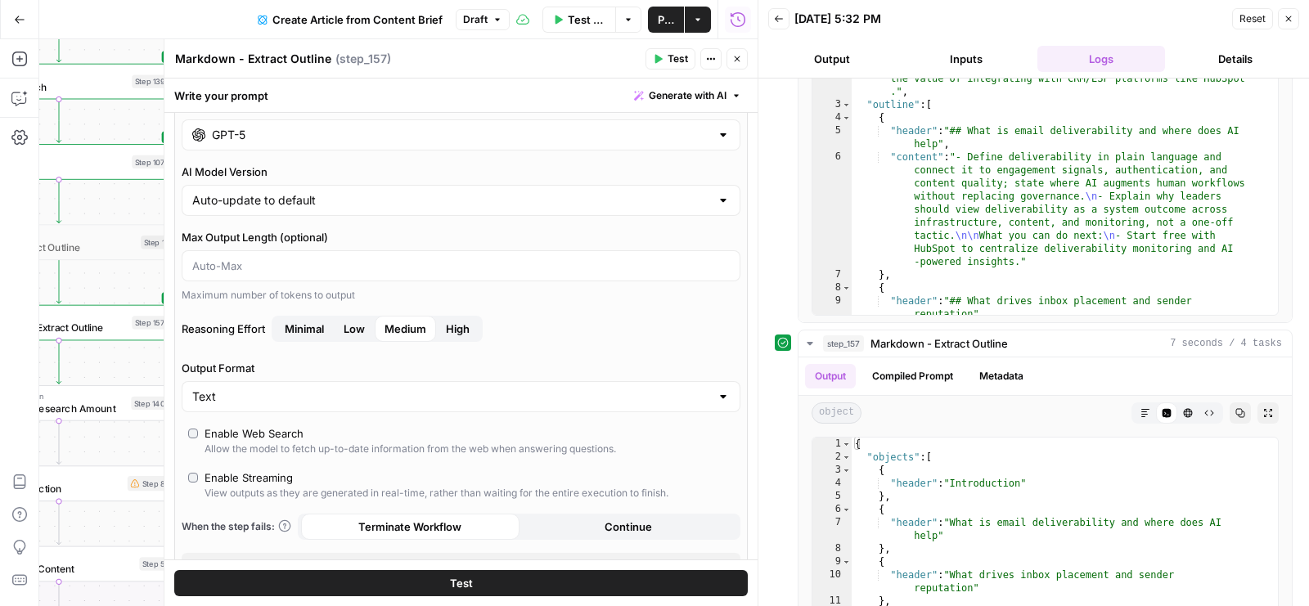
click at [504, 97] on div "Write your prompt Generate with AI" at bounding box center [460, 96] width 593 height 34
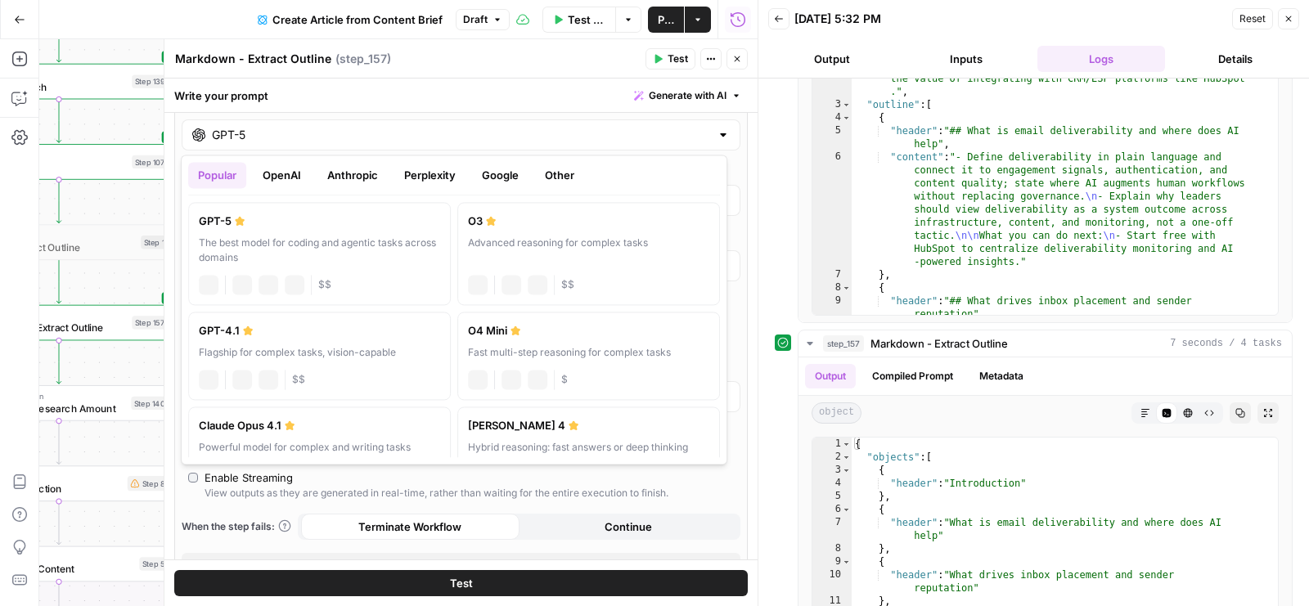
click at [423, 146] on div "GPT-5" at bounding box center [461, 134] width 559 height 31
click at [299, 352] on div "Flagship for complex tasks, vision-capable" at bounding box center [319, 352] width 241 height 15
type input "GPT-4.1"
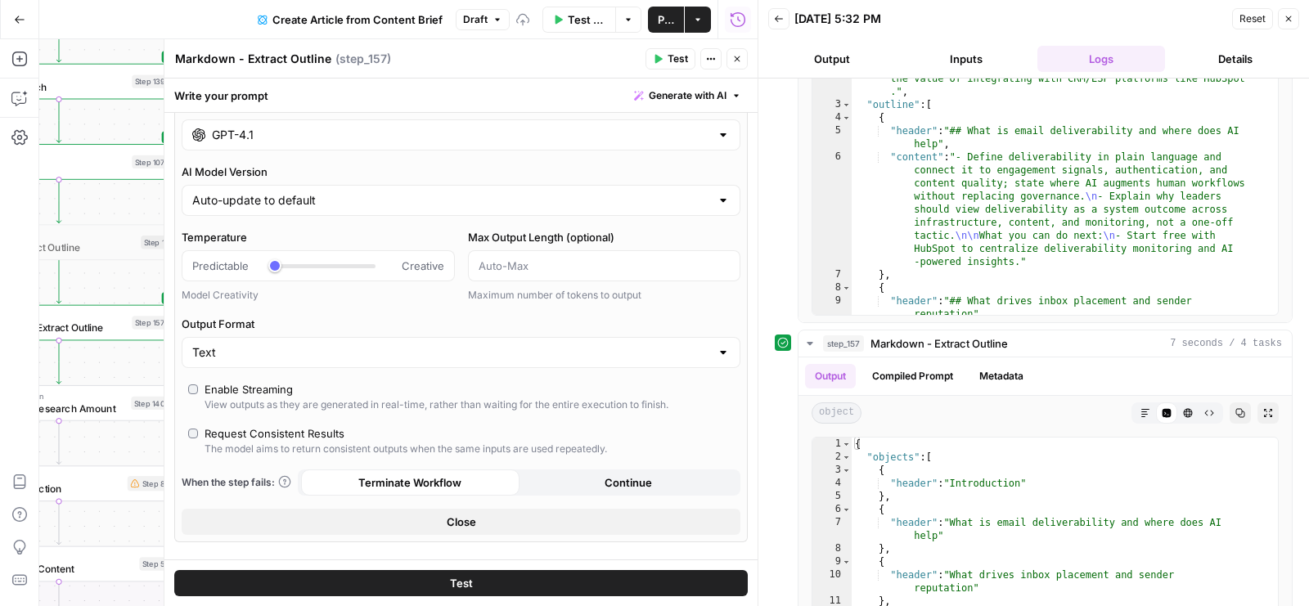
click at [466, 575] on button "Test" at bounding box center [461, 583] width 574 height 26
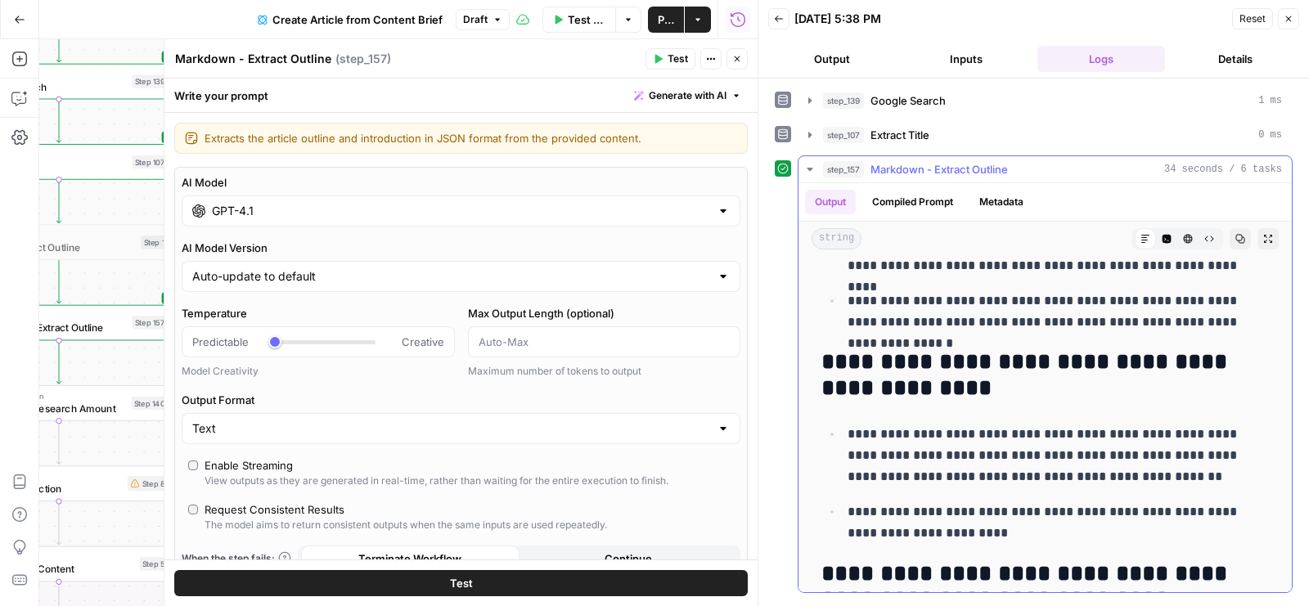
scroll to position [0, 0]
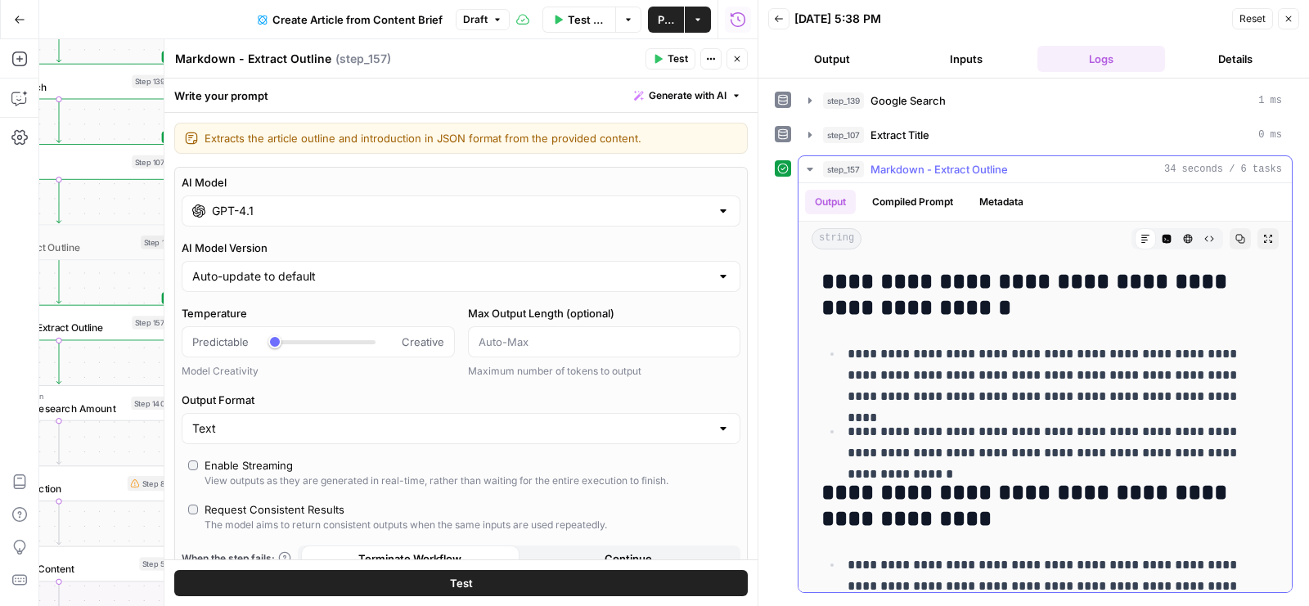
click at [1159, 236] on button "Code Editor" at bounding box center [1166, 238] width 21 height 21
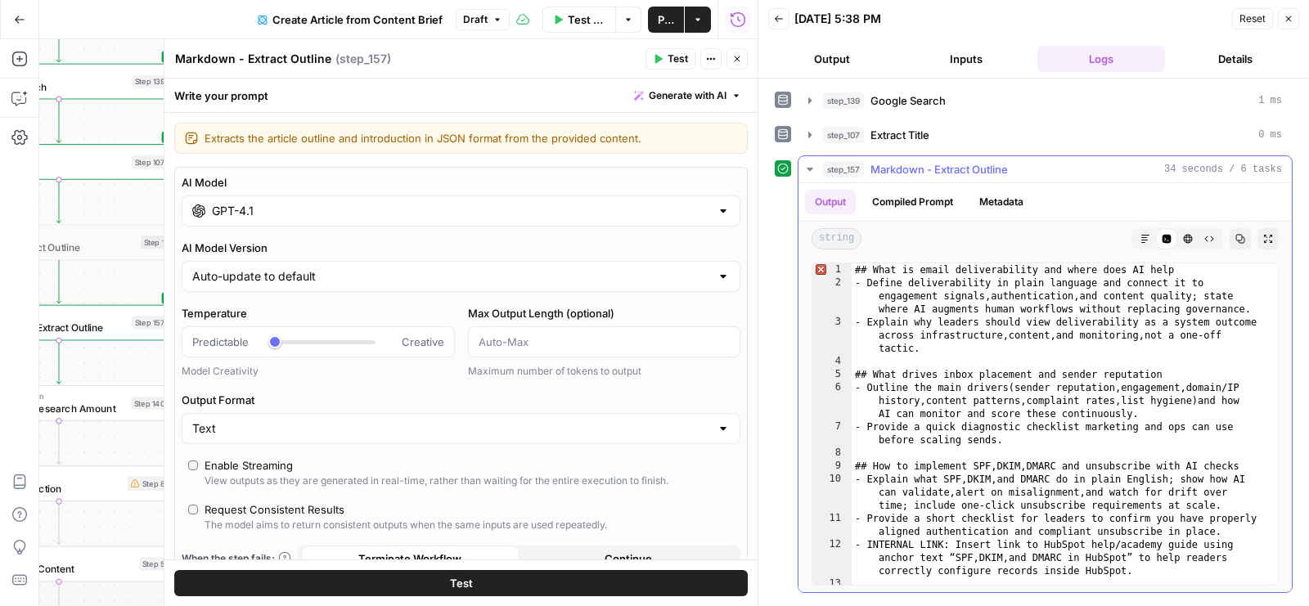
click at [1142, 235] on icon "button" at bounding box center [1146, 239] width 10 height 10
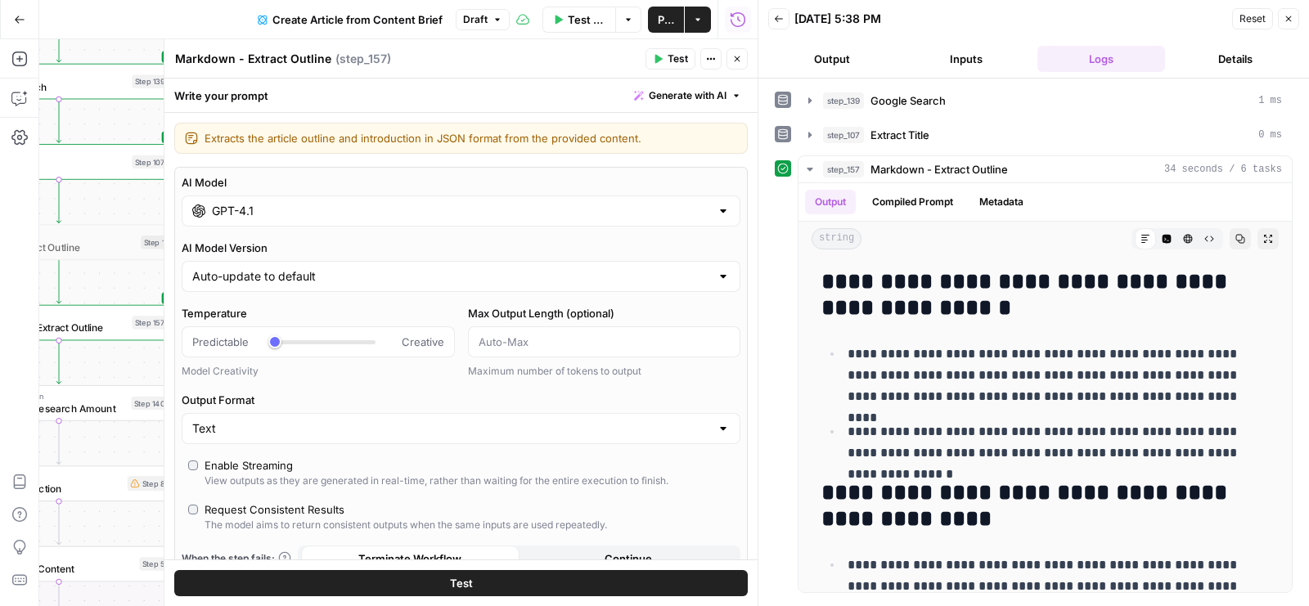
click at [969, 52] on button "Inputs" at bounding box center [967, 59] width 128 height 26
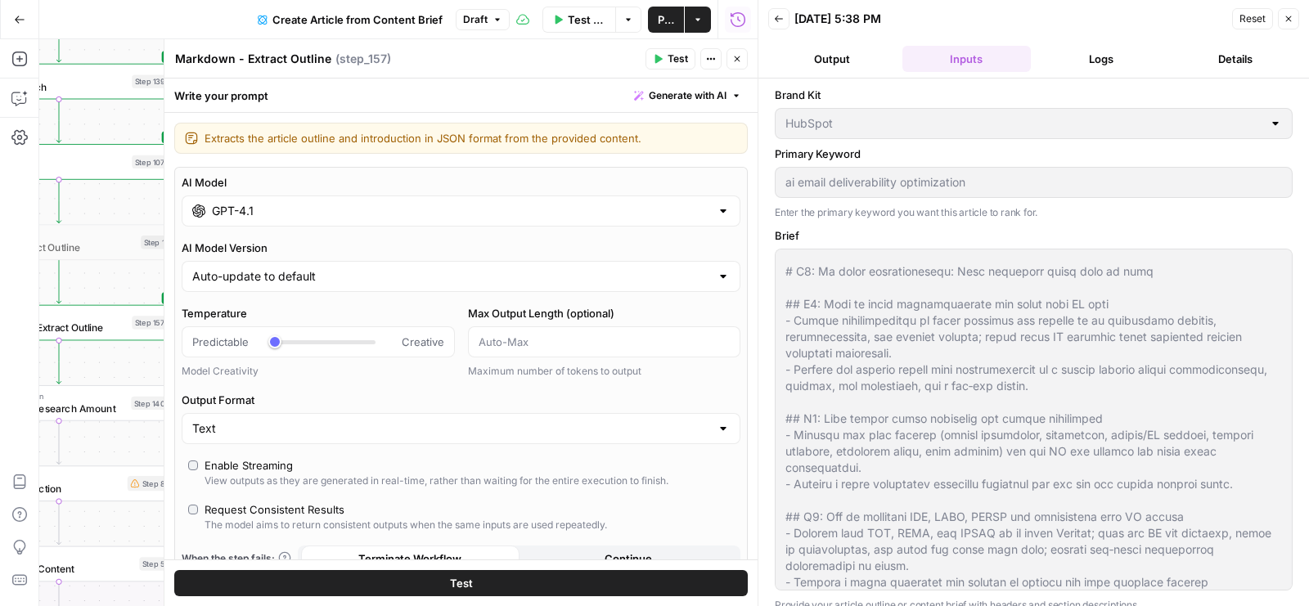
scroll to position [192, 0]
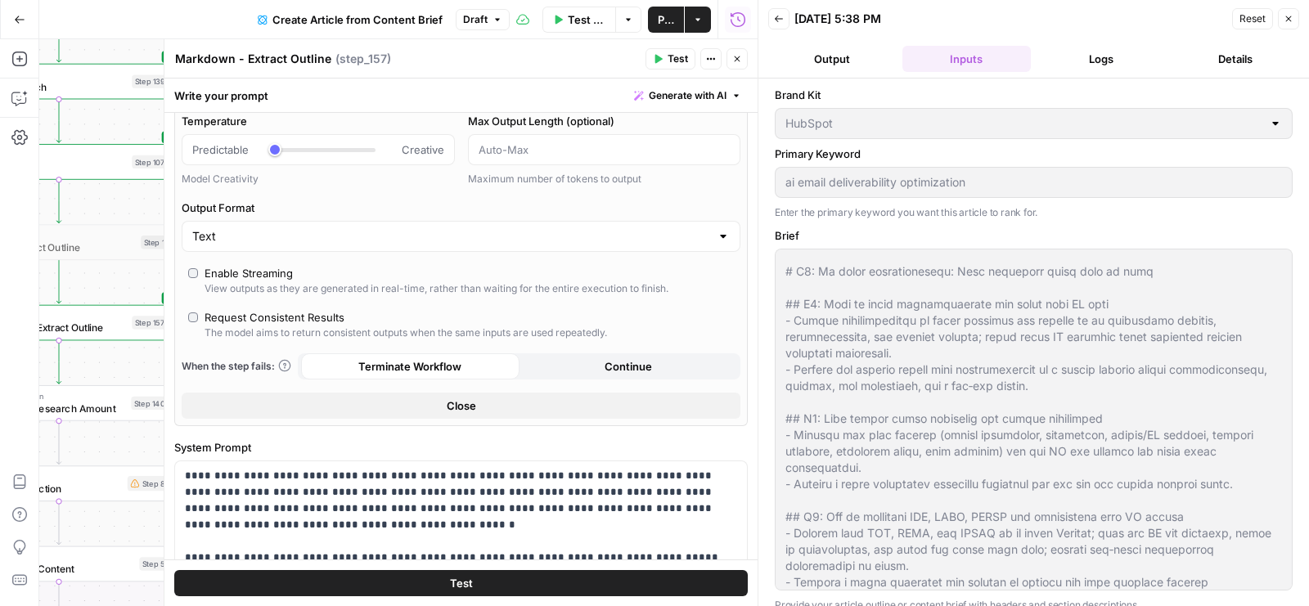
click at [467, 407] on span "Close" at bounding box center [461, 406] width 29 height 16
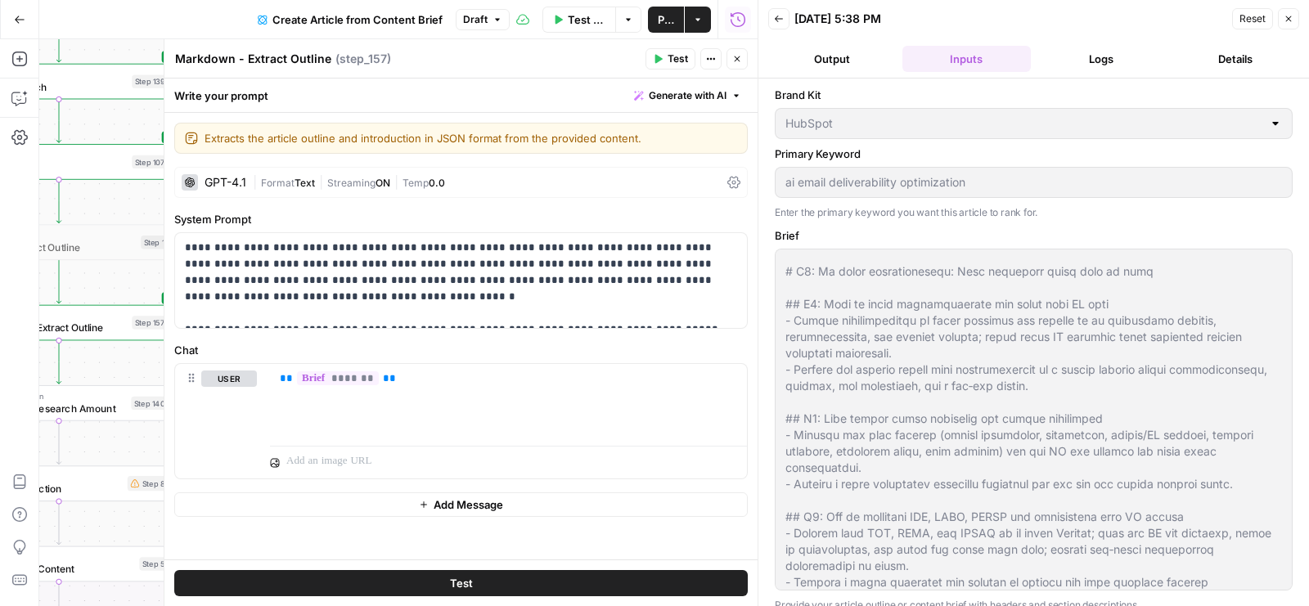
scroll to position [0, 0]
click at [520, 183] on div "| Format Text | Streaming ON | Temp 0.0" at bounding box center [487, 183] width 468 height 16
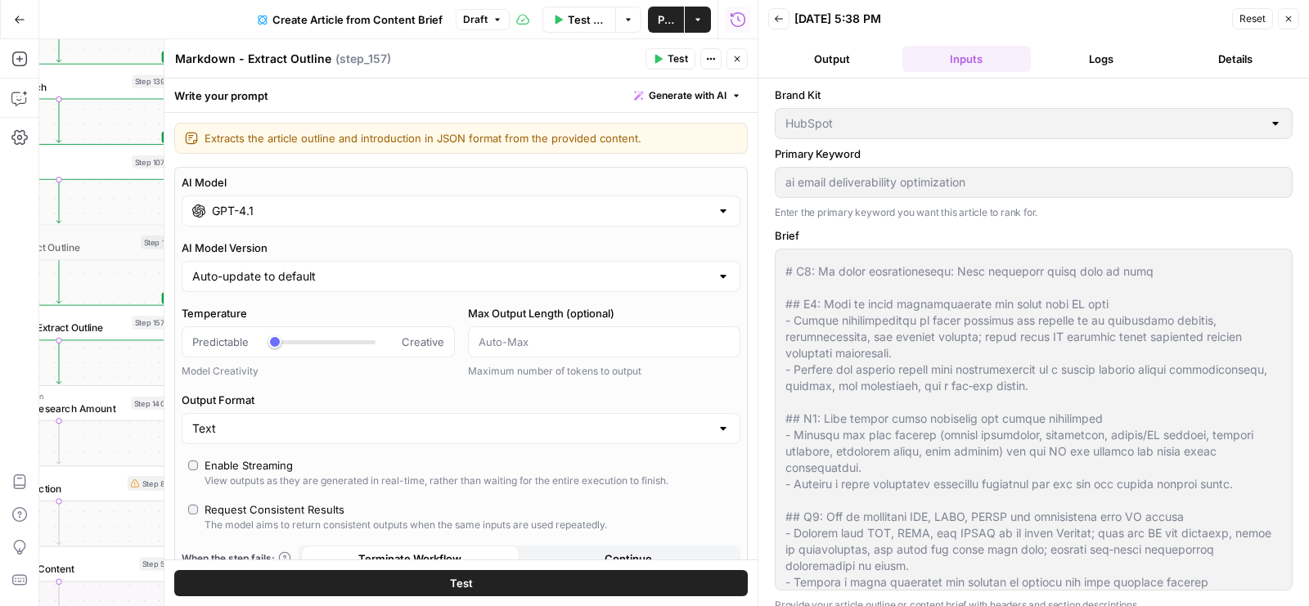
click at [1103, 46] on button "Logs" at bounding box center [1102, 59] width 128 height 26
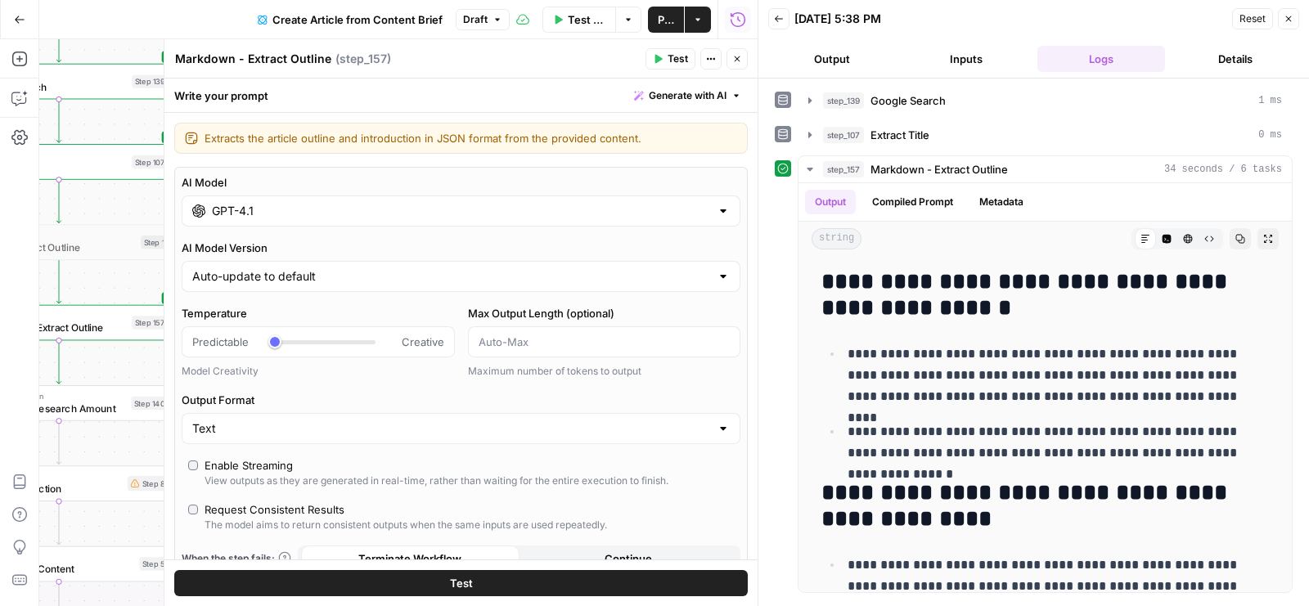
click at [383, 191] on div "AI Model GPT-4.1" at bounding box center [461, 200] width 559 height 52
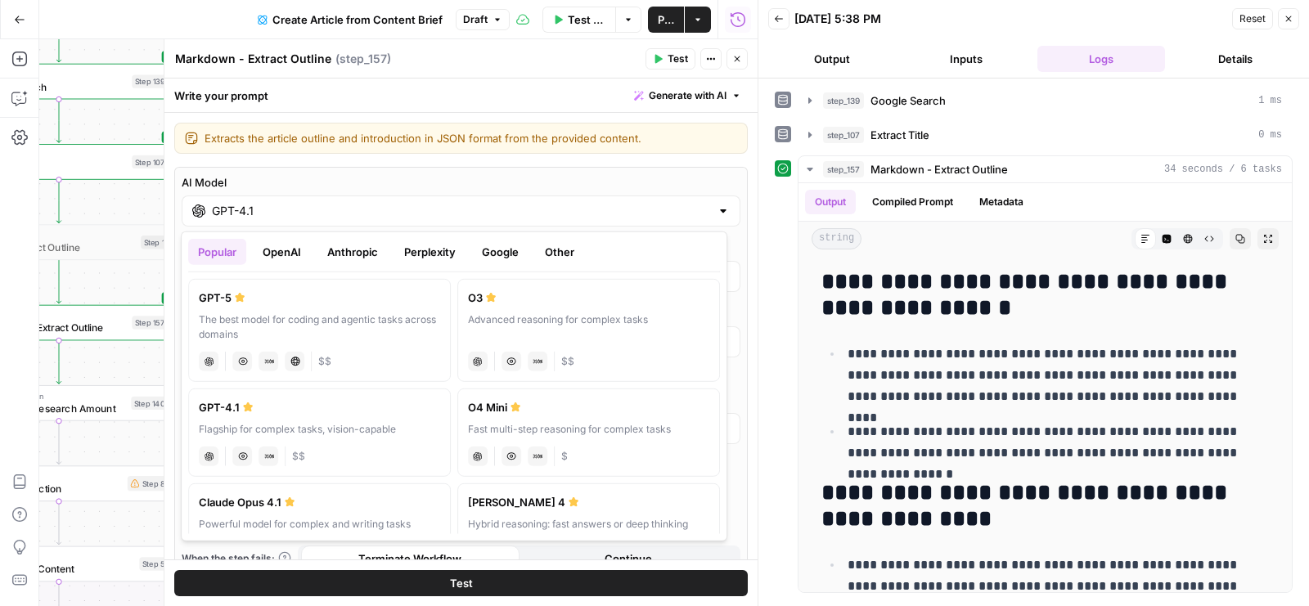
click at [309, 305] on label "GPT-5 The best model for coding and agentic tasks across domains chat Vision Ca…" at bounding box center [319, 330] width 263 height 103
type input "GPT-5"
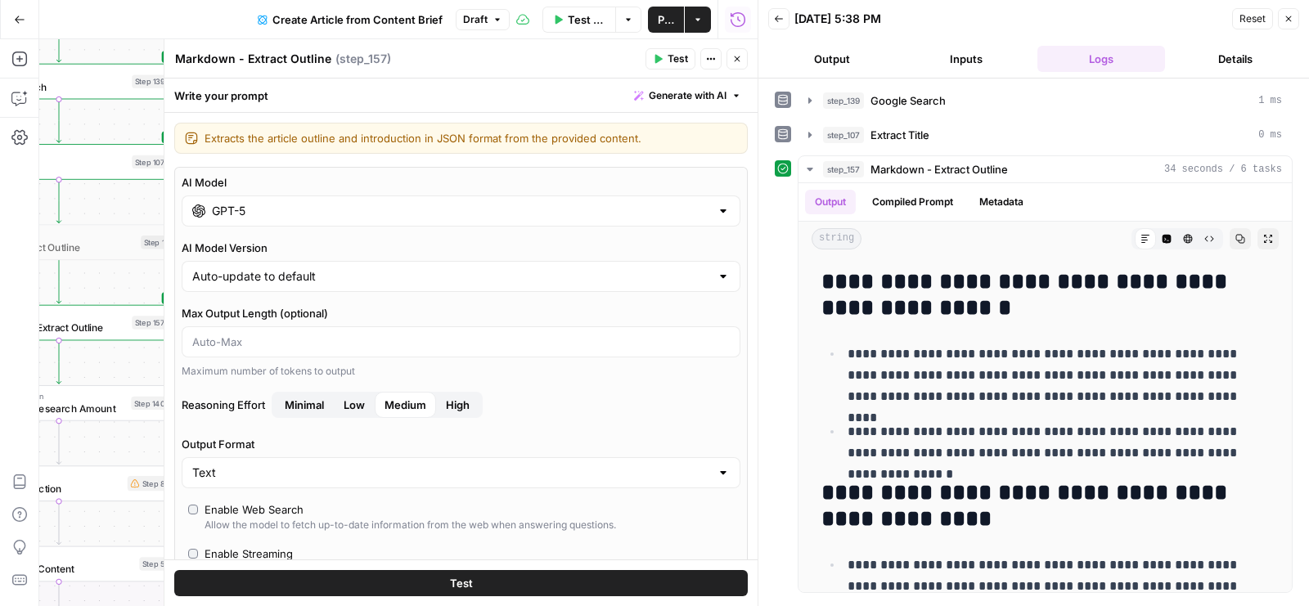
scroll to position [41, 0]
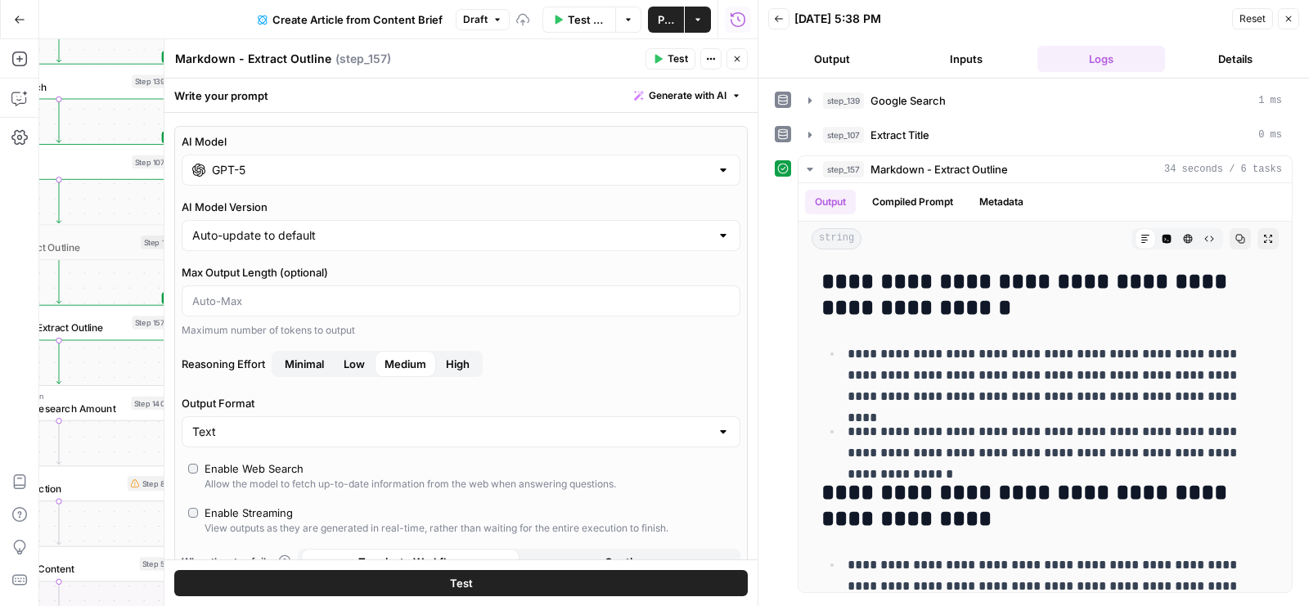
click at [353, 358] on span "Low" at bounding box center [354, 364] width 21 height 16
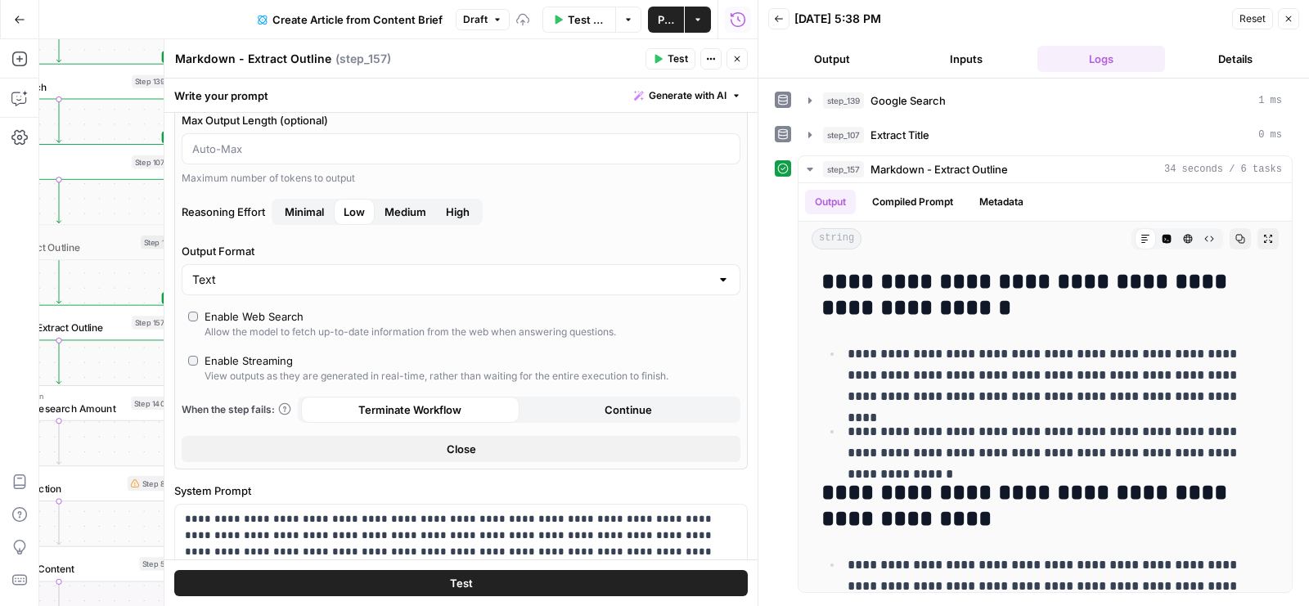
scroll to position [299, 0]
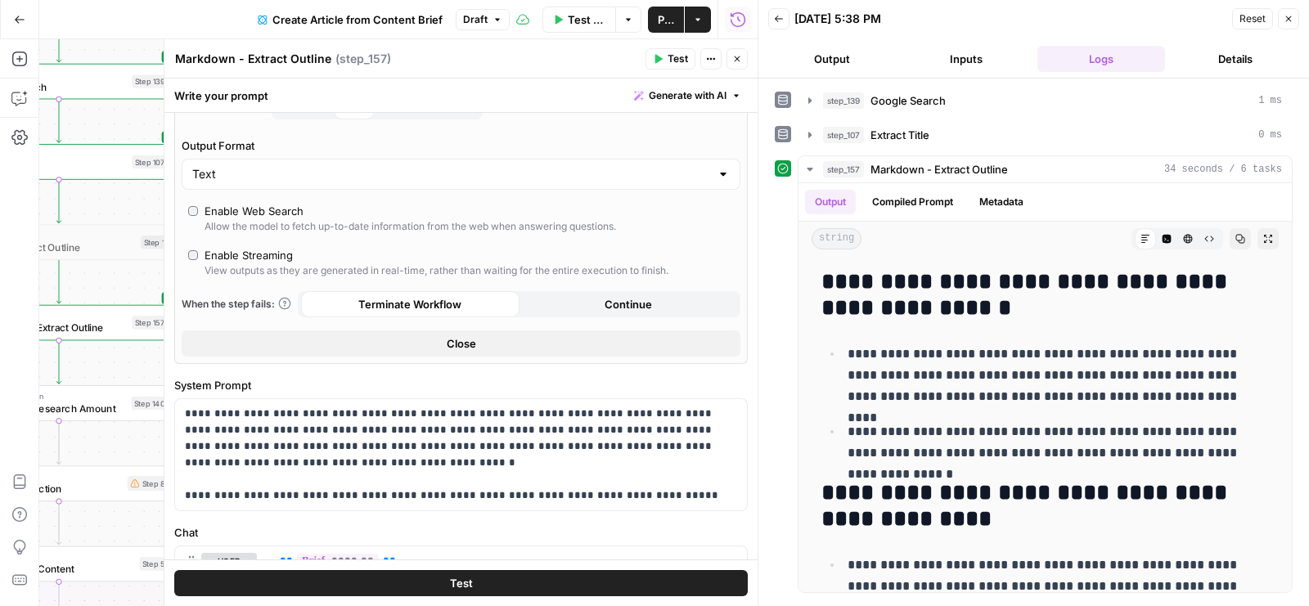
click at [484, 343] on button "Close" at bounding box center [461, 344] width 559 height 26
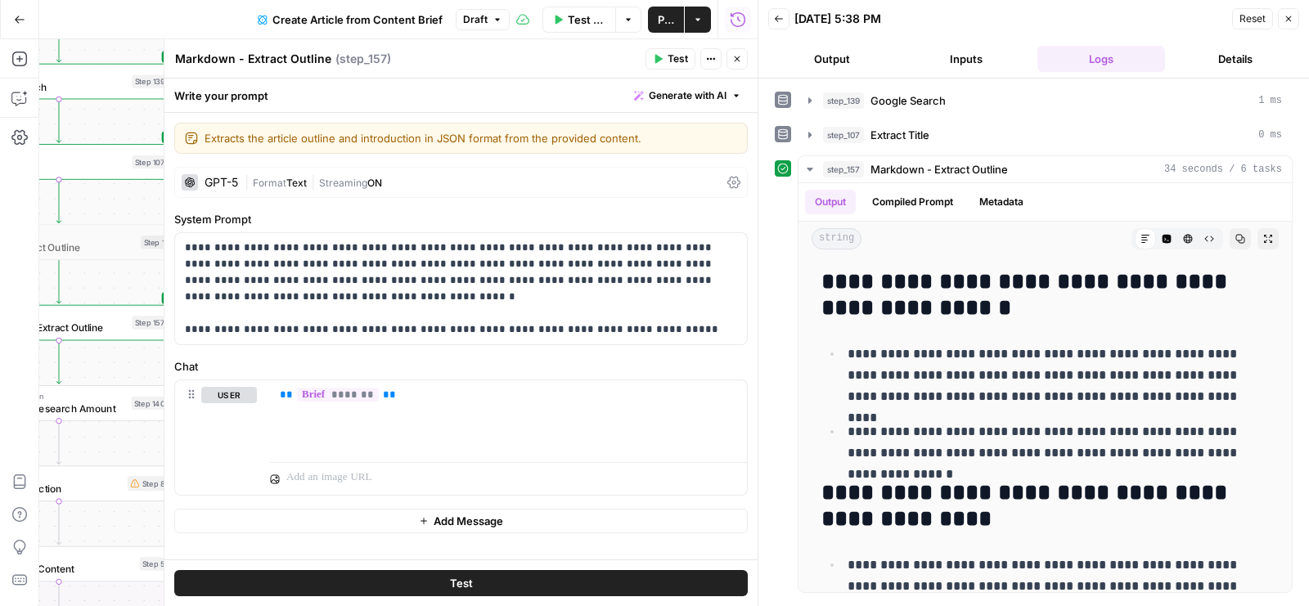
scroll to position [0, 0]
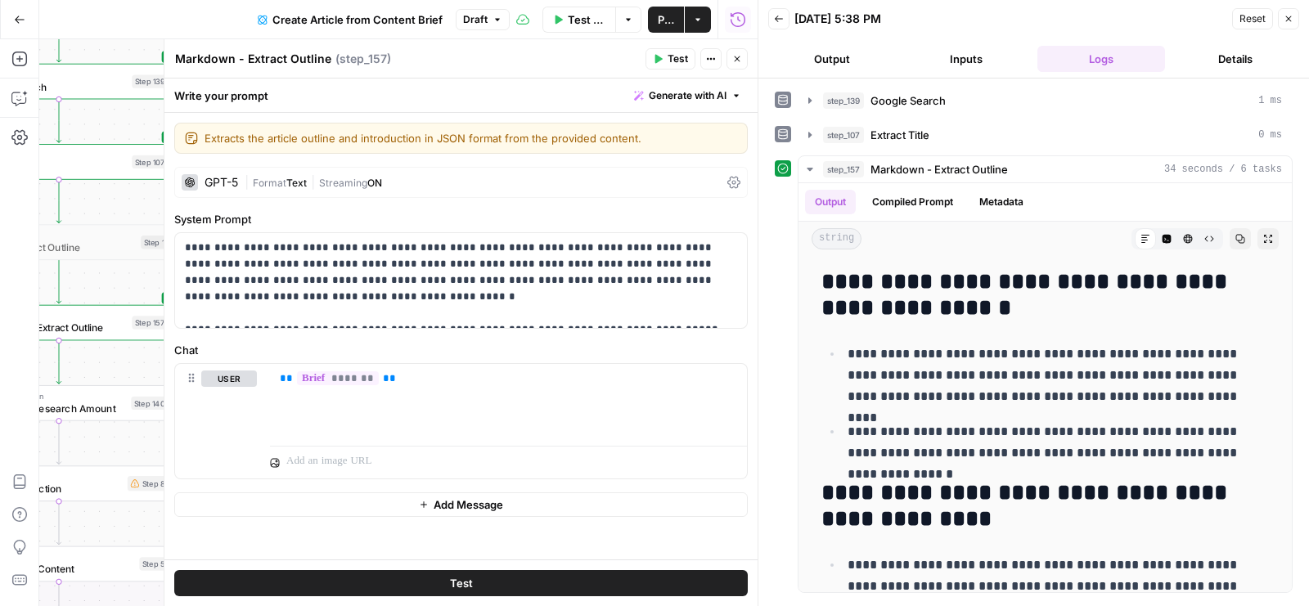
click at [676, 58] on span "Test" at bounding box center [678, 59] width 20 height 15
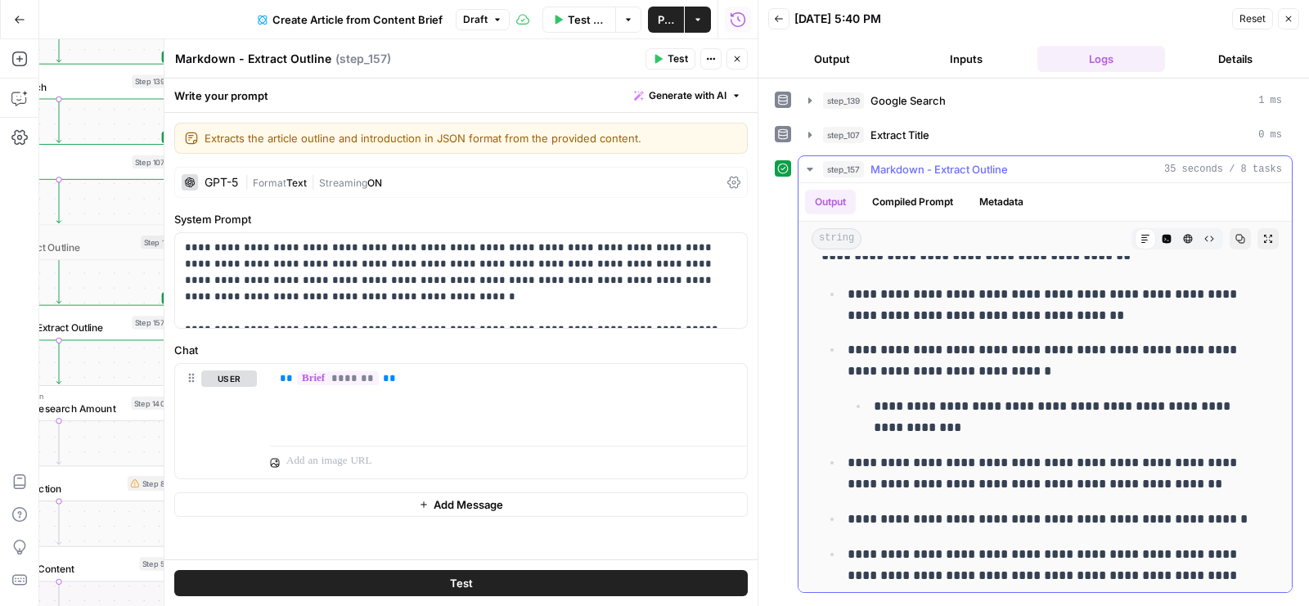
scroll to position [3745, 0]
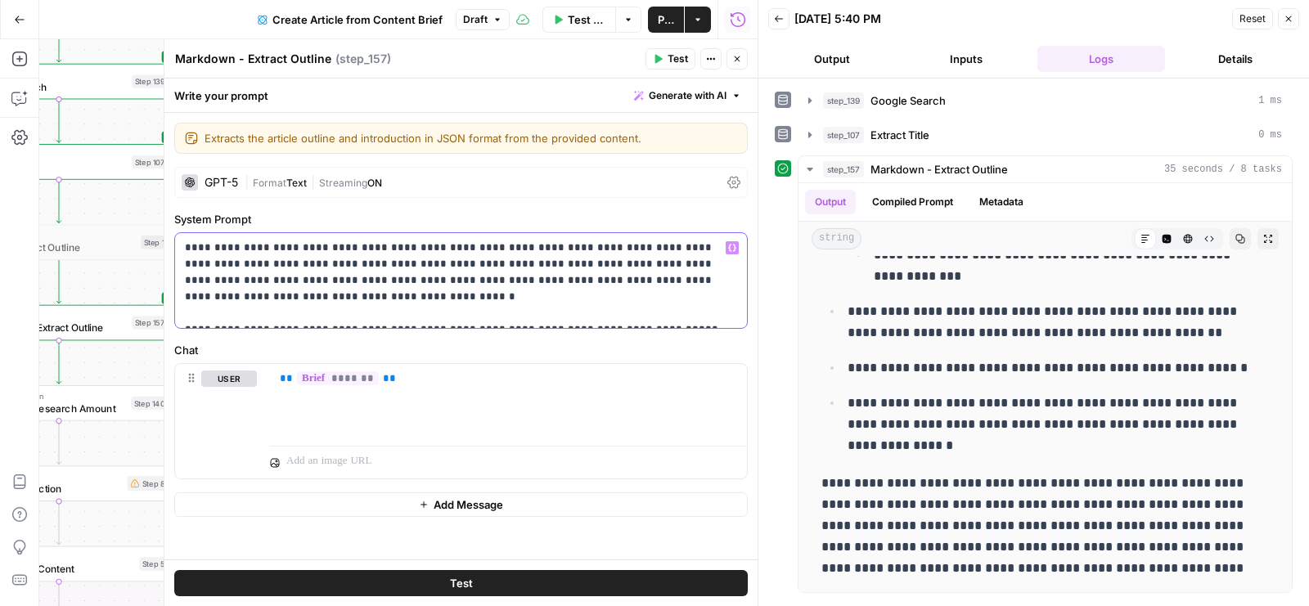
click at [641, 313] on p "**********" at bounding box center [461, 281] width 553 height 82
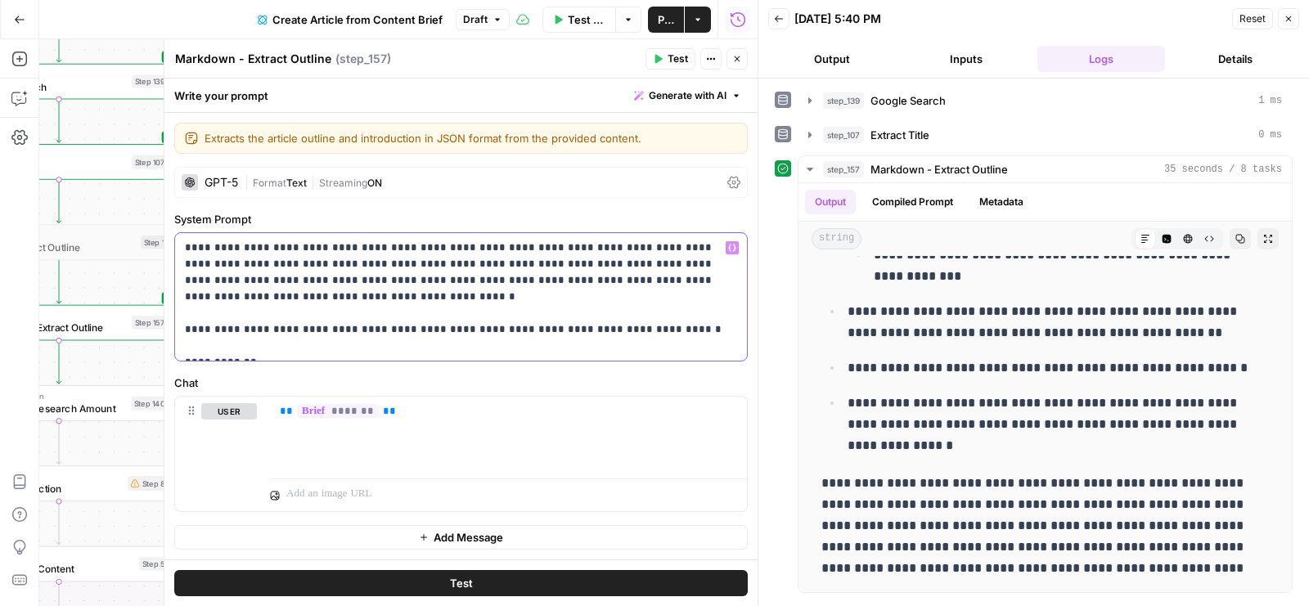
click at [385, 281] on p "**********" at bounding box center [461, 297] width 553 height 115
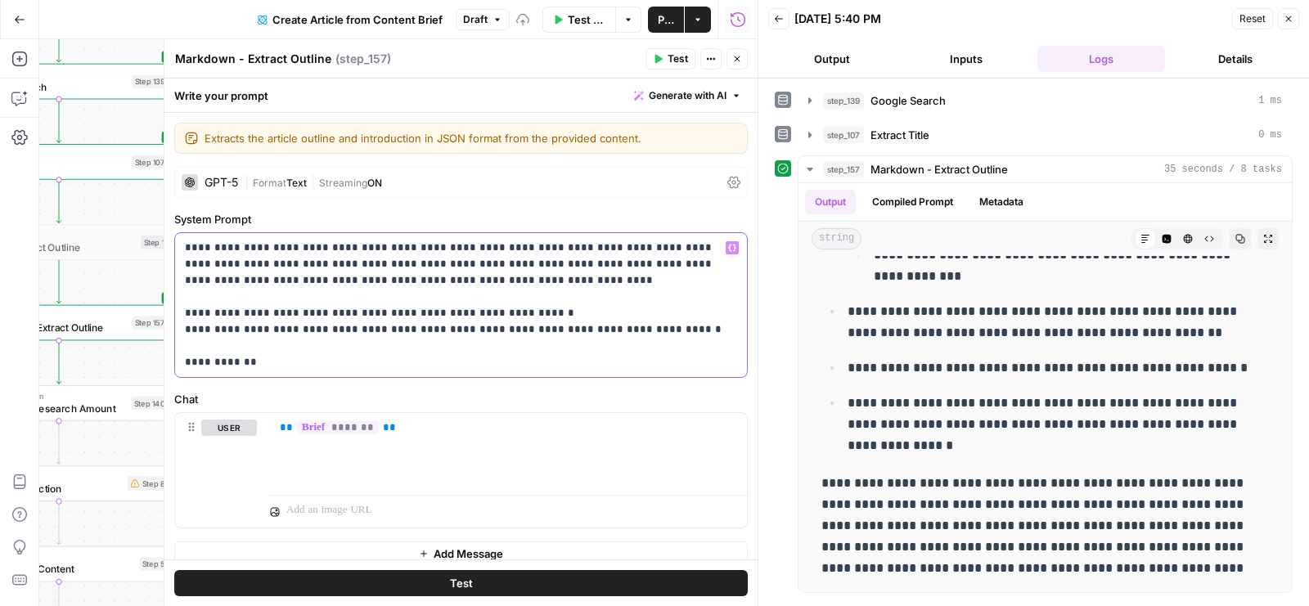
click at [182, 359] on div "**********" at bounding box center [461, 305] width 572 height 144
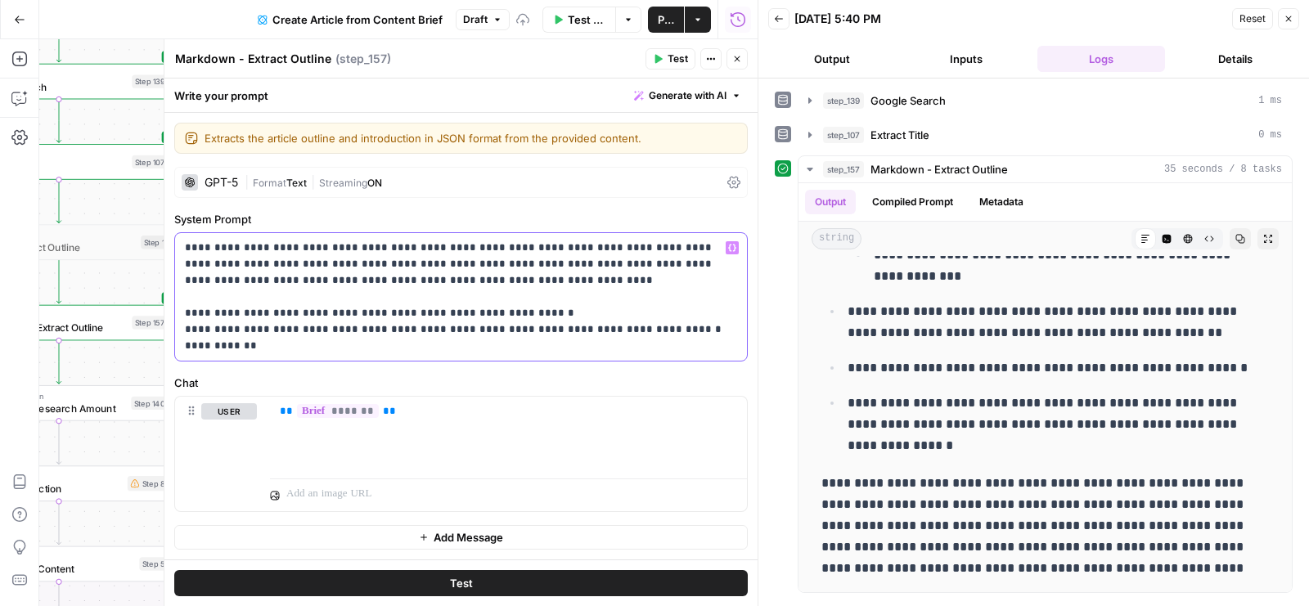
click at [263, 345] on p "**********" at bounding box center [461, 297] width 553 height 115
click at [257, 345] on p "**********" at bounding box center [461, 297] width 553 height 115
click at [660, 54] on icon "button" at bounding box center [658, 59] width 10 height 10
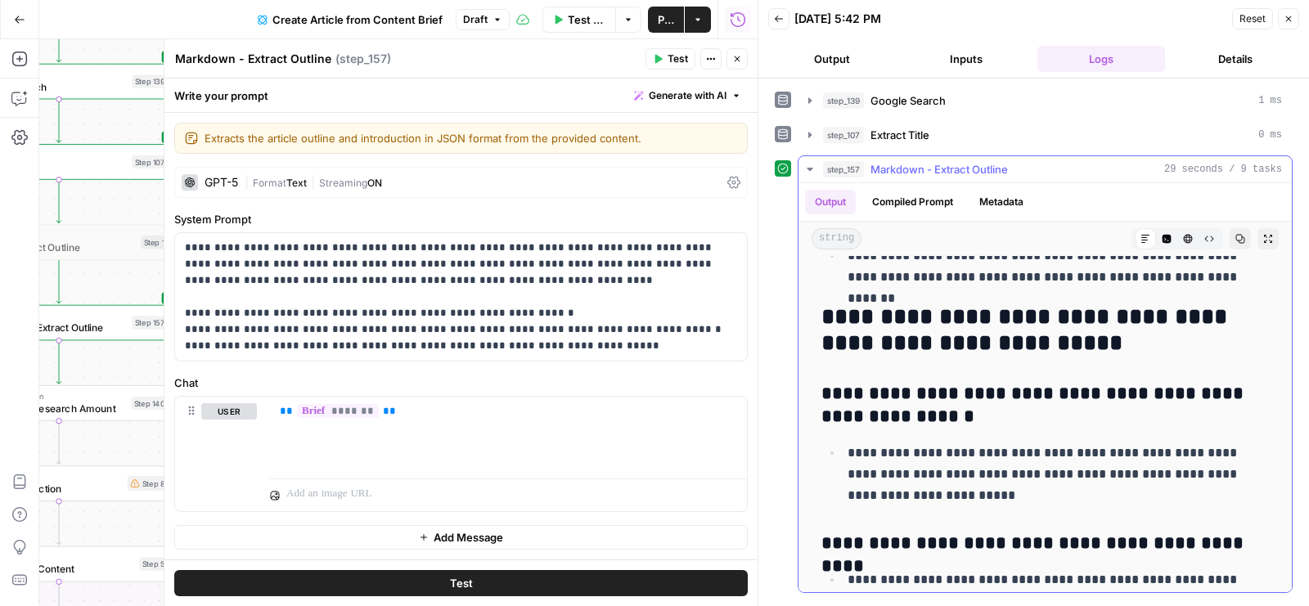
scroll to position [2542, 0]
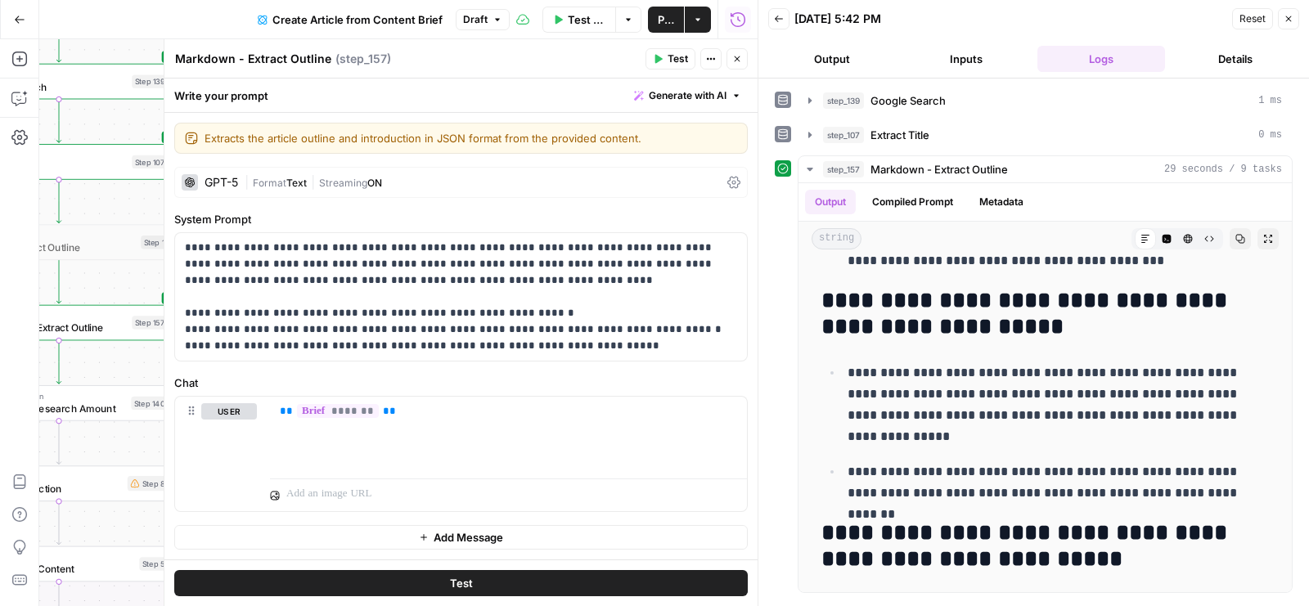
click at [741, 63] on icon "button" at bounding box center [737, 59] width 10 height 10
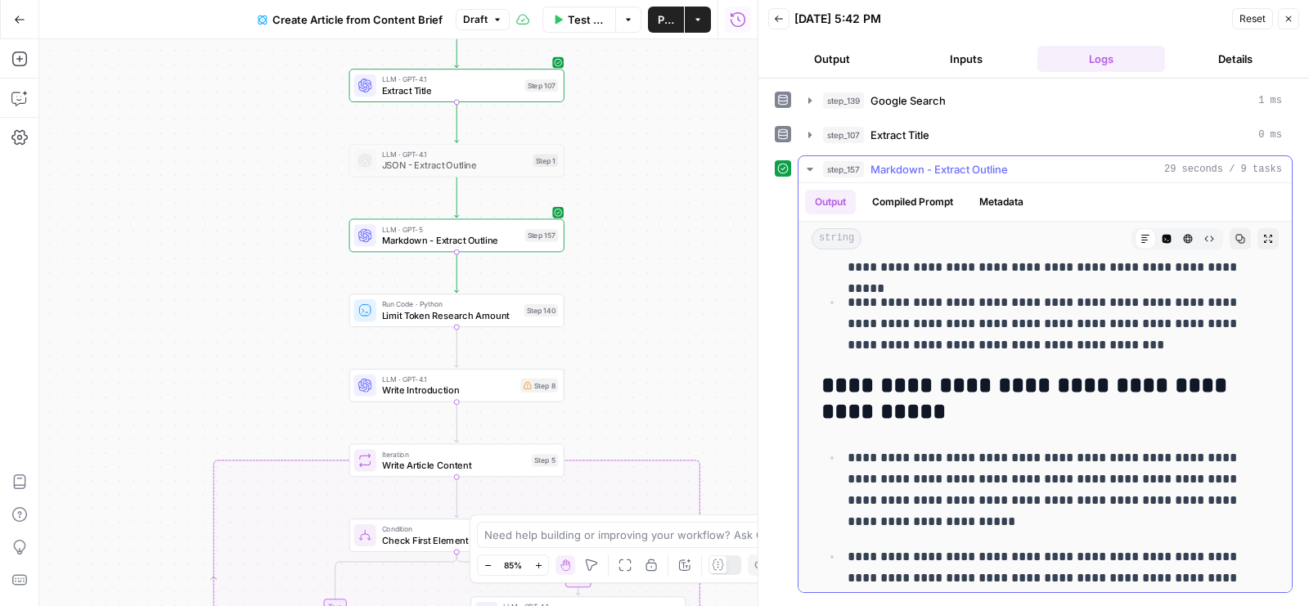
scroll to position [0, 0]
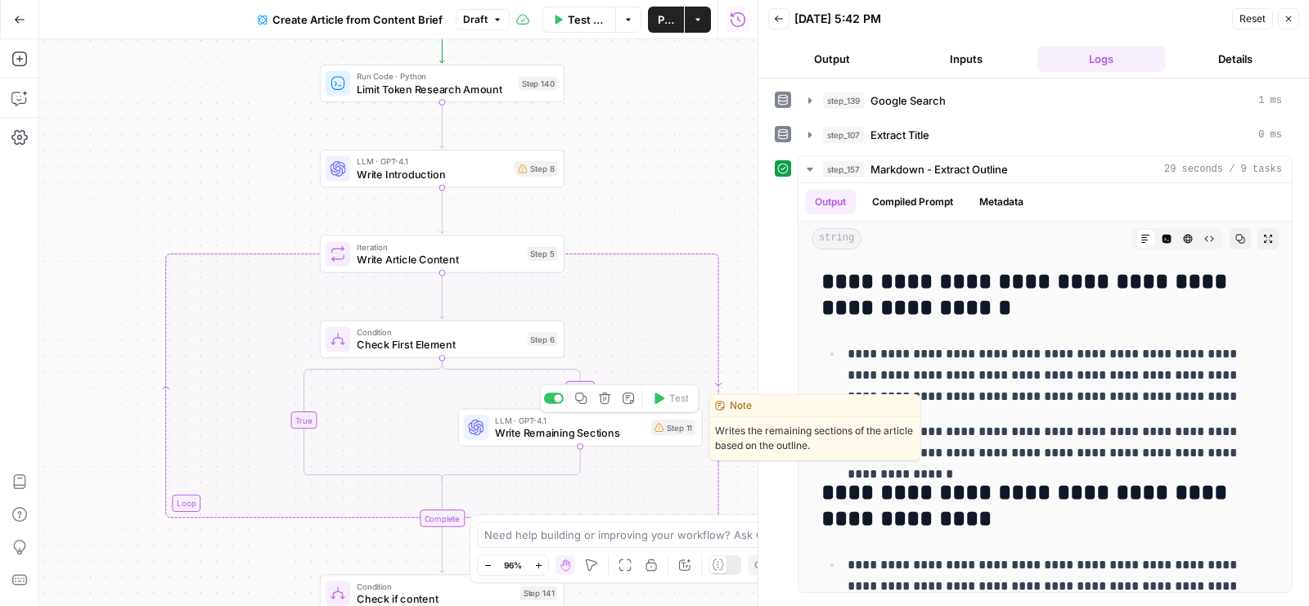
click at [635, 427] on span "Write Remaining Sections" at bounding box center [570, 434] width 150 height 16
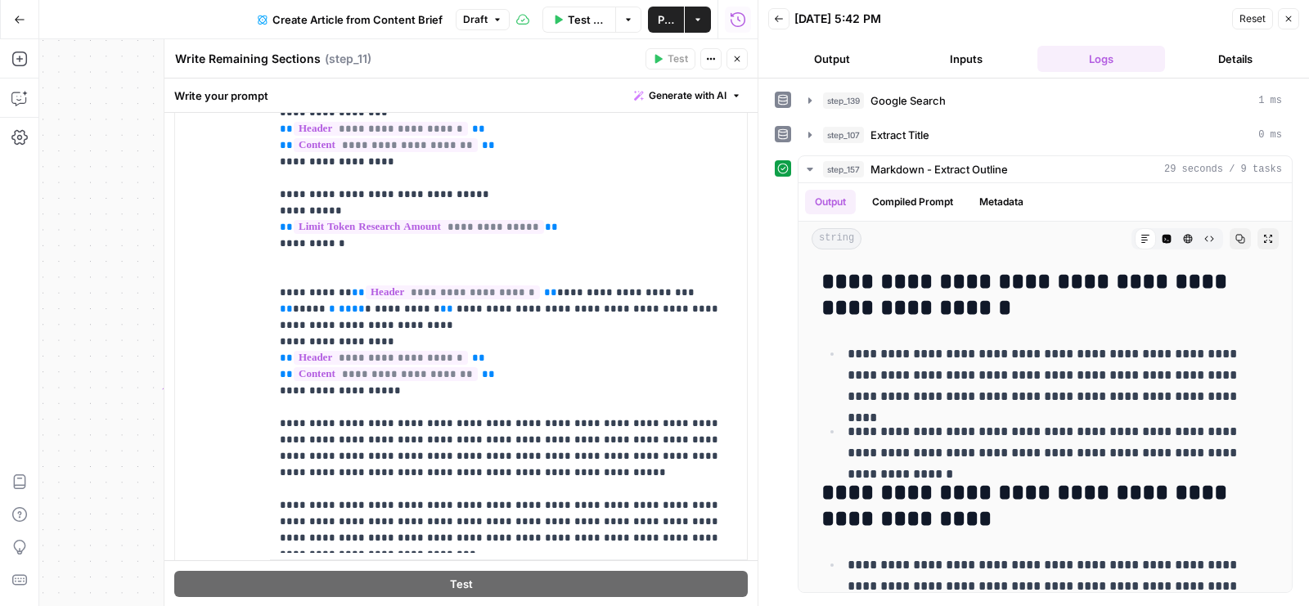
scroll to position [1631, 0]
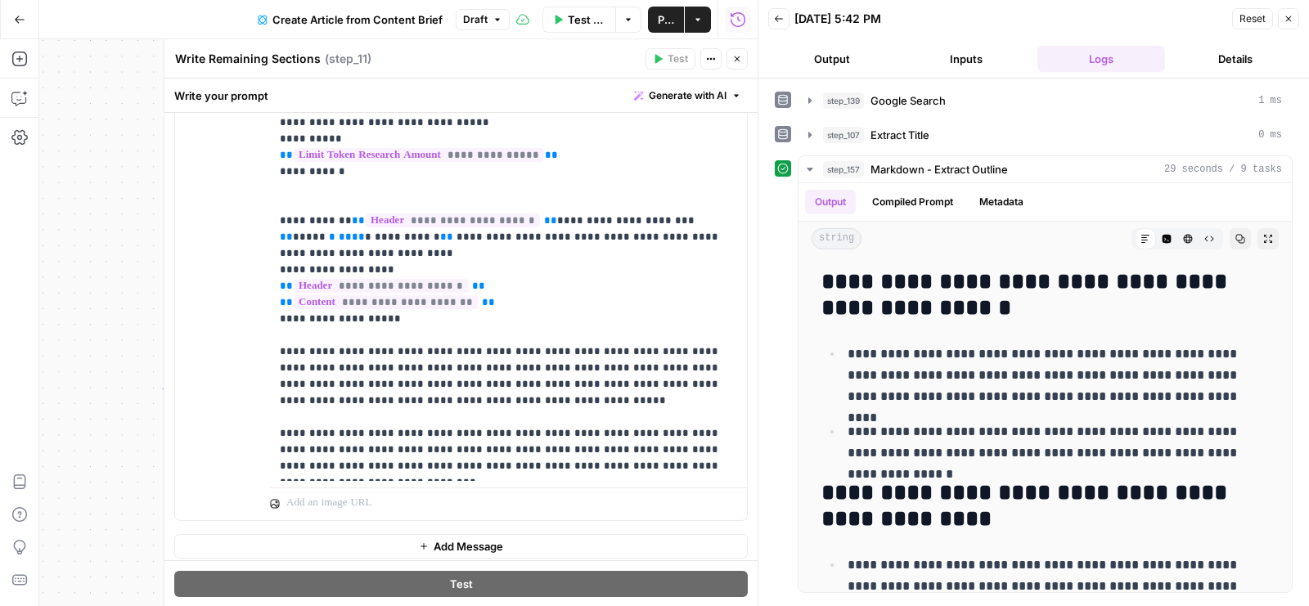
click at [740, 54] on icon "button" at bounding box center [737, 59] width 10 height 10
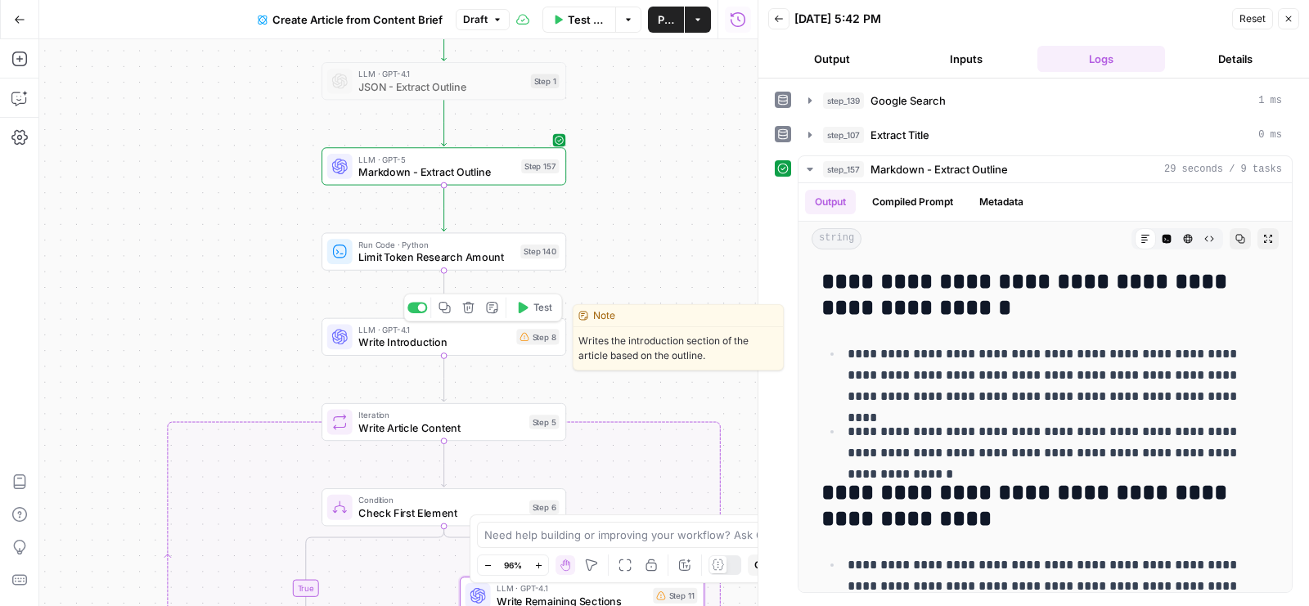
click at [448, 308] on icon "button" at bounding box center [445, 307] width 12 height 12
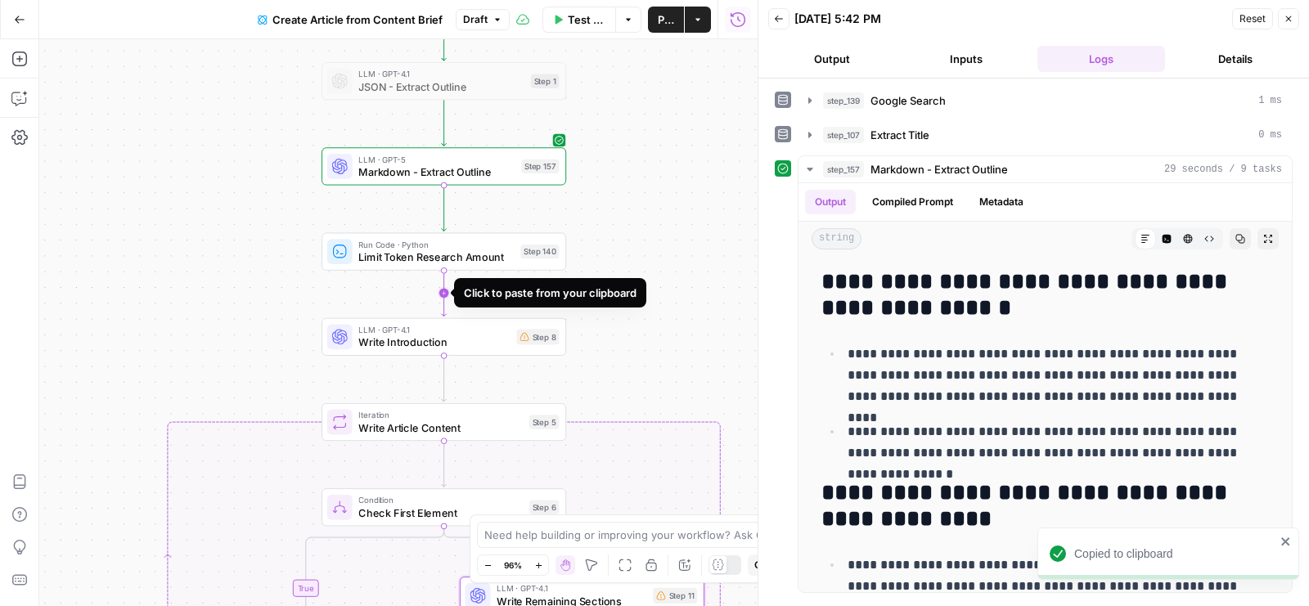
click at [447, 293] on icon "Edge from step_140 to step_8" at bounding box center [444, 293] width 5 height 47
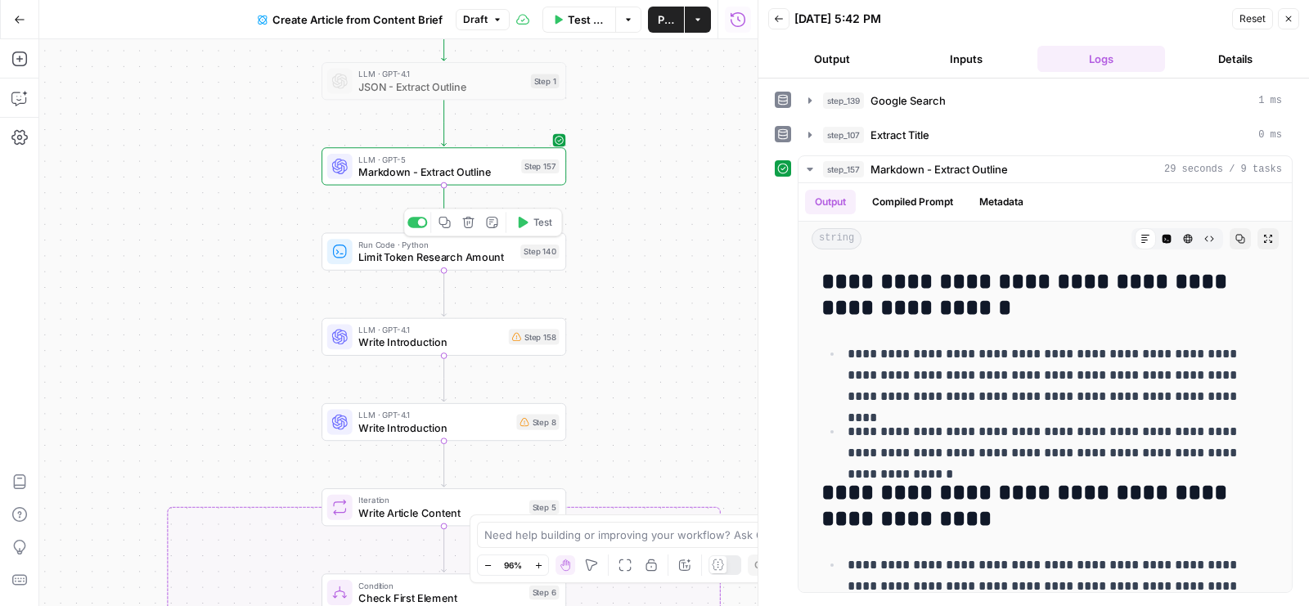
click at [417, 228] on div "Copy step Delete step Add Note Test" at bounding box center [482, 223] width 159 height 29
click at [419, 219] on div at bounding box center [418, 222] width 20 height 11
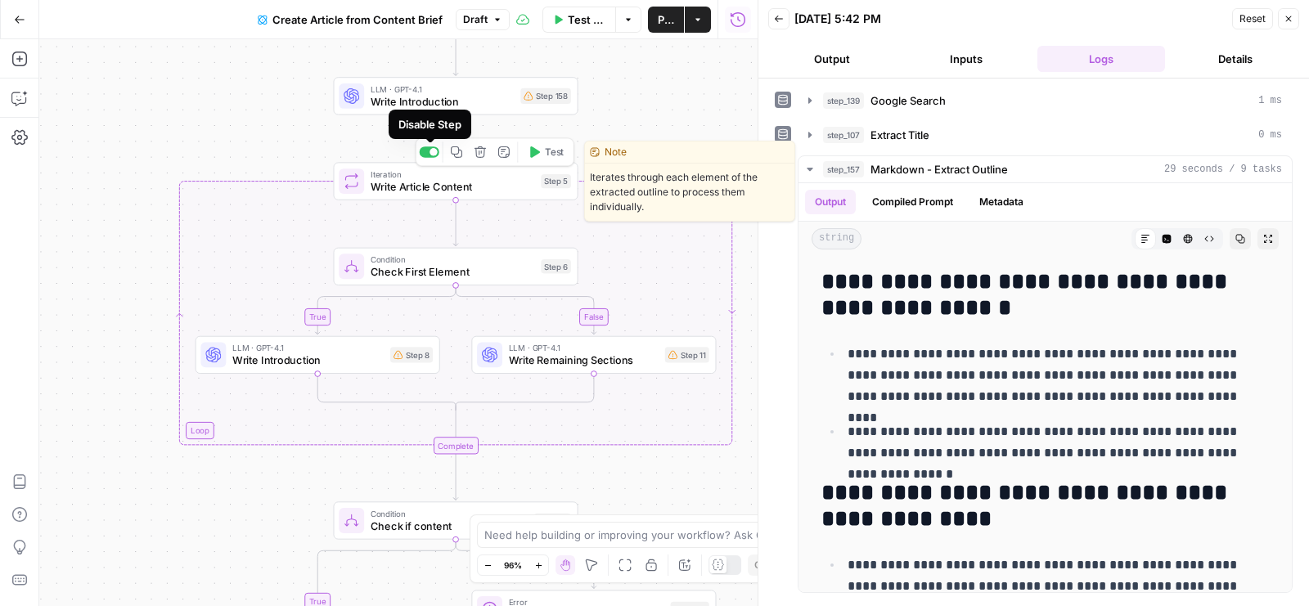
click at [434, 155] on div at bounding box center [434, 152] width 8 height 8
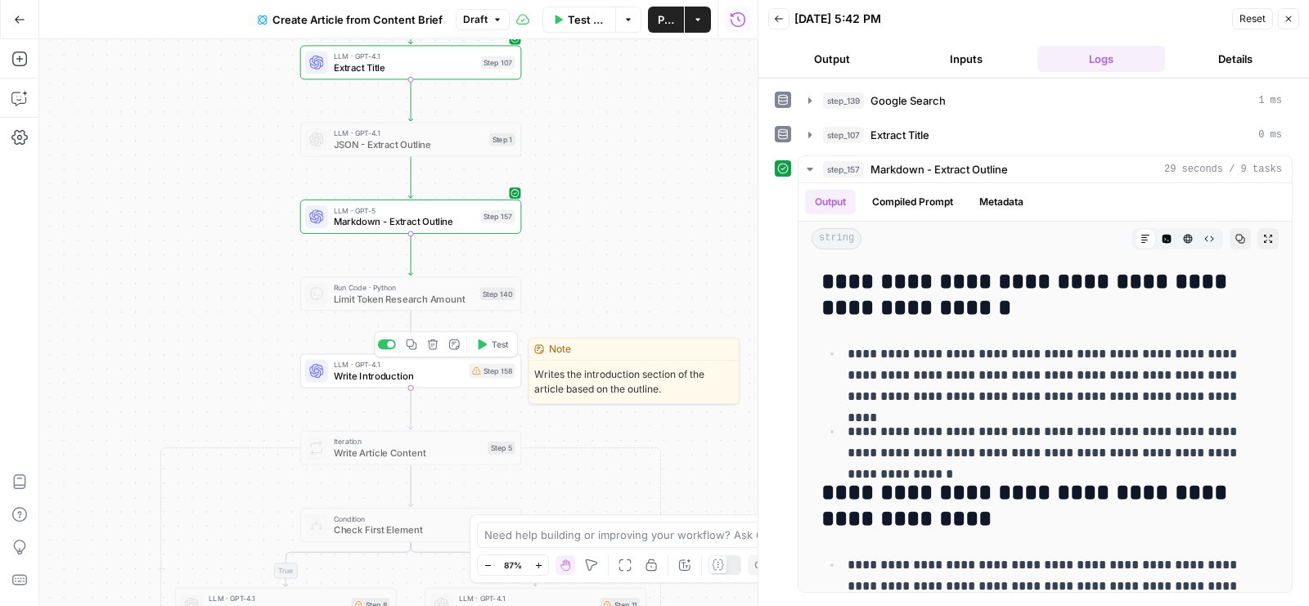
click at [356, 380] on span "Write Introduction" at bounding box center [399, 376] width 130 height 14
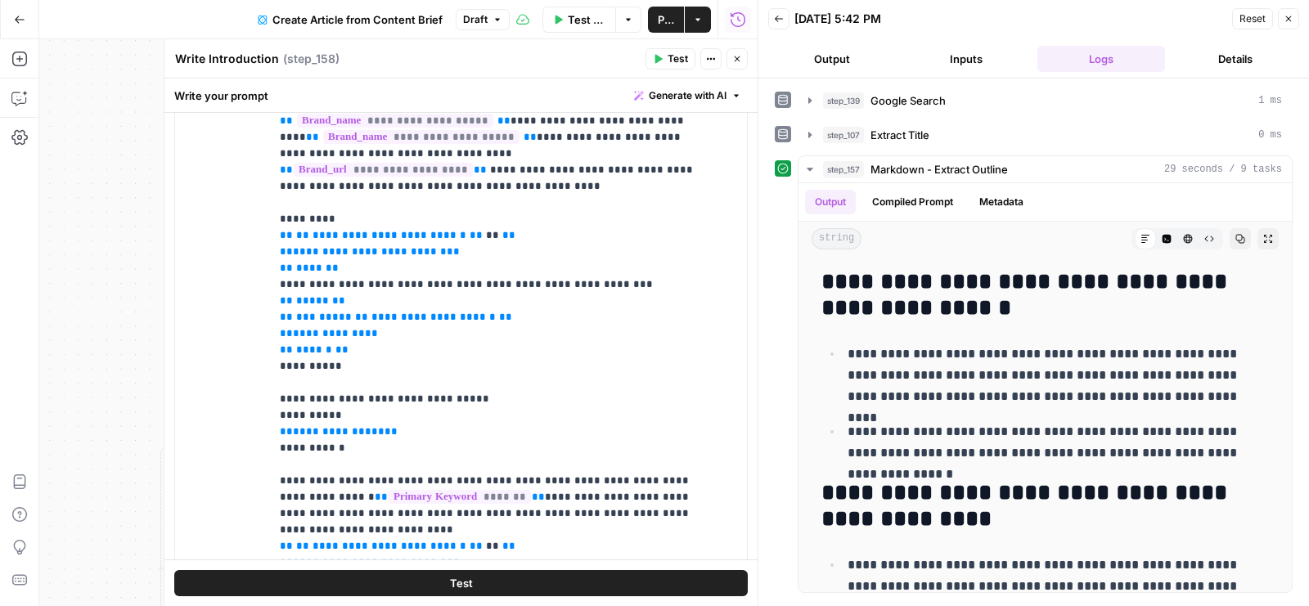
scroll to position [760, 0]
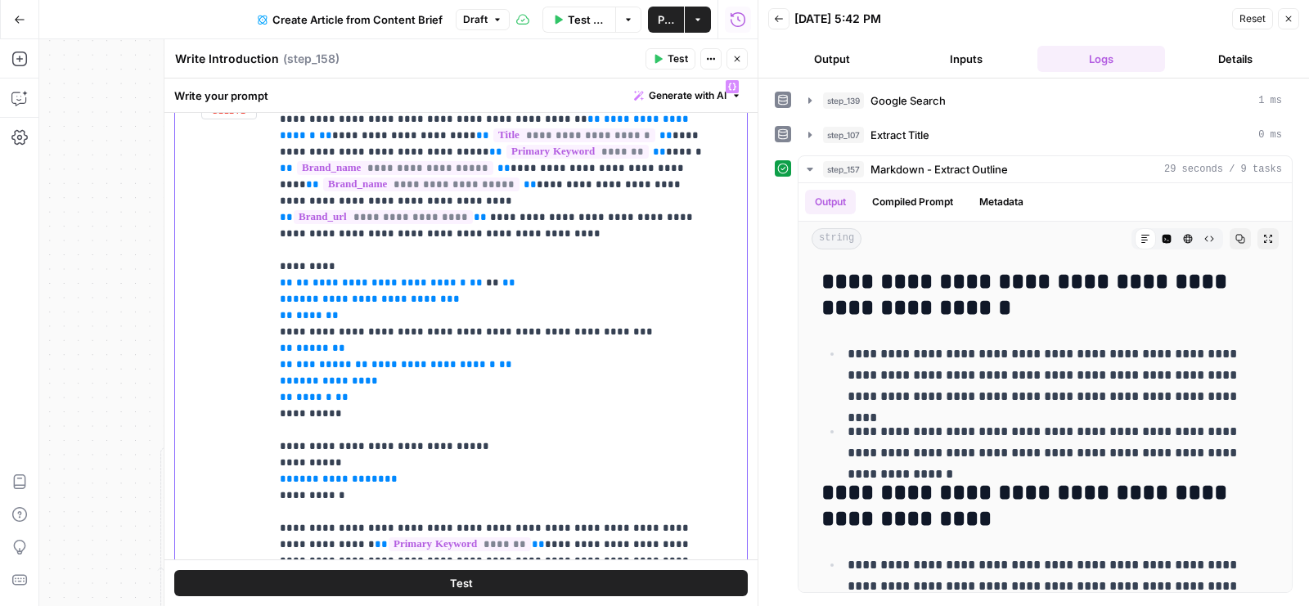
drag, startPoint x: 282, startPoint y: 264, endPoint x: 381, endPoint y: 370, distance: 145.3
click at [381, 370] on p "**********" at bounding box center [495, 488] width 431 height 818
click at [381, 371] on p "**********" at bounding box center [495, 488] width 431 height 818
drag, startPoint x: 370, startPoint y: 376, endPoint x: 277, endPoint y: 322, distance: 107.4
click at [277, 322] on div "**********" at bounding box center [502, 405] width 465 height 666
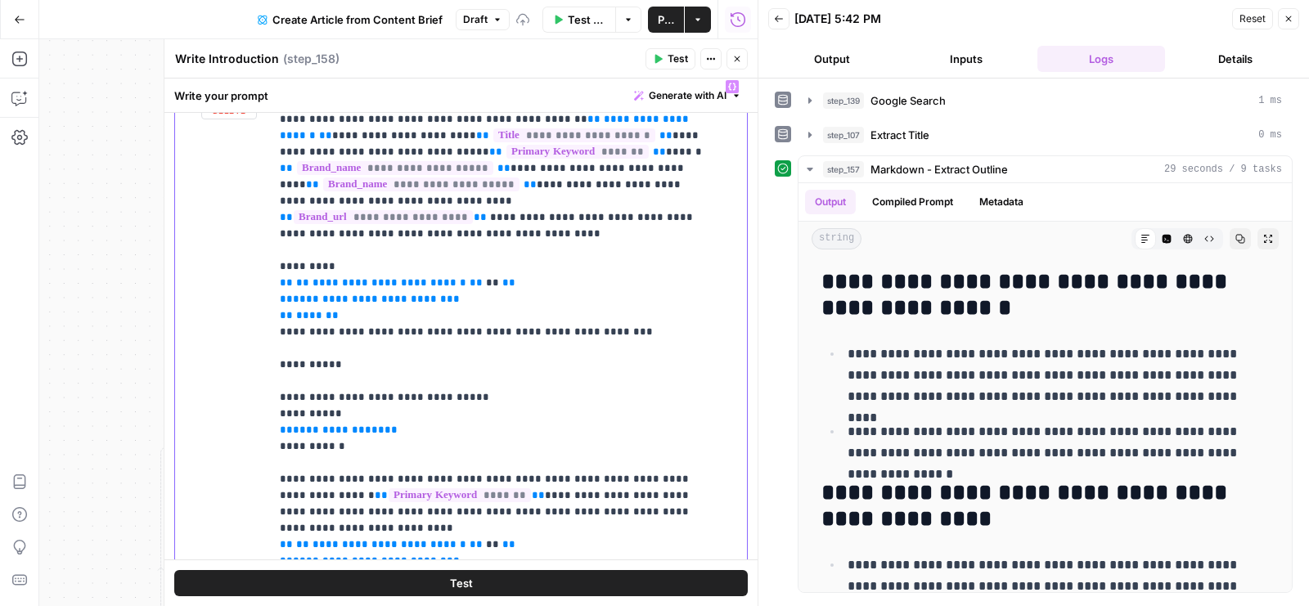
drag, startPoint x: 358, startPoint y: 291, endPoint x: 269, endPoint y: 264, distance: 92.4
click at [268, 263] on div "**********" at bounding box center [461, 424] width 572 height 705
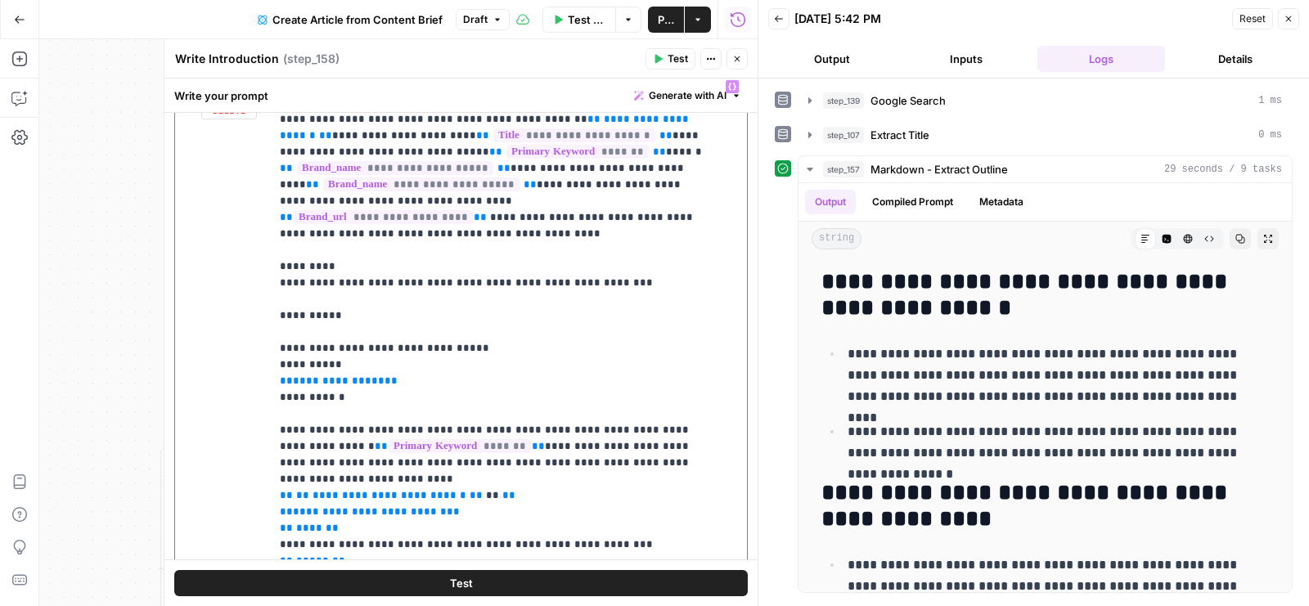
click at [282, 282] on p "**********" at bounding box center [495, 439] width 431 height 720
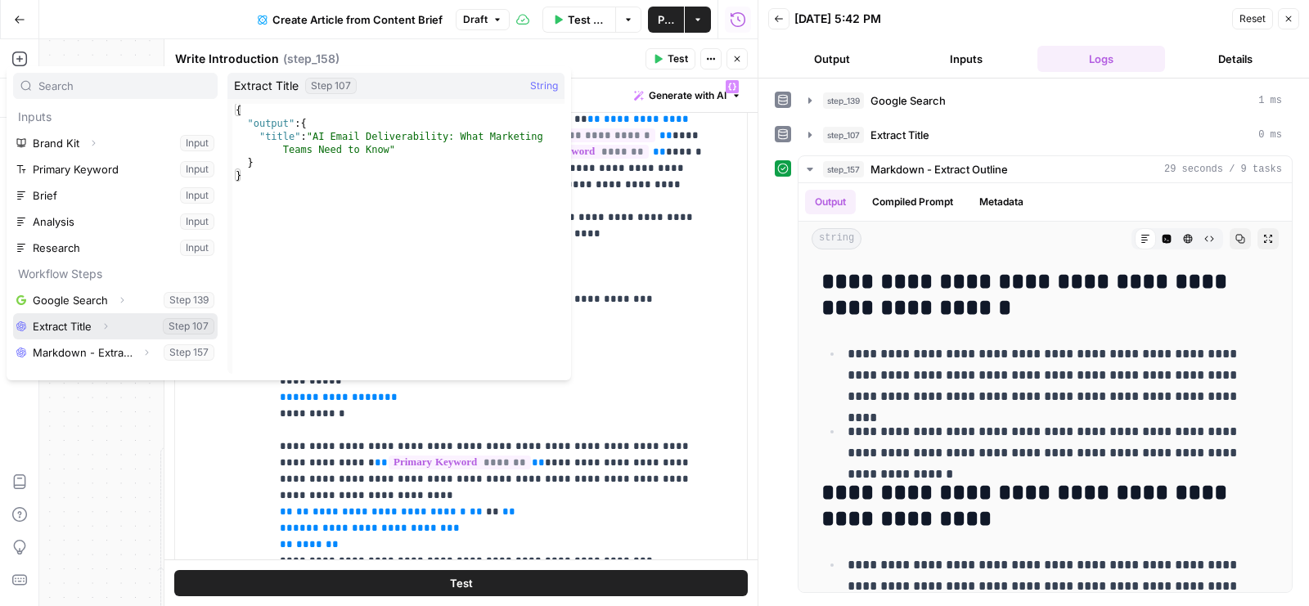
click at [110, 326] on icon "button" at bounding box center [106, 327] width 10 height 10
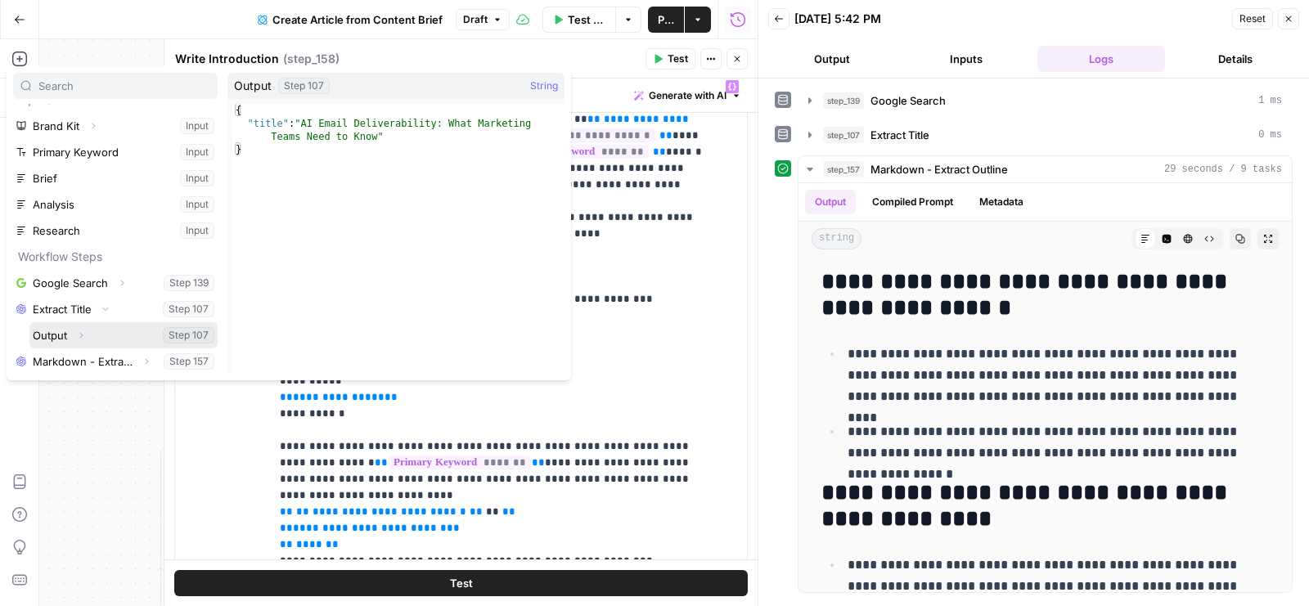
click at [79, 331] on icon "button" at bounding box center [81, 336] width 10 height 10
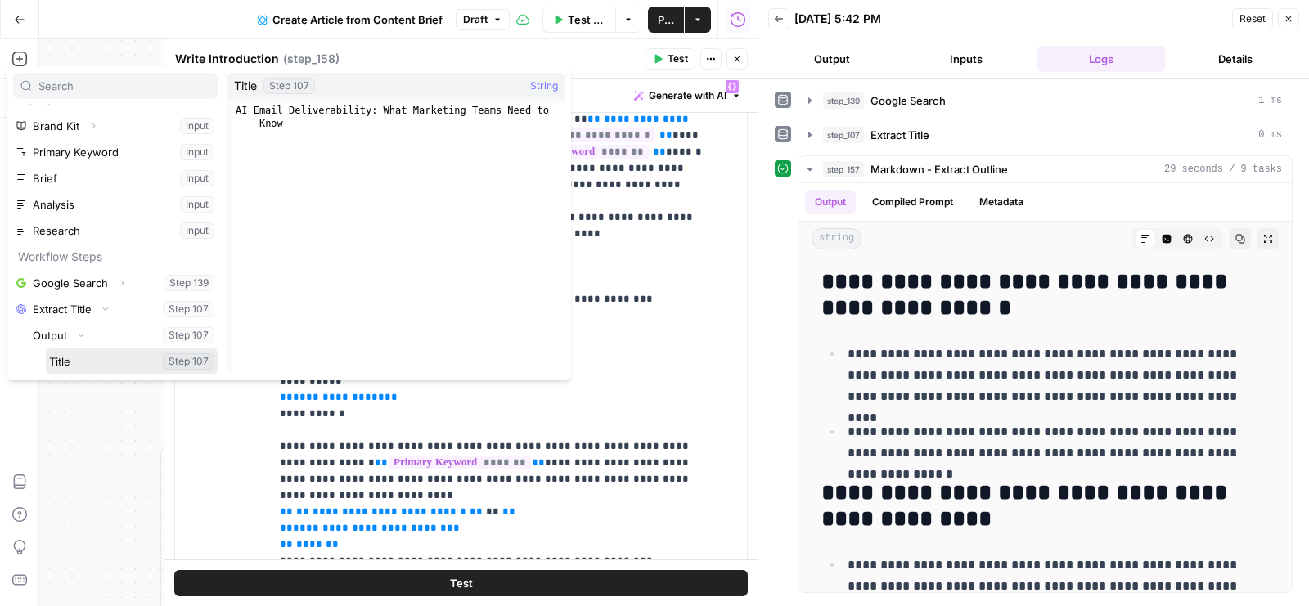
click at [109, 360] on button "Select variable Title" at bounding box center [132, 362] width 172 height 26
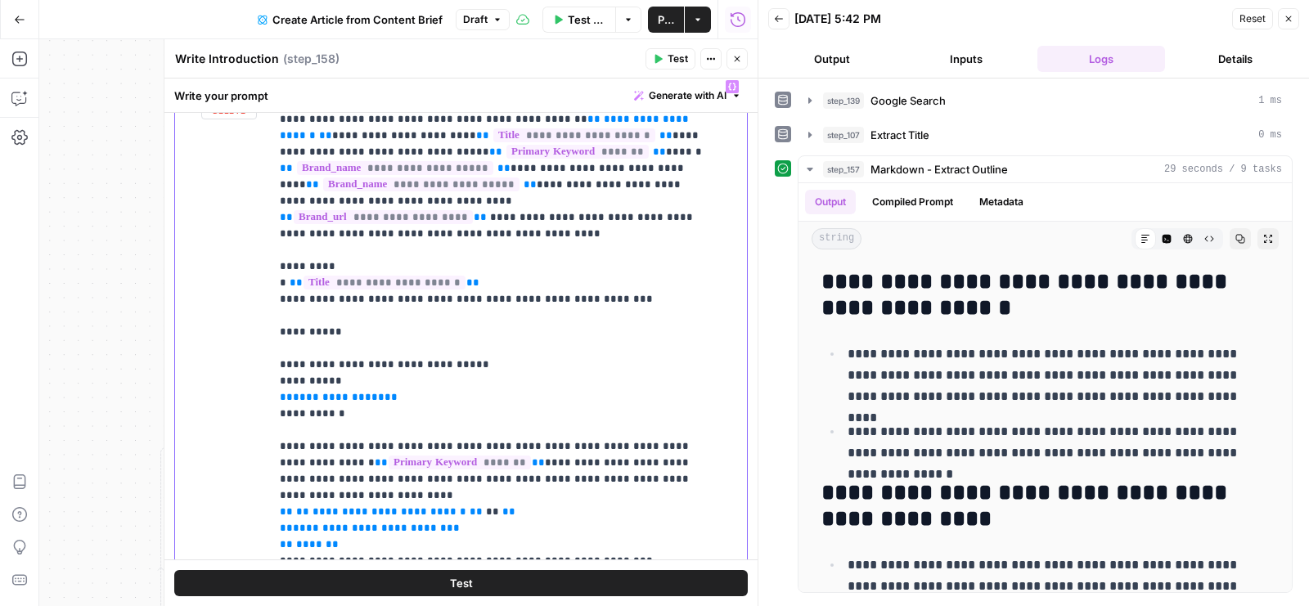
click at [296, 299] on p "**********" at bounding box center [495, 447] width 431 height 737
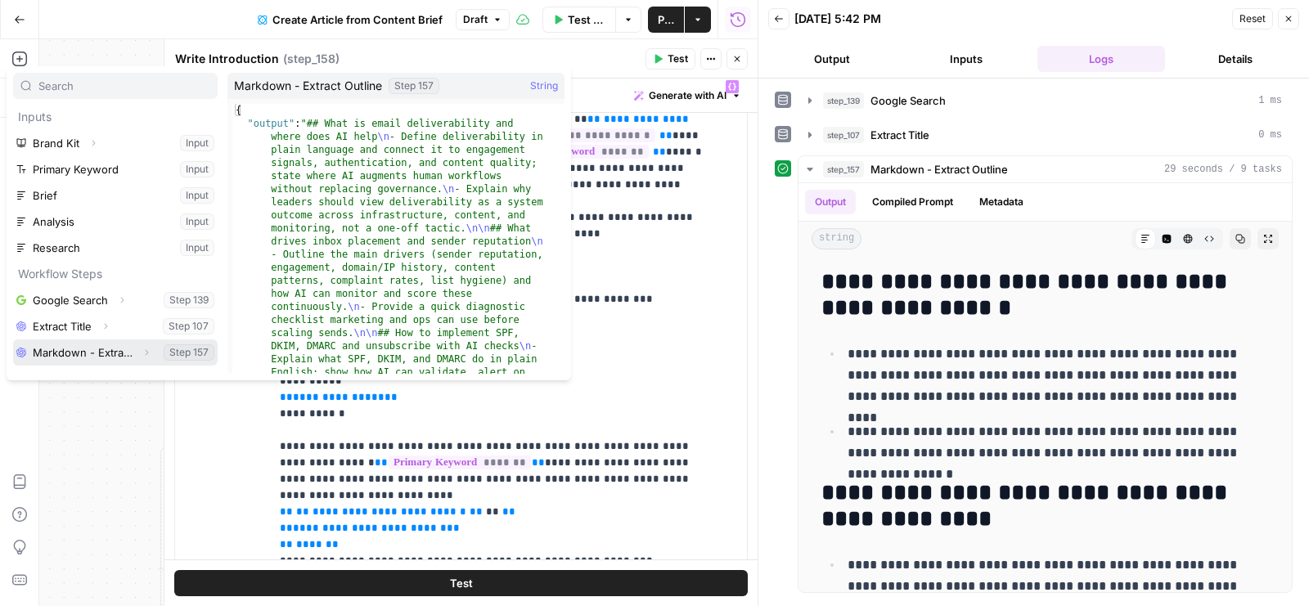
click at [150, 349] on icon "button" at bounding box center [147, 353] width 10 height 10
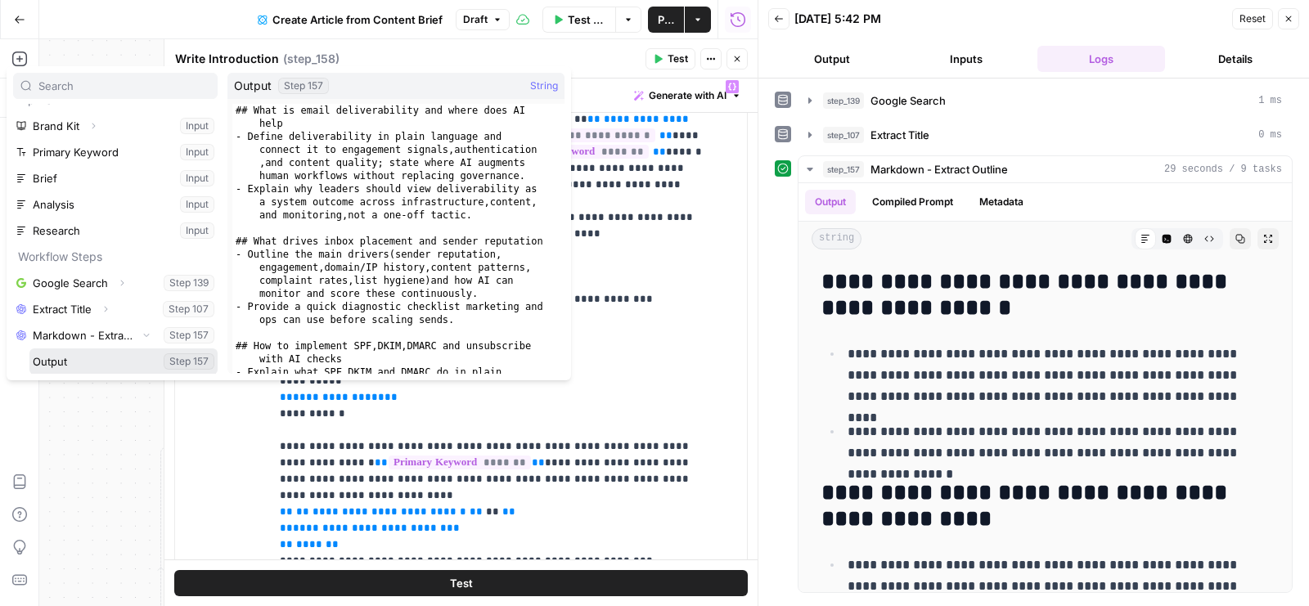
click at [116, 355] on button "Select variable Output" at bounding box center [123, 362] width 188 height 26
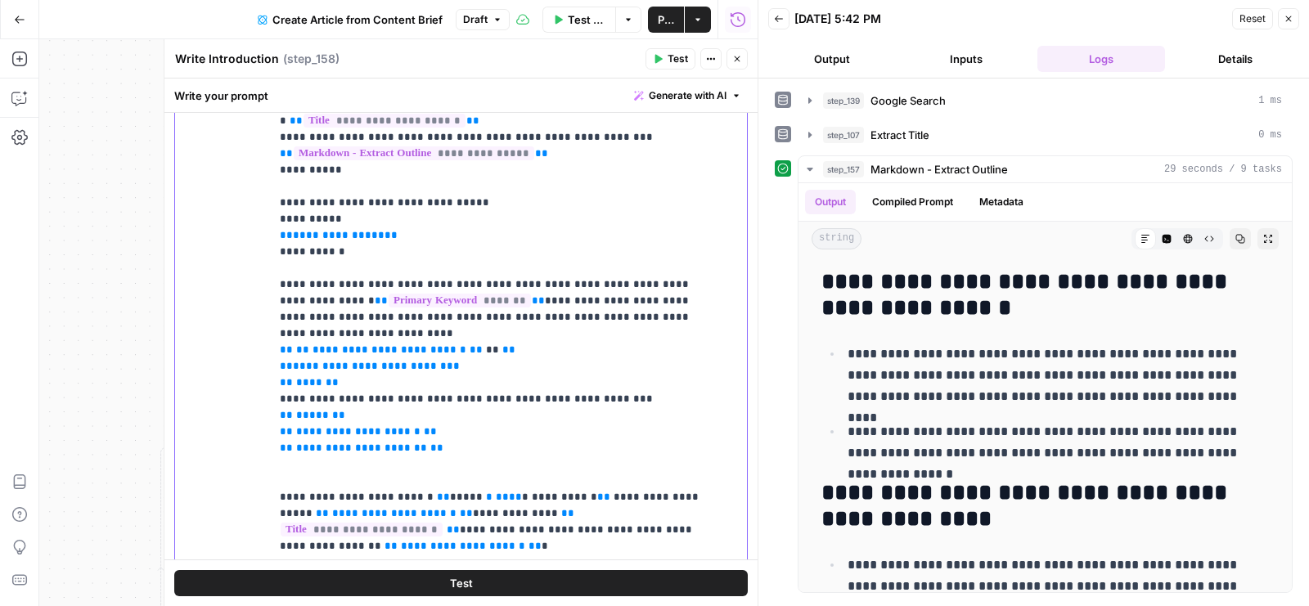
scroll to position [840, 0]
click at [1292, 15] on icon "button" at bounding box center [1289, 19] width 10 height 10
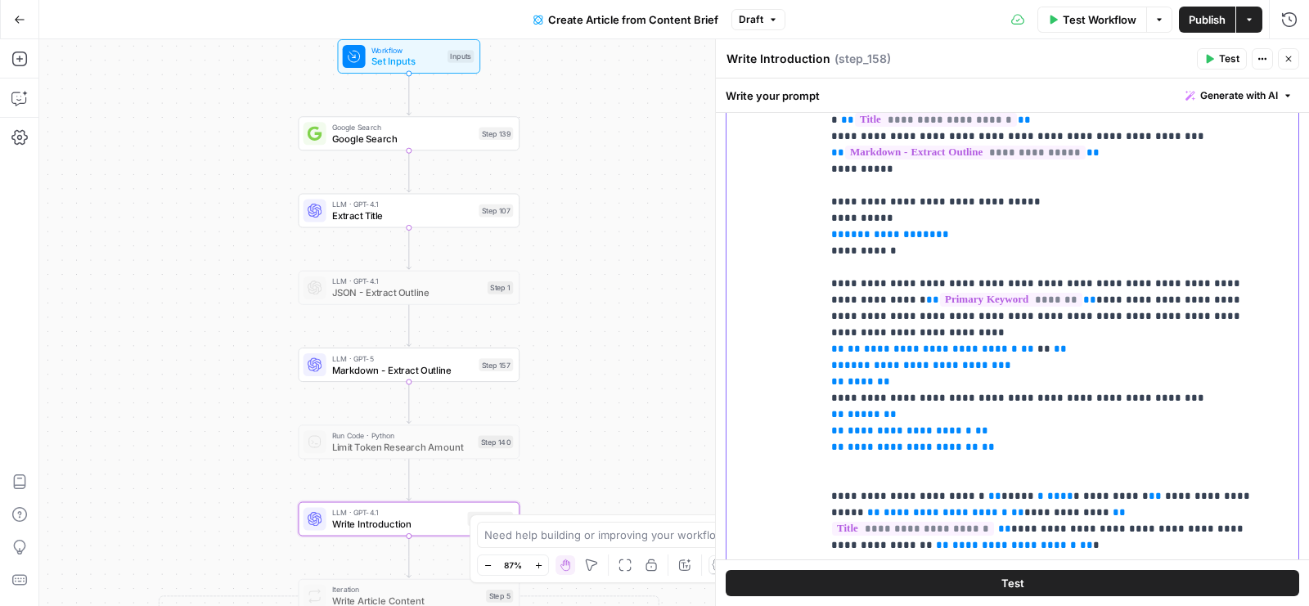
drag, startPoint x: 890, startPoint y: 343, endPoint x: 773, endPoint y: 318, distance: 119.6
click at [773, 318] on div "**********" at bounding box center [1013, 344] width 572 height 705
drag, startPoint x: 824, startPoint y: 390, endPoint x: 986, endPoint y: 406, distance: 162.9
click at [986, 406] on div "**********" at bounding box center [1054, 325] width 465 height 666
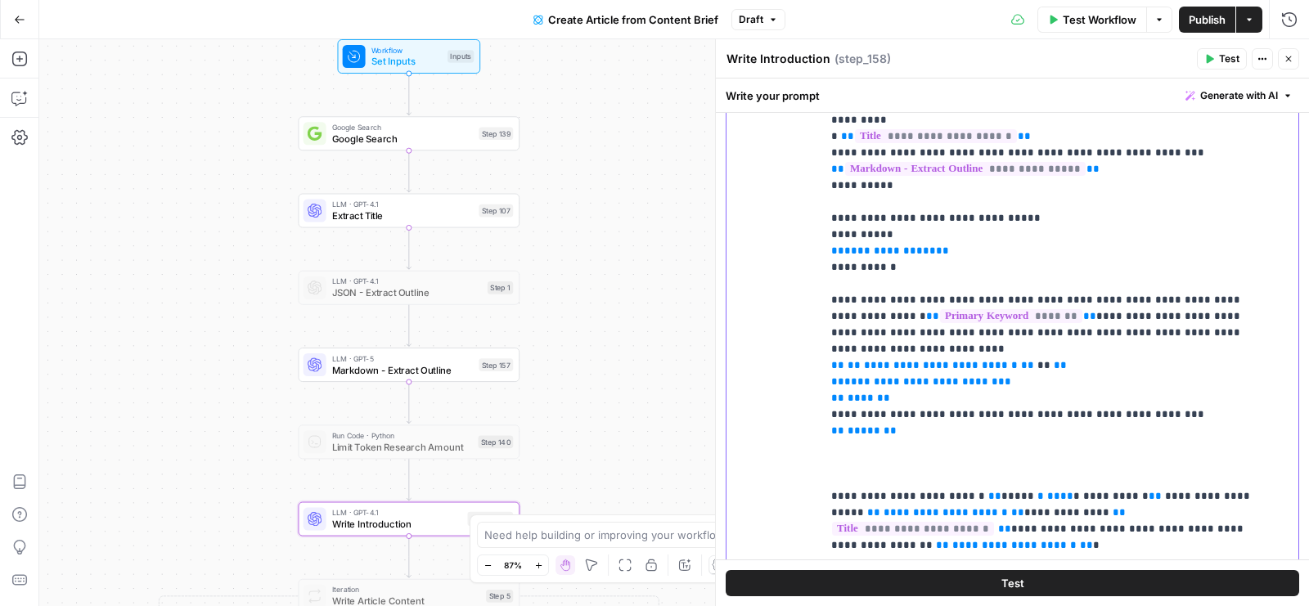
drag, startPoint x: 899, startPoint y: 389, endPoint x: 811, endPoint y: 389, distance: 88.4
click at [811, 389] on div "**********" at bounding box center [1013, 344] width 572 height 705
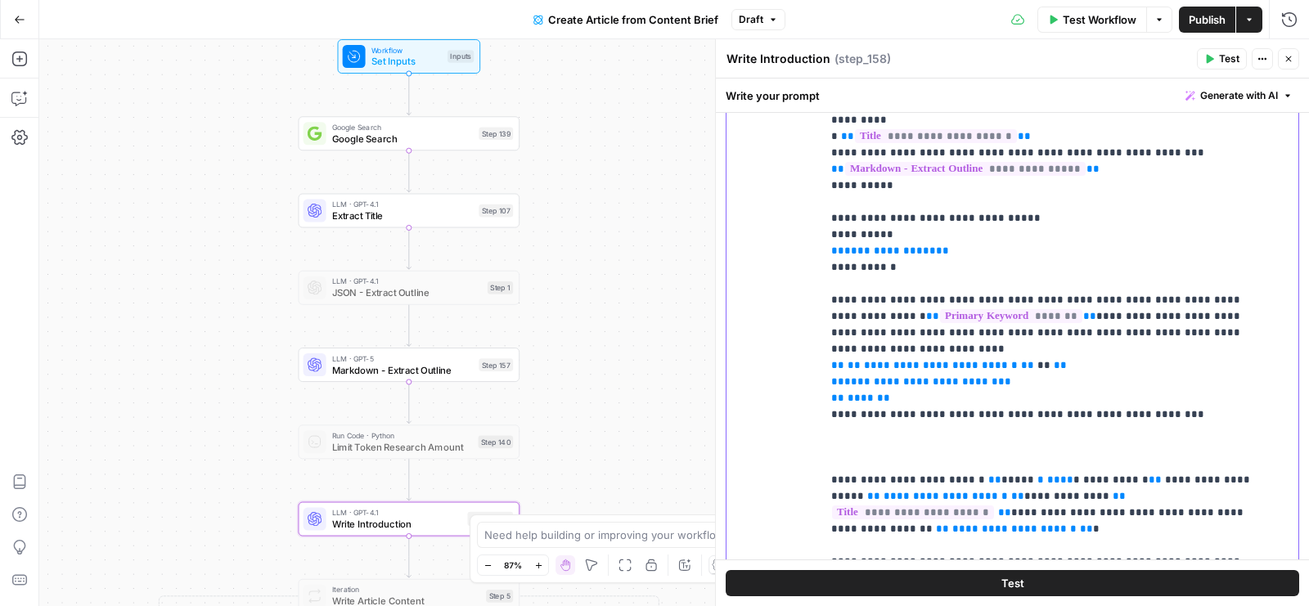
scroll to position [50, 0]
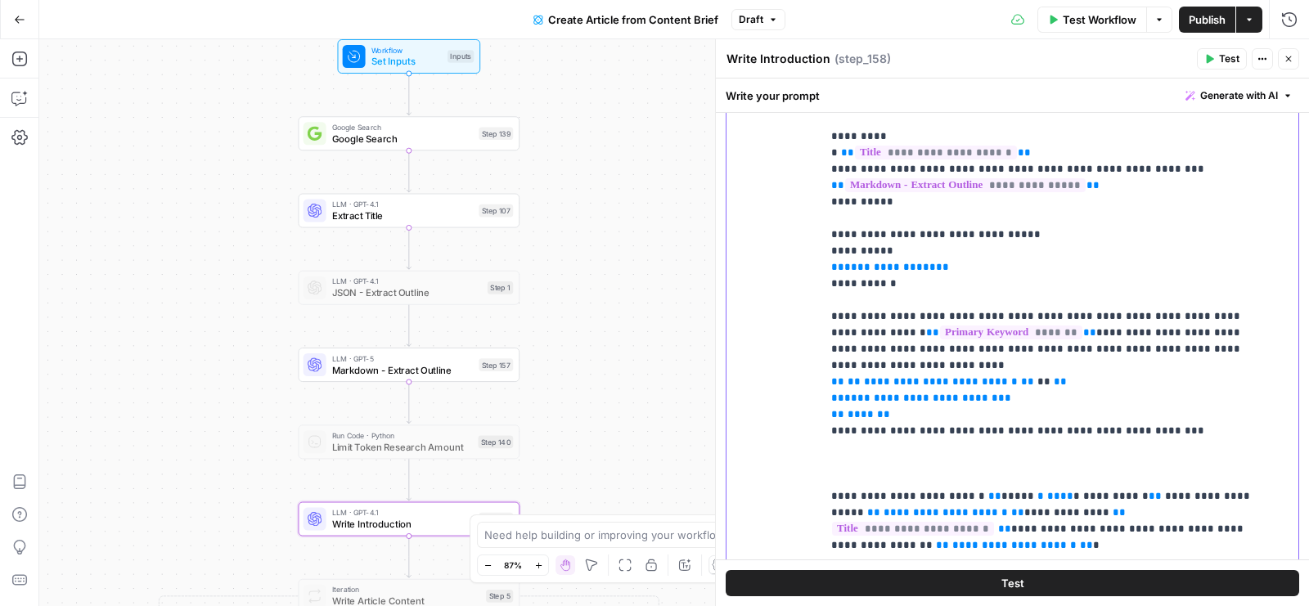
drag, startPoint x: 905, startPoint y: 377, endPoint x: 820, endPoint y: 343, distance: 91.8
click at [820, 343] on div "**********" at bounding box center [1013, 344] width 572 height 705
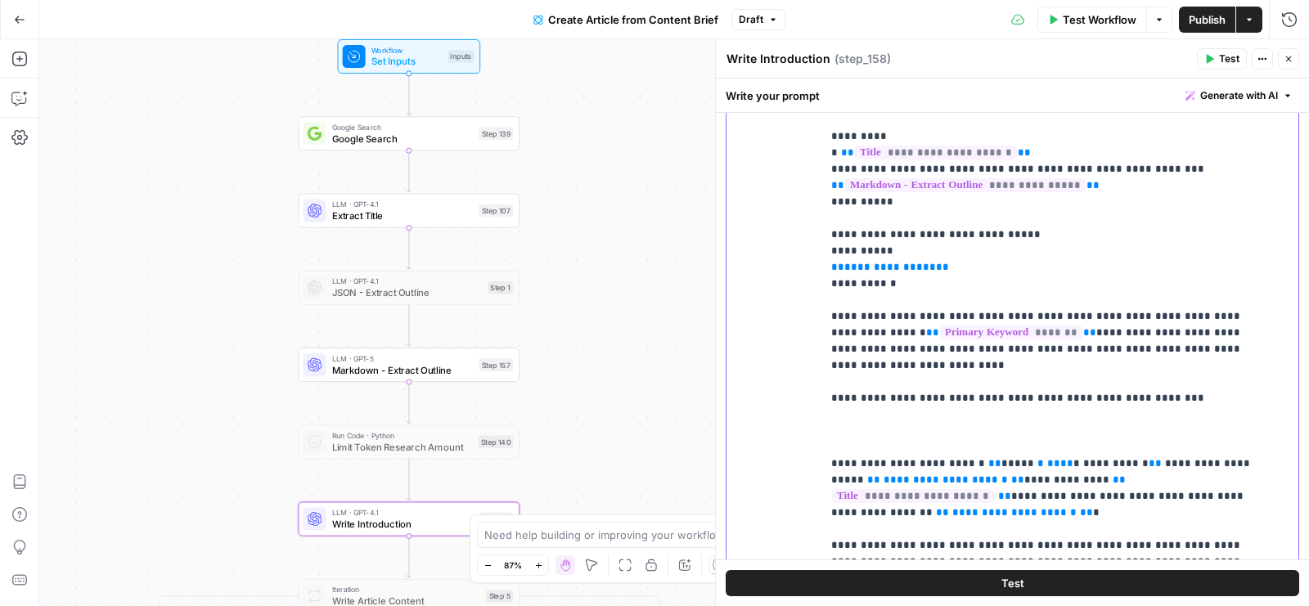
scroll to position [17, 0]
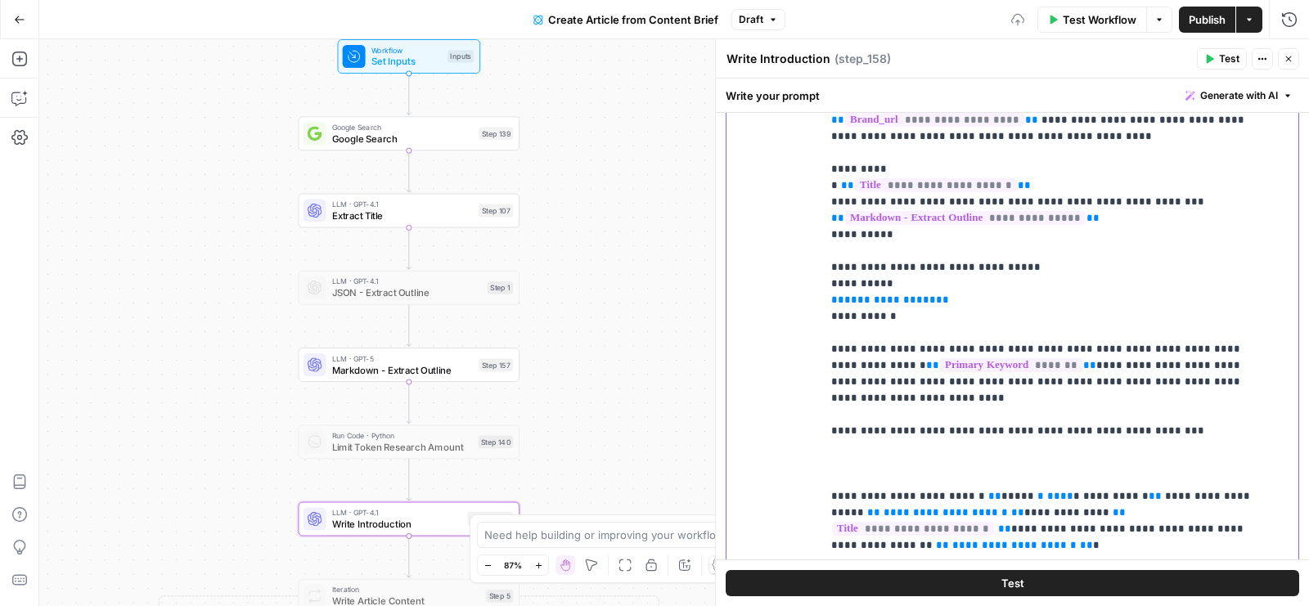
click at [1142, 396] on p "**********" at bounding box center [1046, 316] width 431 height 671
click at [1159, 396] on p "**********" at bounding box center [1046, 316] width 431 height 671
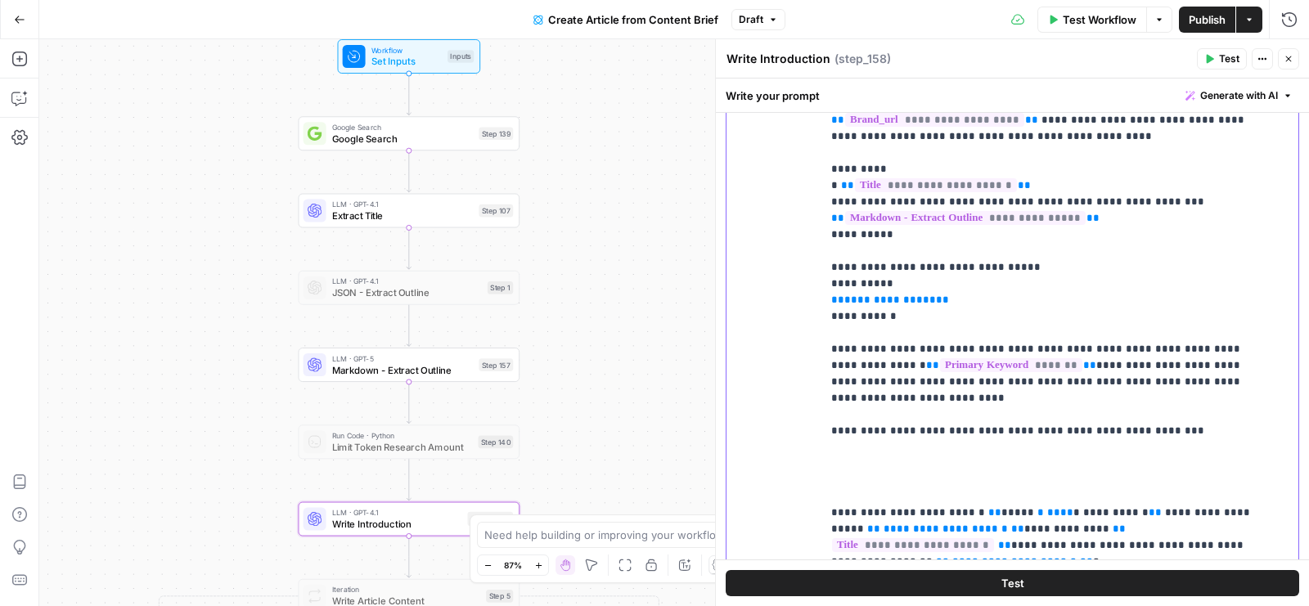
scroll to position [34, 0]
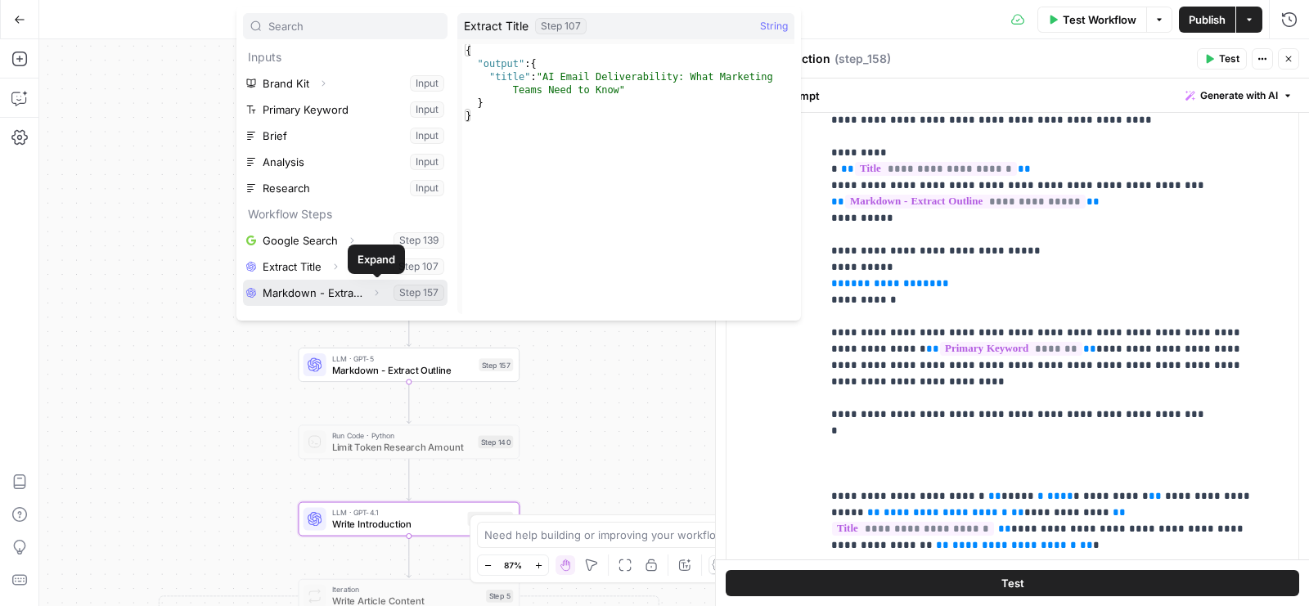
click at [378, 294] on icon "button" at bounding box center [377, 293] width 10 height 10
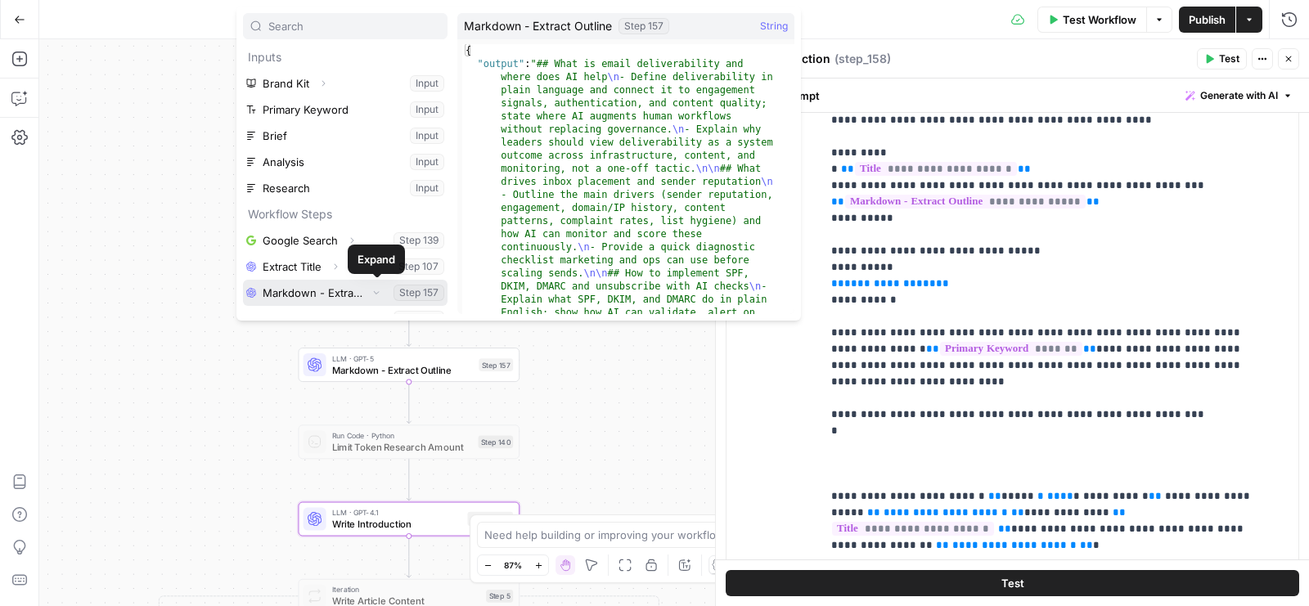
scroll to position [17, 0]
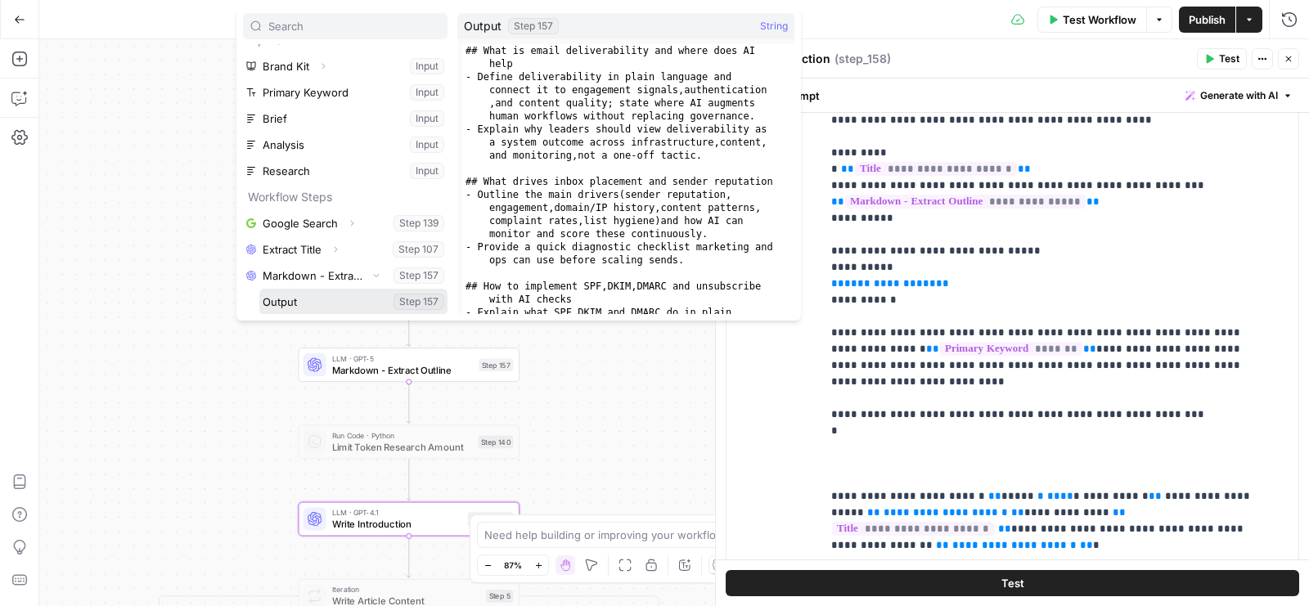
click at [323, 298] on button "Select variable Output" at bounding box center [353, 302] width 188 height 26
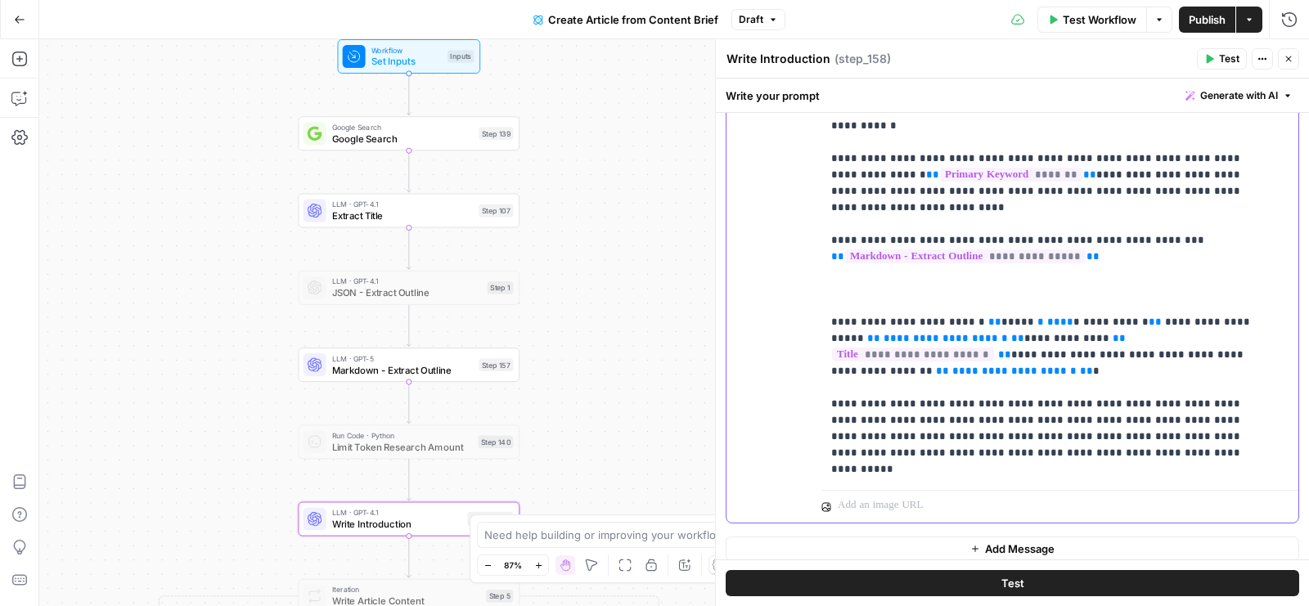
scroll to position [1020, 0]
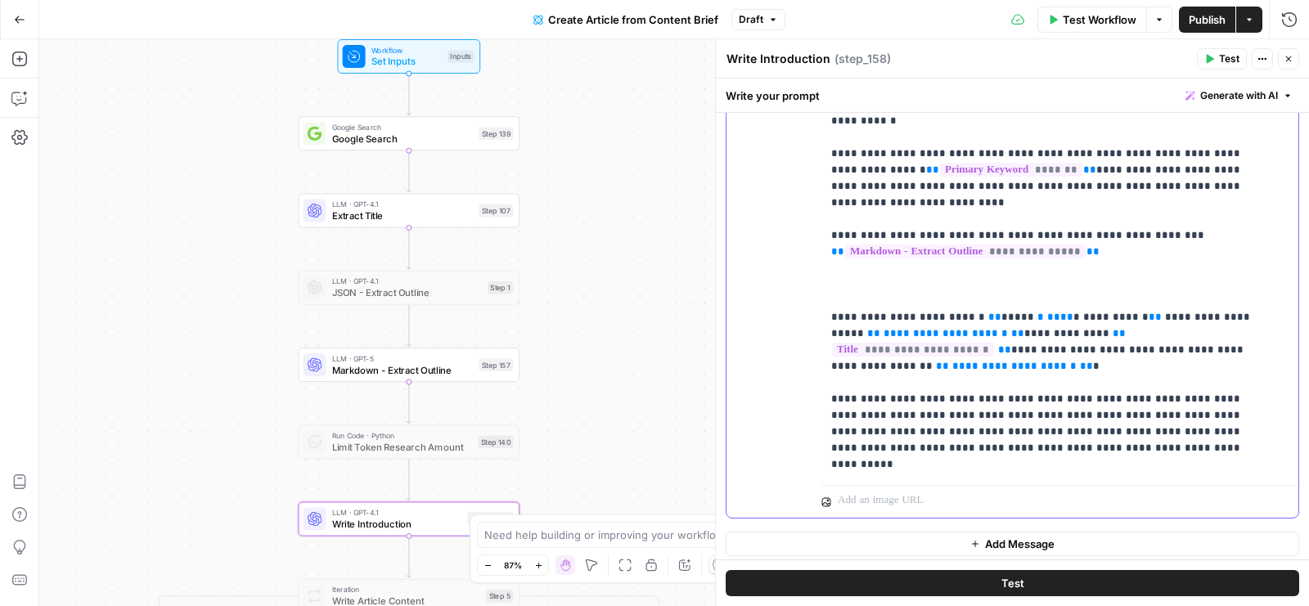
drag, startPoint x: 1222, startPoint y: 276, endPoint x: 956, endPoint y: 295, distance: 266.6
click at [956, 295] on p "**********" at bounding box center [1046, 129] width 431 height 687
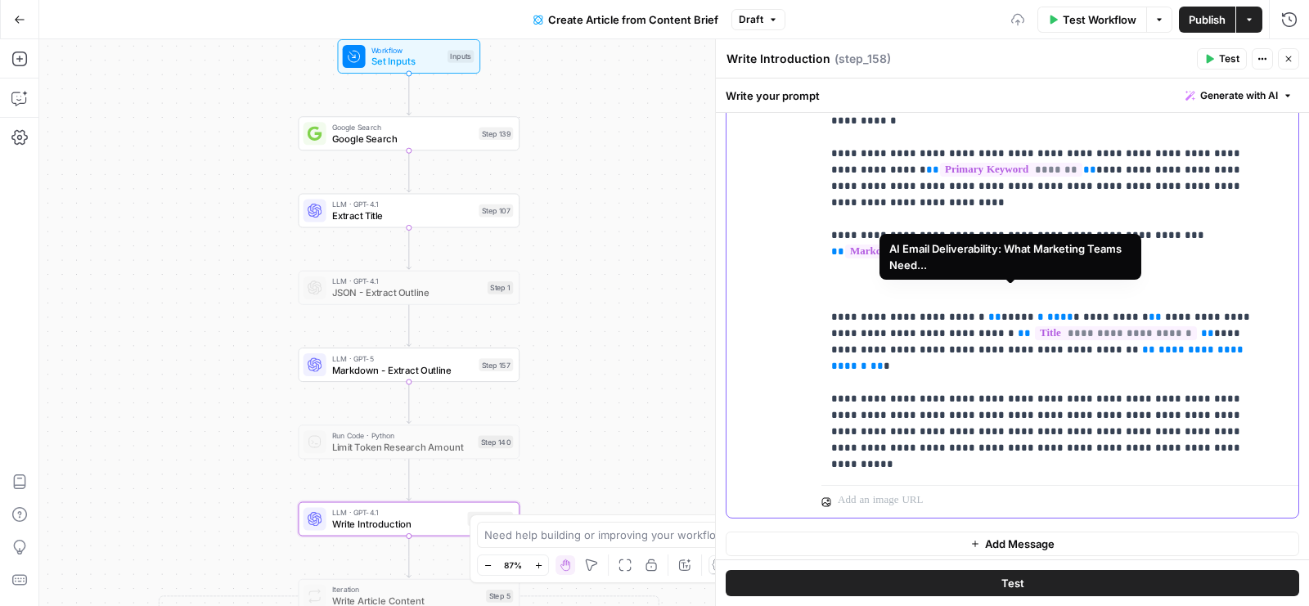
click at [971, 338] on p "**********" at bounding box center [1046, 129] width 431 height 687
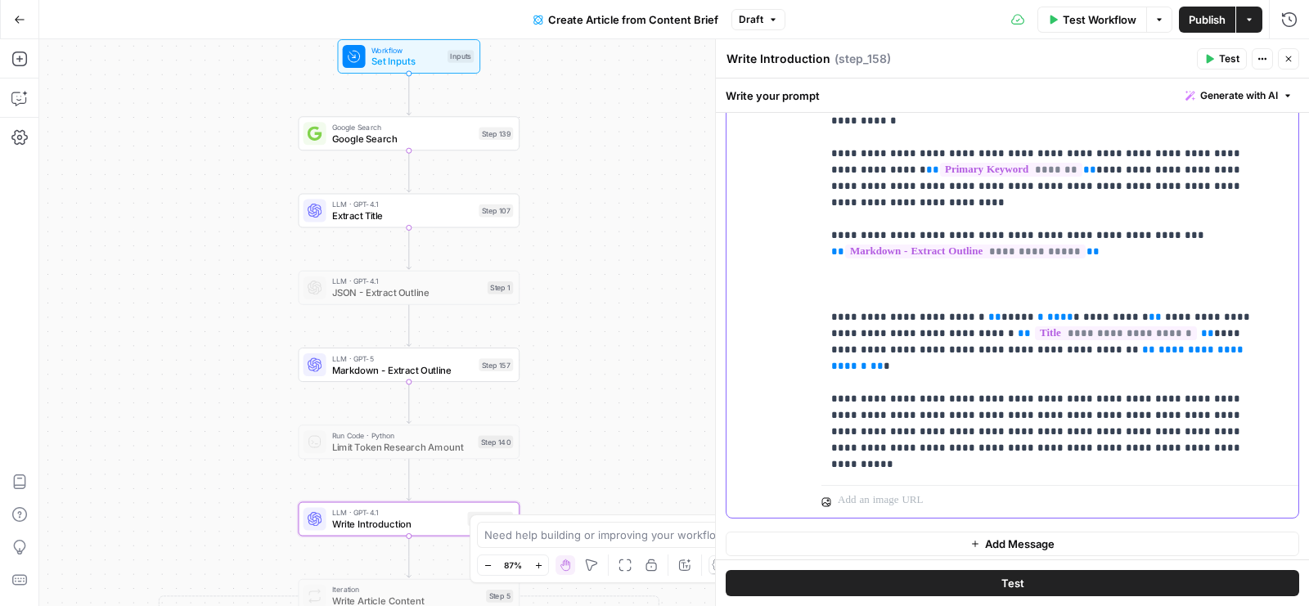
drag, startPoint x: 948, startPoint y: 309, endPoint x: 1086, endPoint y: 308, distance: 138.3
click at [1086, 308] on p "**********" at bounding box center [1046, 129] width 431 height 687
click at [1142, 350] on p "**********" at bounding box center [1046, 129] width 431 height 687
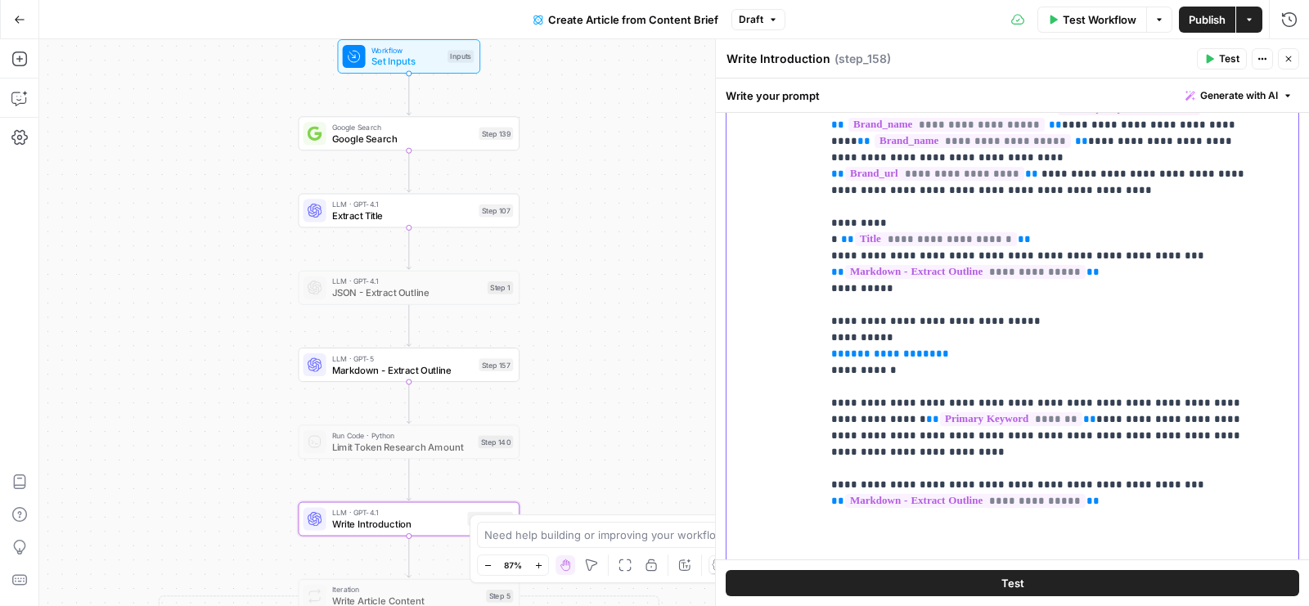
click at [1142, 350] on p "**********" at bounding box center [1046, 378] width 431 height 687
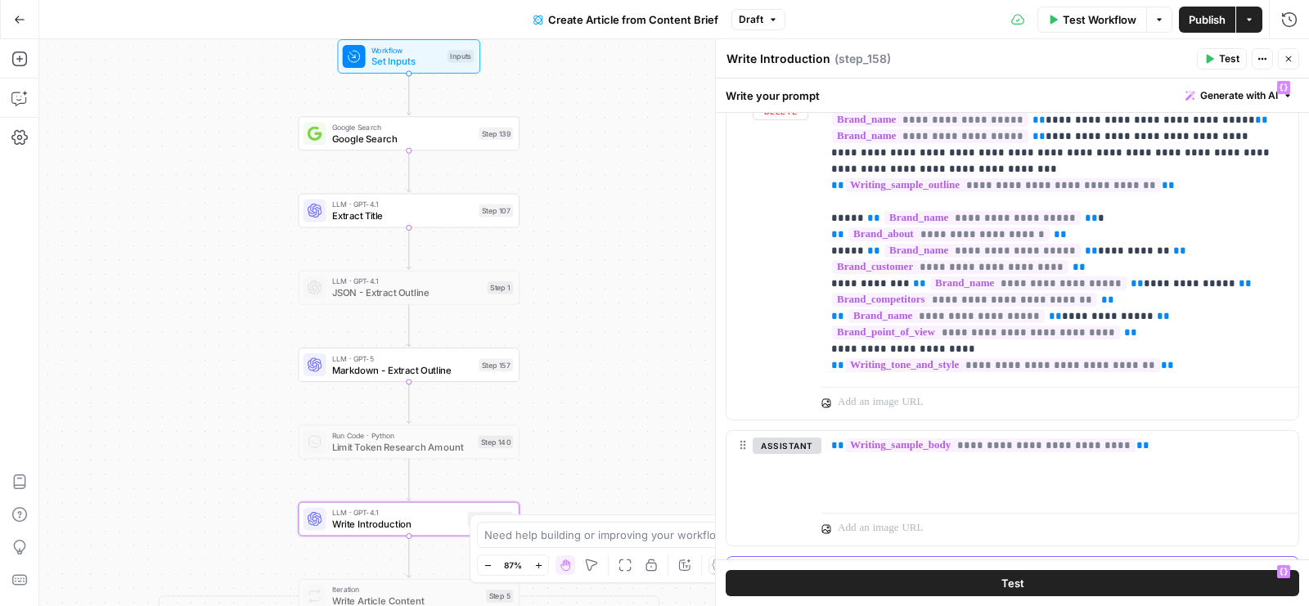
scroll to position [311, 0]
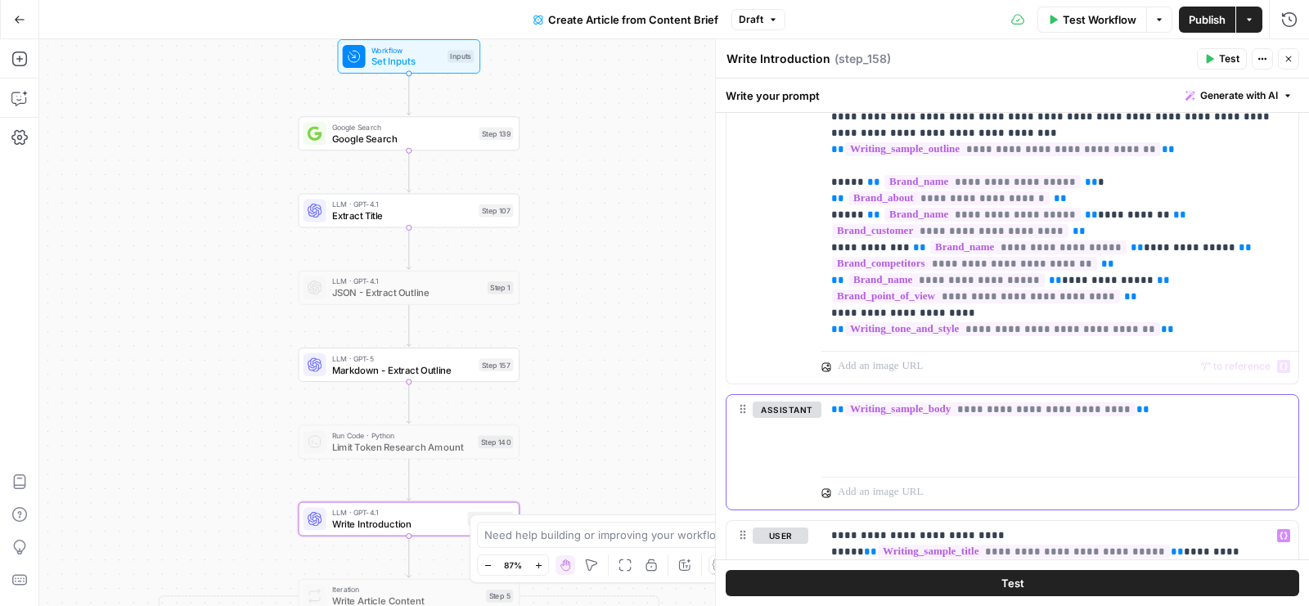
click at [1084, 403] on span "**********" at bounding box center [990, 410] width 291 height 14
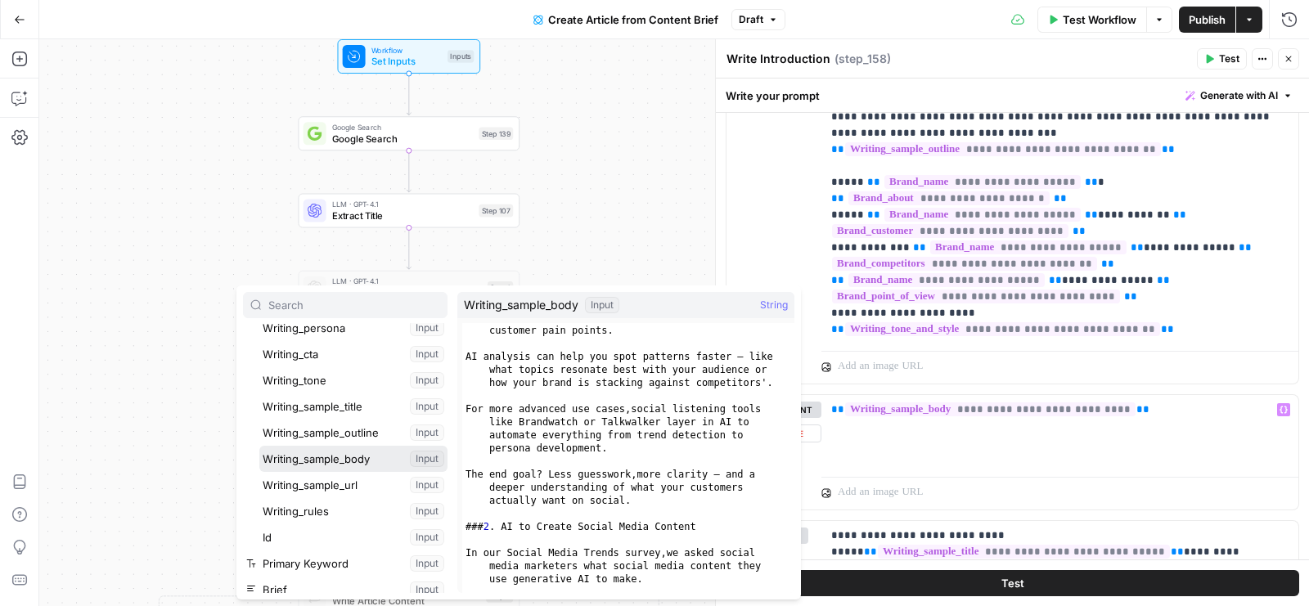
scroll to position [1284, 0]
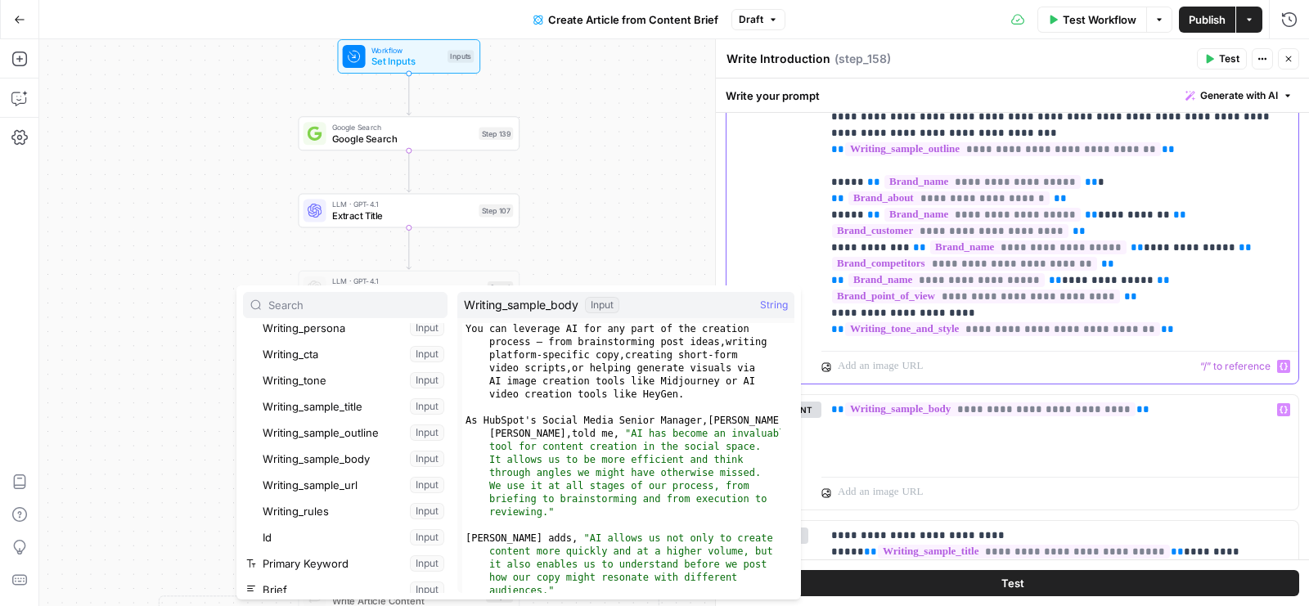
click at [1209, 296] on p "**********" at bounding box center [1053, 190] width 445 height 295
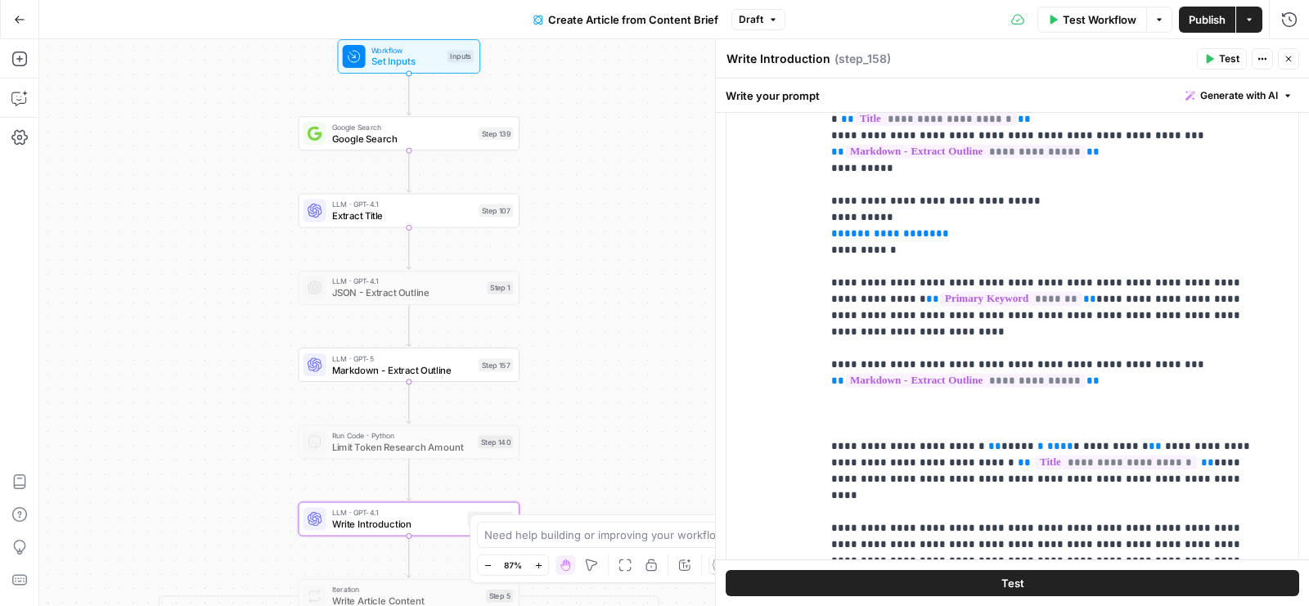
scroll to position [827, 0]
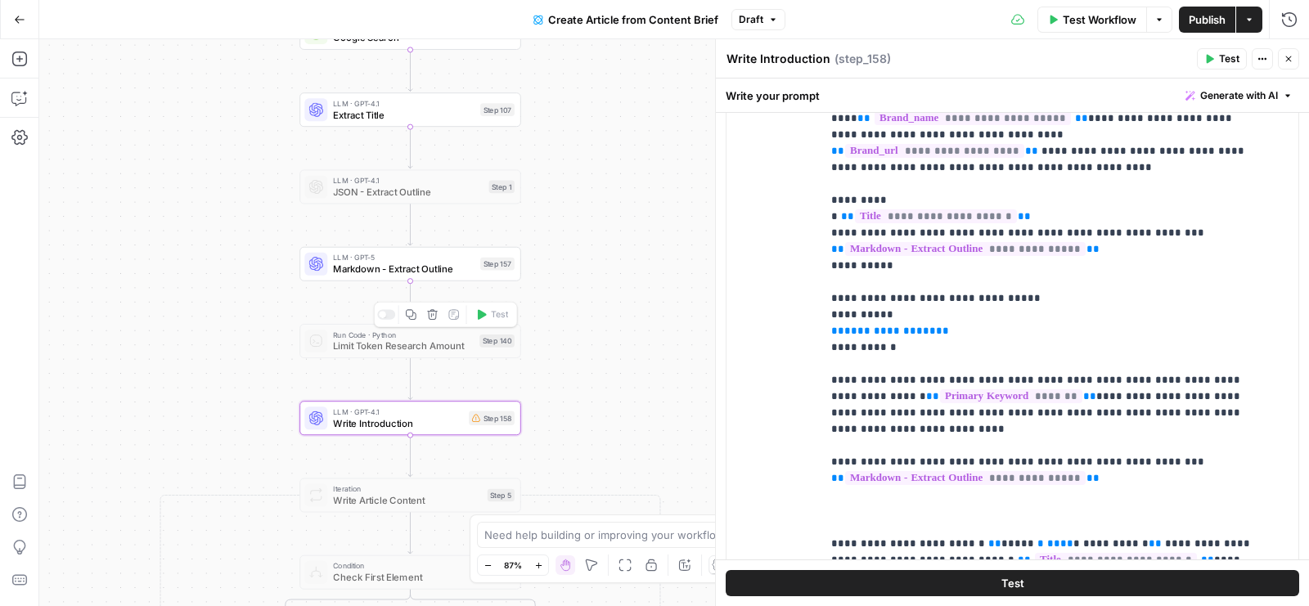
click at [388, 317] on div at bounding box center [386, 315] width 18 height 10
click at [904, 324] on p "**********" at bounding box center [1046, 355] width 431 height 687
click at [936, 326] on span "**" at bounding box center [942, 331] width 13 height 11
click at [938, 305] on p "**********" at bounding box center [1046, 355] width 431 height 687
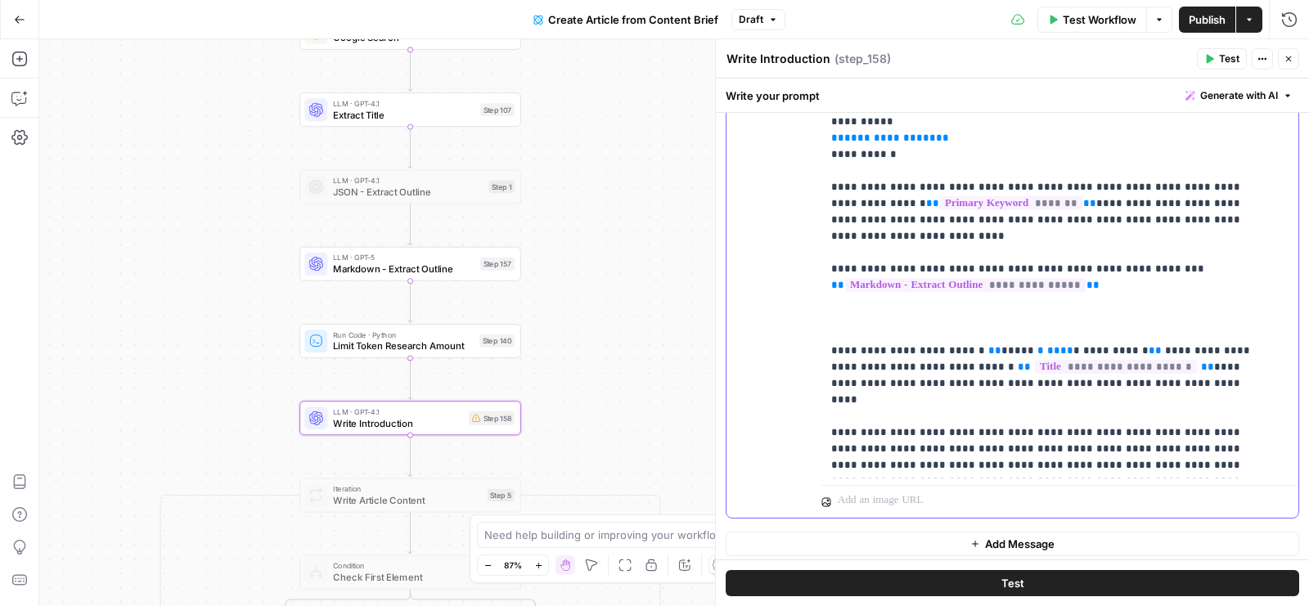
scroll to position [913, 0]
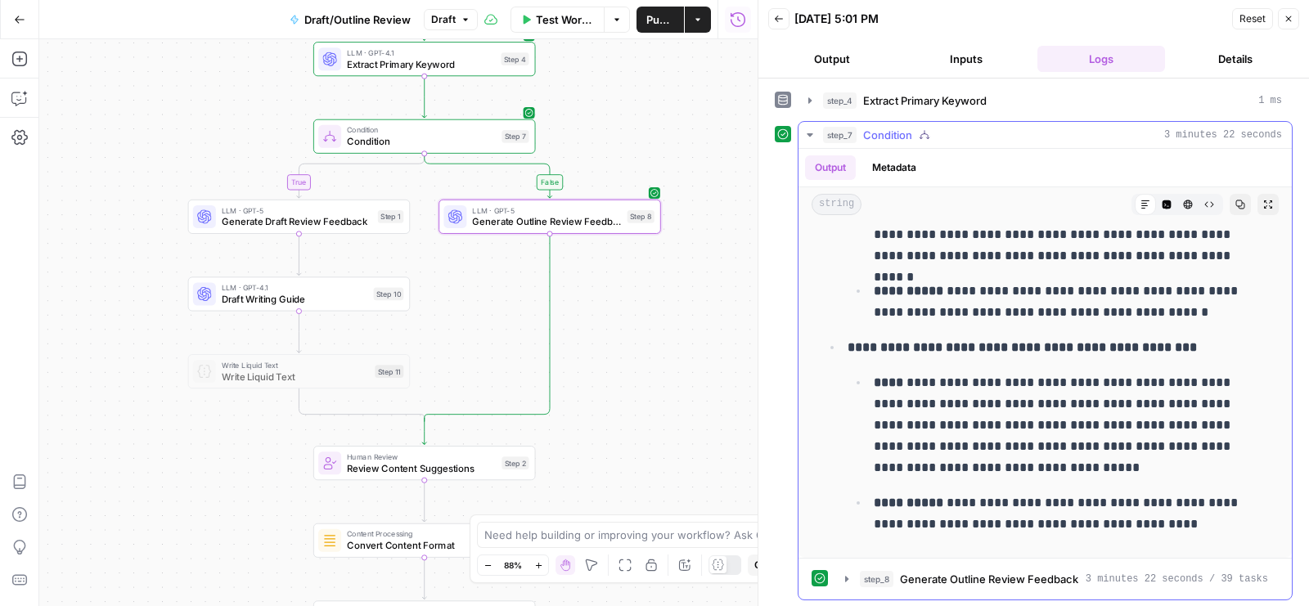
scroll to position [9436, 0]
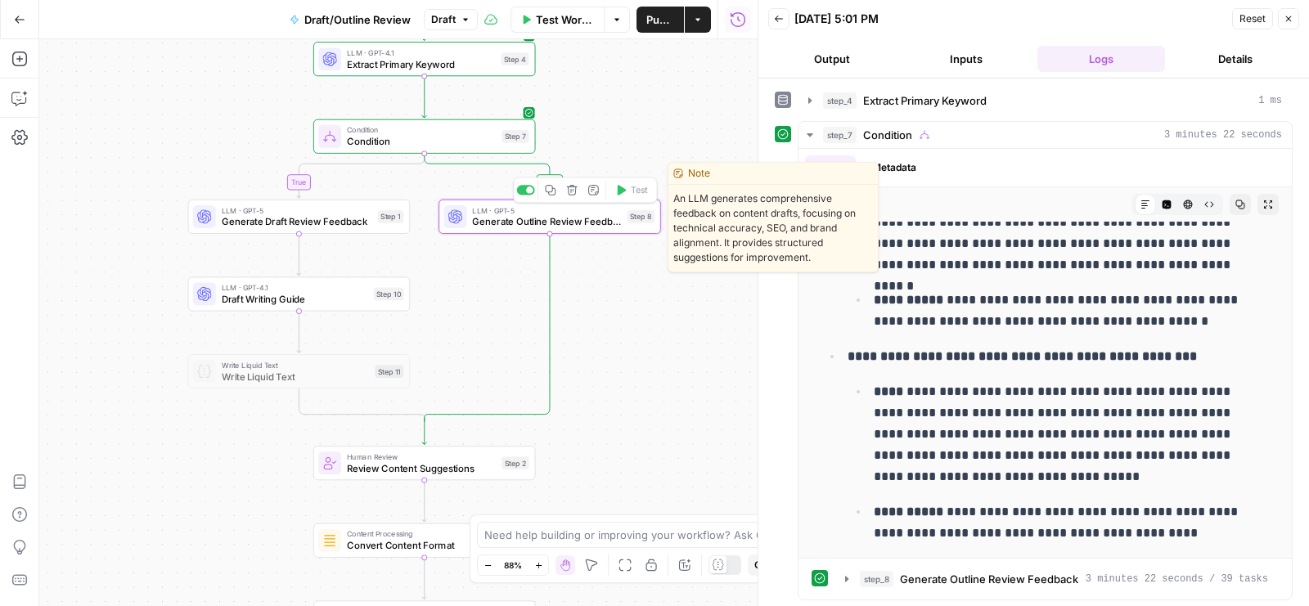
click at [466, 219] on div at bounding box center [455, 216] width 23 height 23
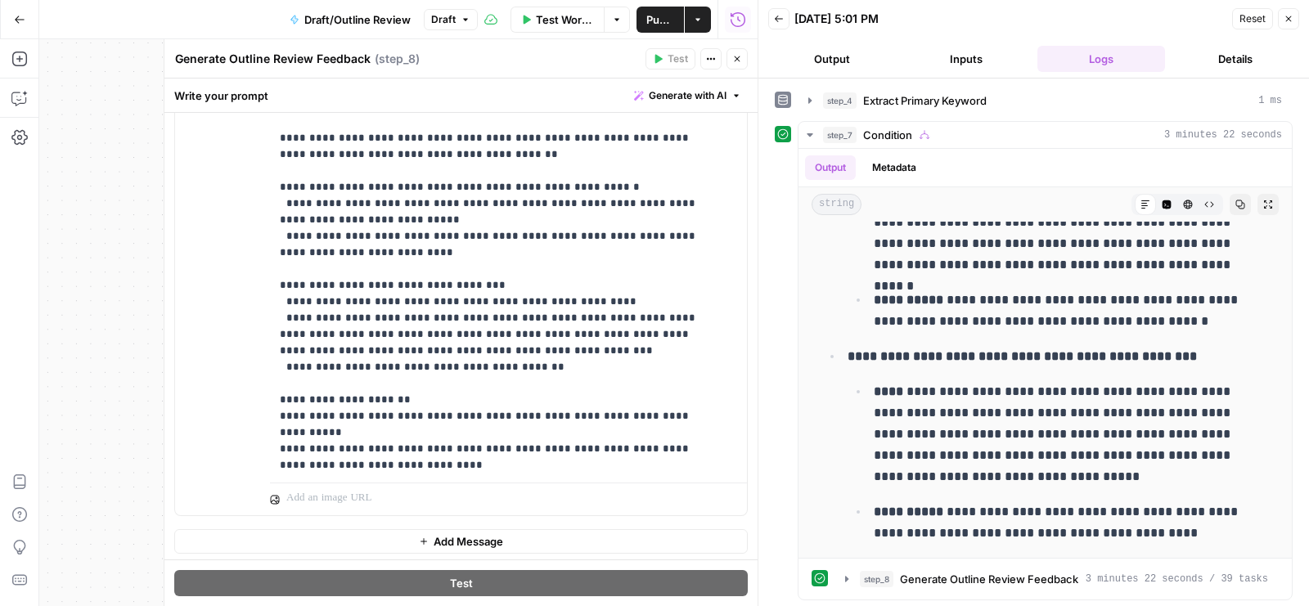
scroll to position [2898, 0]
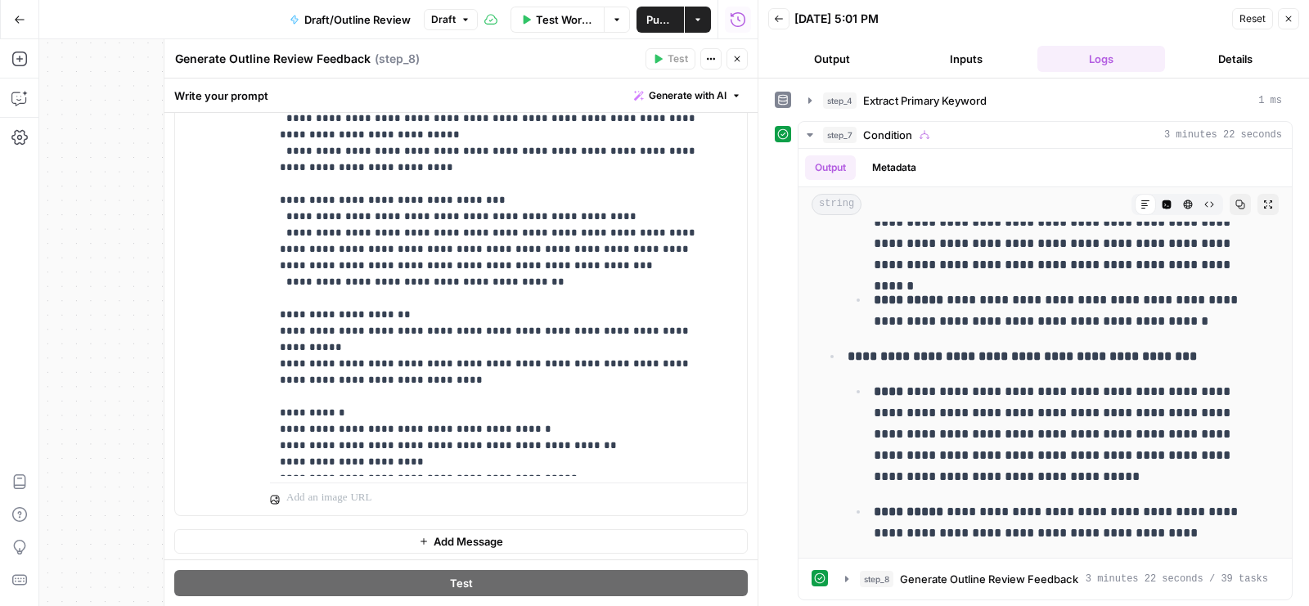
click at [741, 60] on icon "button" at bounding box center [737, 59] width 10 height 10
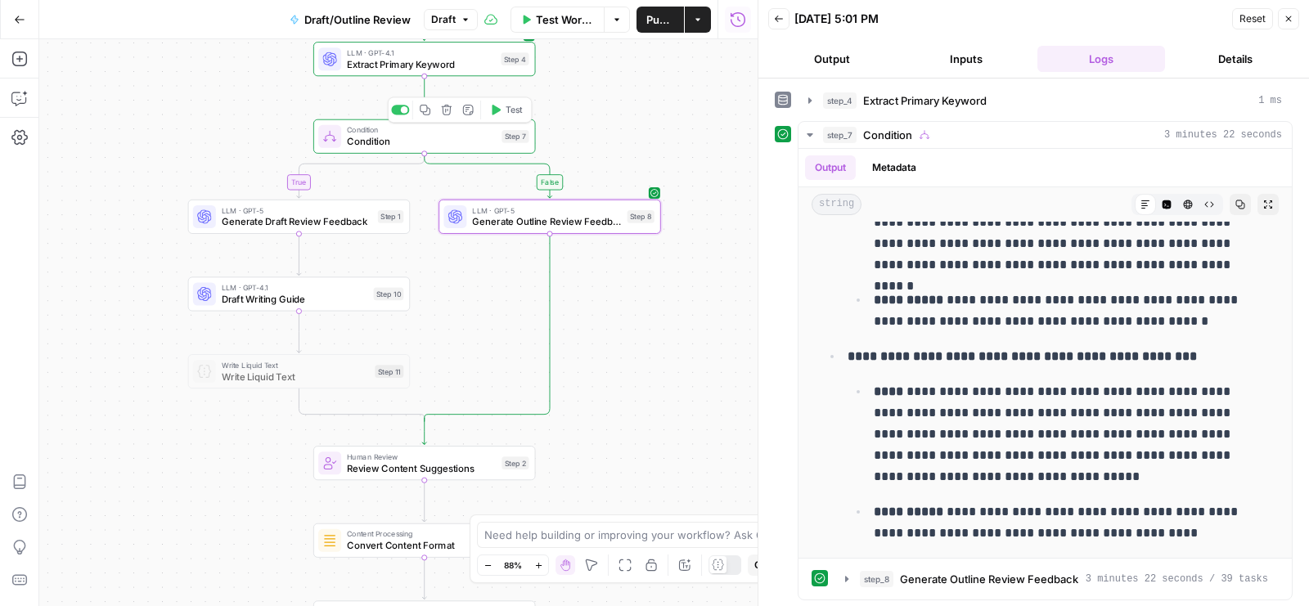
click at [515, 104] on span "Test" at bounding box center [514, 109] width 17 height 13
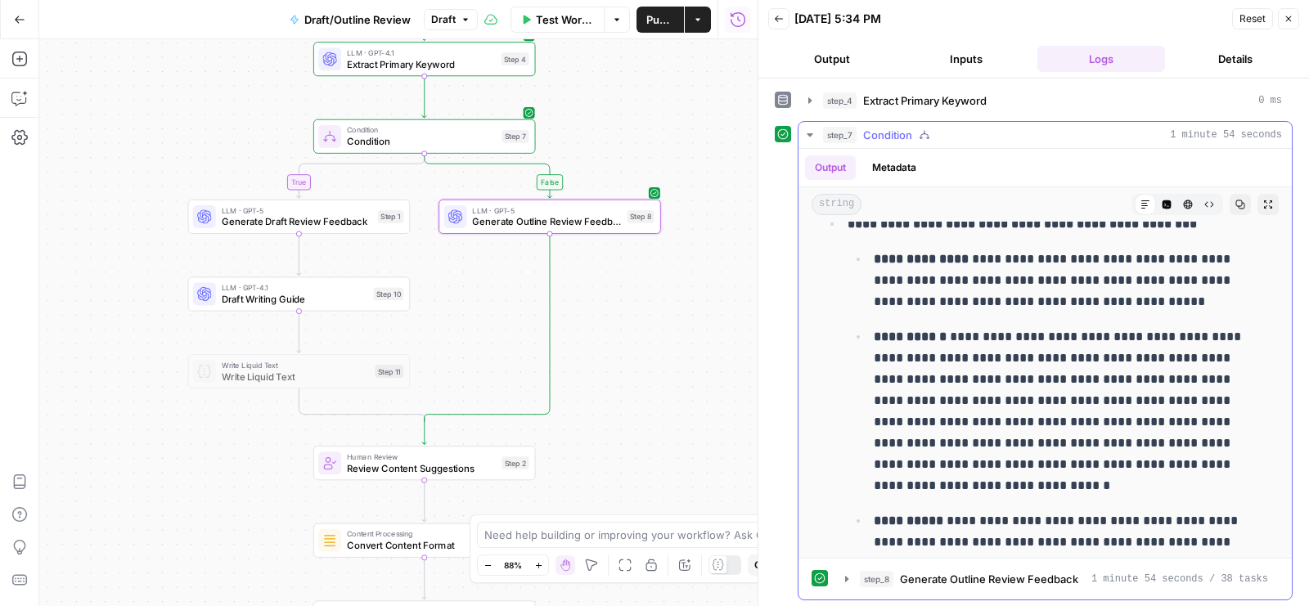
scroll to position [8425, 0]
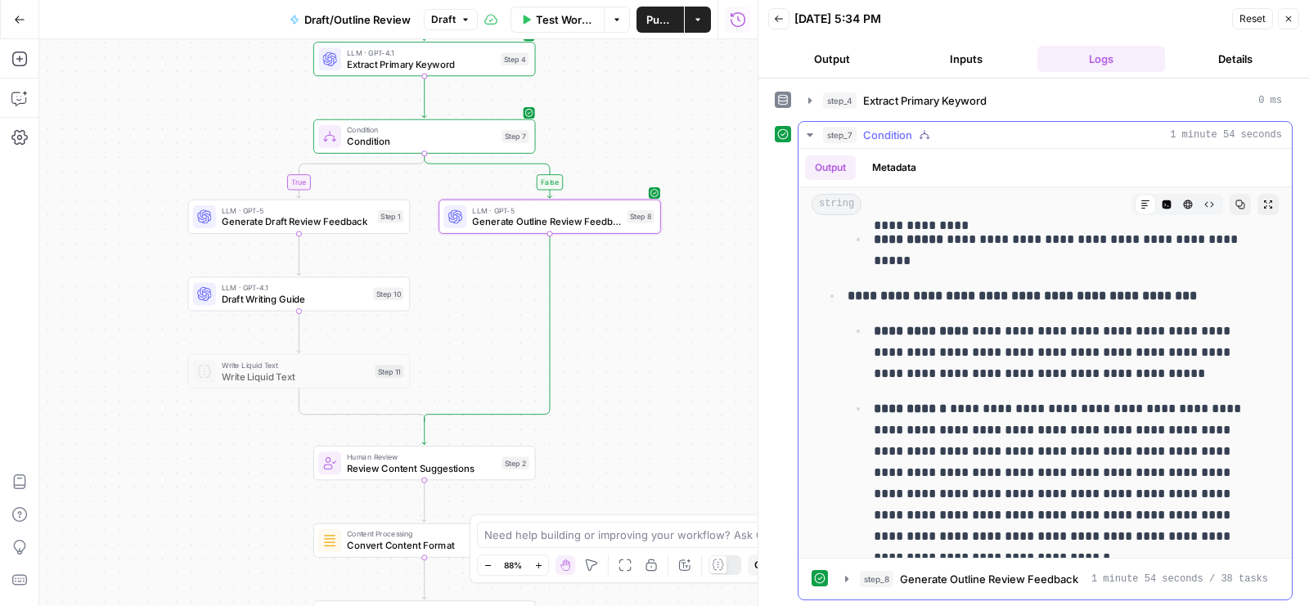
click at [1112, 325] on li "**********" at bounding box center [1056, 466] width 426 height 362
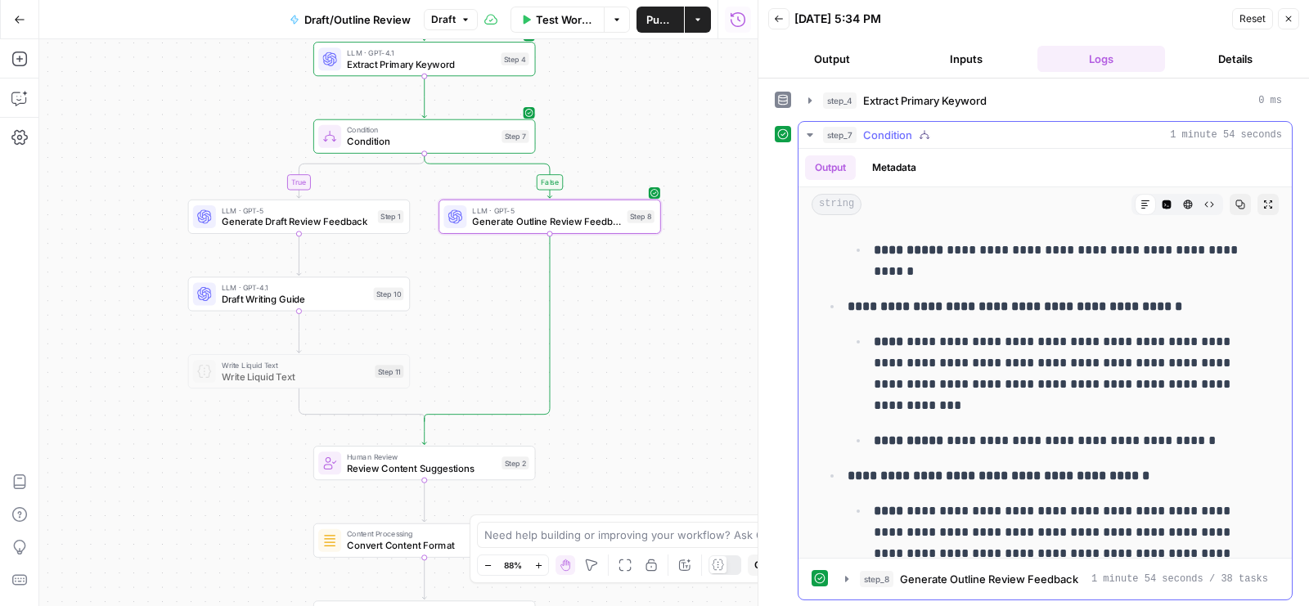
scroll to position [8017, 0]
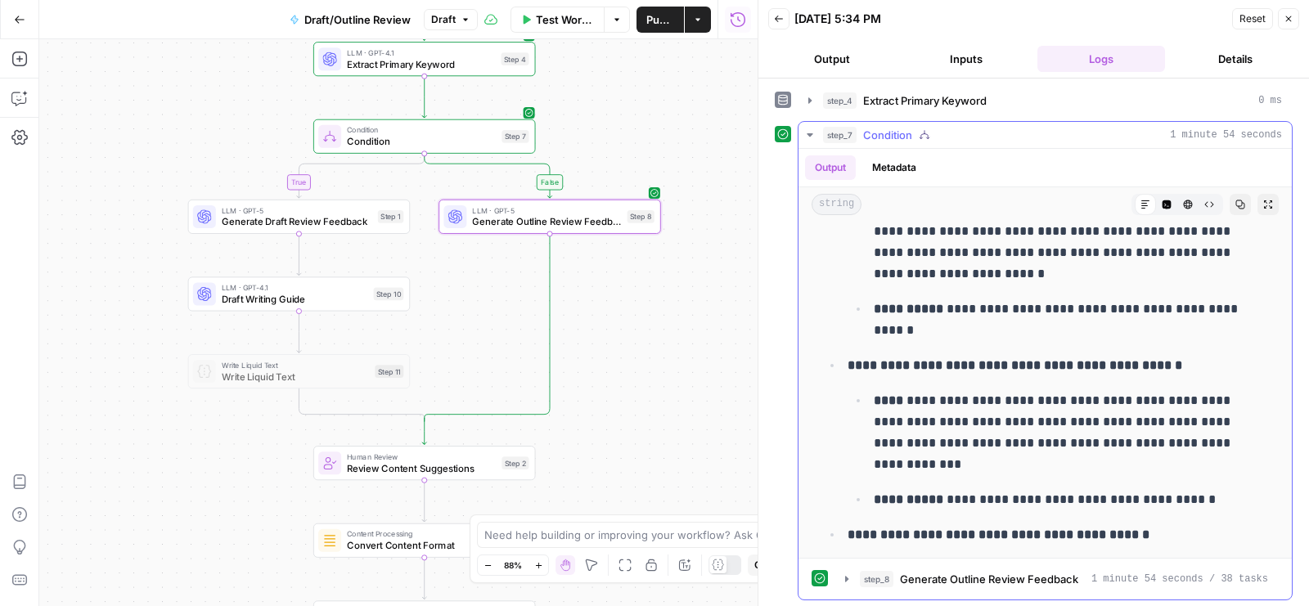
click at [1097, 372] on strong "**********" at bounding box center [1015, 365] width 335 height 12
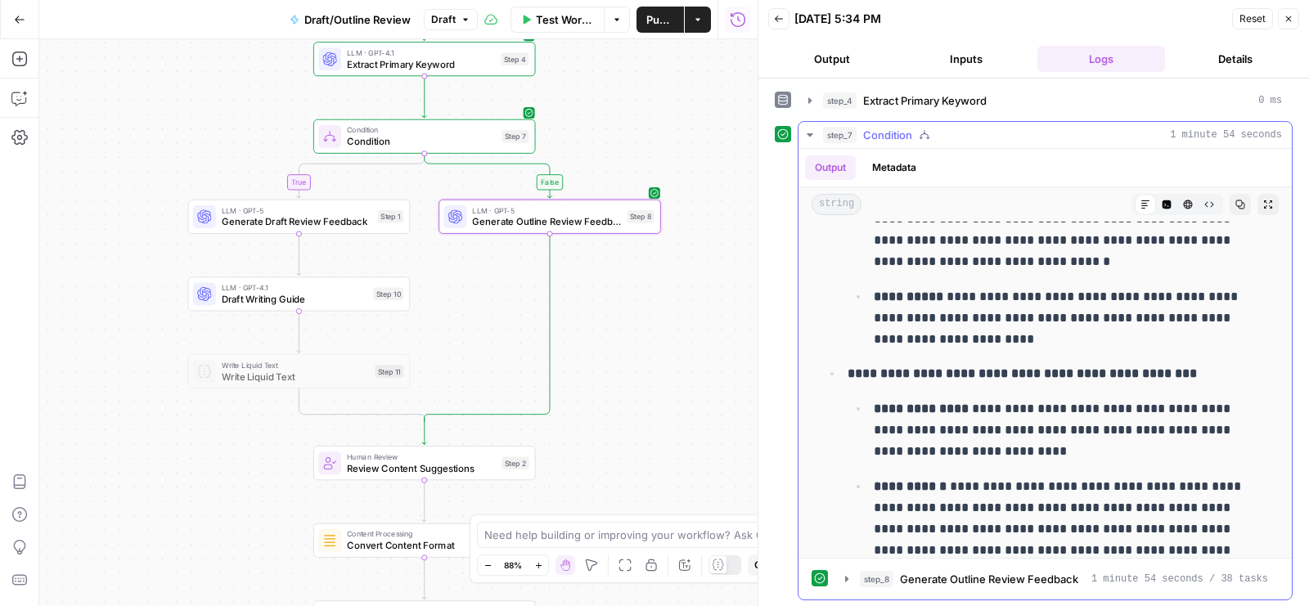
scroll to position [9011, 0]
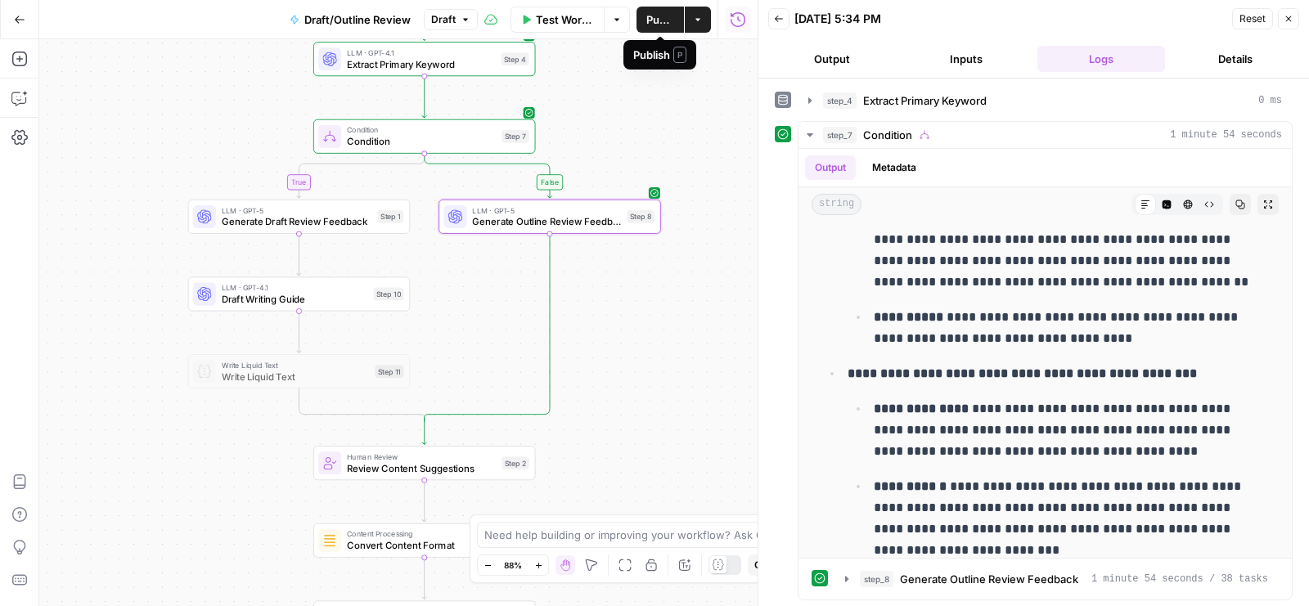
click at [638, 15] on button "Publish" at bounding box center [660, 20] width 47 height 26
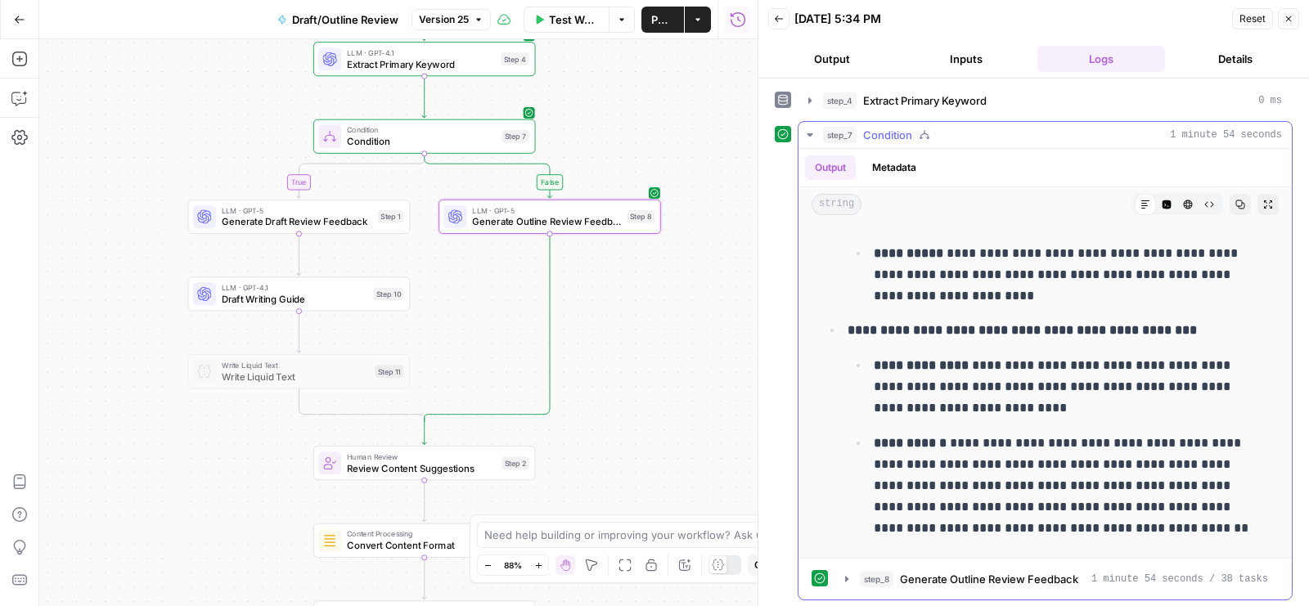
scroll to position [9138, 0]
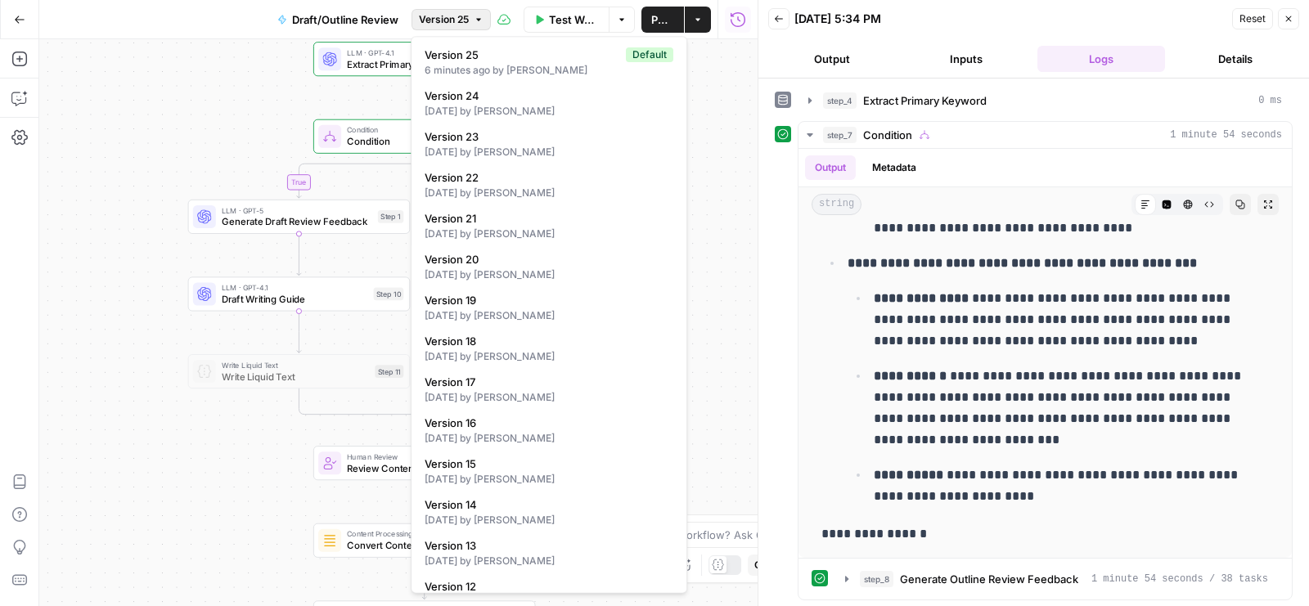
click at [472, 17] on button "Version 25" at bounding box center [451, 19] width 79 height 21
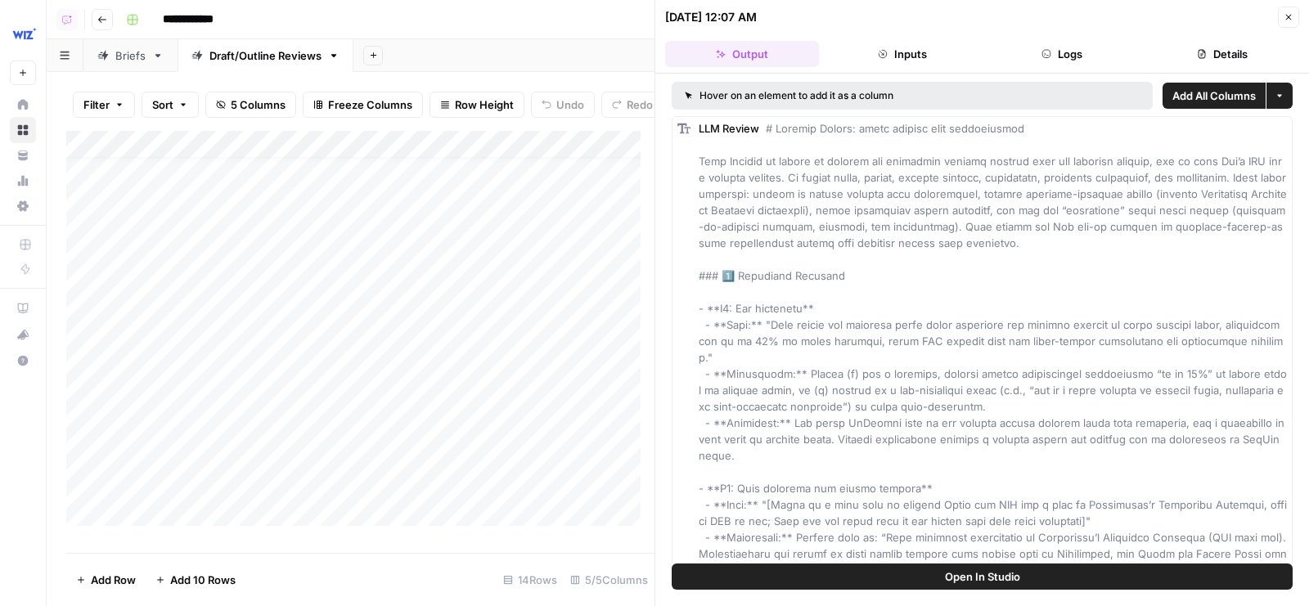
scroll to position [20, 0]
click at [1291, 20] on icon "button" at bounding box center [1289, 17] width 10 height 10
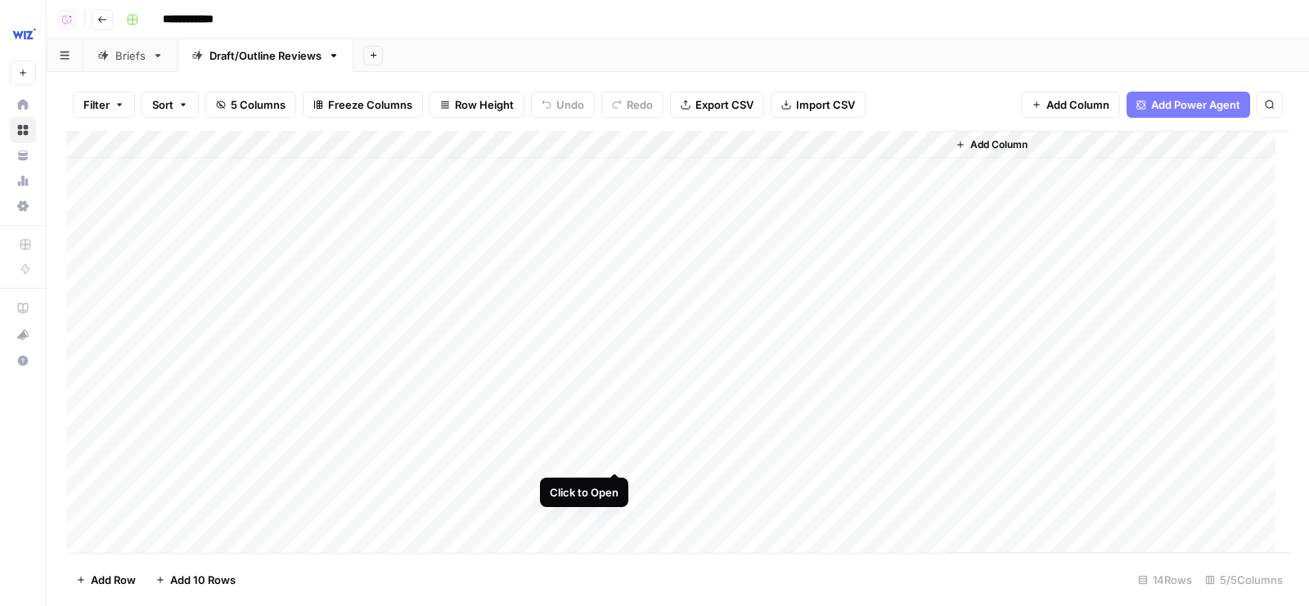
click at [615, 456] on div "Add Column" at bounding box center [677, 342] width 1223 height 423
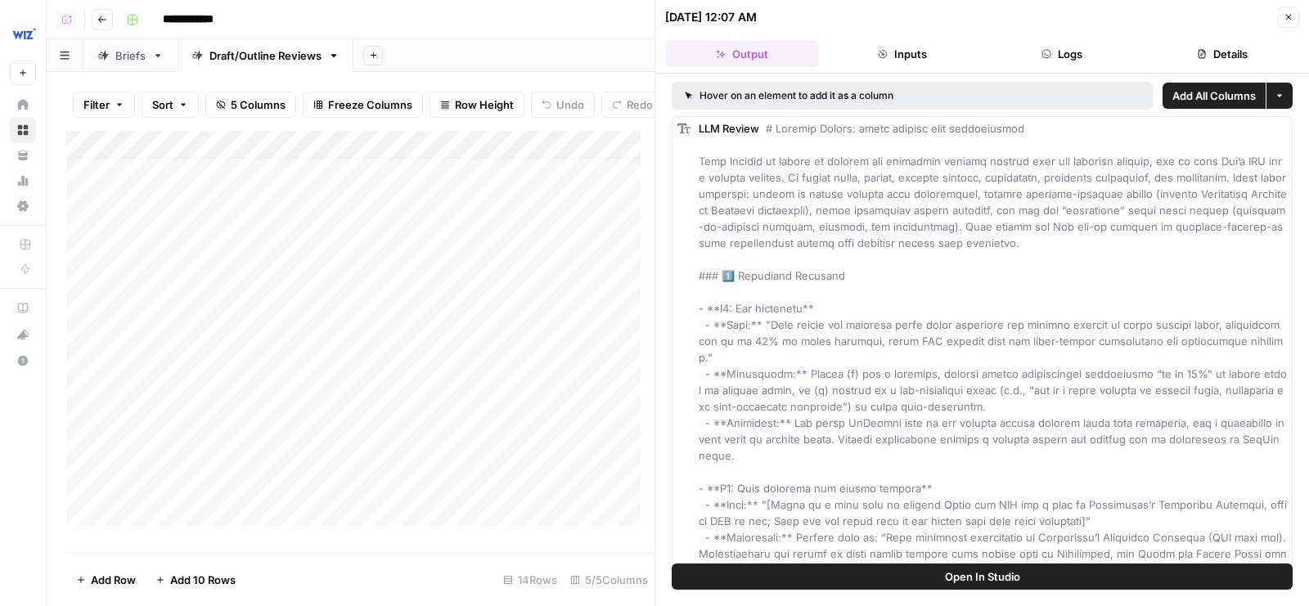
click at [1218, 52] on button "Details" at bounding box center [1223, 54] width 154 height 26
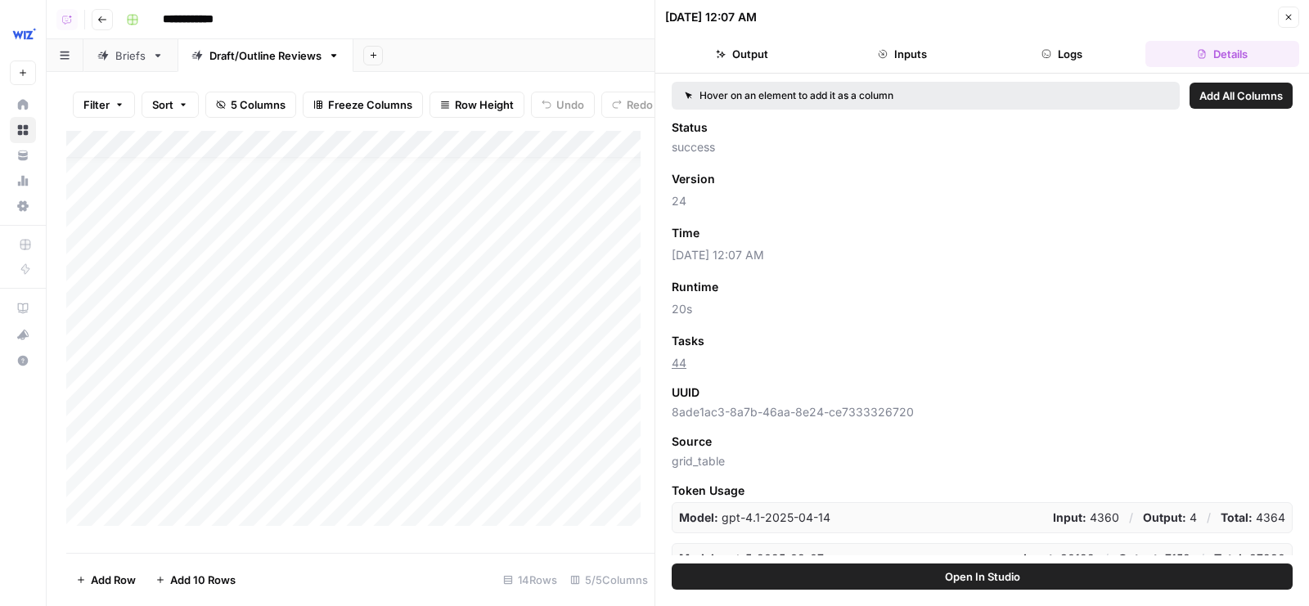
click at [1291, 10] on button "Close" at bounding box center [1288, 17] width 21 height 21
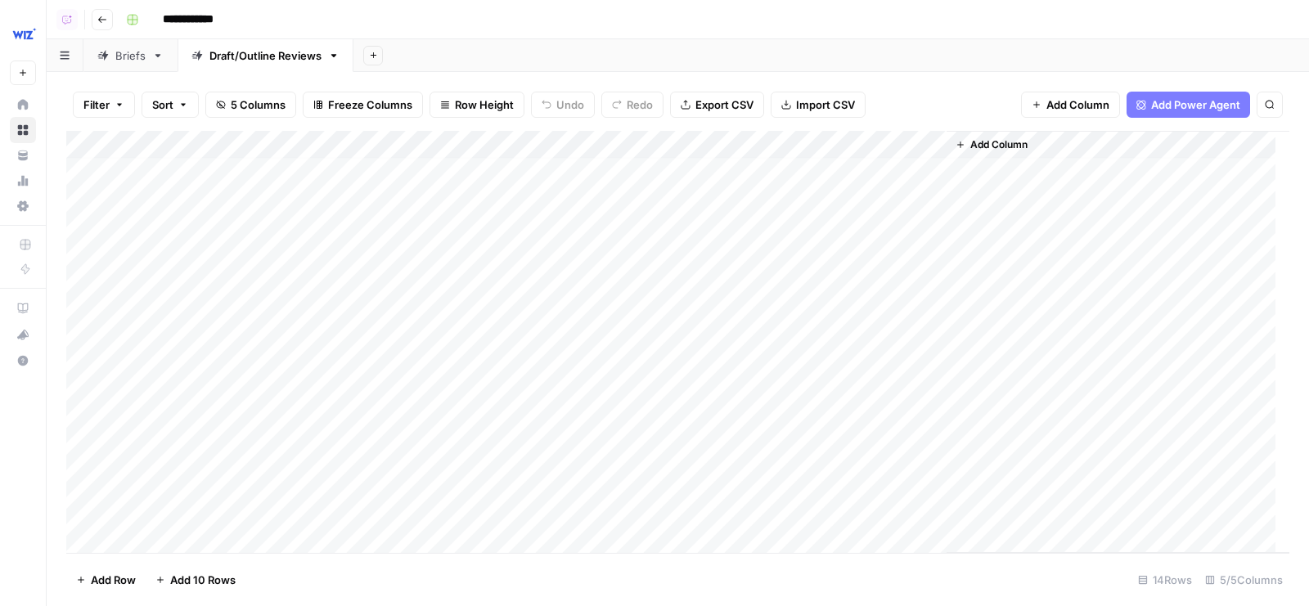
scroll to position [20, 0]
click at [634, 456] on div "Add Column" at bounding box center [677, 342] width 1223 height 423
click at [637, 456] on div "Add Column" at bounding box center [677, 342] width 1223 height 423
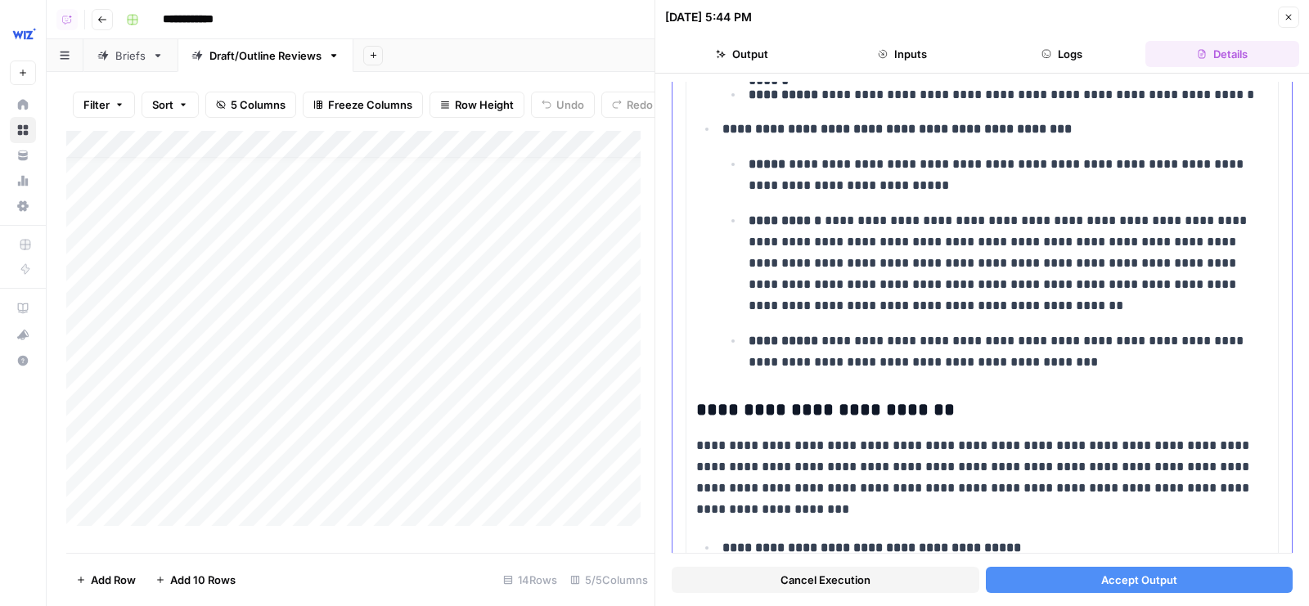
scroll to position [3472, 0]
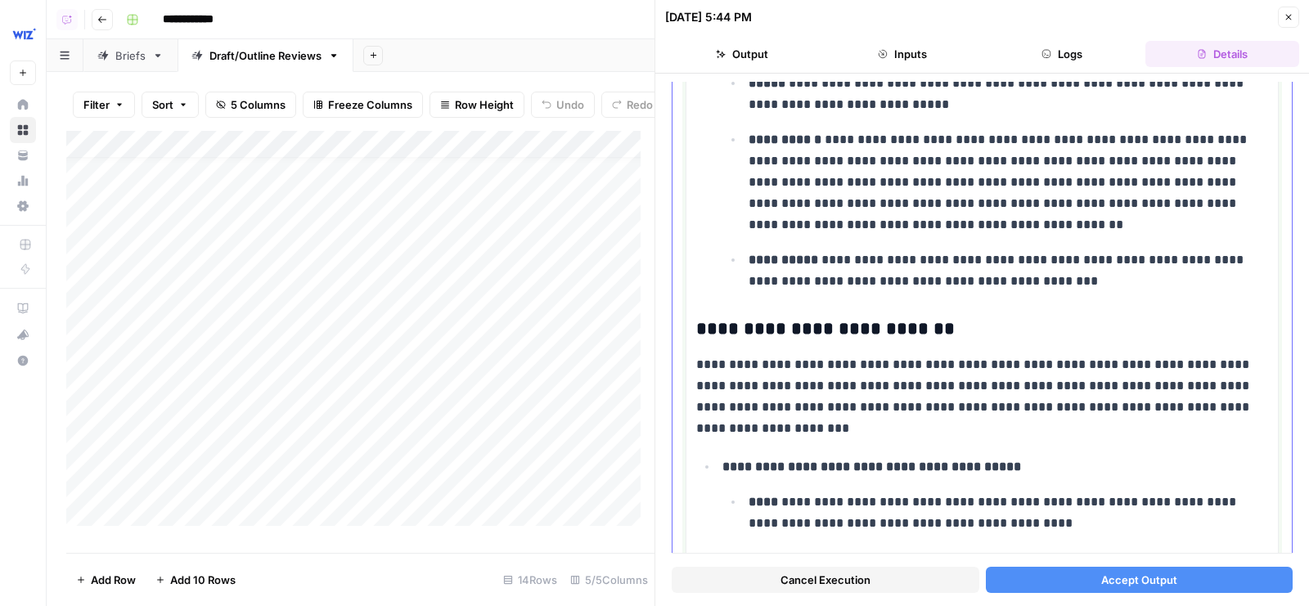
click at [1000, 259] on p "**********" at bounding box center [1003, 271] width 508 height 43
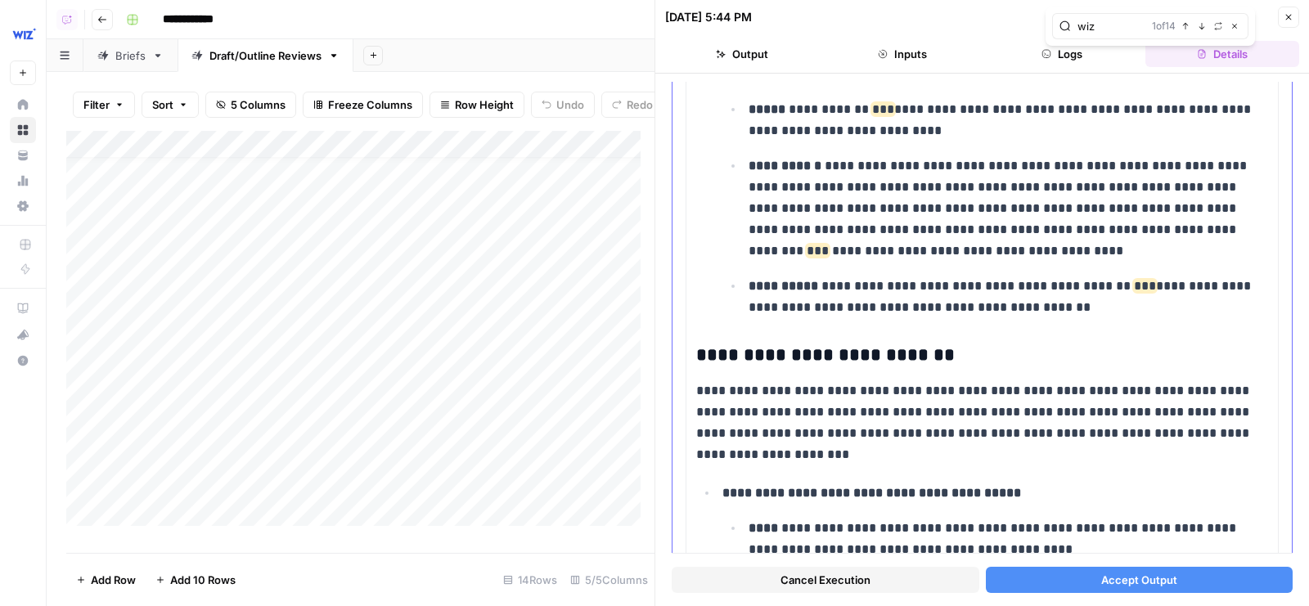
scroll to position [3444, 0]
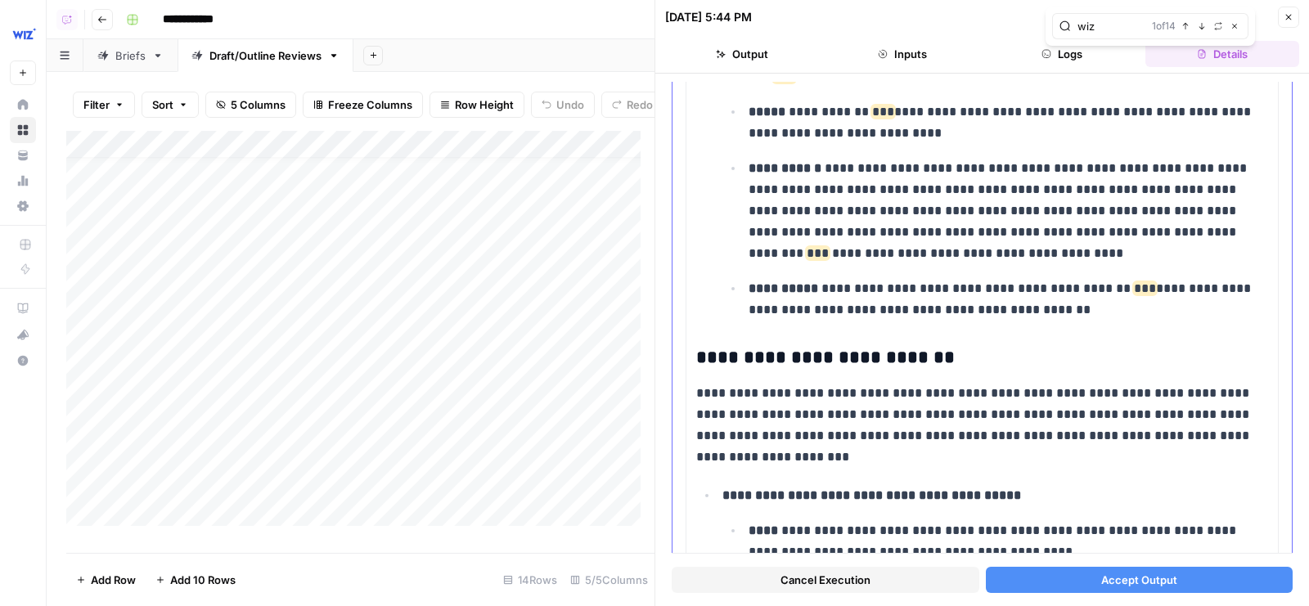
type input "wiz"
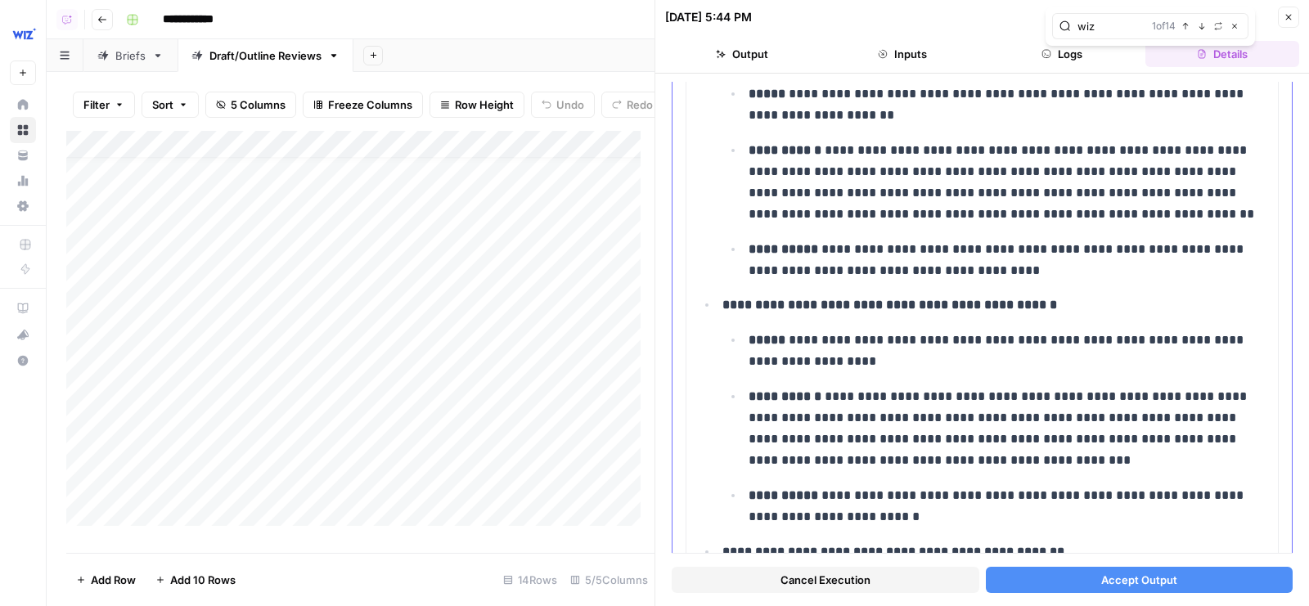
scroll to position [303, 0]
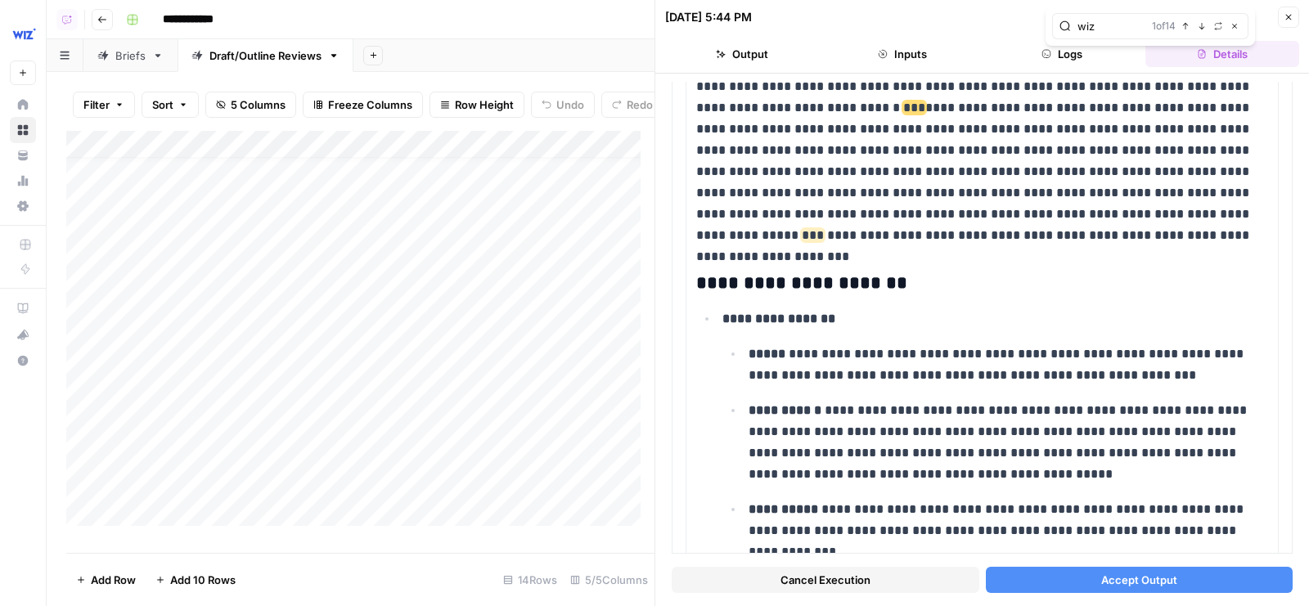
click at [1119, 580] on span "Accept Output" at bounding box center [1140, 580] width 76 height 16
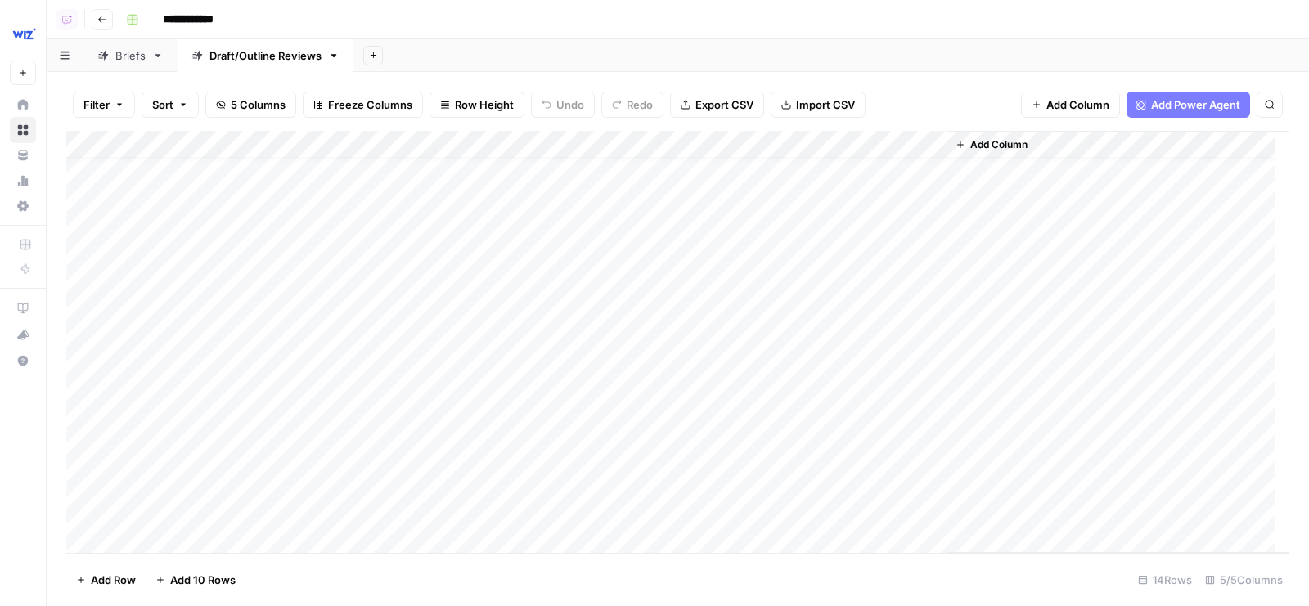
click at [935, 453] on div "Add Column" at bounding box center [677, 342] width 1223 height 423
click at [782, 455] on div "Add Column" at bounding box center [677, 342] width 1223 height 423
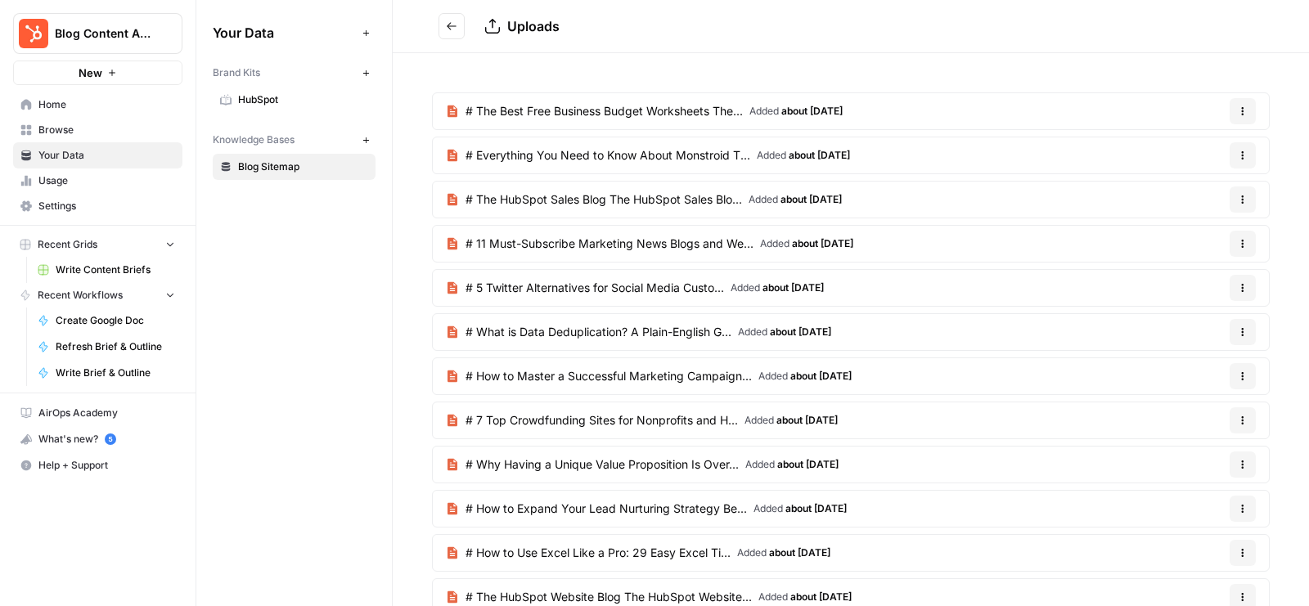
click at [289, 97] on span "HubSpot" at bounding box center [303, 99] width 130 height 15
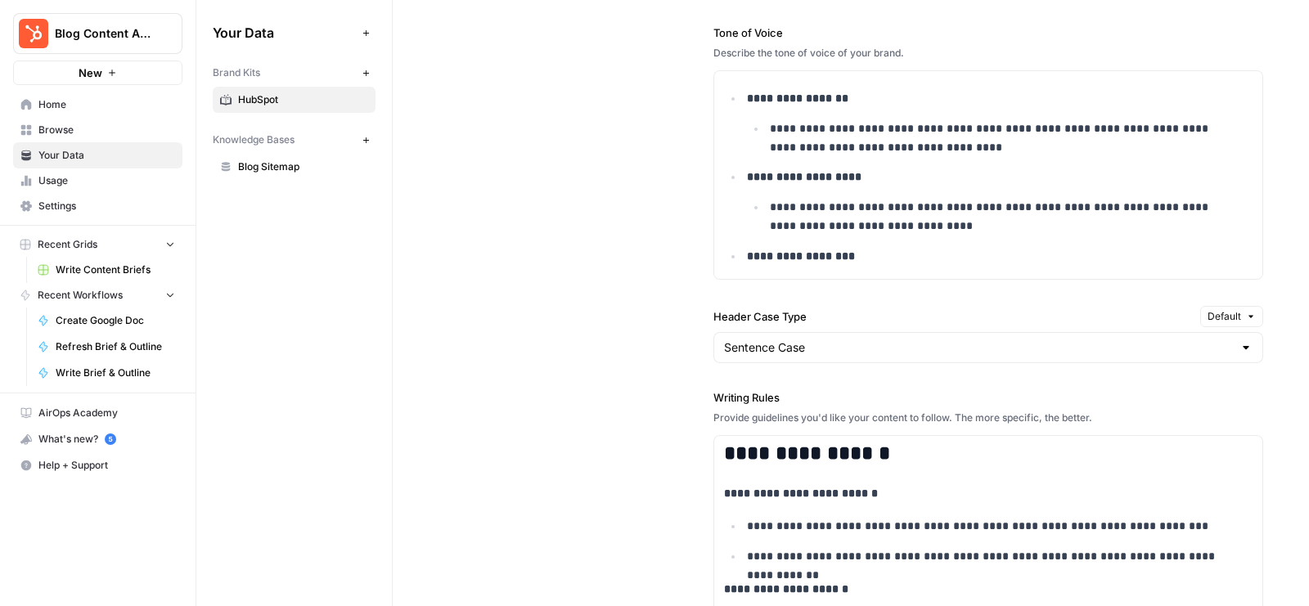
scroll to position [1294, 0]
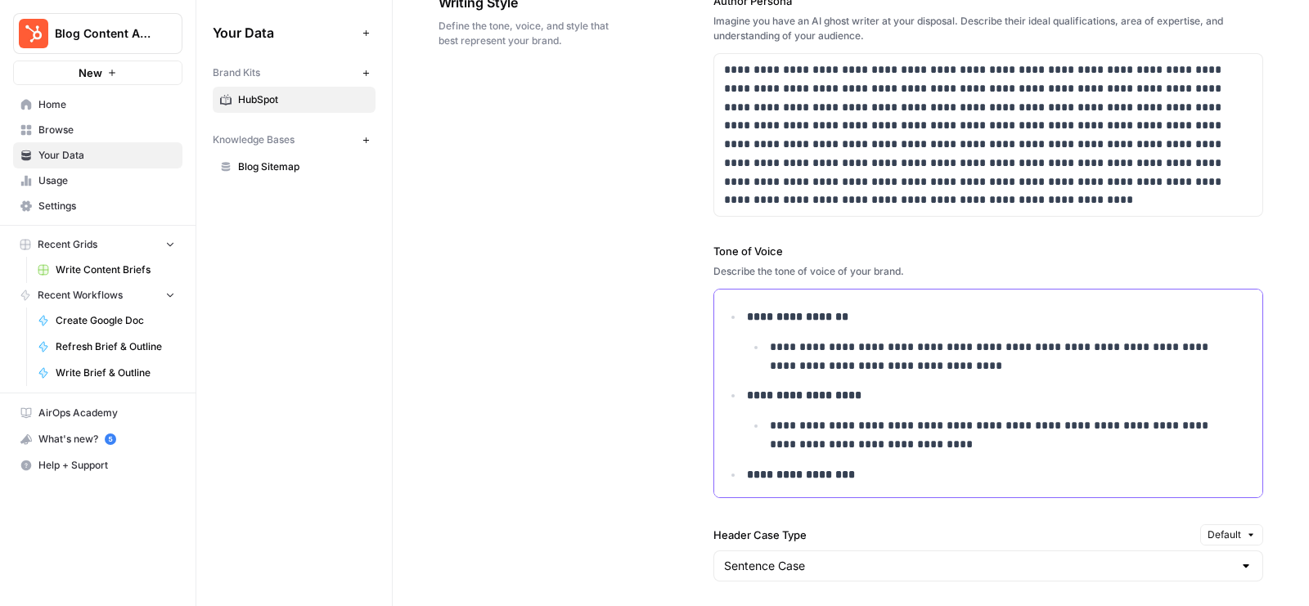
click at [899, 338] on p "**********" at bounding box center [1000, 357] width 460 height 38
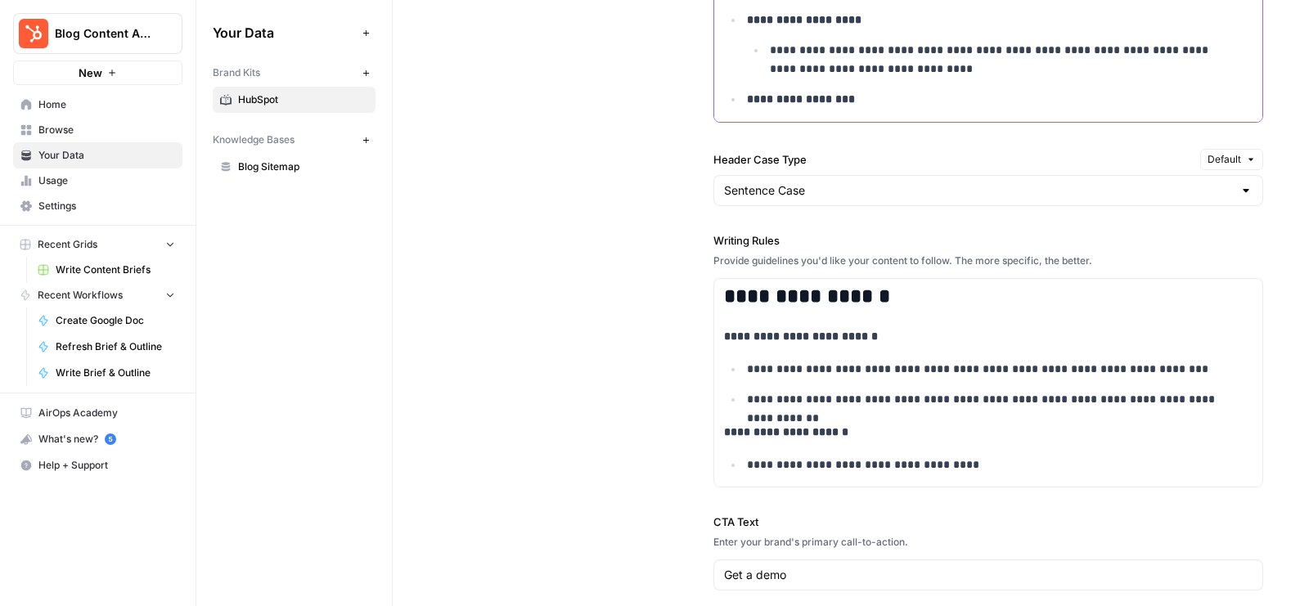
scroll to position [1717, 0]
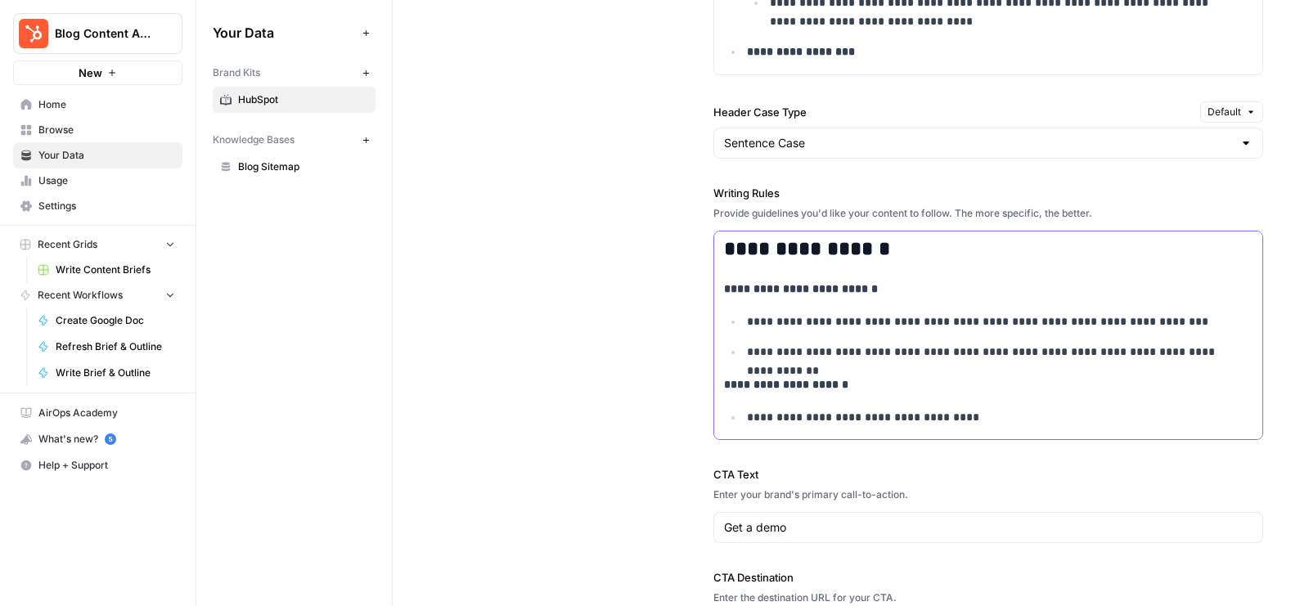
copy div "**********"
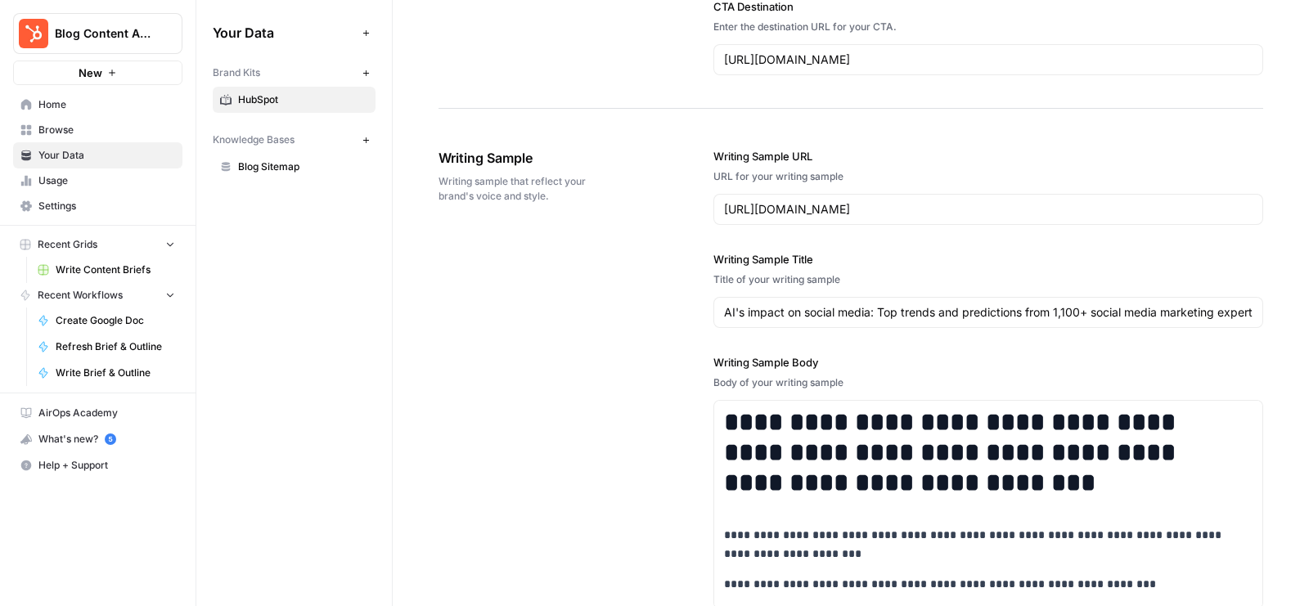
scroll to position [2398, 0]
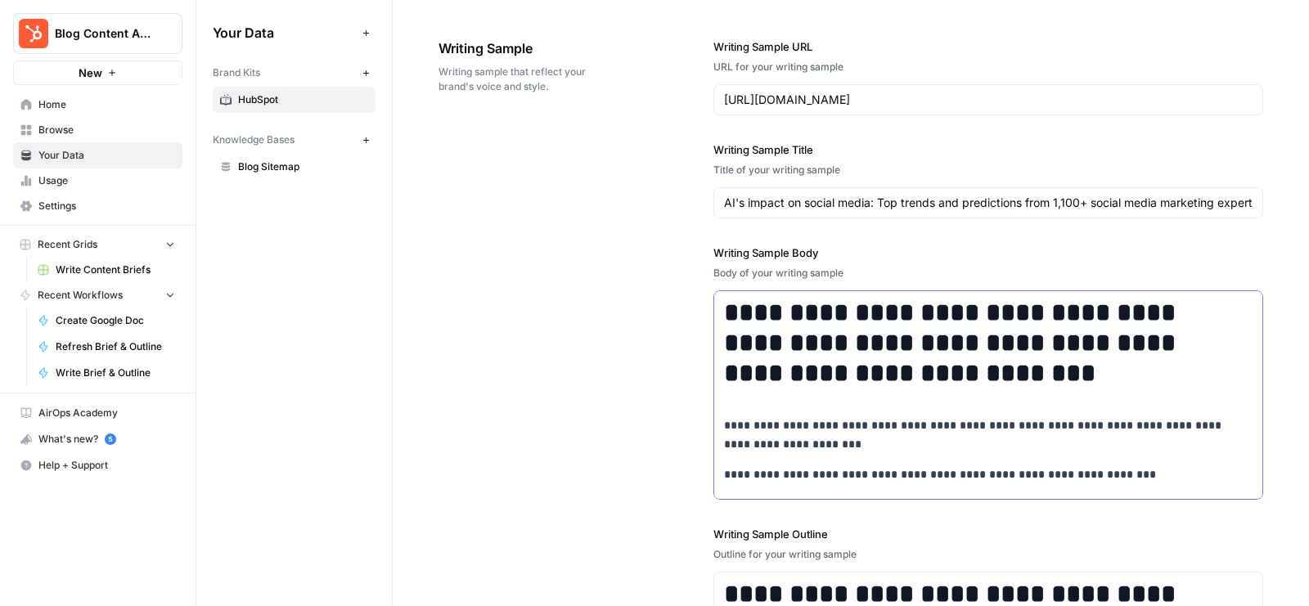
copy div "**********"
click at [62, 203] on span "Settings" at bounding box center [106, 206] width 137 height 15
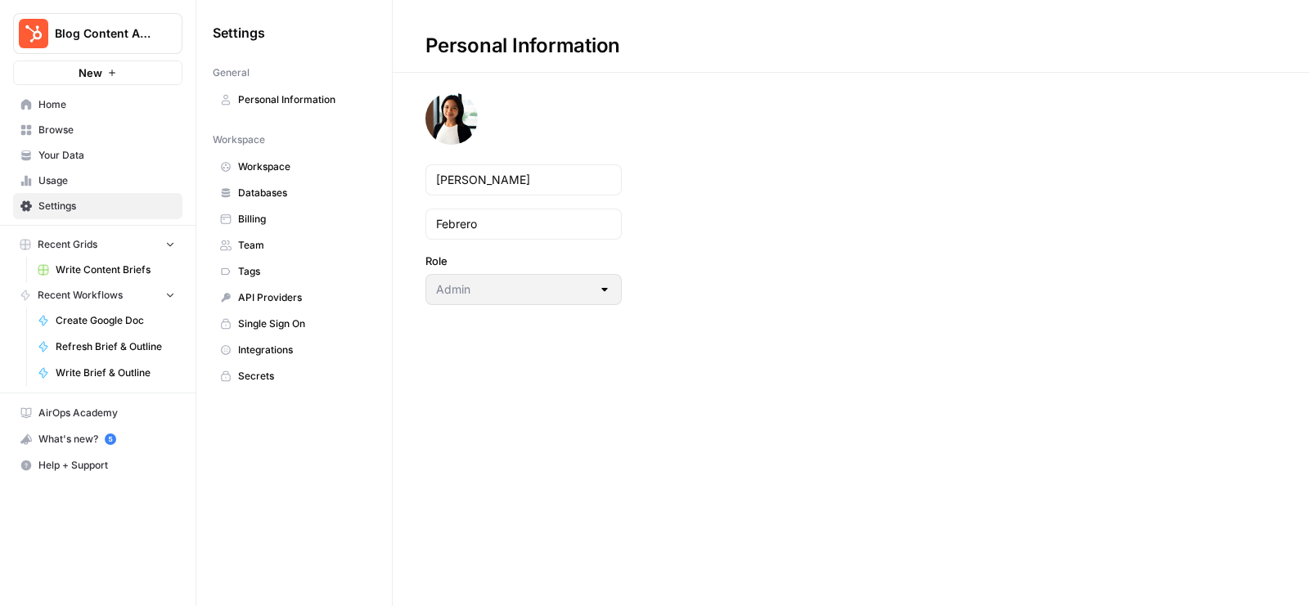
click at [265, 162] on span "Workspace" at bounding box center [303, 167] width 130 height 15
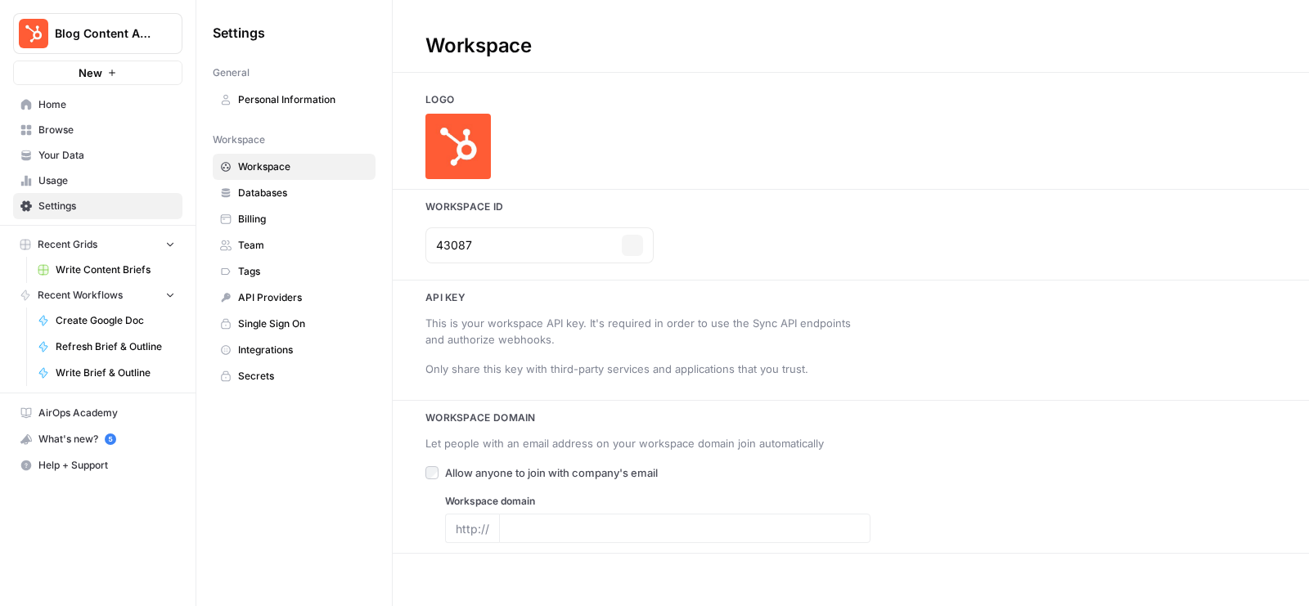
type input "blog.hubspot.com"
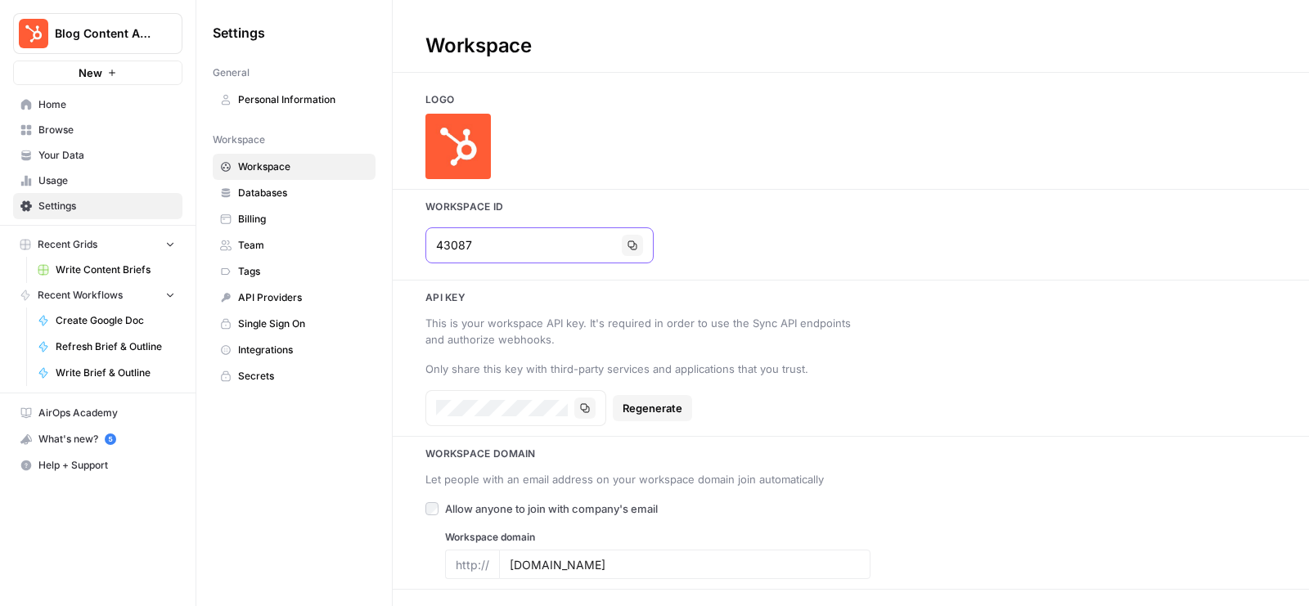
click at [629, 246] on icon "button" at bounding box center [633, 245] width 9 height 9
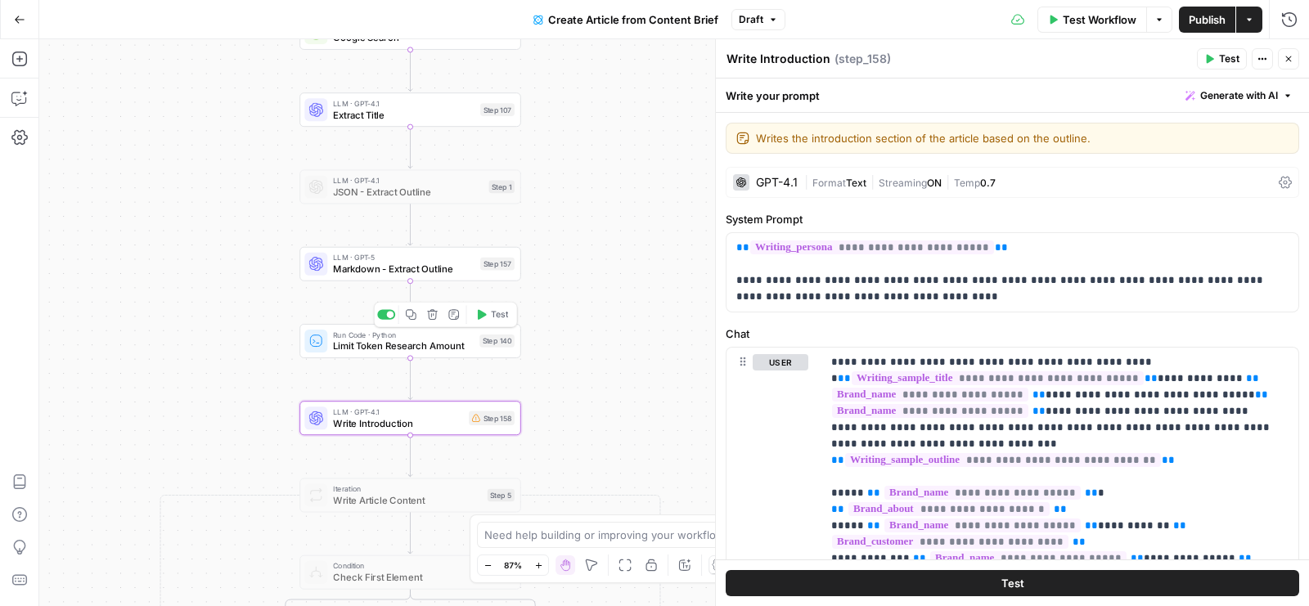
click at [493, 309] on span "Test" at bounding box center [499, 315] width 17 height 13
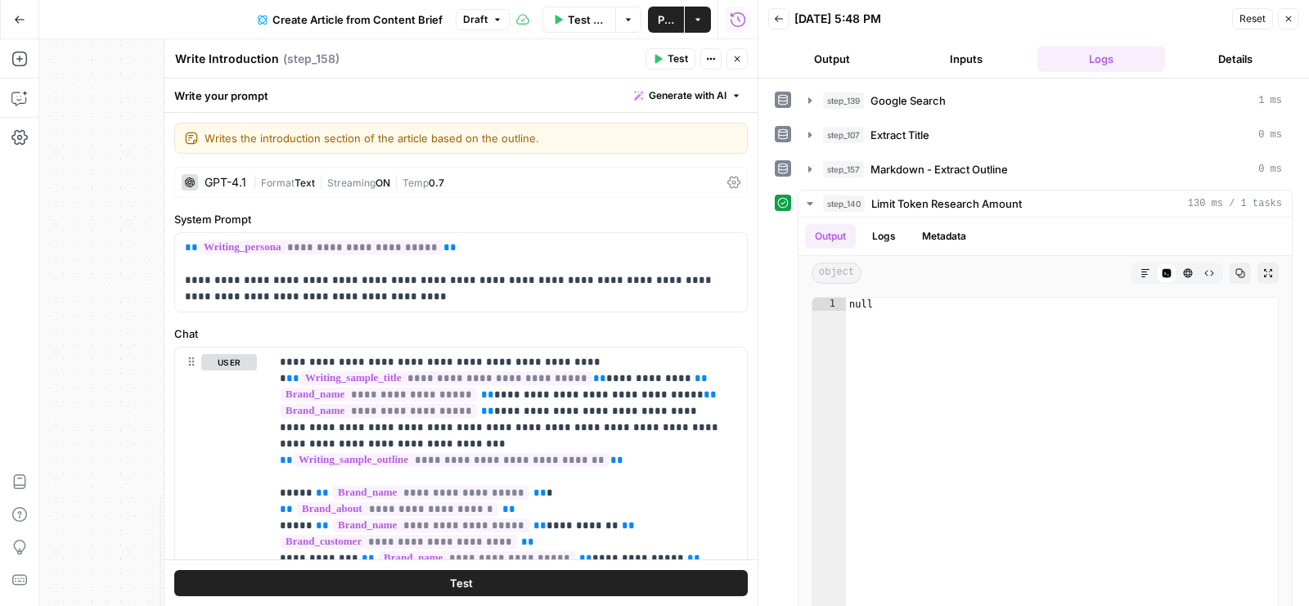
click at [739, 58] on icon "button" at bounding box center [737, 59] width 10 height 10
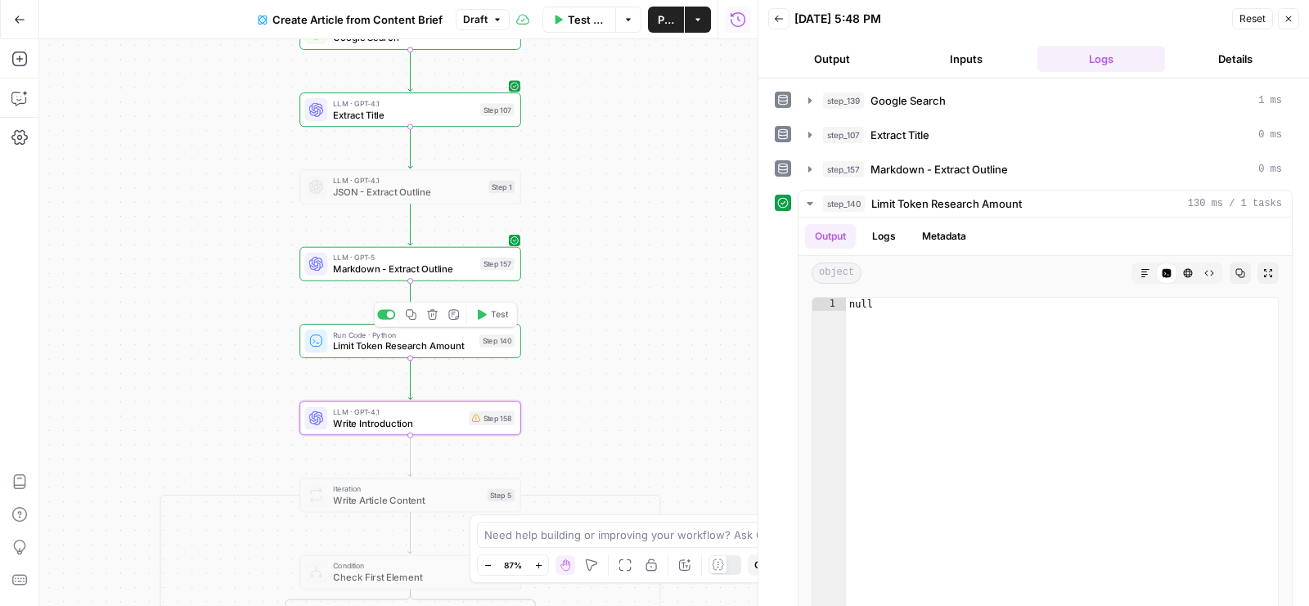
click at [437, 345] on span "Limit Token Research Amount" at bounding box center [403, 346] width 141 height 14
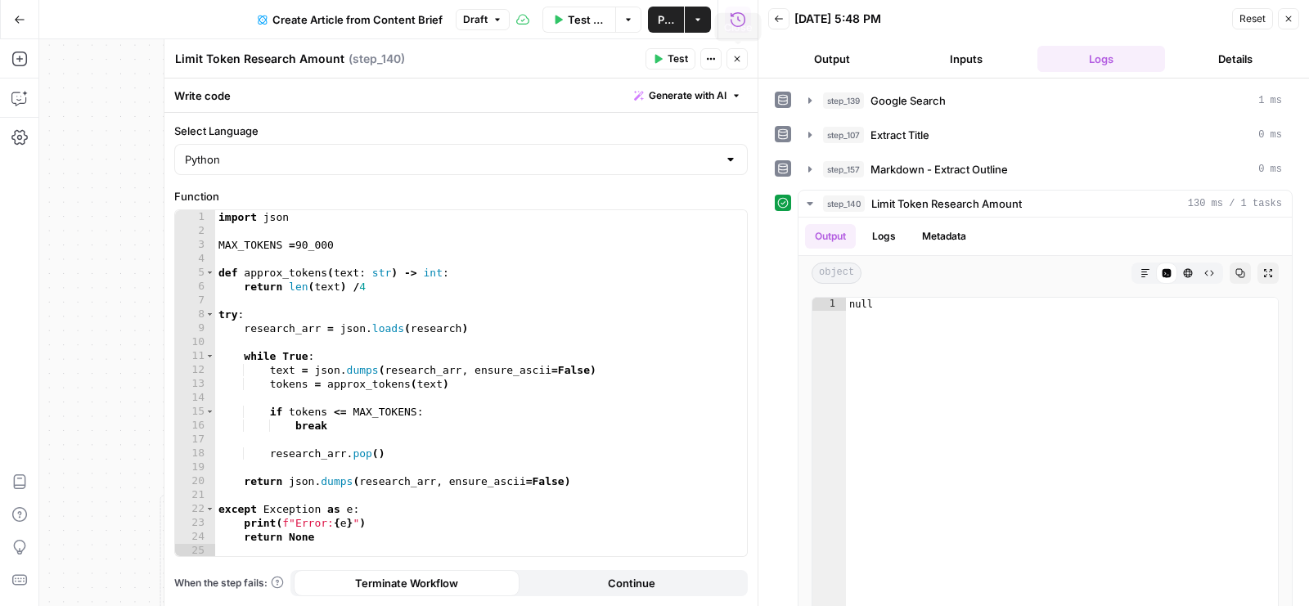
click at [735, 47] on header "Limit Token Research Amount Limit Token Research Amount ( step_140 ) Test Actio…" at bounding box center [460, 58] width 593 height 39
click at [740, 51] on button "Close" at bounding box center [737, 58] width 21 height 21
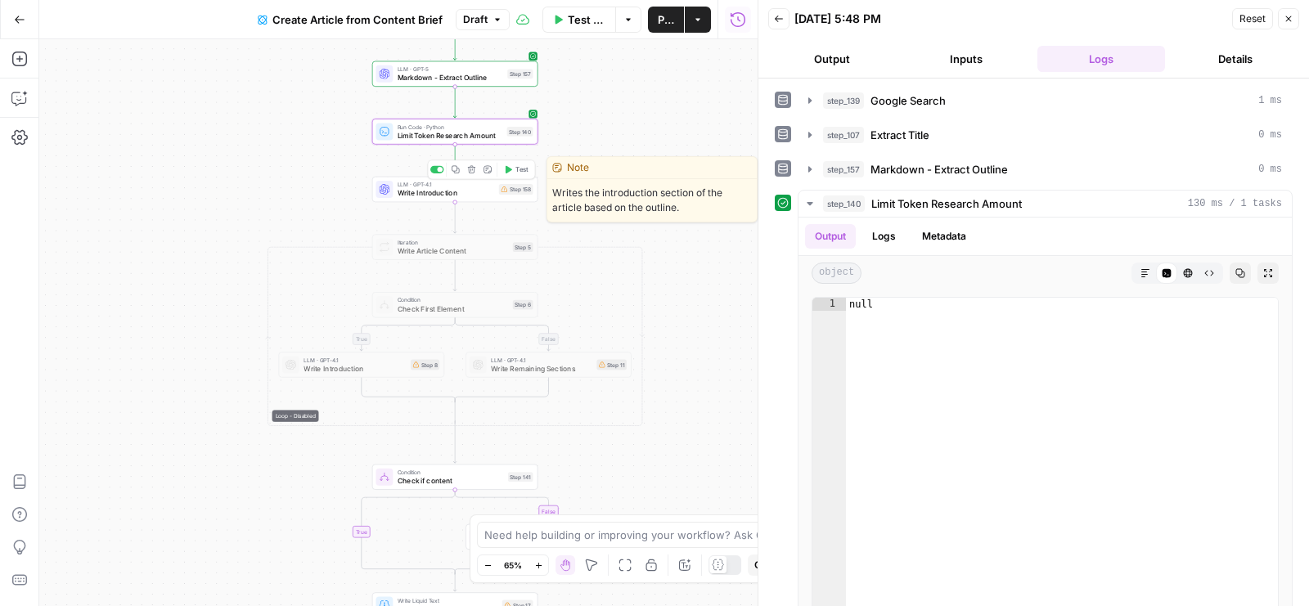
click at [520, 165] on span "Test" at bounding box center [522, 169] width 13 height 10
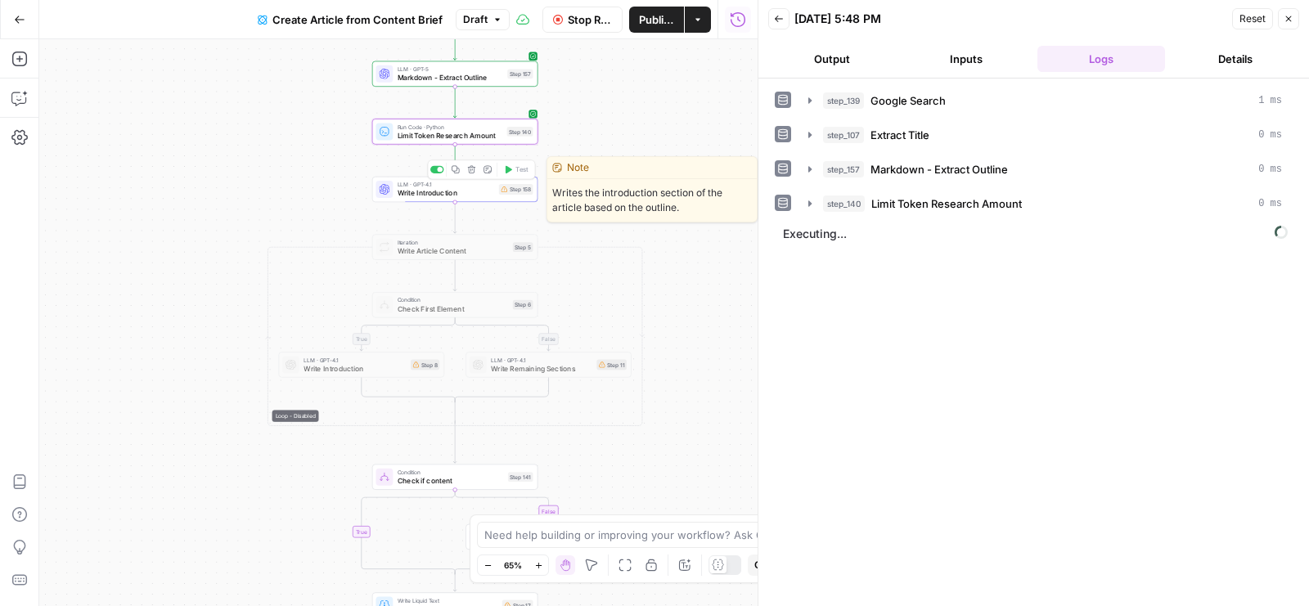
click at [487, 186] on span "LLM · GPT-4.1" at bounding box center [446, 184] width 97 height 8
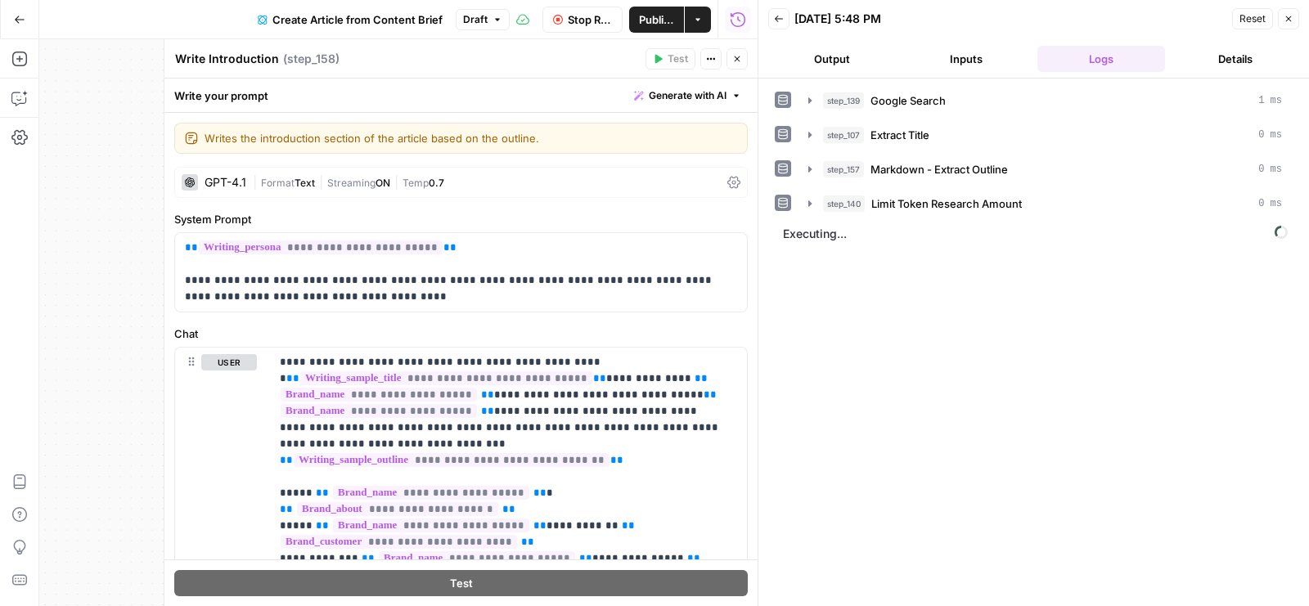
click at [246, 65] on textarea "Write Introduction" at bounding box center [227, 59] width 104 height 16
type textarea "Write Complete Article"
click at [406, 67] on div "Write Complete Article Write Complete Article ( step_158 )" at bounding box center [407, 59] width 466 height 18
click at [737, 62] on icon "button" at bounding box center [737, 59] width 10 height 10
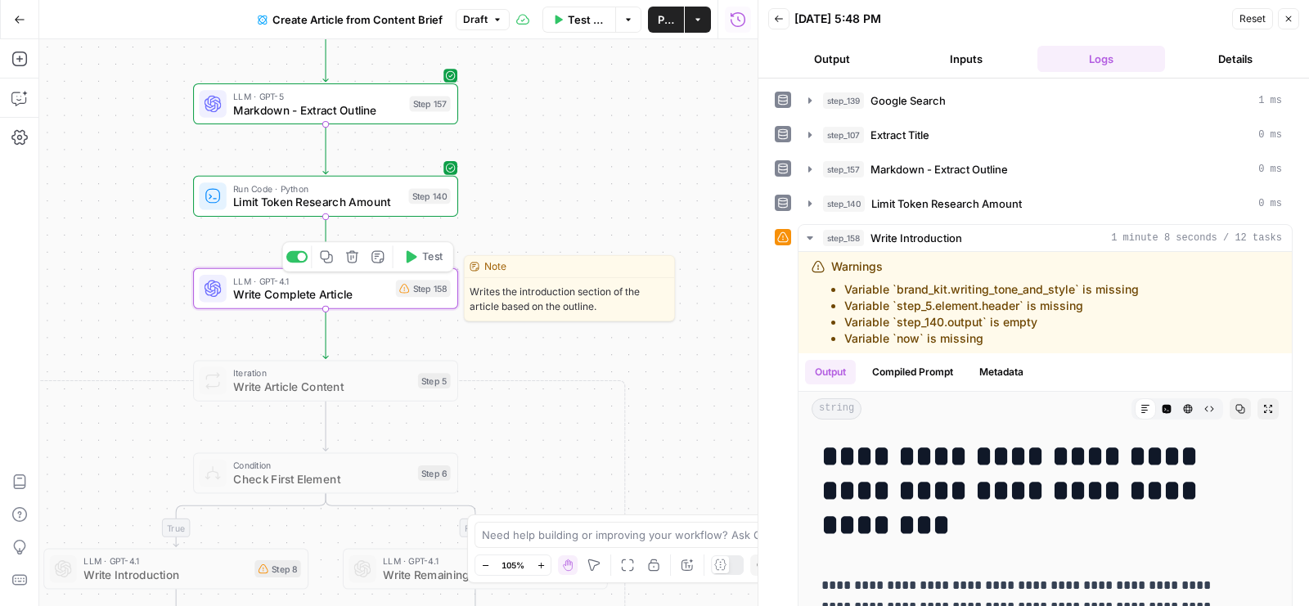
click at [330, 291] on span "Write Complete Article" at bounding box center [310, 294] width 155 height 17
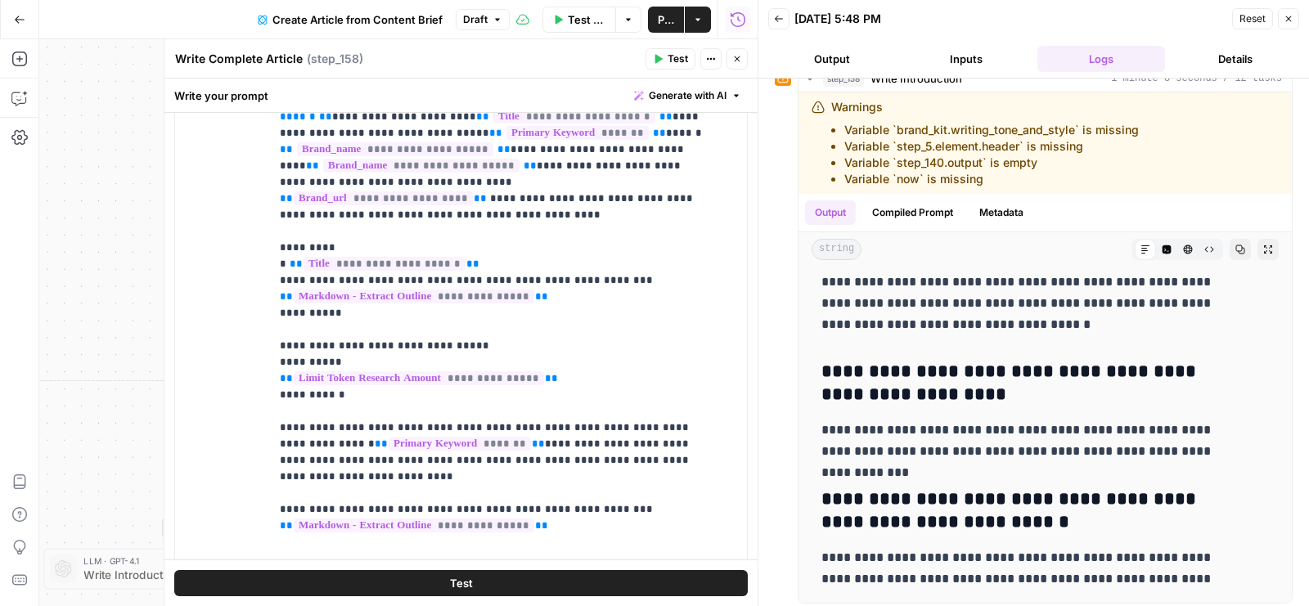
scroll to position [716, 0]
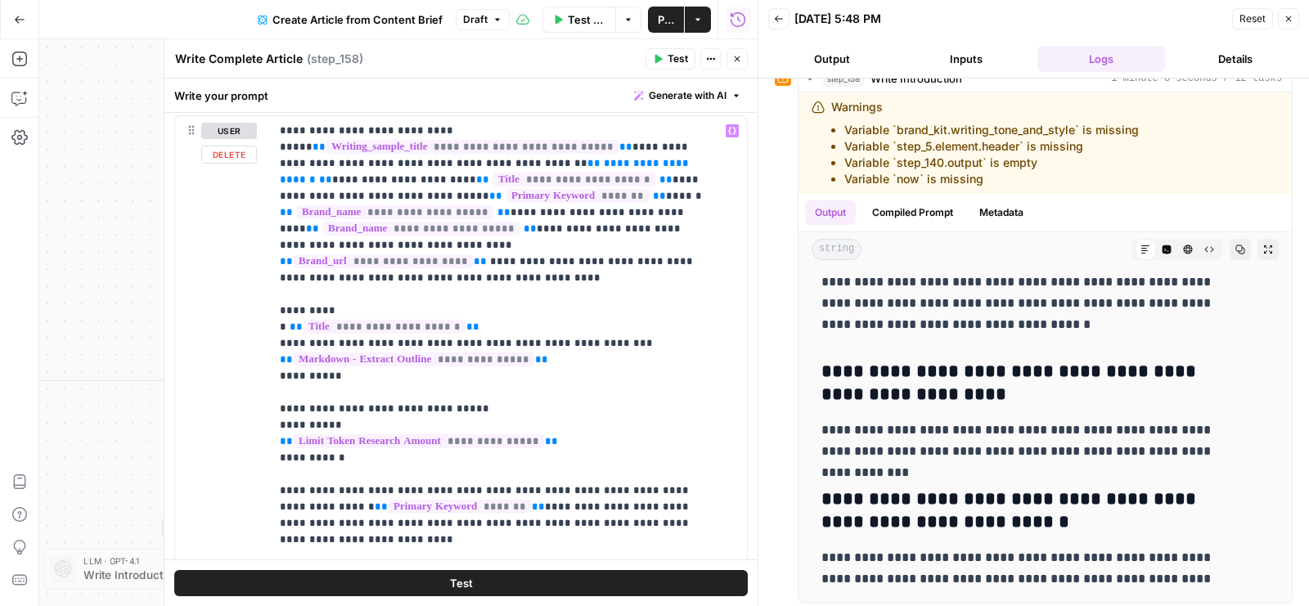
click at [499, 435] on span "**********" at bounding box center [419, 442] width 250 height 14
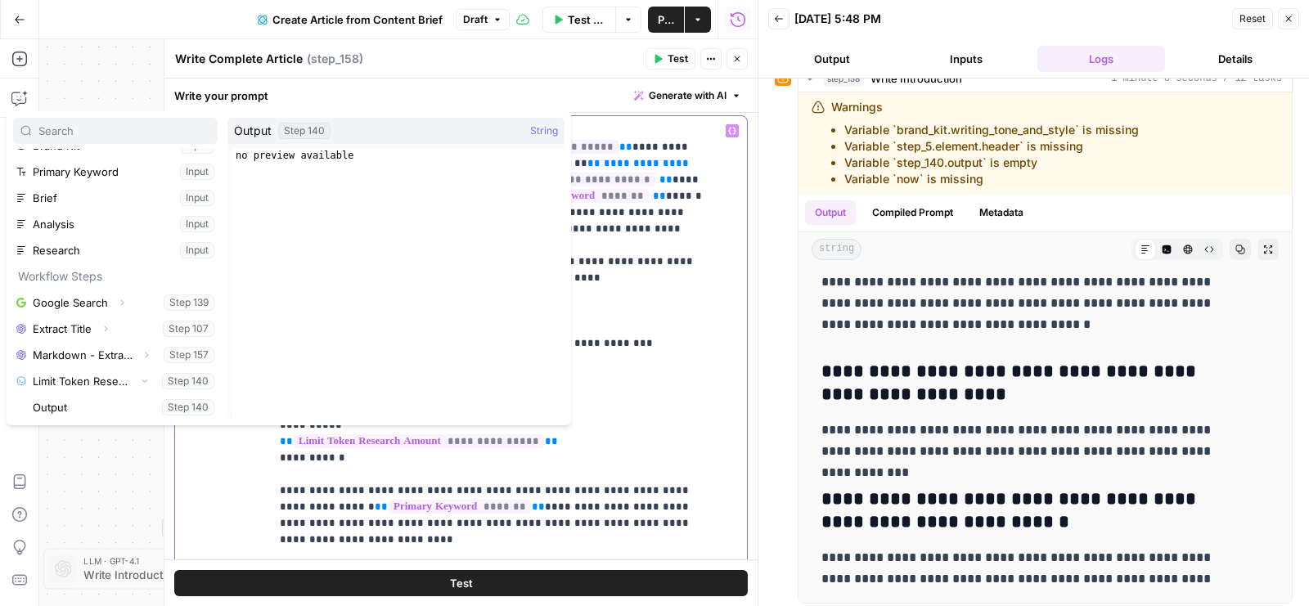
click at [586, 427] on p "**********" at bounding box center [495, 466] width 431 height 687
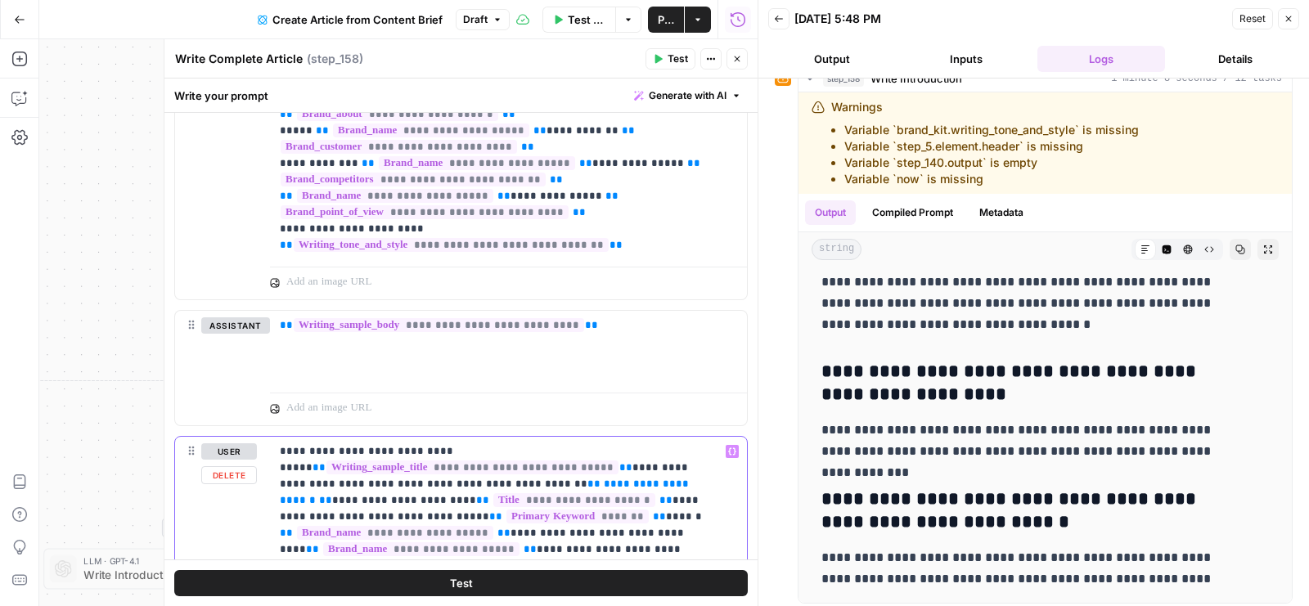
scroll to position [457, 0]
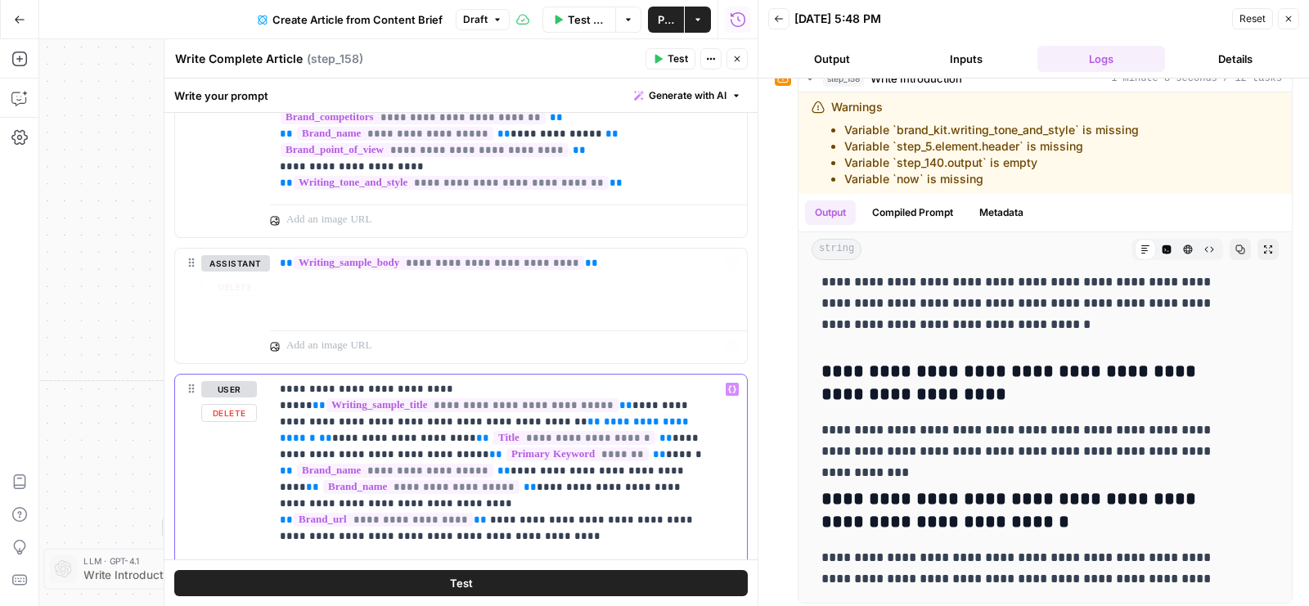
click at [672, 88] on span "Generate with AI" at bounding box center [688, 95] width 78 height 15
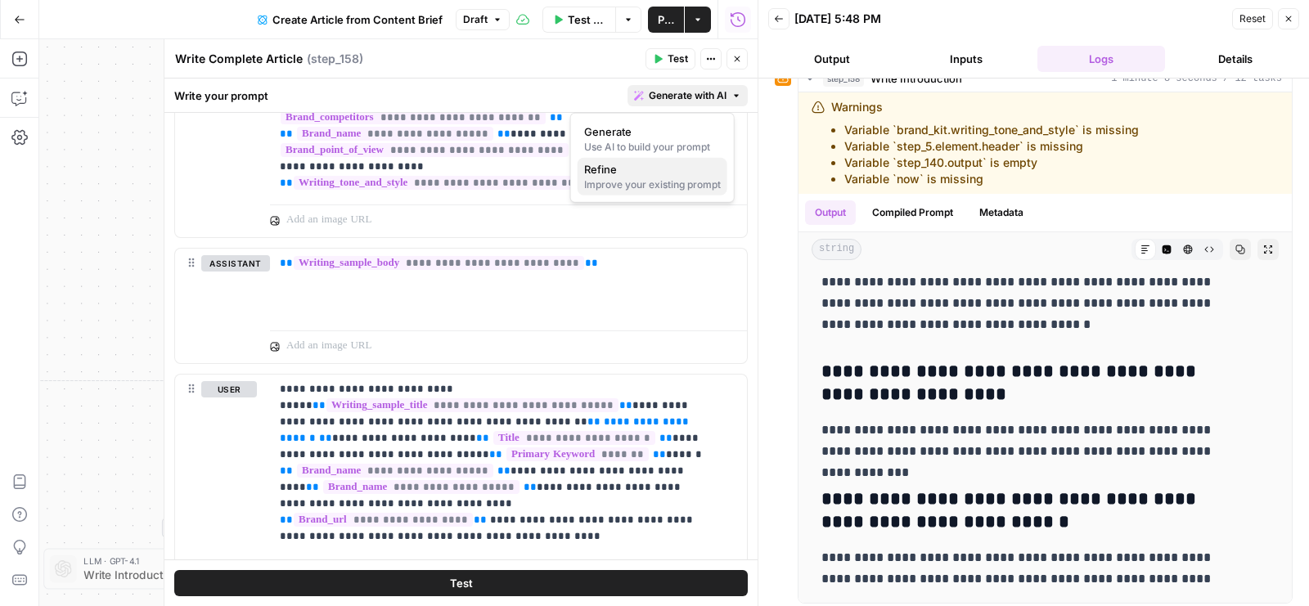
click at [652, 173] on span "Refine" at bounding box center [649, 169] width 130 height 16
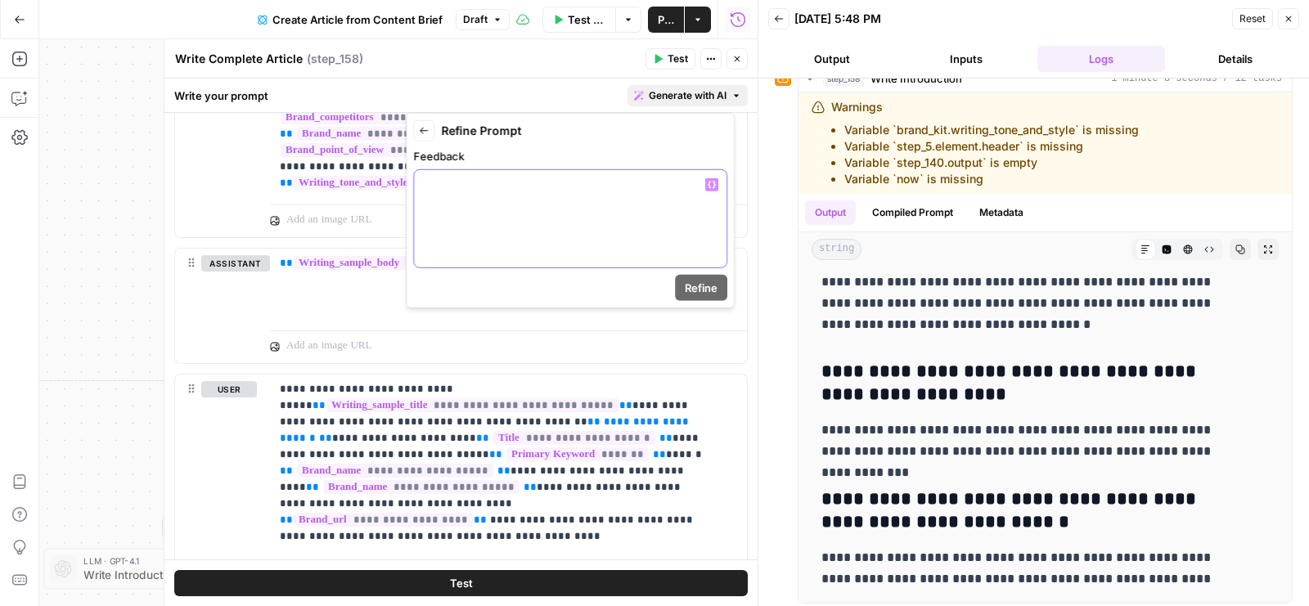
click at [563, 210] on div at bounding box center [570, 218] width 313 height 97
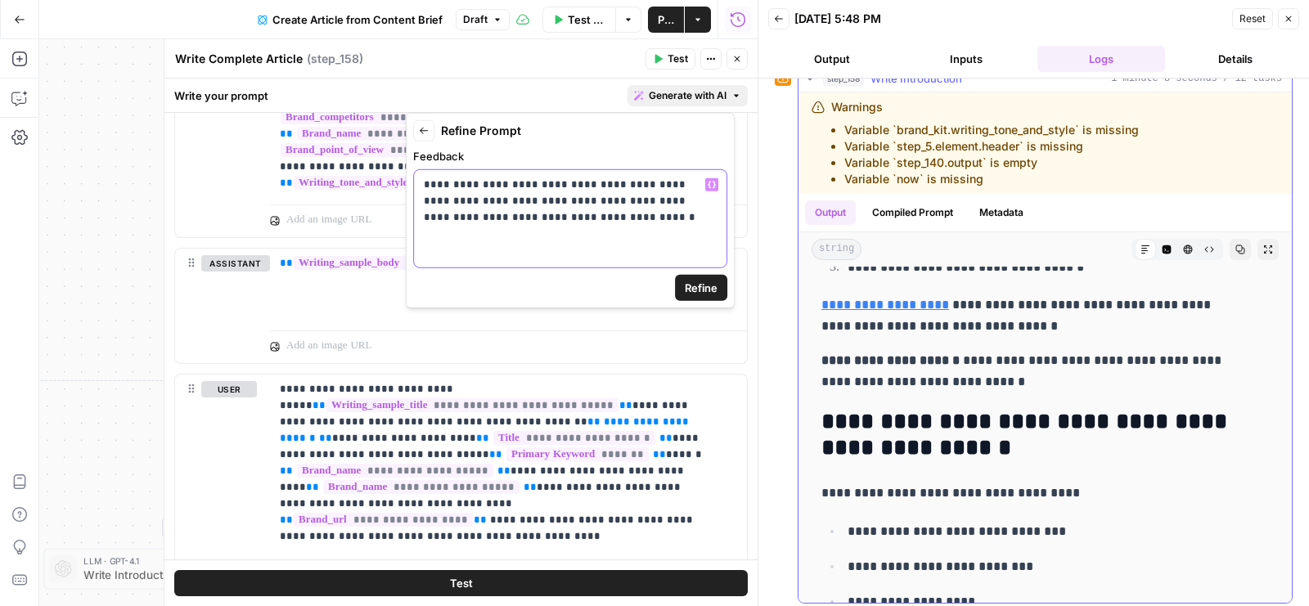
scroll to position [0, 0]
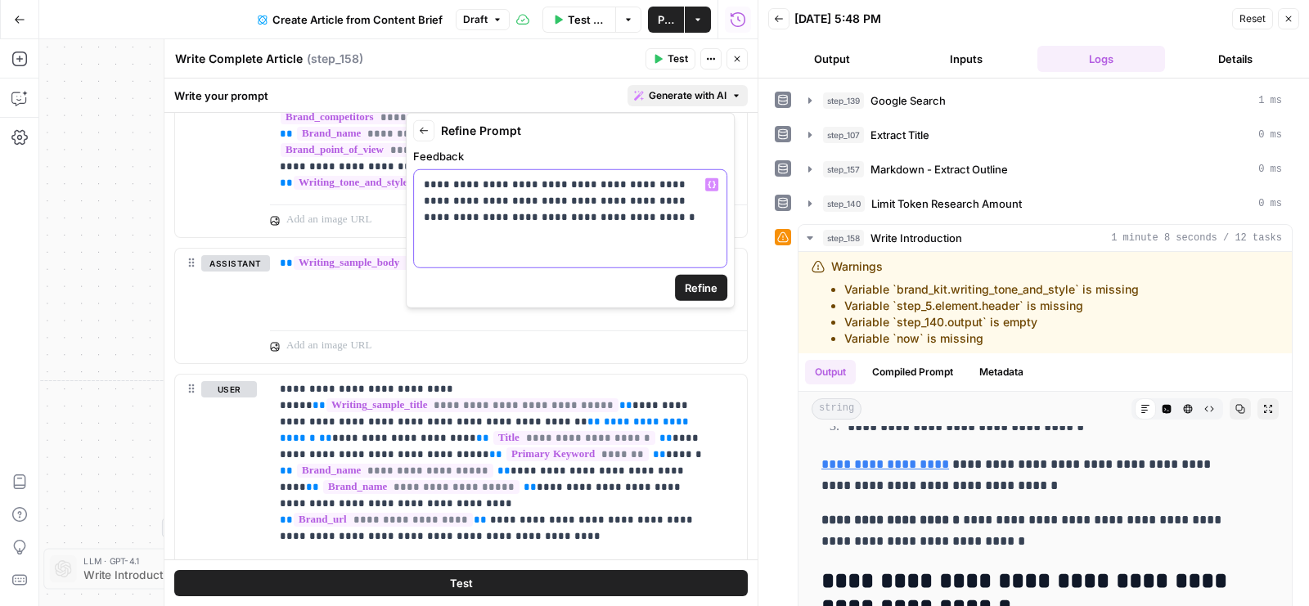
click at [526, 216] on p "**********" at bounding box center [571, 201] width 294 height 49
click at [714, 288] on span "Refine" at bounding box center [701, 288] width 33 height 16
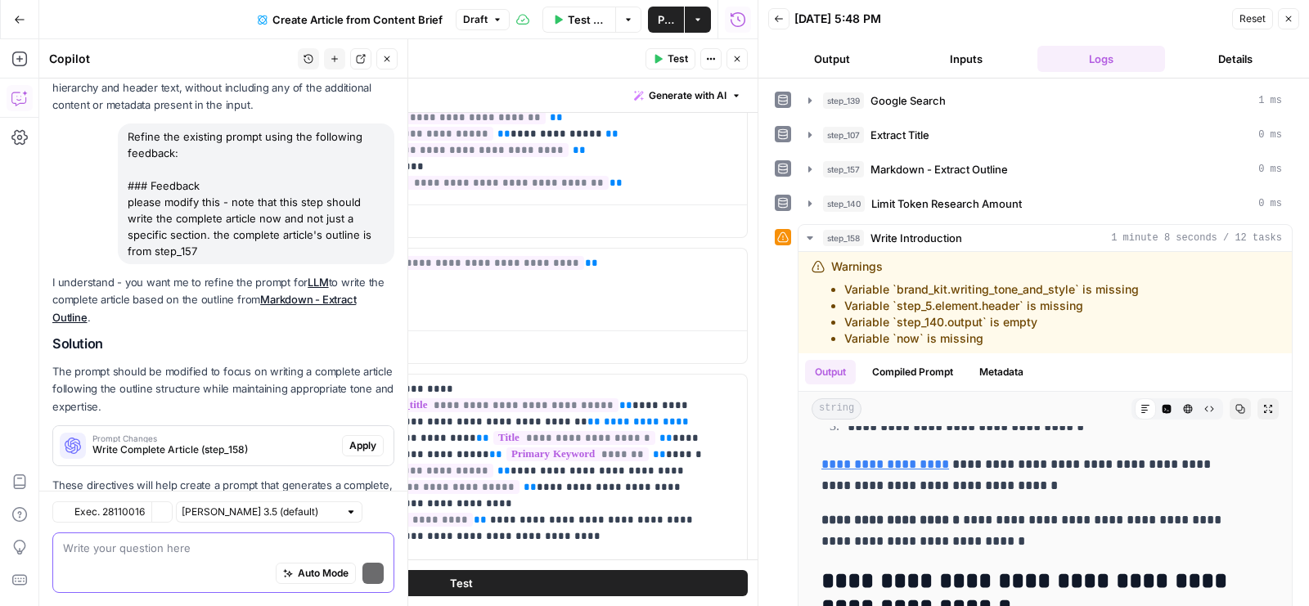
scroll to position [584, 0]
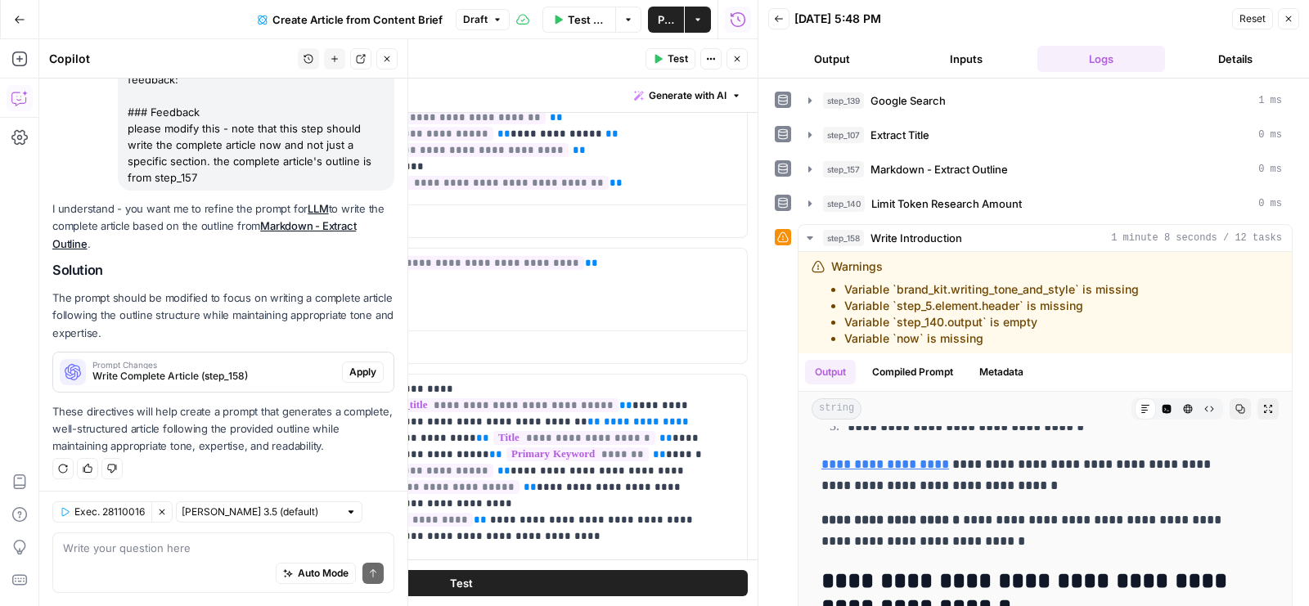
click at [349, 371] on span "Apply" at bounding box center [362, 372] width 27 height 15
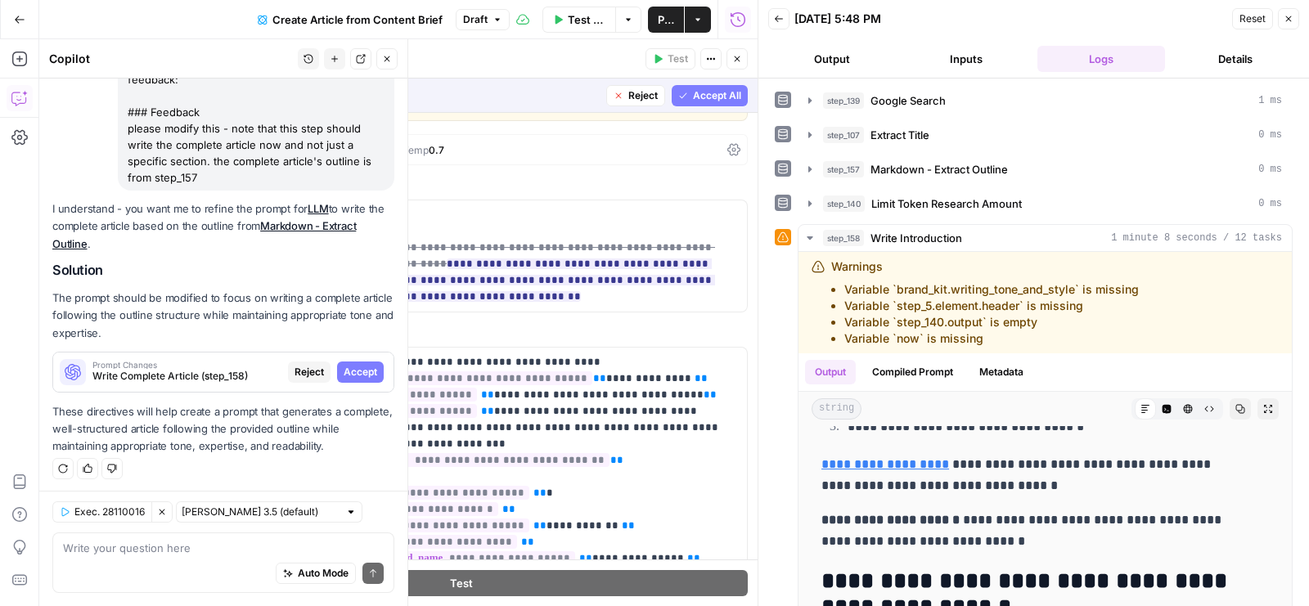
scroll to position [0, 0]
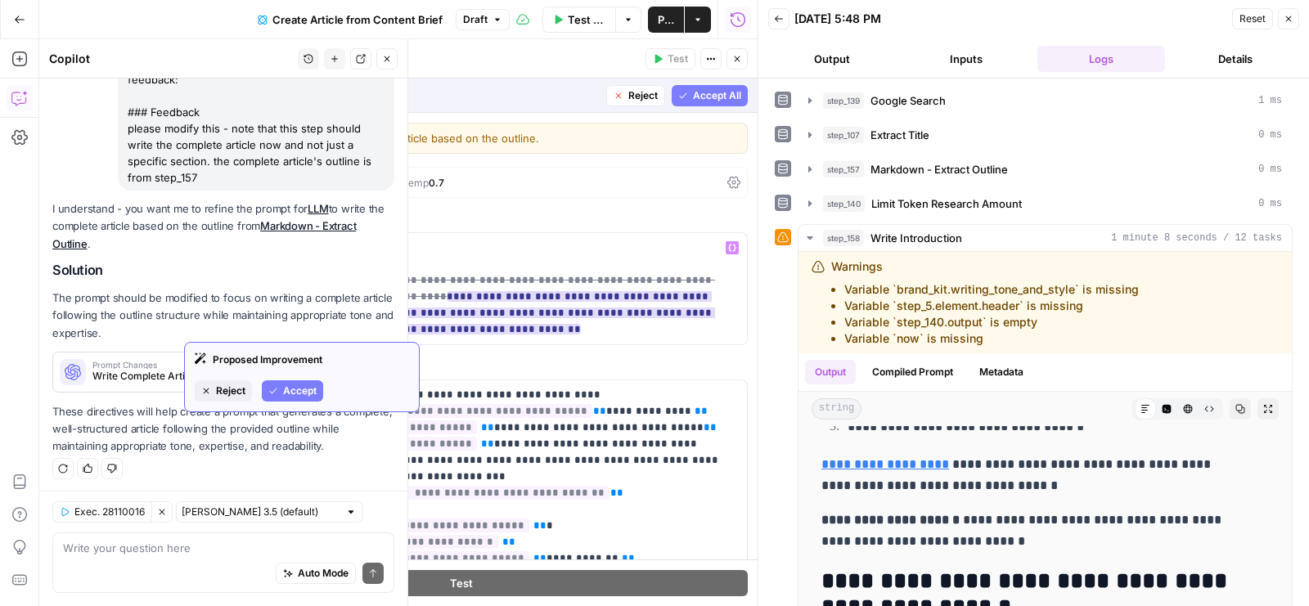
click at [306, 390] on span "Accept" at bounding box center [300, 391] width 34 height 15
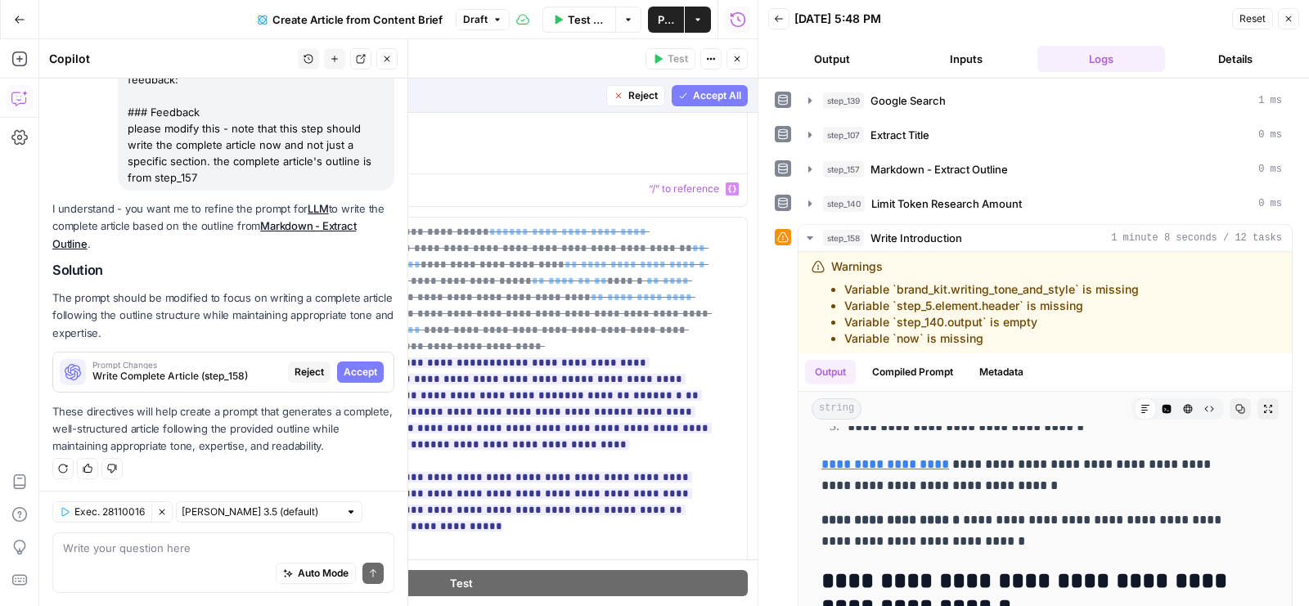
scroll to position [675, 0]
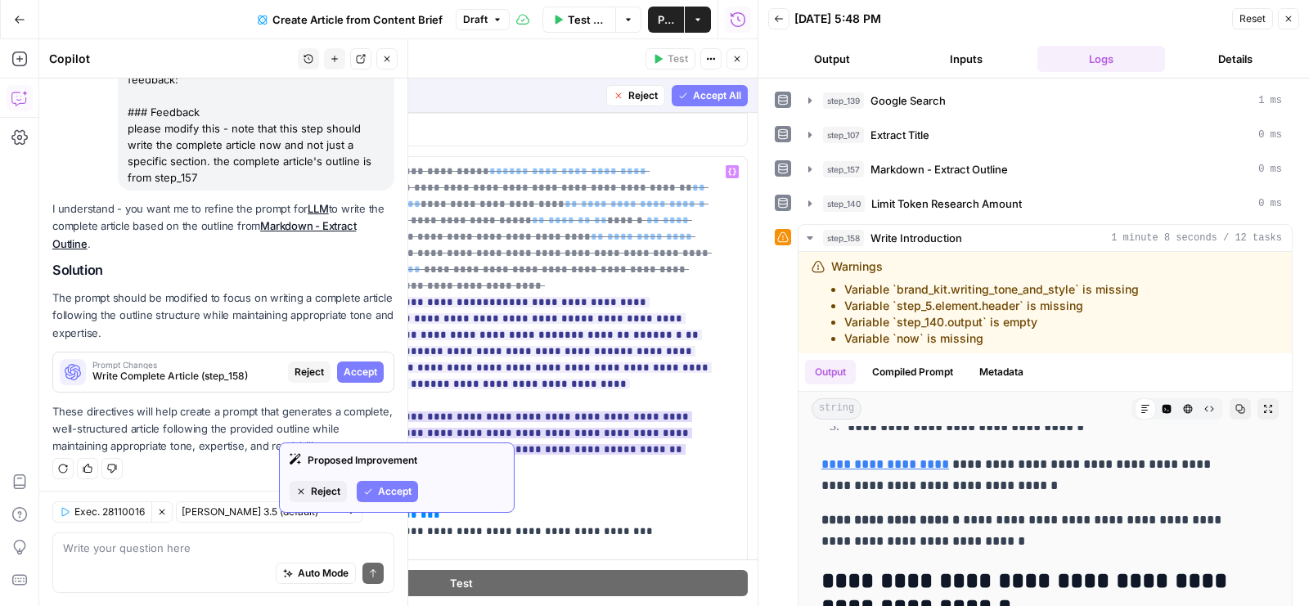
click at [376, 484] on button "Accept" at bounding box center [387, 491] width 61 height 21
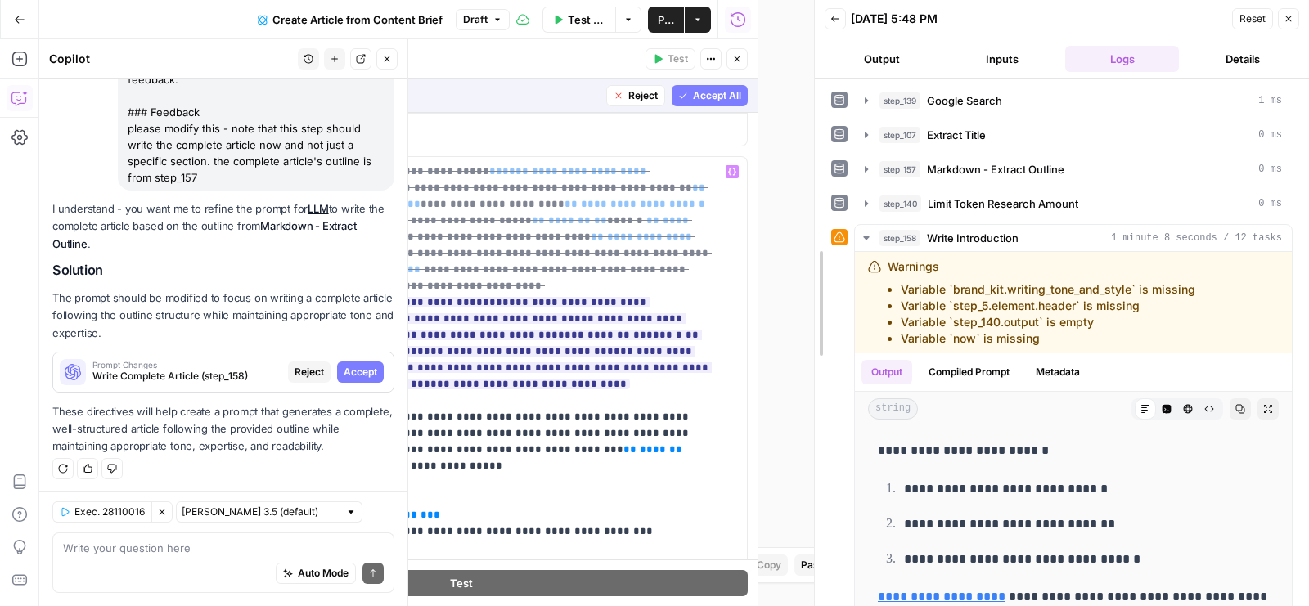
scroll to position [8017, 0]
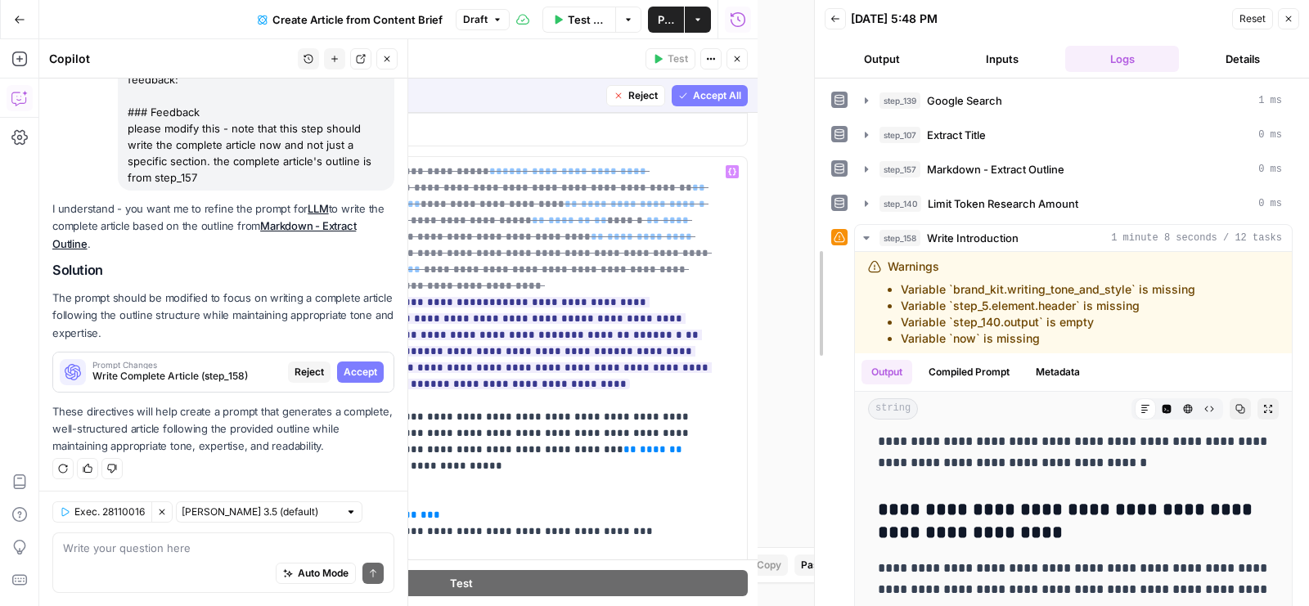
drag, startPoint x: 758, startPoint y: 268, endPoint x: 913, endPoint y: 266, distance: 155.5
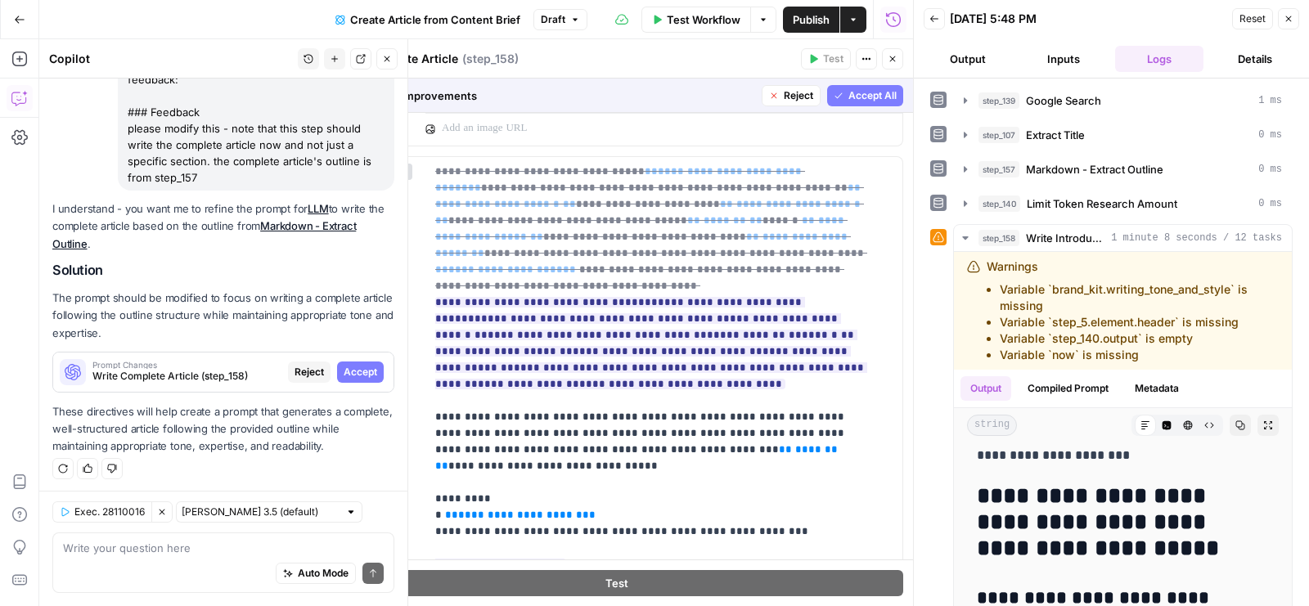
scroll to position [14, 0]
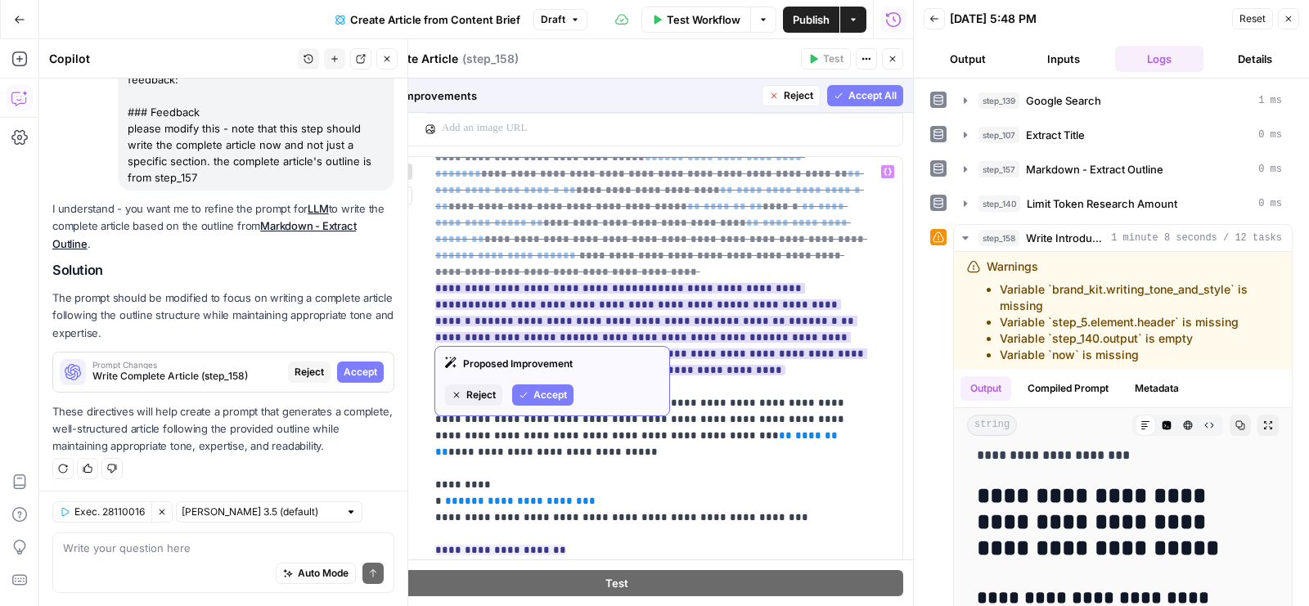
click at [552, 391] on span "Accept" at bounding box center [551, 395] width 34 height 15
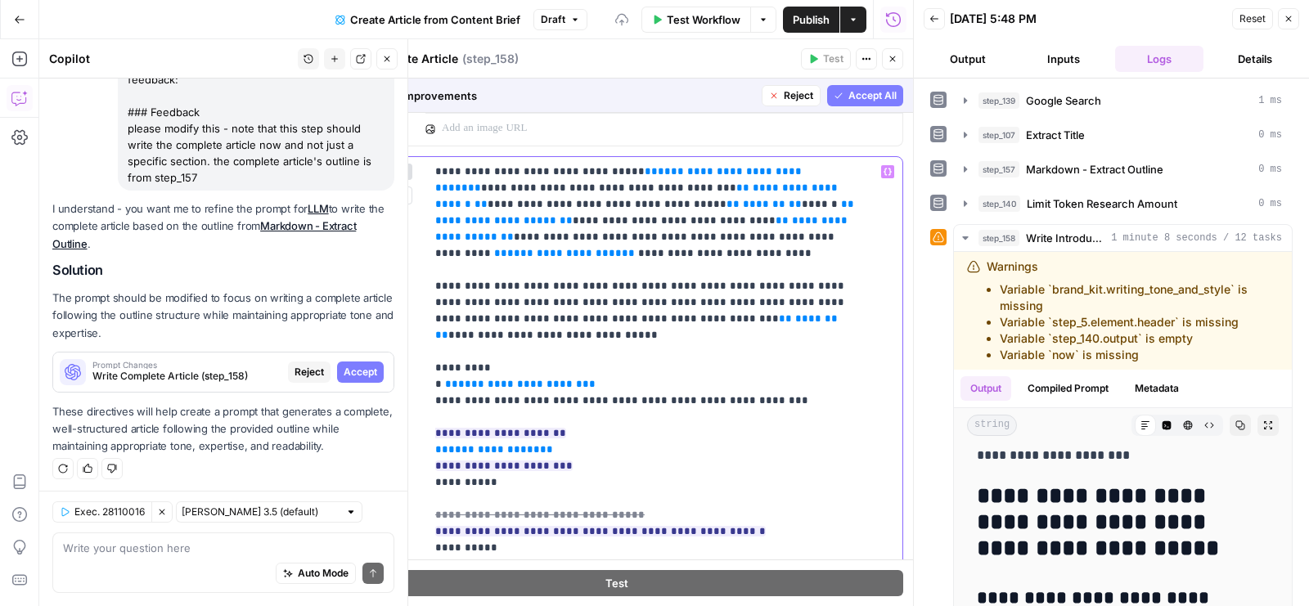
scroll to position [46, 0]
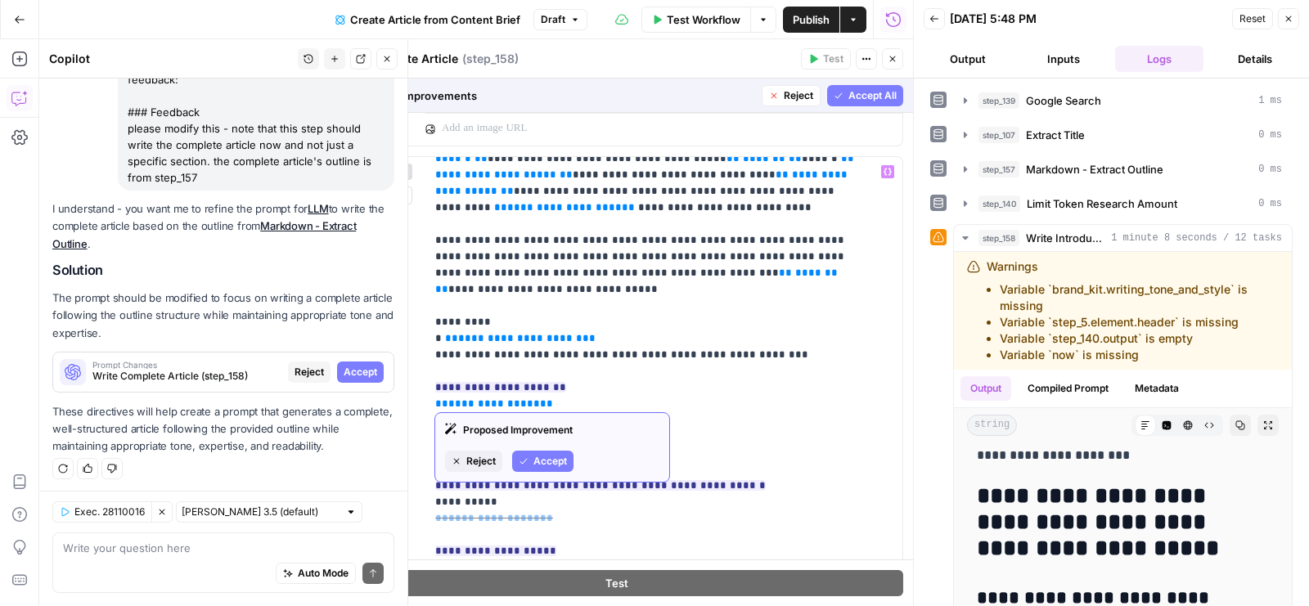
click at [542, 460] on span "Accept" at bounding box center [551, 461] width 34 height 15
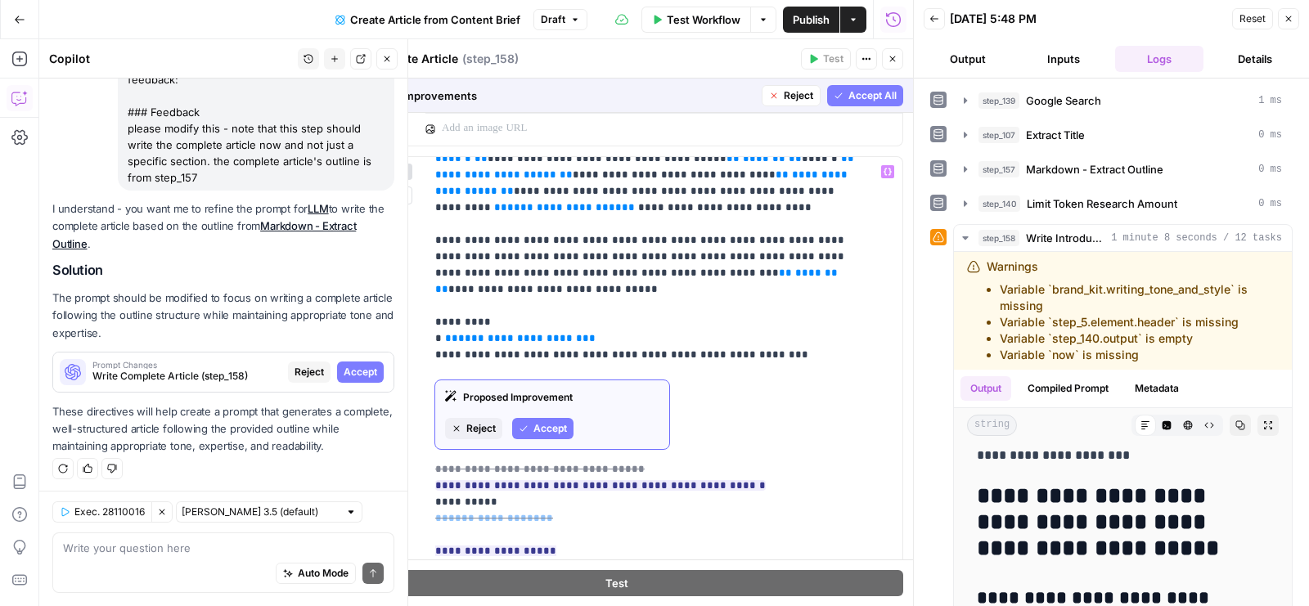
click at [534, 426] on span "Accept" at bounding box center [551, 428] width 34 height 15
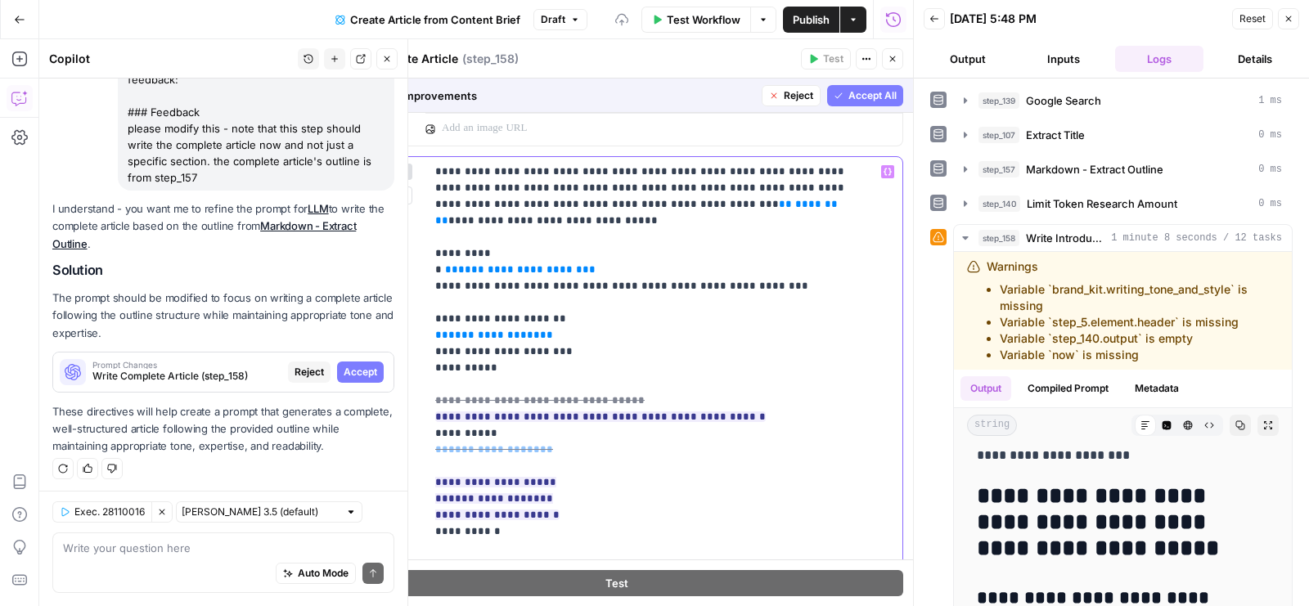
scroll to position [128, 0]
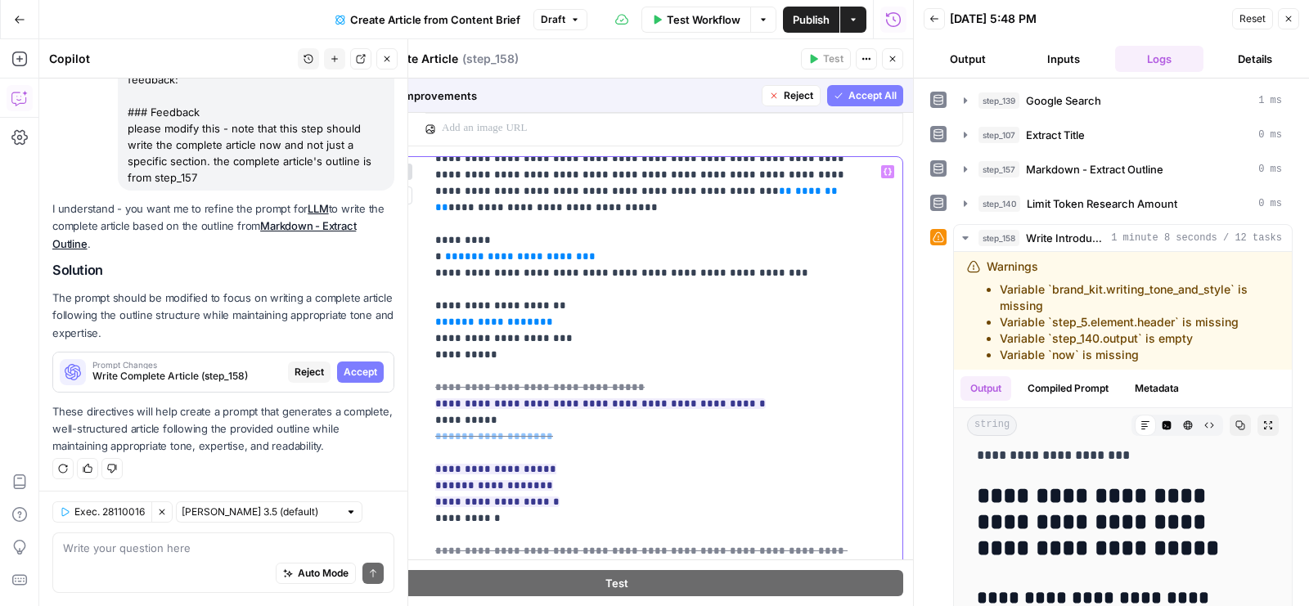
drag, startPoint x: 554, startPoint y: 286, endPoint x: 435, endPoint y: 286, distance: 119.5
click at [435, 286] on p "**********" at bounding box center [650, 568] width 431 height 1064
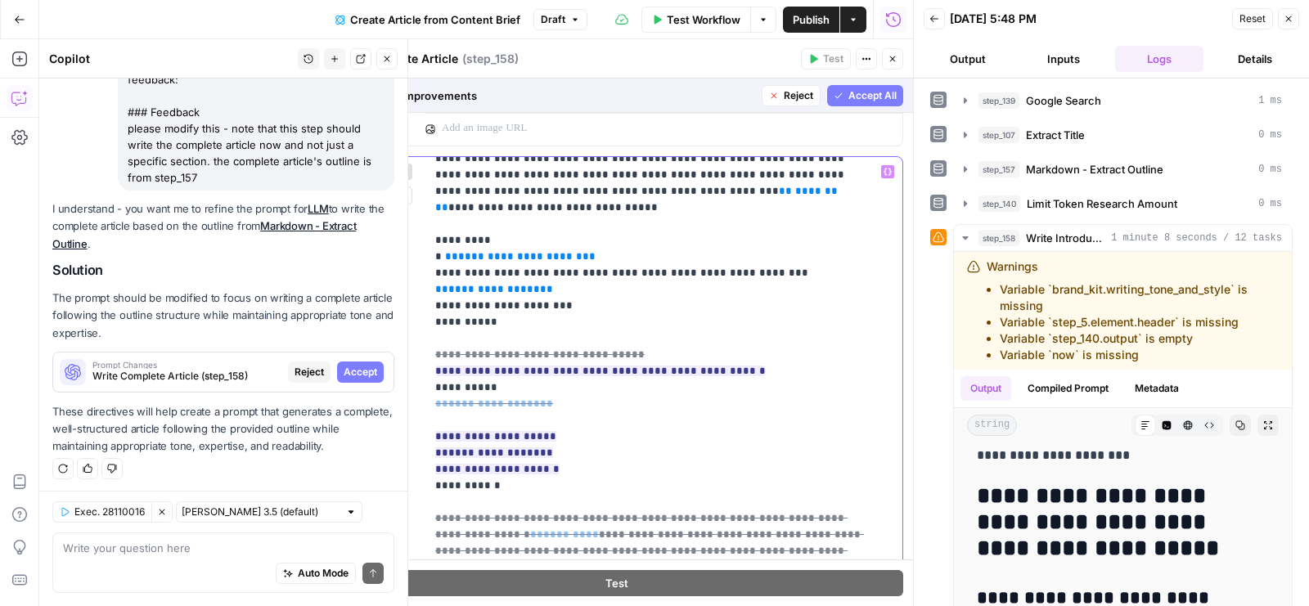
drag, startPoint x: 570, startPoint y: 277, endPoint x: 399, endPoint y: 285, distance: 171.2
click at [399, 285] on div "**********" at bounding box center [617, 509] width 572 height 705
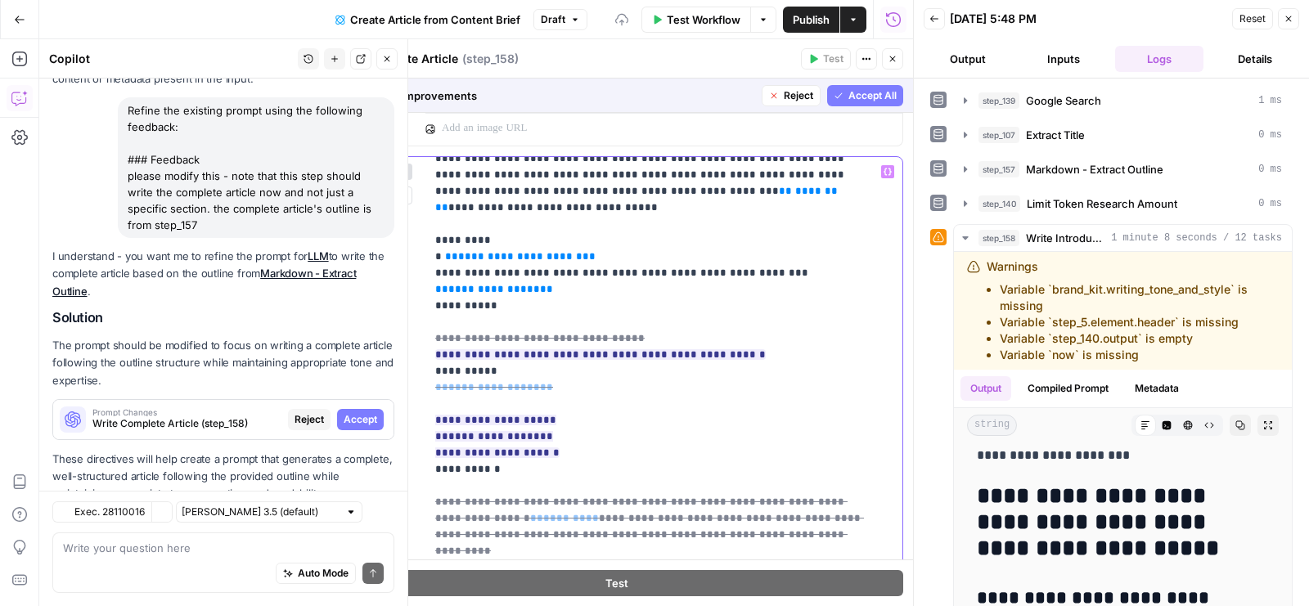
scroll to position [557, 0]
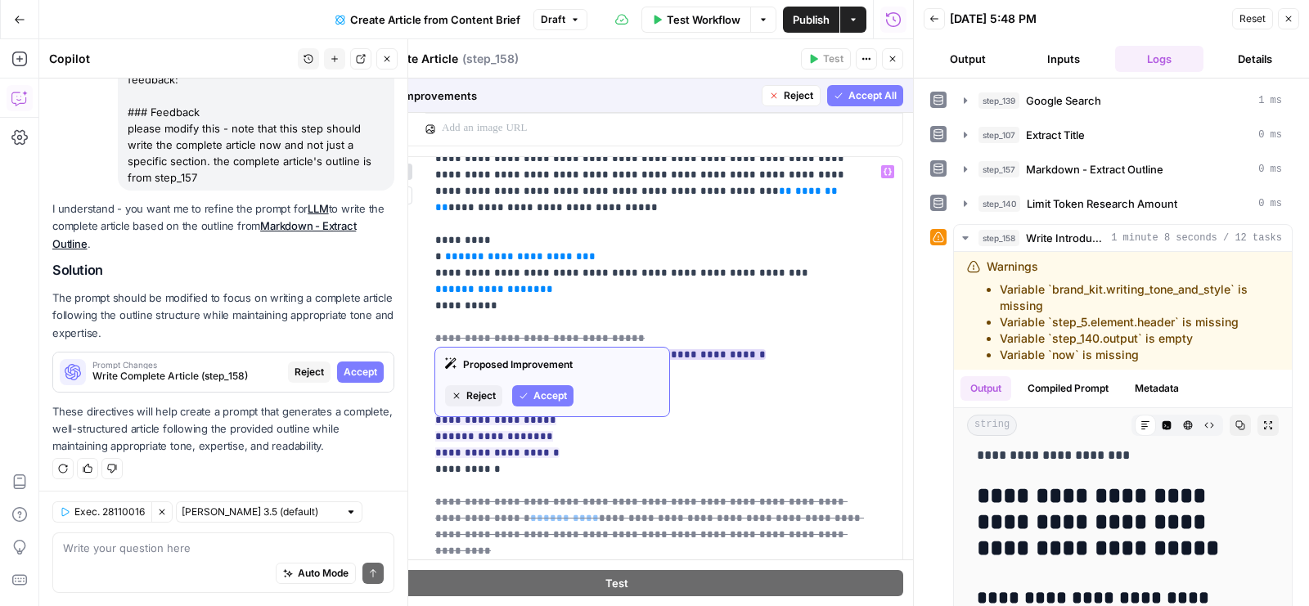
click at [548, 394] on span "Accept" at bounding box center [551, 396] width 34 height 15
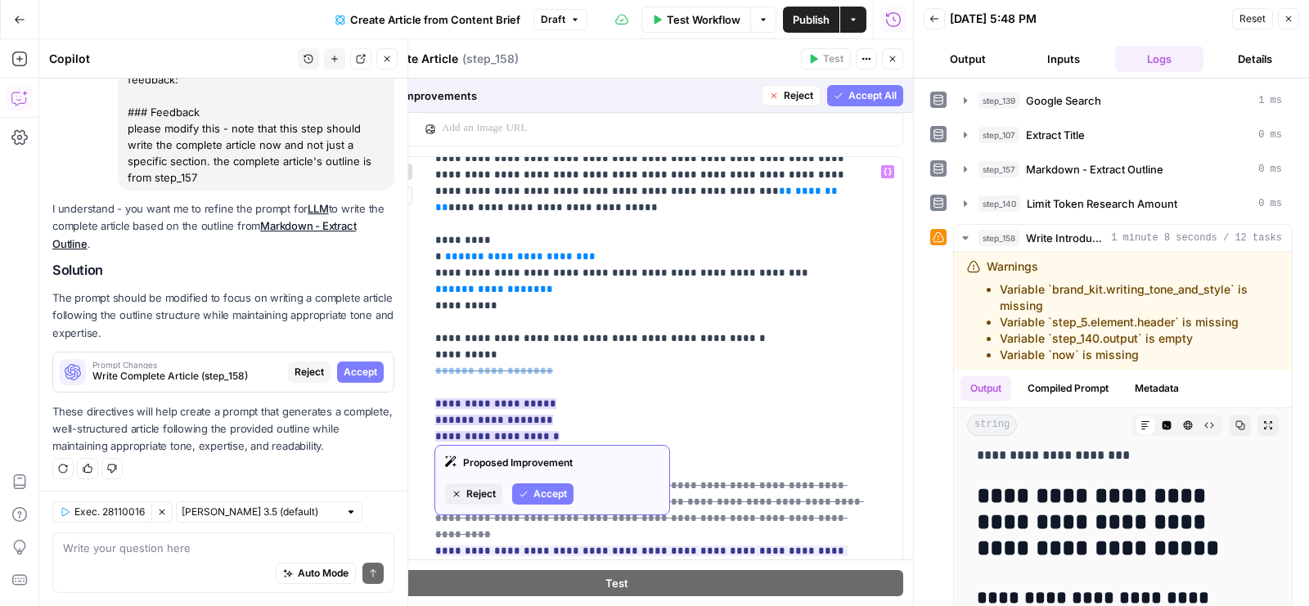
click at [541, 495] on span "Accept" at bounding box center [551, 494] width 34 height 15
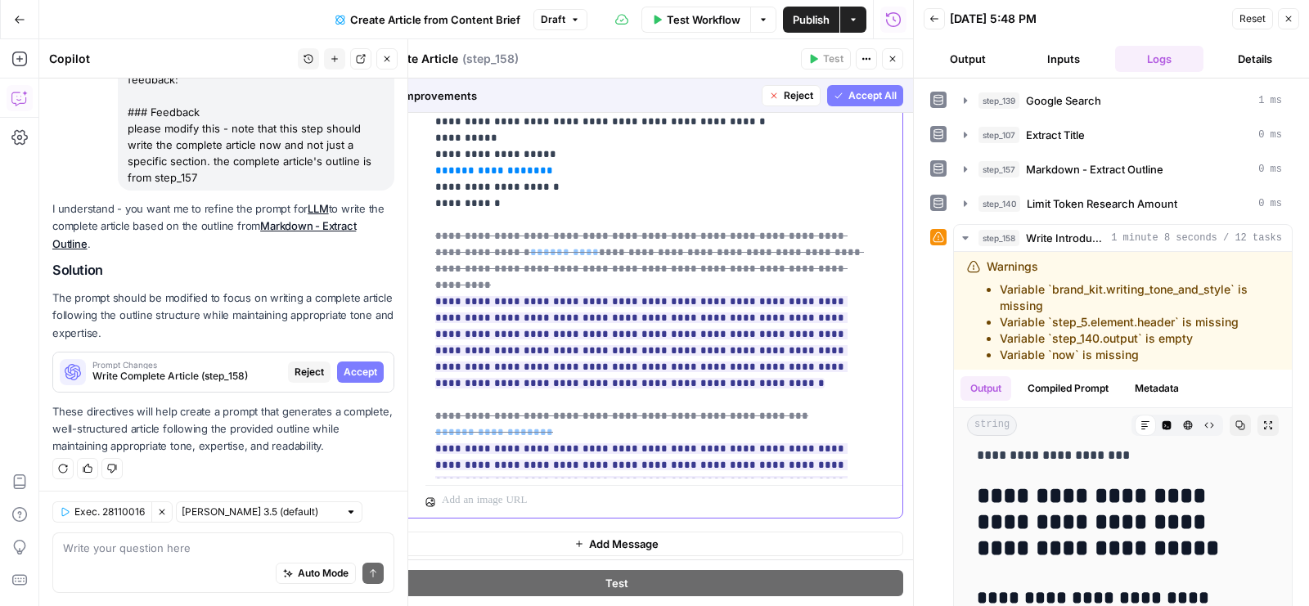
scroll to position [1013, 0]
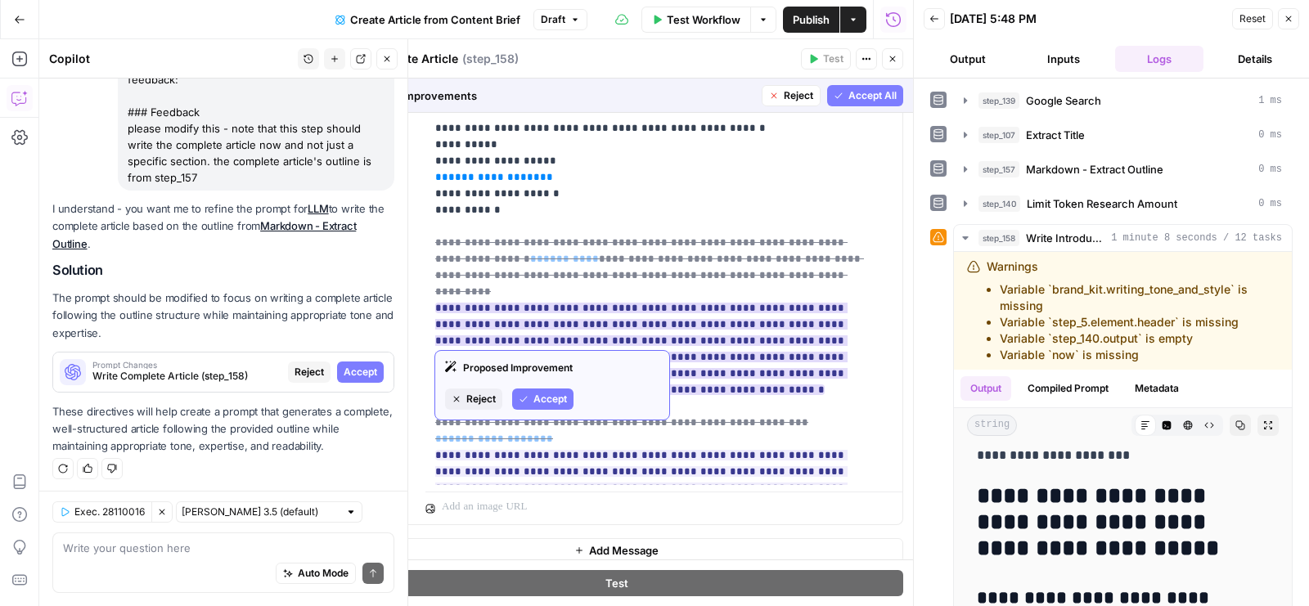
click at [544, 399] on span "Accept" at bounding box center [551, 399] width 34 height 15
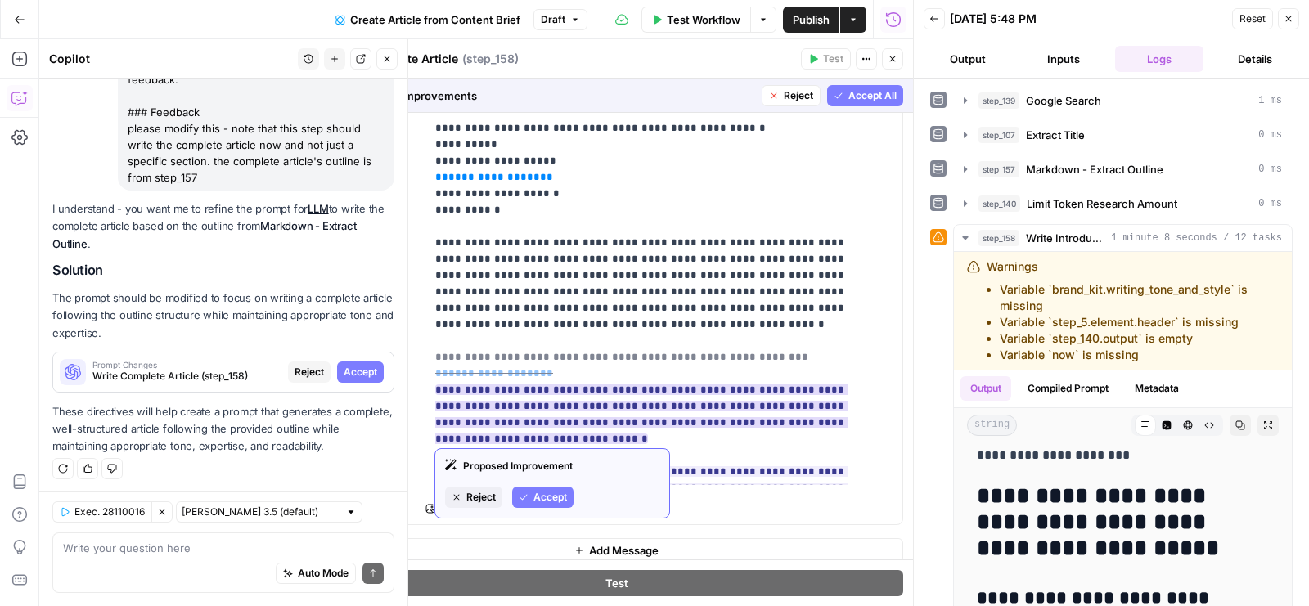
click at [547, 490] on span "Accept" at bounding box center [551, 497] width 34 height 15
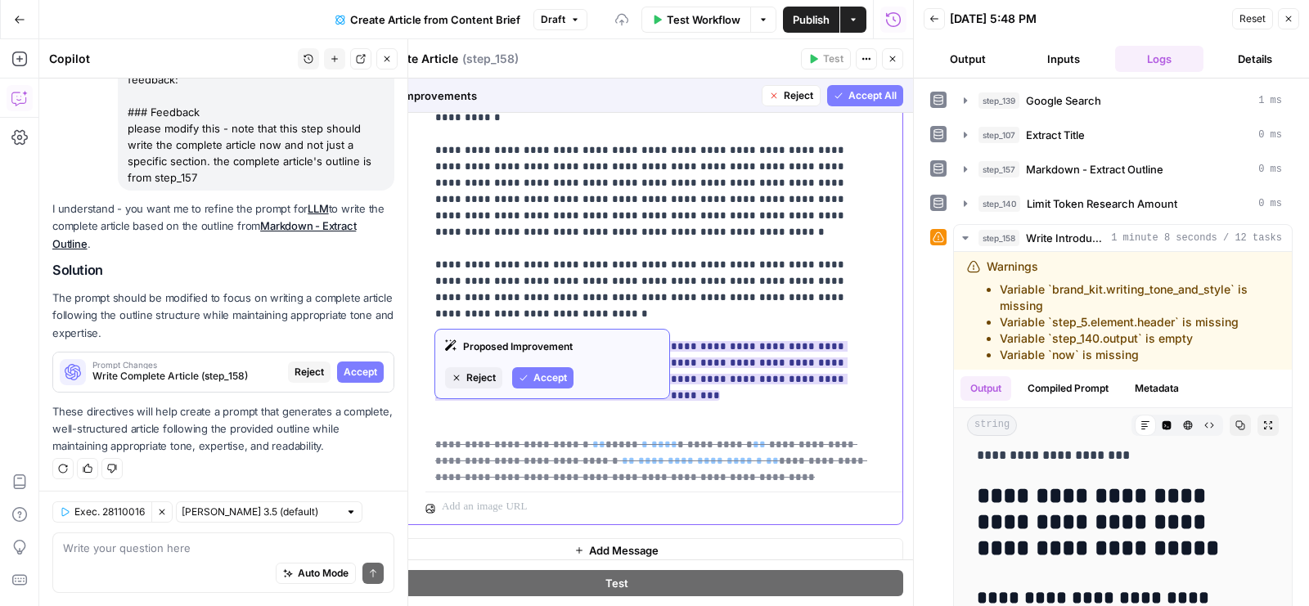
scroll to position [103, 0]
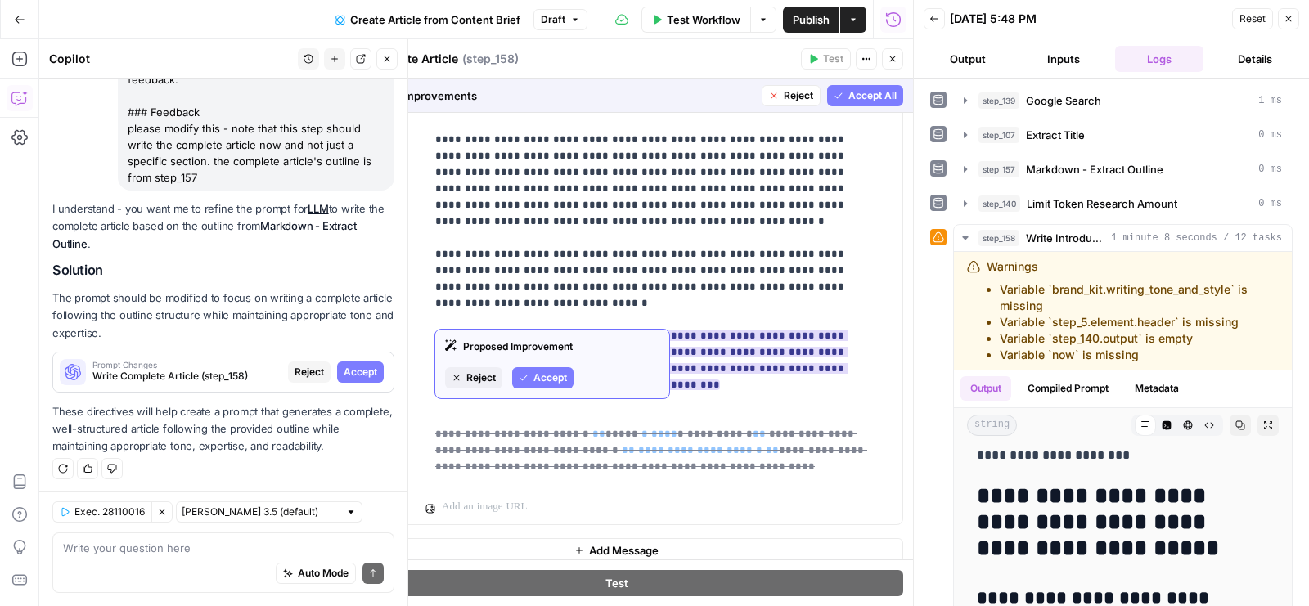
click at [543, 375] on span "Accept" at bounding box center [551, 378] width 34 height 15
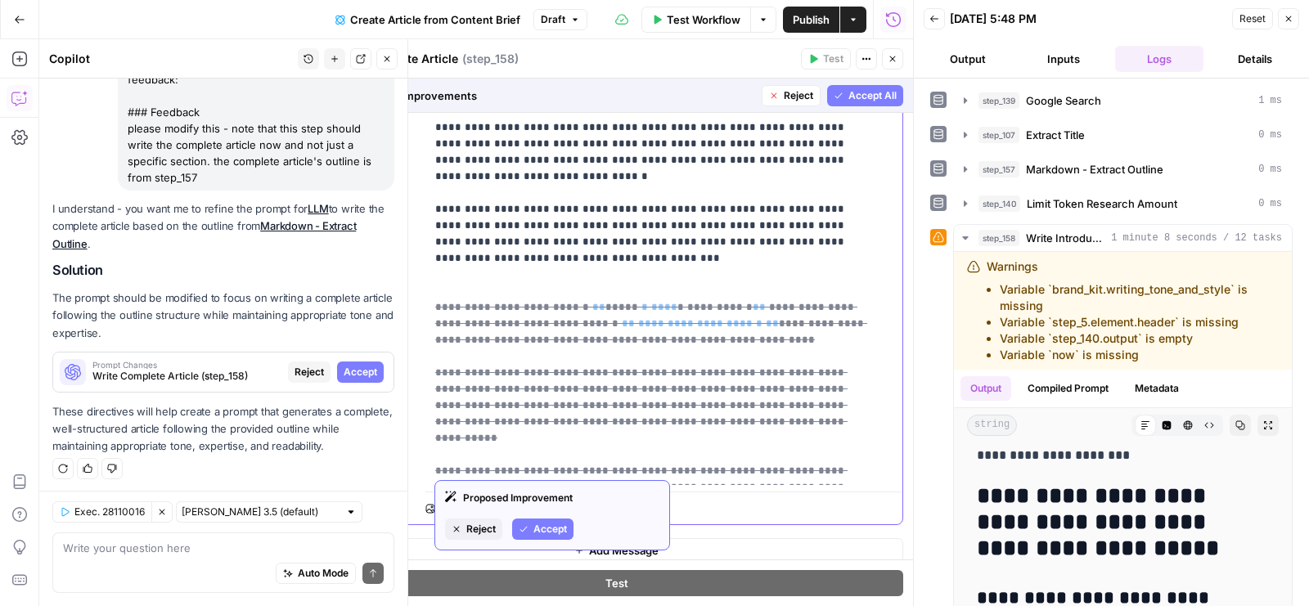
scroll to position [1020, 0]
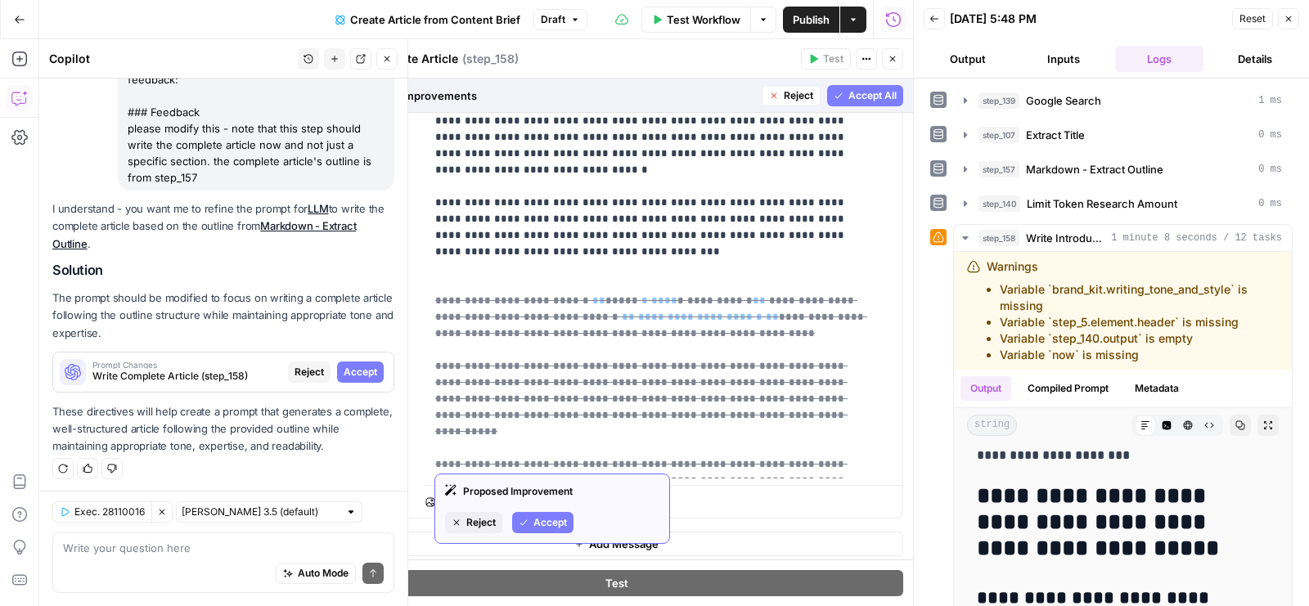
click at [539, 521] on span "Accept" at bounding box center [551, 523] width 34 height 15
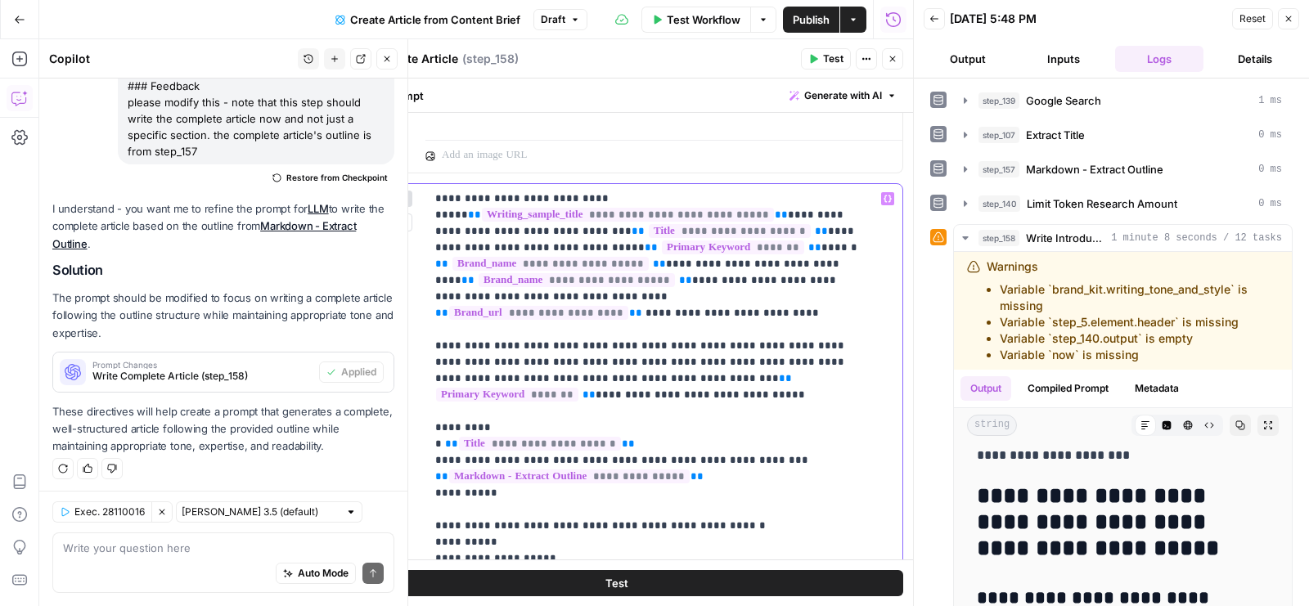
scroll to position [0, 0]
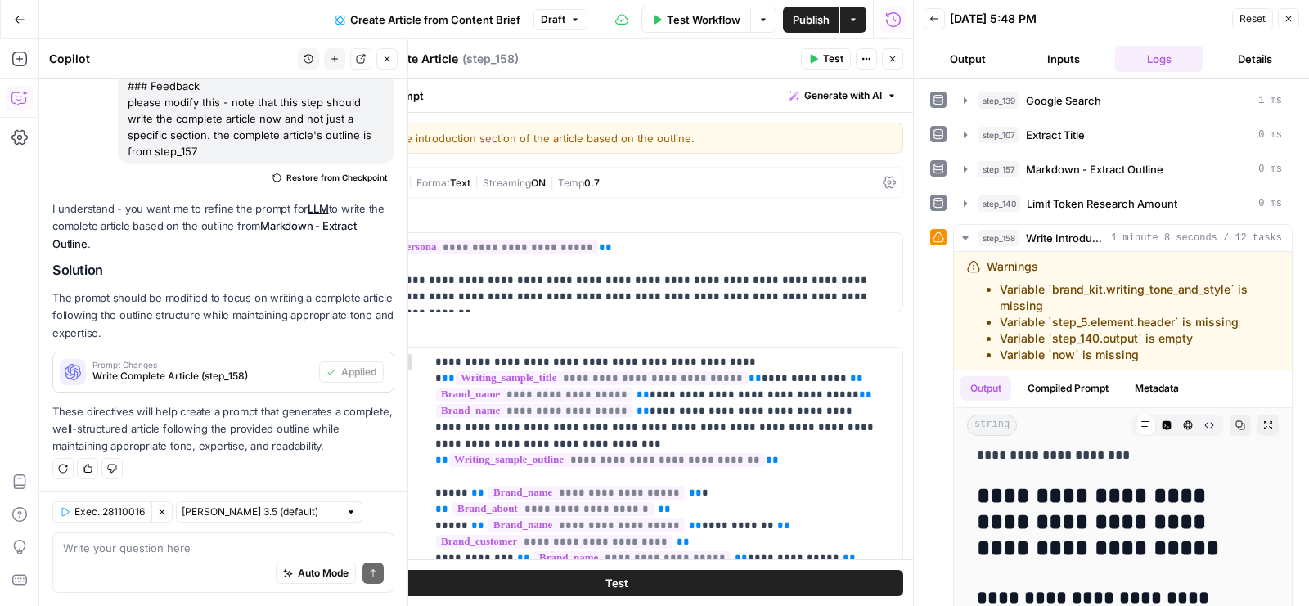
click at [883, 176] on icon at bounding box center [889, 182] width 13 height 13
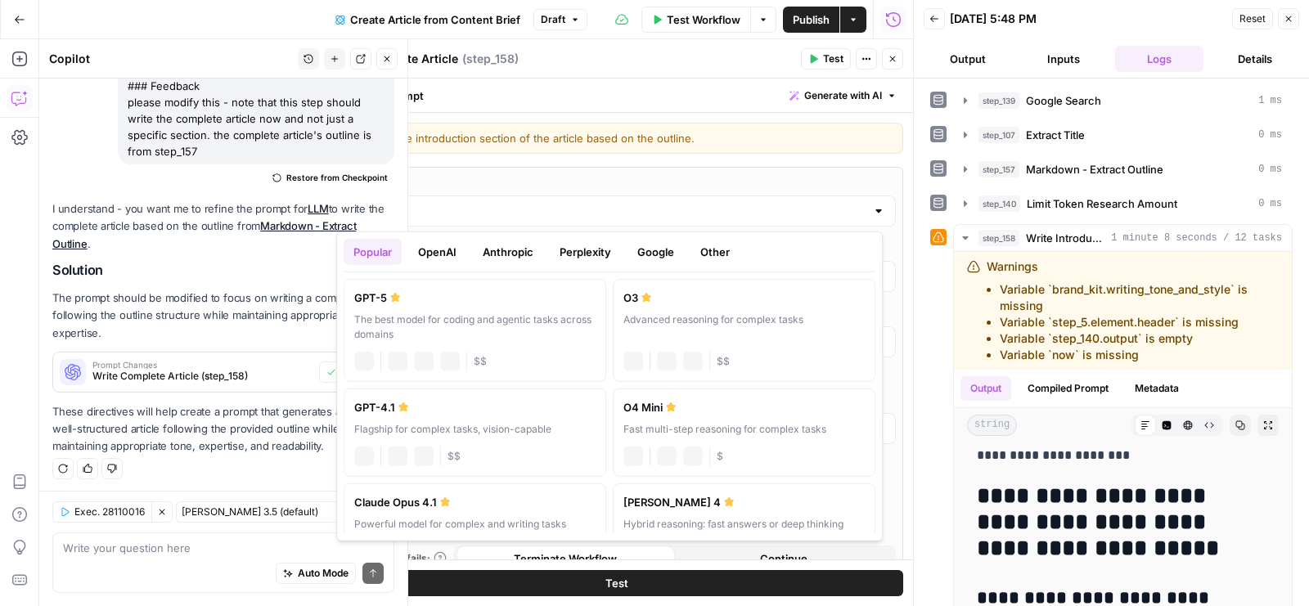
click at [520, 205] on input "GPT-4.1" at bounding box center [616, 211] width 498 height 16
click at [420, 308] on label "GPT-5 The best model for coding and agentic tasks across domains chat Vision Ca…" at bounding box center [475, 330] width 263 height 103
type input "GPT-5"
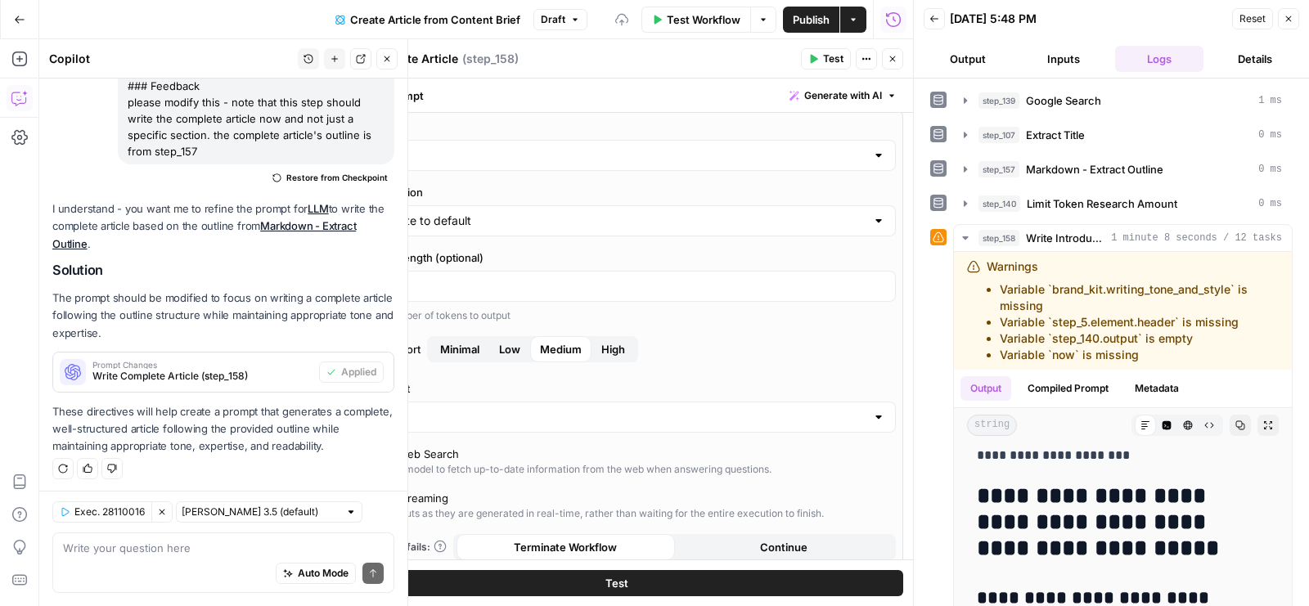
scroll to position [74, 0]
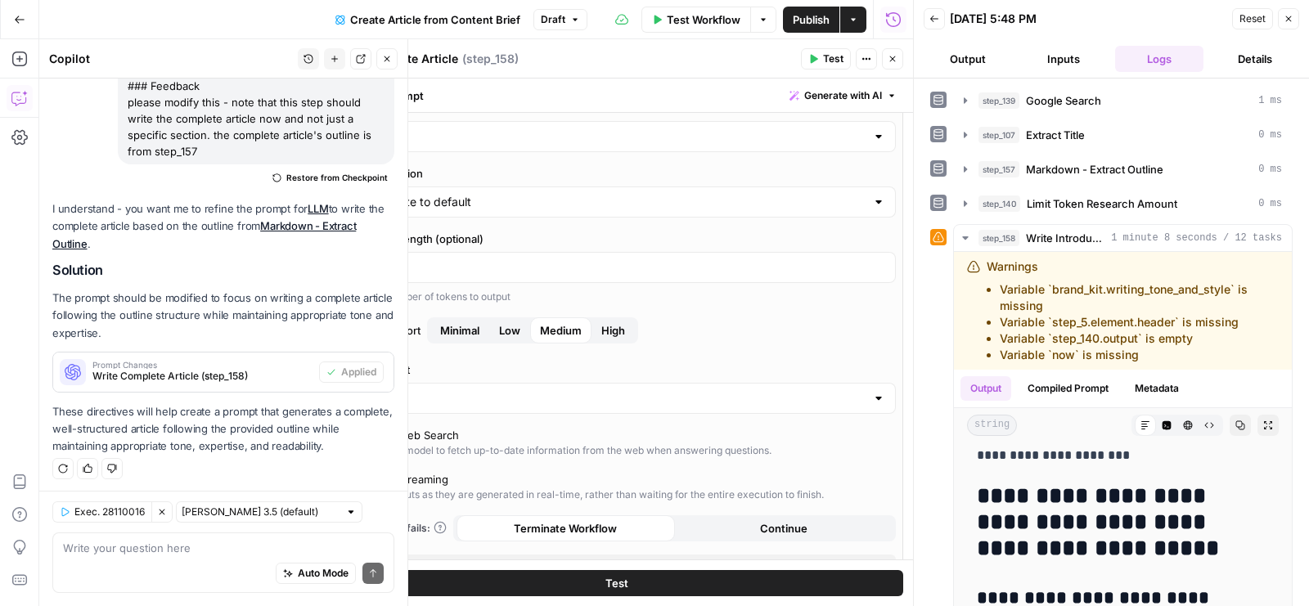
click at [885, 65] on button "Close" at bounding box center [892, 58] width 21 height 21
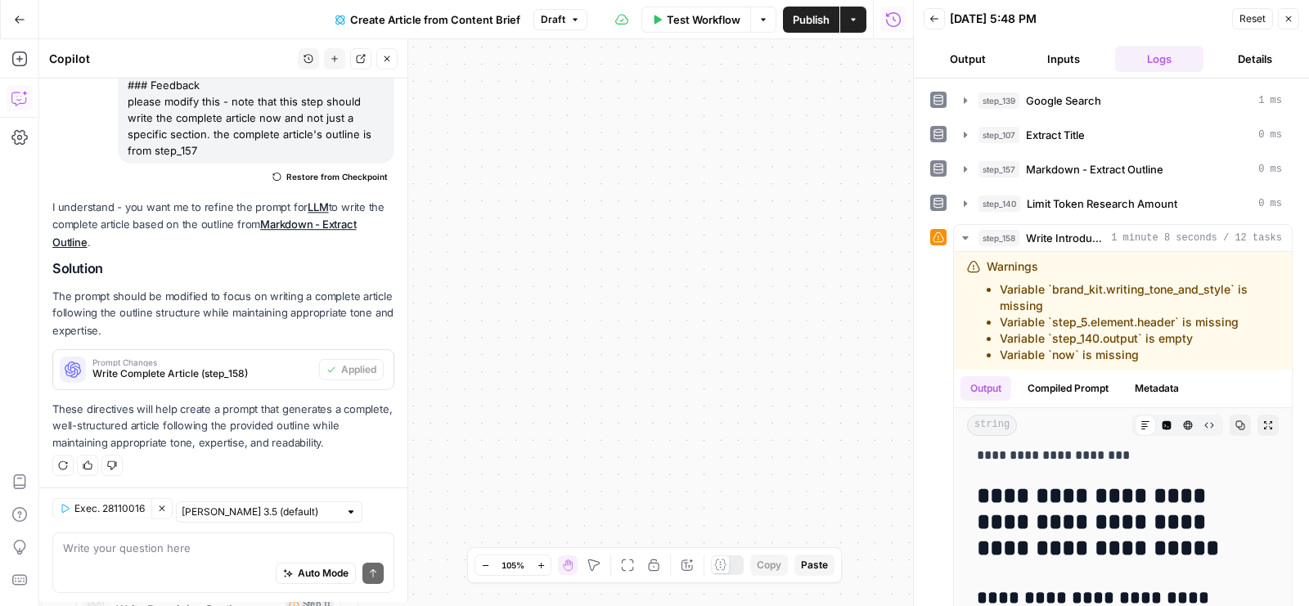
scroll to position [610, 0]
click at [390, 60] on icon "button" at bounding box center [387, 59] width 10 height 10
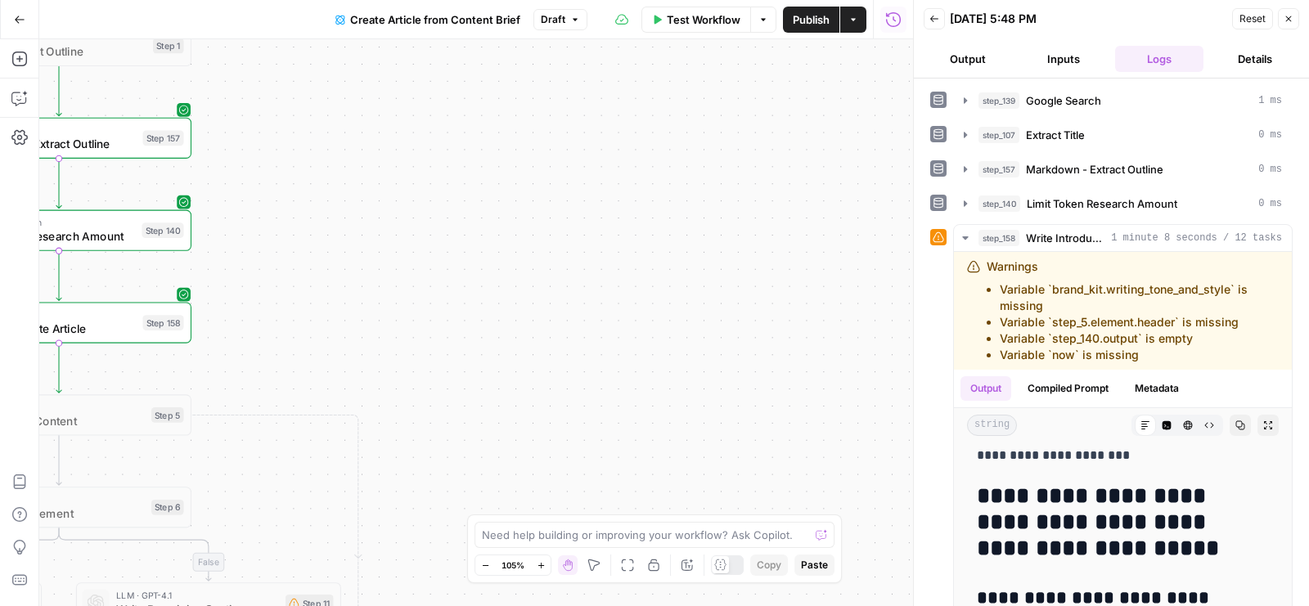
scroll to position [0, 0]
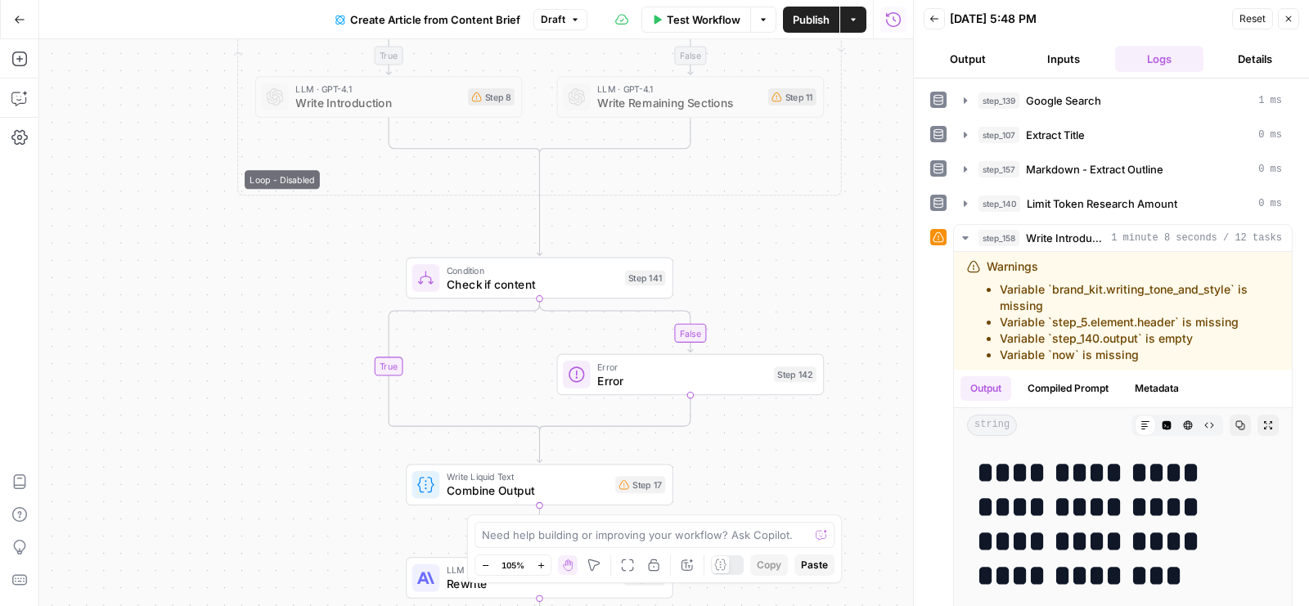
click at [469, 279] on span "Check if content" at bounding box center [533, 284] width 172 height 17
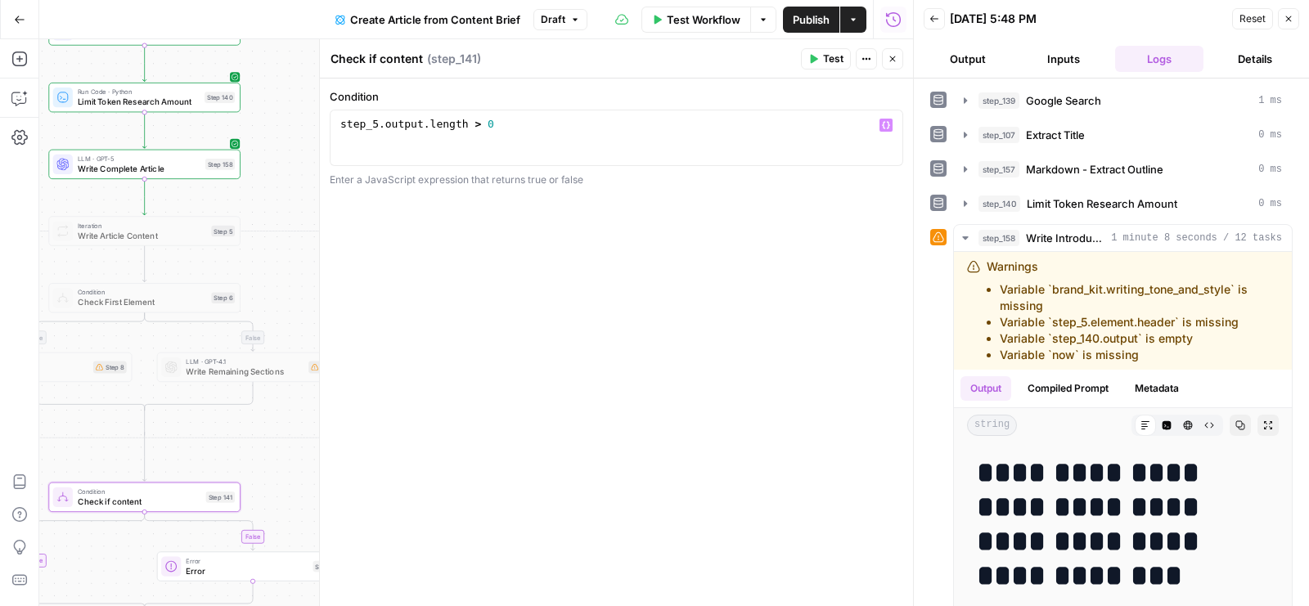
click at [372, 127] on div "step_5 . output . length > 0" at bounding box center [617, 152] width 560 height 70
type textarea "**********"
click at [894, 67] on button "Close" at bounding box center [892, 58] width 21 height 21
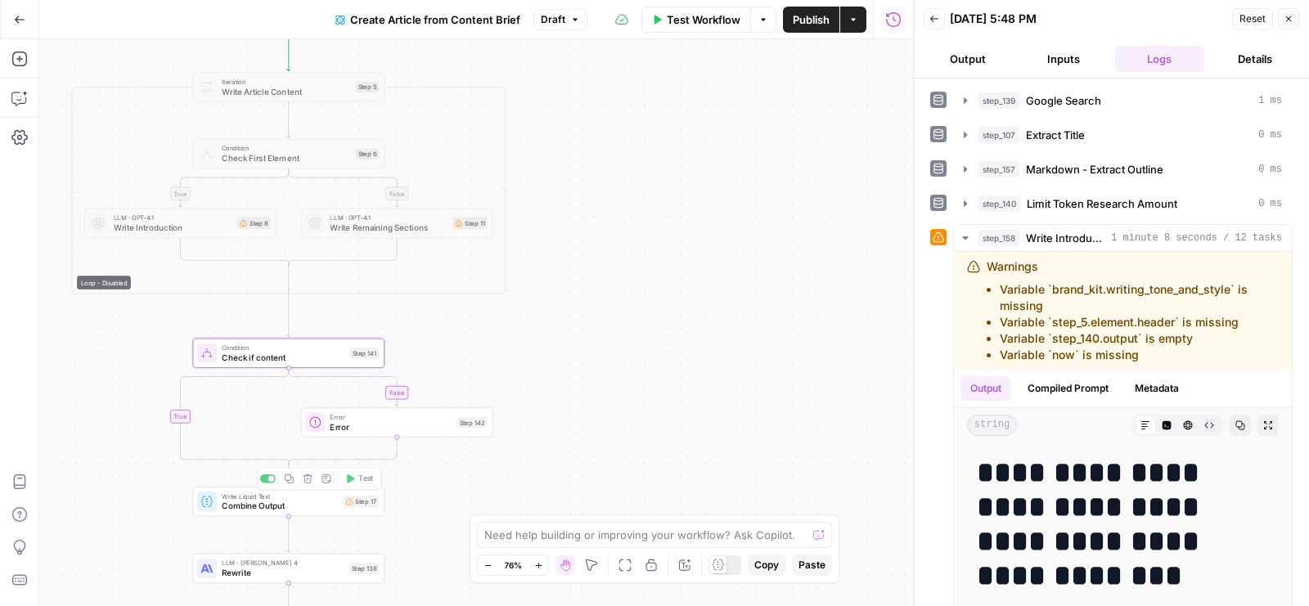
click at [380, 429] on span "Error" at bounding box center [391, 427] width 122 height 12
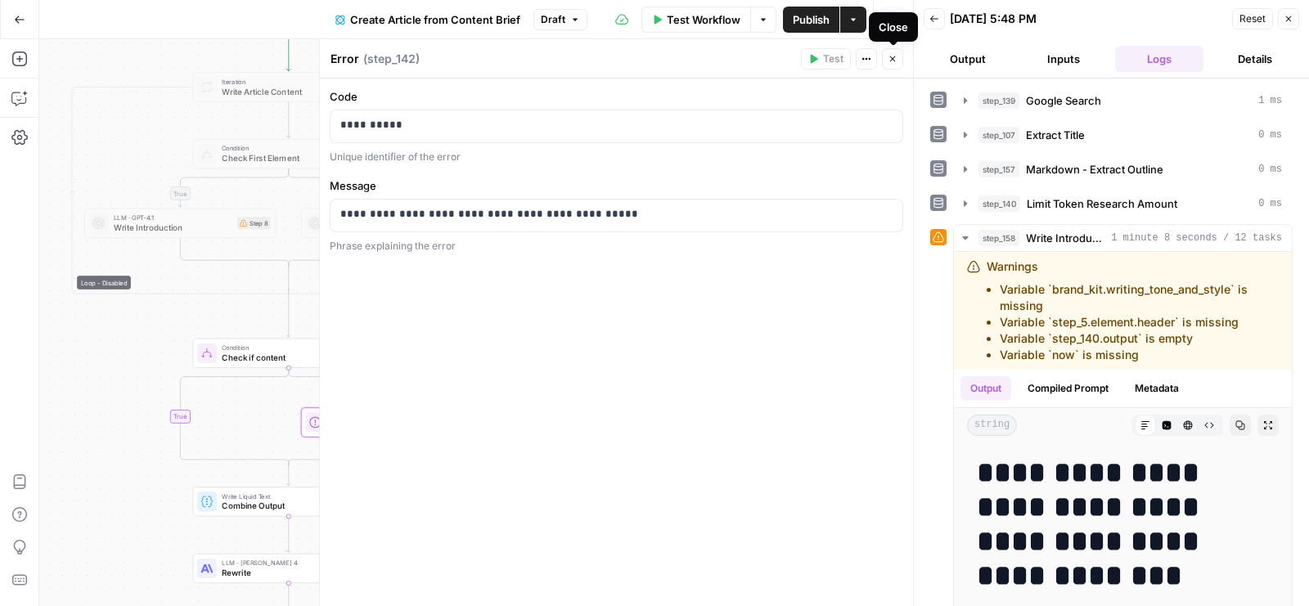
click at [888, 65] on button "Close" at bounding box center [892, 58] width 21 height 21
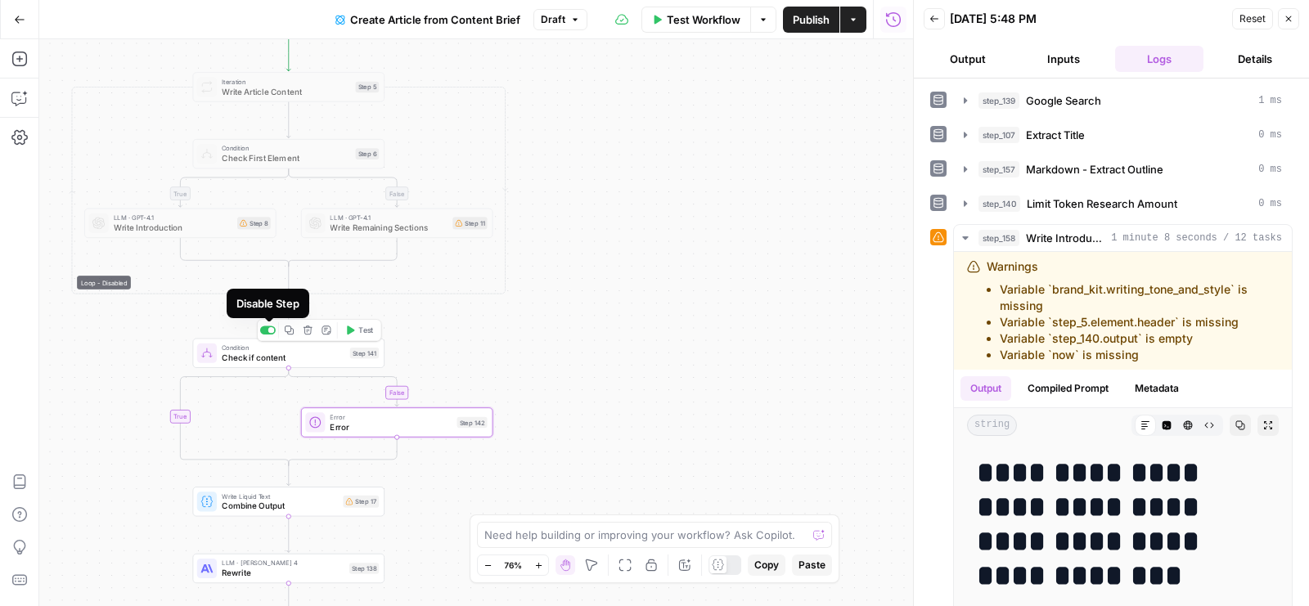
click at [269, 331] on div at bounding box center [271, 330] width 7 height 7
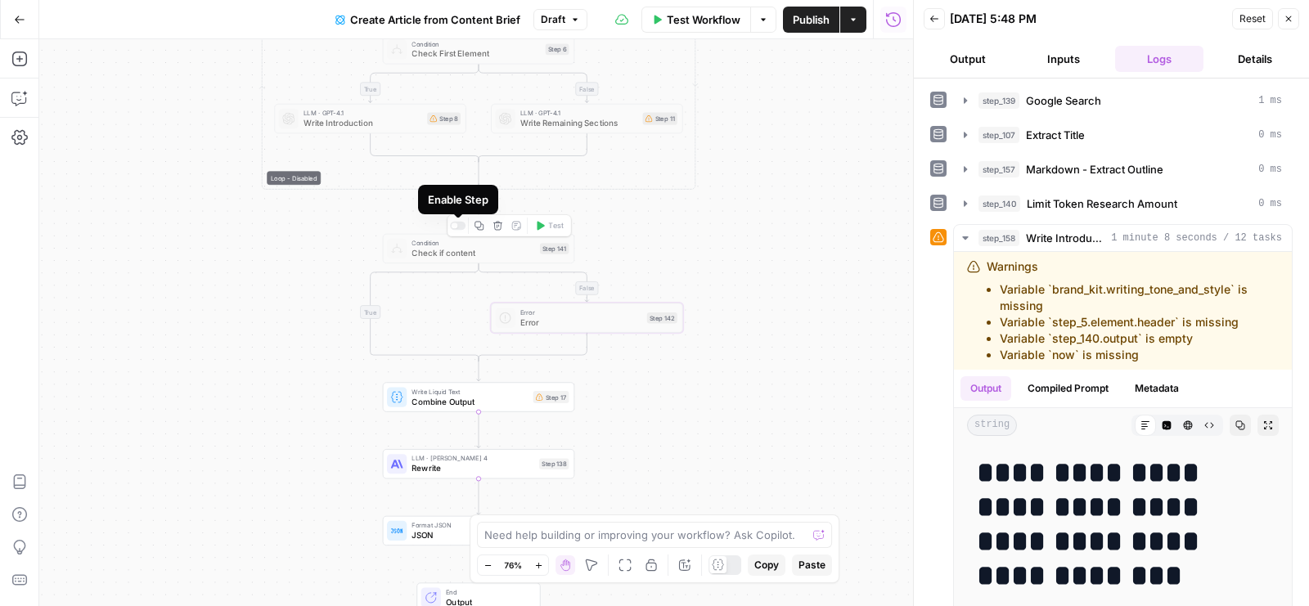
click at [462, 223] on div at bounding box center [458, 226] width 16 height 9
click at [462, 223] on div at bounding box center [461, 226] width 7 height 7
click at [427, 398] on span "Combine Output" at bounding box center [470, 401] width 116 height 12
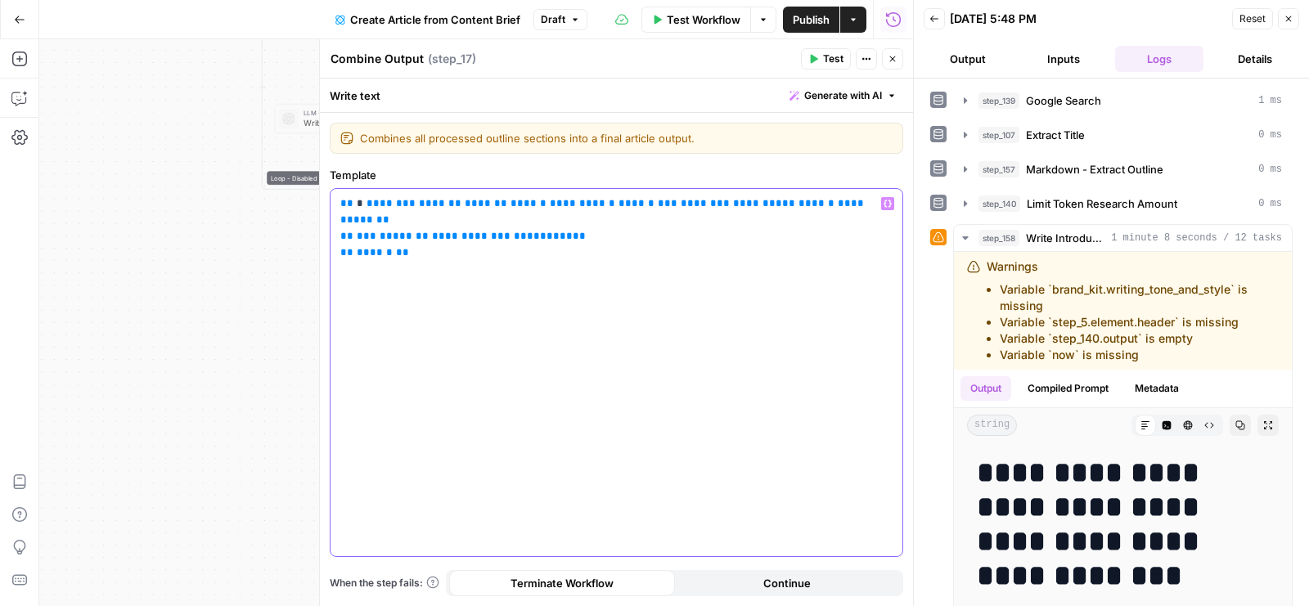
click at [656, 233] on p "**********" at bounding box center [616, 220] width 553 height 49
click at [897, 61] on icon "button" at bounding box center [893, 59] width 10 height 10
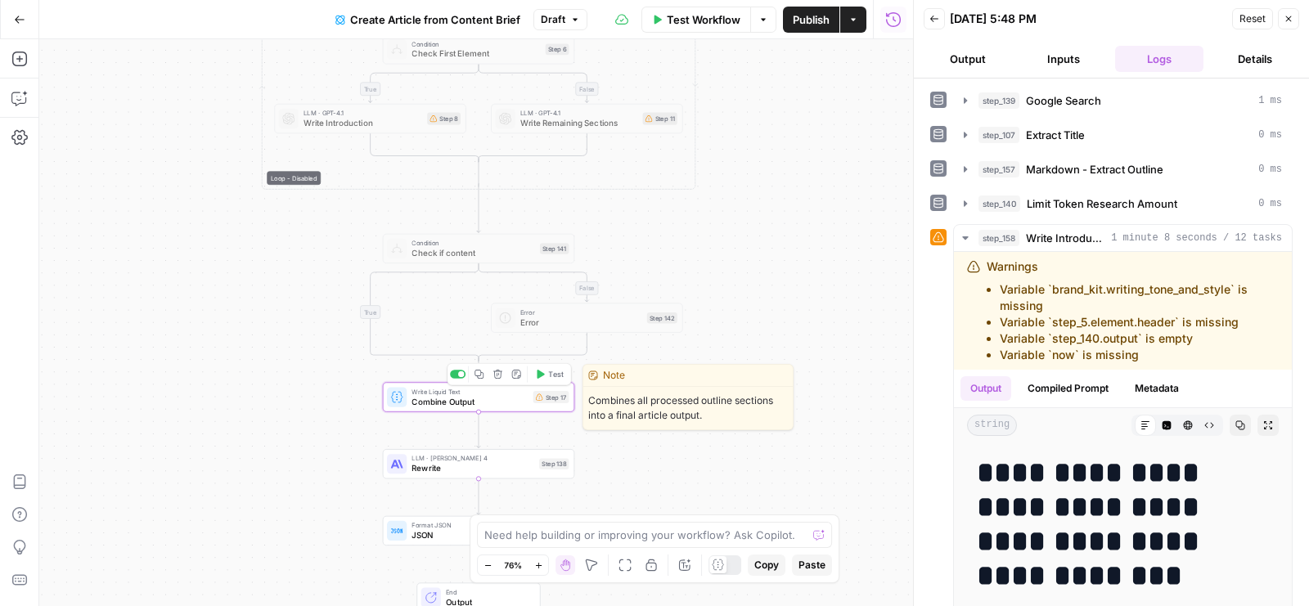
click at [460, 372] on div at bounding box center [461, 375] width 7 height 7
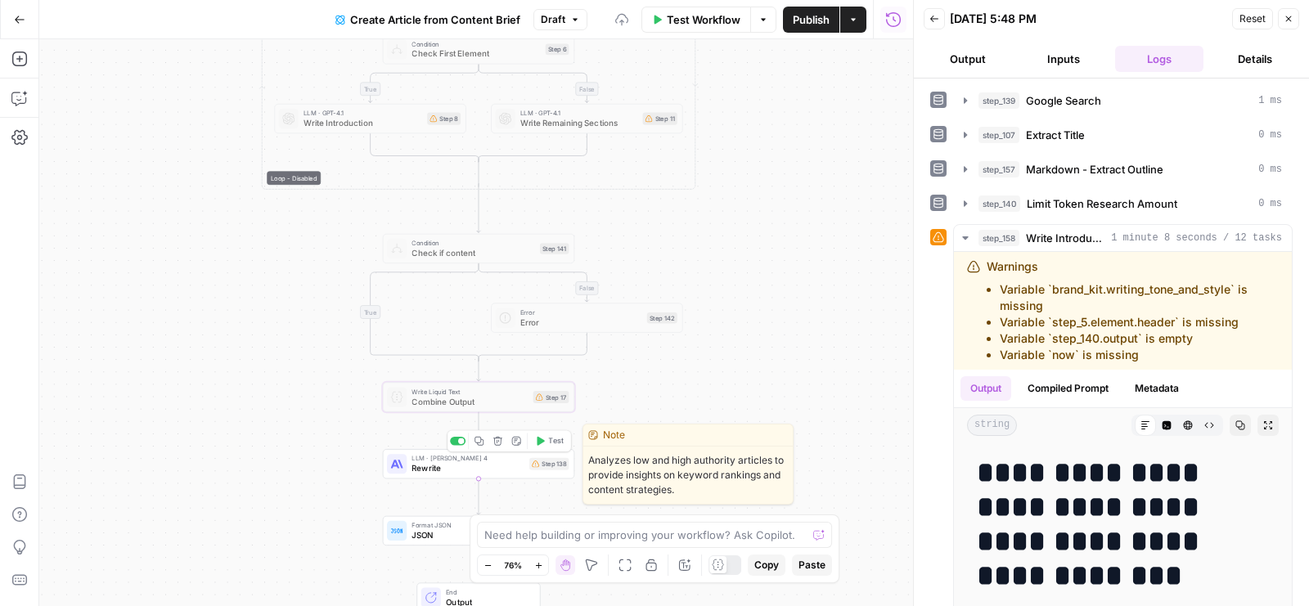
click at [432, 471] on span "Rewrite" at bounding box center [468, 468] width 113 height 12
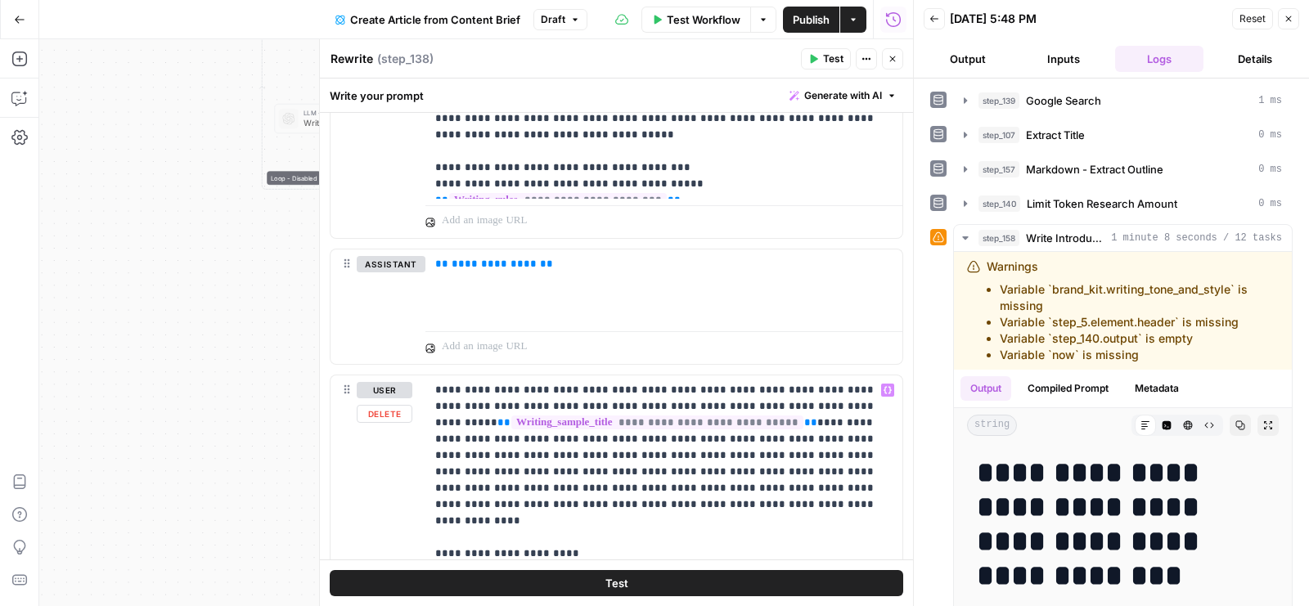
scroll to position [1563, 0]
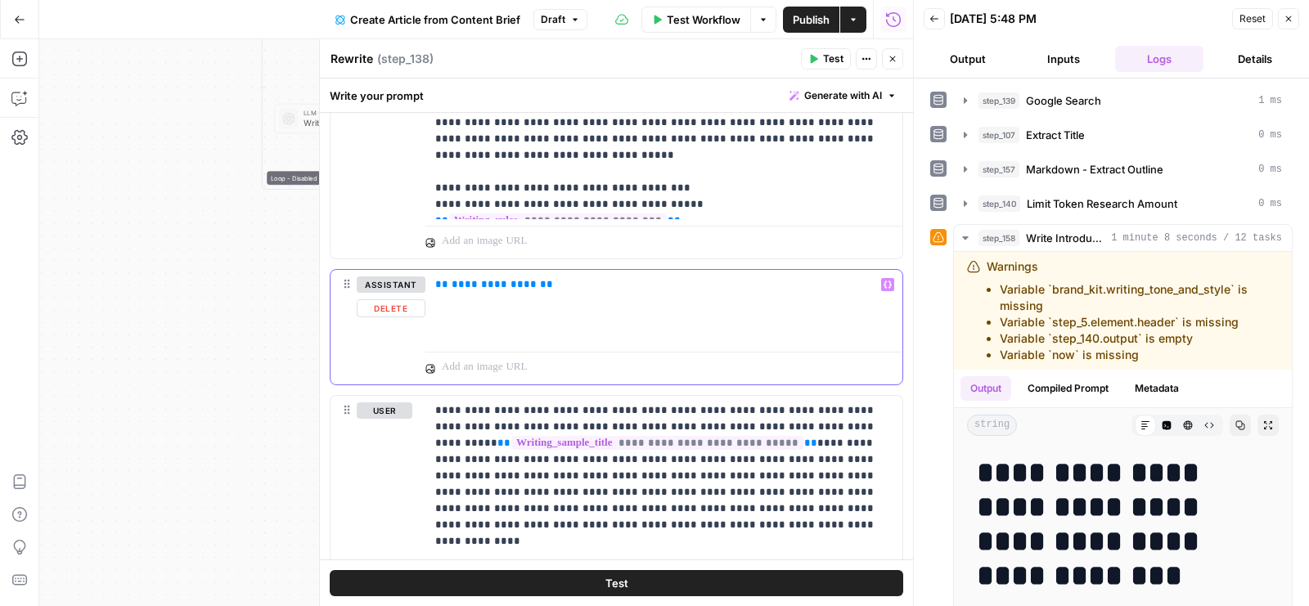
click at [547, 304] on div "**********" at bounding box center [664, 307] width 477 height 75
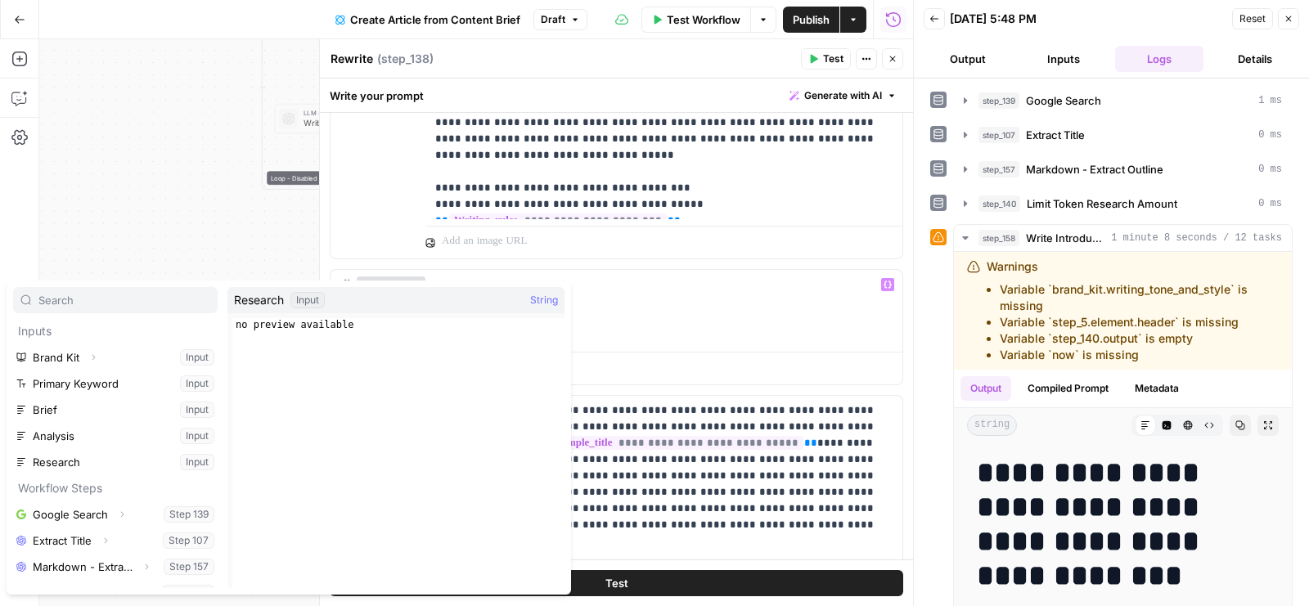
scroll to position [43, 0]
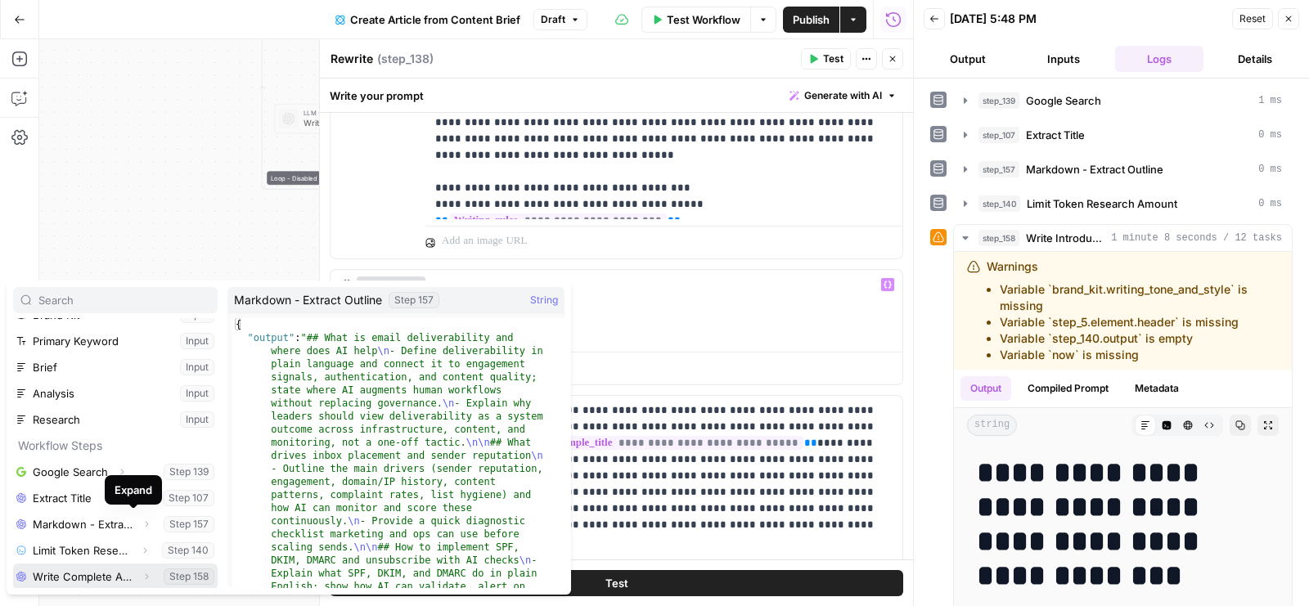
click at [142, 577] on icon "button" at bounding box center [147, 577] width 10 height 10
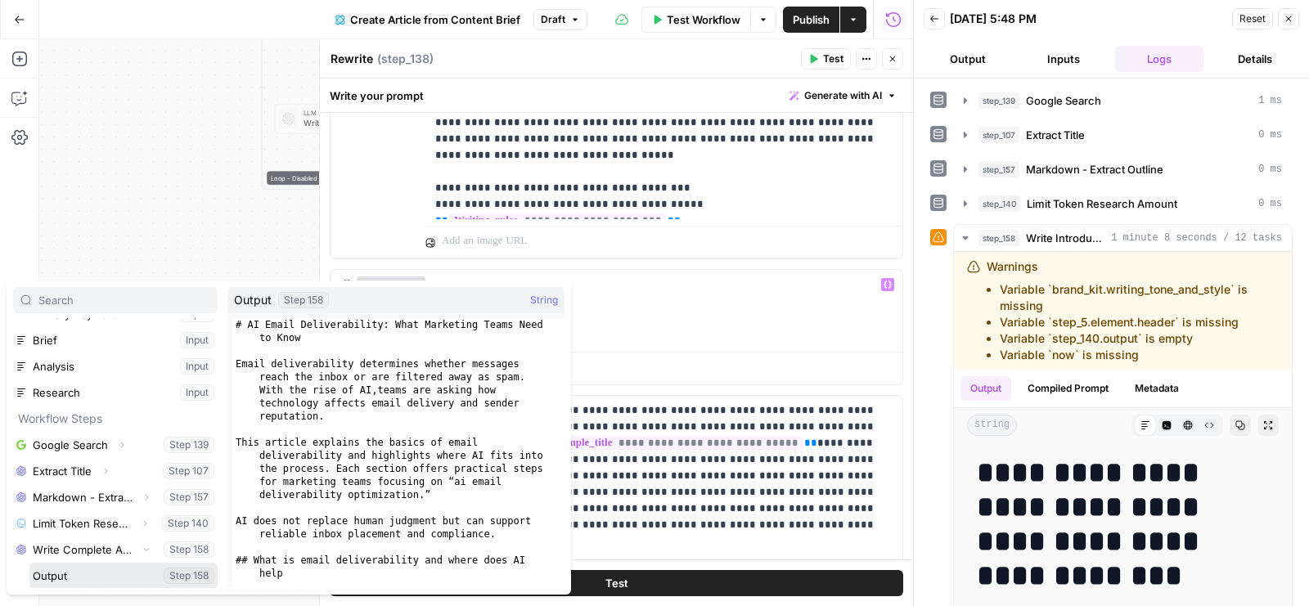
click at [127, 575] on button "Select variable Output" at bounding box center [123, 576] width 188 height 26
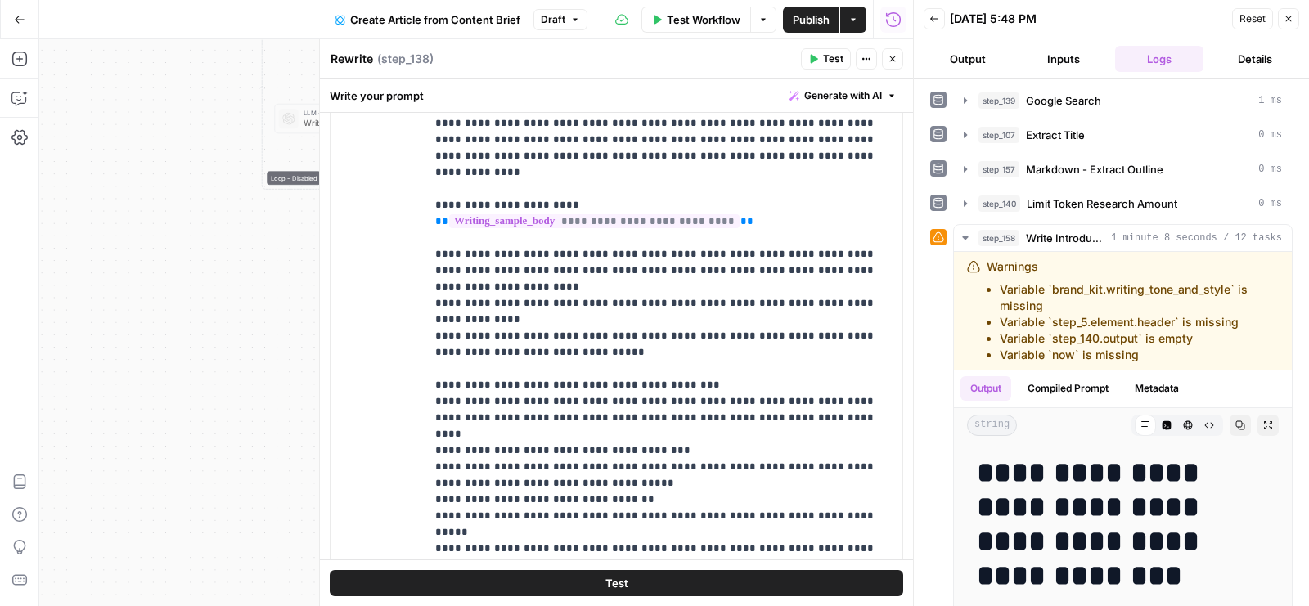
scroll to position [2129, 0]
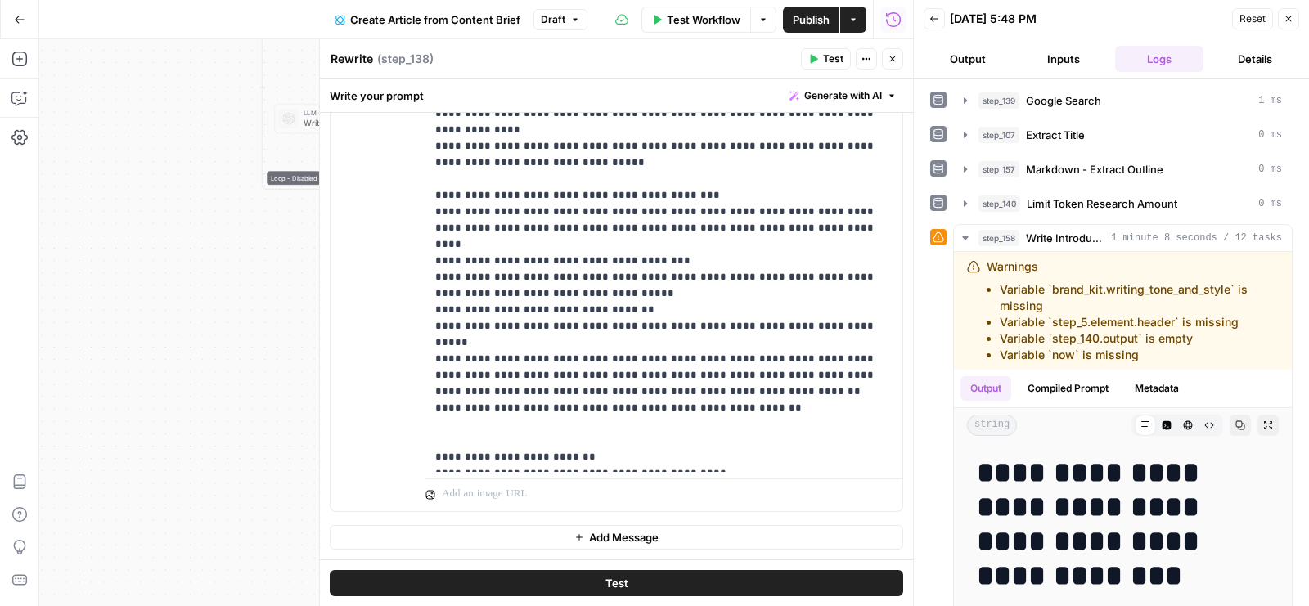
click at [889, 54] on icon "button" at bounding box center [893, 59] width 10 height 10
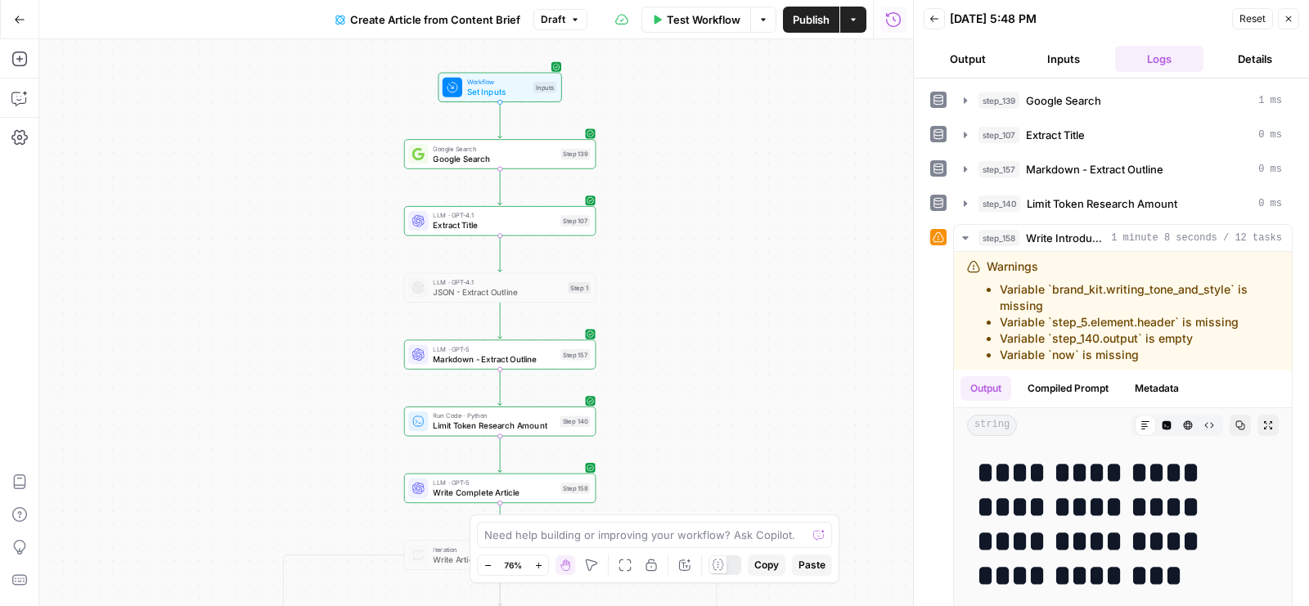
click at [807, 27] on span "Publish" at bounding box center [811, 19] width 37 height 16
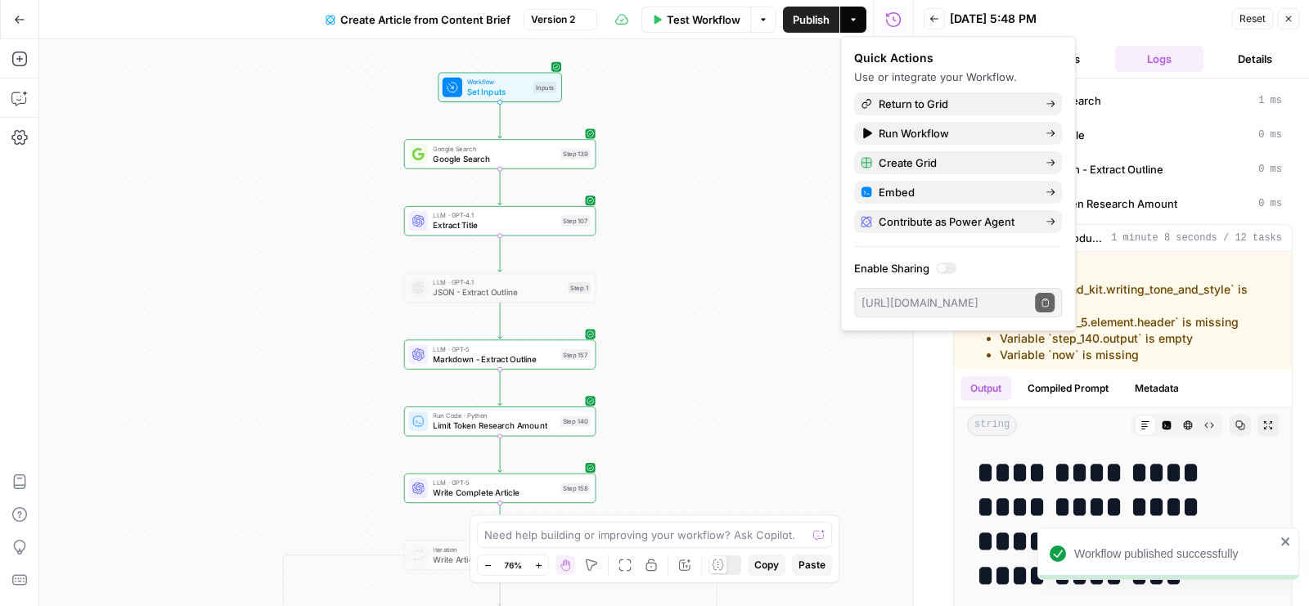
click at [706, 20] on span "Test Workflow" at bounding box center [704, 19] width 74 height 16
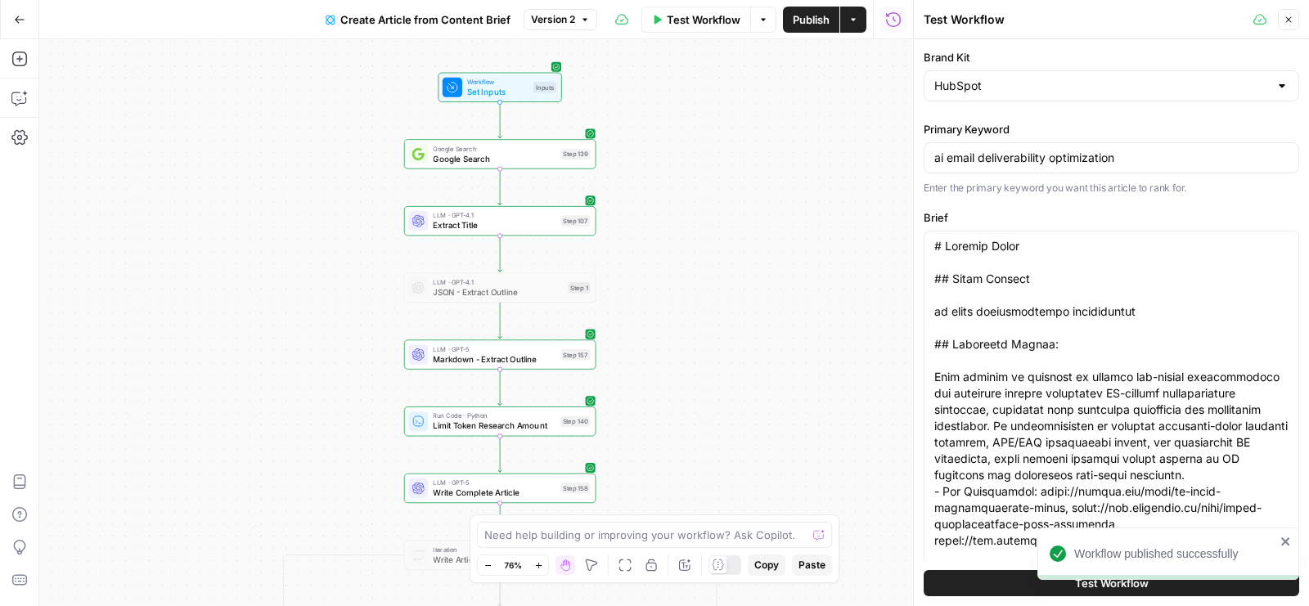
click at [994, 579] on button "Test Workflow" at bounding box center [1112, 583] width 376 height 26
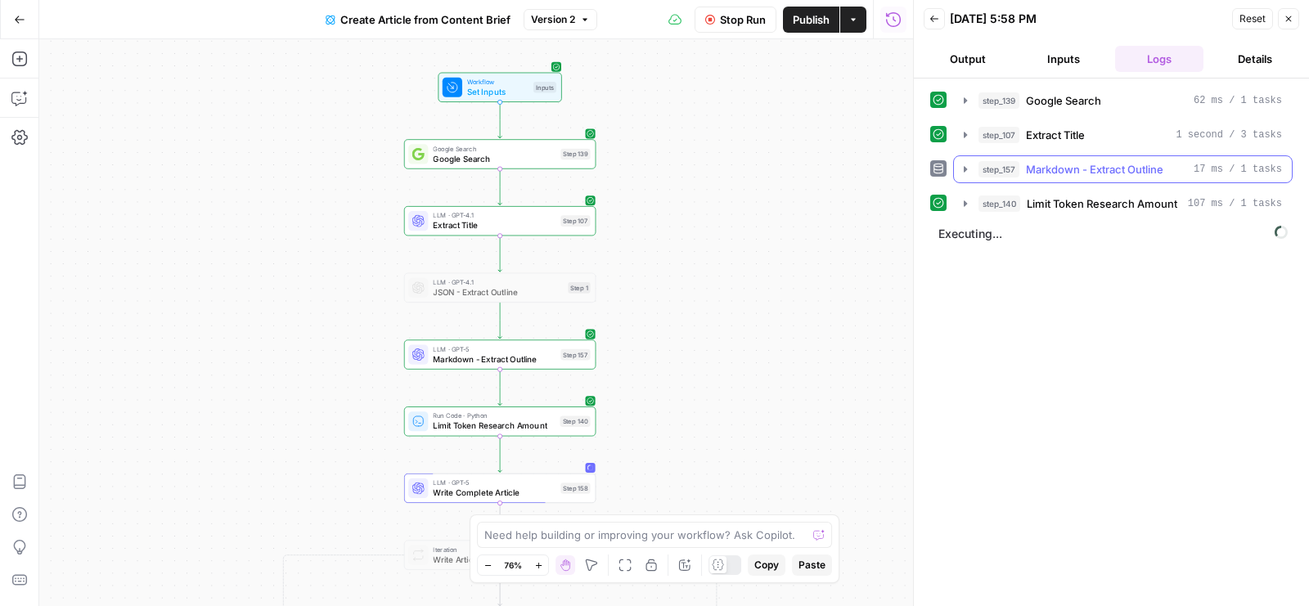
click at [1028, 161] on span "Markdown - Extract Outline" at bounding box center [1094, 169] width 137 height 16
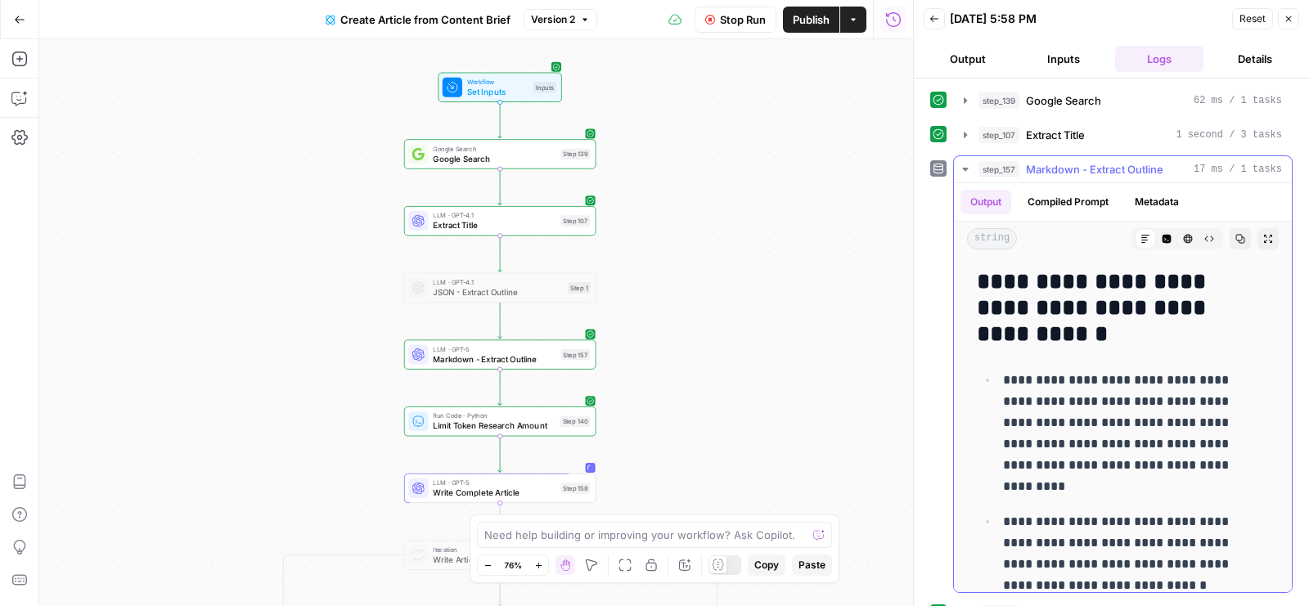
click at [1028, 161] on span "Markdown - Extract Outline" at bounding box center [1094, 169] width 137 height 16
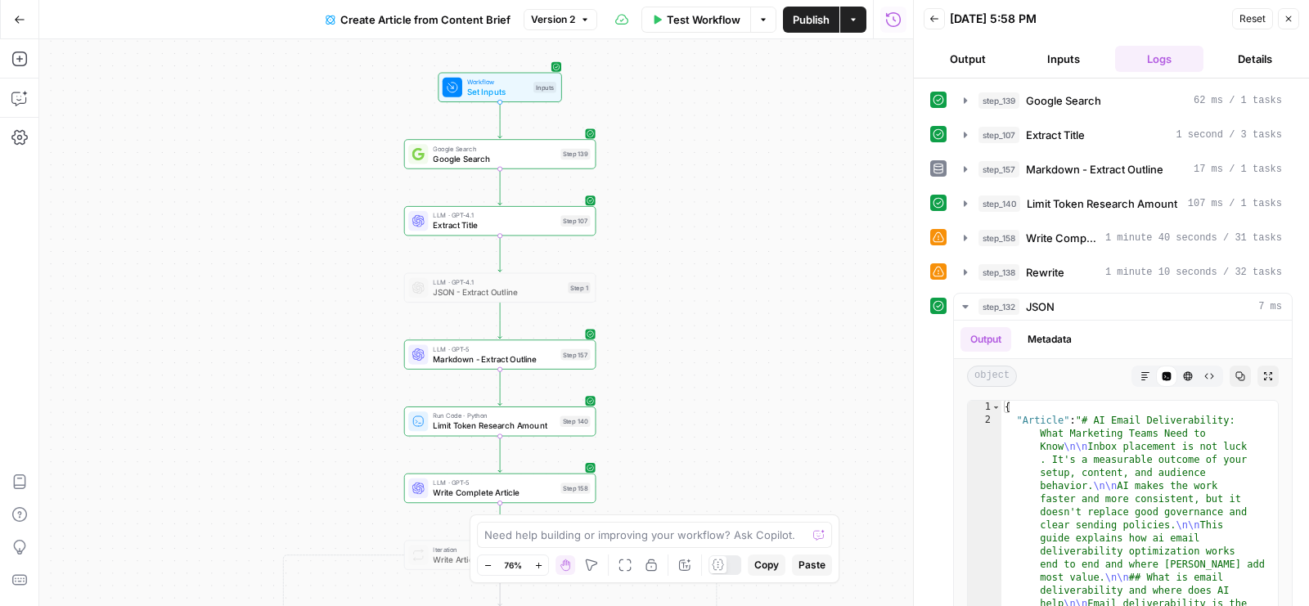
click at [1219, 50] on button "Details" at bounding box center [1254, 59] width 89 height 26
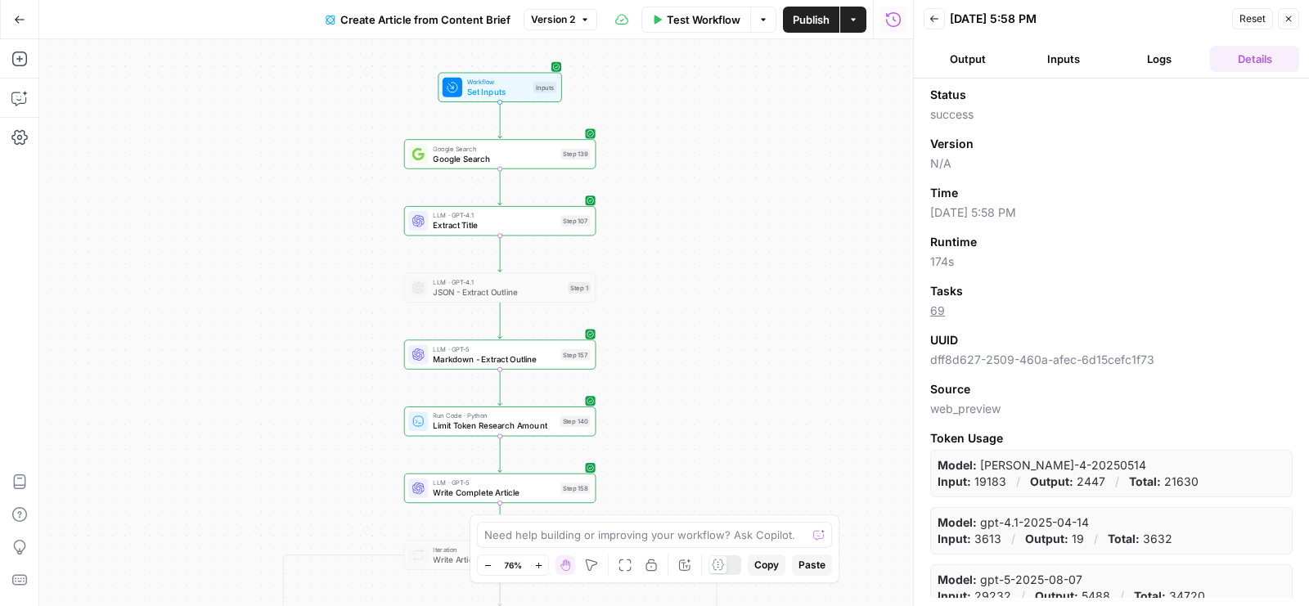
click at [1141, 56] on button "Logs" at bounding box center [1159, 59] width 89 height 26
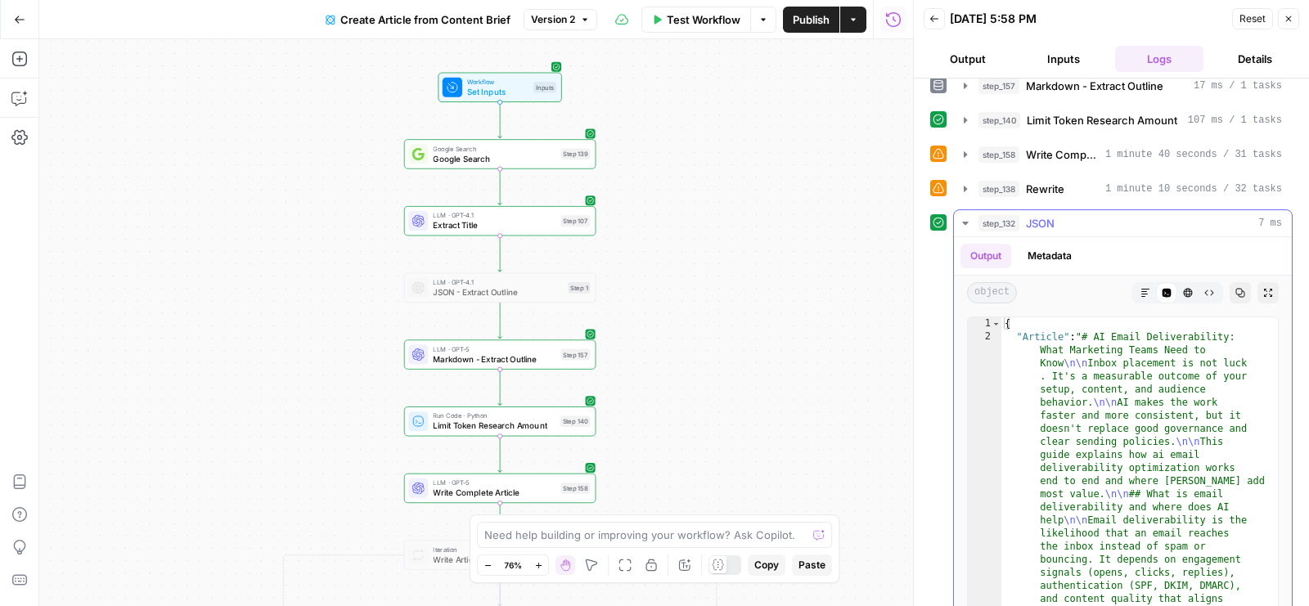
scroll to position [125, 0]
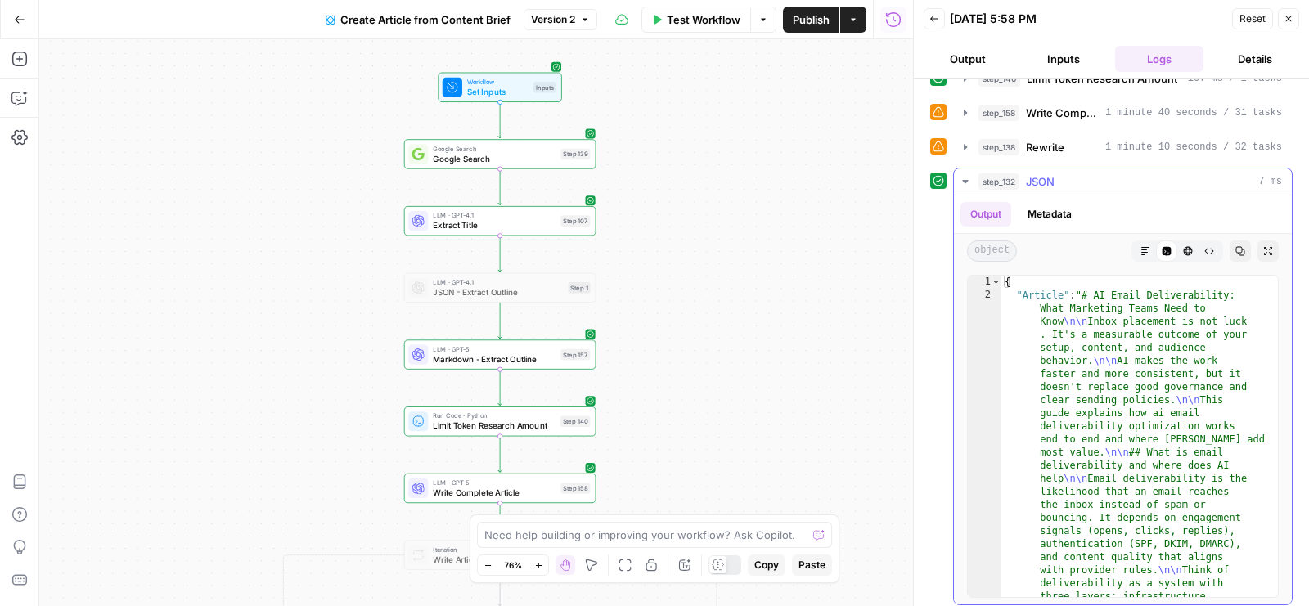
click at [1135, 252] on button "Markdown" at bounding box center [1145, 251] width 21 height 21
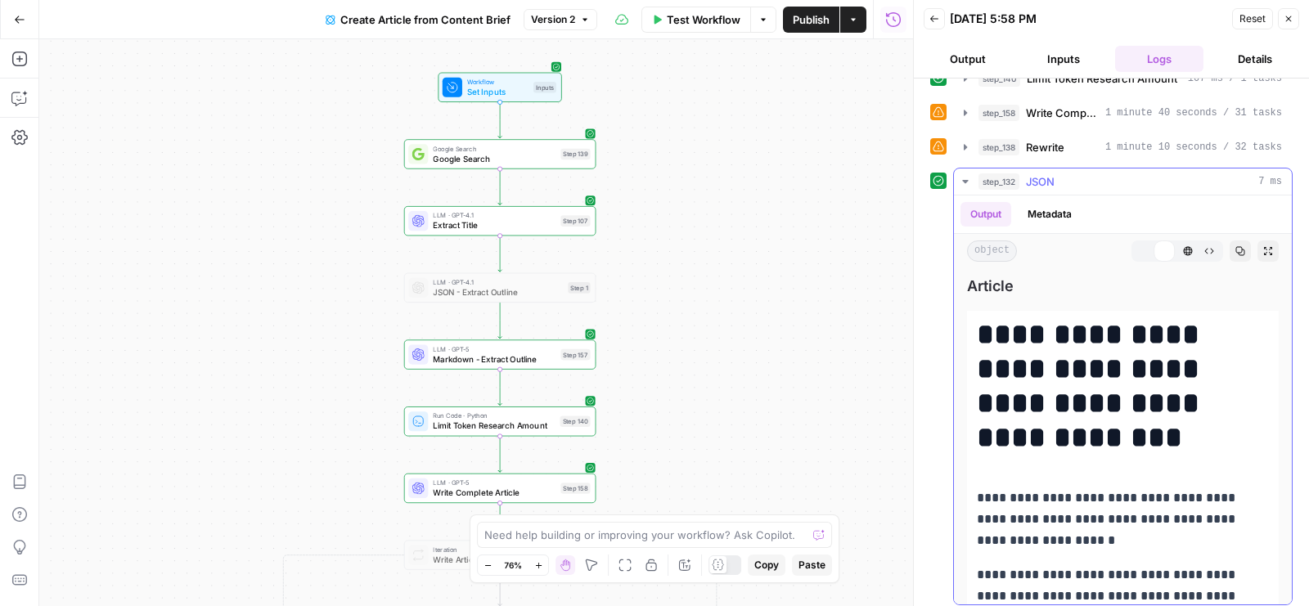
scroll to position [0, 0]
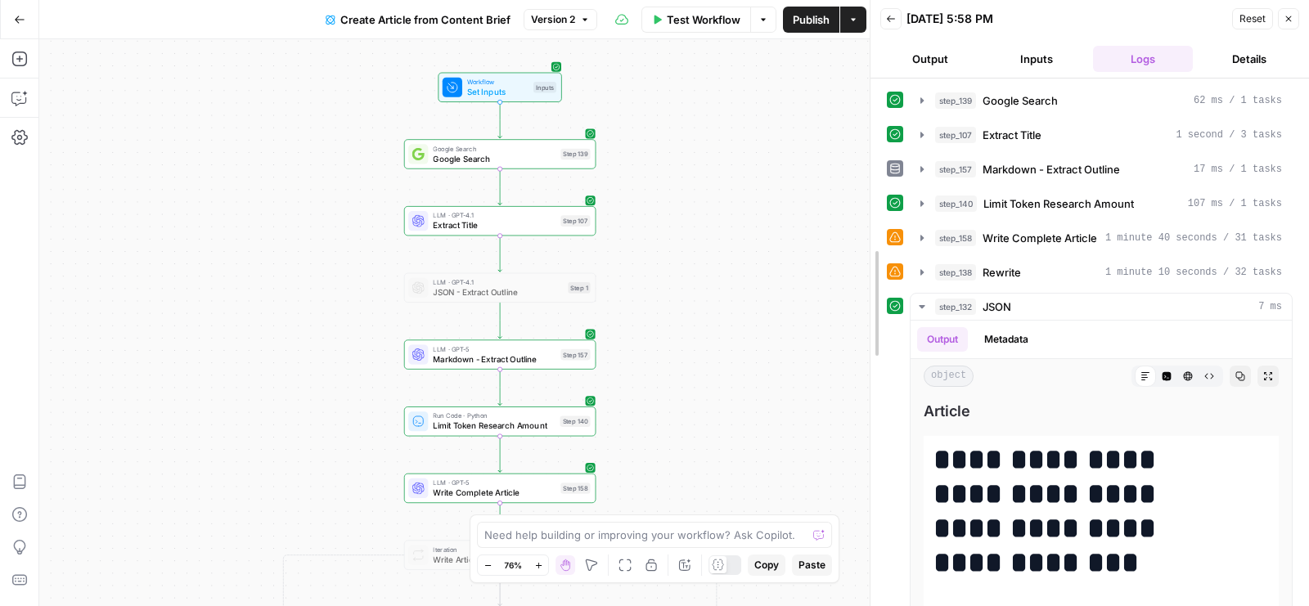
drag, startPoint x: 916, startPoint y: 232, endPoint x: 617, endPoint y: 232, distance: 298.7
click at [617, 232] on body "Blog Content Action Plan New Home Browse Your Data Usage Settings Recent Grids …" at bounding box center [654, 303] width 1309 height 606
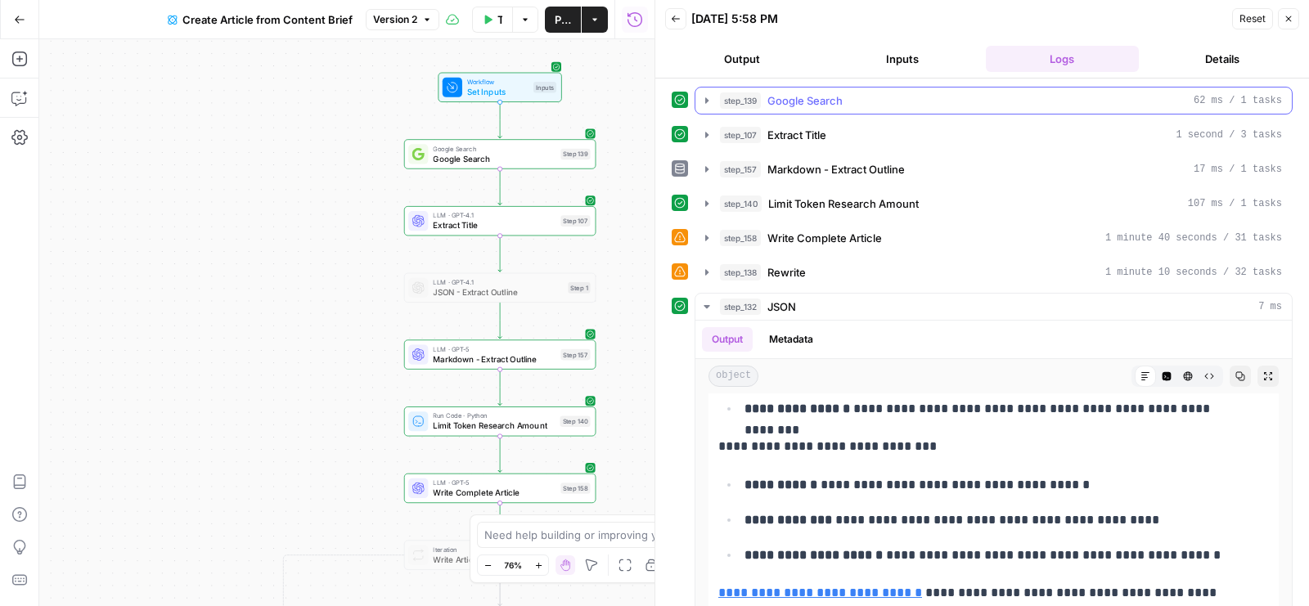
click at [918, 92] on div "step_139 Google Search 62 ms / 1 tasks" at bounding box center [1001, 100] width 562 height 16
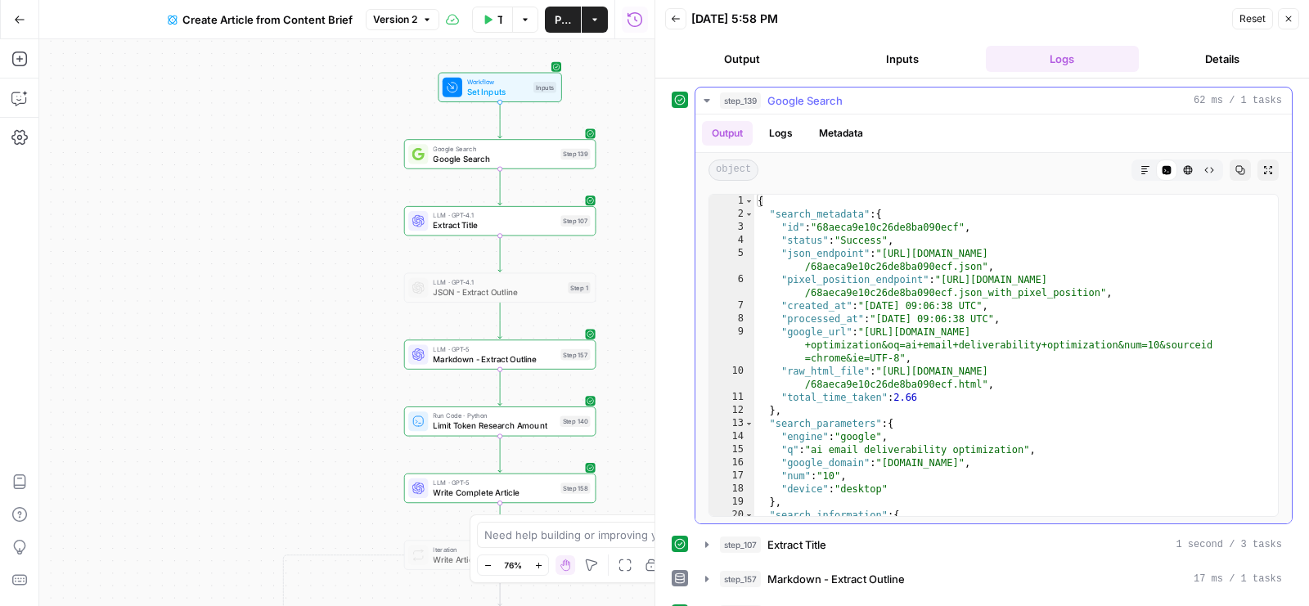
click at [918, 92] on div "step_139 Google Search 62 ms / 1 tasks" at bounding box center [1001, 100] width 562 height 16
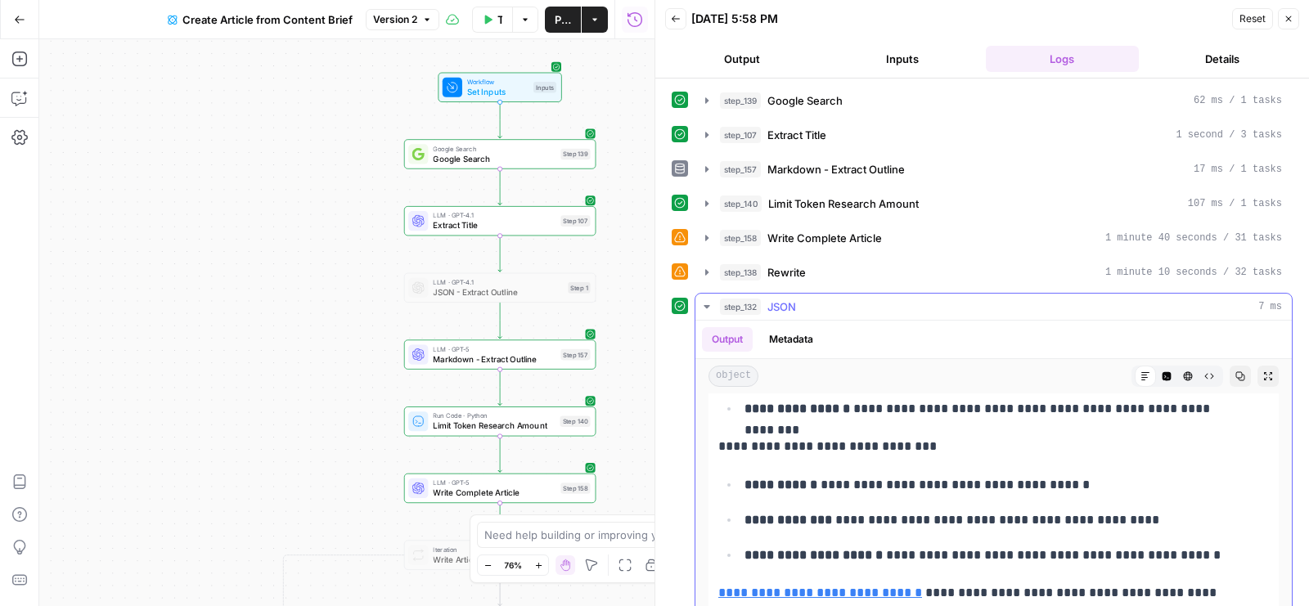
click at [1163, 372] on icon "button" at bounding box center [1167, 376] width 9 height 9
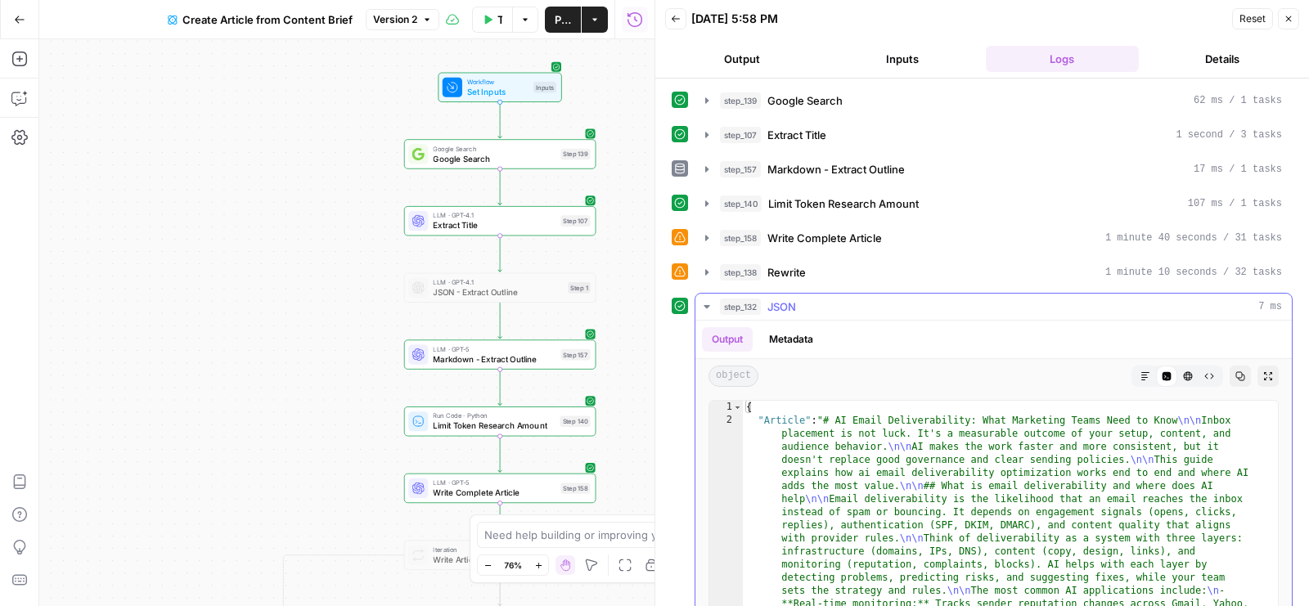
click at [1141, 372] on icon "button" at bounding box center [1146, 377] width 10 height 10
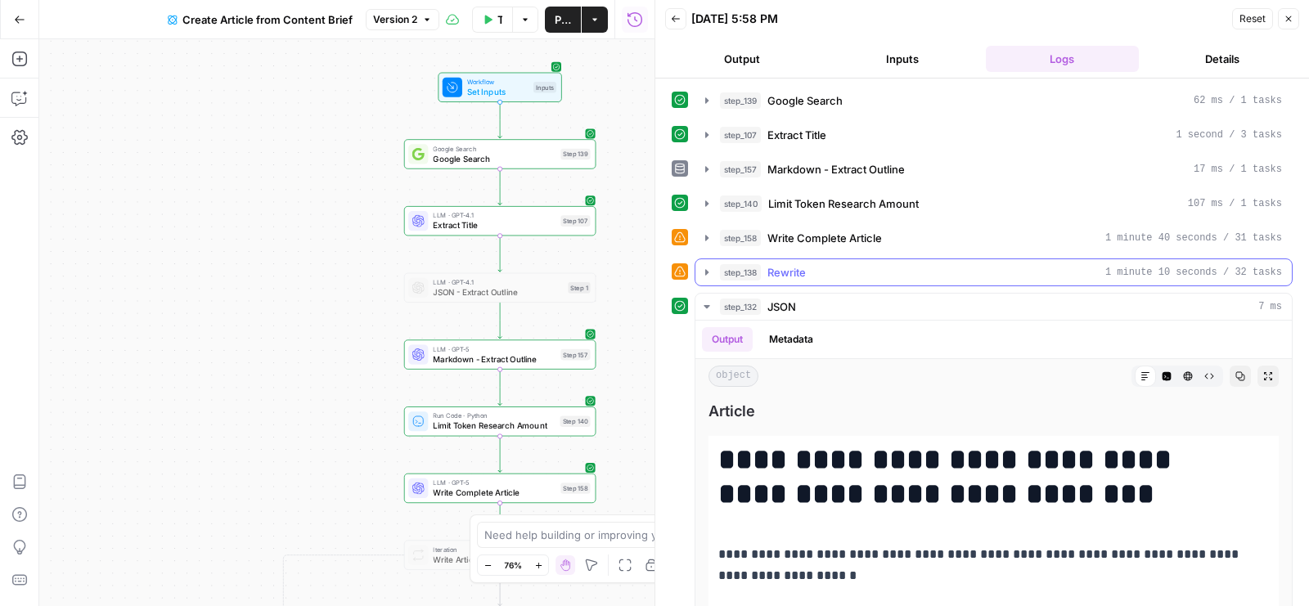
click at [967, 271] on div "step_138 Rewrite 1 minute 10 seconds / 32 tasks" at bounding box center [1001, 272] width 562 height 16
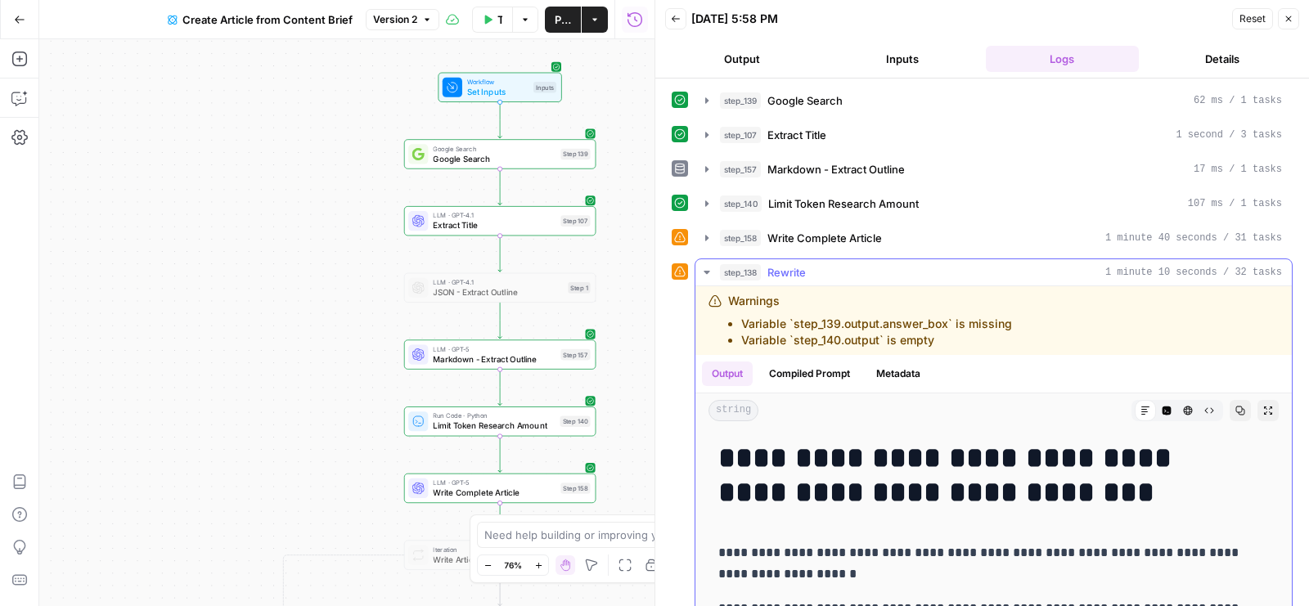
click at [1163, 407] on icon "button" at bounding box center [1167, 411] width 9 height 9
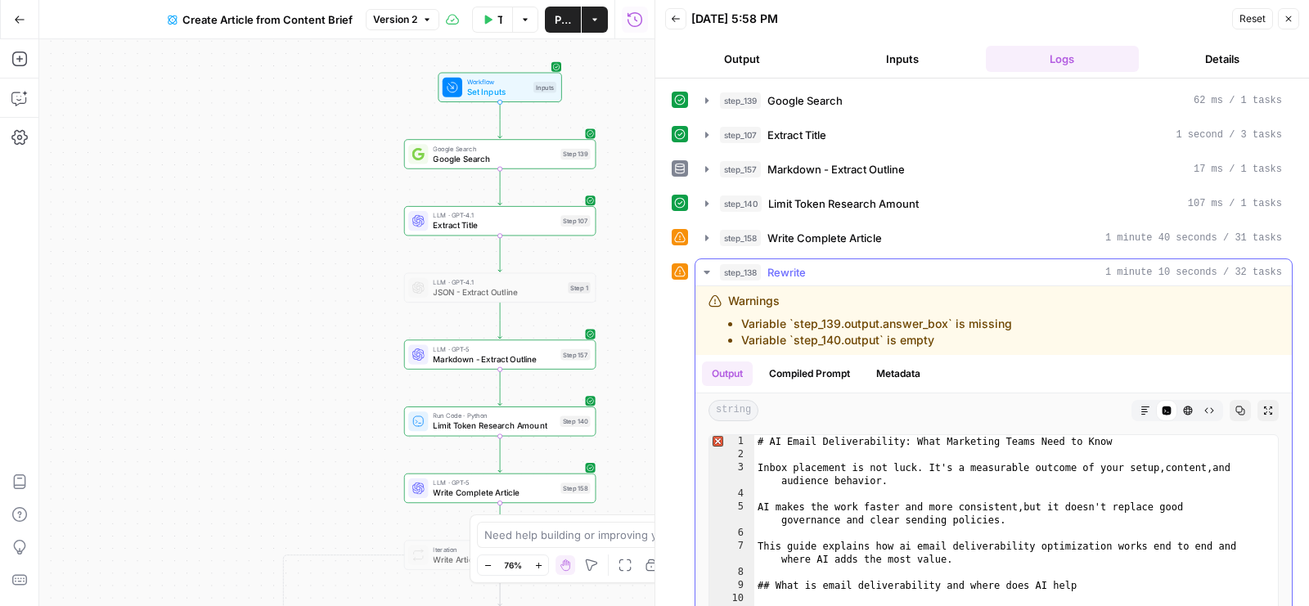
click at [1236, 406] on icon "button" at bounding box center [1241, 411] width 10 height 10
click at [1135, 400] on button "Markdown" at bounding box center [1145, 410] width 21 height 21
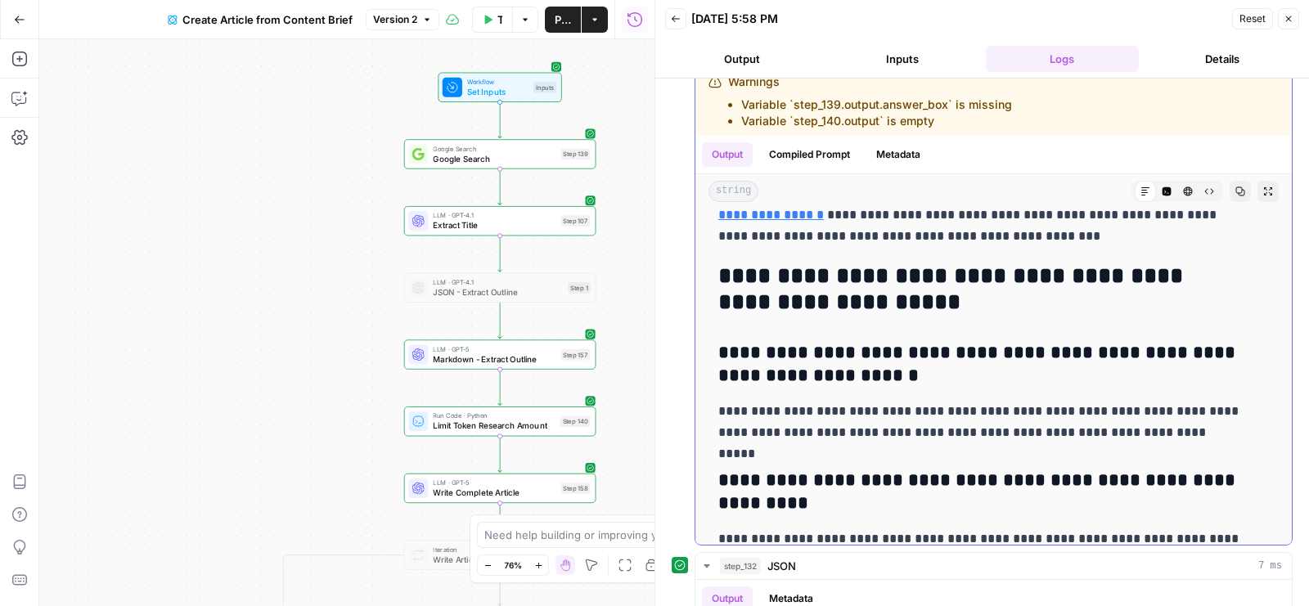
scroll to position [5788, 0]
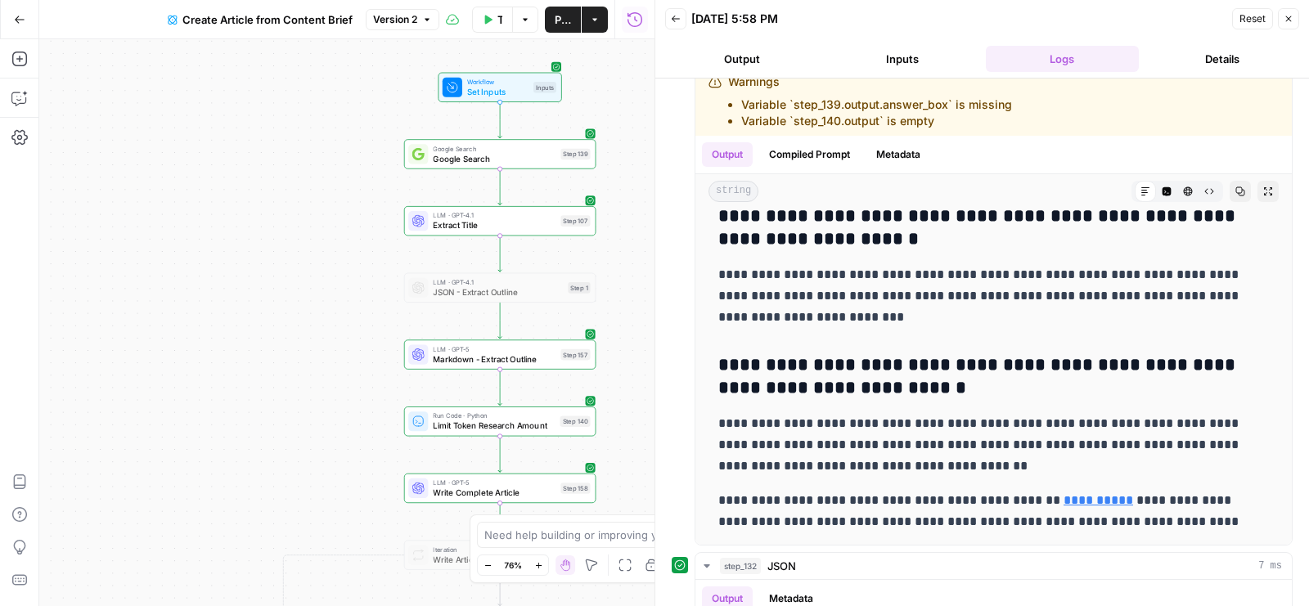
click at [1188, 64] on button "Details" at bounding box center [1223, 59] width 154 height 26
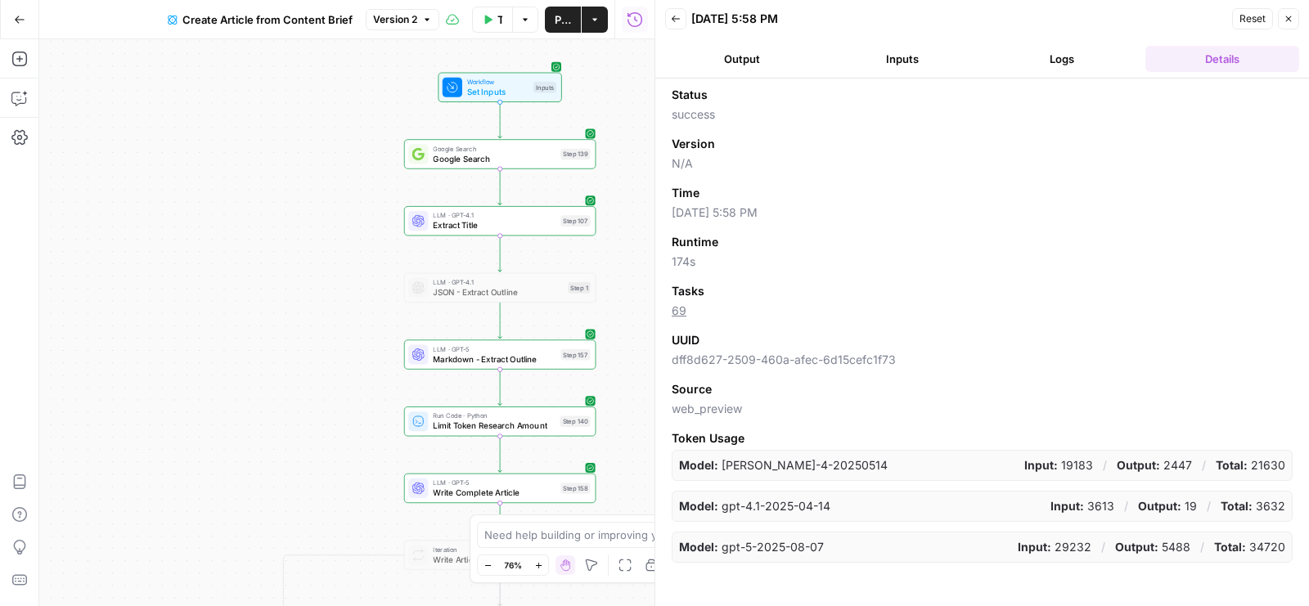
scroll to position [0, 0]
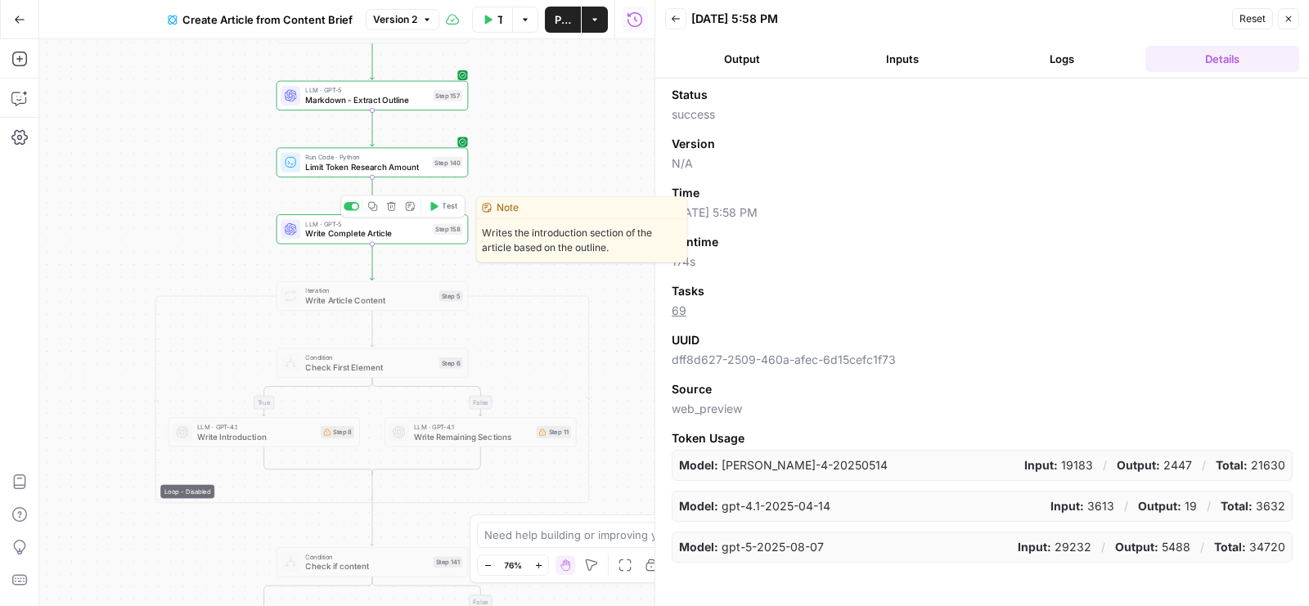
click at [417, 231] on span "Write Complete Article" at bounding box center [366, 234] width 123 height 12
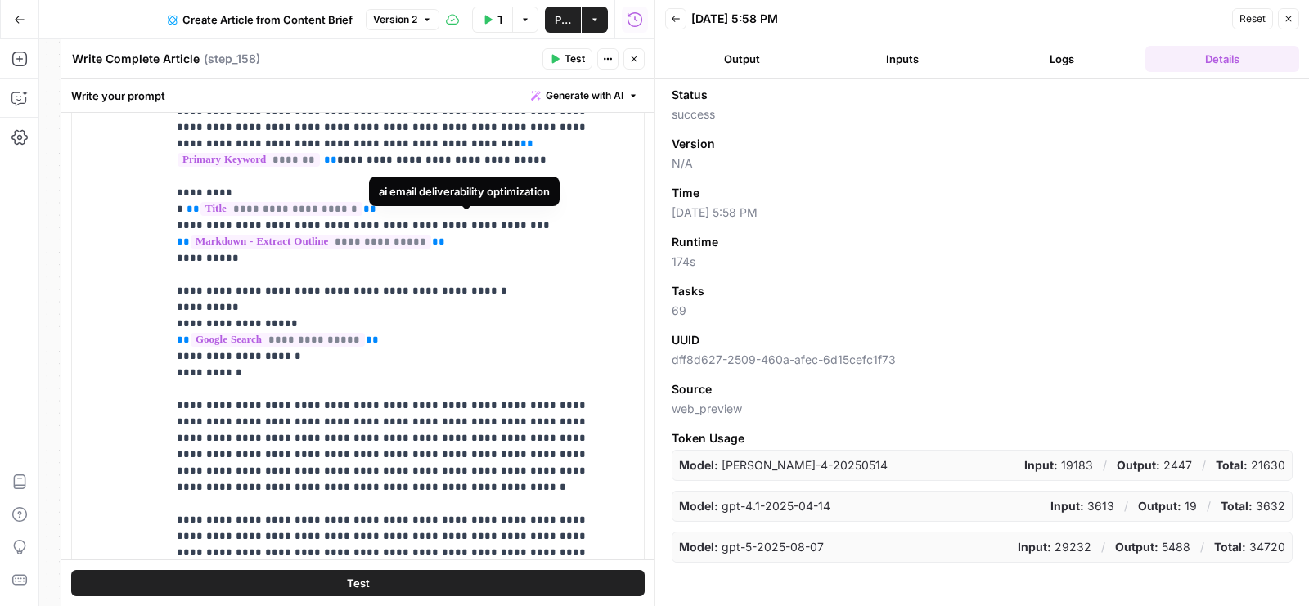
scroll to position [1020, 0]
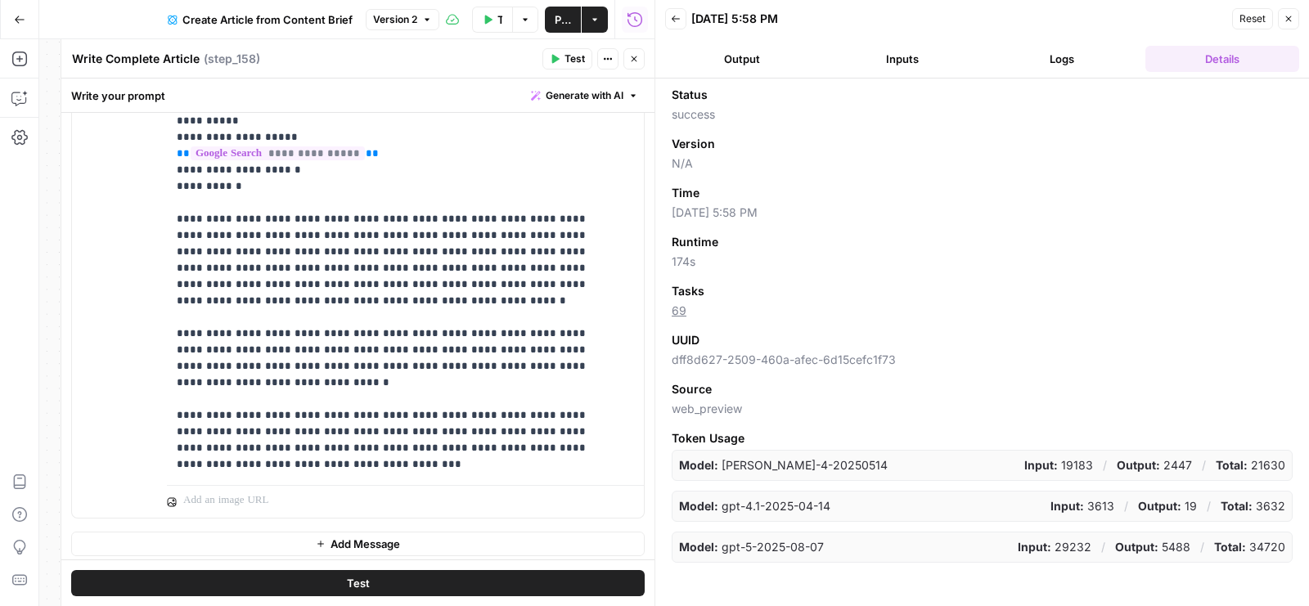
click at [638, 54] on icon "button" at bounding box center [634, 59] width 10 height 10
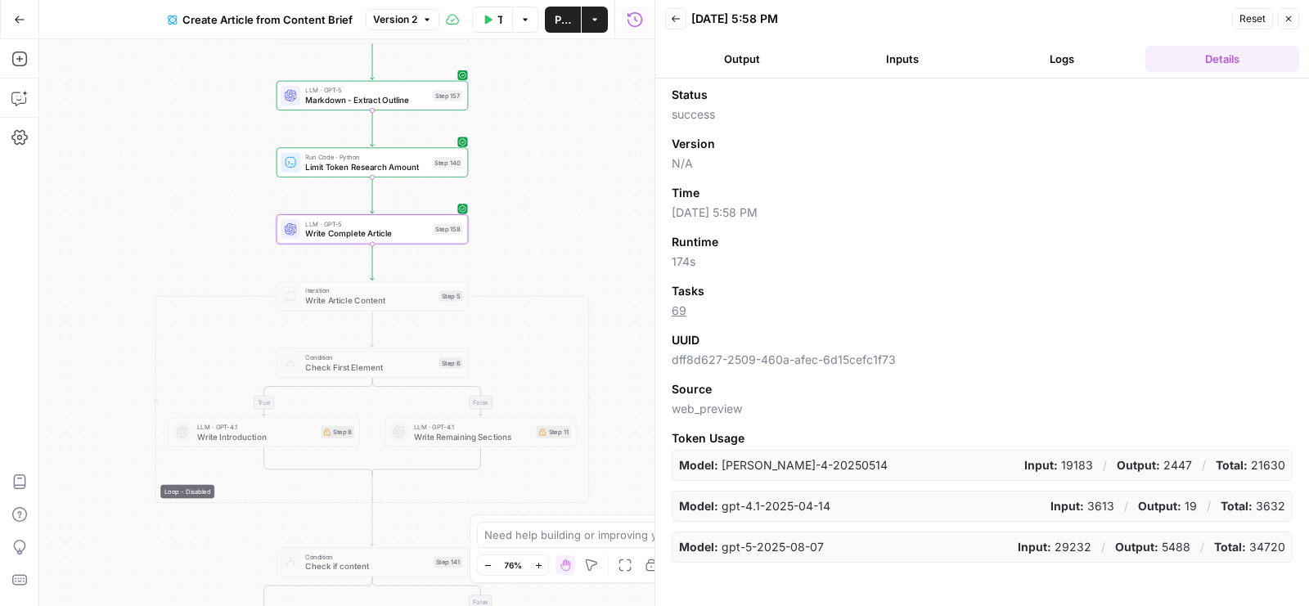
click at [374, 20] on button "Version 2" at bounding box center [403, 19] width 74 height 21
click at [473, 110] on div "about 1 hour ago by Zoe Febrero" at bounding box center [505, 111] width 249 height 15
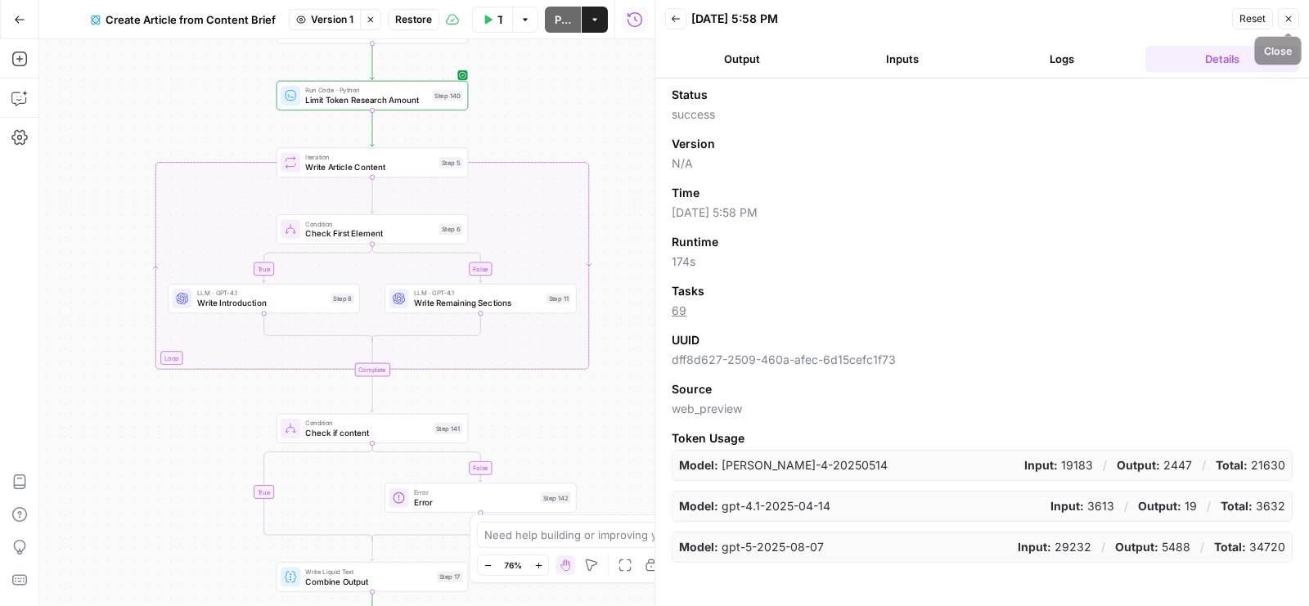
click at [1289, 11] on button "Close" at bounding box center [1288, 18] width 21 height 21
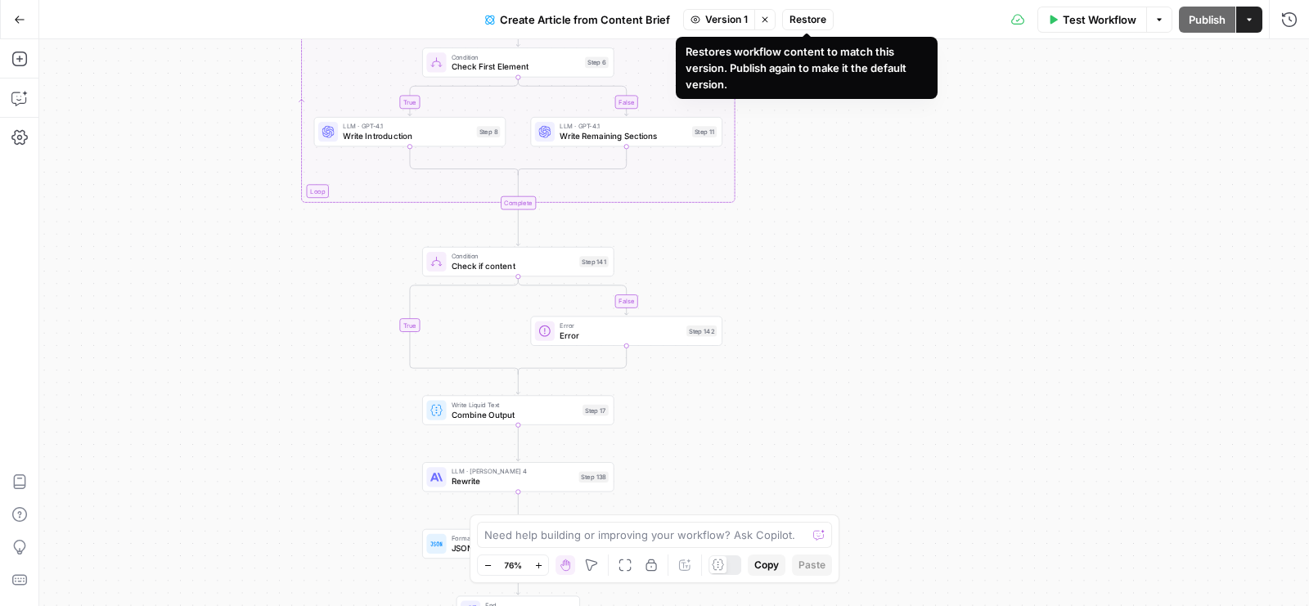
click at [809, 20] on span "Restore" at bounding box center [808, 19] width 37 height 15
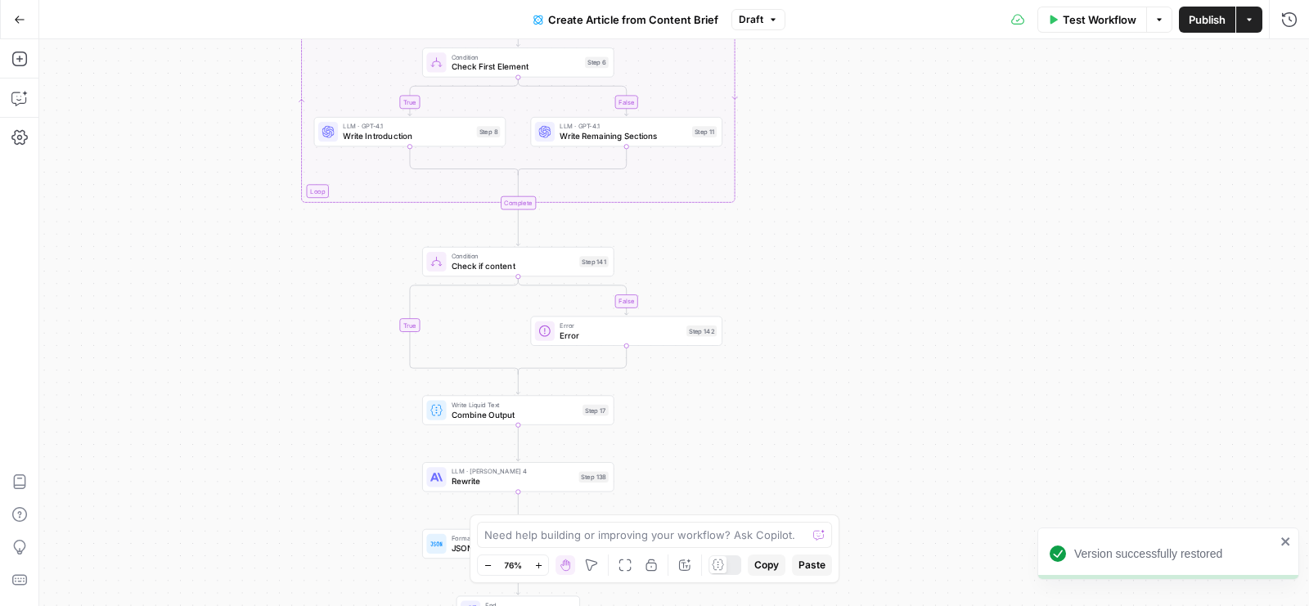
click at [1194, 18] on span "Publish" at bounding box center [1207, 19] width 37 height 16
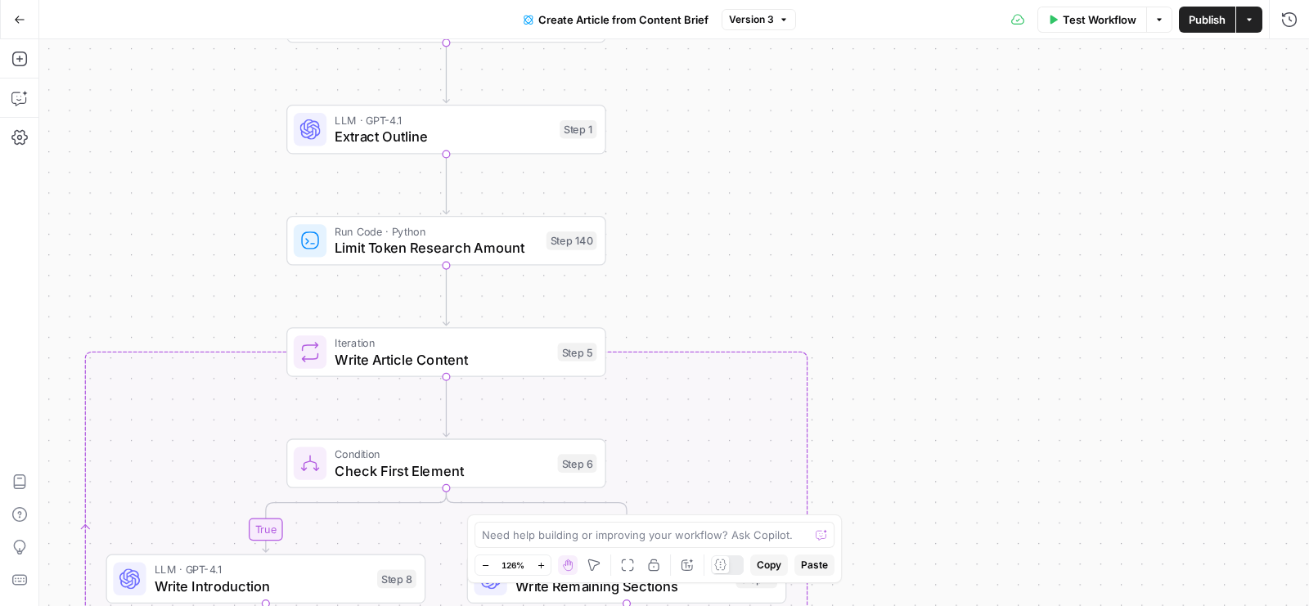
click at [752, 16] on span "Version 3" at bounding box center [751, 19] width 45 height 15
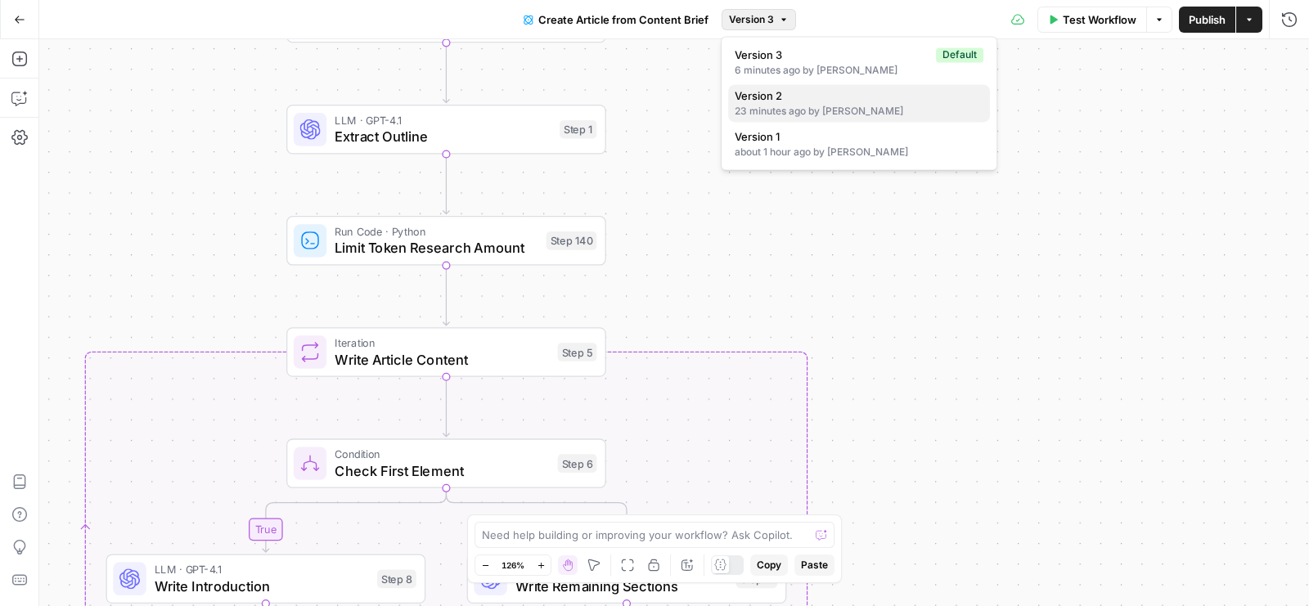
click at [790, 88] on span "Version 2" at bounding box center [856, 96] width 242 height 16
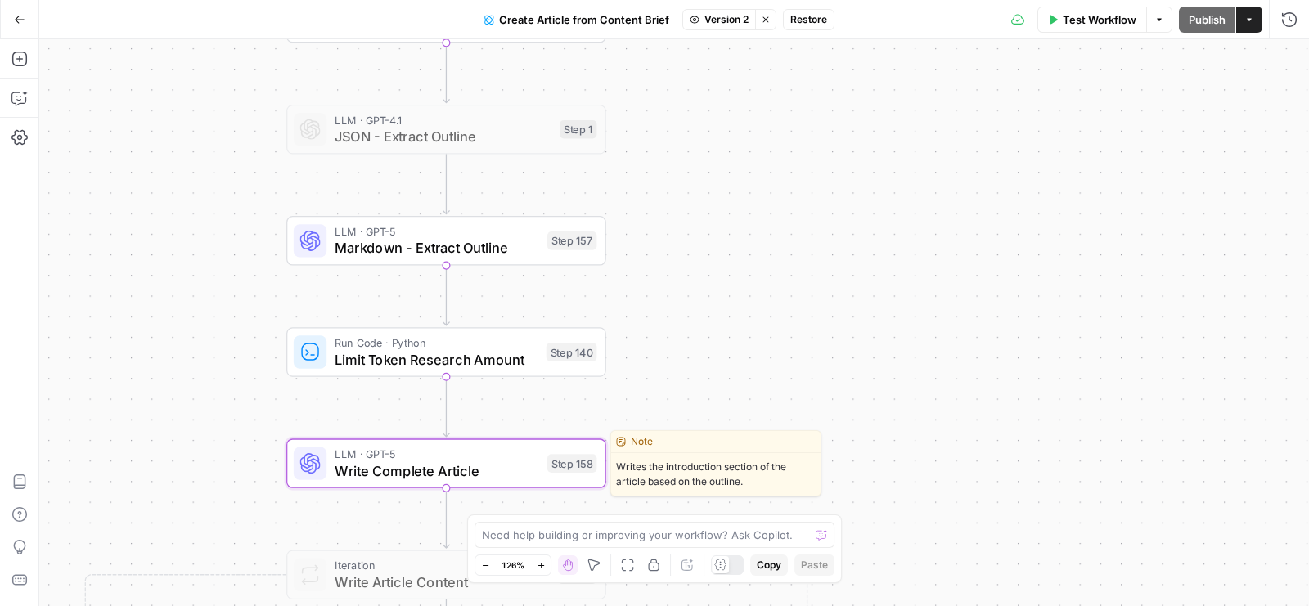
click at [515, 469] on span "Write Complete Article" at bounding box center [437, 471] width 205 height 20
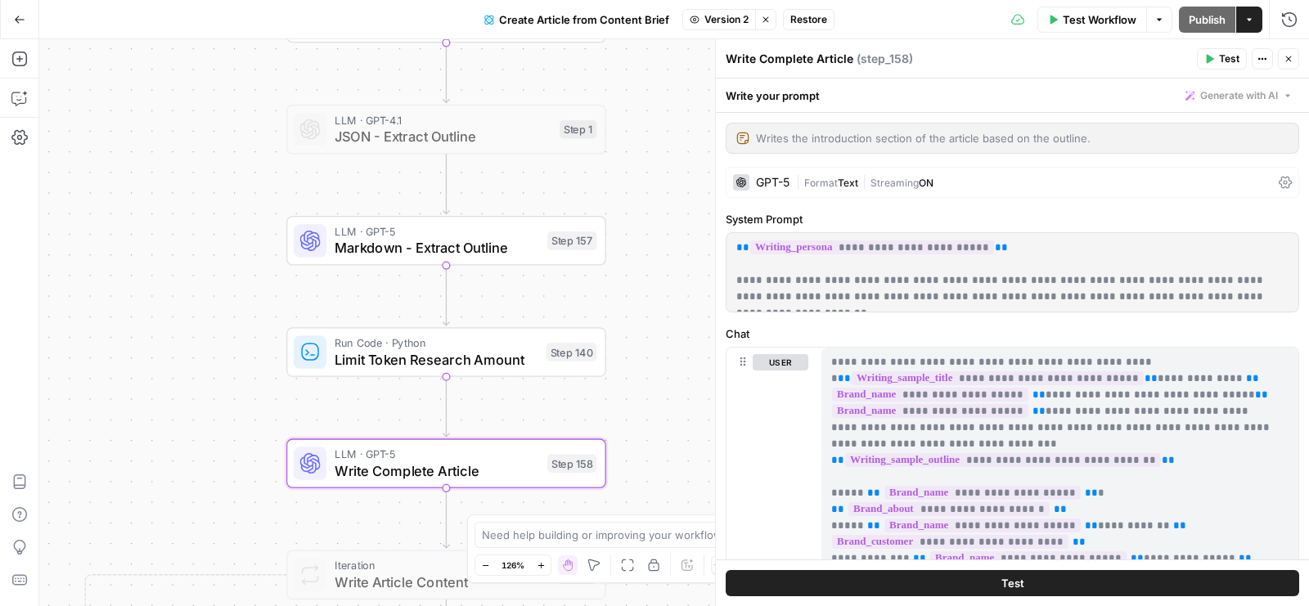
click at [949, 179] on div "| Format Text | Streaming ON" at bounding box center [1034, 183] width 476 height 16
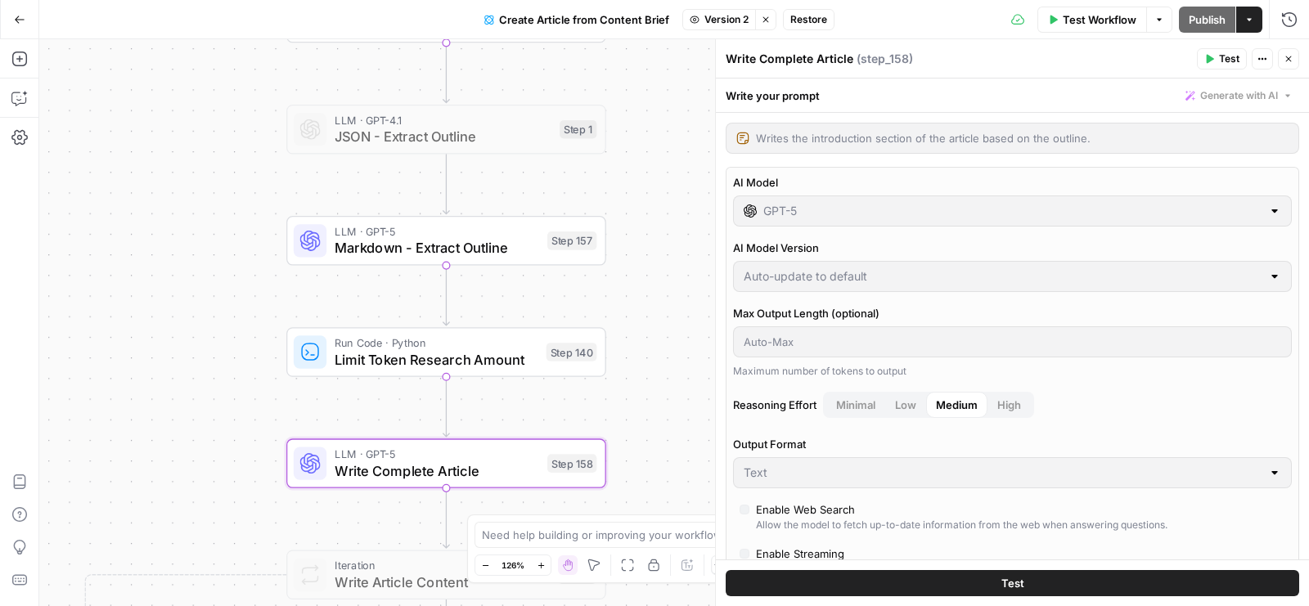
click at [1287, 52] on button "Close" at bounding box center [1288, 58] width 21 height 21
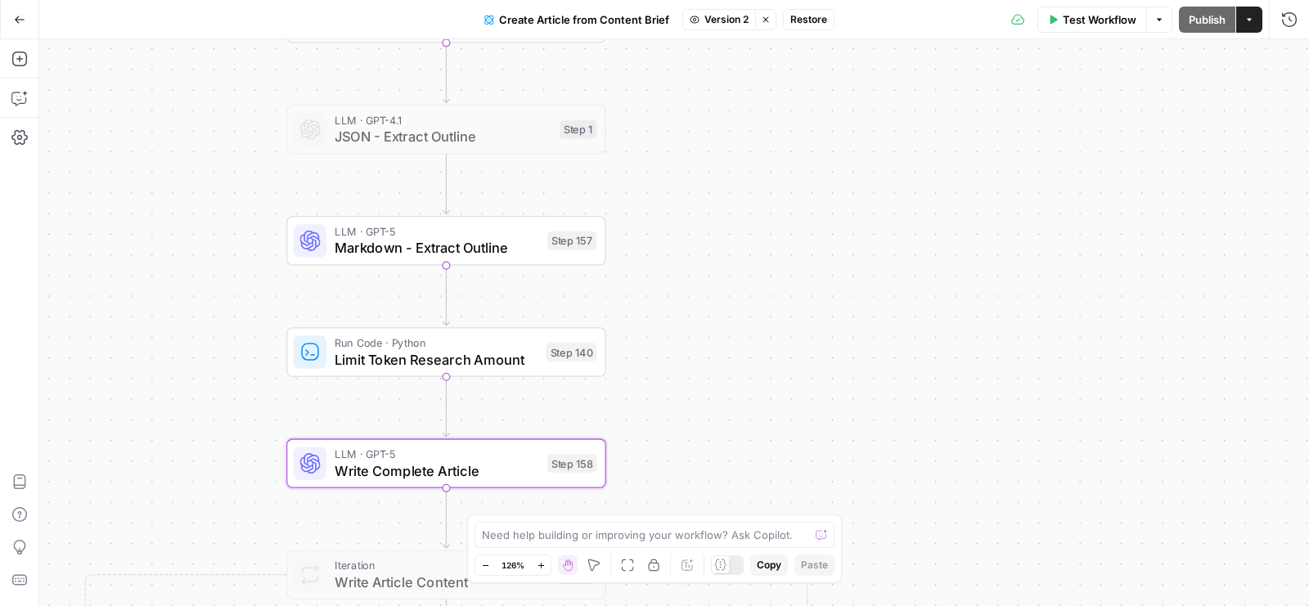
click at [818, 20] on span "Restore" at bounding box center [809, 19] width 37 height 15
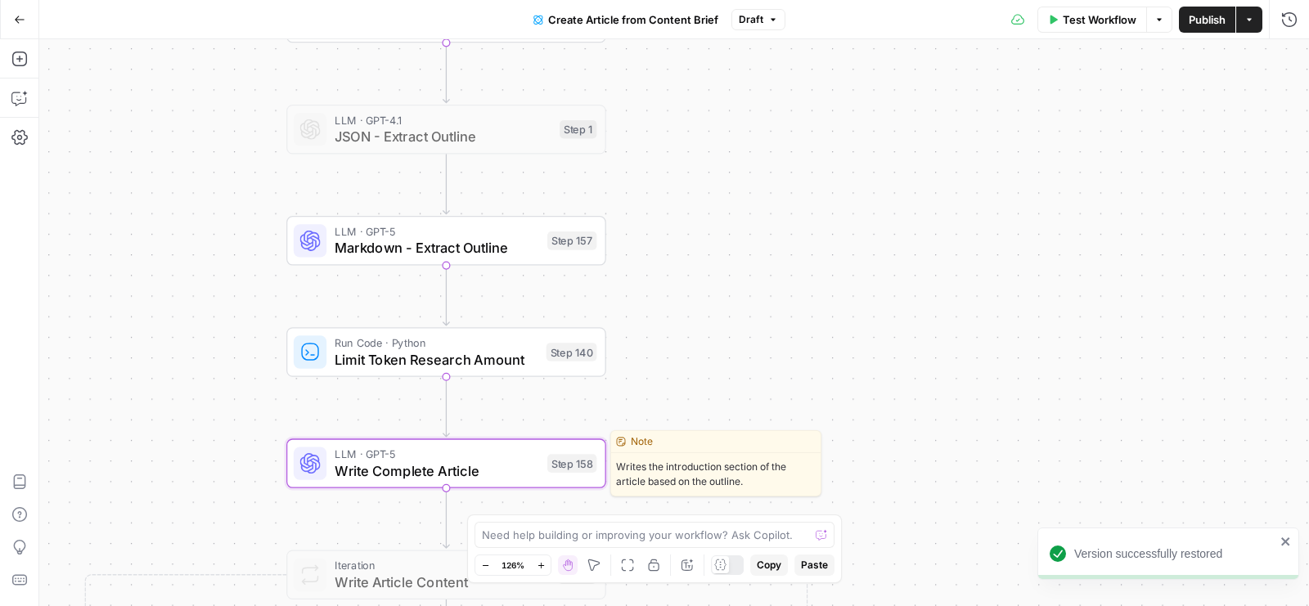
click at [520, 461] on span "Write Complete Article" at bounding box center [437, 471] width 205 height 20
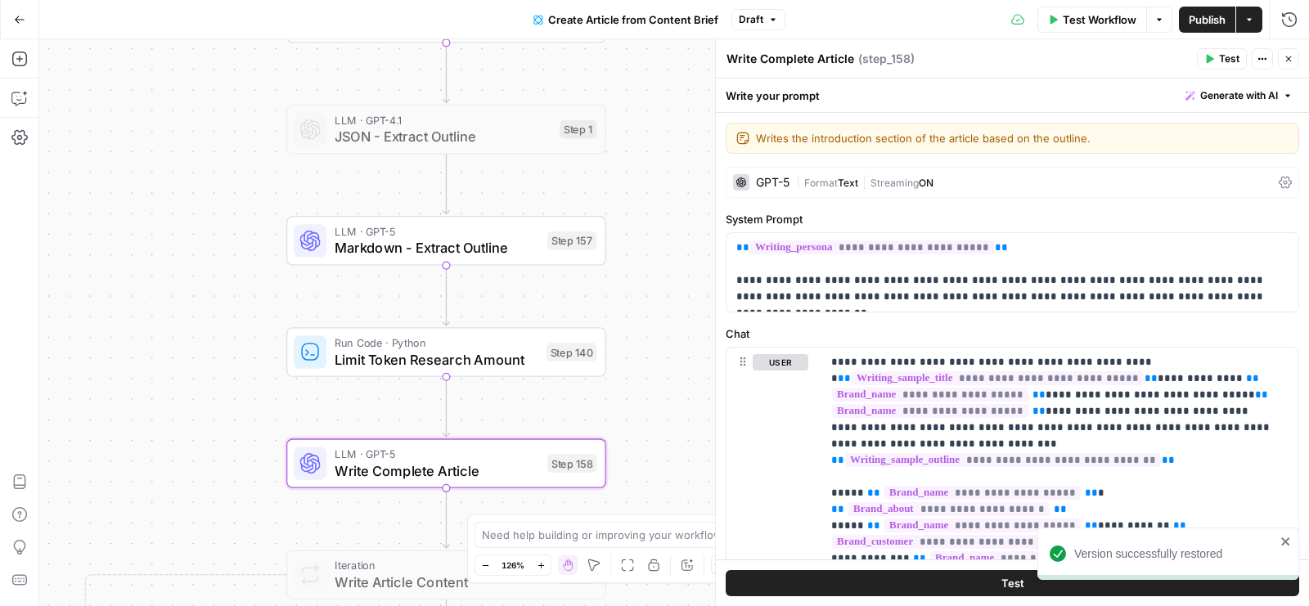
click at [1214, 184] on div "| Format Text | Streaming ON" at bounding box center [1034, 183] width 476 height 16
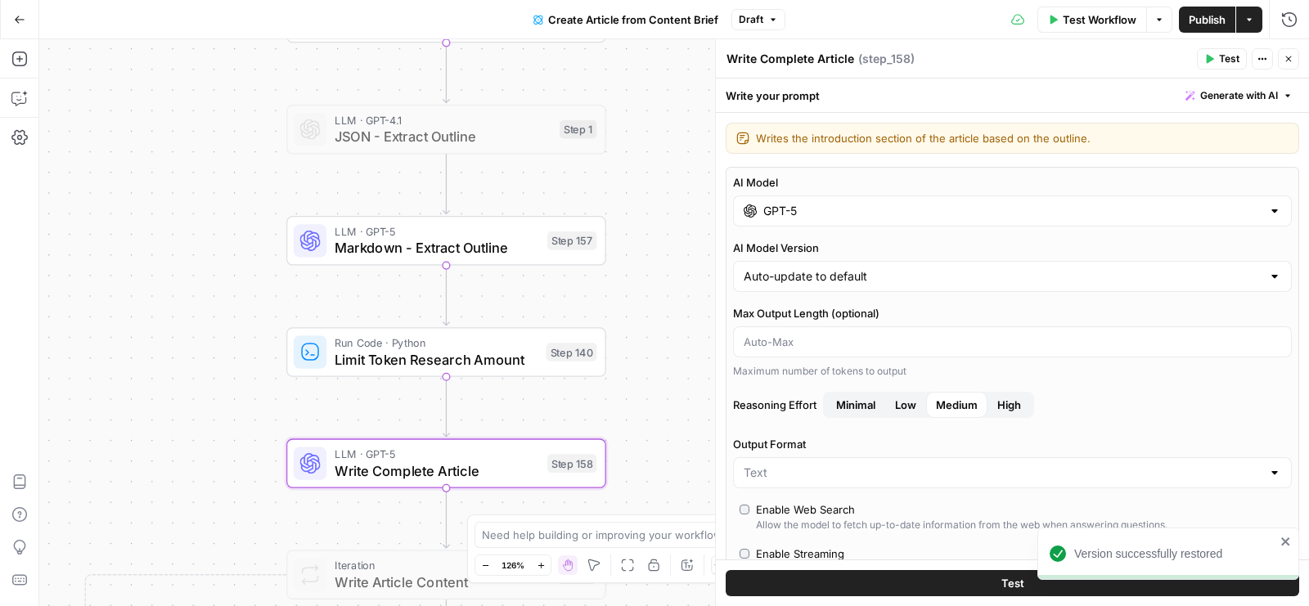
click at [1079, 199] on div "GPT-5" at bounding box center [1012, 211] width 559 height 31
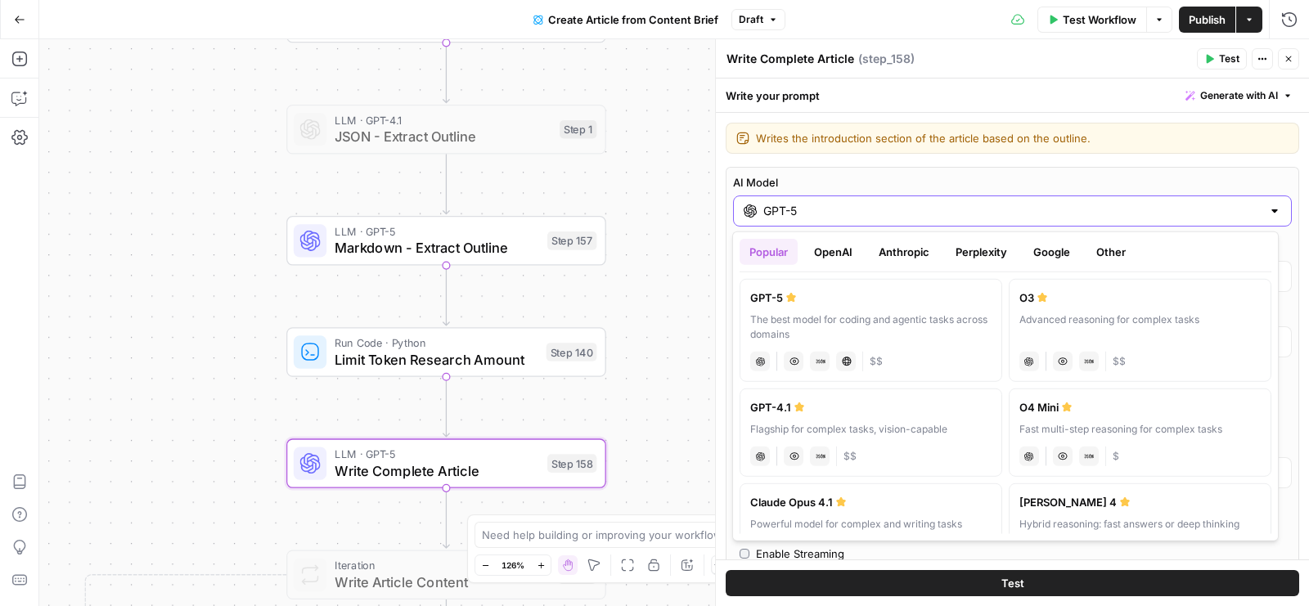
scroll to position [2, 0]
click at [895, 250] on button "Anthropic" at bounding box center [904, 252] width 70 height 26
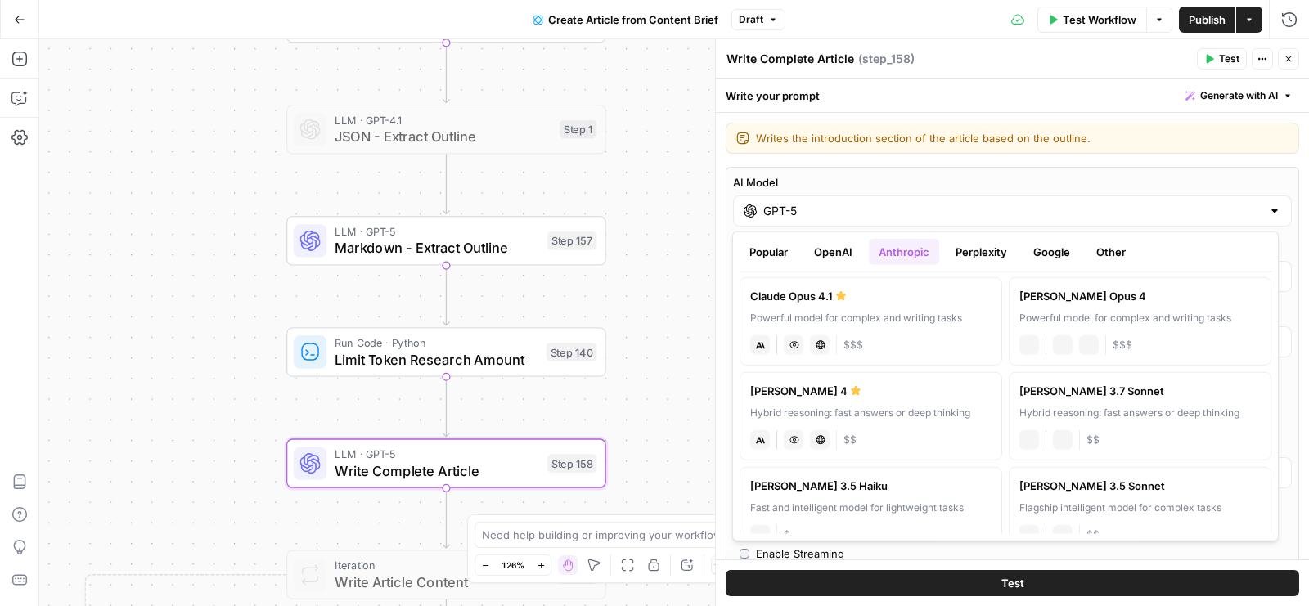
scroll to position [0, 0]
click at [918, 304] on div "Claude Opus 4.1" at bounding box center [870, 298] width 241 height 16
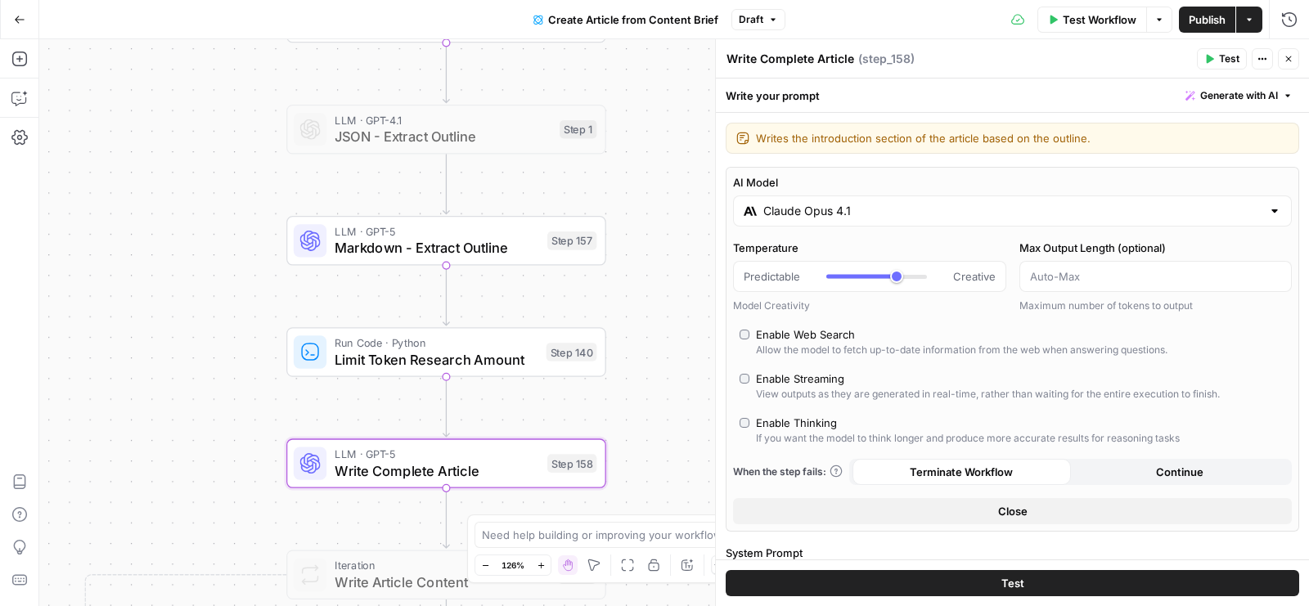
type input "Claude Opus 4.1"
click at [944, 513] on button "Close" at bounding box center [1012, 511] width 559 height 26
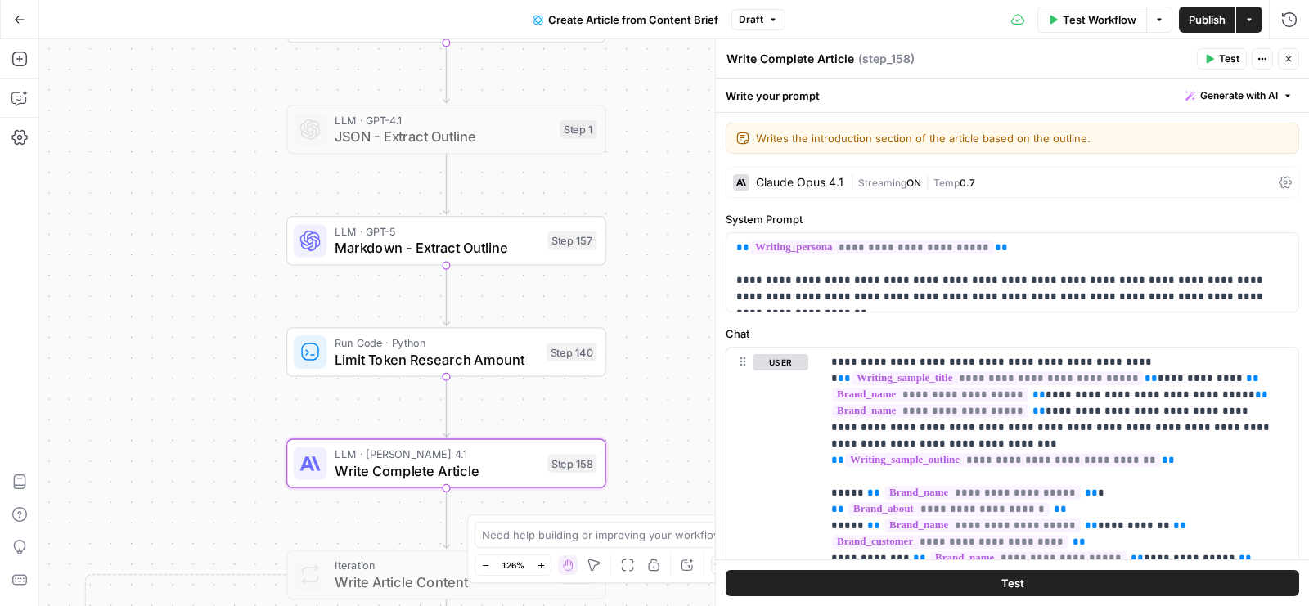
click at [949, 579] on button "Test" at bounding box center [1013, 583] width 574 height 26
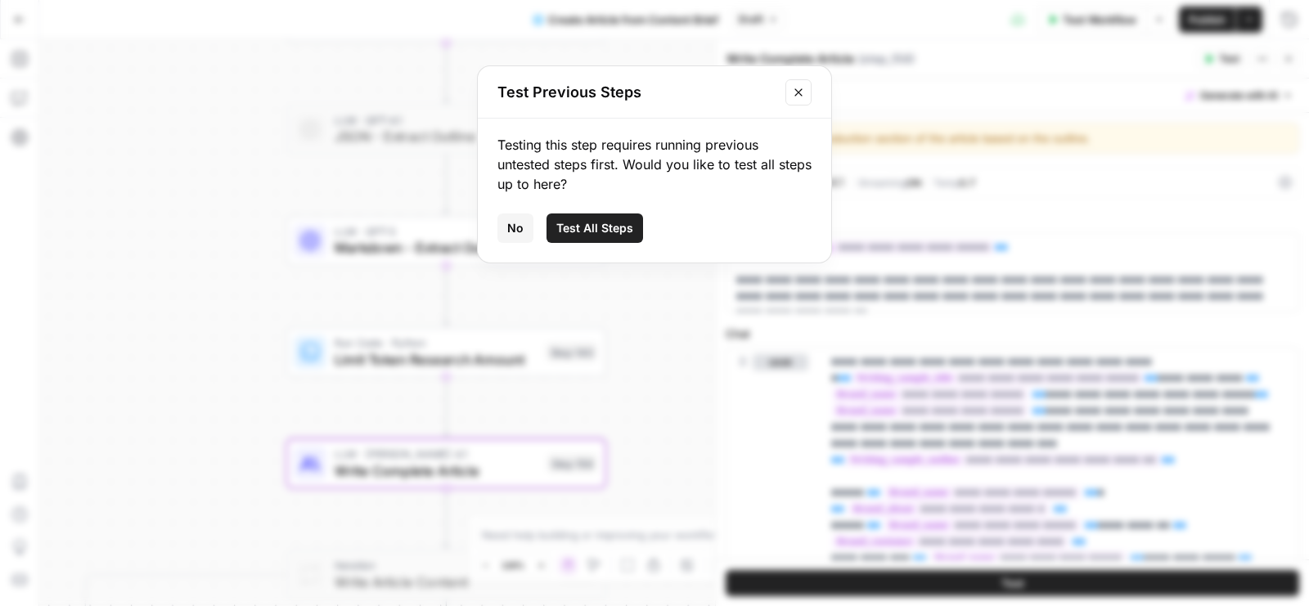
click at [617, 223] on span "Test All Steps" at bounding box center [595, 228] width 77 height 16
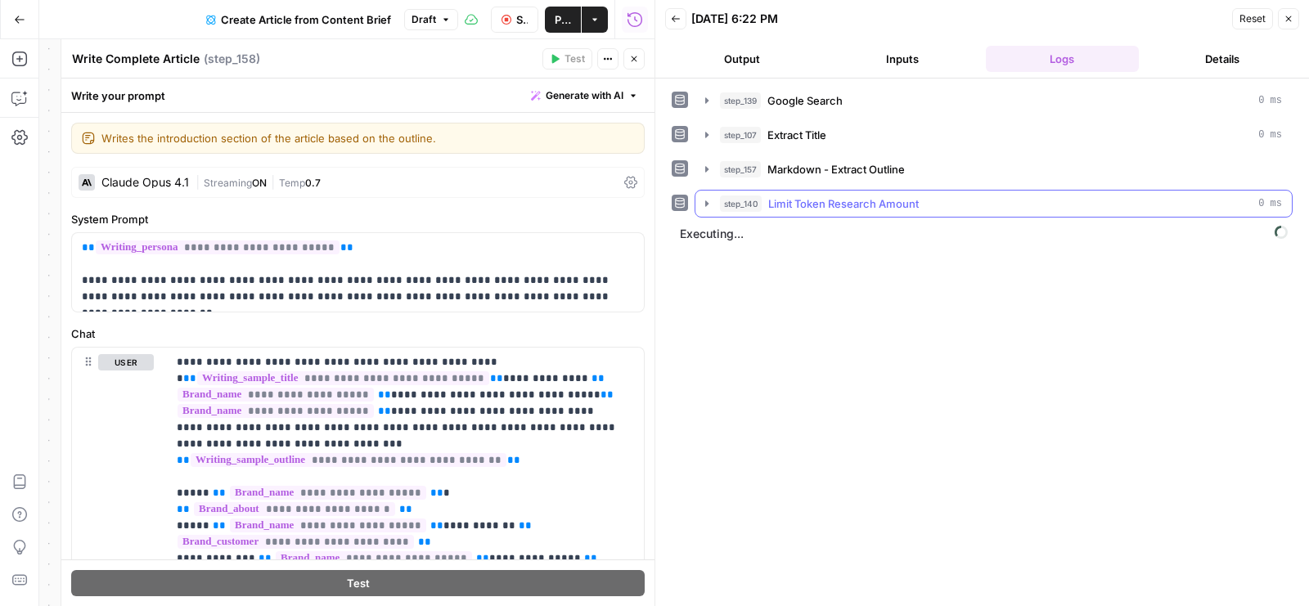
click at [854, 197] on span "Limit Token Research Amount" at bounding box center [843, 204] width 151 height 16
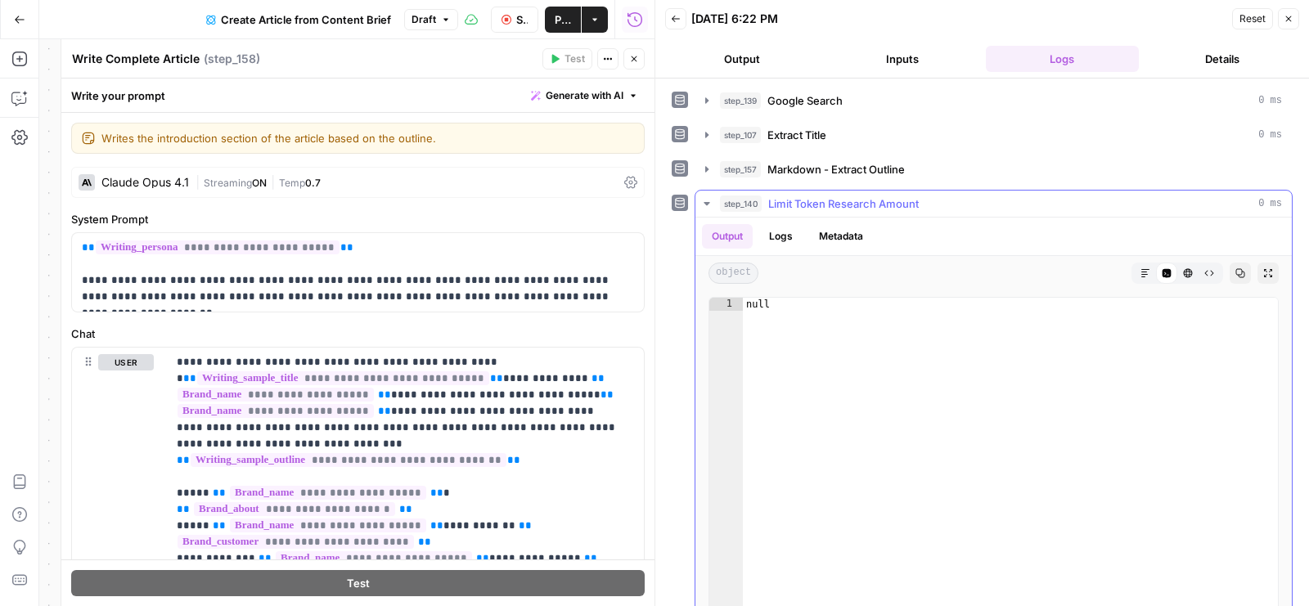
click at [854, 197] on span "Limit Token Research Amount" at bounding box center [843, 204] width 151 height 16
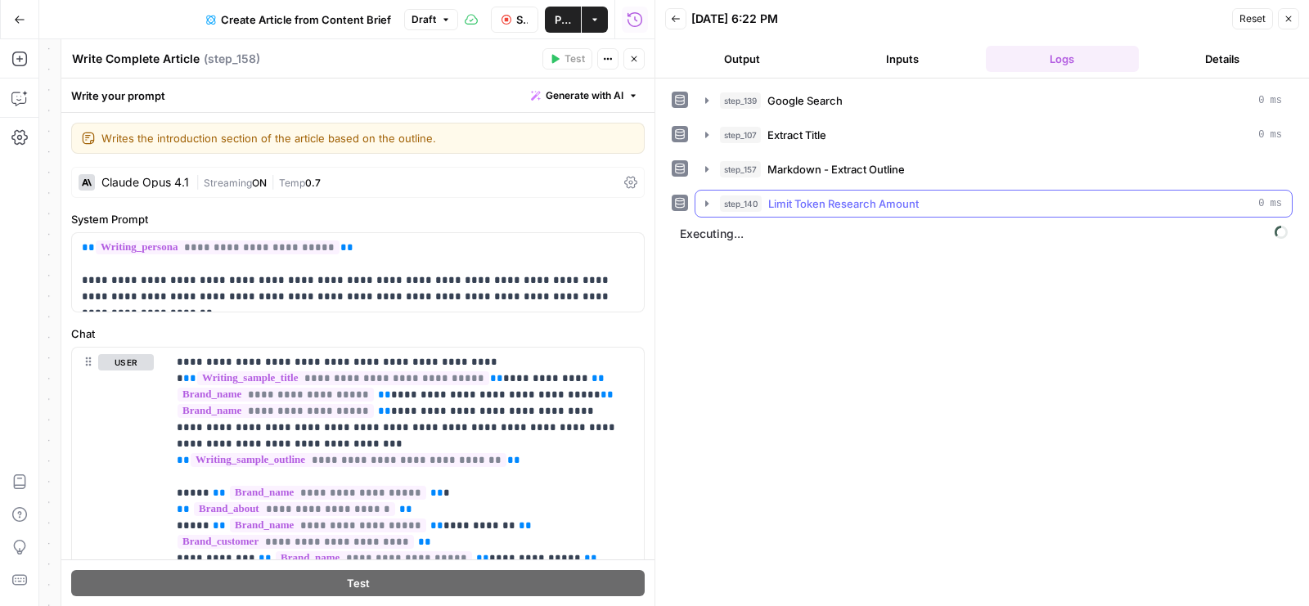
click at [967, 191] on button "step_140 Limit Token Research Amount 0 ms" at bounding box center [994, 204] width 597 height 26
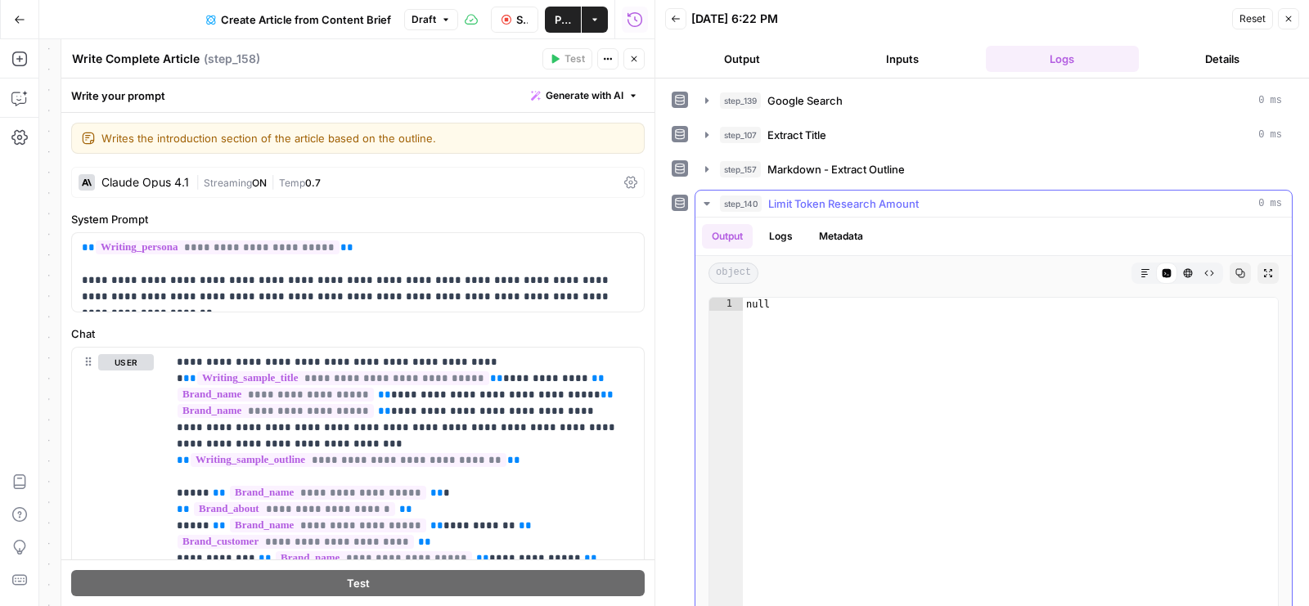
click at [967, 191] on button "step_140 Limit Token Research Amount 0 ms" at bounding box center [994, 204] width 597 height 26
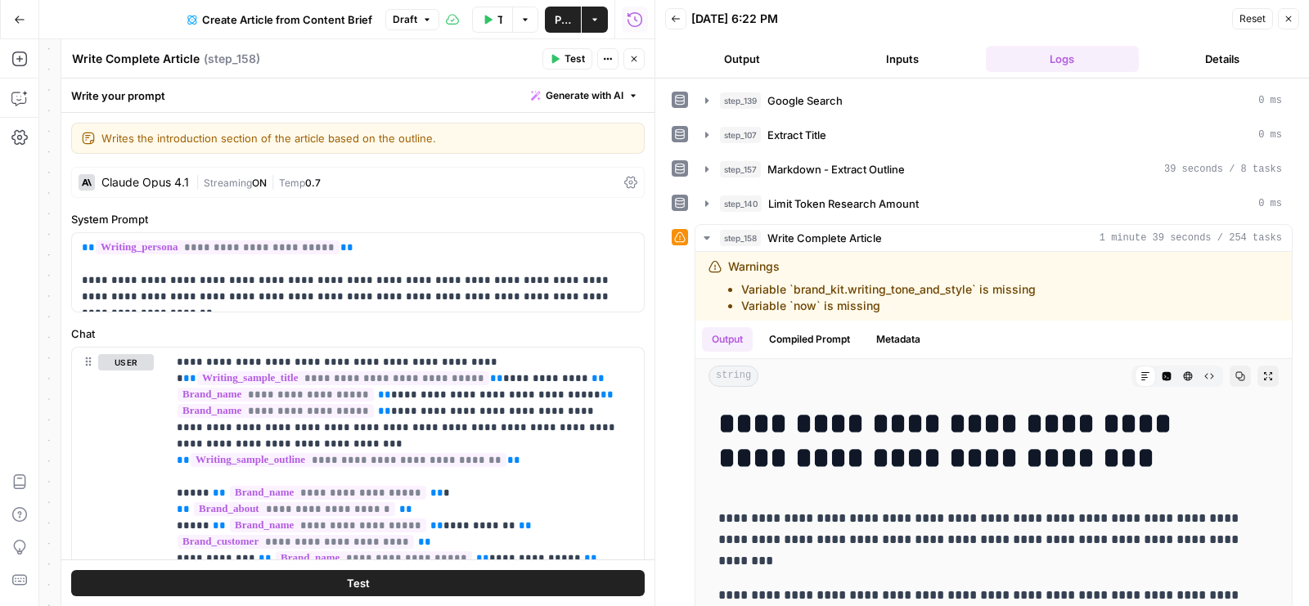
click at [638, 56] on icon "button" at bounding box center [634, 59] width 10 height 10
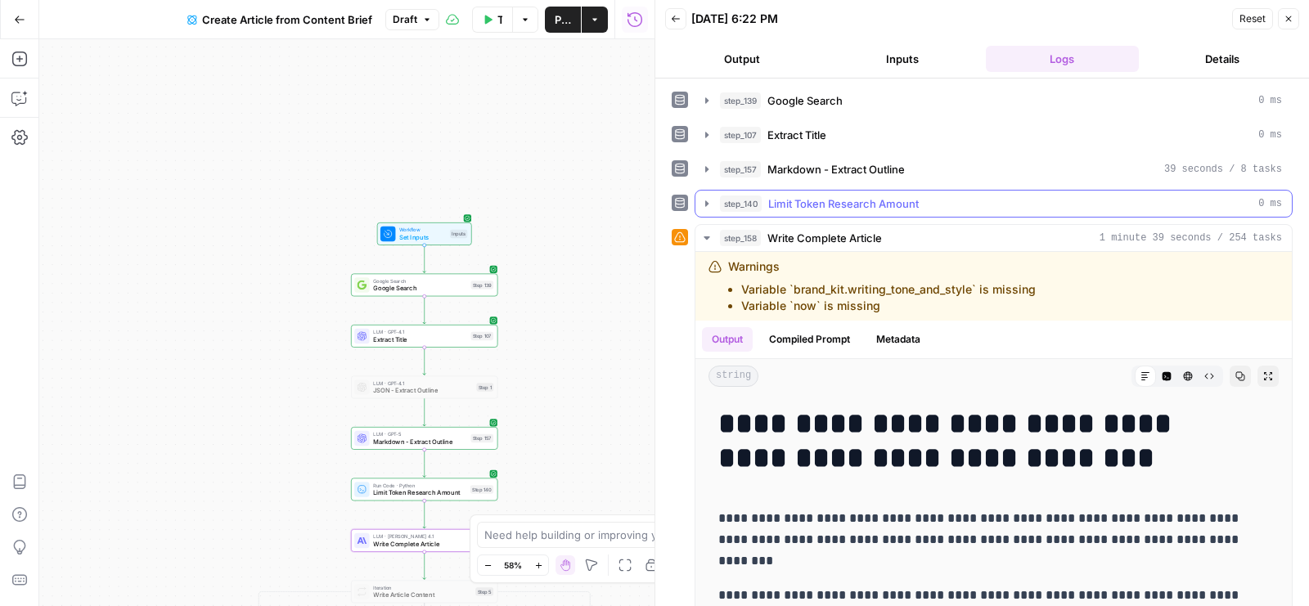
scroll to position [127, 0]
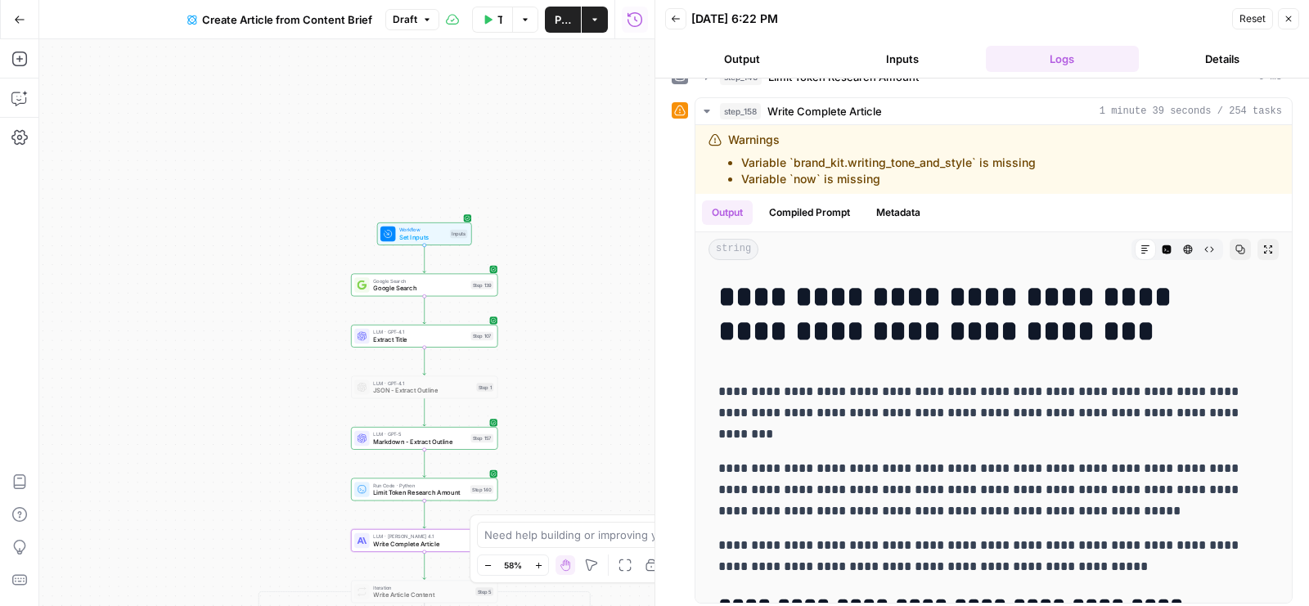
click at [1293, 27] on button "Close" at bounding box center [1288, 18] width 21 height 21
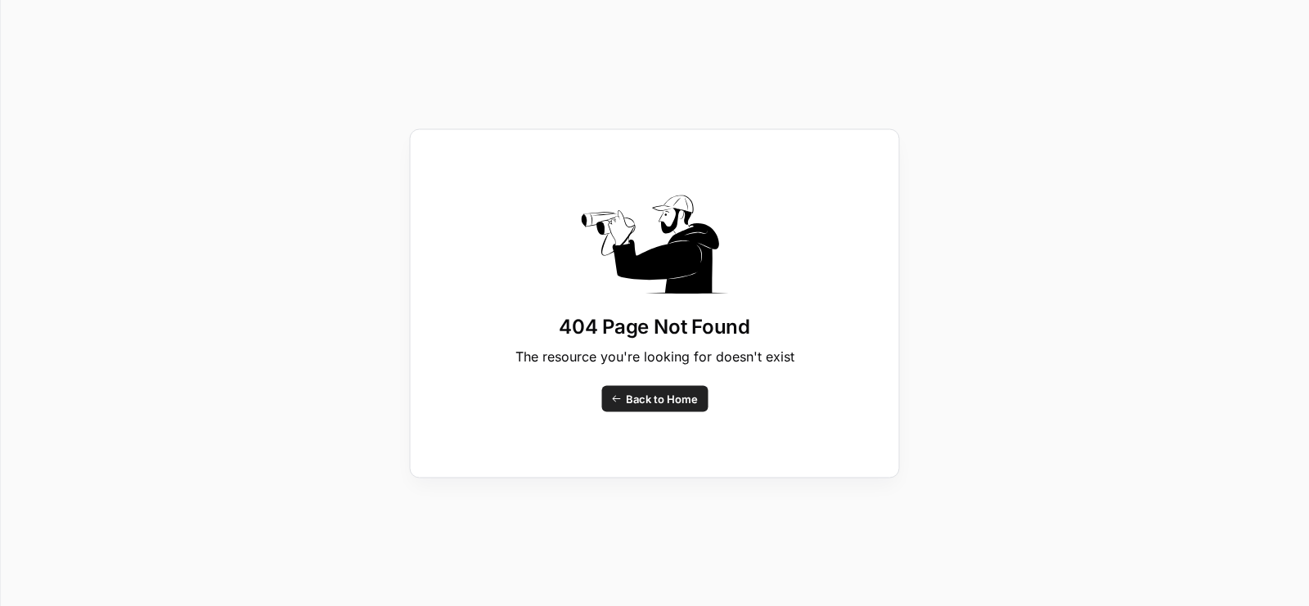
click at [636, 400] on span "Back to Home" at bounding box center [662, 398] width 72 height 16
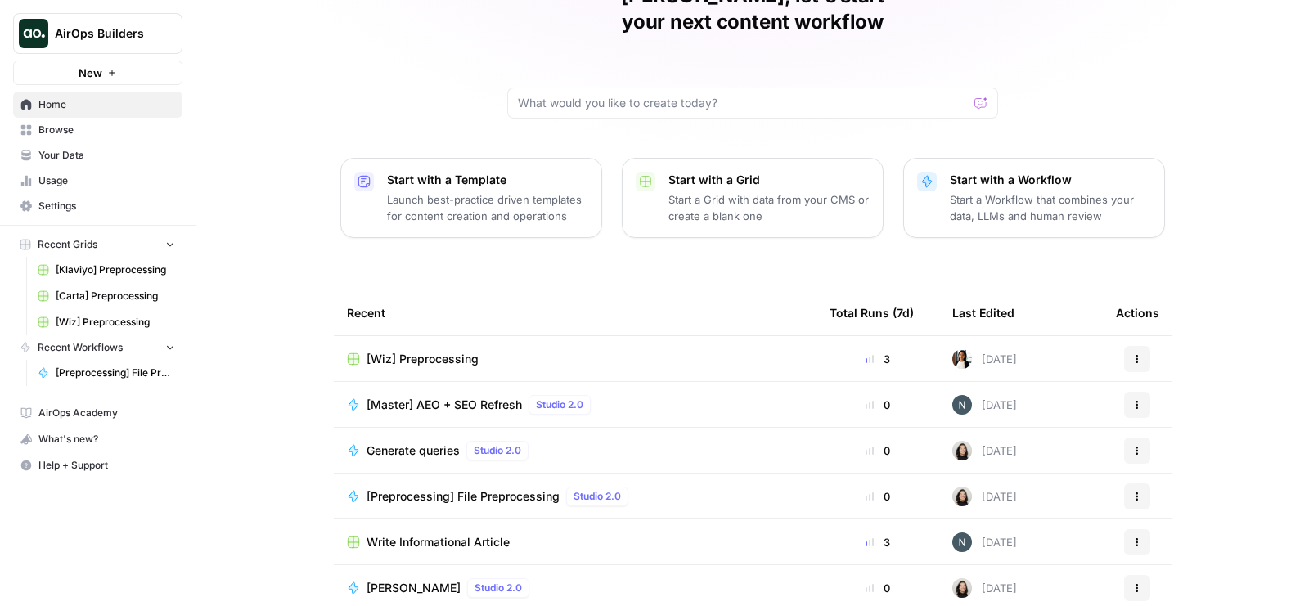
scroll to position [145, 0]
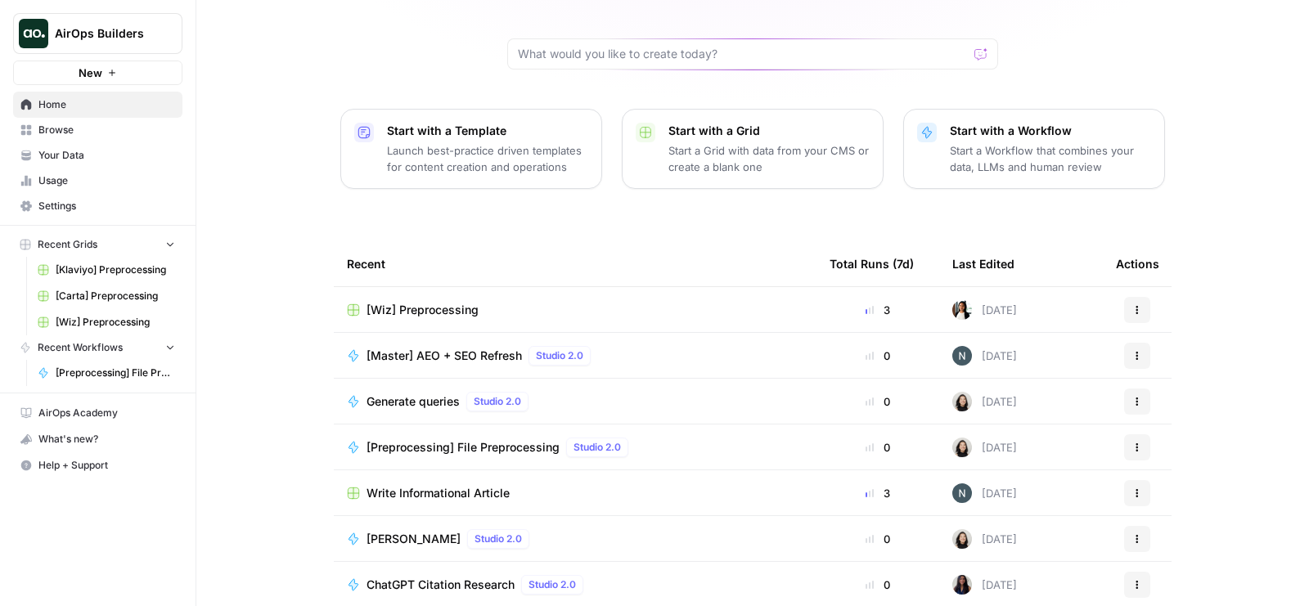
click at [67, 127] on span "Browse" at bounding box center [106, 130] width 137 height 15
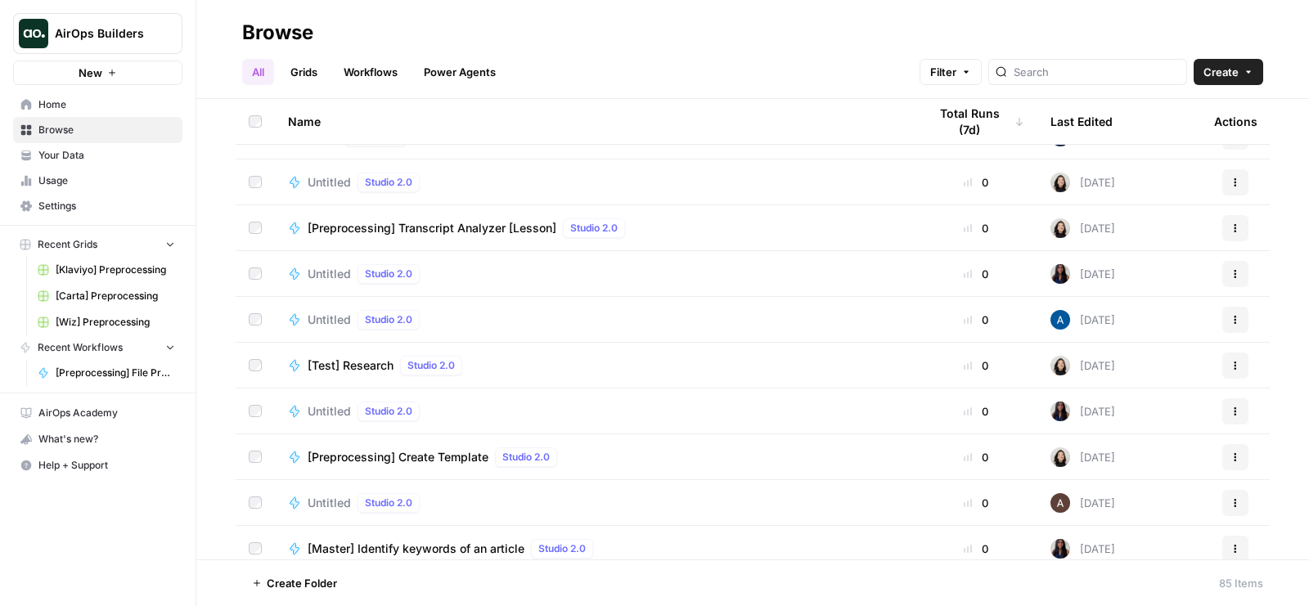
scroll to position [2332, 0]
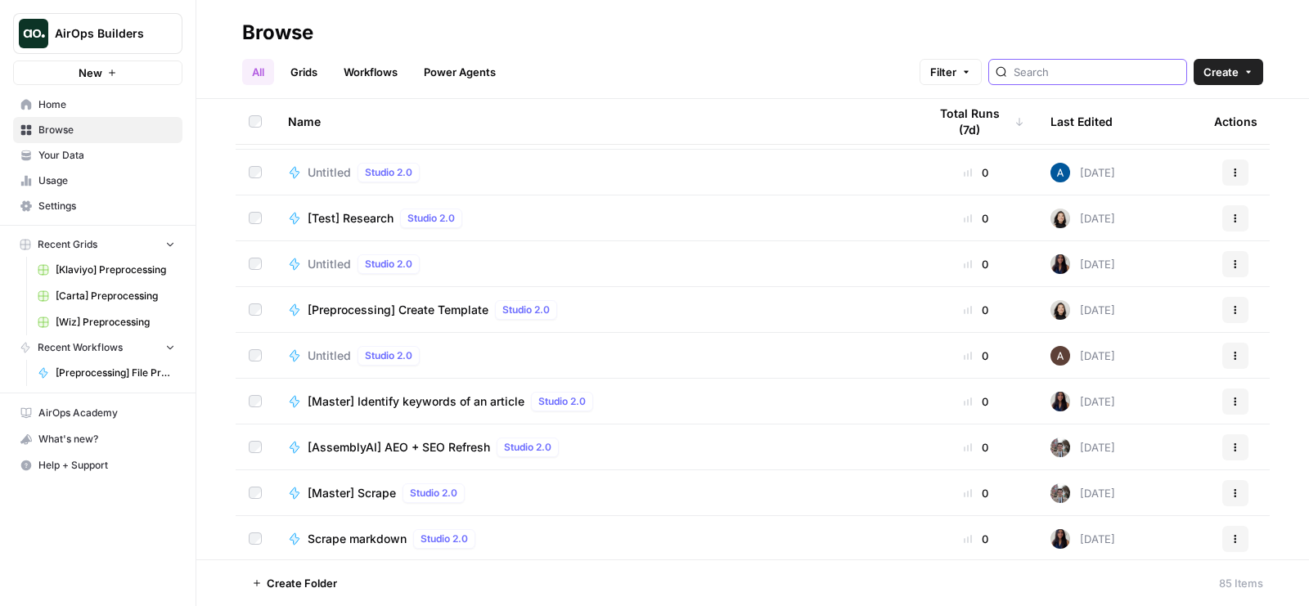
click at [1109, 69] on input "search" at bounding box center [1097, 72] width 166 height 16
type input "master"
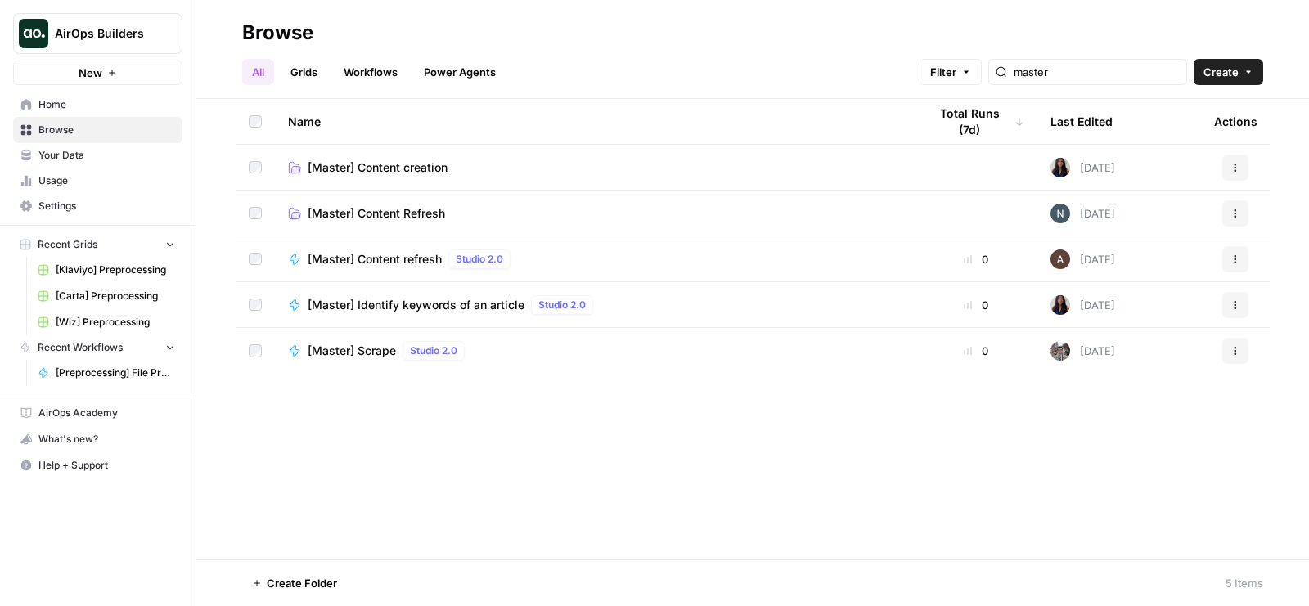
click at [382, 170] on span "[Master] Content creation" at bounding box center [378, 168] width 140 height 16
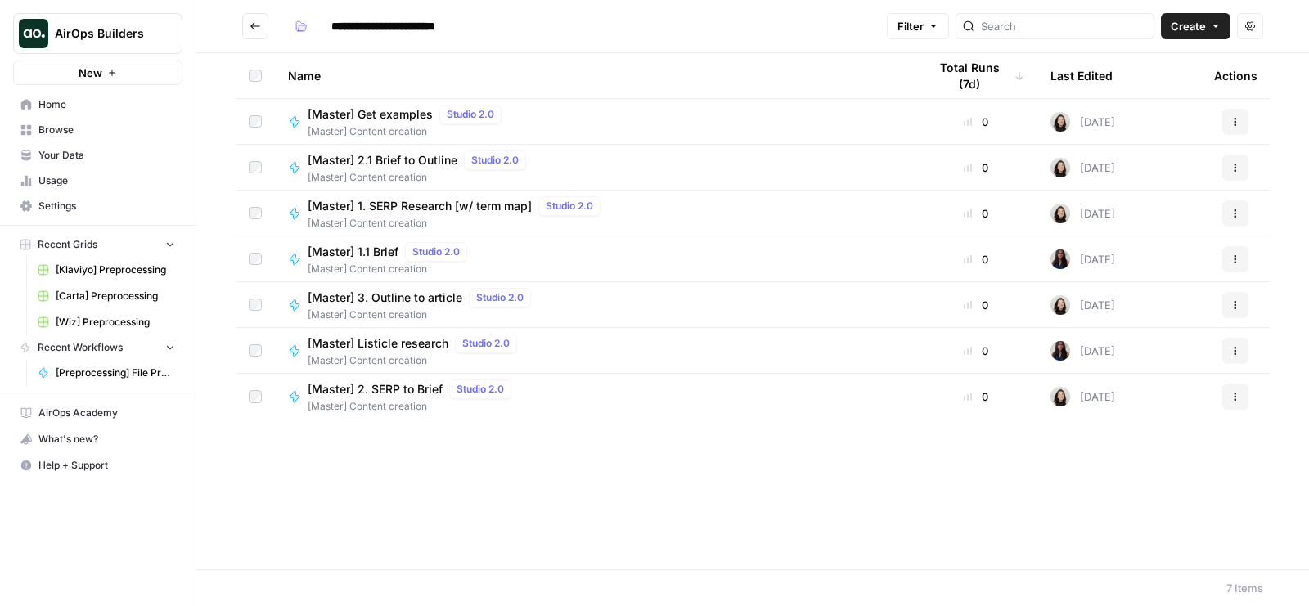
click at [417, 303] on span "[Master] 3. Outline to article" at bounding box center [385, 298] width 155 height 16
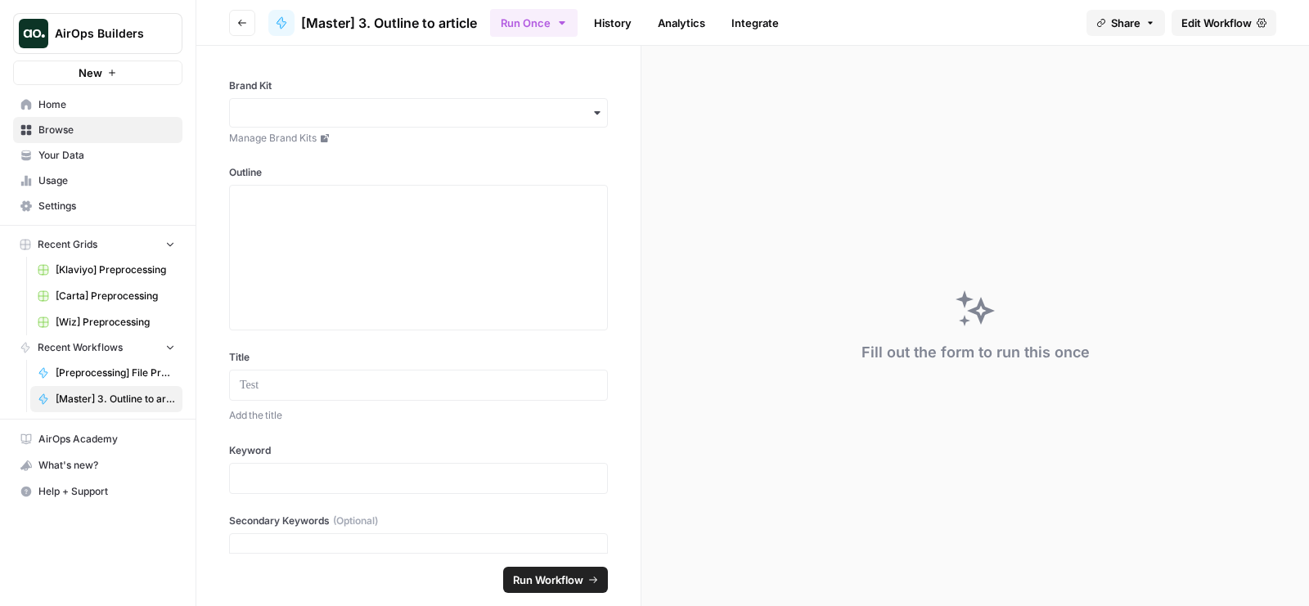
click at [1201, 25] on span "Edit Workflow" at bounding box center [1217, 23] width 70 height 16
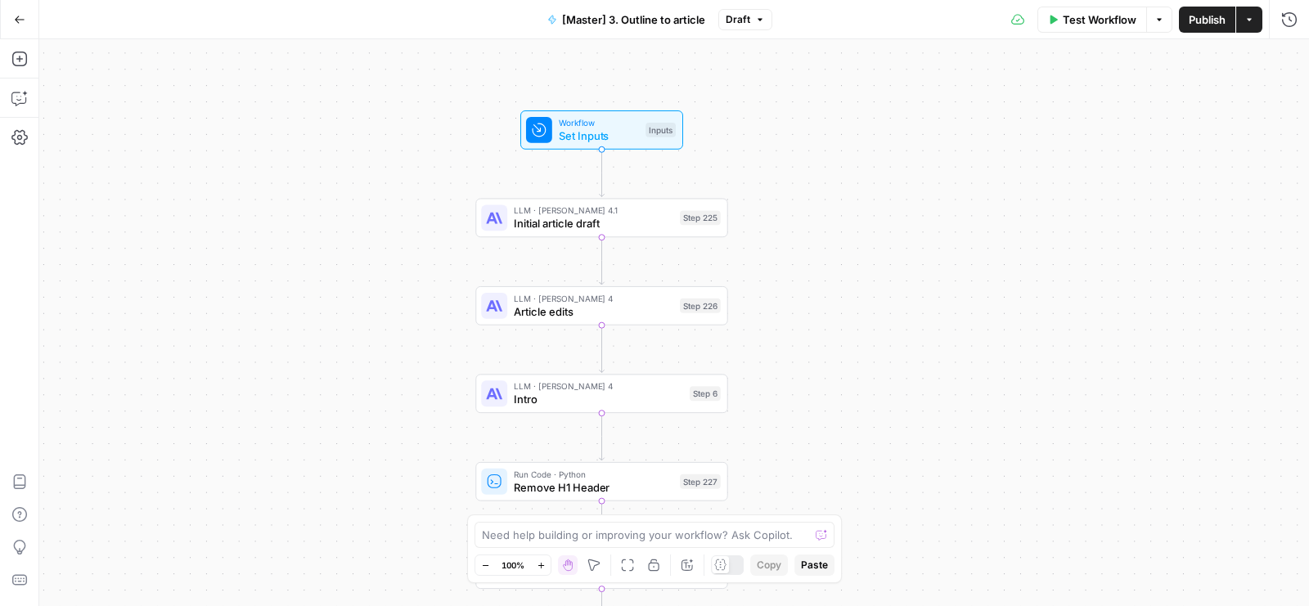
click at [877, 70] on div "Workflow Set Inputs Inputs LLM · [PERSON_NAME] Opus 4.1 Initial article draft S…" at bounding box center [674, 322] width 1270 height 567
click at [1256, 21] on button "Actions" at bounding box center [1250, 20] width 26 height 26
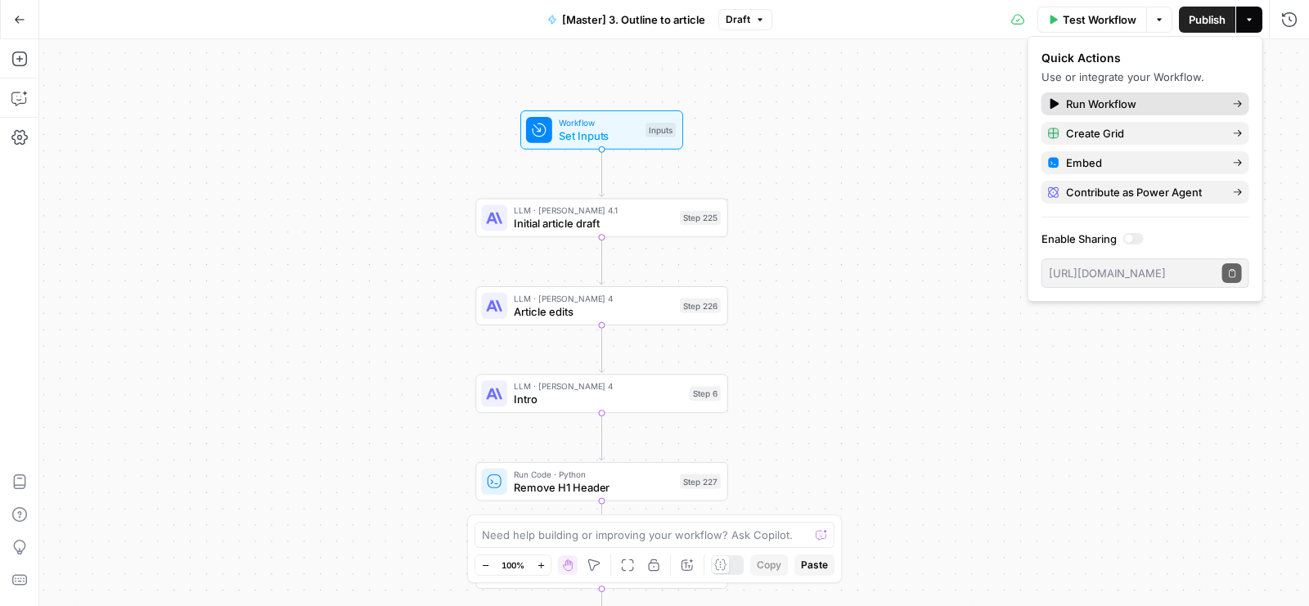
click at [1158, 97] on span "Run Workflow" at bounding box center [1143, 104] width 154 height 16
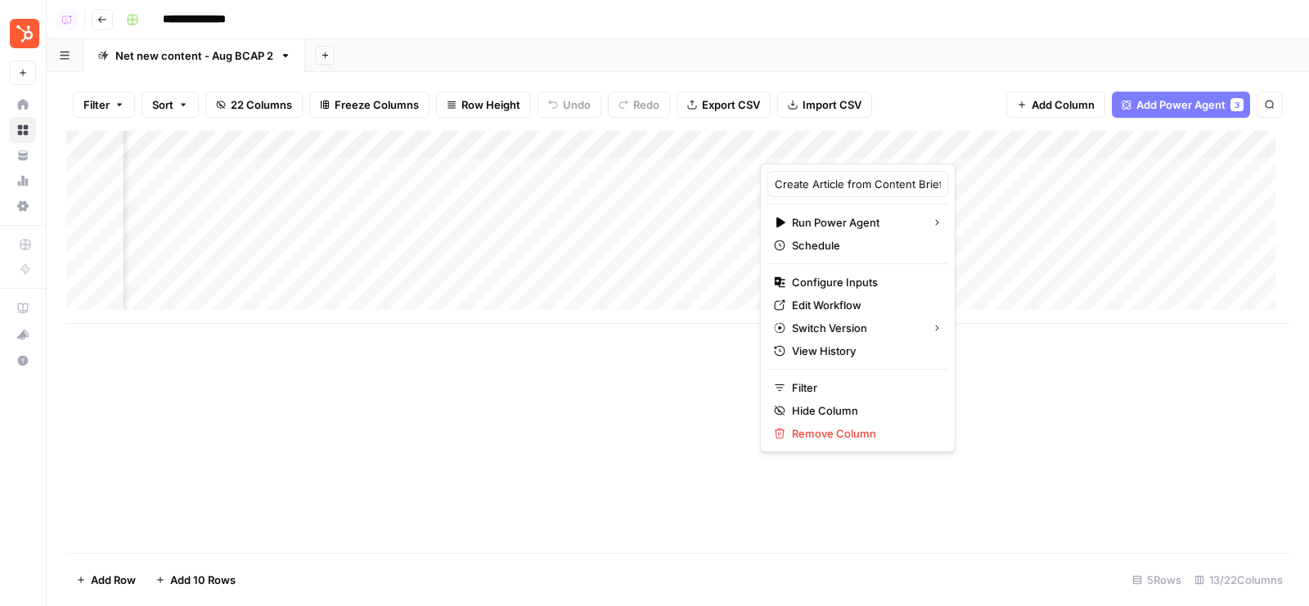
scroll to position [0, 1354]
click at [938, 73] on div "Filter Sort 22 Columns Freeze Columns Row Height Undo Redo Export CSV Import CS…" at bounding box center [678, 339] width 1263 height 534
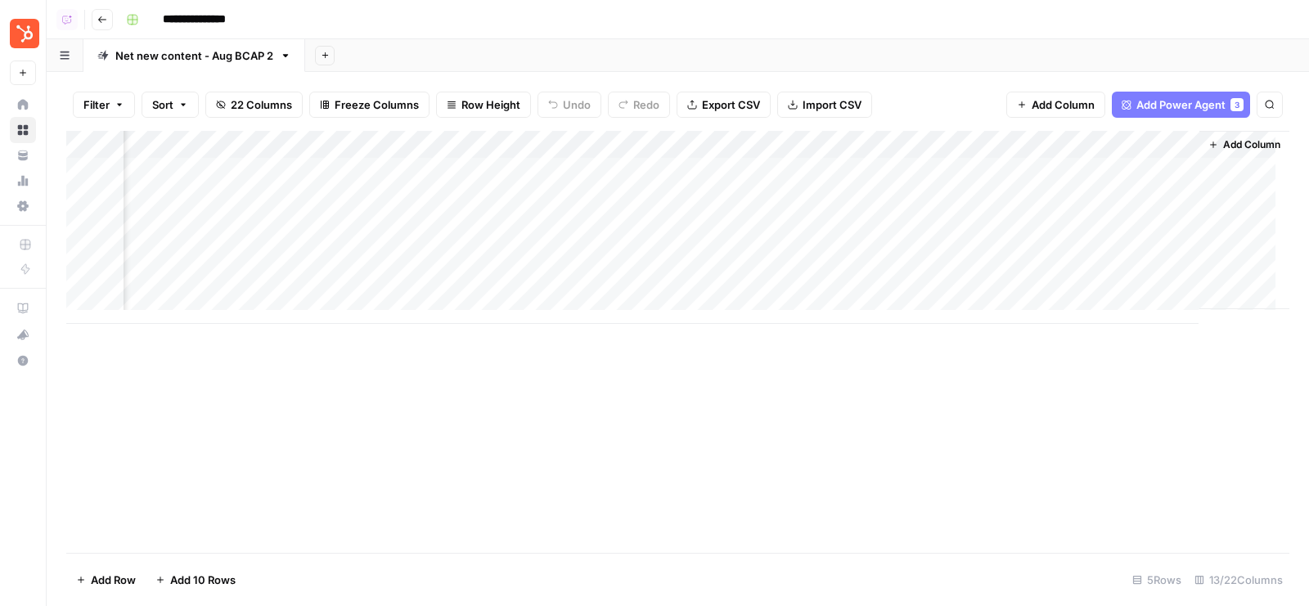
click at [1236, 137] on span "Add Column" at bounding box center [1251, 144] width 57 height 15
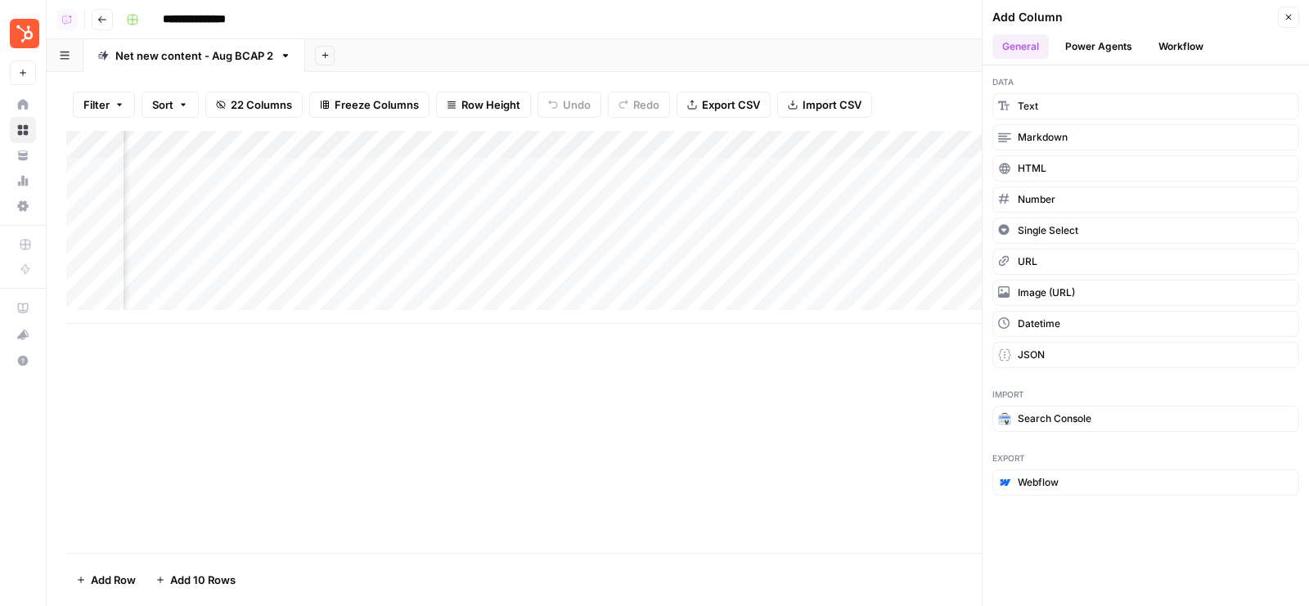
click at [1187, 55] on button "Workflow" at bounding box center [1181, 46] width 65 height 25
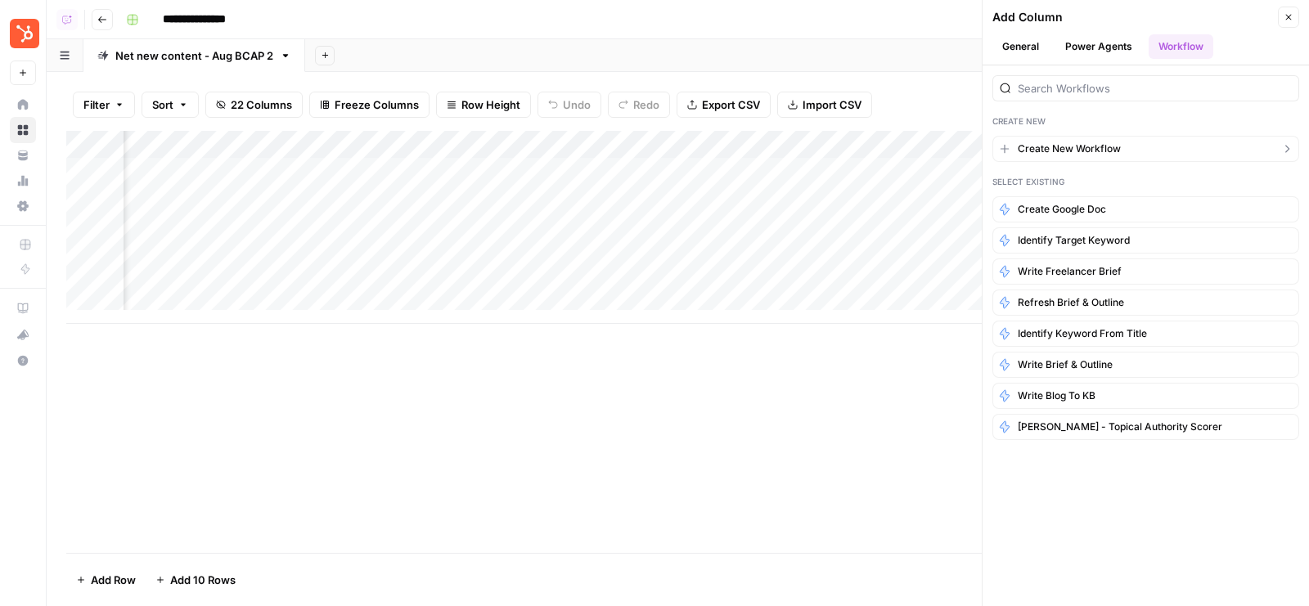
click at [1088, 151] on span "Create New Workflow" at bounding box center [1069, 149] width 103 height 15
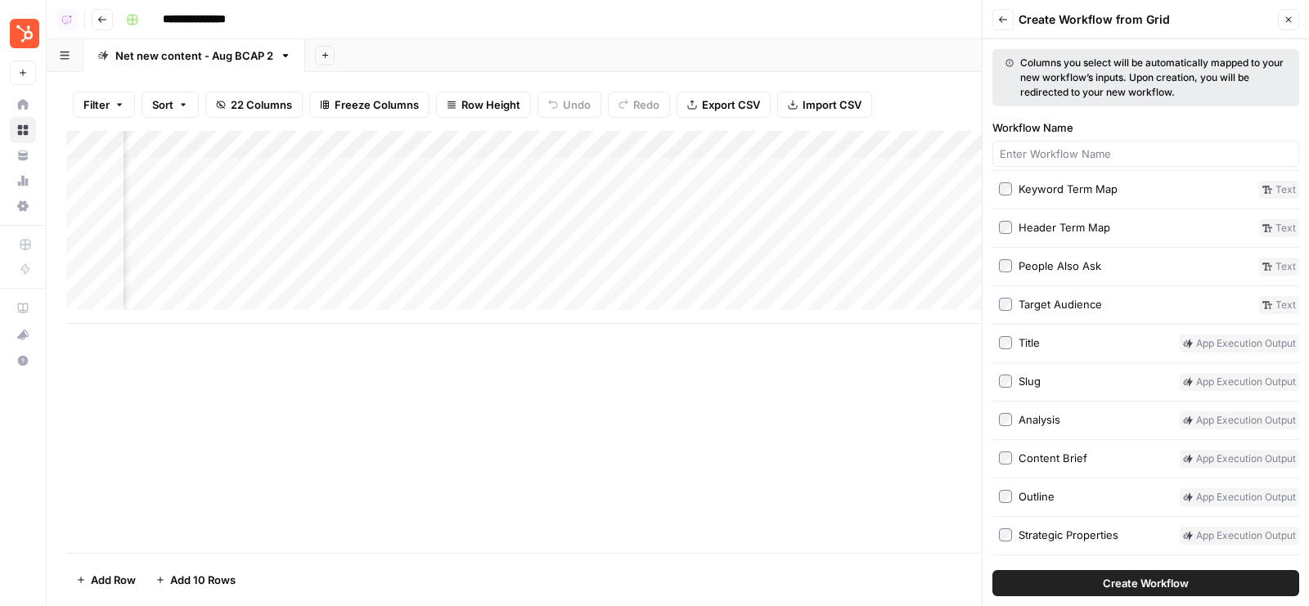
scroll to position [359, 0]
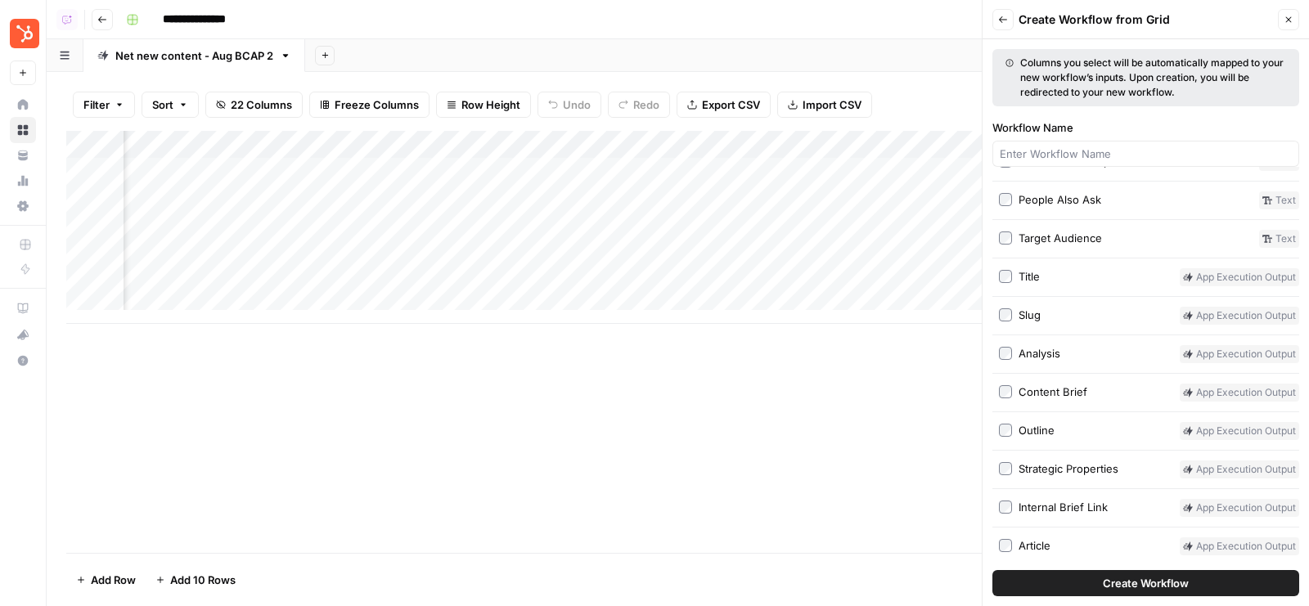
click at [1287, 16] on icon "button" at bounding box center [1289, 20] width 10 height 10
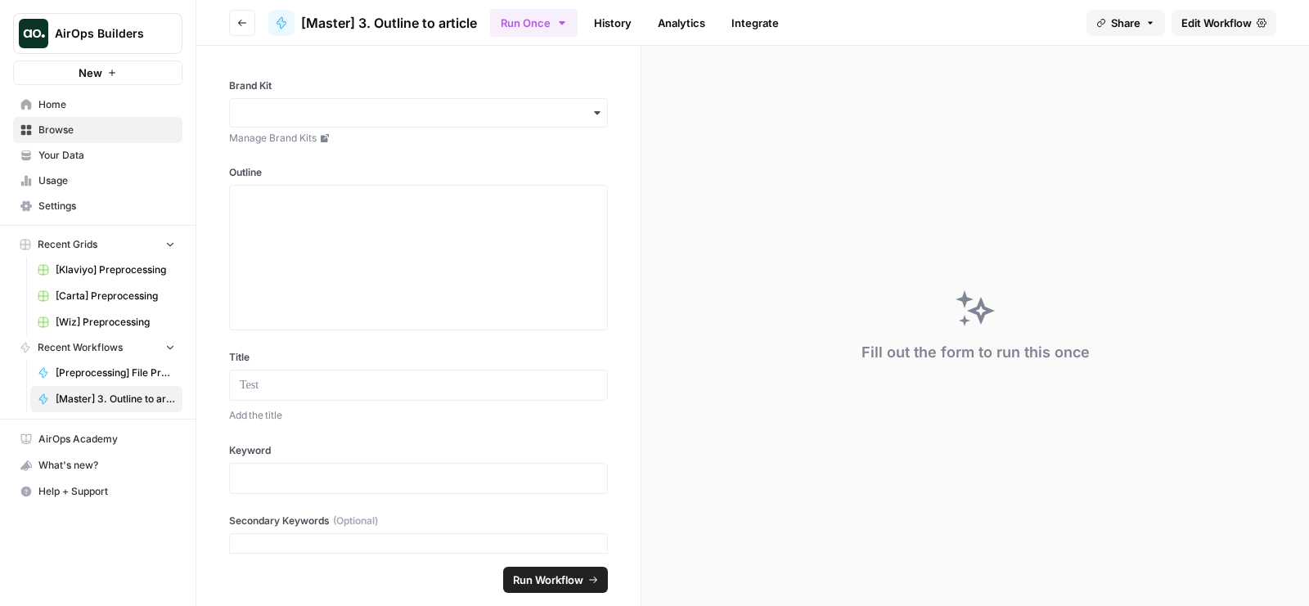
click at [63, 103] on span "Home" at bounding box center [106, 104] width 137 height 15
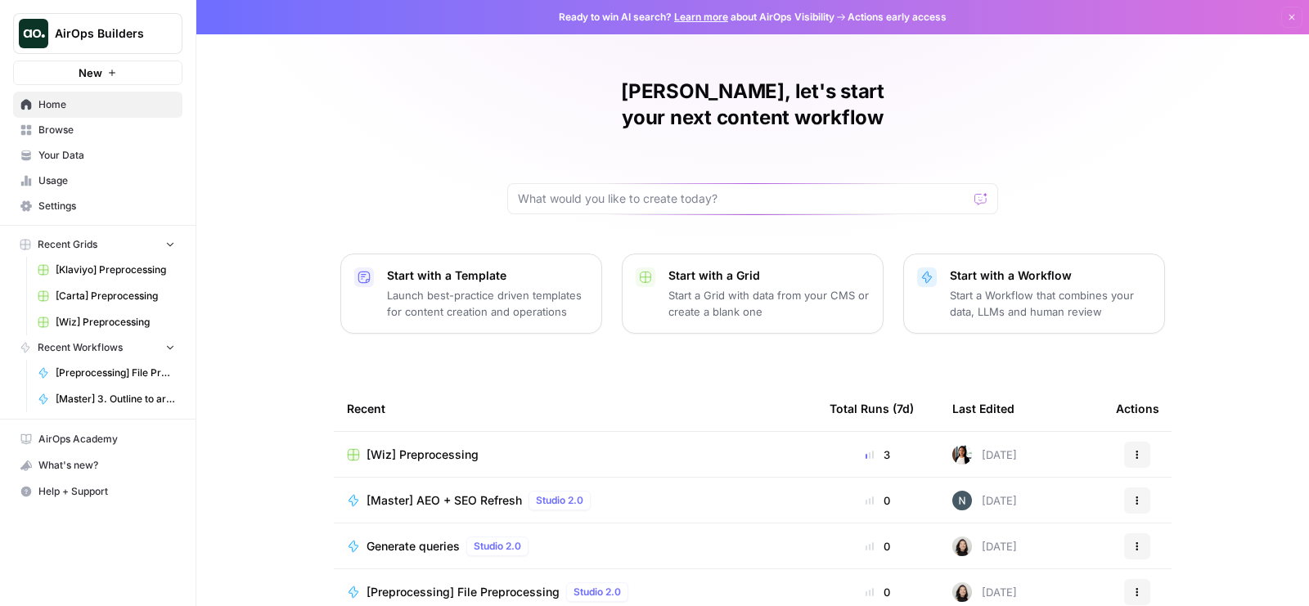
click at [280, 108] on div "[PERSON_NAME], let's start your next content workflow Start with a Template Lau…" at bounding box center [752, 389] width 1113 height 779
click at [57, 133] on span "Browse" at bounding box center [106, 130] width 137 height 15
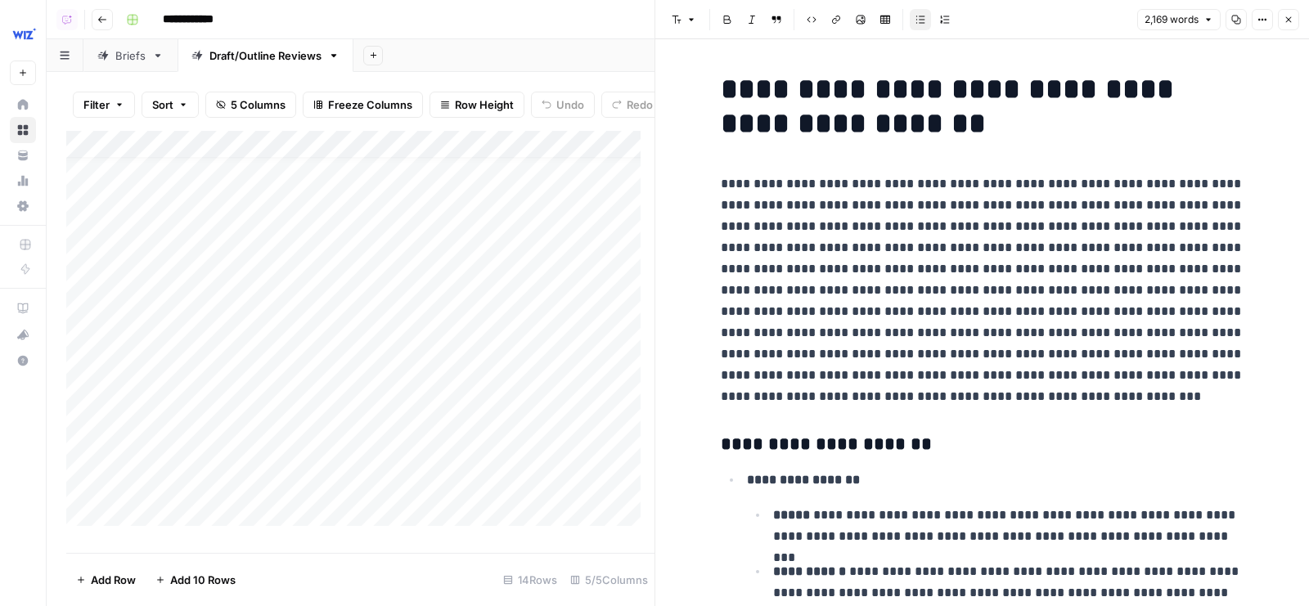
scroll to position [20, 0]
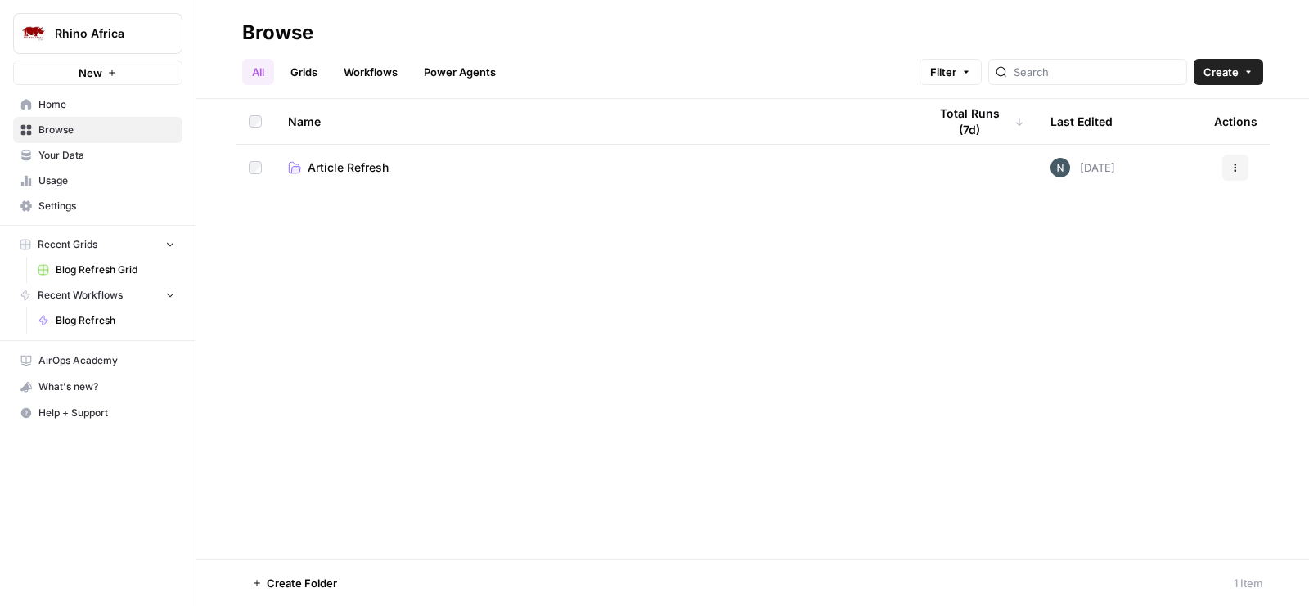
click at [353, 173] on span "Article Refresh" at bounding box center [348, 168] width 81 height 16
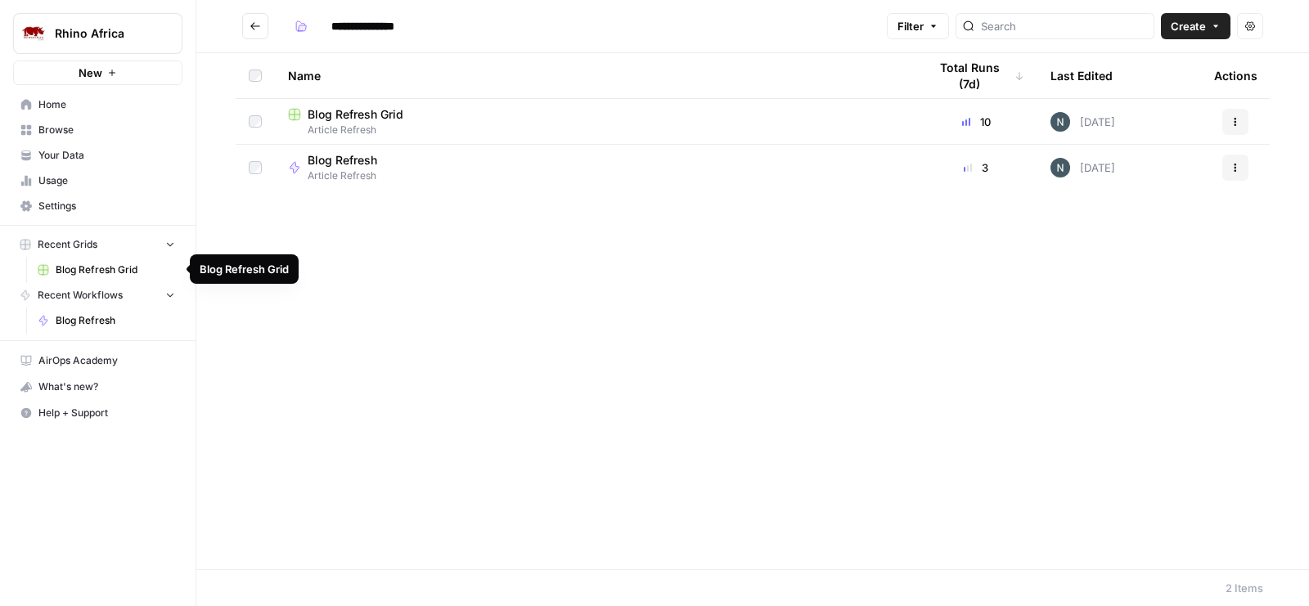
click at [100, 268] on span "Blog Refresh Grid" at bounding box center [115, 270] width 119 height 15
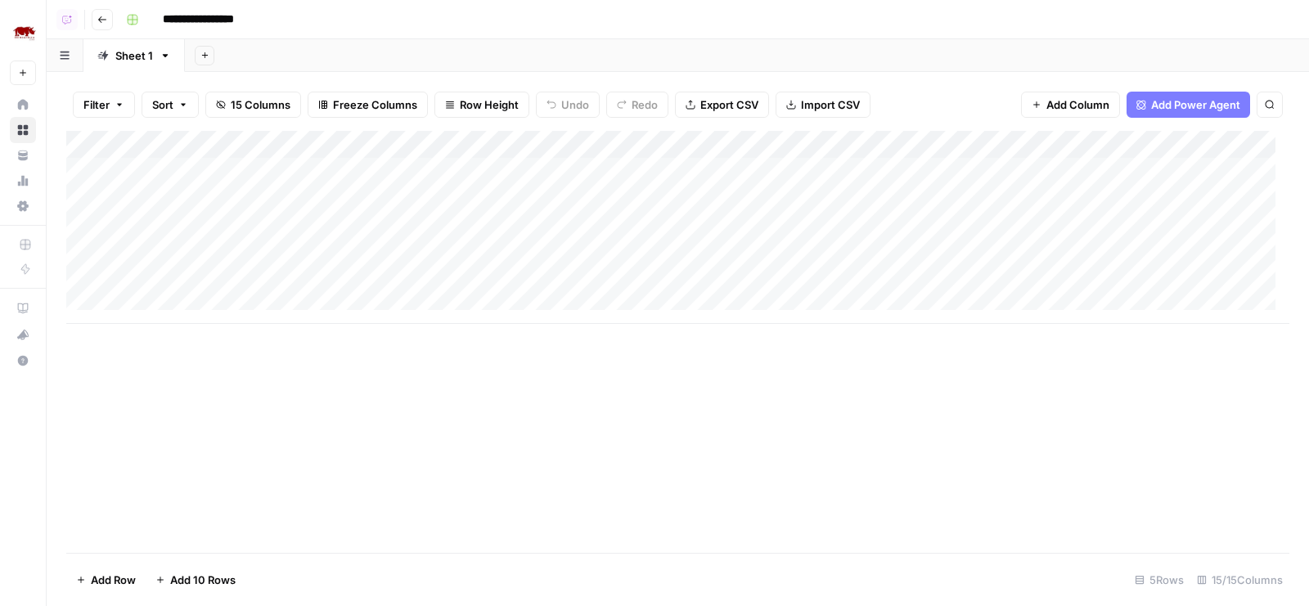
click at [412, 4] on header "**********" at bounding box center [678, 19] width 1263 height 39
